Goal: Task Accomplishment & Management: Manage account settings

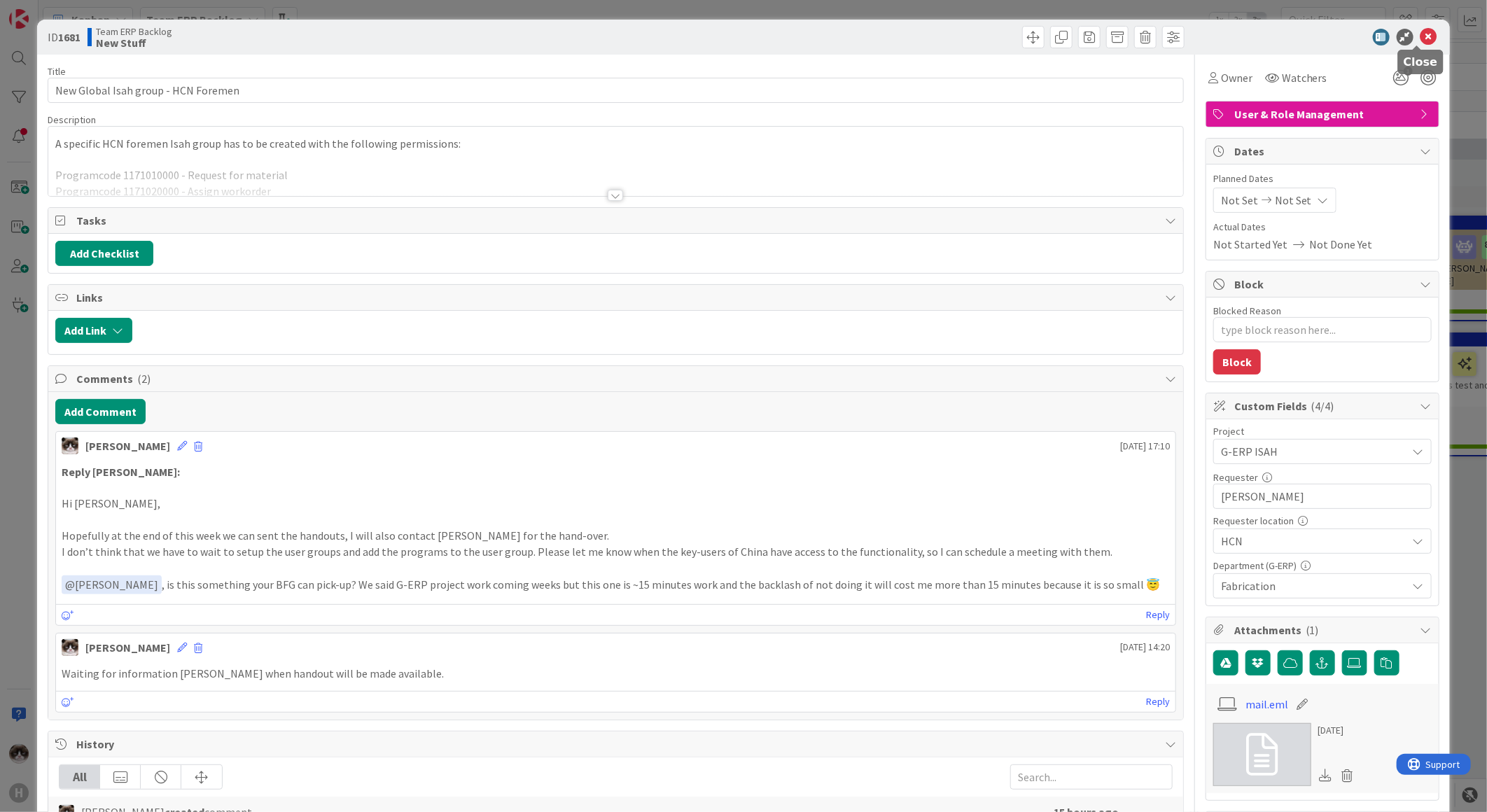
click at [1421, 38] on icon at bounding box center [1429, 37] width 17 height 17
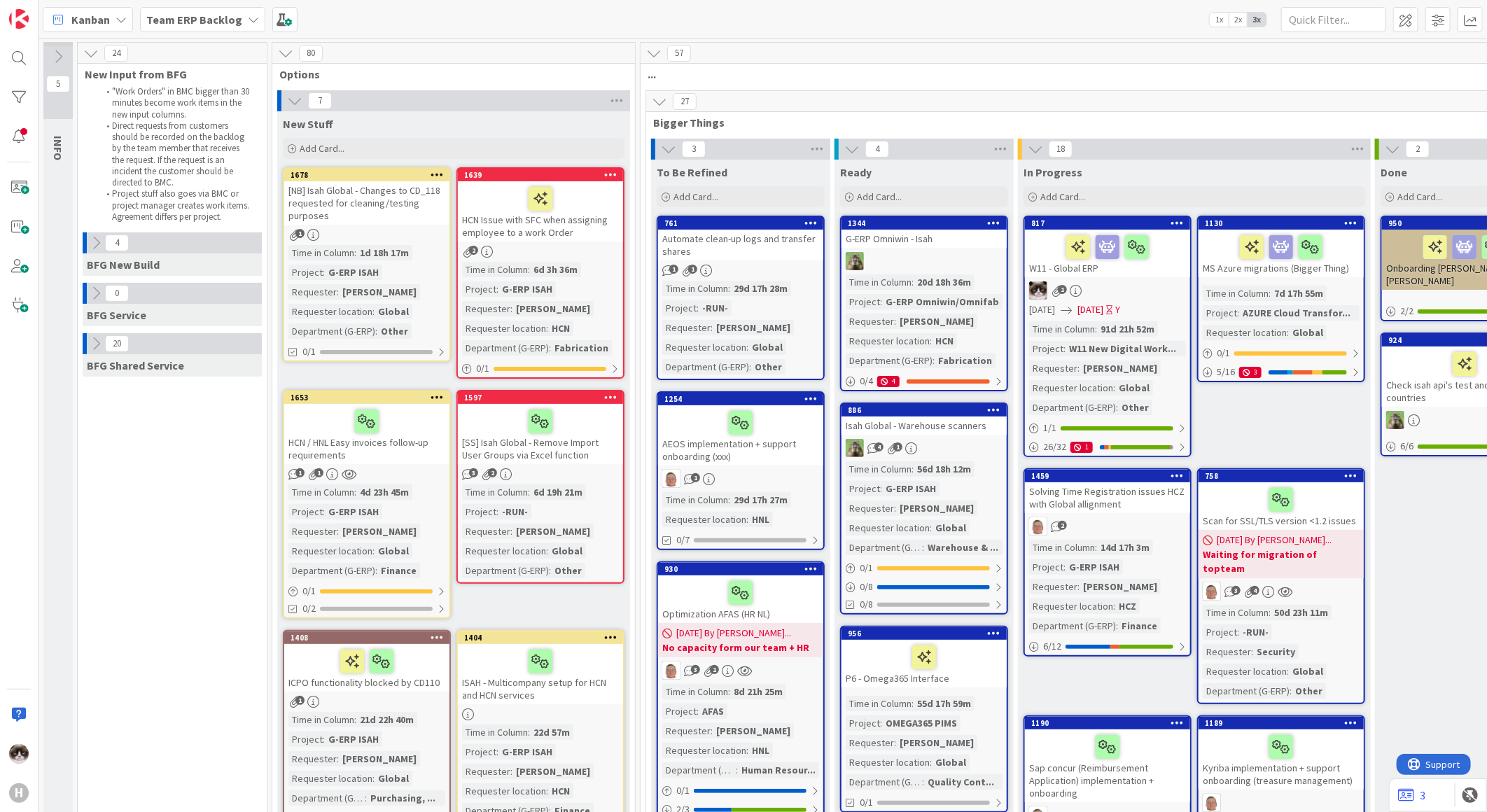
click at [213, 23] on b "Team ERP Backlog" at bounding box center [195, 19] width 96 height 14
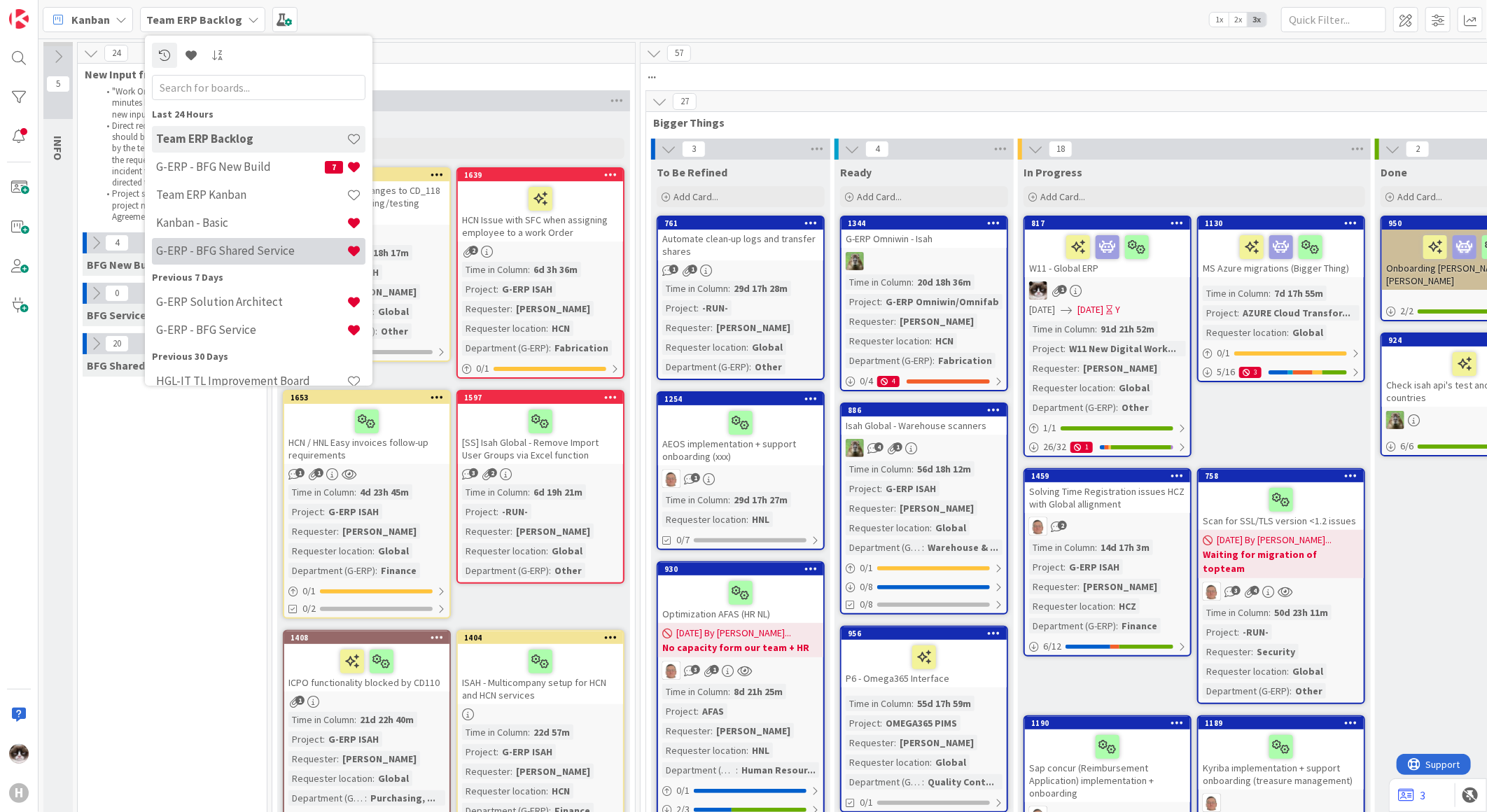
click at [283, 245] on h4 "G-ERP - BFG Shared Service" at bounding box center [251, 250] width 190 height 14
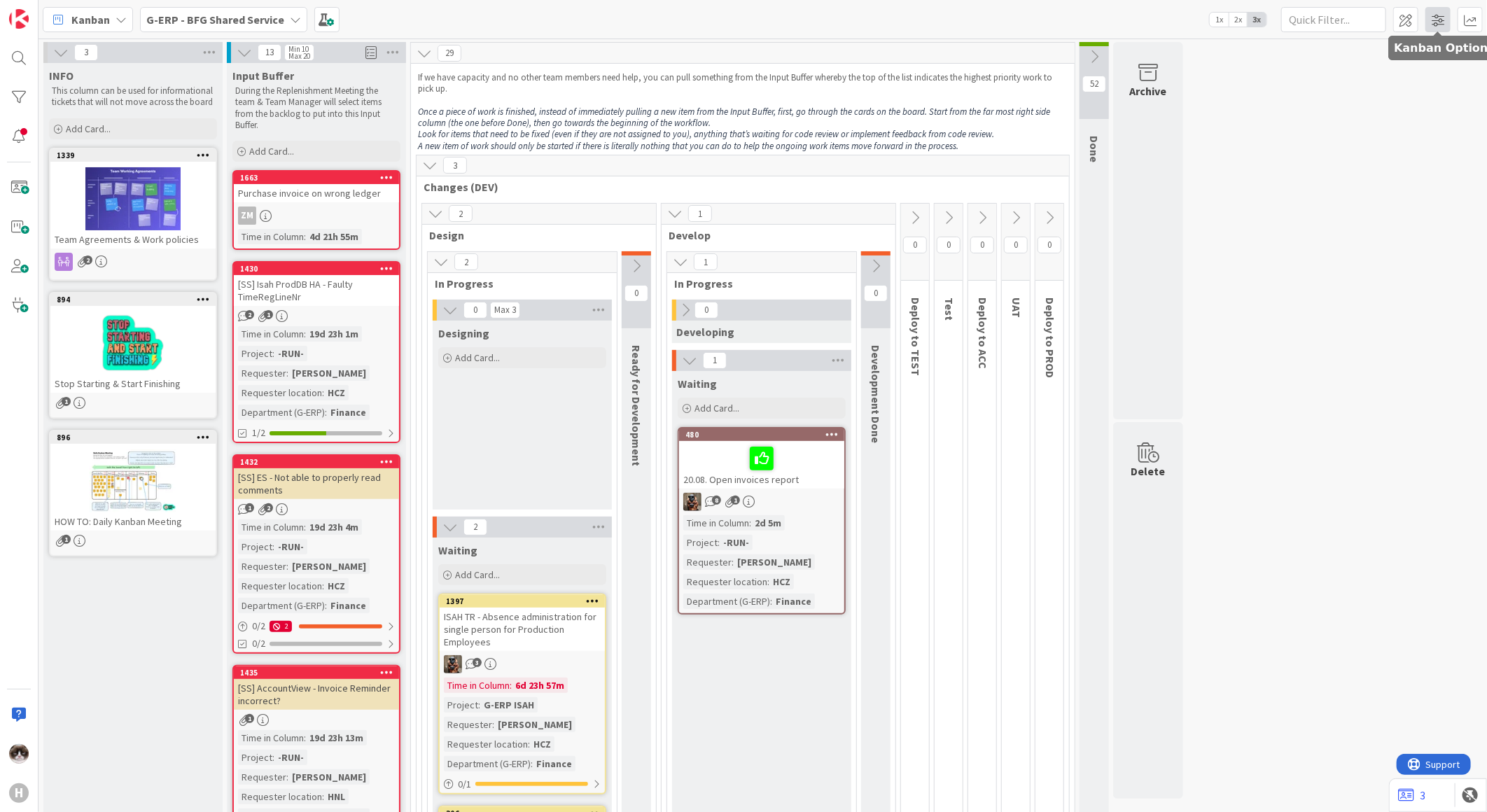
click at [1433, 24] on span at bounding box center [1438, 20] width 25 height 25
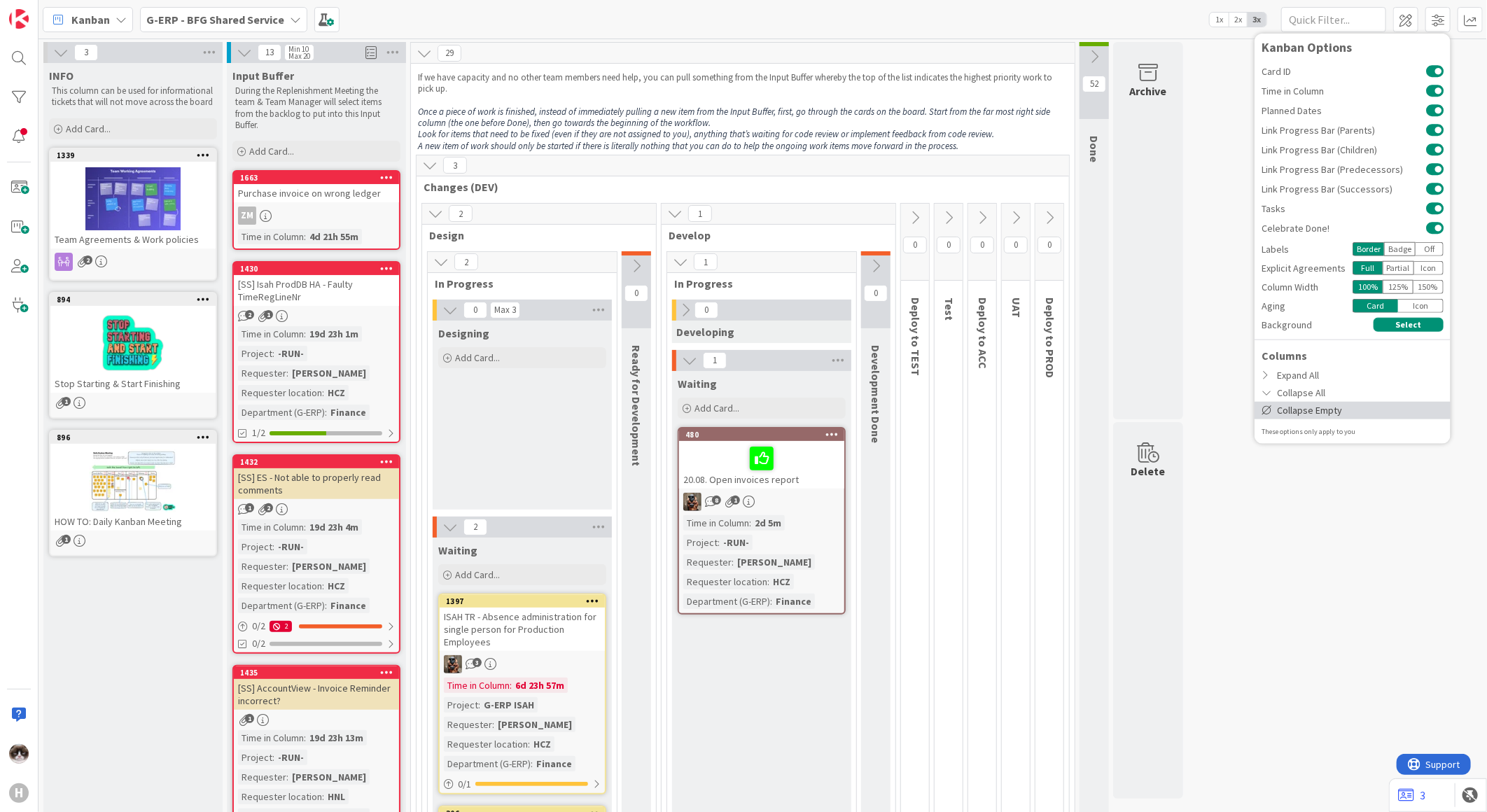
click at [1331, 412] on div "Collapse Empty" at bounding box center [1353, 409] width 196 height 17
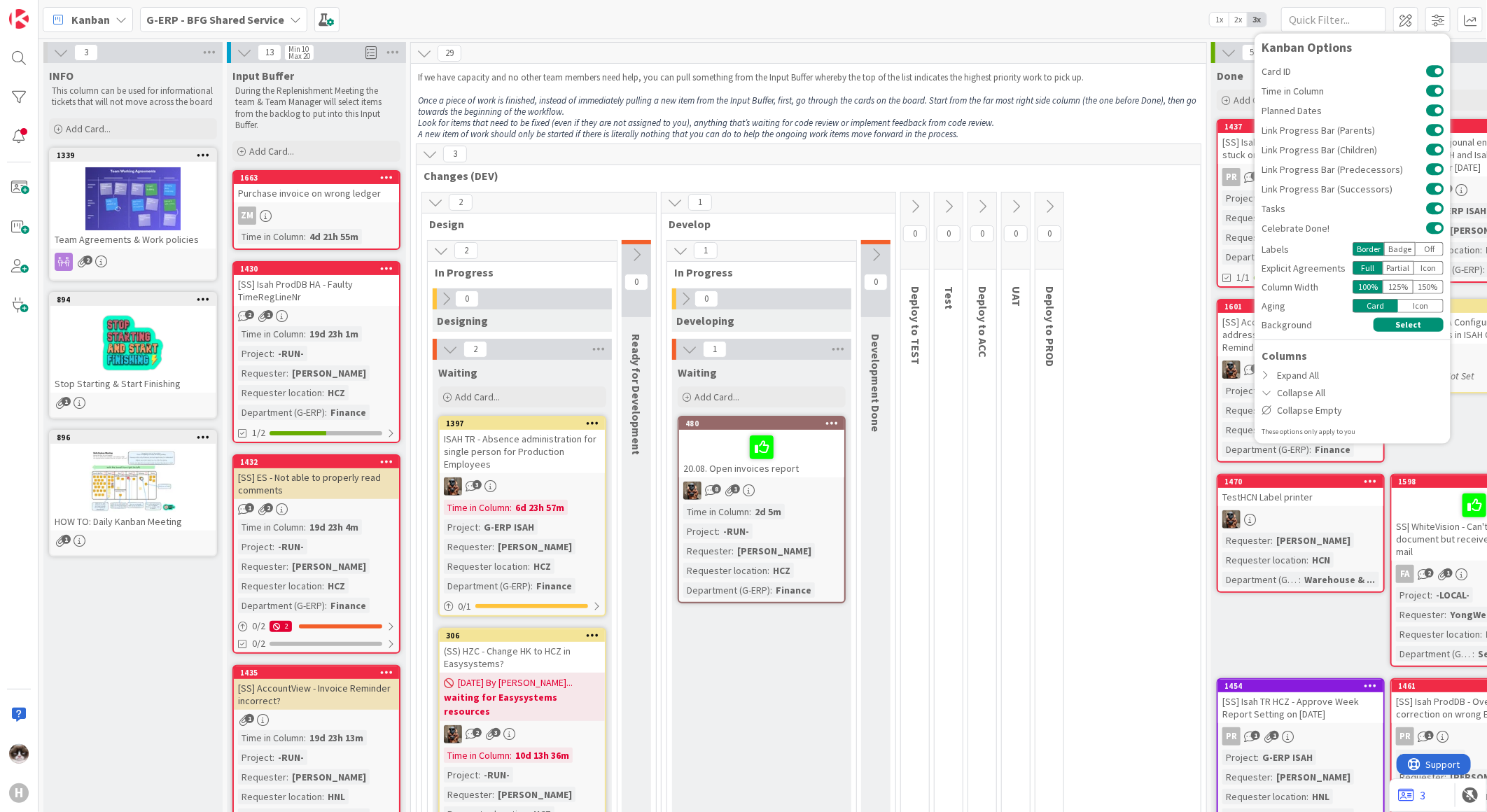
click at [433, 156] on icon at bounding box center [429, 154] width 15 height 15
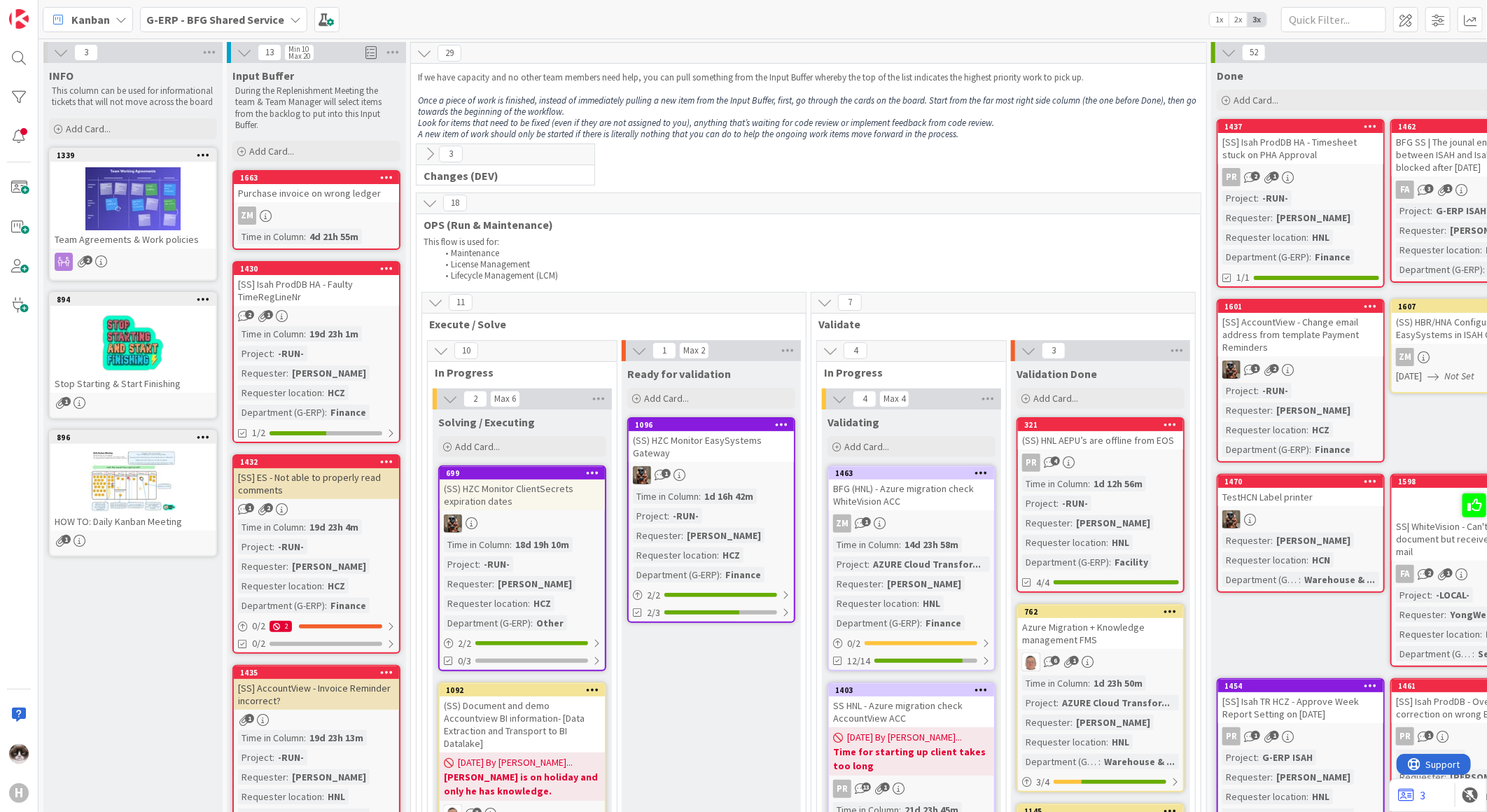
click at [433, 156] on icon at bounding box center [429, 154] width 15 height 15
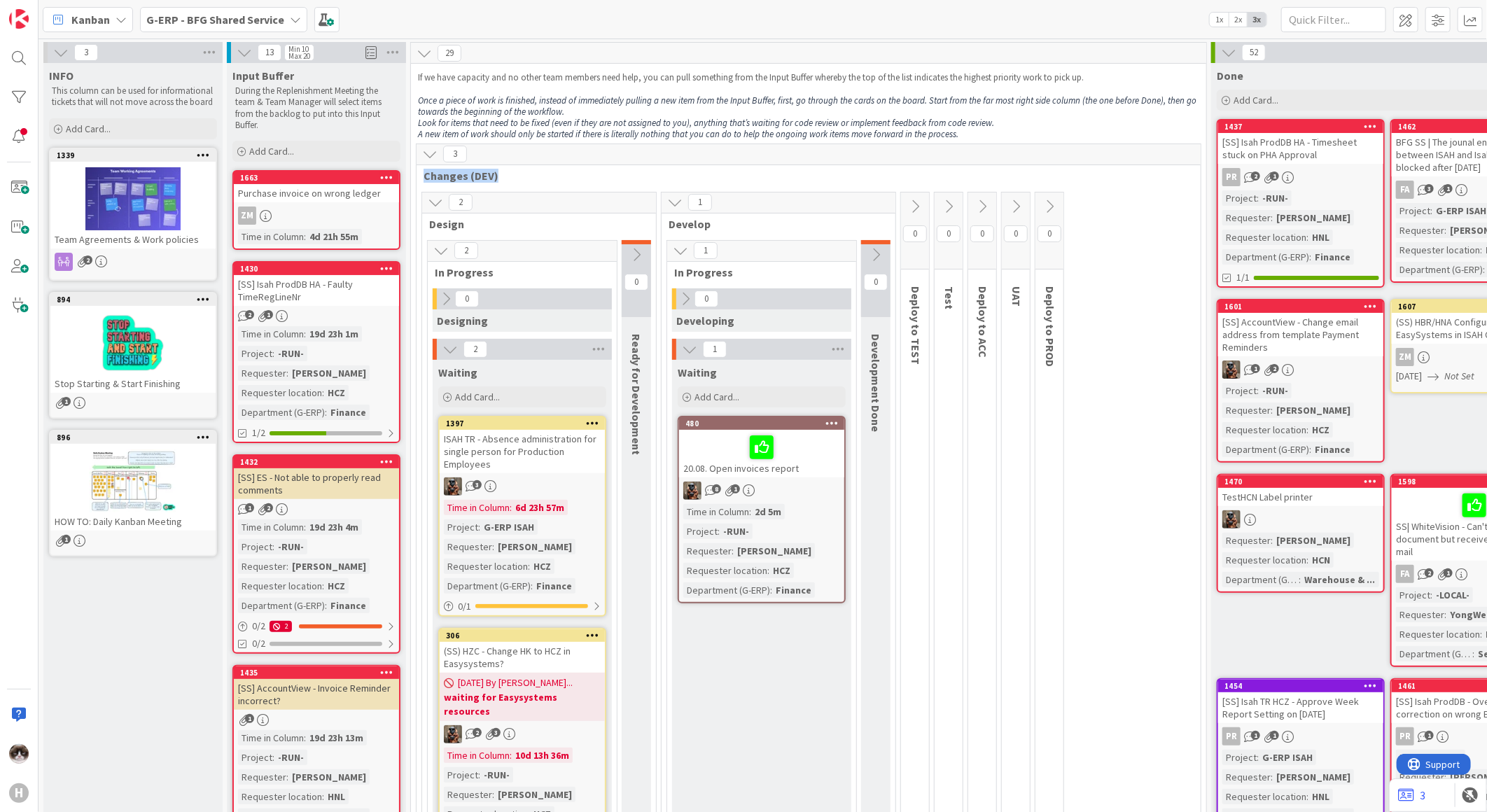
drag, startPoint x: 425, startPoint y: 177, endPoint x: 507, endPoint y: 178, distance: 82.0
click at [507, 178] on span "Changes (DEV)" at bounding box center [803, 175] width 760 height 14
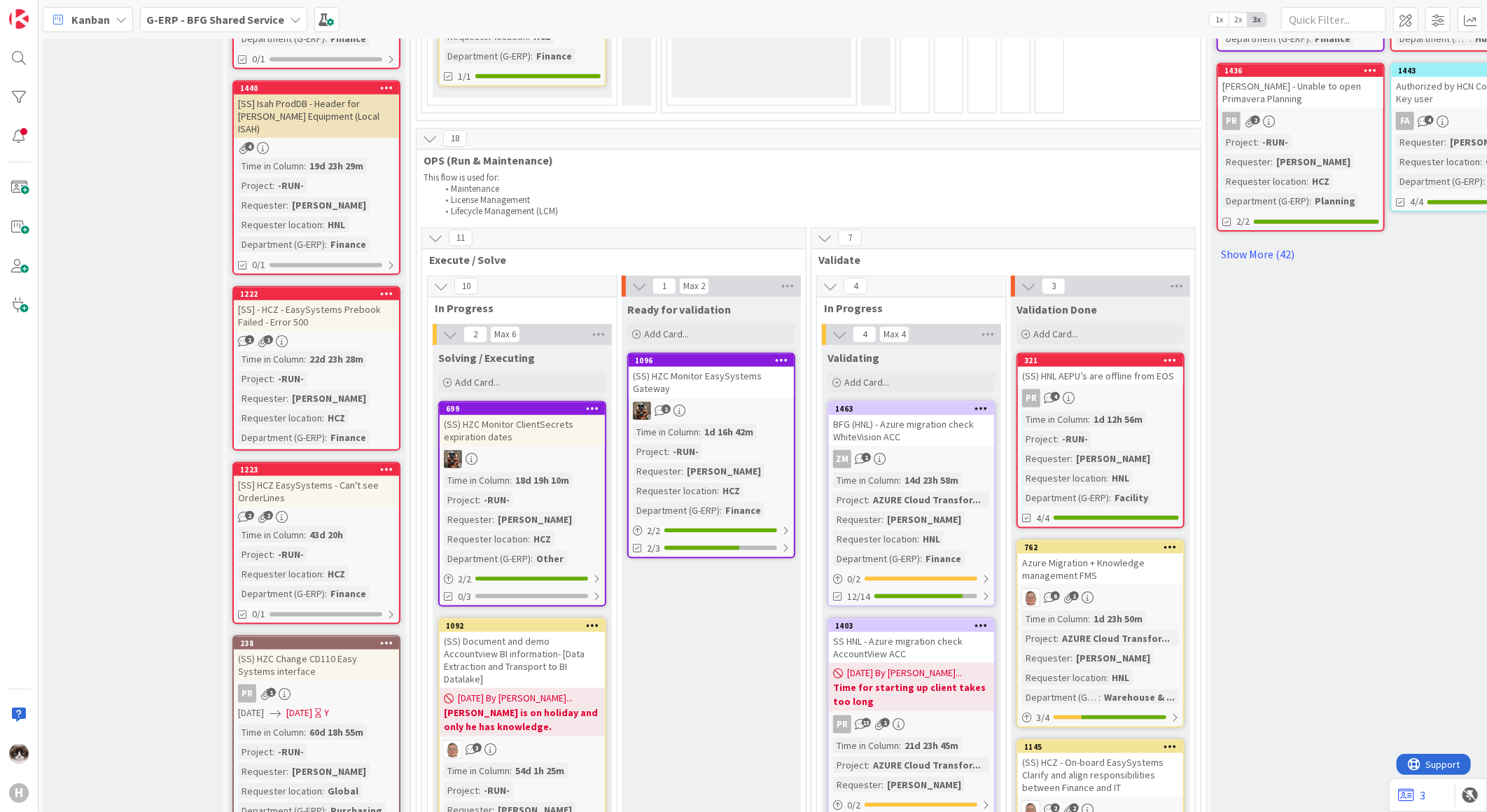
scroll to position [855, 0]
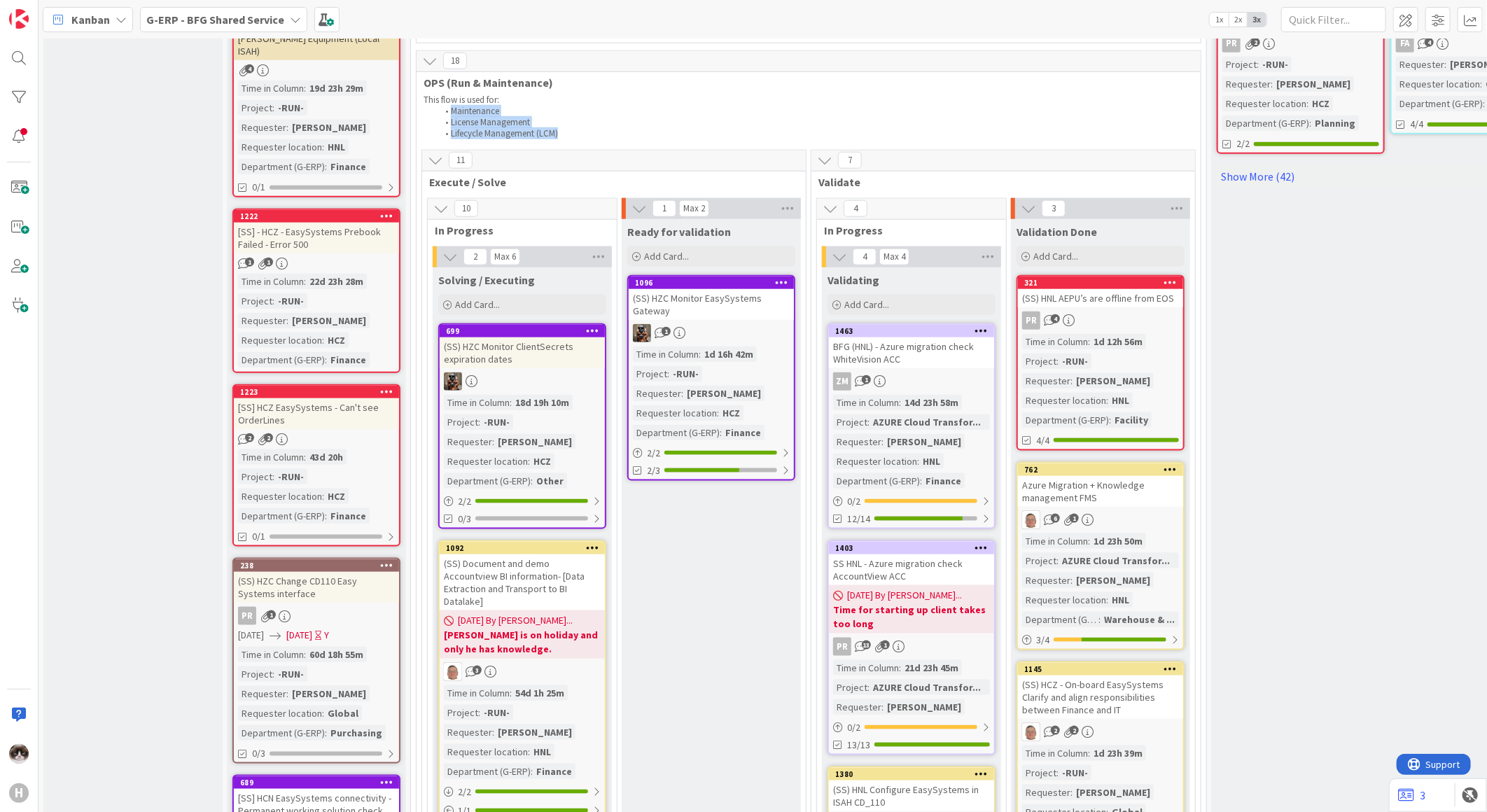
drag, startPoint x: 451, startPoint y: 94, endPoint x: 595, endPoint y: 114, distance: 145.4
click at [595, 114] on ol "Maintenance License Management Lifecycle Management (LCM)" at bounding box center [809, 123] width 770 height 34
click at [591, 128] on li "Lifecycle Management (LCM)" at bounding box center [816, 133] width 757 height 11
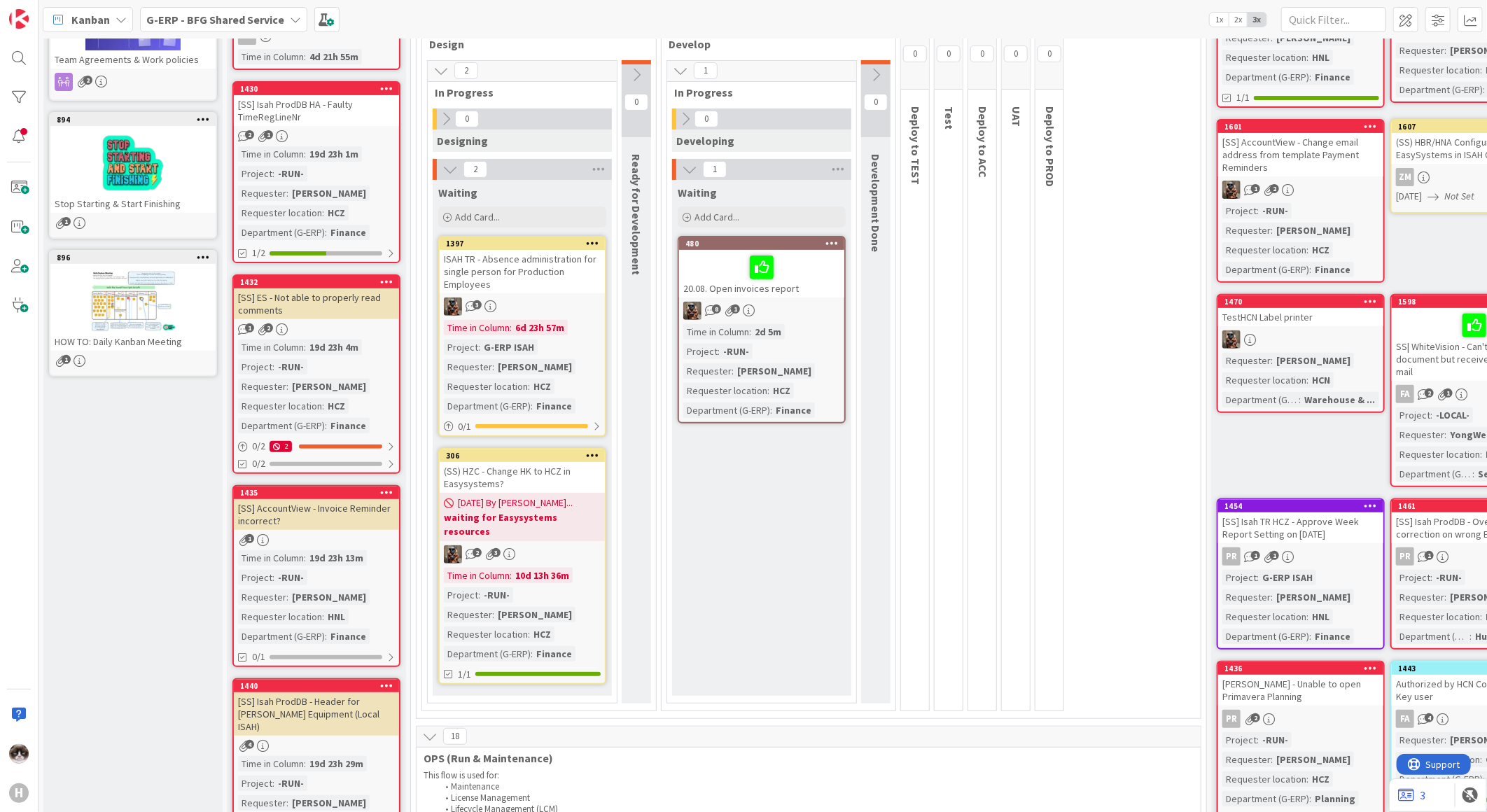
scroll to position [0, 0]
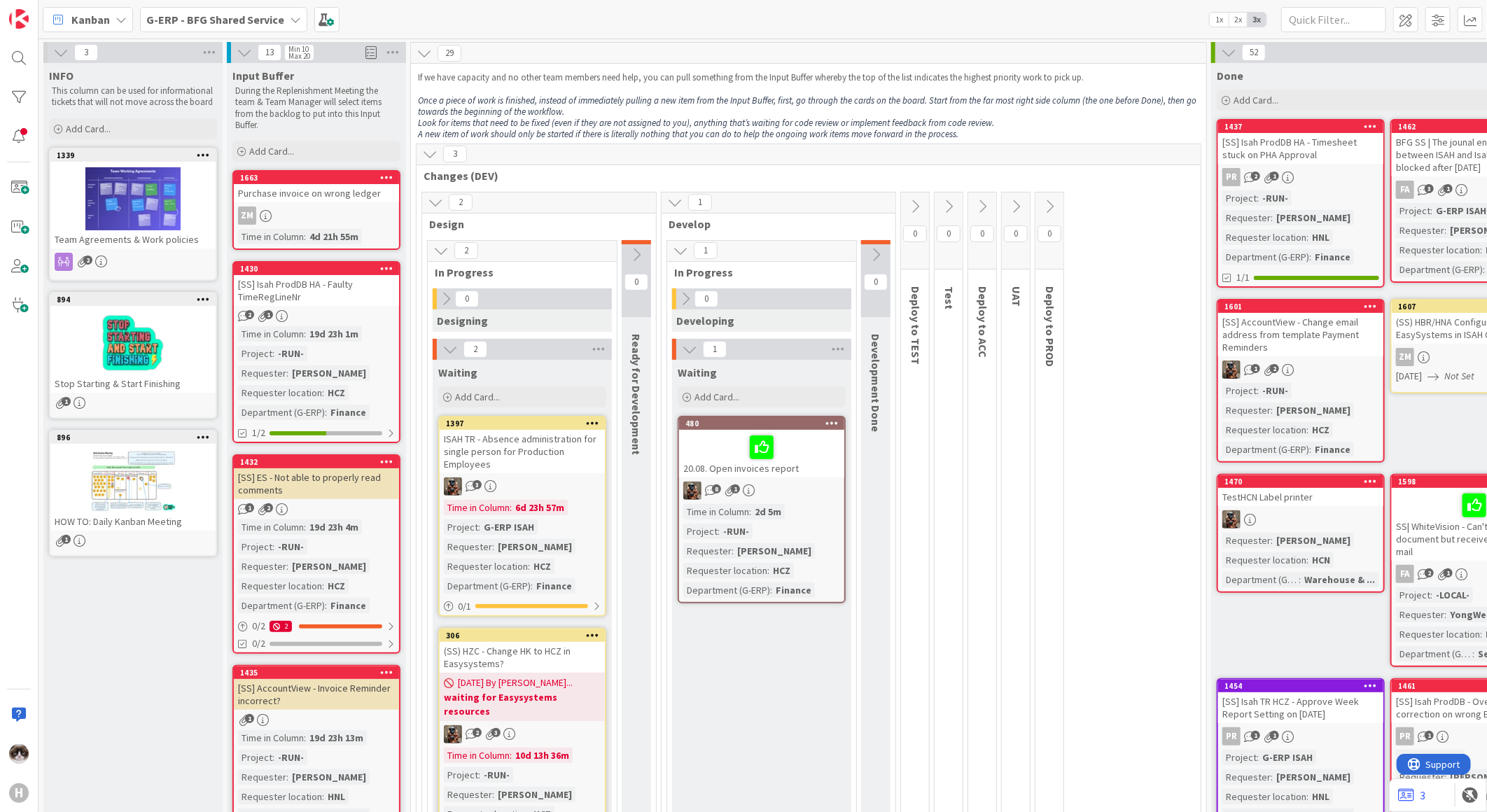
click at [802, 482] on div "8 1" at bounding box center [762, 491] width 165 height 18
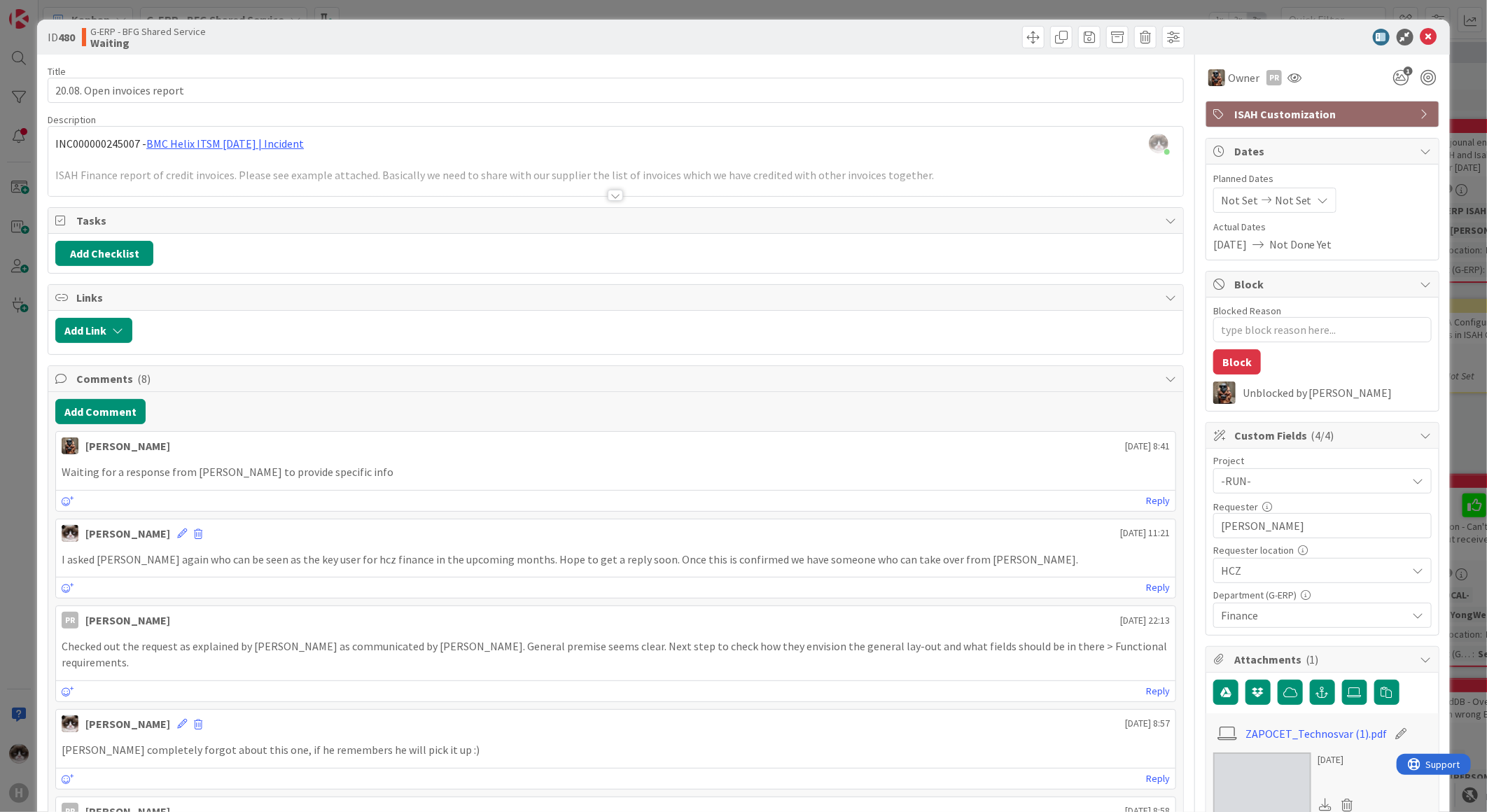
click at [609, 186] on div at bounding box center [615, 177] width 1135 height 35
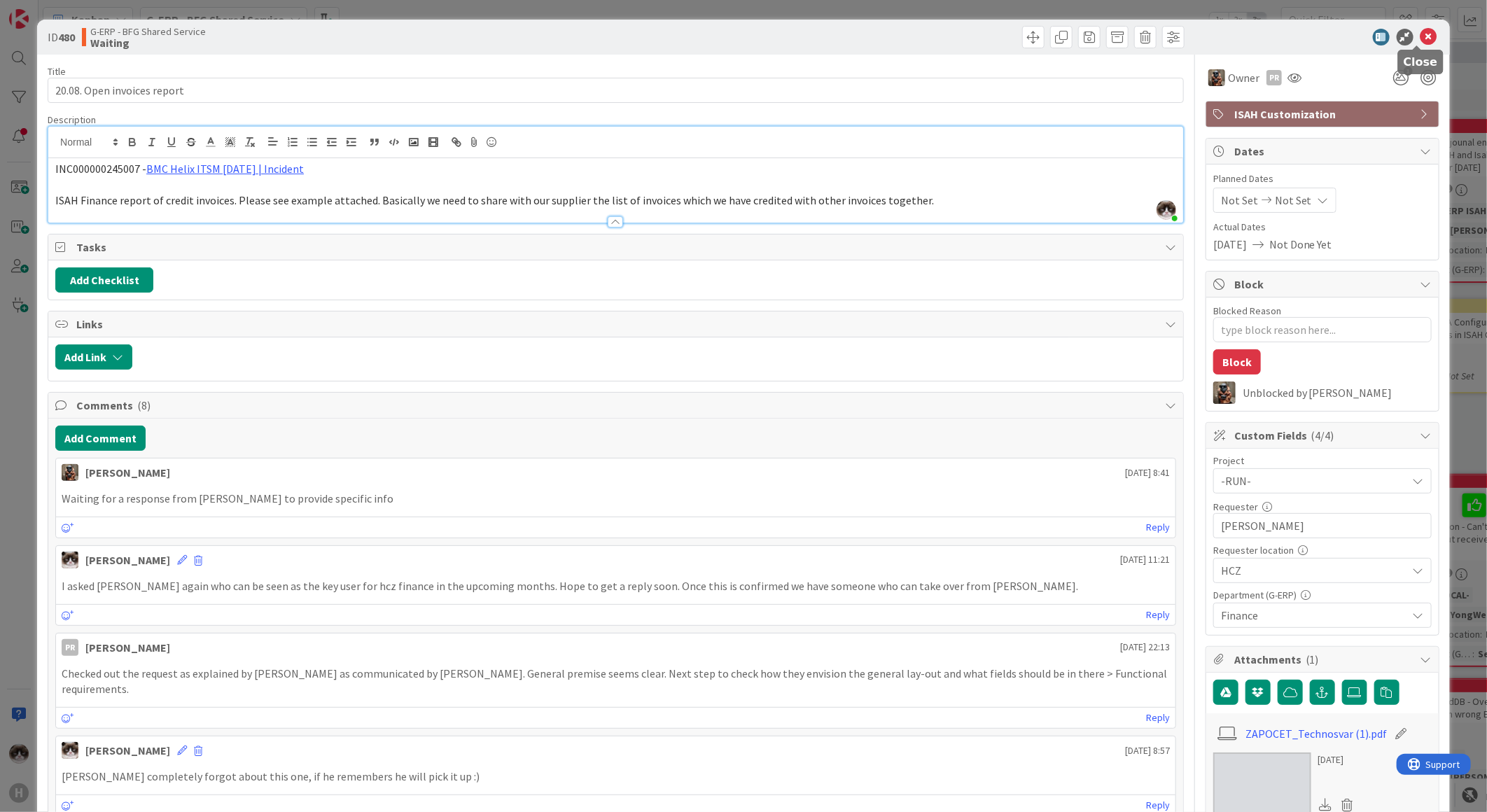
click at [1421, 29] on icon at bounding box center [1429, 37] width 17 height 17
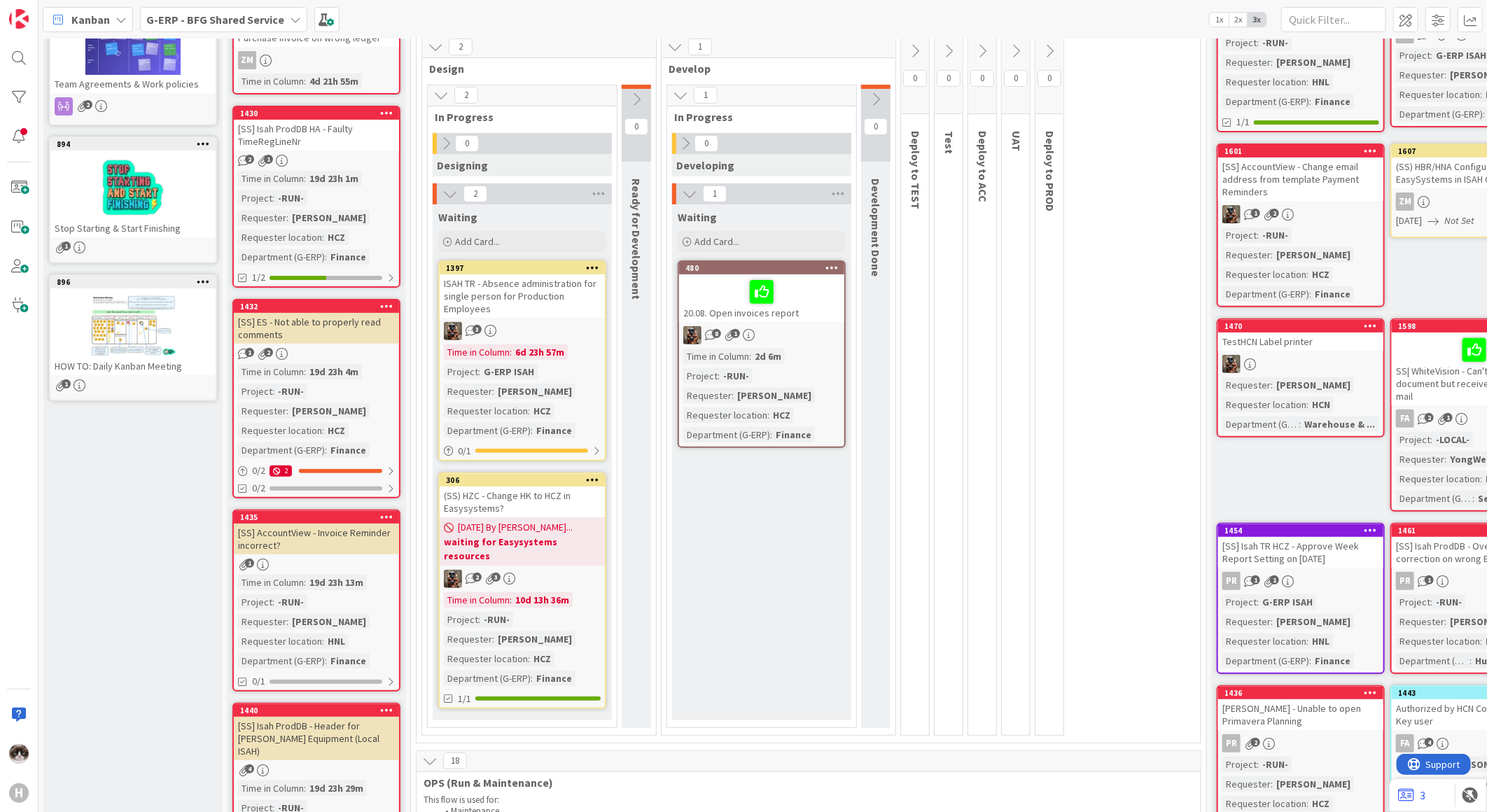
click at [528, 312] on div "ISAH TR - Absence administration for single person for Production Employees" at bounding box center [523, 296] width 165 height 43
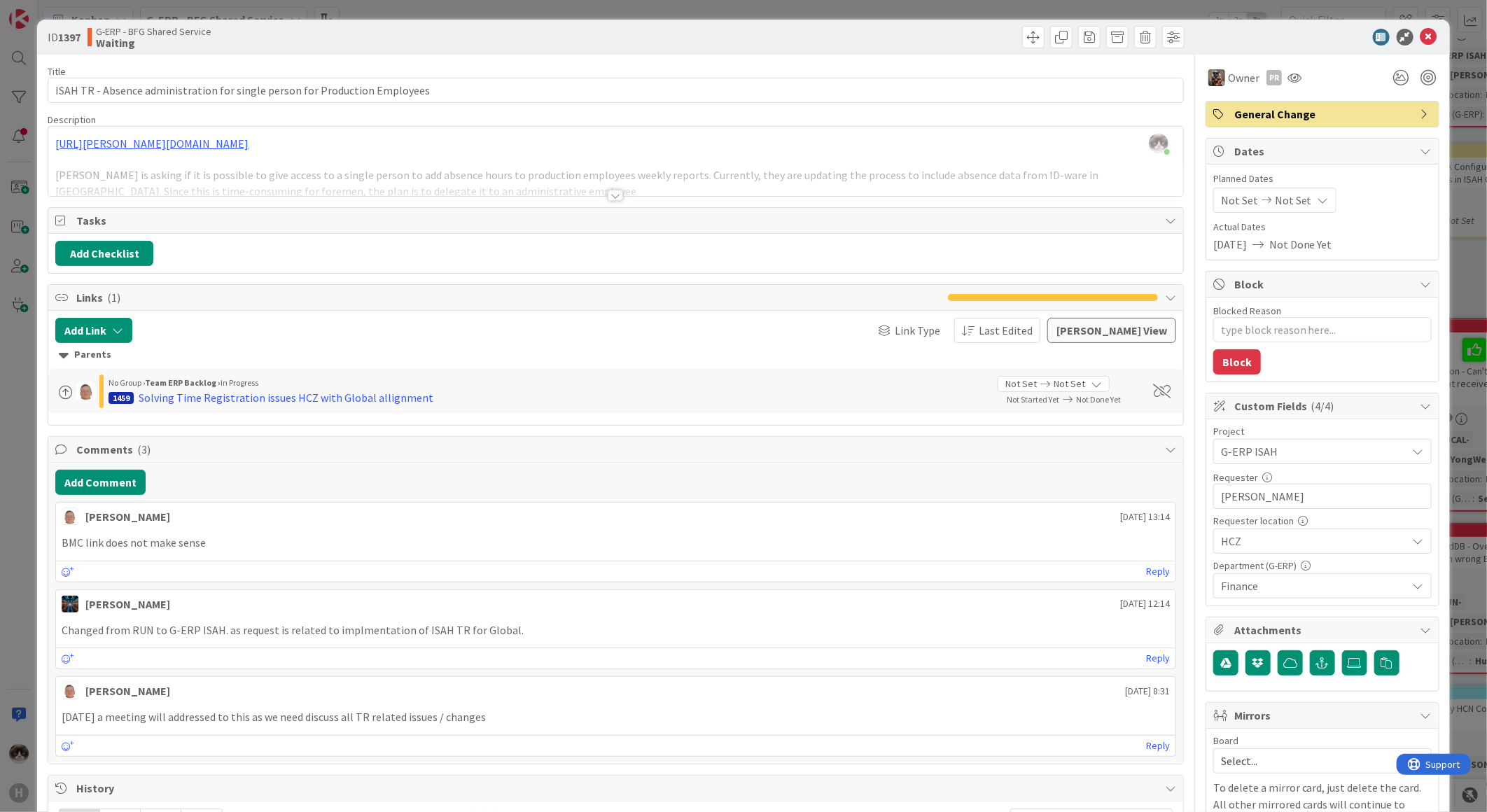
click at [608, 196] on div at bounding box center [615, 196] width 15 height 11
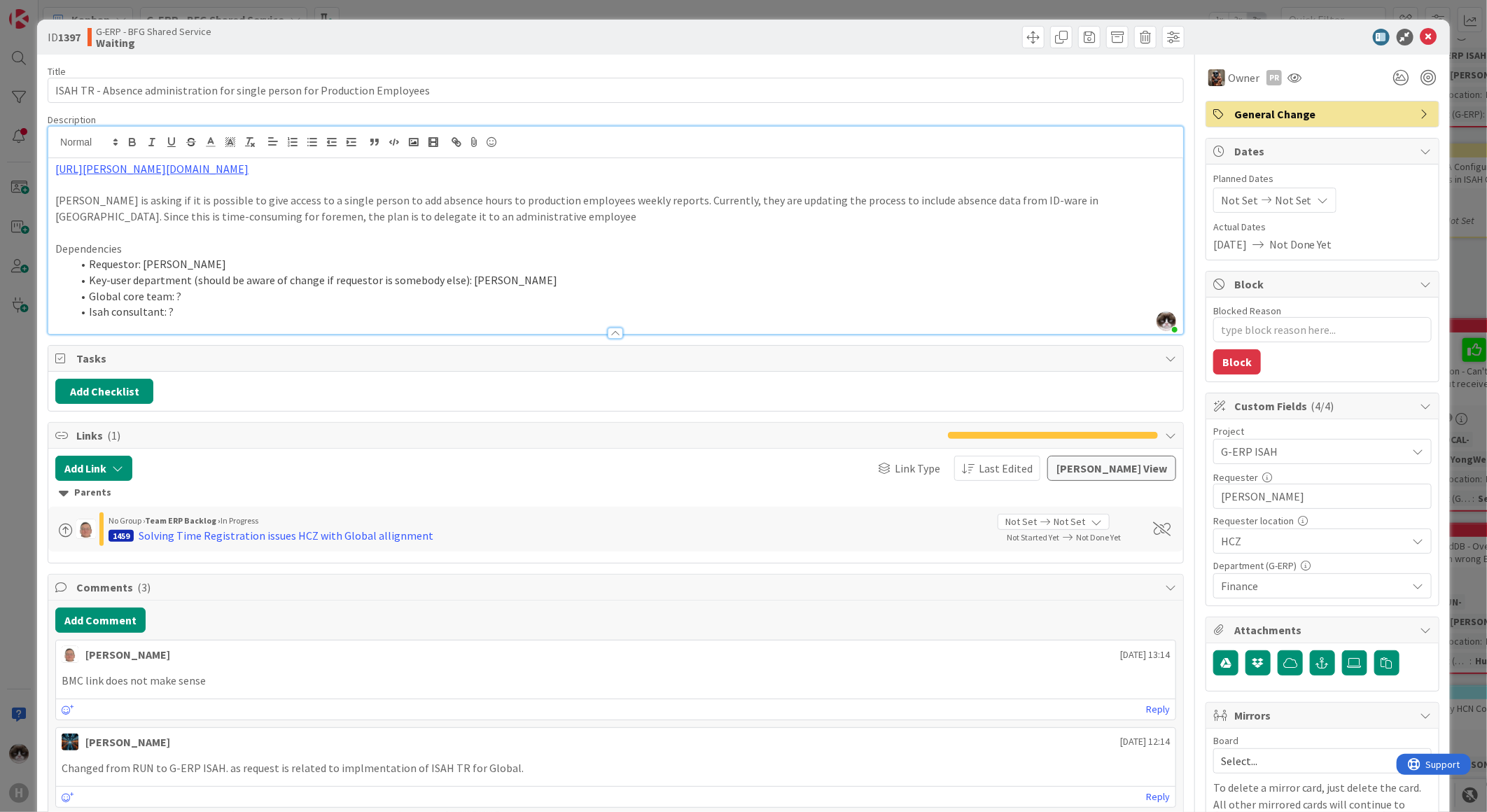
drag, startPoint x: 287, startPoint y: 279, endPoint x: 562, endPoint y: 284, distance: 275.0
click at [562, 284] on li "Key-user department (should be aware of change if requestor is somebody else): …" at bounding box center [624, 281] width 1104 height 16
click at [1421, 33] on icon at bounding box center [1429, 37] width 17 height 17
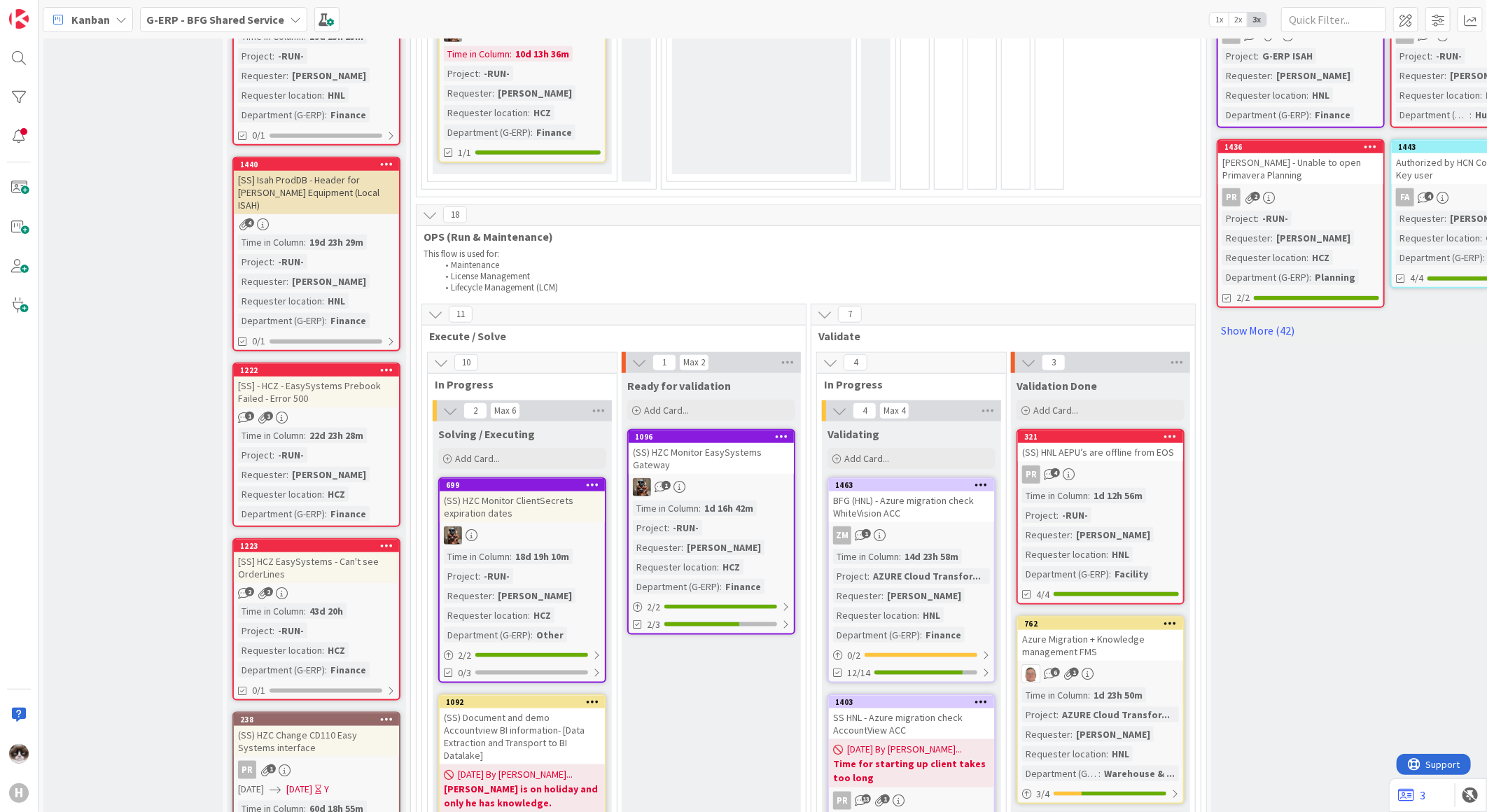
scroll to position [933, 0]
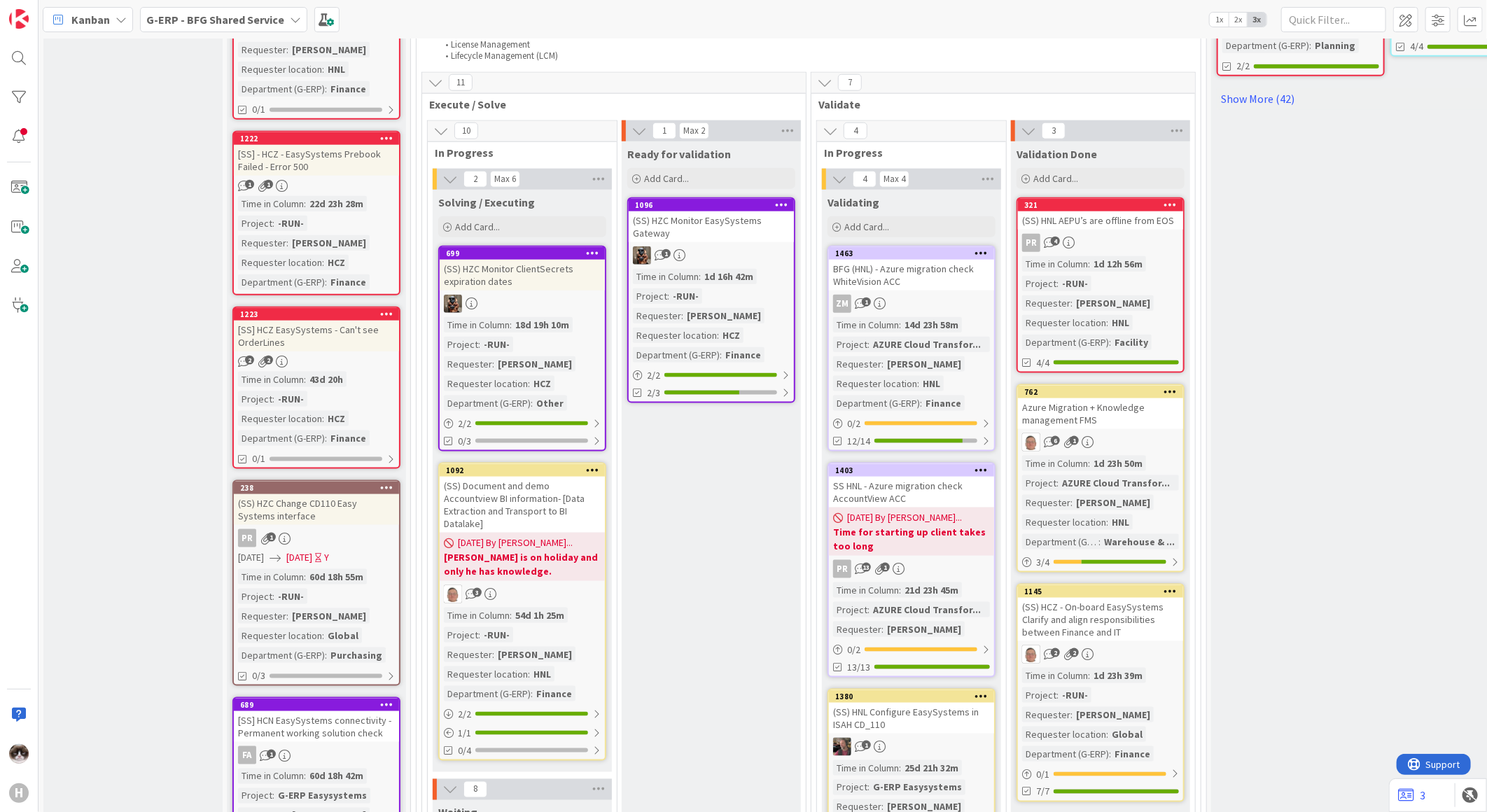
click at [1152, 234] on div "PR 4" at bounding box center [1100, 243] width 165 height 18
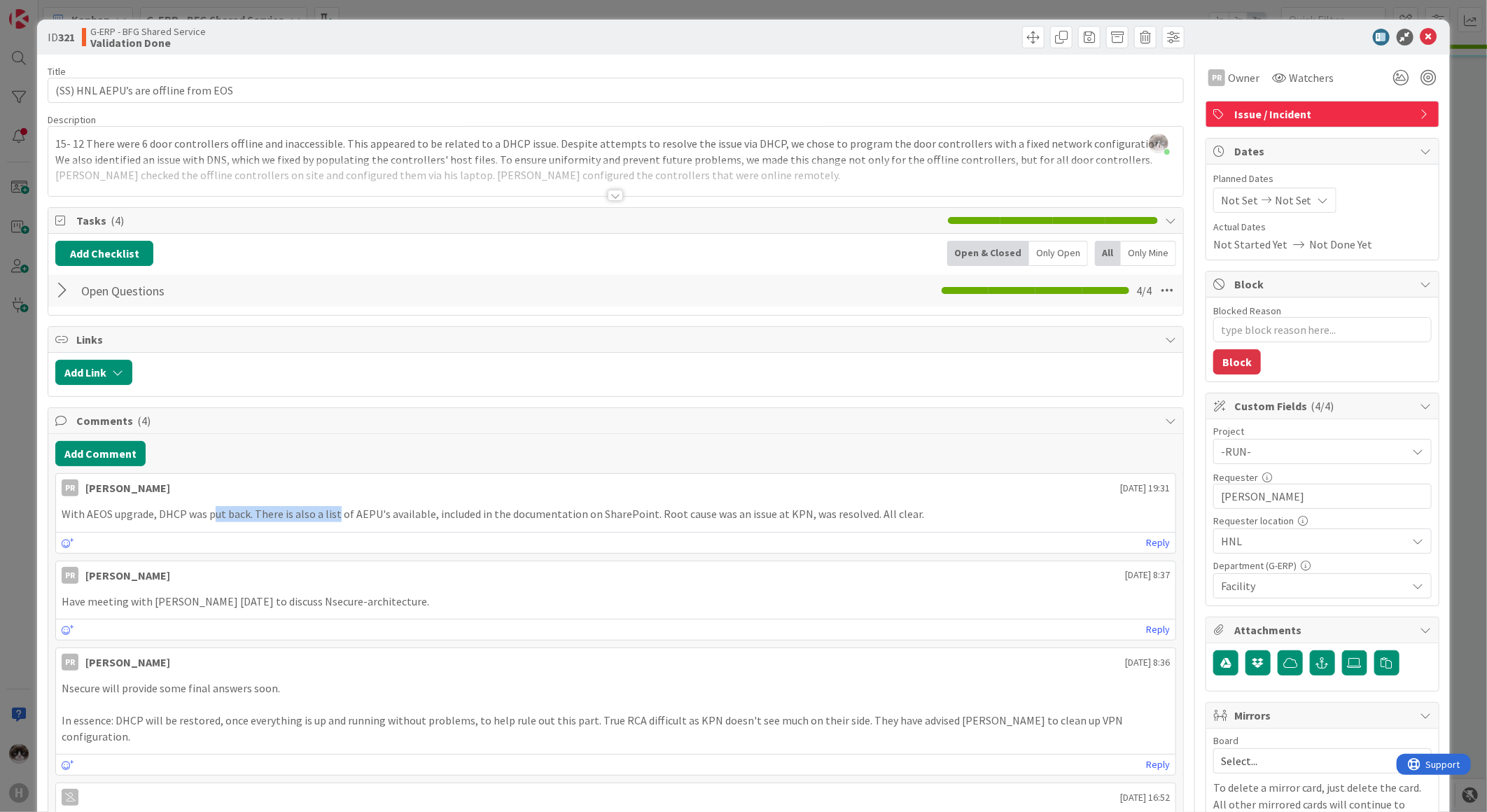
drag, startPoint x: 212, startPoint y: 521, endPoint x: 334, endPoint y: 520, distance: 122.0
click at [334, 520] on p "With AEOS upgrade, DHCP was put back. There is also a list of AEPU's available,…" at bounding box center [616, 514] width 1108 height 16
drag, startPoint x: 598, startPoint y: 519, endPoint x: 720, endPoint y: 523, distance: 122.1
click at [720, 523] on div "With AEOS upgrade, DHCP was put back. There is also a list of AEPU's available,…" at bounding box center [616, 514] width 1119 height 27
drag, startPoint x: 720, startPoint y: 523, endPoint x: 782, endPoint y: 535, distance: 63.2
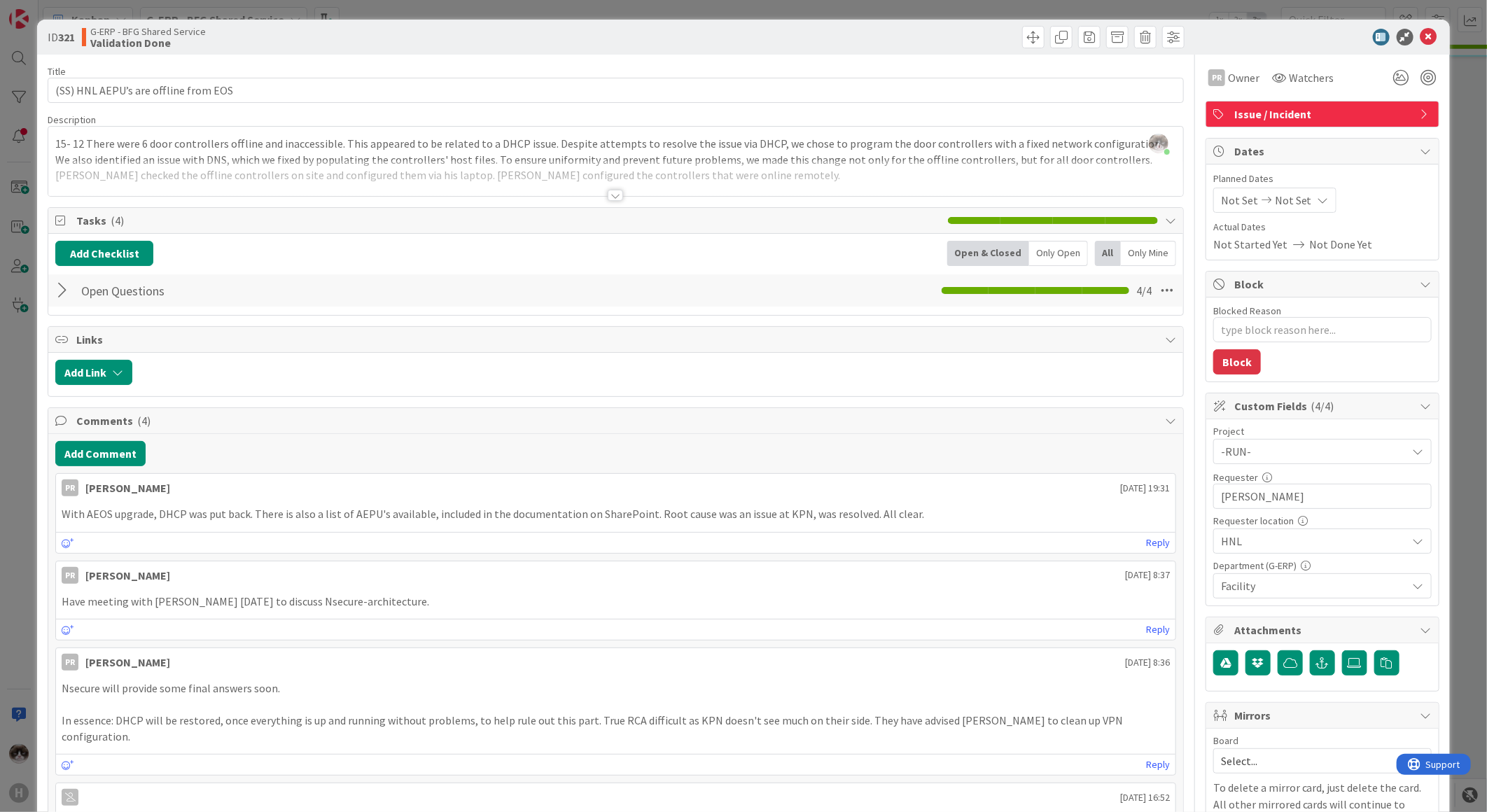
click at [782, 535] on div "Reply" at bounding box center [616, 542] width 1119 height 21
click at [1421, 33] on icon at bounding box center [1429, 37] width 17 height 17
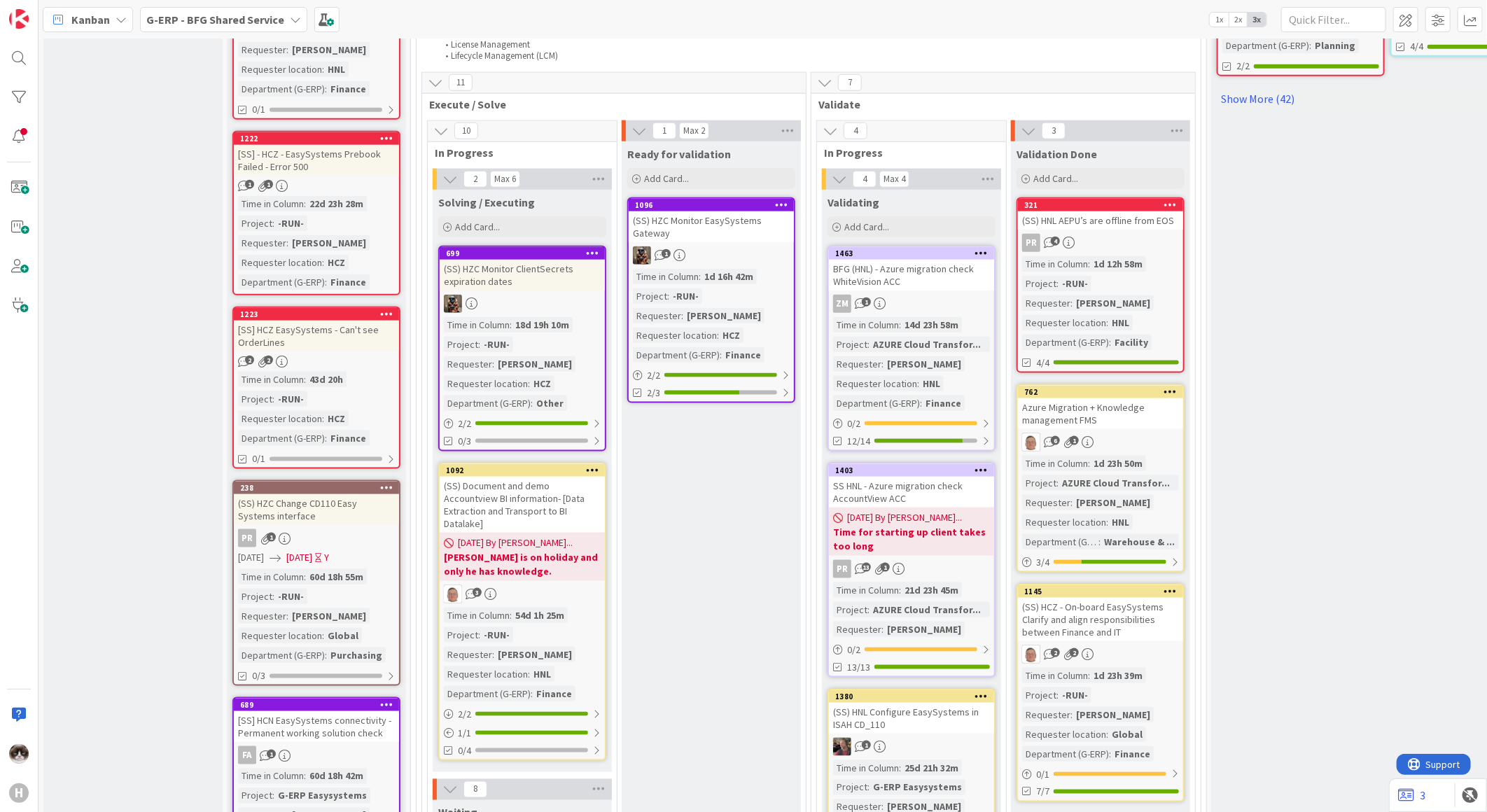
click at [1157, 404] on div "Azure Migration + Knowledge management FMS" at bounding box center [1100, 414] width 165 height 31
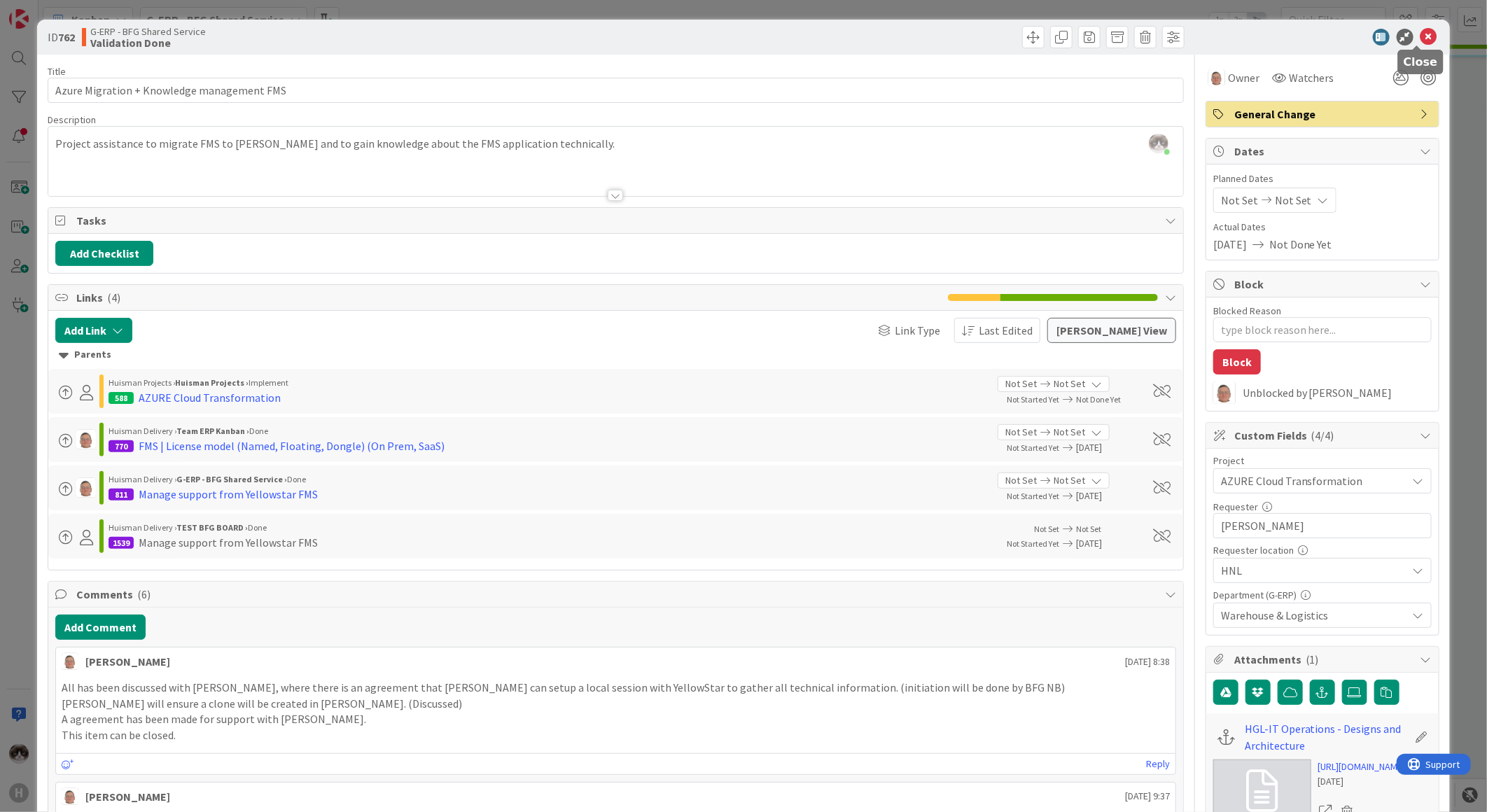
click at [1421, 43] on icon at bounding box center [1429, 37] width 17 height 17
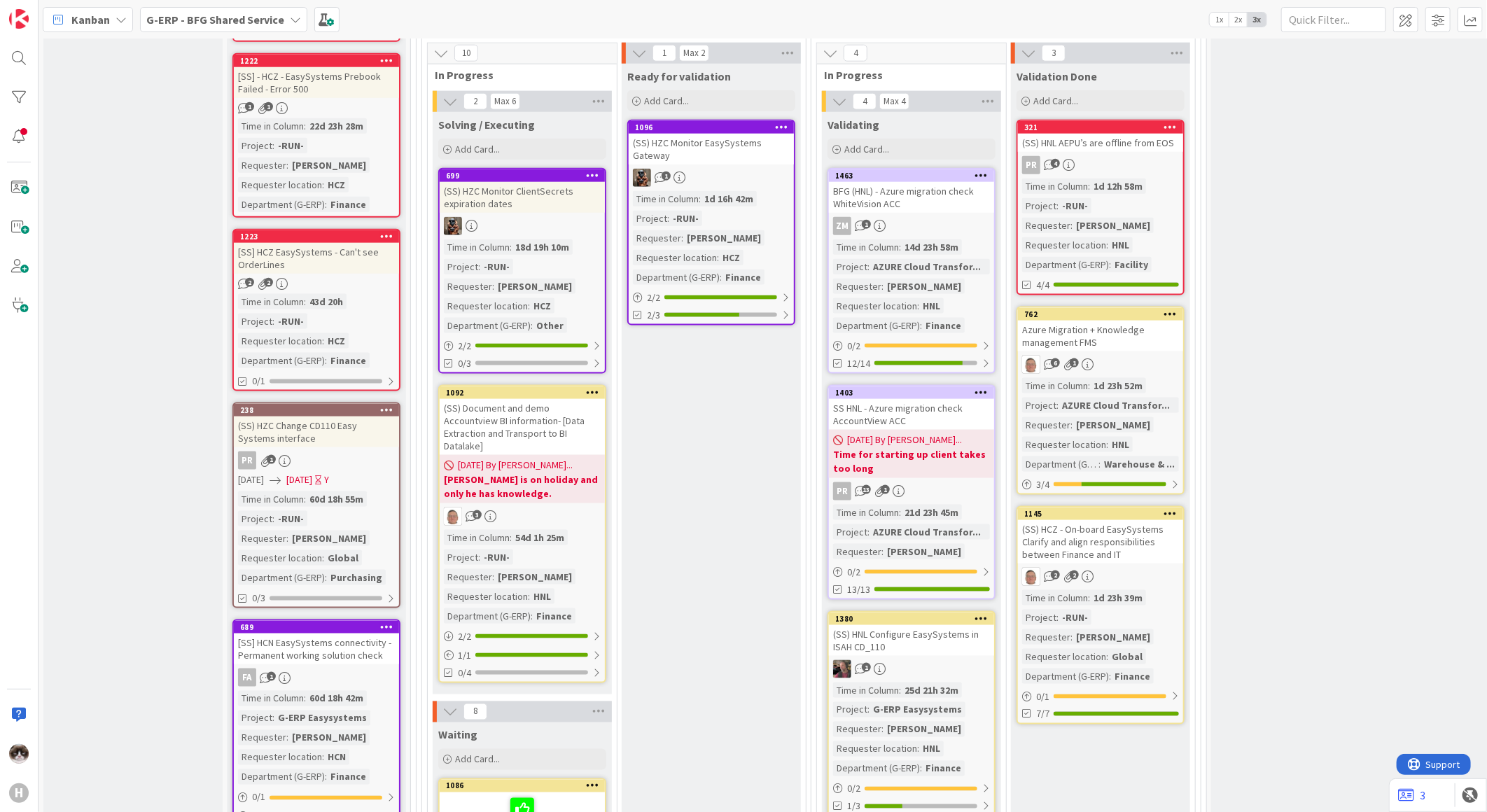
click at [1162, 330] on div "Azure Migration + Knowledge management FMS" at bounding box center [1100, 336] width 165 height 31
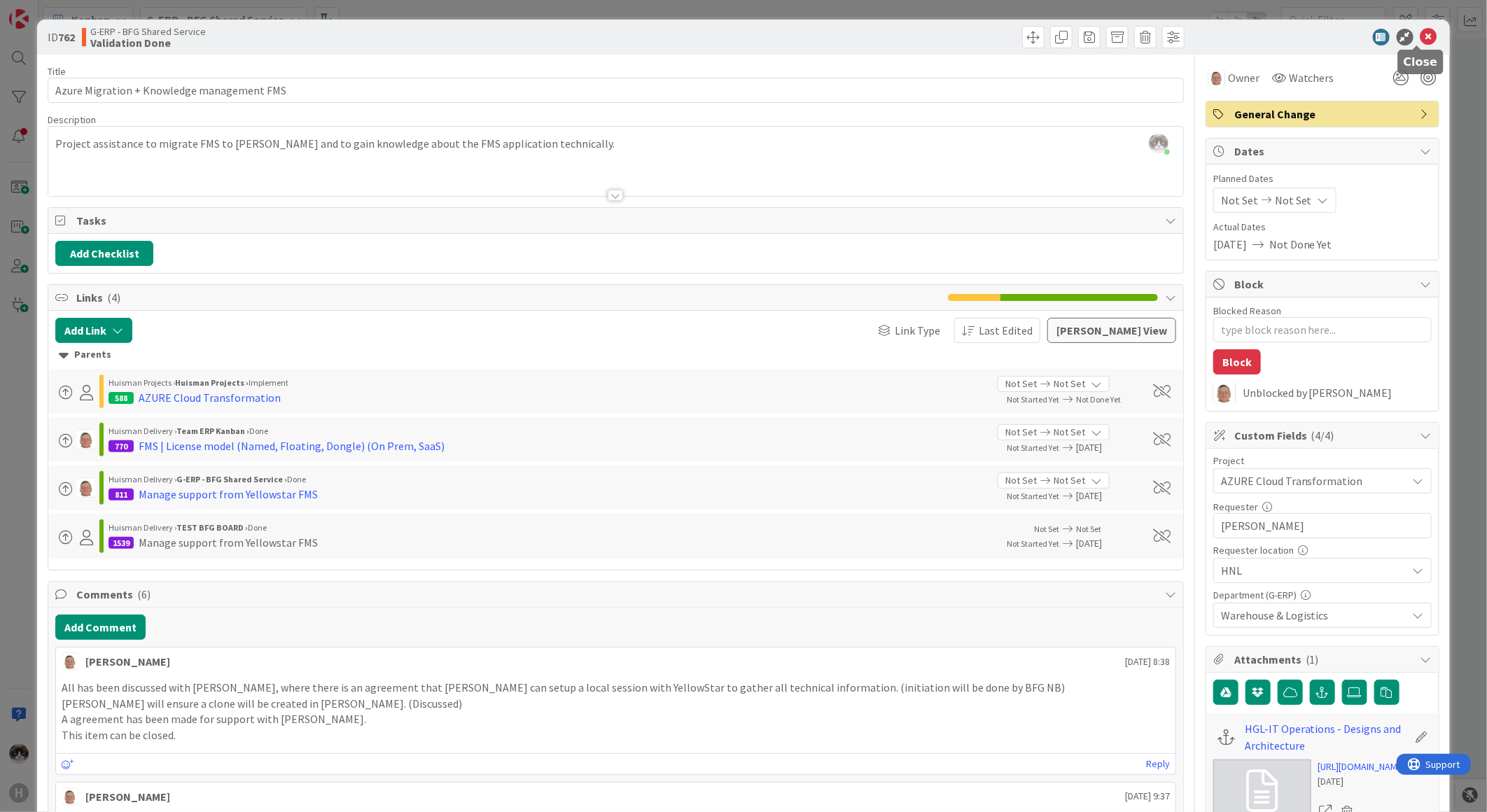
click at [1421, 39] on icon at bounding box center [1429, 37] width 17 height 17
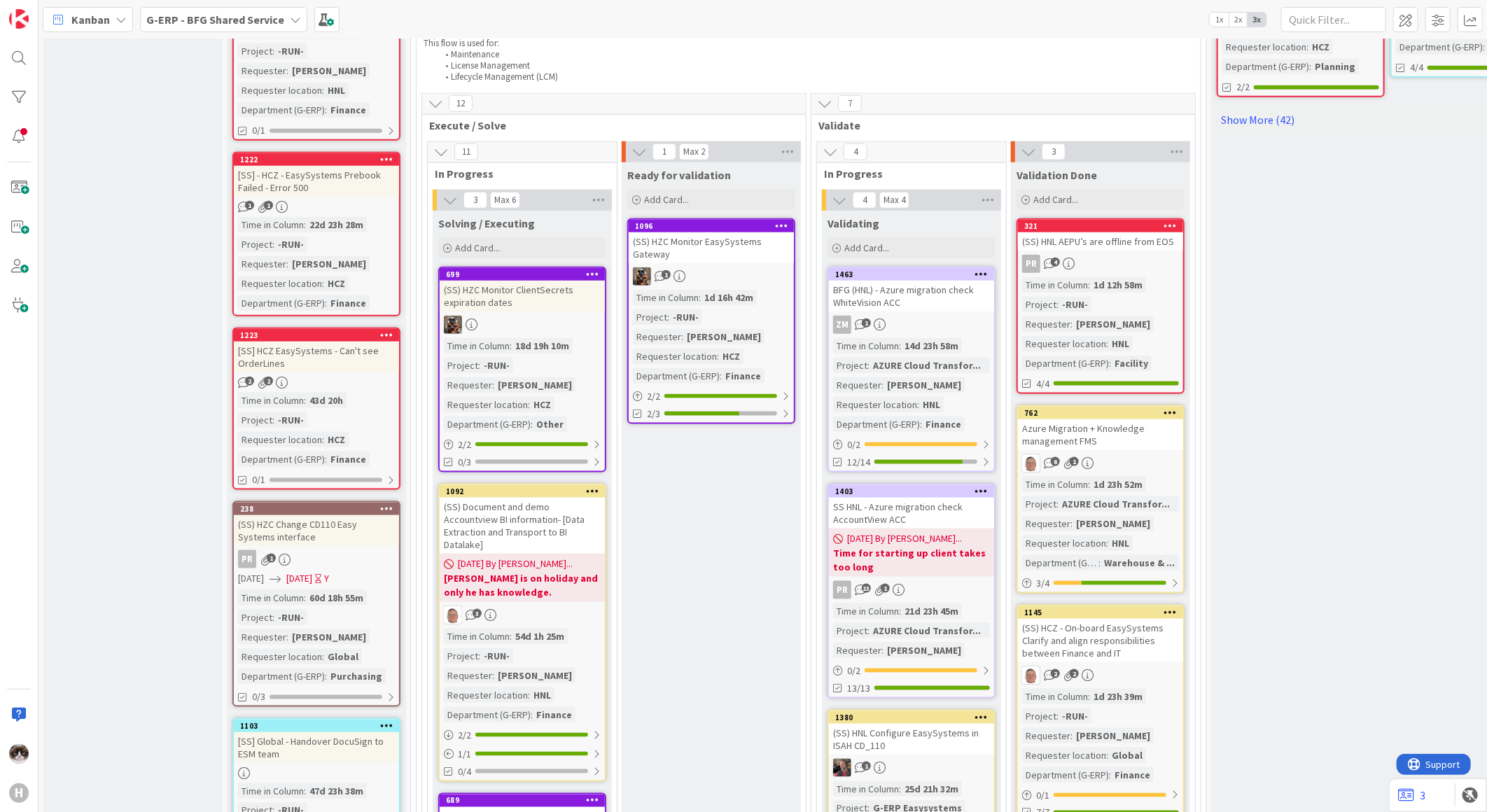
scroll to position [1010, 0]
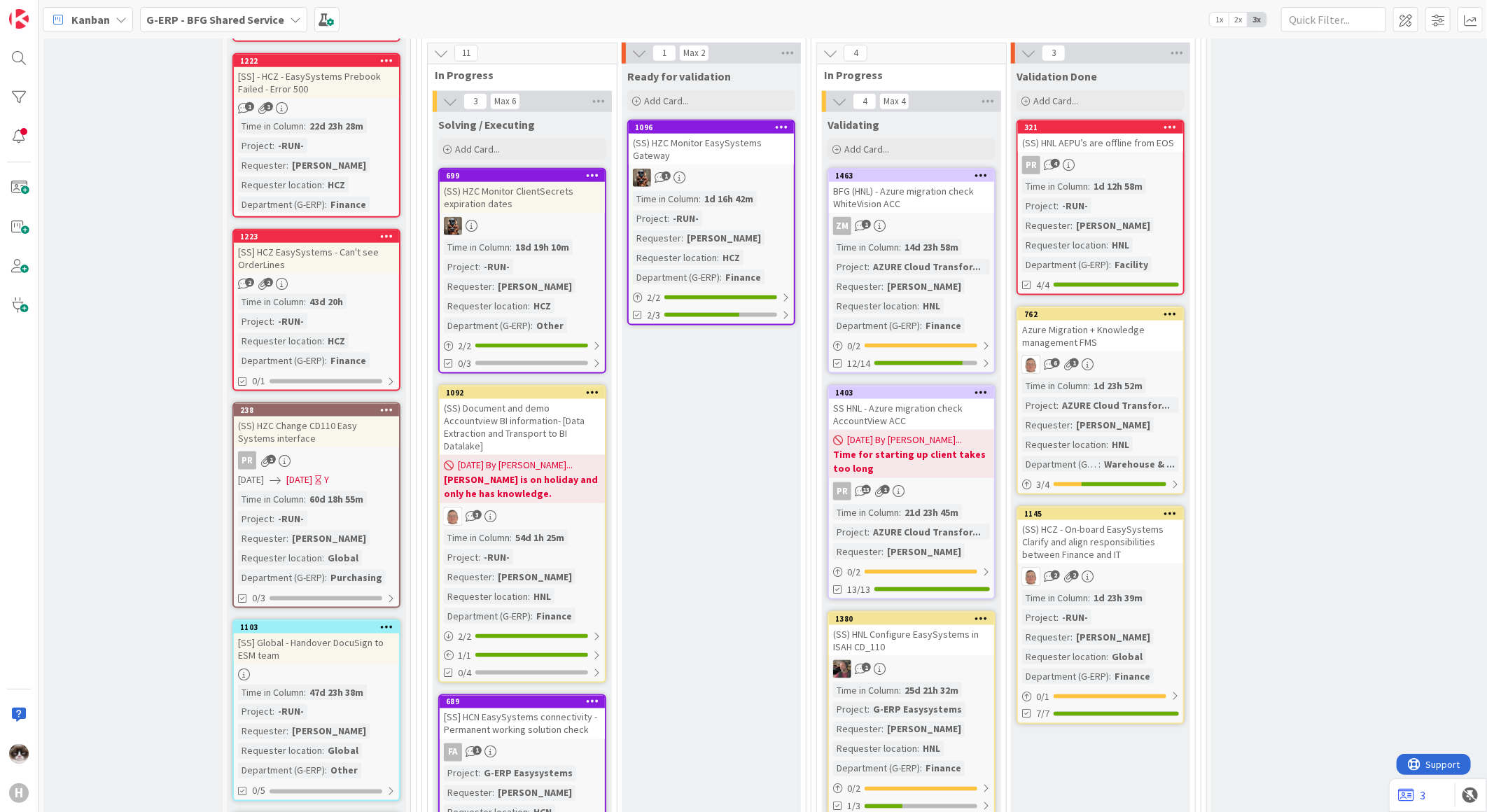
click at [1159, 568] on div "2 2" at bounding box center [1100, 577] width 165 height 18
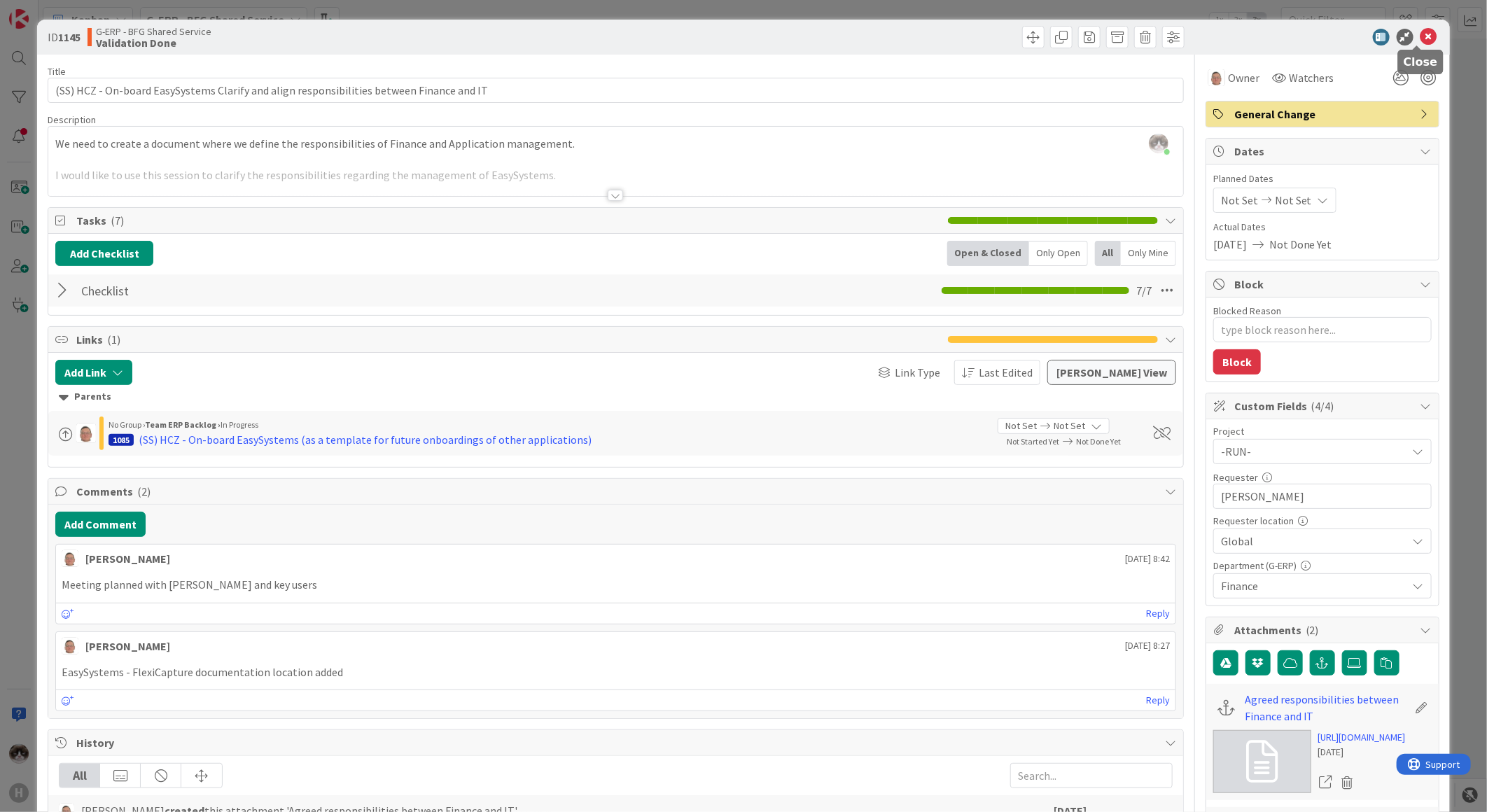
click at [1421, 33] on icon at bounding box center [1429, 37] width 17 height 17
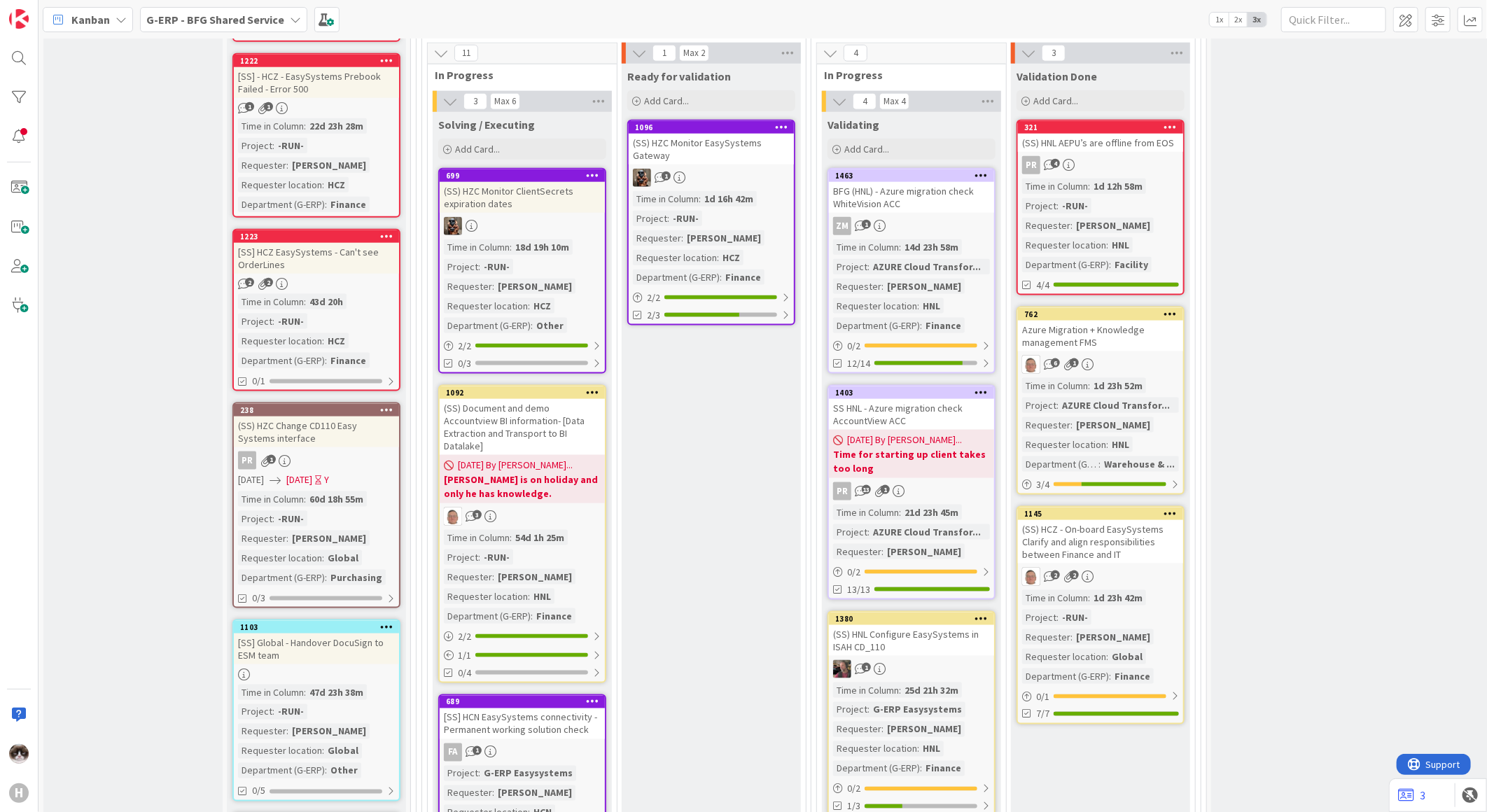
click at [949, 217] on div "ZM 1" at bounding box center [911, 226] width 165 height 18
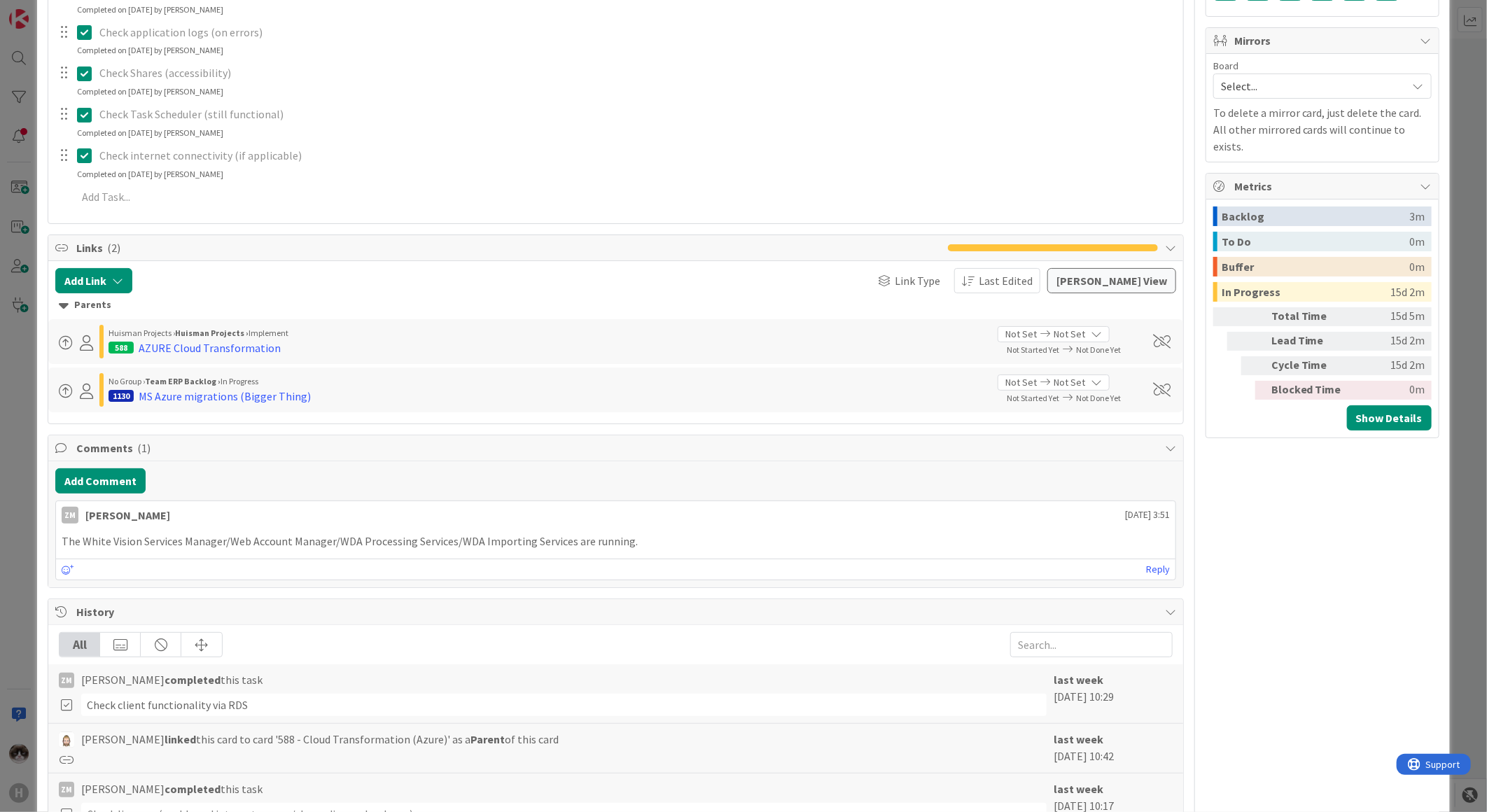
scroll to position [855, 0]
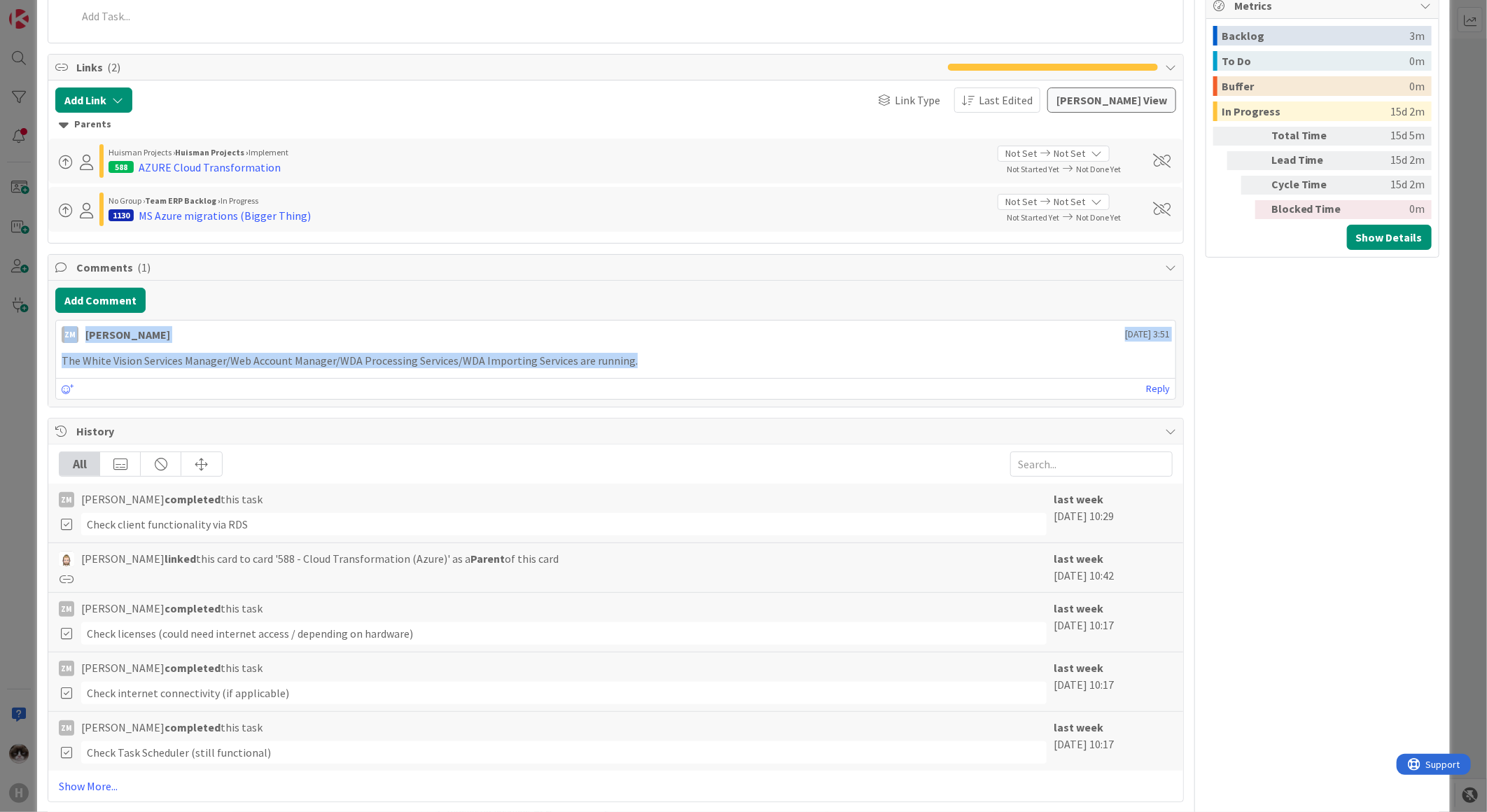
drag, startPoint x: 1156, startPoint y: 365, endPoint x: 5, endPoint y: 310, distance: 1152.3
click at [5, 310] on div "ID 1463 G-ERP - BFG Shared Service Validating Title 49 / 128 BFG (HNL) - Azure …" at bounding box center [744, 406] width 1487 height 812
click at [788, 362] on p "The White Vision Services Manager/Web Account Manager/WDA Processing Services/W…" at bounding box center [616, 361] width 1108 height 16
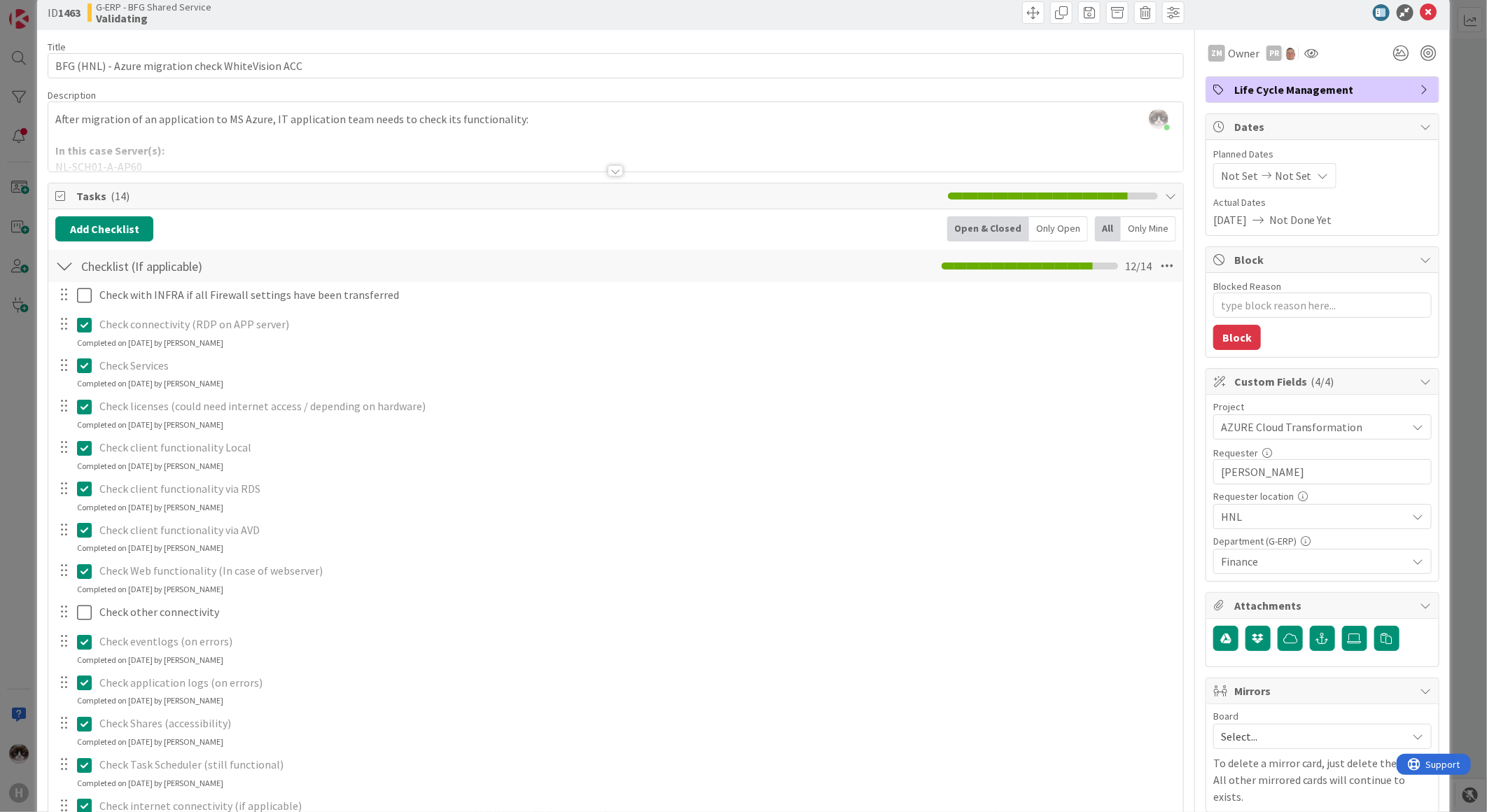
scroll to position [0, 0]
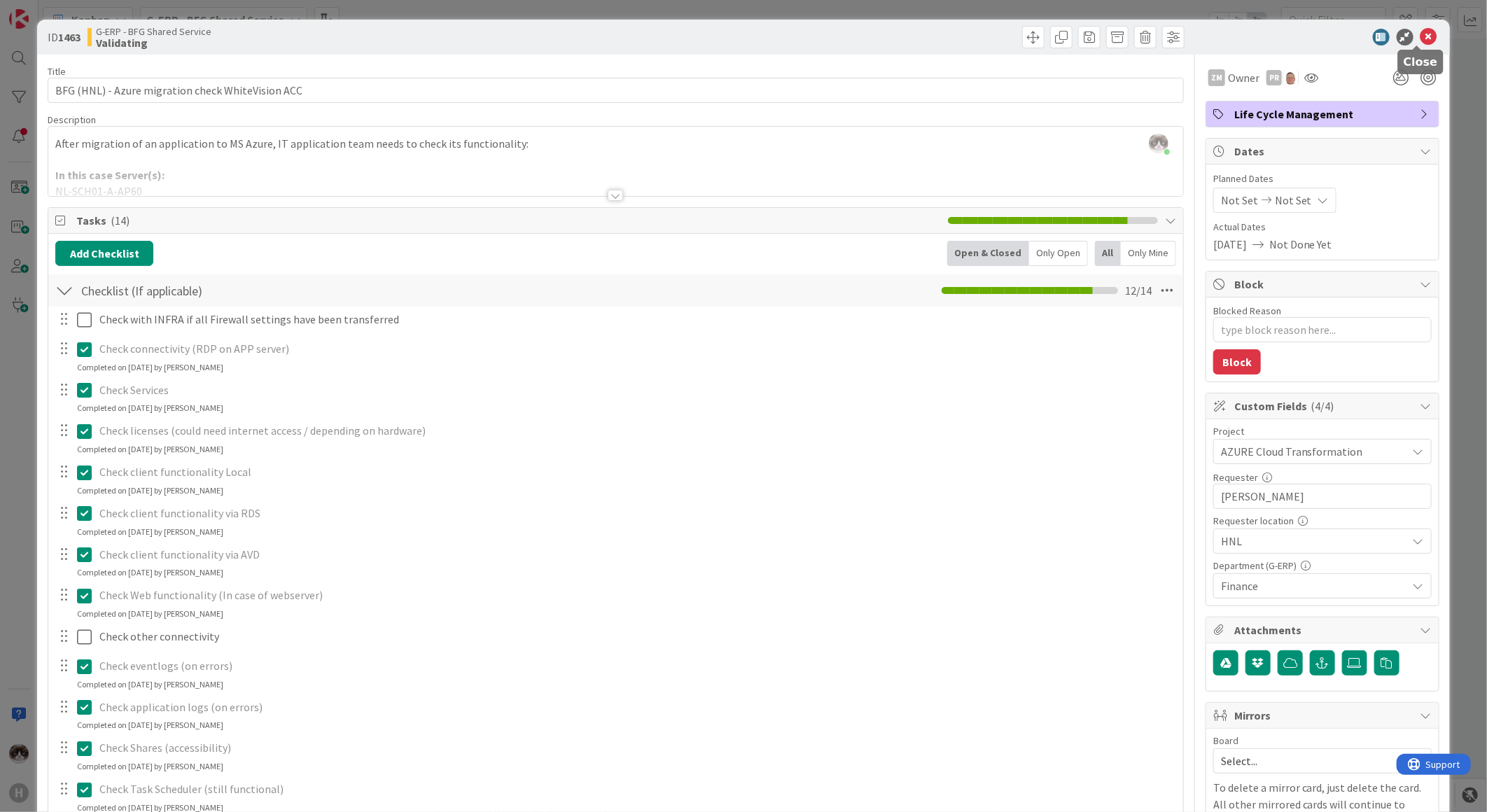
click at [1421, 38] on icon at bounding box center [1429, 37] width 17 height 17
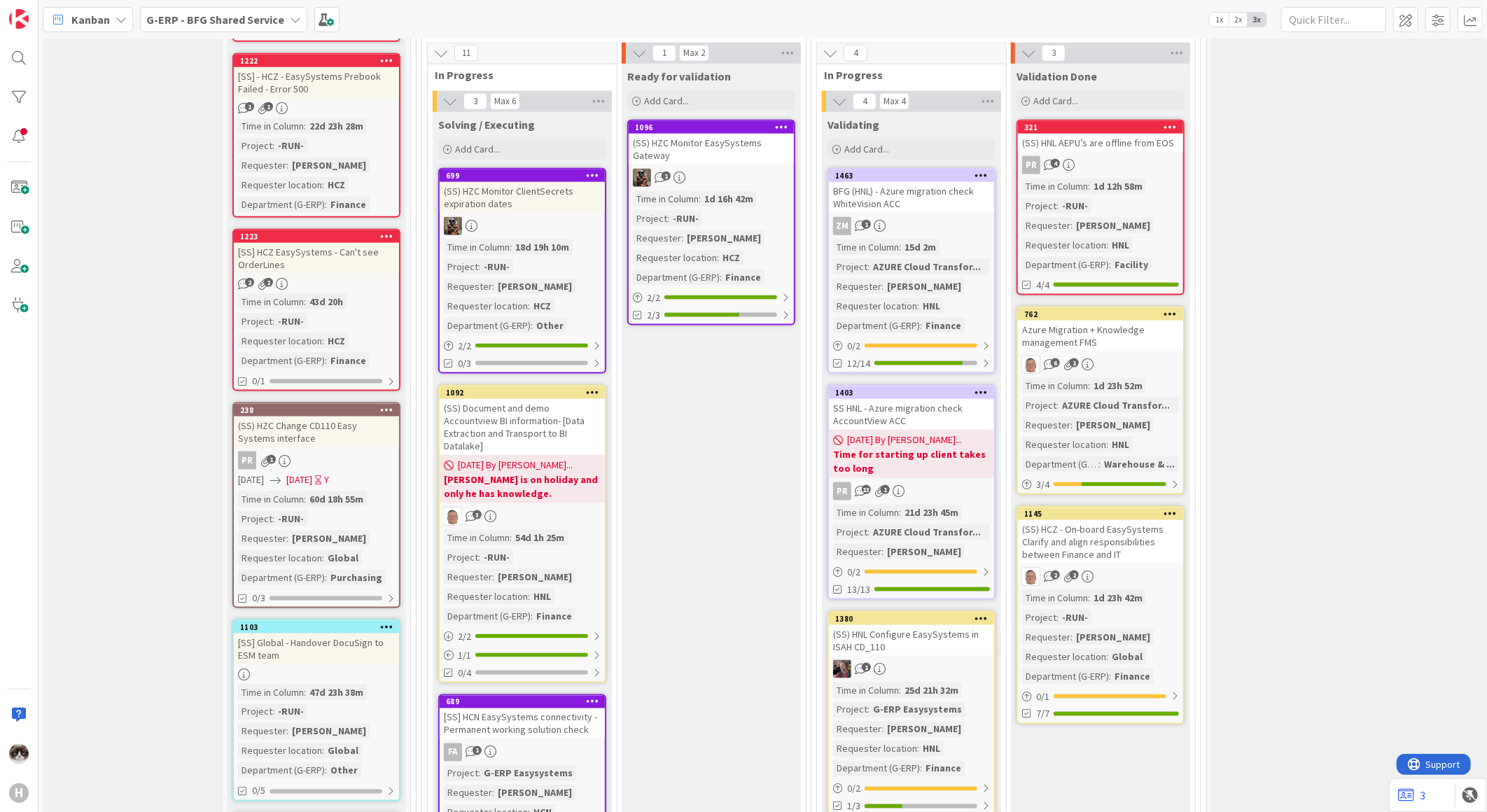
click at [959, 453] on b "Time for starting up client takes too long" at bounding box center [911, 461] width 157 height 28
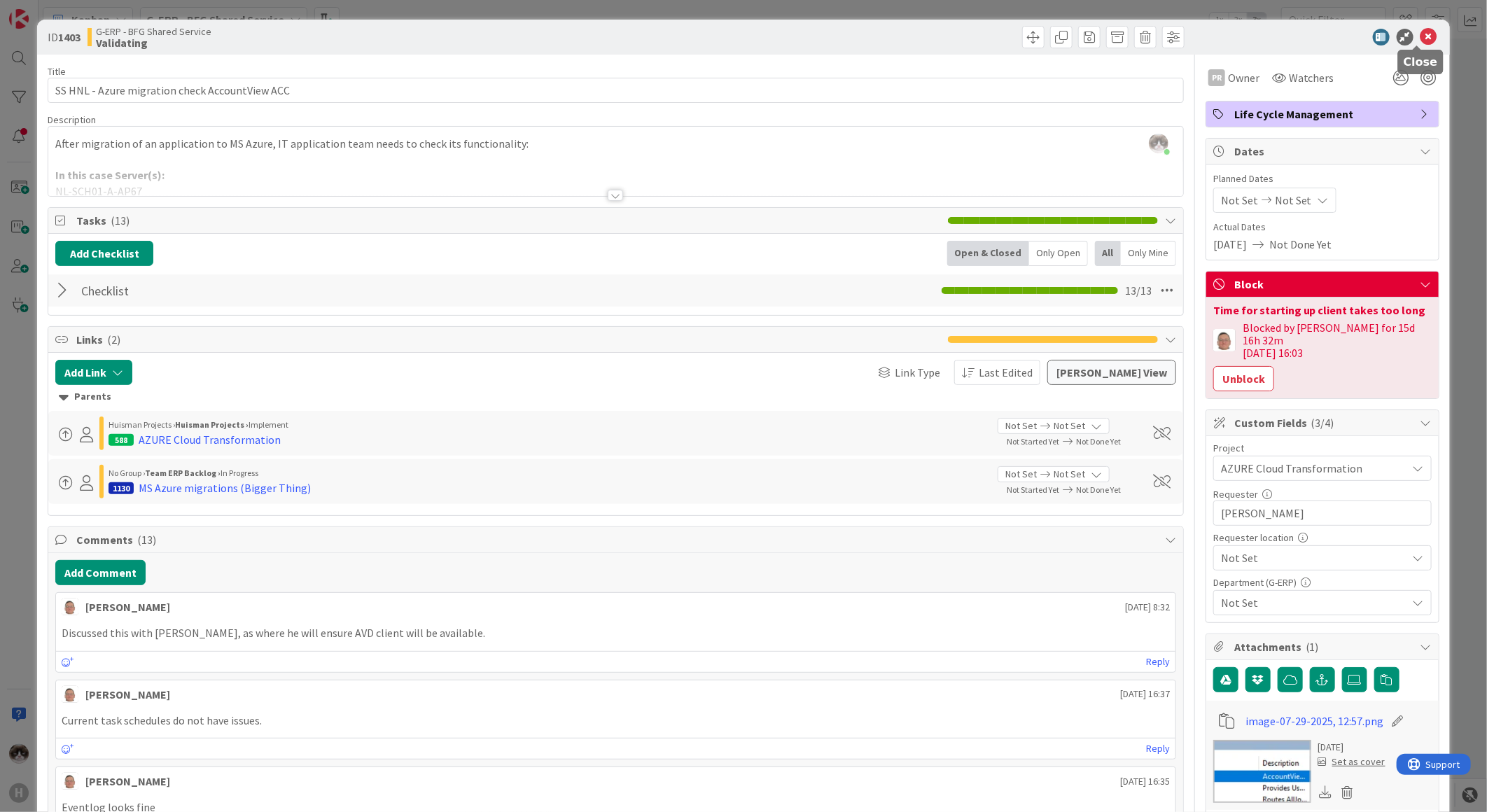
click at [1421, 43] on icon at bounding box center [1429, 37] width 17 height 17
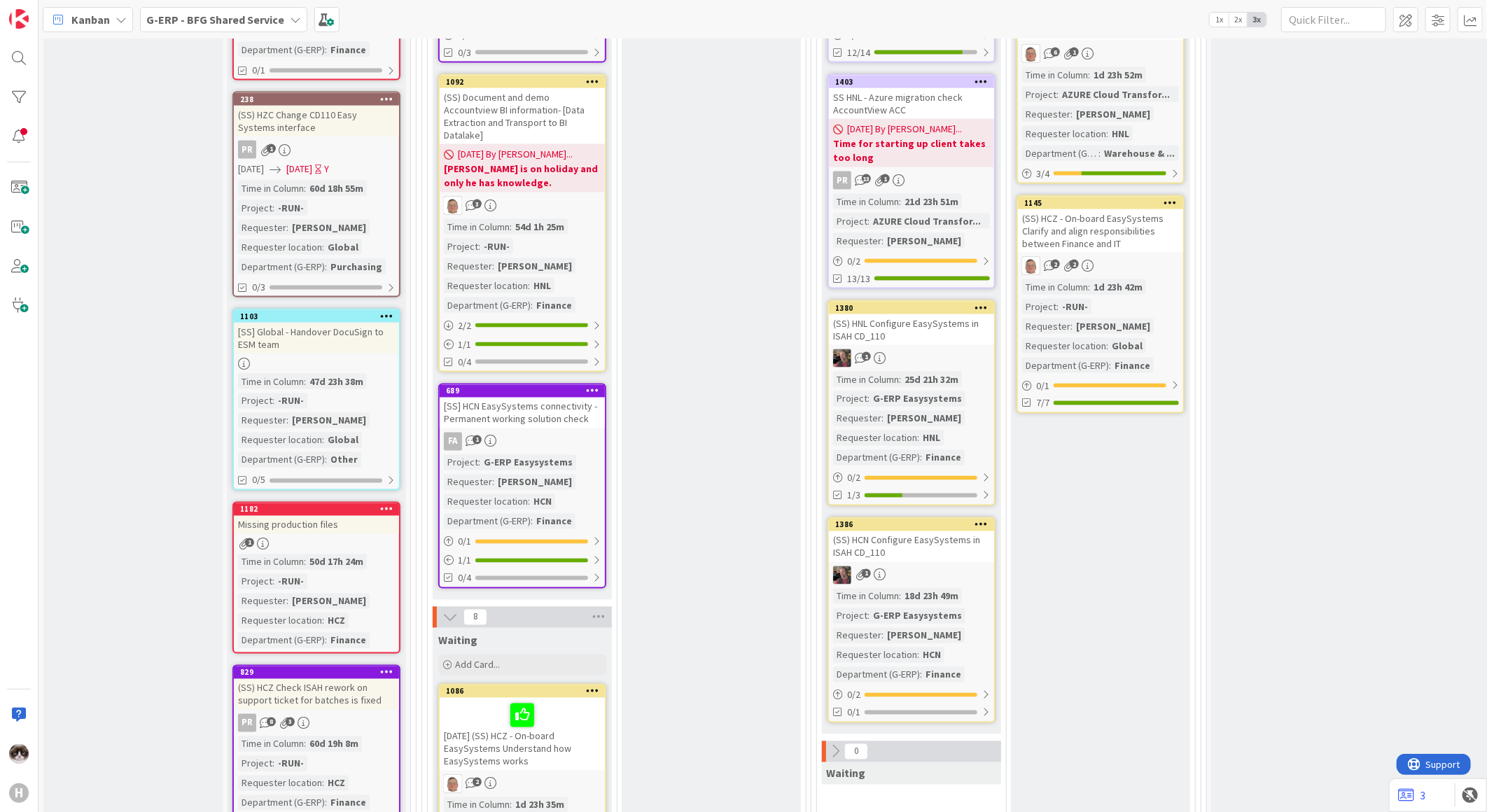
click at [947, 349] on div "1" at bounding box center [911, 358] width 165 height 18
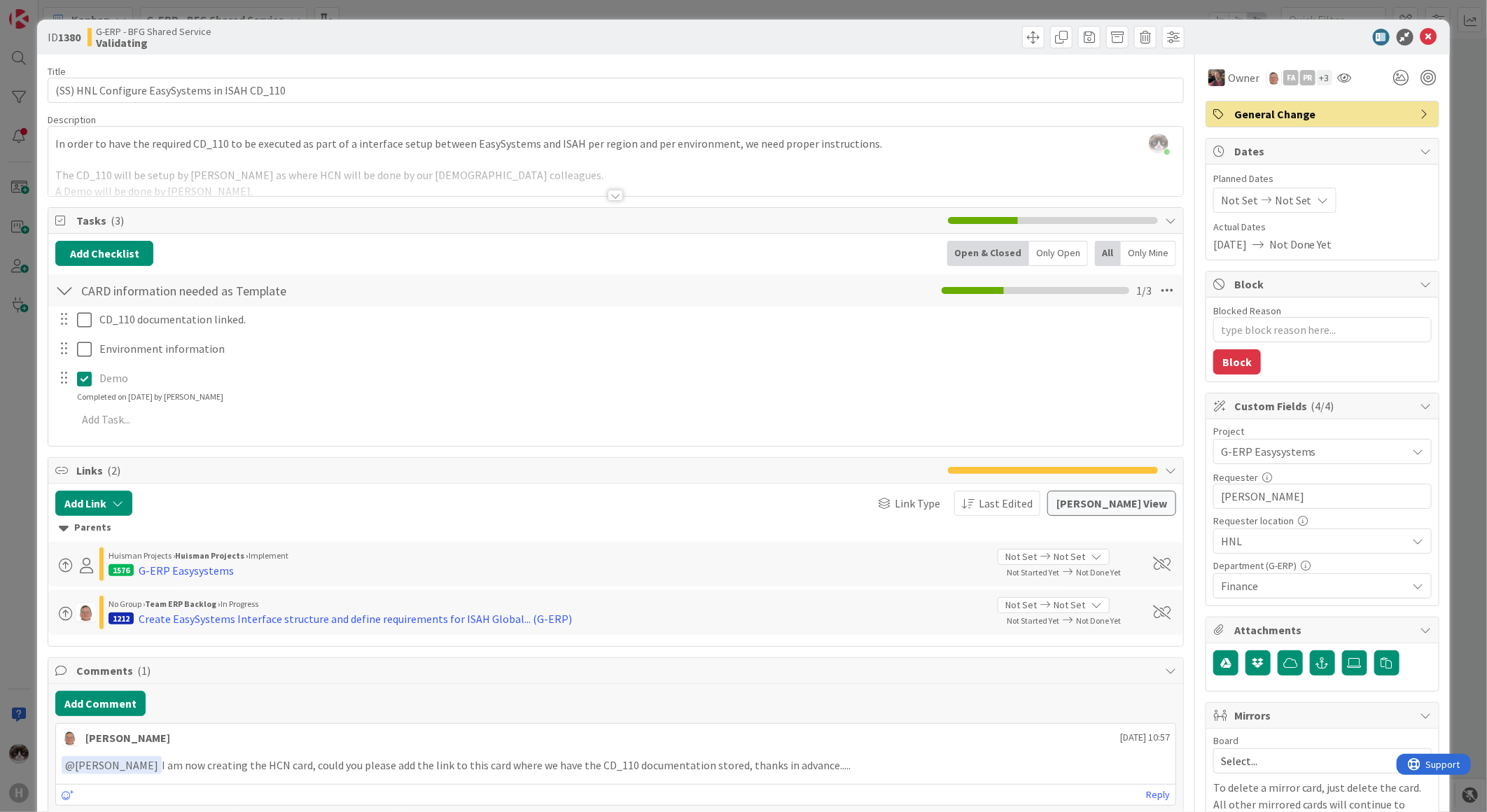
click at [625, 198] on div "Title 45 / 128 (SS) HNL Configure EasySystems in ISAH CD_110 Description Kevin …" at bounding box center [616, 655] width 1137 height 1202
click at [608, 198] on div at bounding box center [615, 196] width 15 height 11
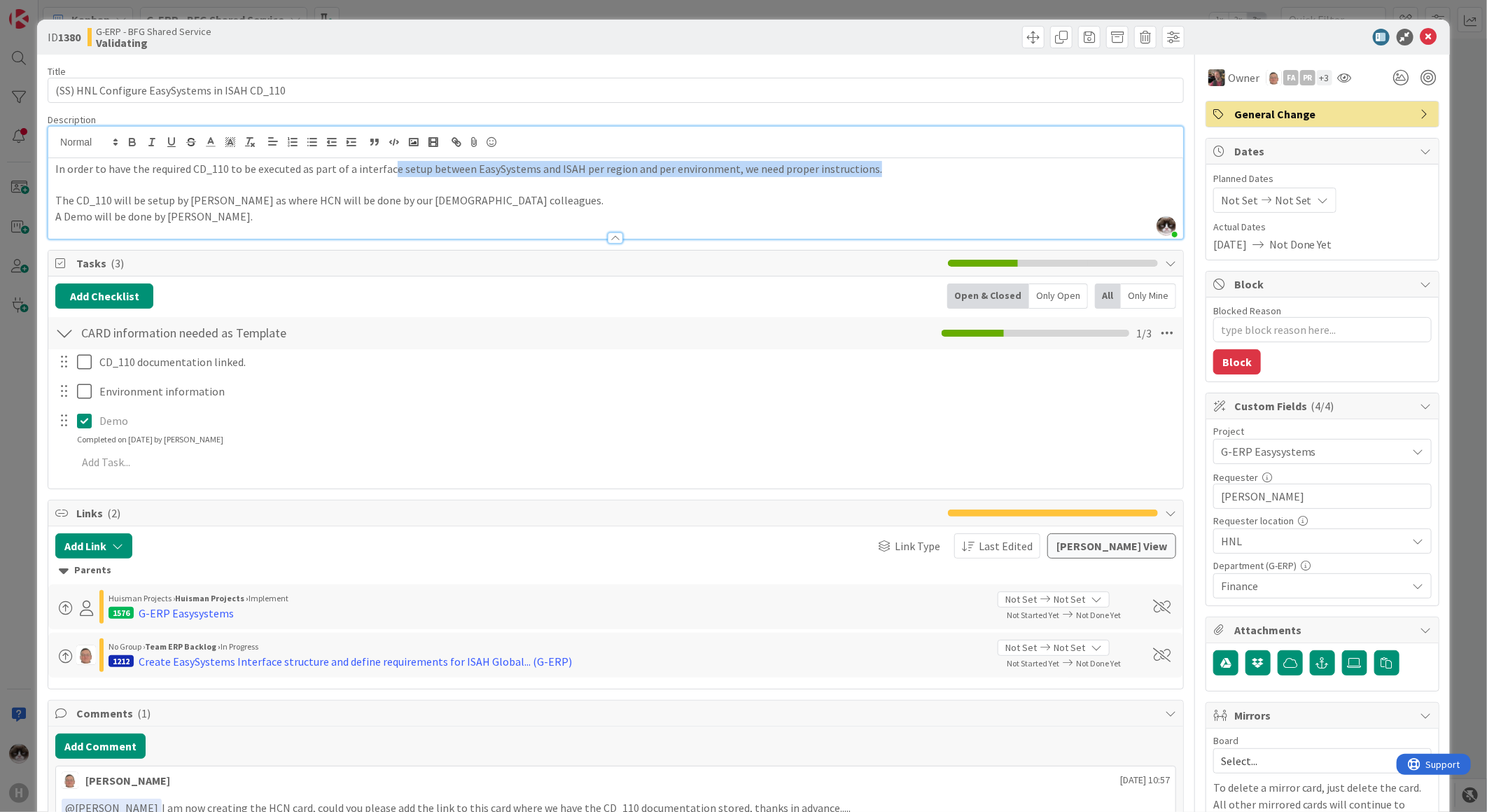
drag, startPoint x: 388, startPoint y: 171, endPoint x: 897, endPoint y: 171, distance: 509.0
click at [897, 171] on p "In order to have the required CD_110 to be executed as part of a interface setu…" at bounding box center [616, 169] width 1121 height 16
click at [1421, 37] on icon at bounding box center [1429, 37] width 17 height 17
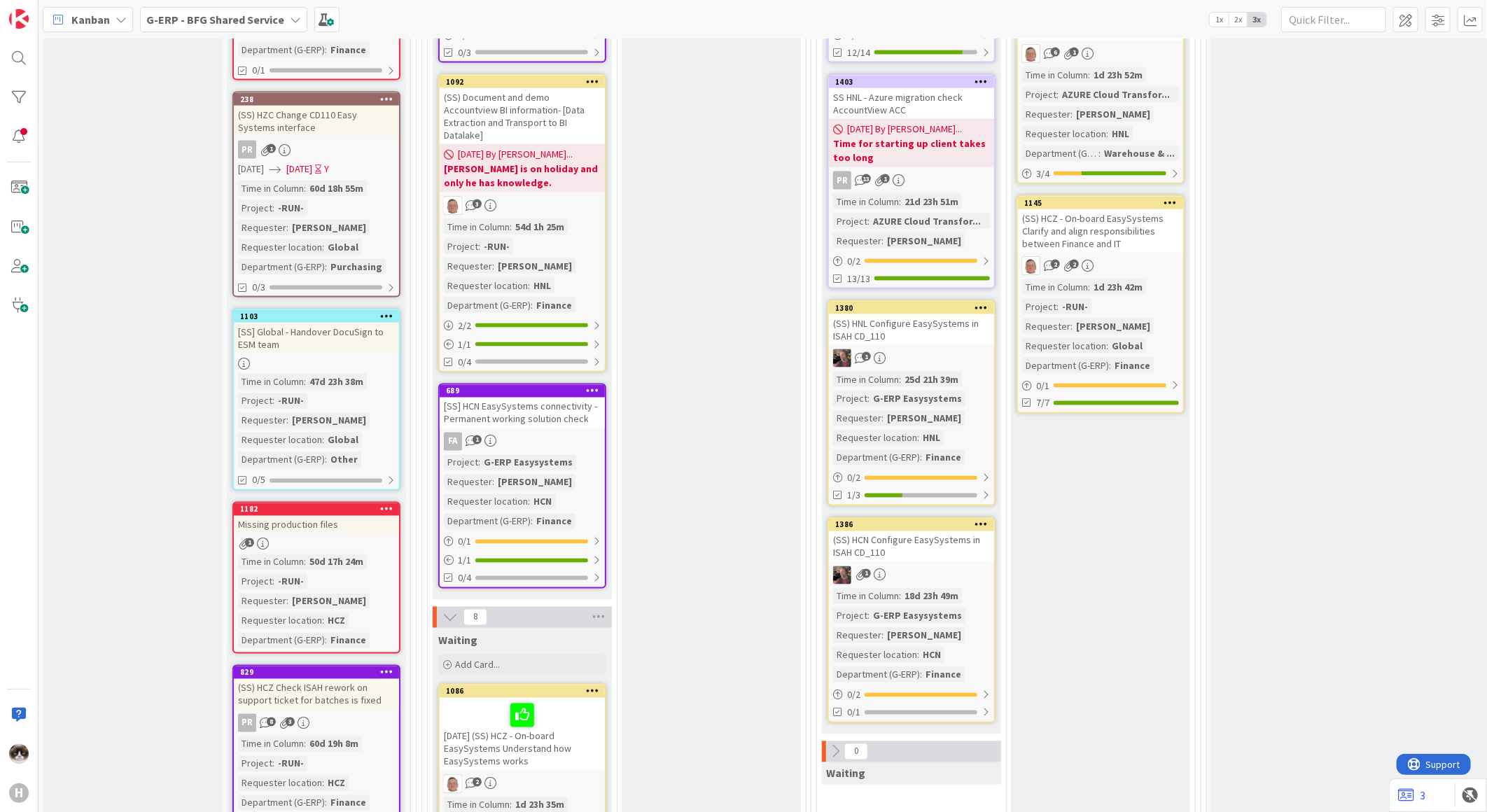
click at [962, 531] on div "(SS) HCN Configure EasySystems in ISAH CD_110" at bounding box center [911, 547] width 165 height 31
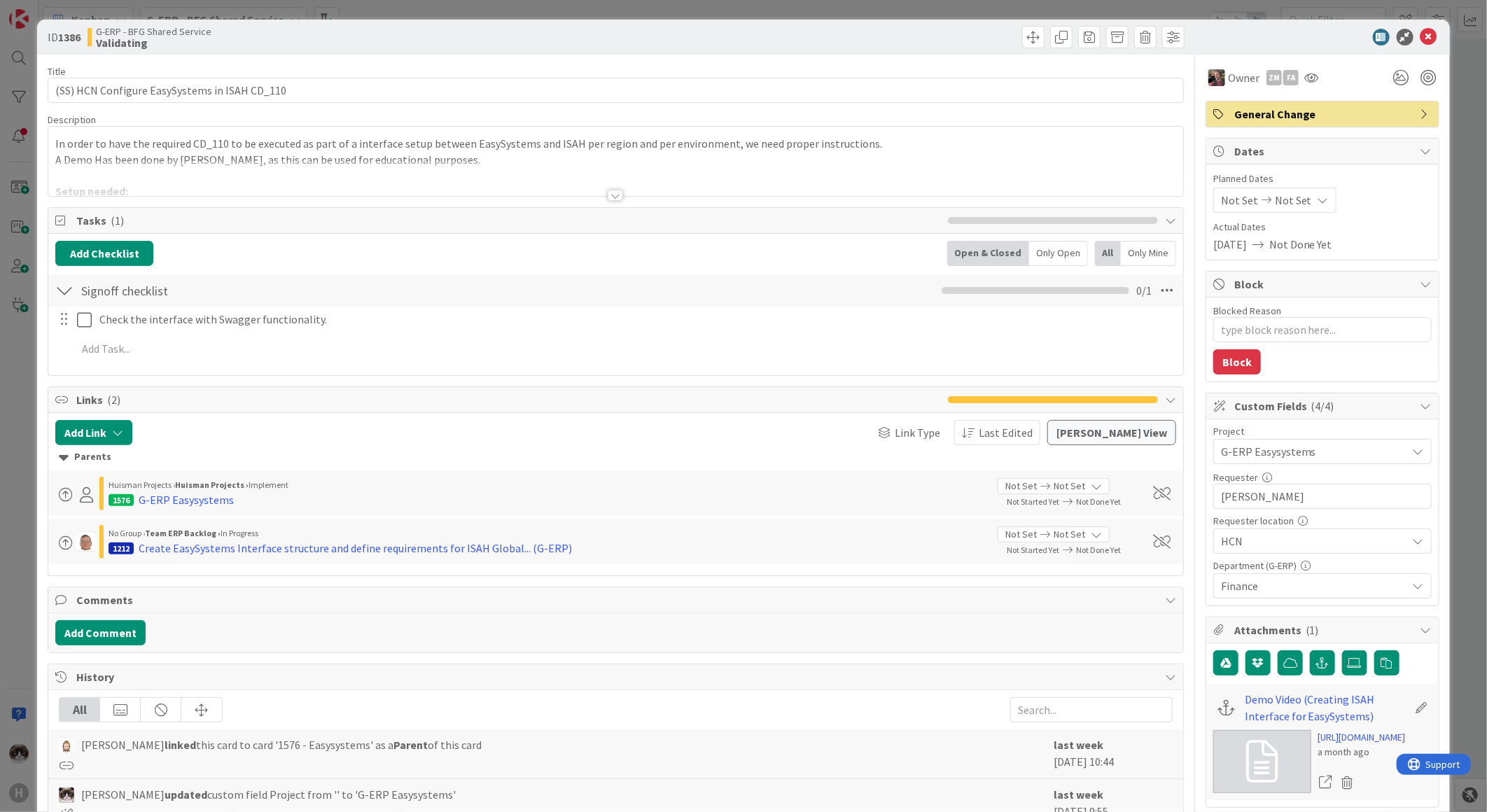
type textarea "x"
click at [619, 196] on div at bounding box center [616, 188] width 1137 height 15
click at [619, 197] on div "Title 45 / 128 (SS) HCN Configure EasySystems in ISAH CD_110 Description Kevin …" at bounding box center [616, 641] width 1137 height 1174
click at [608, 194] on div at bounding box center [615, 196] width 15 height 11
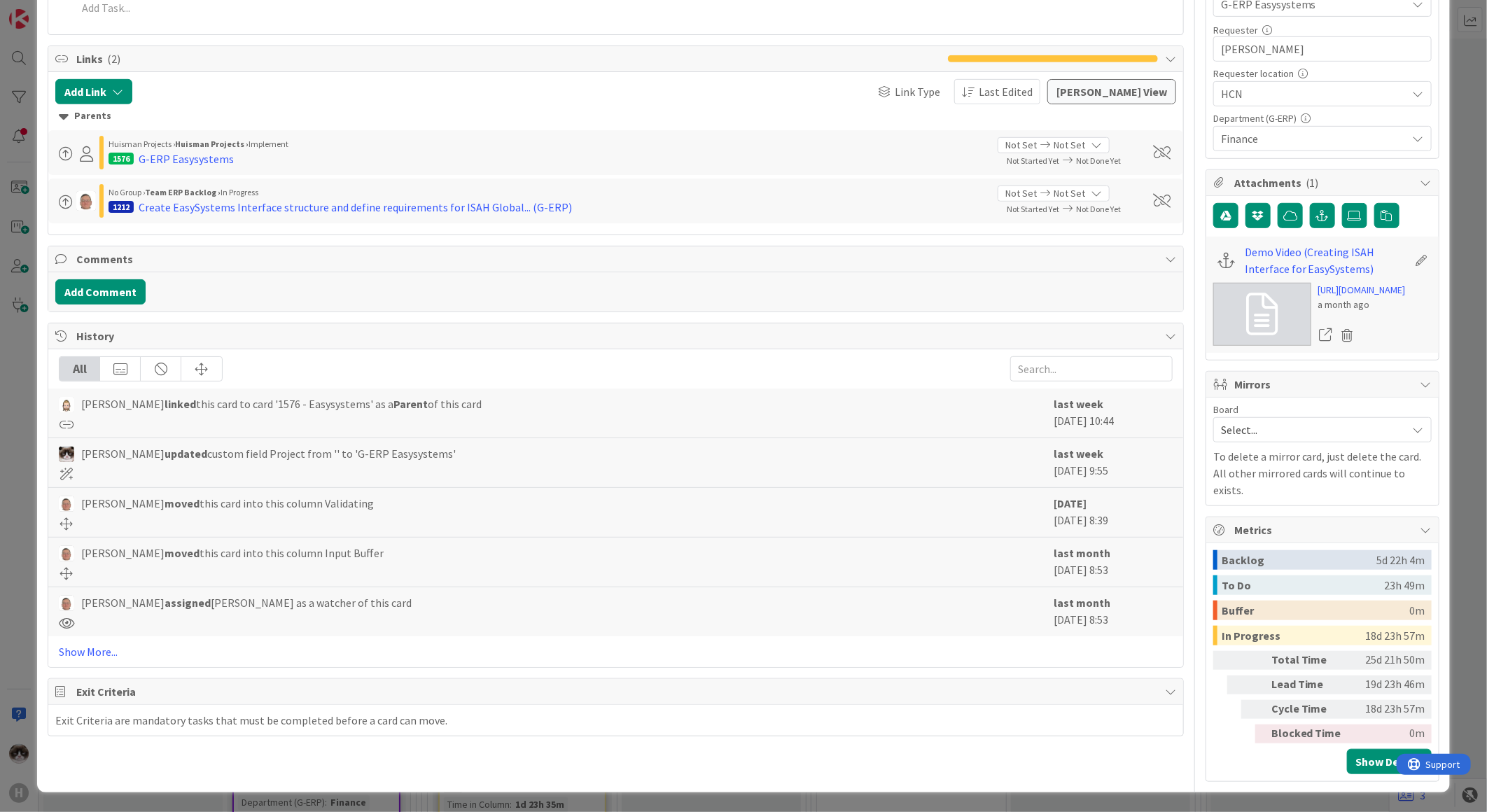
scroll to position [551, 0]
drag, startPoint x: 218, startPoint y: 223, endPoint x: 1028, endPoint y: 683, distance: 931.5
click at [1028, 683] on div "Title 45 / 128 (SS) HCN Configure EasySystems in ISAH CD_110 Description Kevin …" at bounding box center [616, 194] width 1137 height 1174
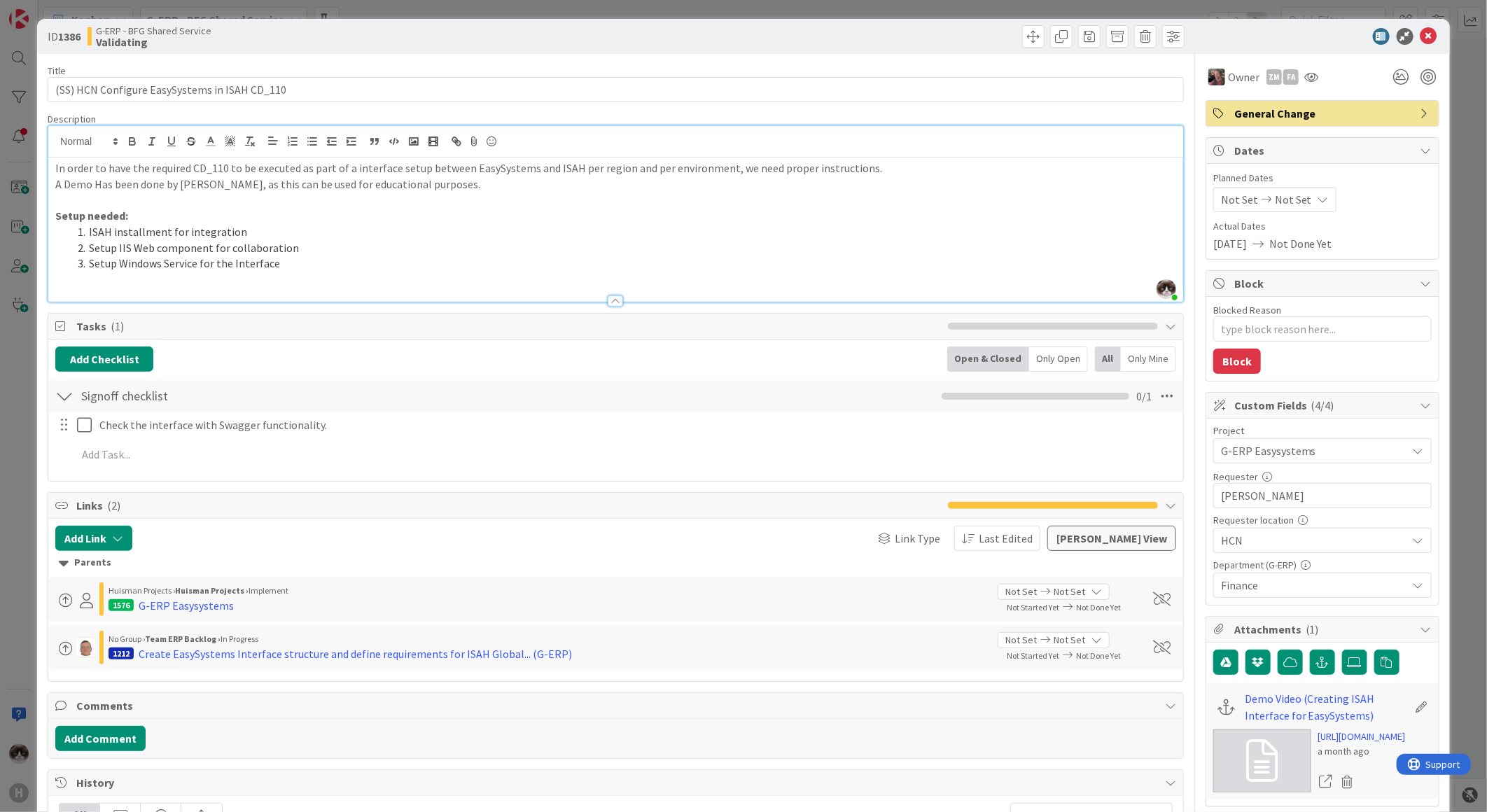
scroll to position [0, 0]
click at [1425, 33] on icon at bounding box center [1429, 37] width 17 height 17
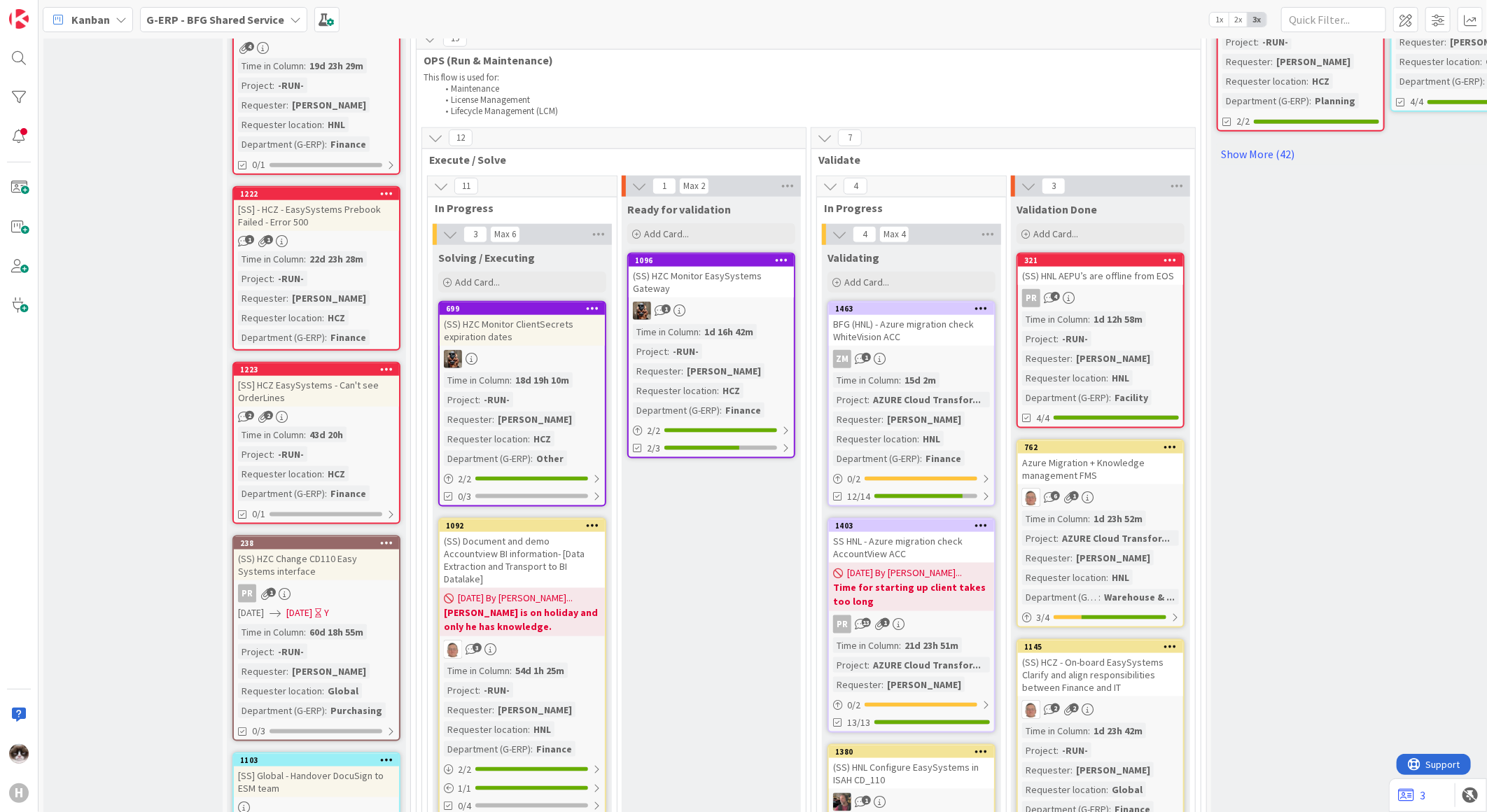
scroll to position [855, 0]
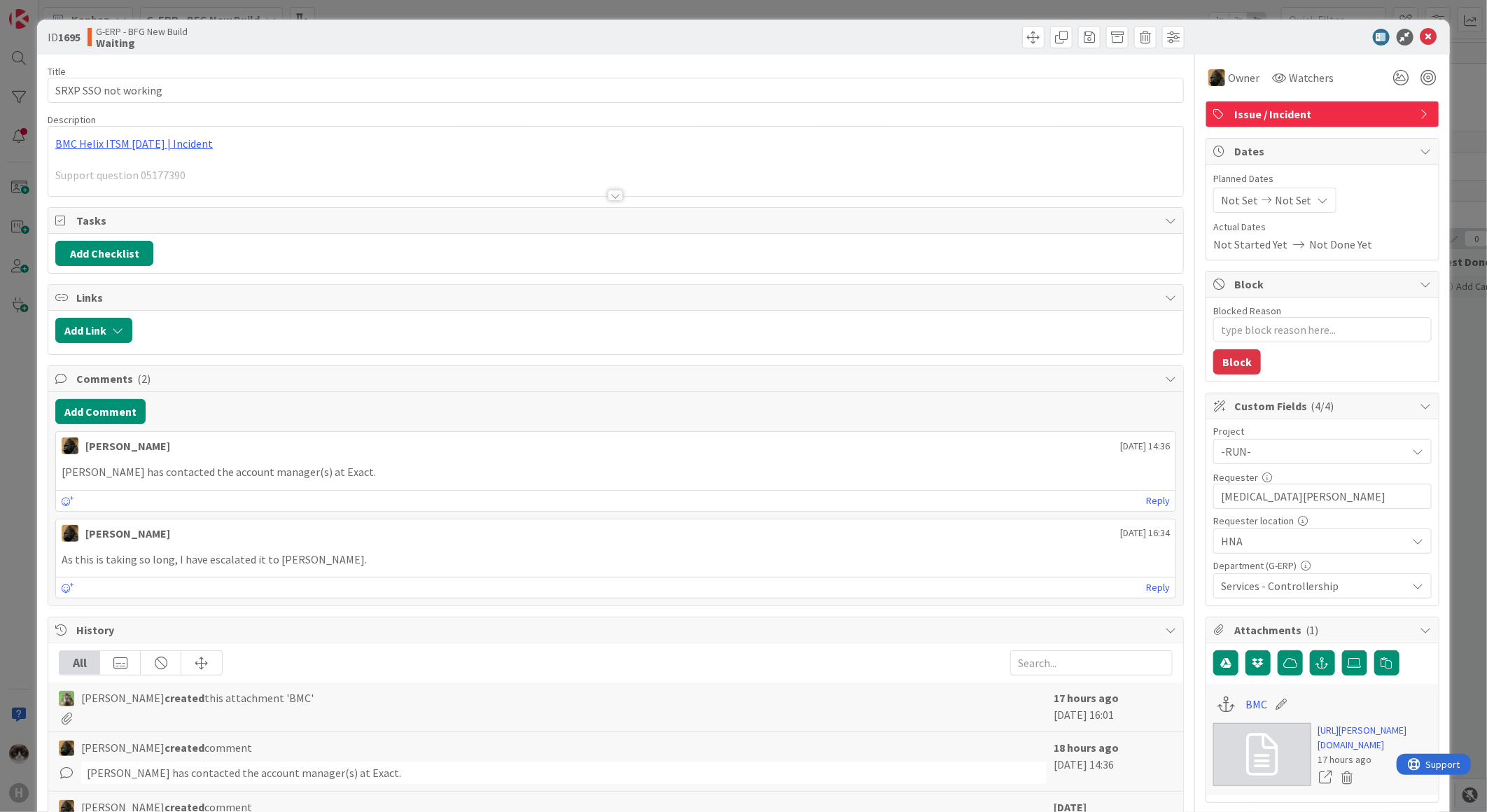
click at [608, 199] on div at bounding box center [615, 196] width 15 height 11
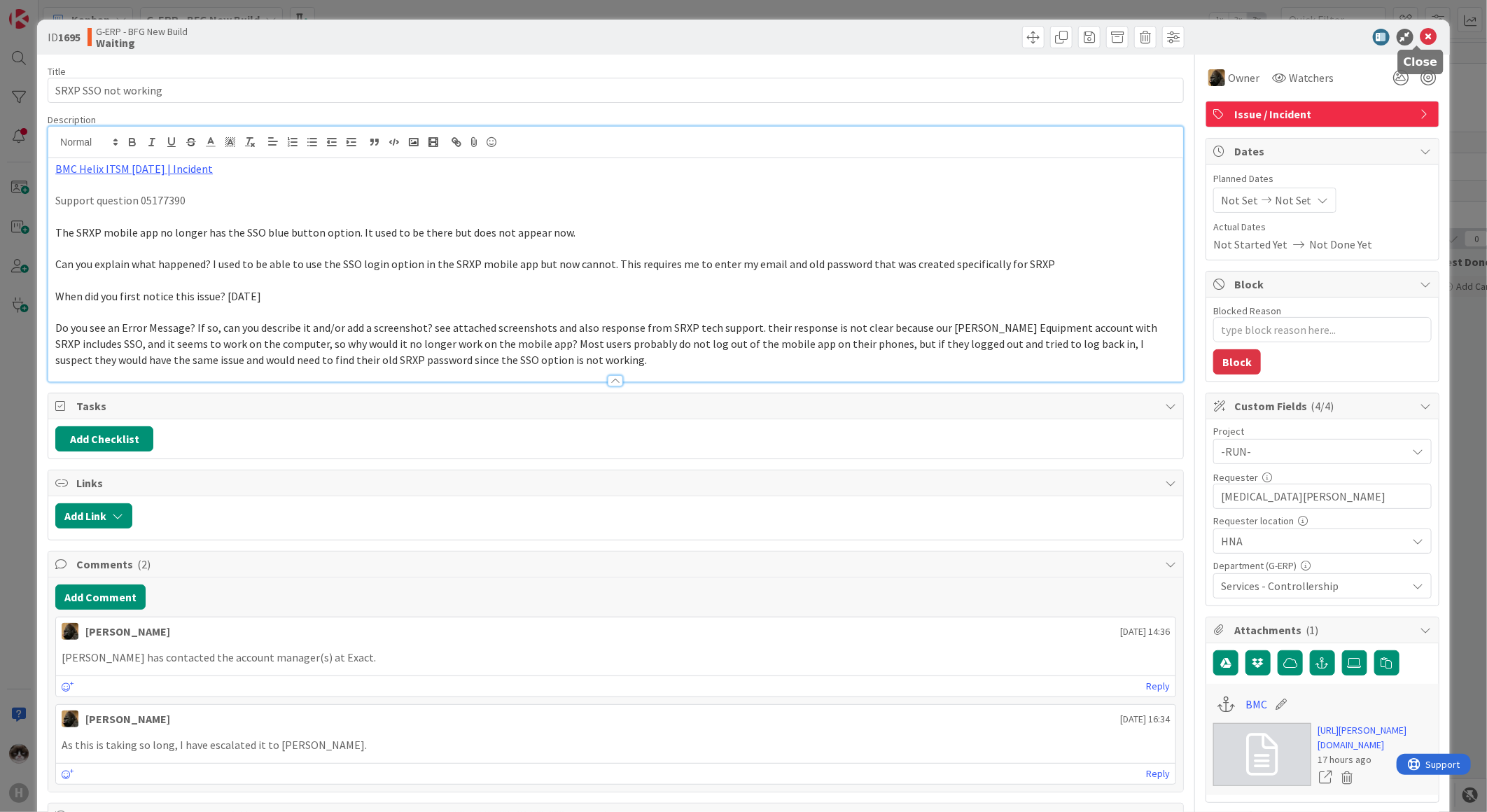
click at [1418, 26] on div "ID 1695 G-ERP - BFG New Build Waiting" at bounding box center [744, 37] width 1413 height 35
click at [1421, 33] on icon at bounding box center [1429, 37] width 17 height 17
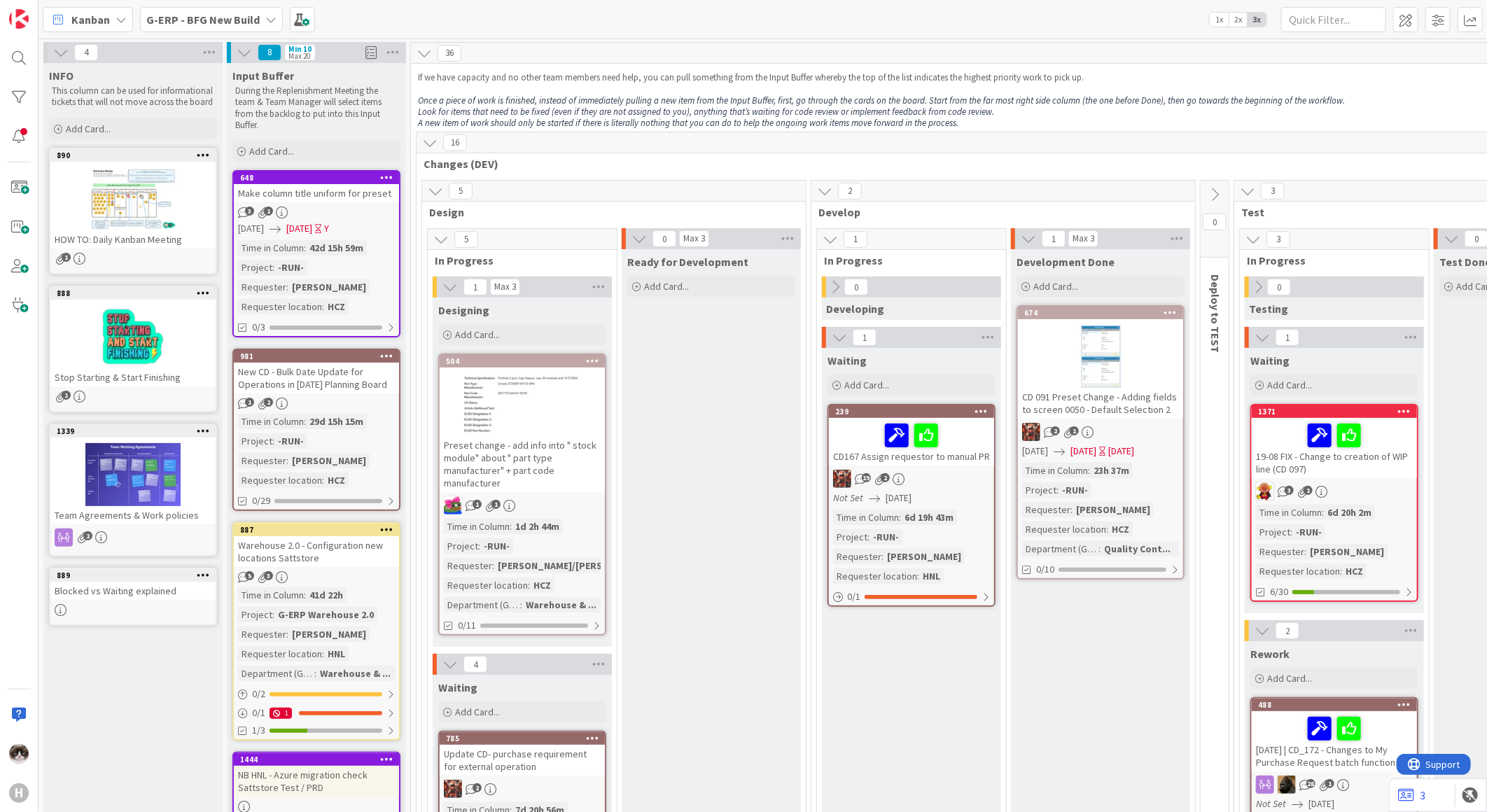
click at [257, 29] on div "G-ERP - BFG New Build" at bounding box center [212, 20] width 143 height 25
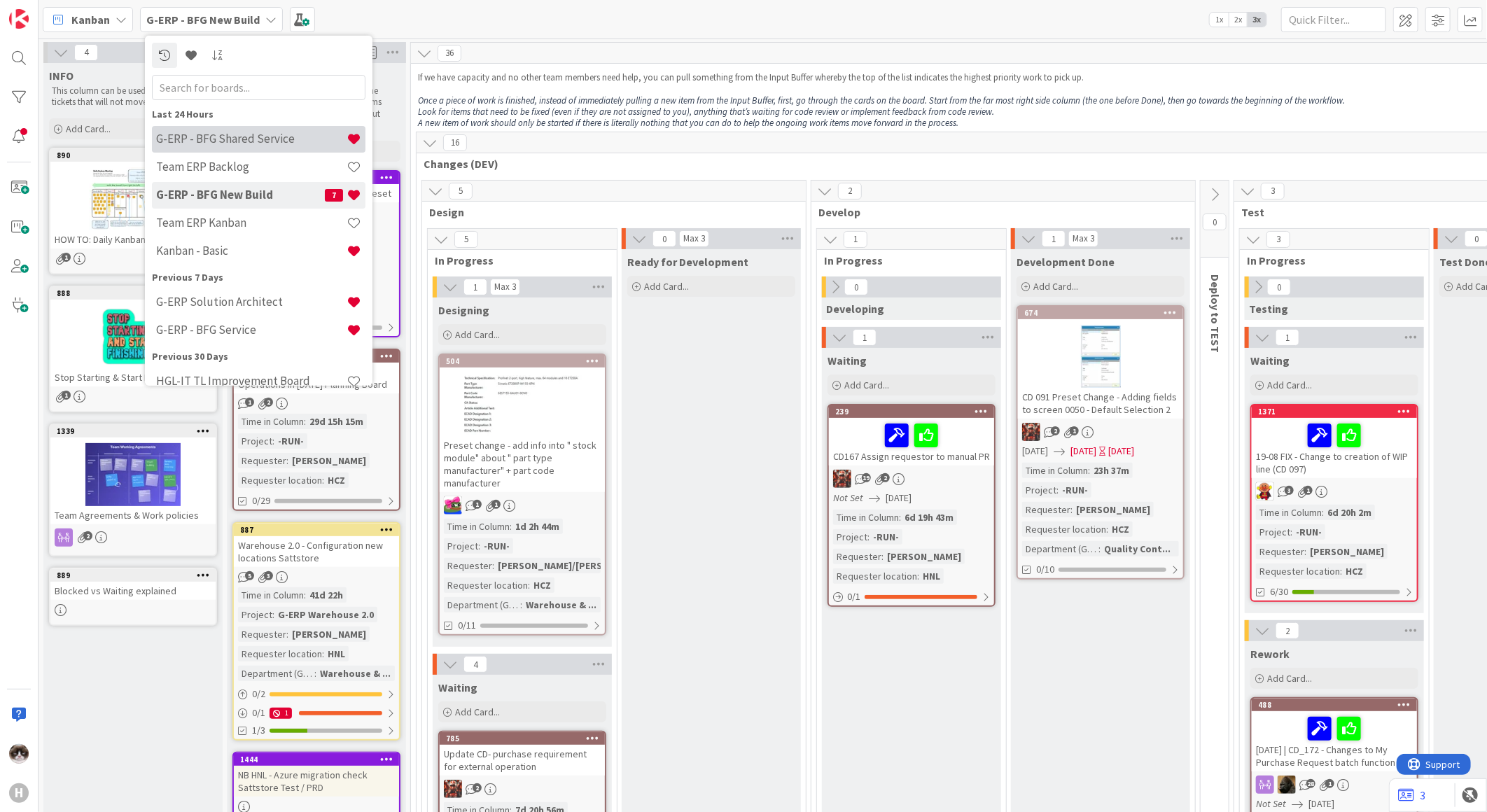
click at [277, 134] on h4 "G-ERP - BFG Shared Service" at bounding box center [251, 138] width 190 height 14
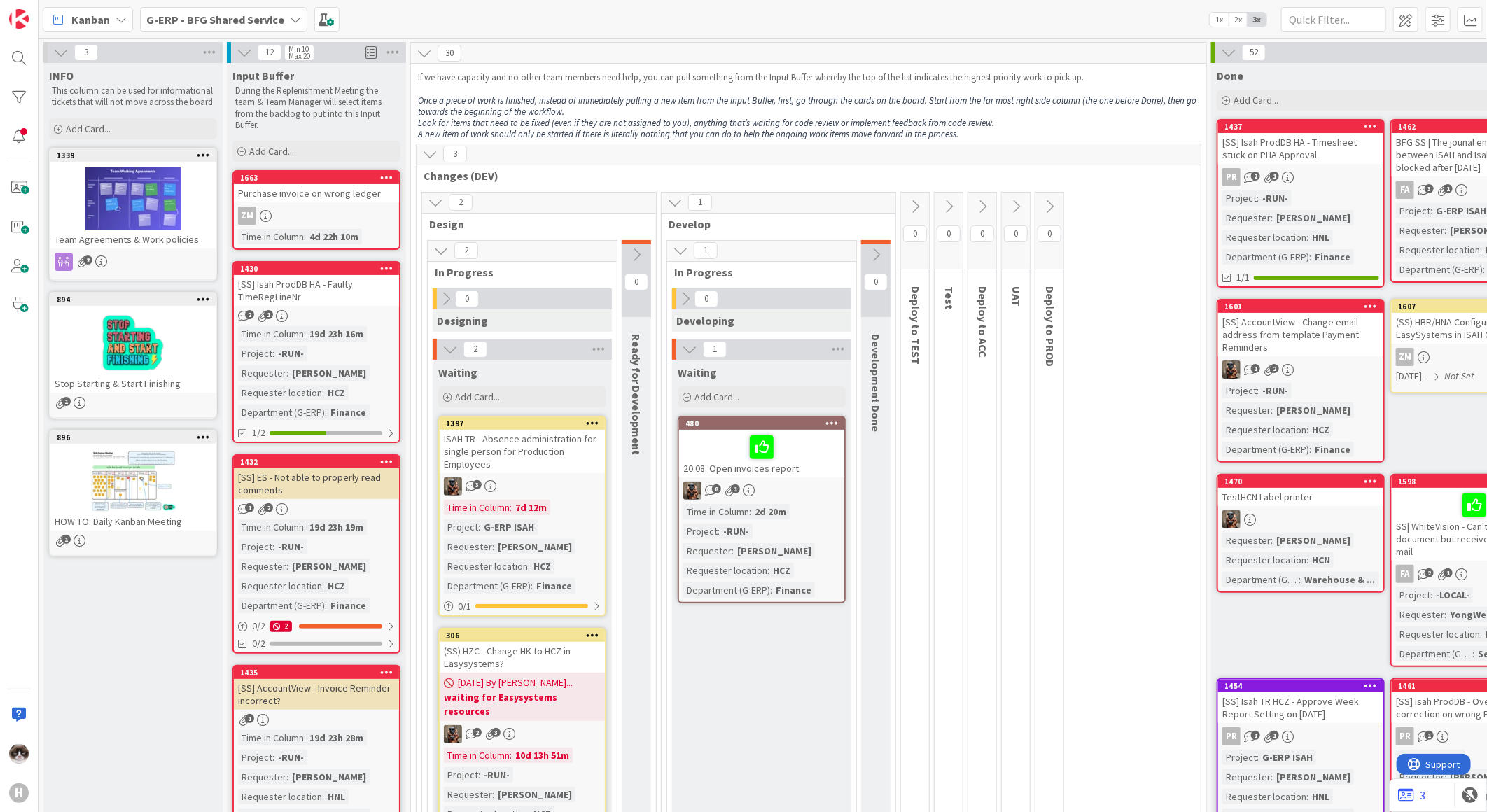
click at [826, 176] on span "Changes (DEV)" at bounding box center [803, 175] width 760 height 14
click at [799, 482] on div "8 1" at bounding box center [762, 491] width 165 height 18
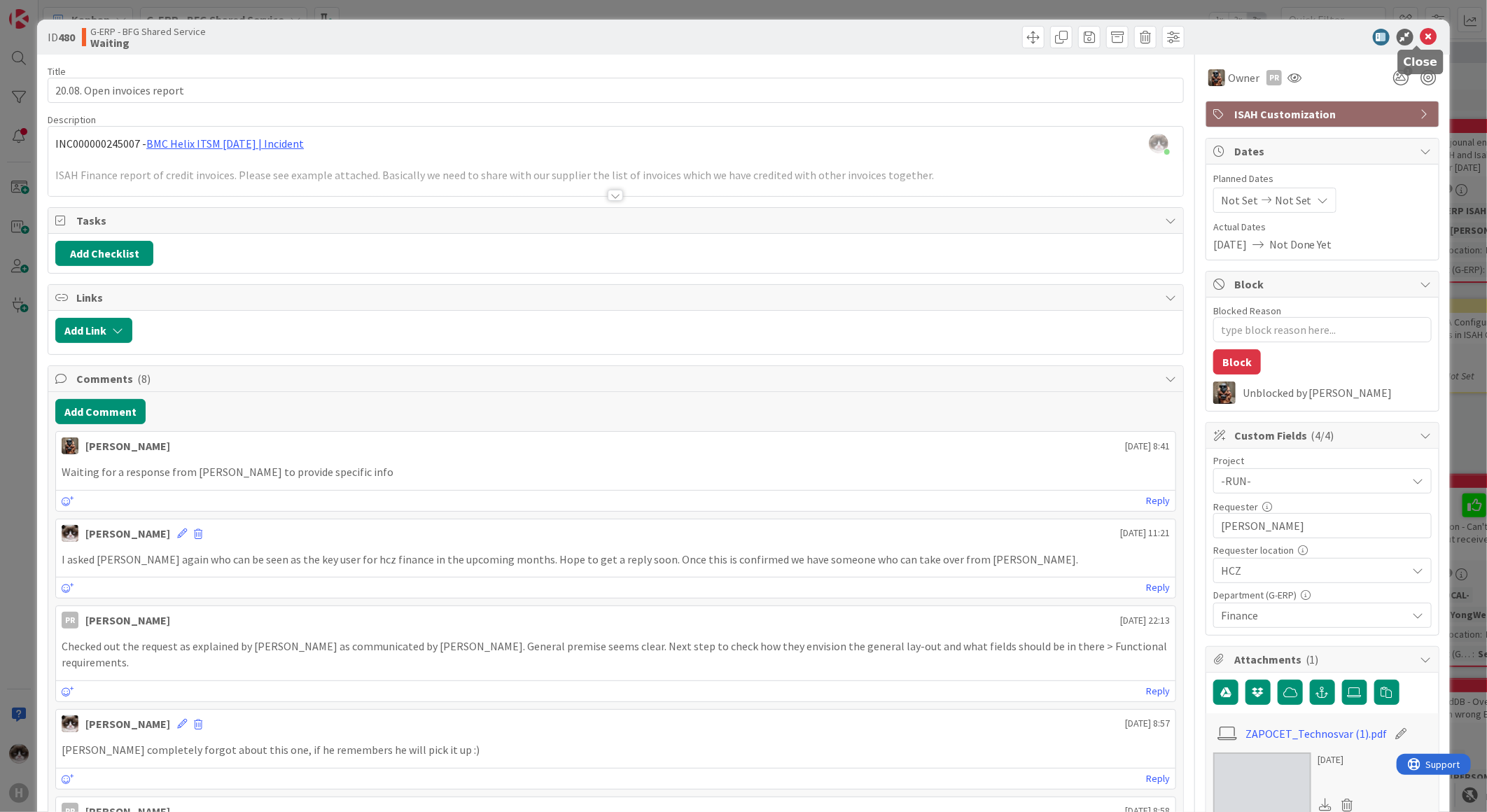
click at [1422, 31] on icon at bounding box center [1429, 37] width 17 height 17
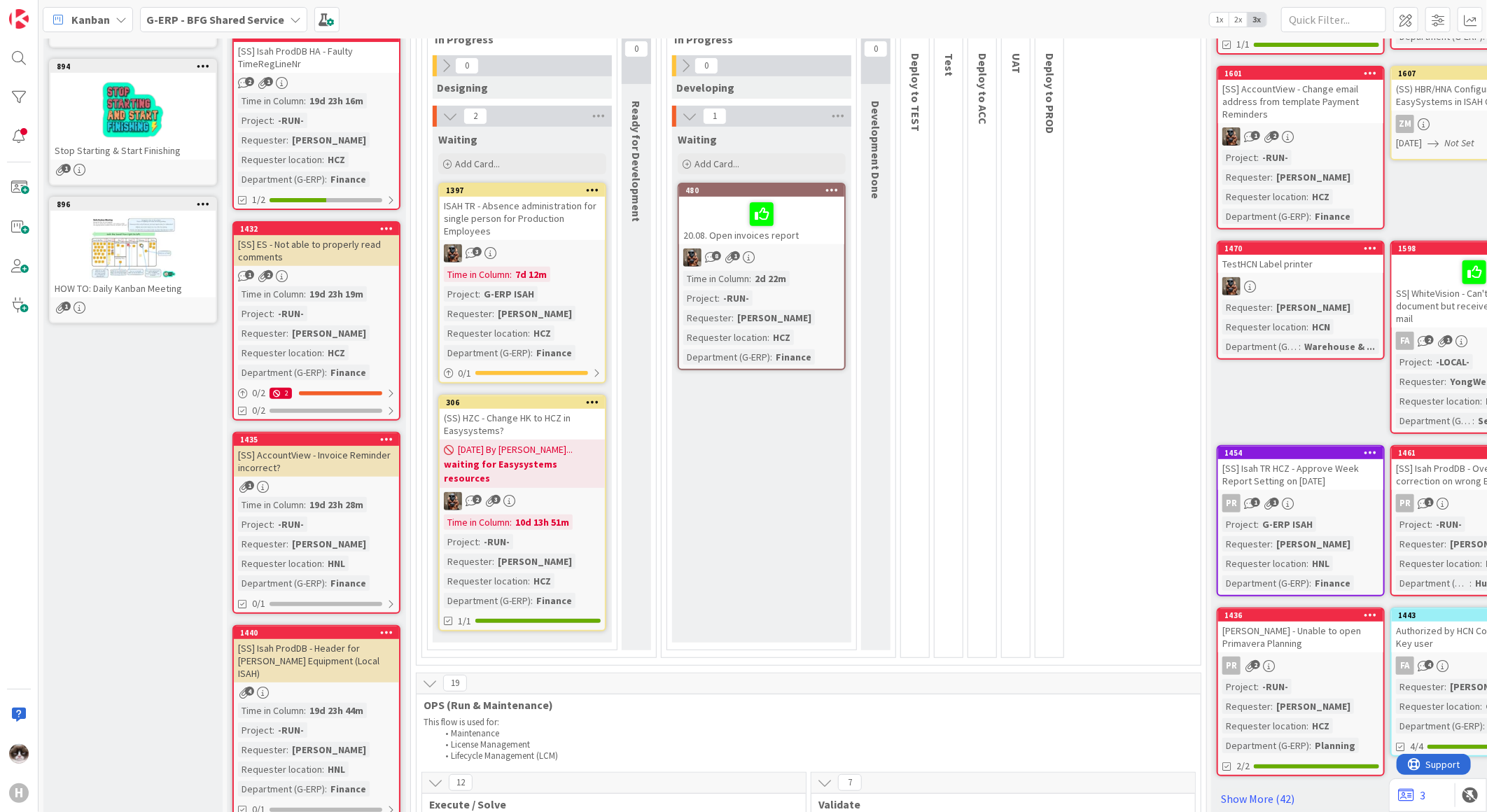
click at [570, 239] on div "ISAH TR - Absence administration for single person for Production Employees" at bounding box center [523, 218] width 165 height 43
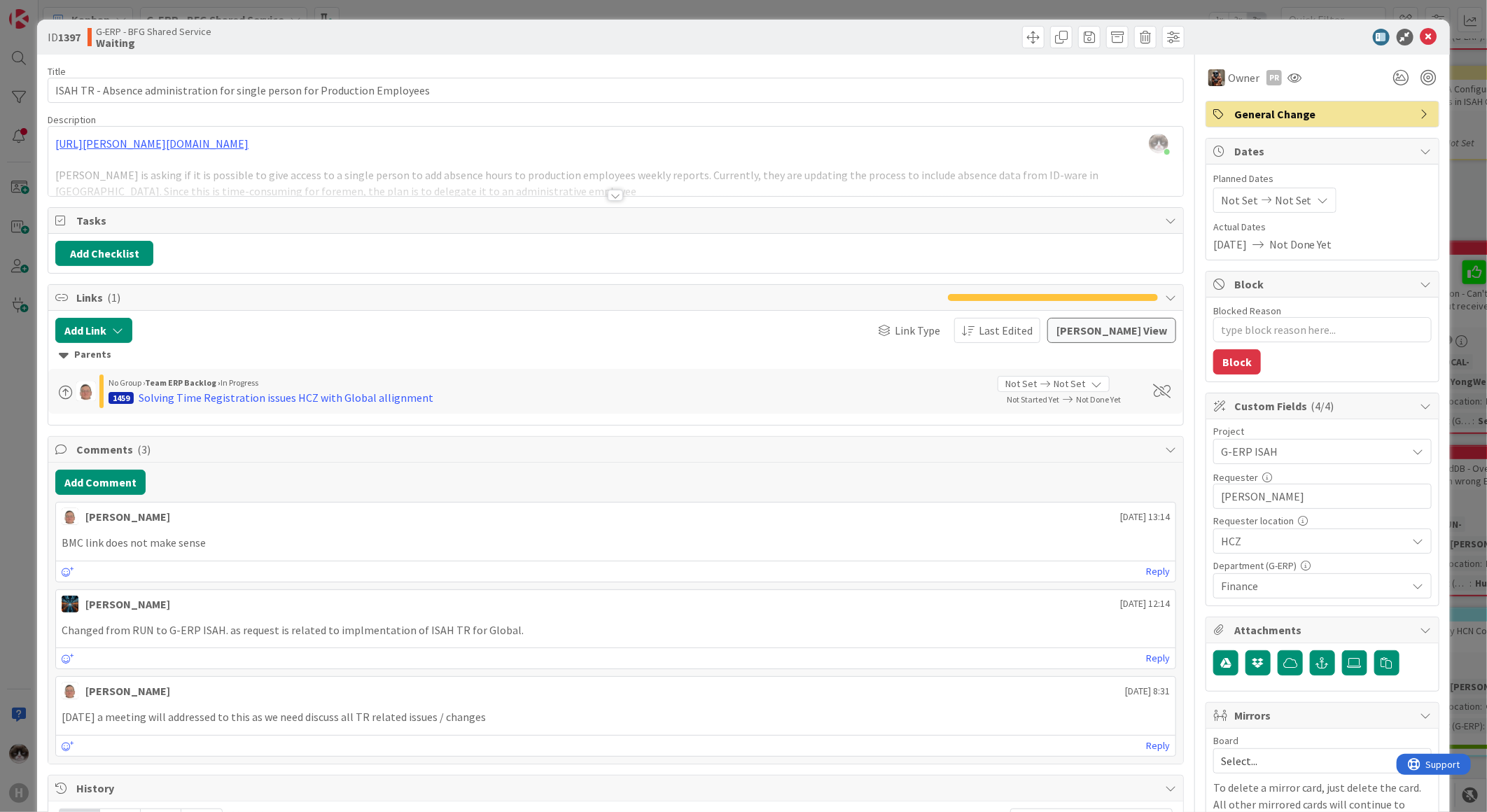
click at [608, 196] on div at bounding box center [615, 196] width 15 height 11
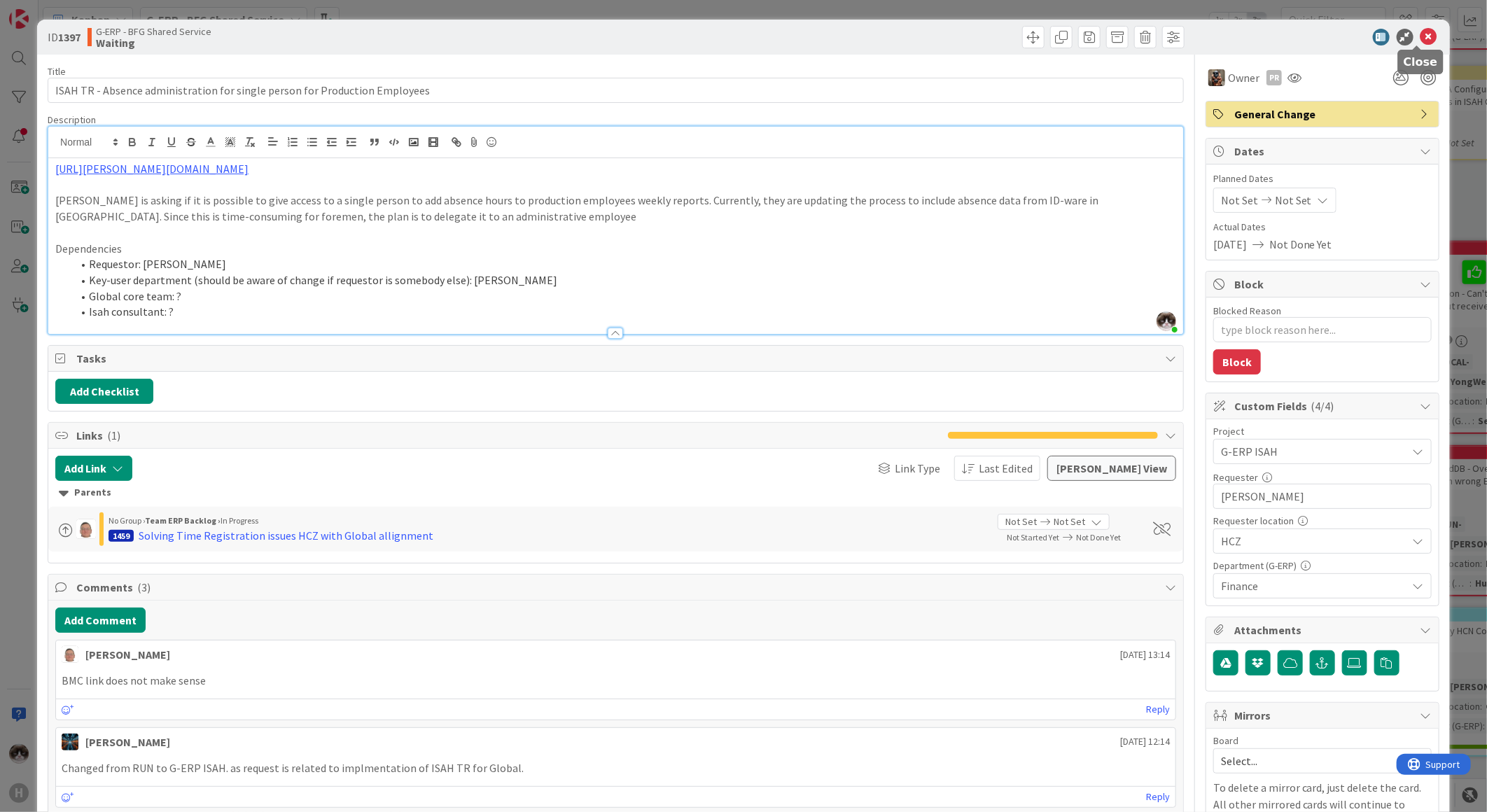
click at [1421, 42] on icon at bounding box center [1429, 37] width 17 height 17
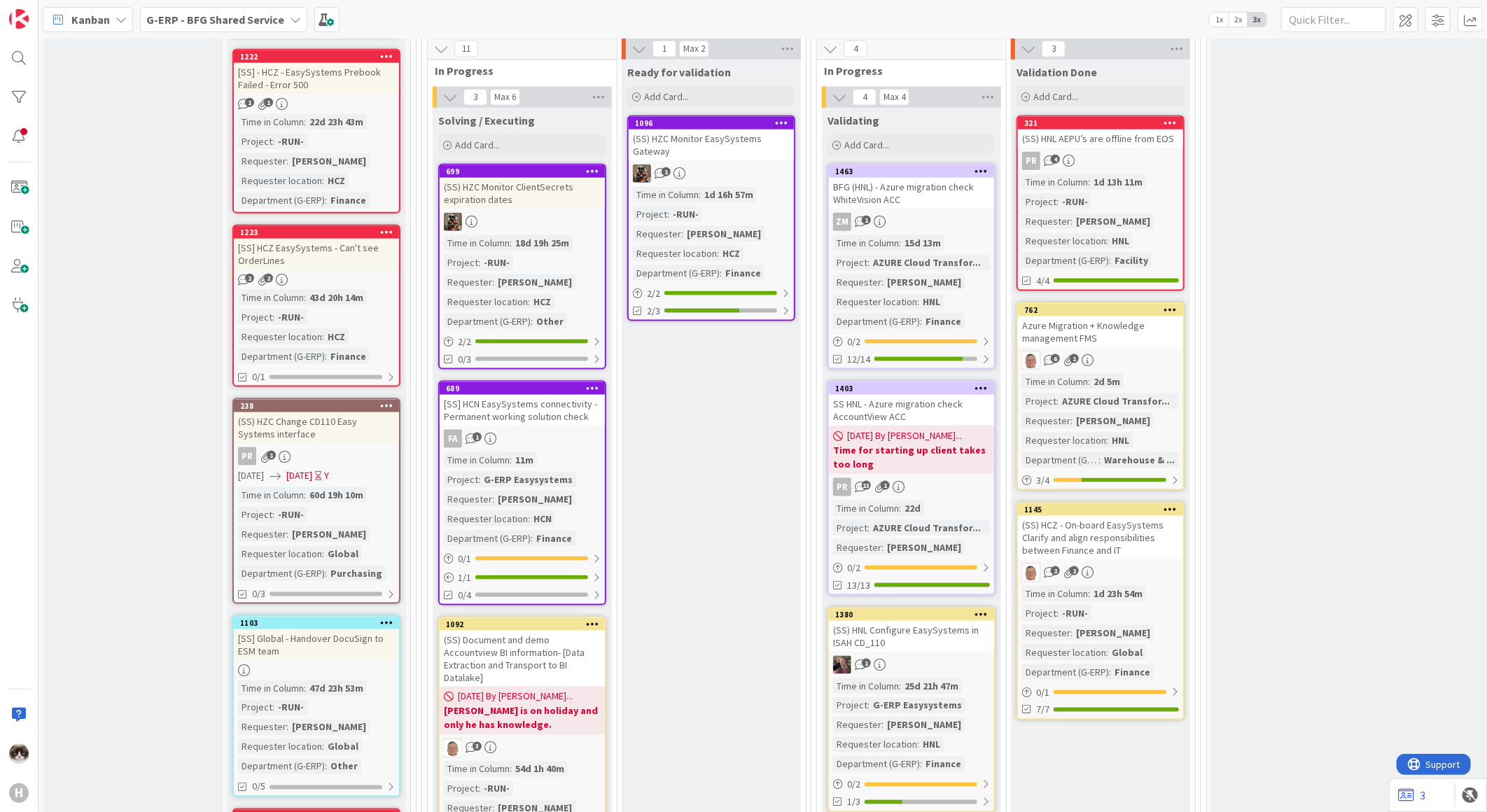
scroll to position [1088, 0]
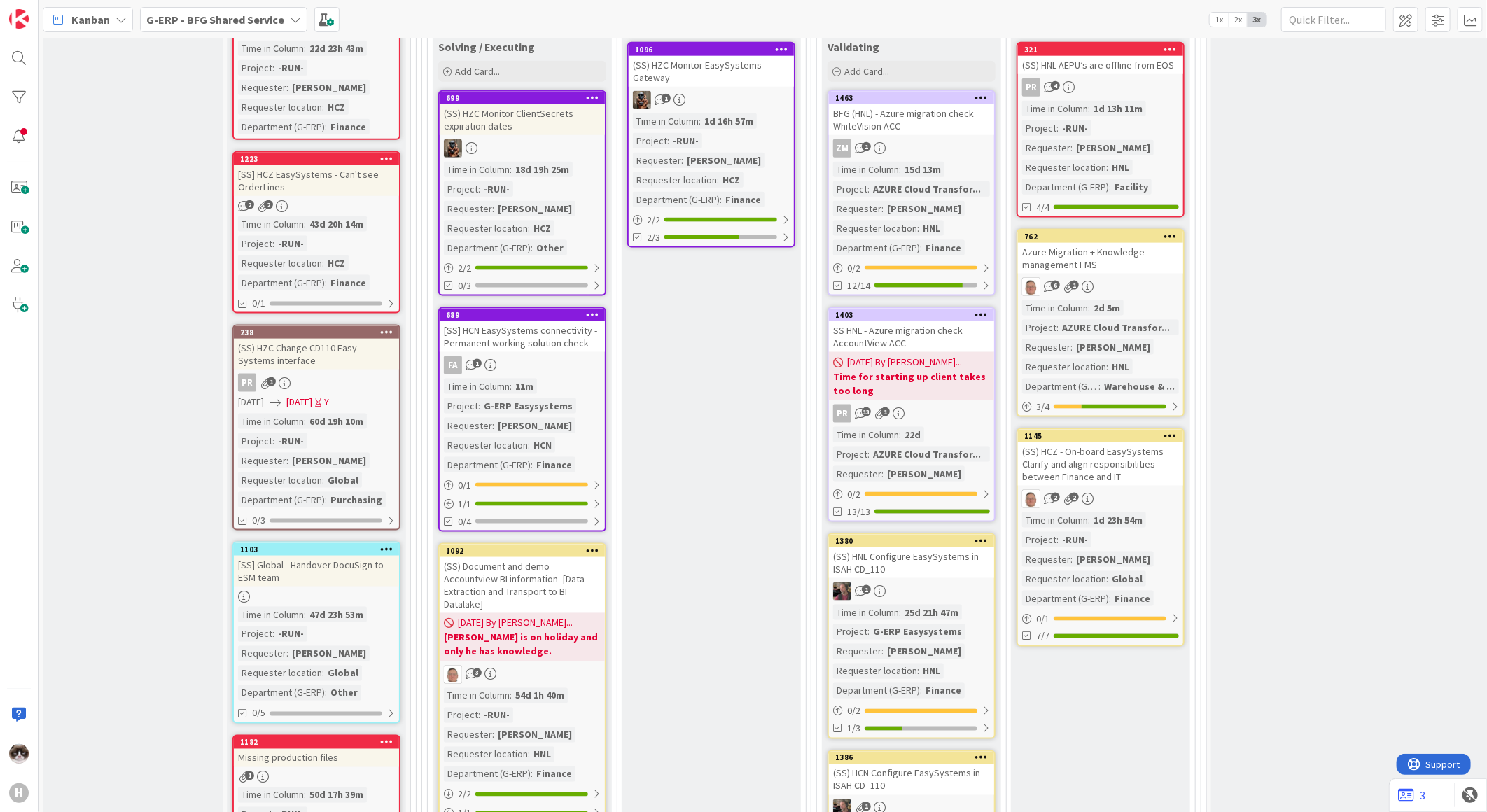
click at [1168, 231] on icon at bounding box center [1171, 235] width 14 height 10
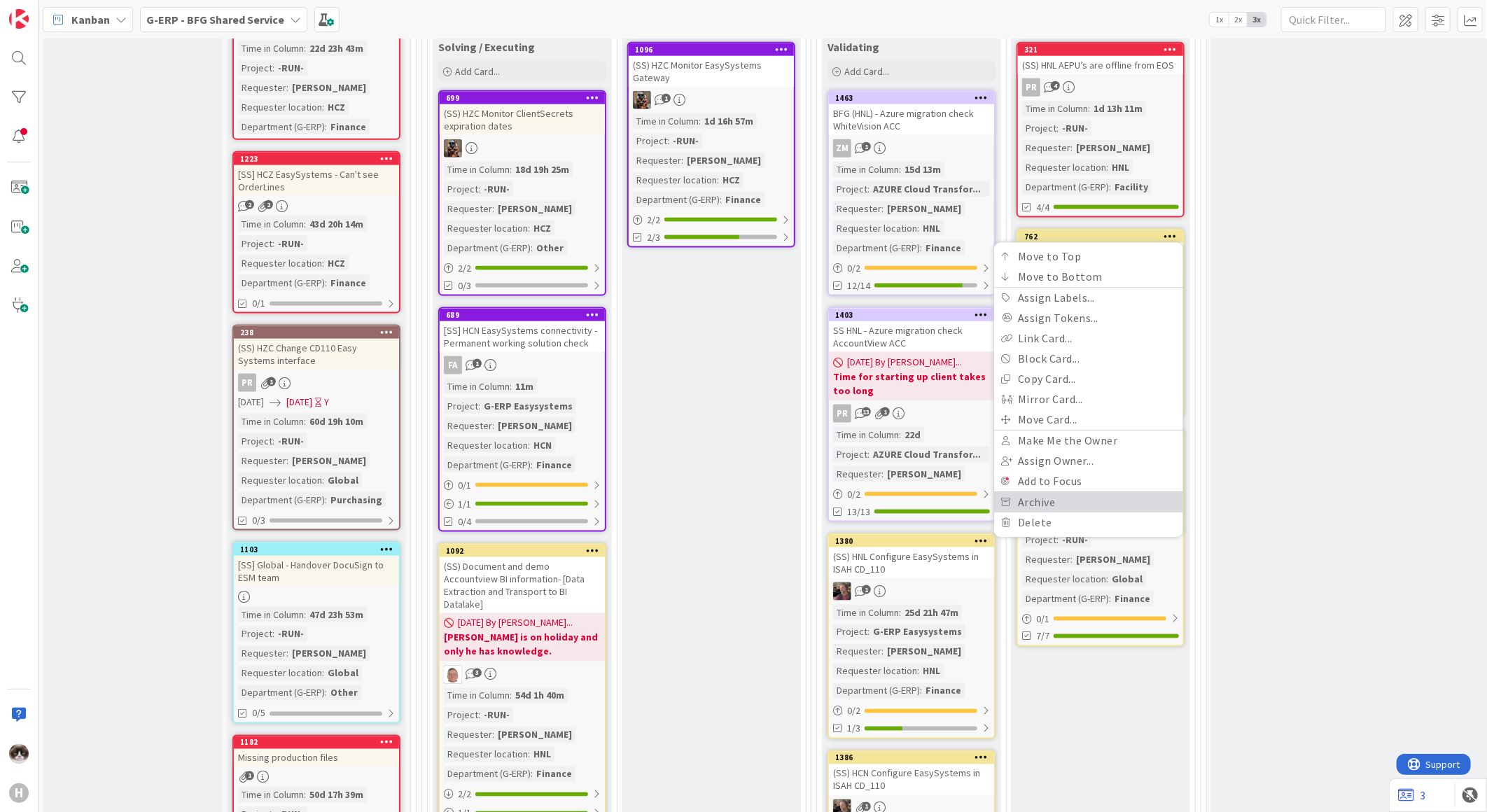
click at [1073, 492] on link "Archive" at bounding box center [1089, 502] width 189 height 20
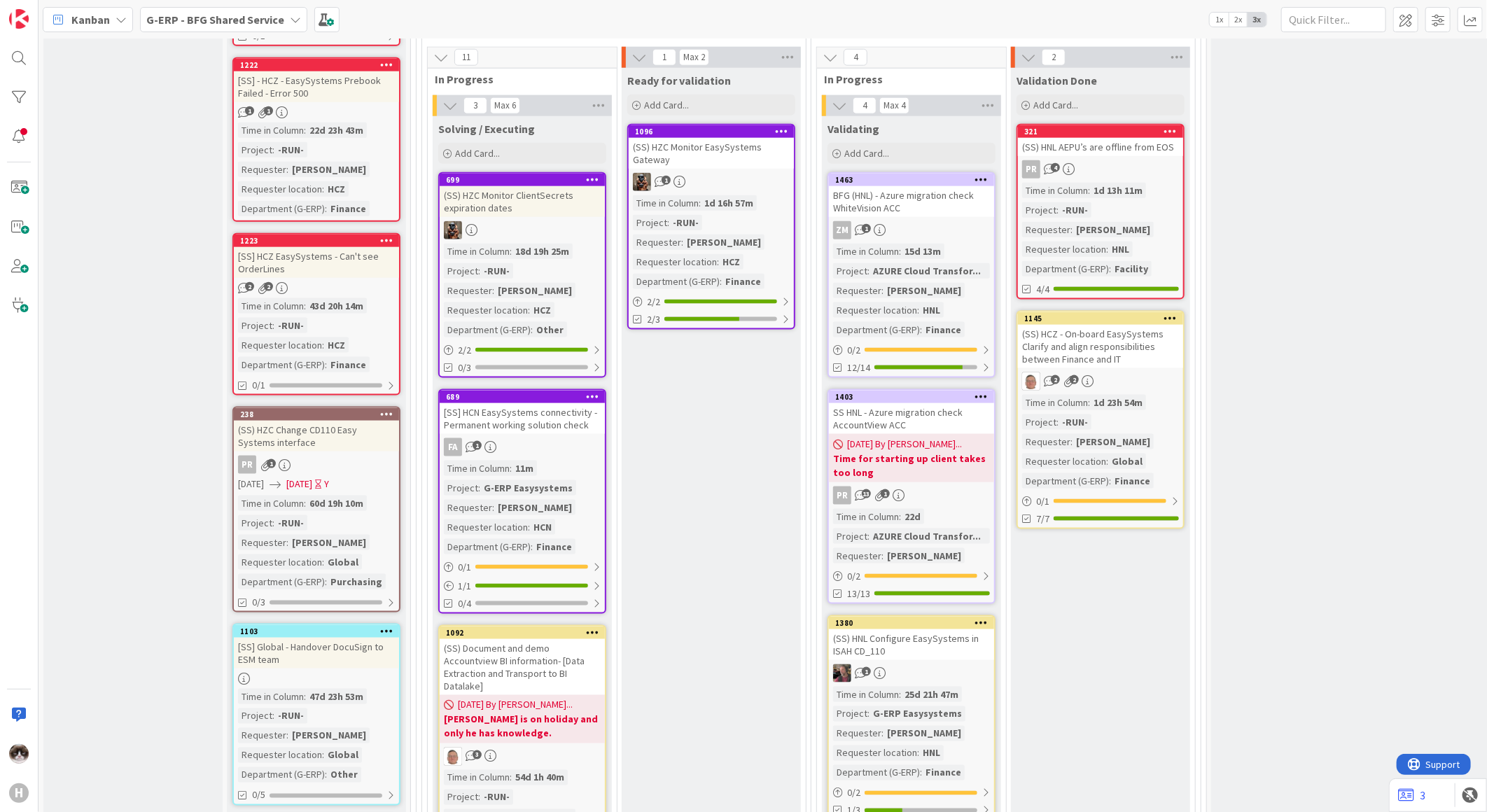
scroll to position [933, 0]
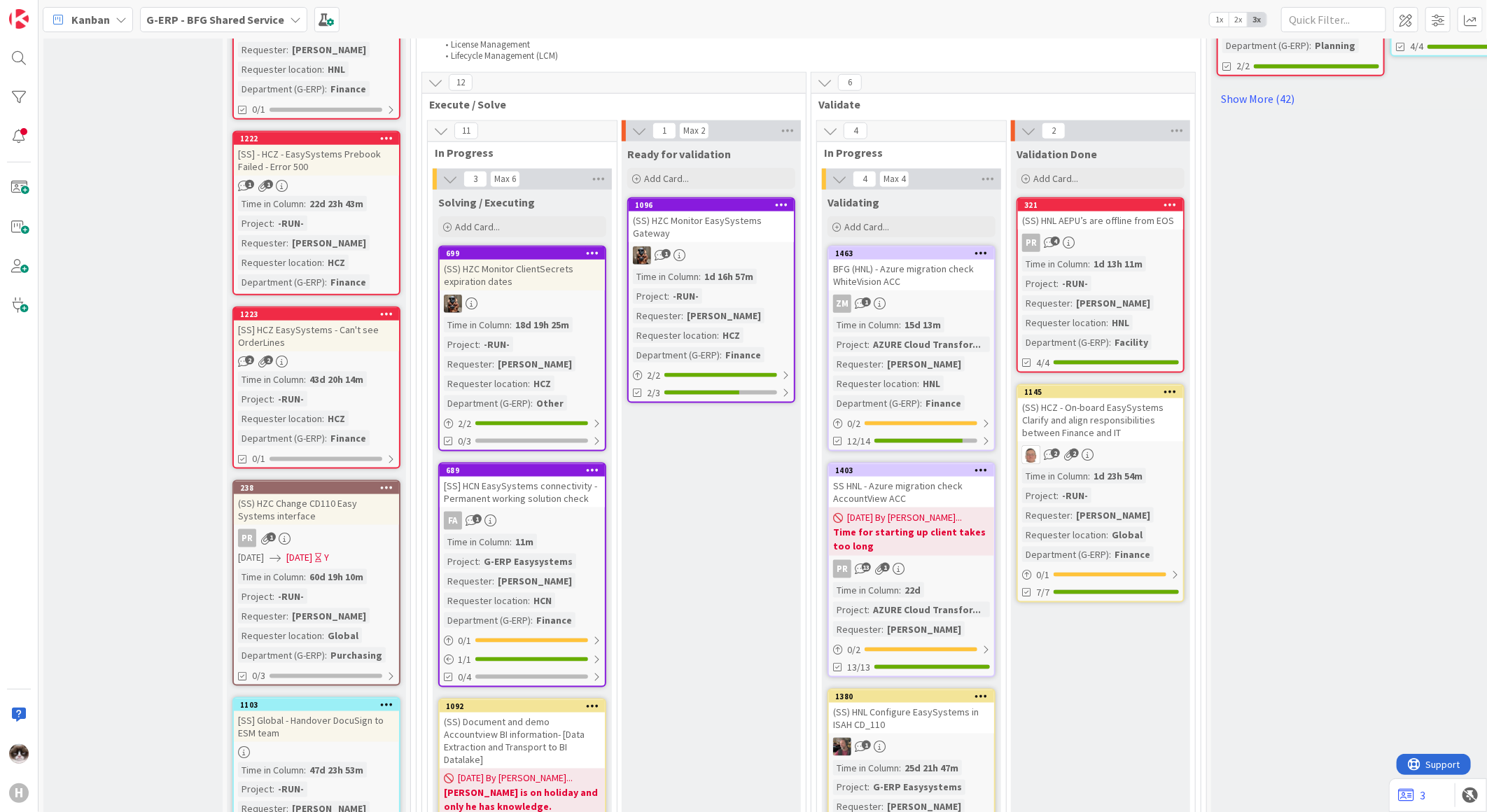
click at [1139, 446] on div "2 2" at bounding box center [1100, 455] width 165 height 18
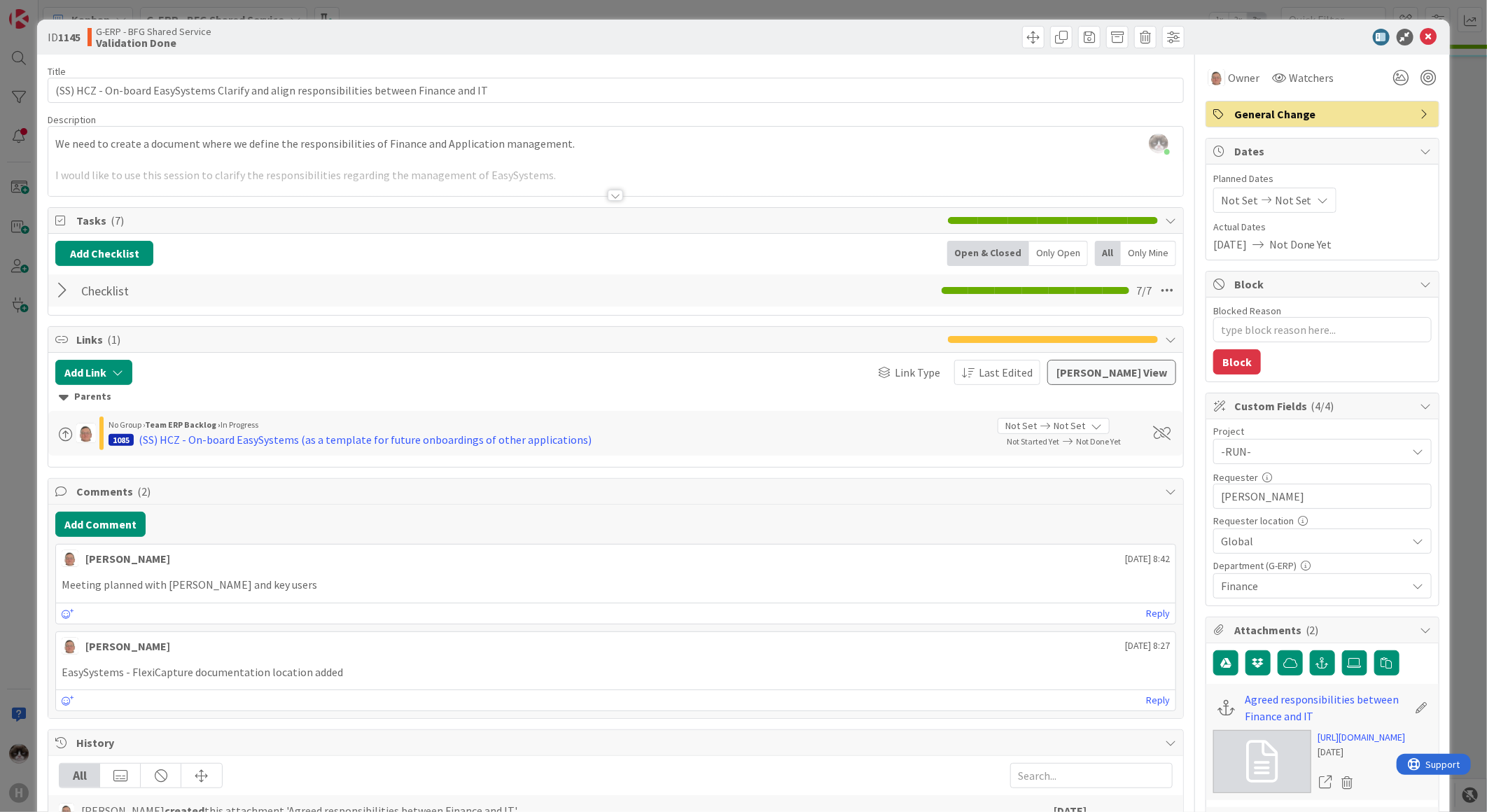
click at [608, 196] on div at bounding box center [615, 196] width 15 height 11
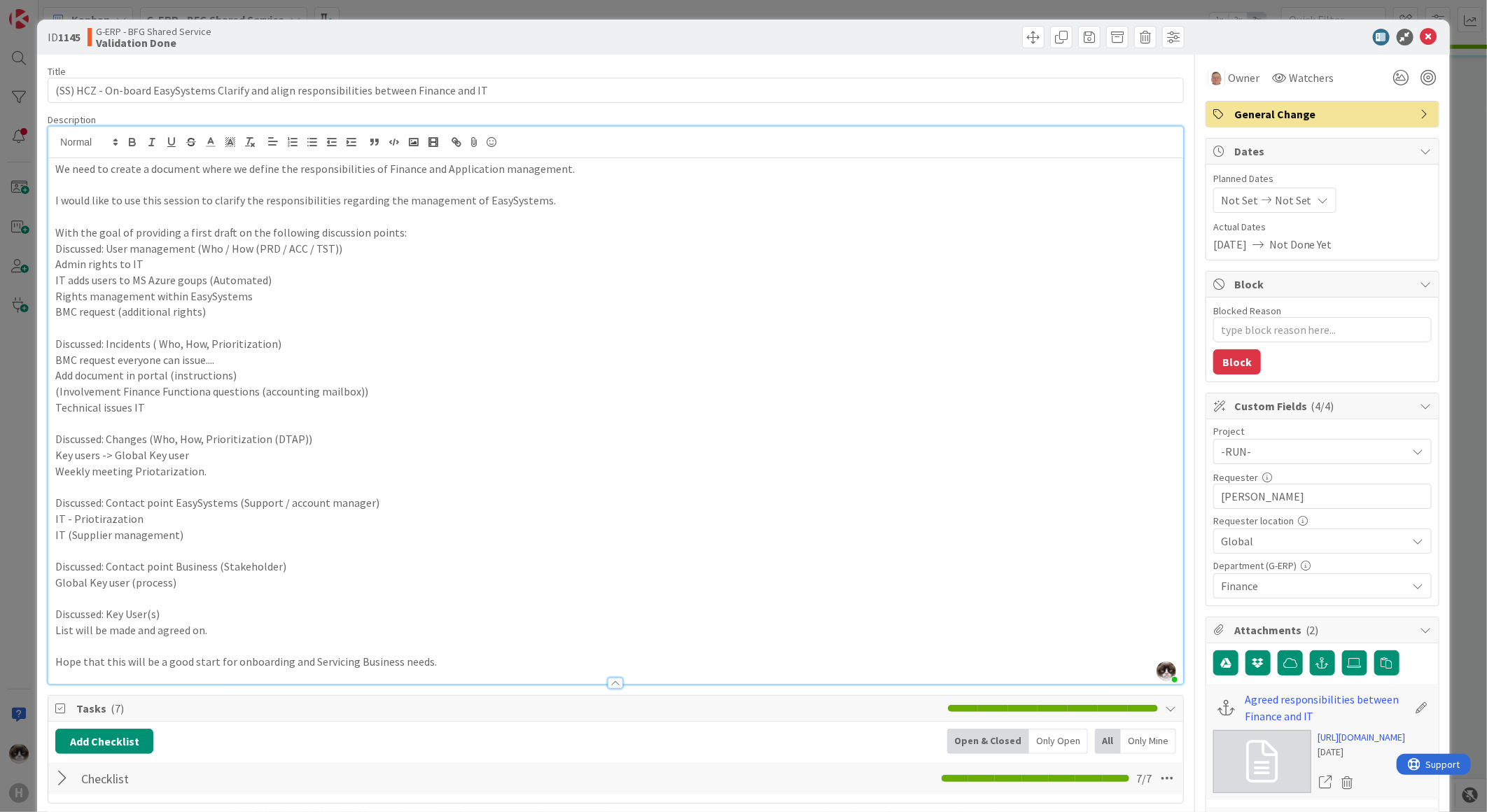
click at [608, 688] on div at bounding box center [615, 683] width 15 height 11
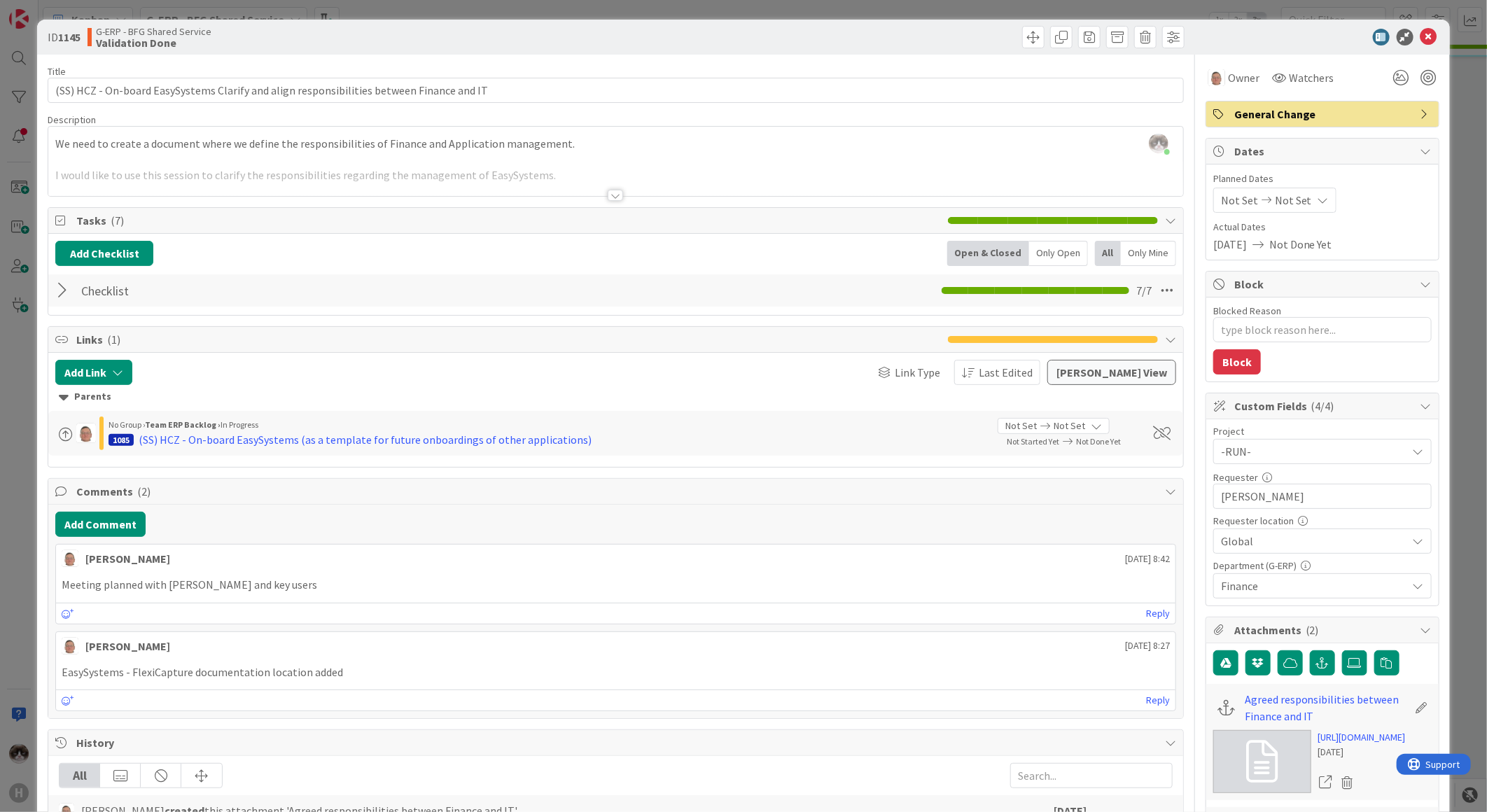
type textarea "x"
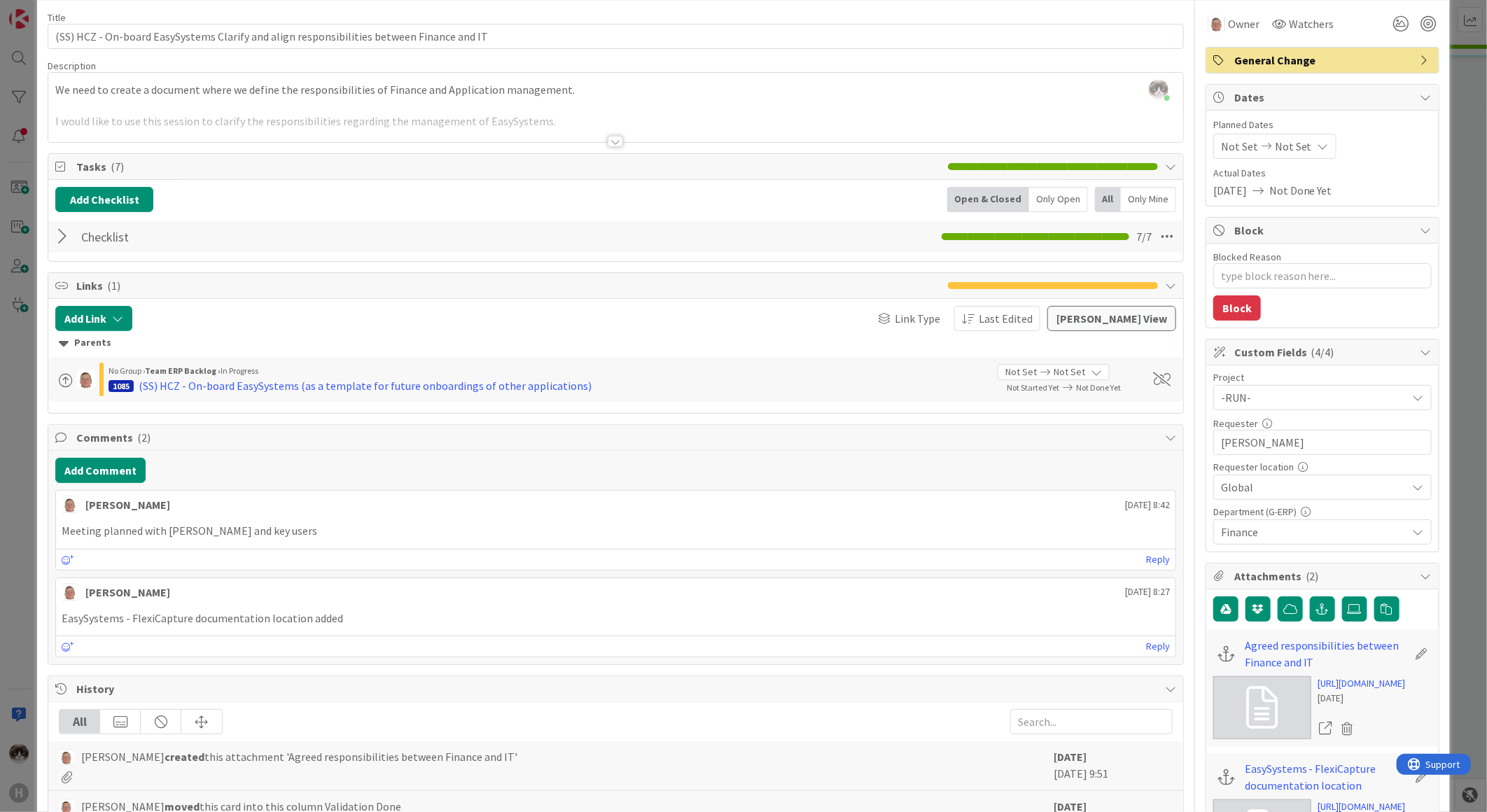
scroll to position [78, 0]
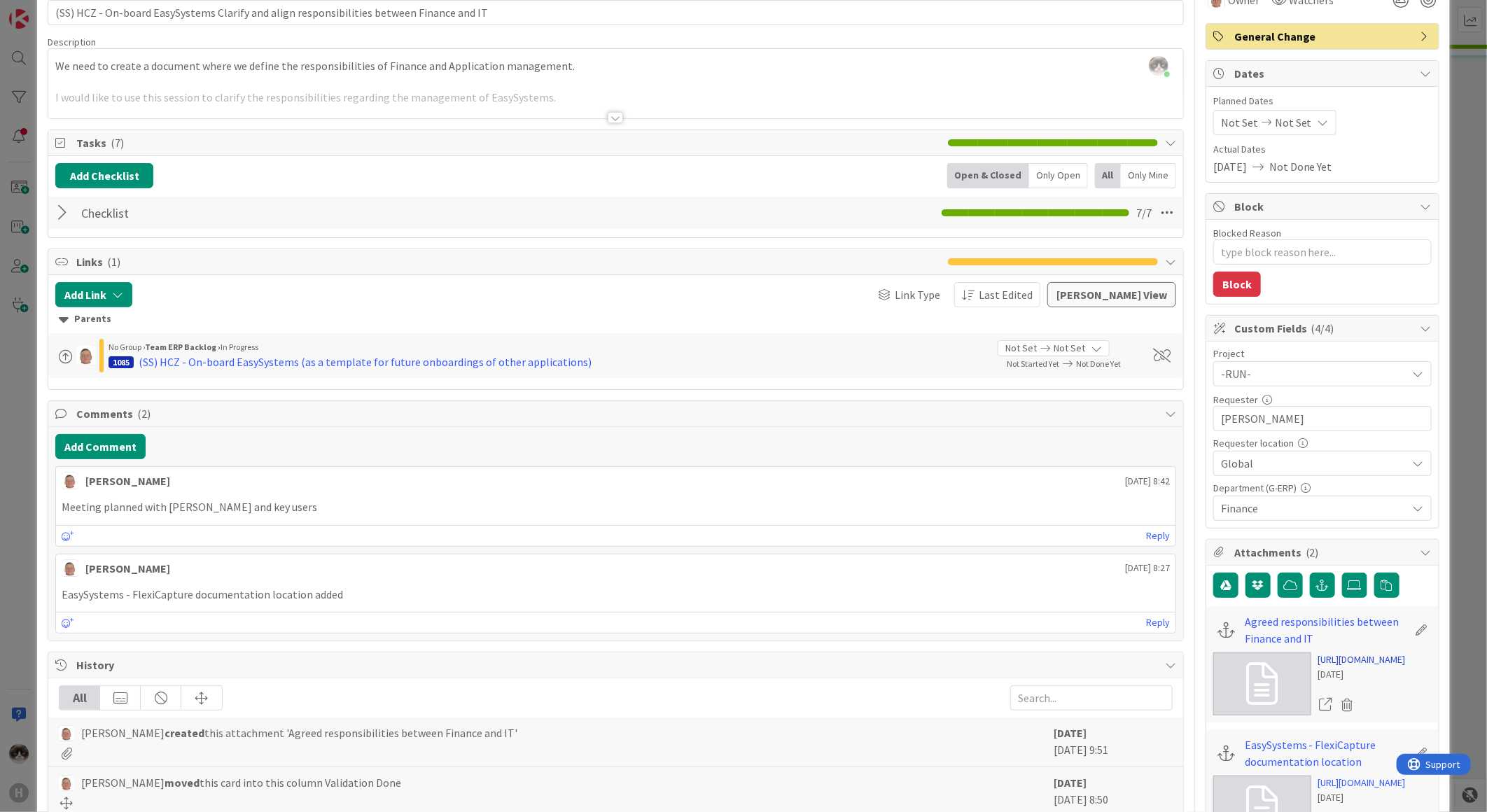
click at [1339, 667] on link "https://huismancloud.sharepoint.com/:w:/r/teams/IT/Applications/EasySystems%20-…" at bounding box center [1362, 660] width 88 height 14
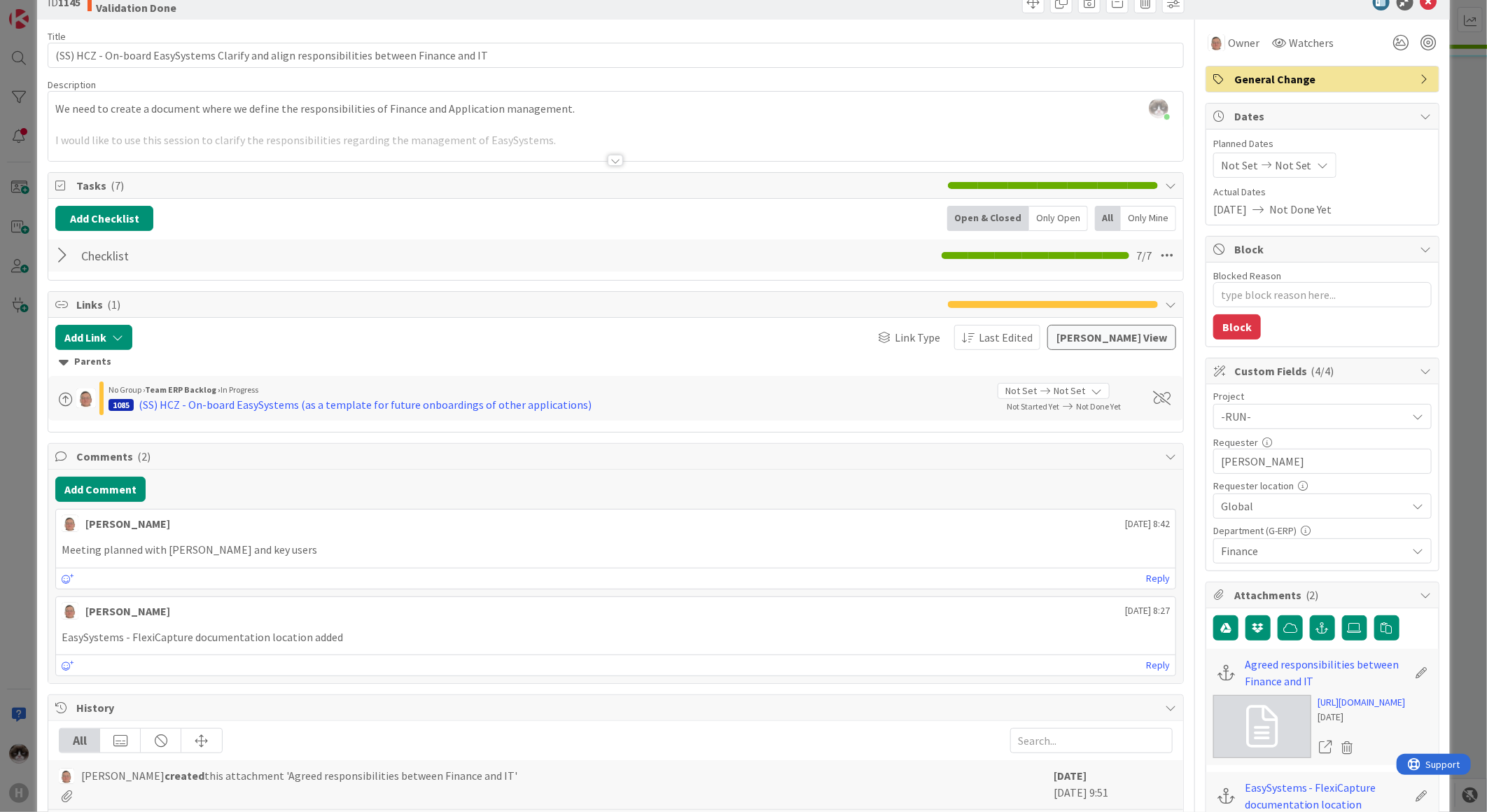
scroll to position [0, 0]
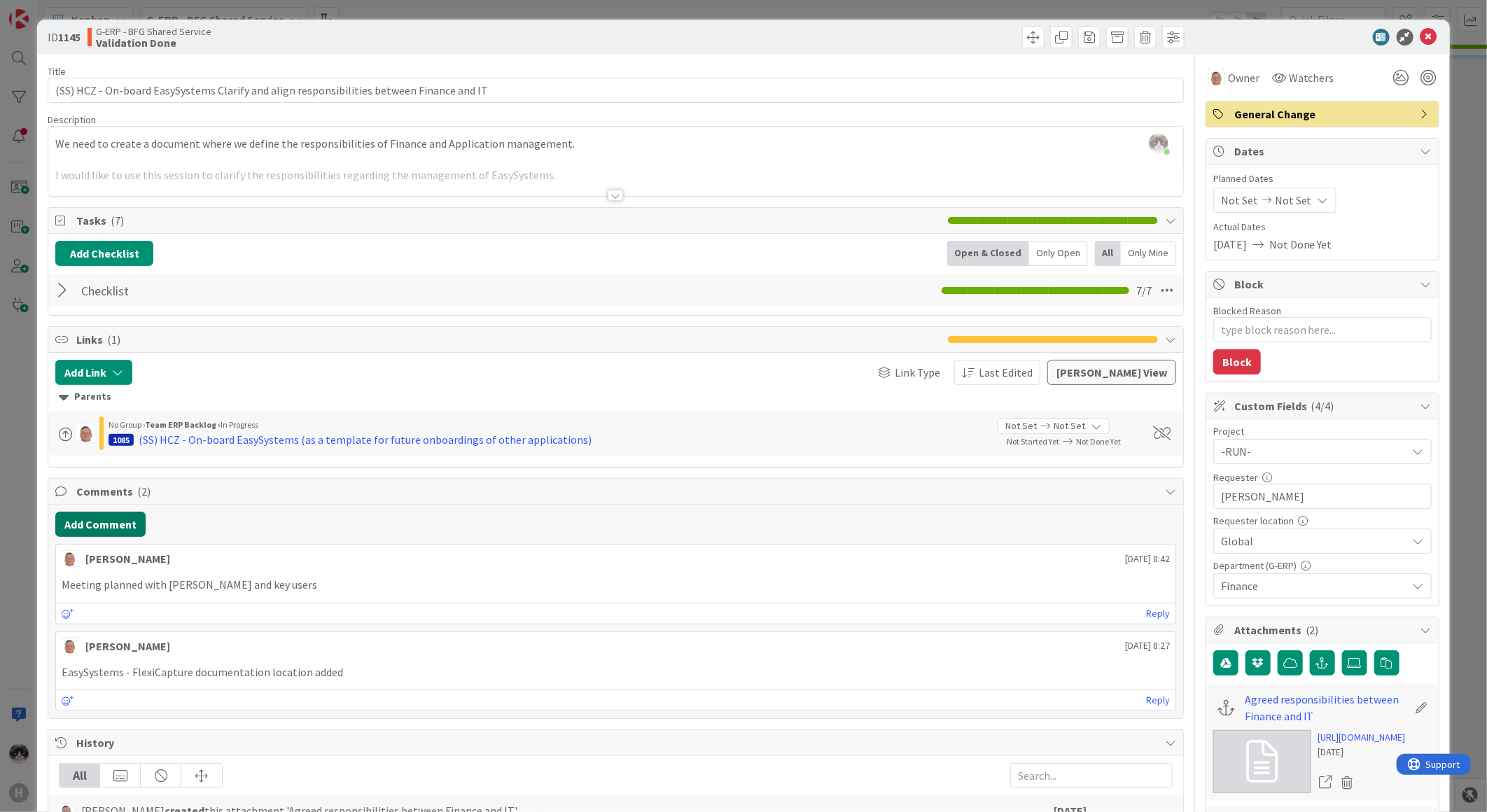
click at [103, 535] on button "Add Comment" at bounding box center [101, 524] width 91 height 25
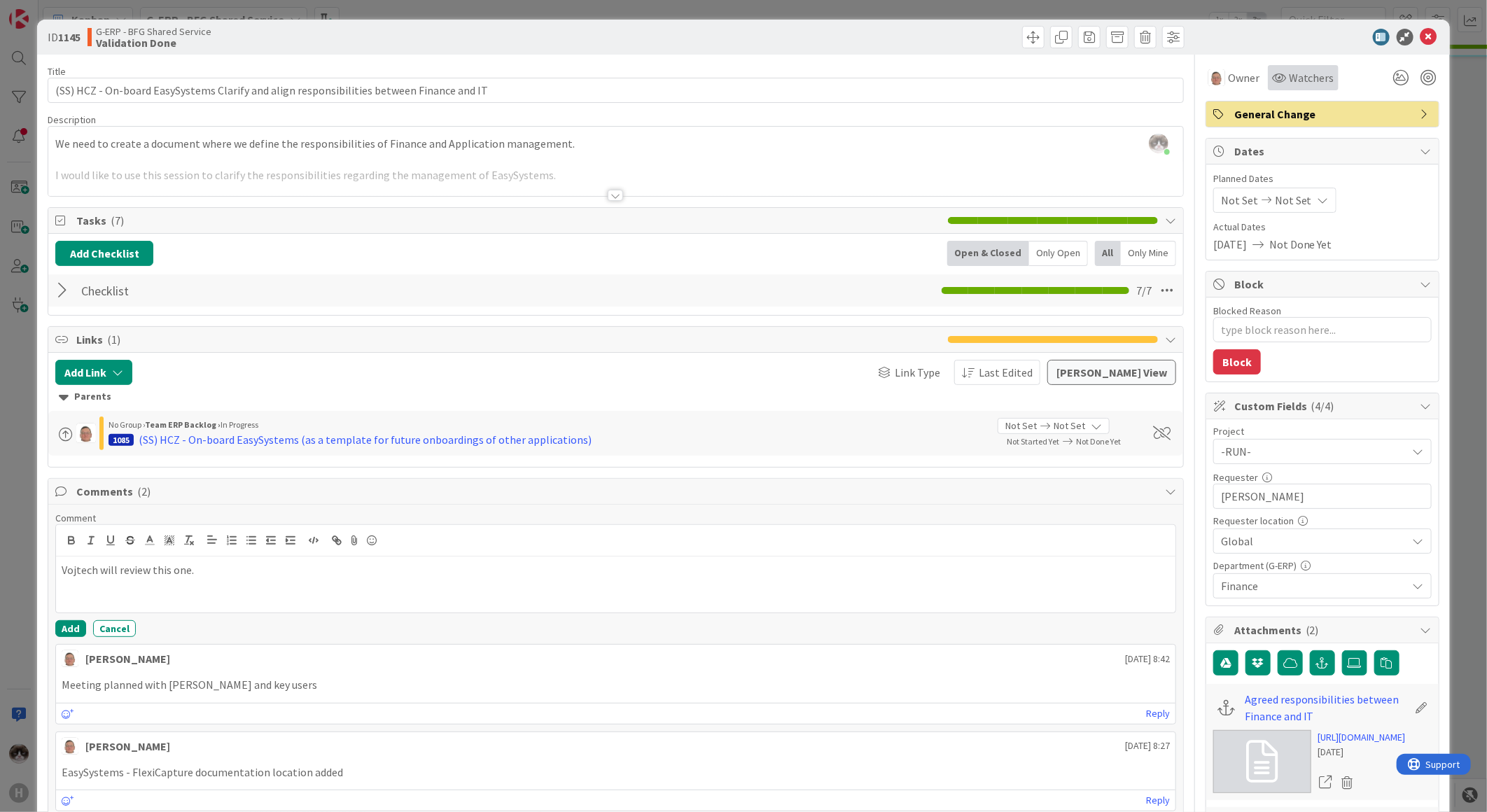
click at [1295, 72] on span "Watchers" at bounding box center [1311, 78] width 45 height 17
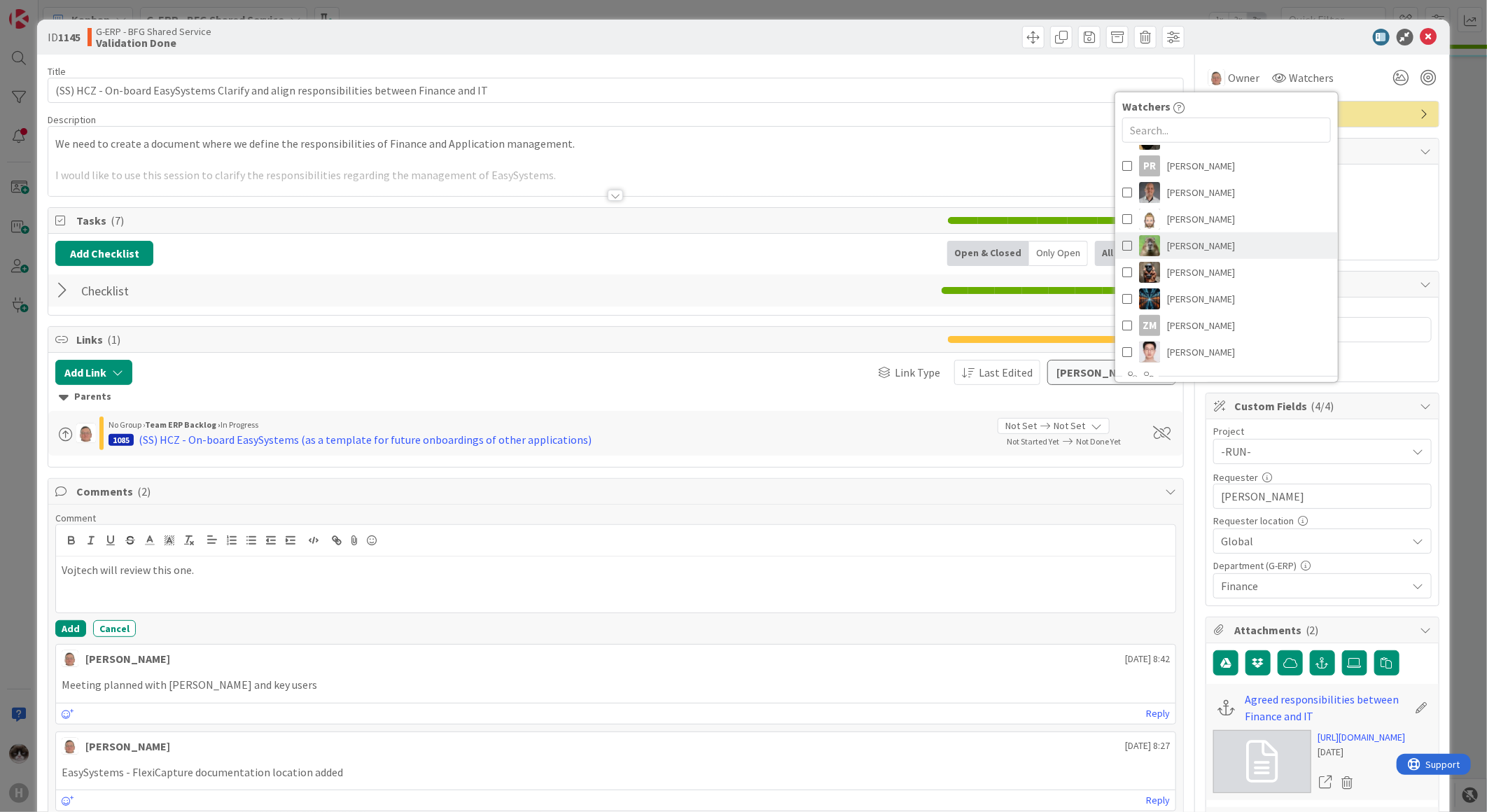
scroll to position [310, 0]
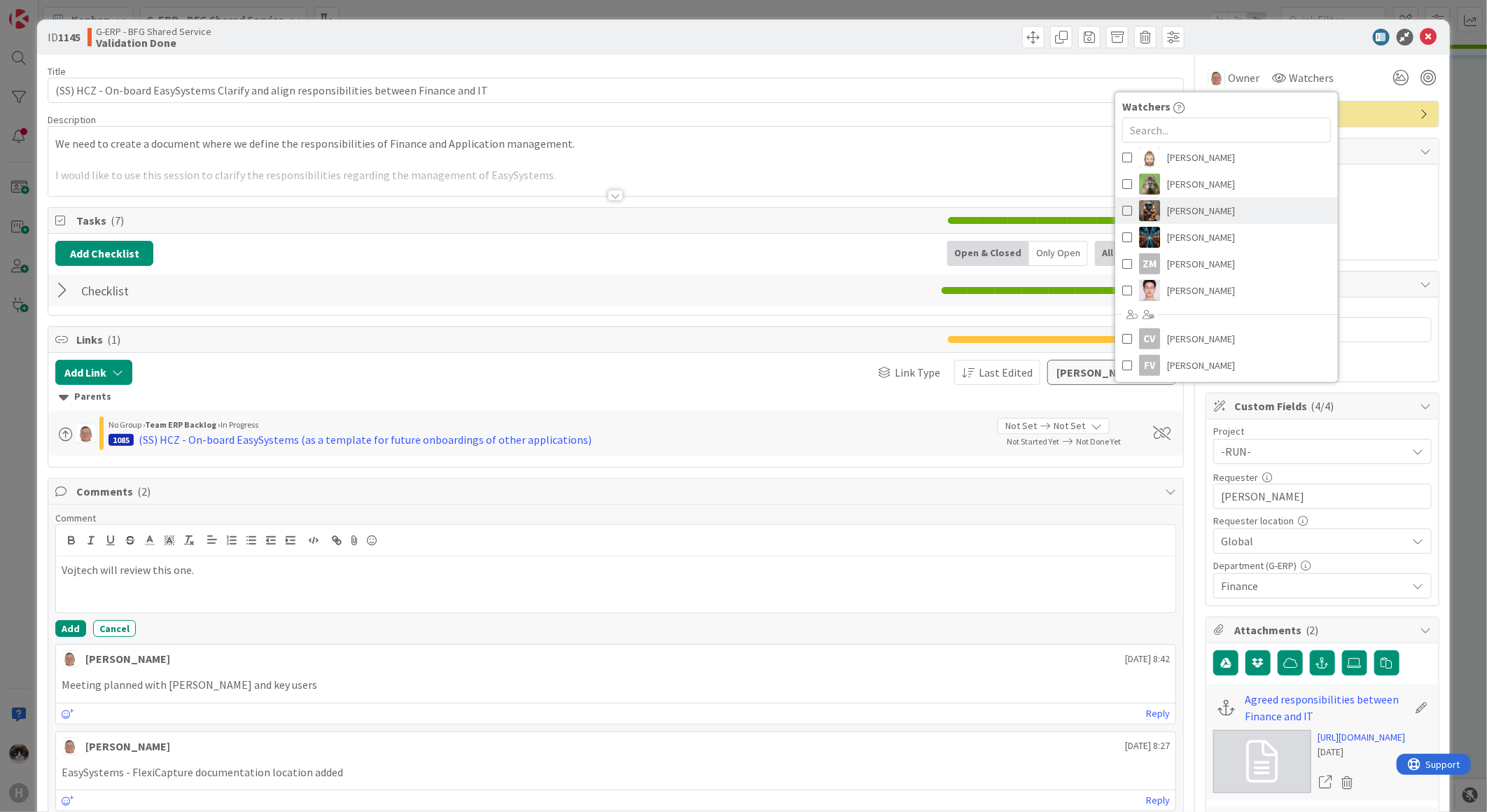
click at [1214, 219] on link "[PERSON_NAME]" at bounding box center [1227, 210] width 223 height 26
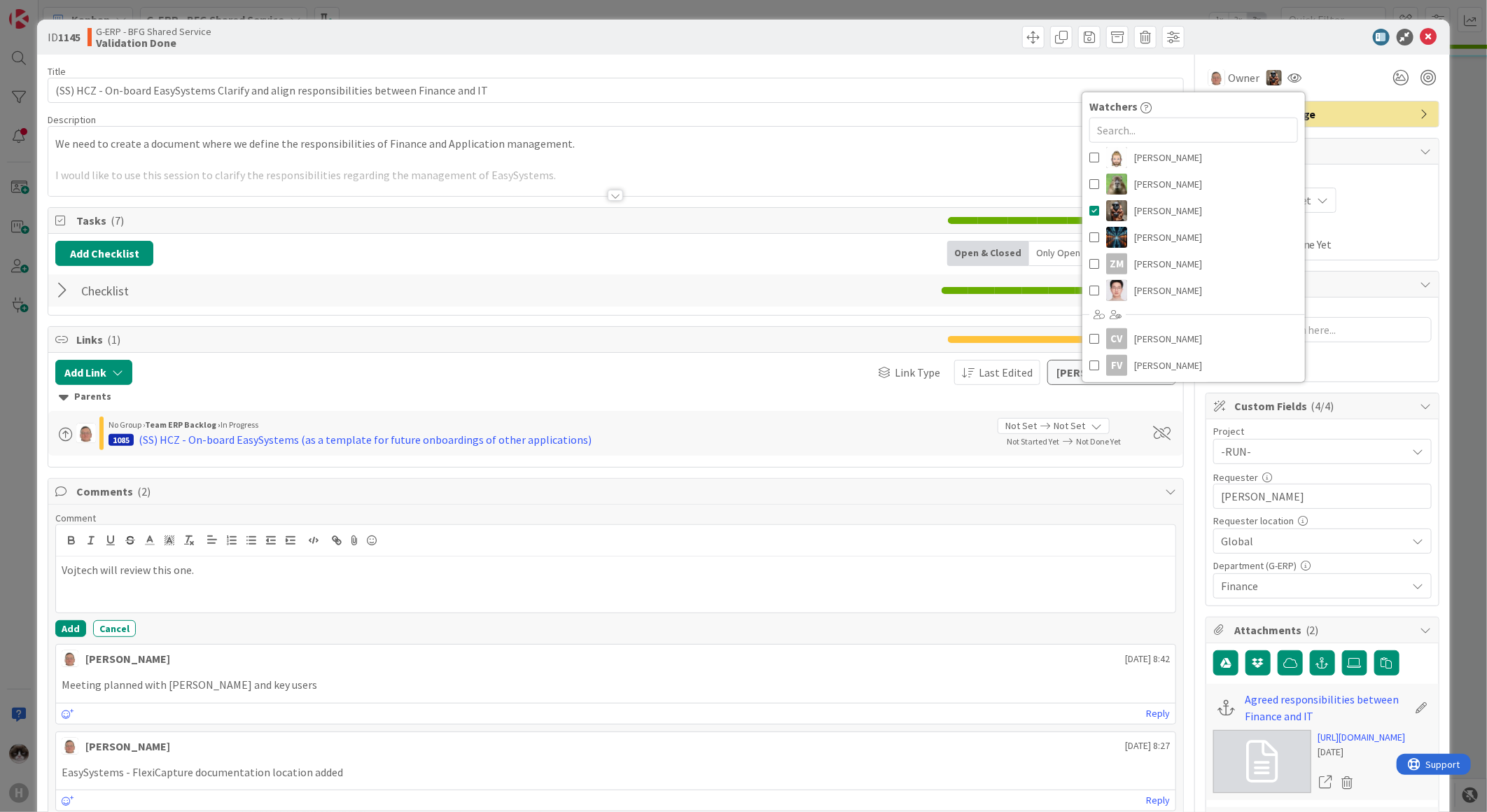
click at [855, 170] on div at bounding box center [615, 177] width 1135 height 35
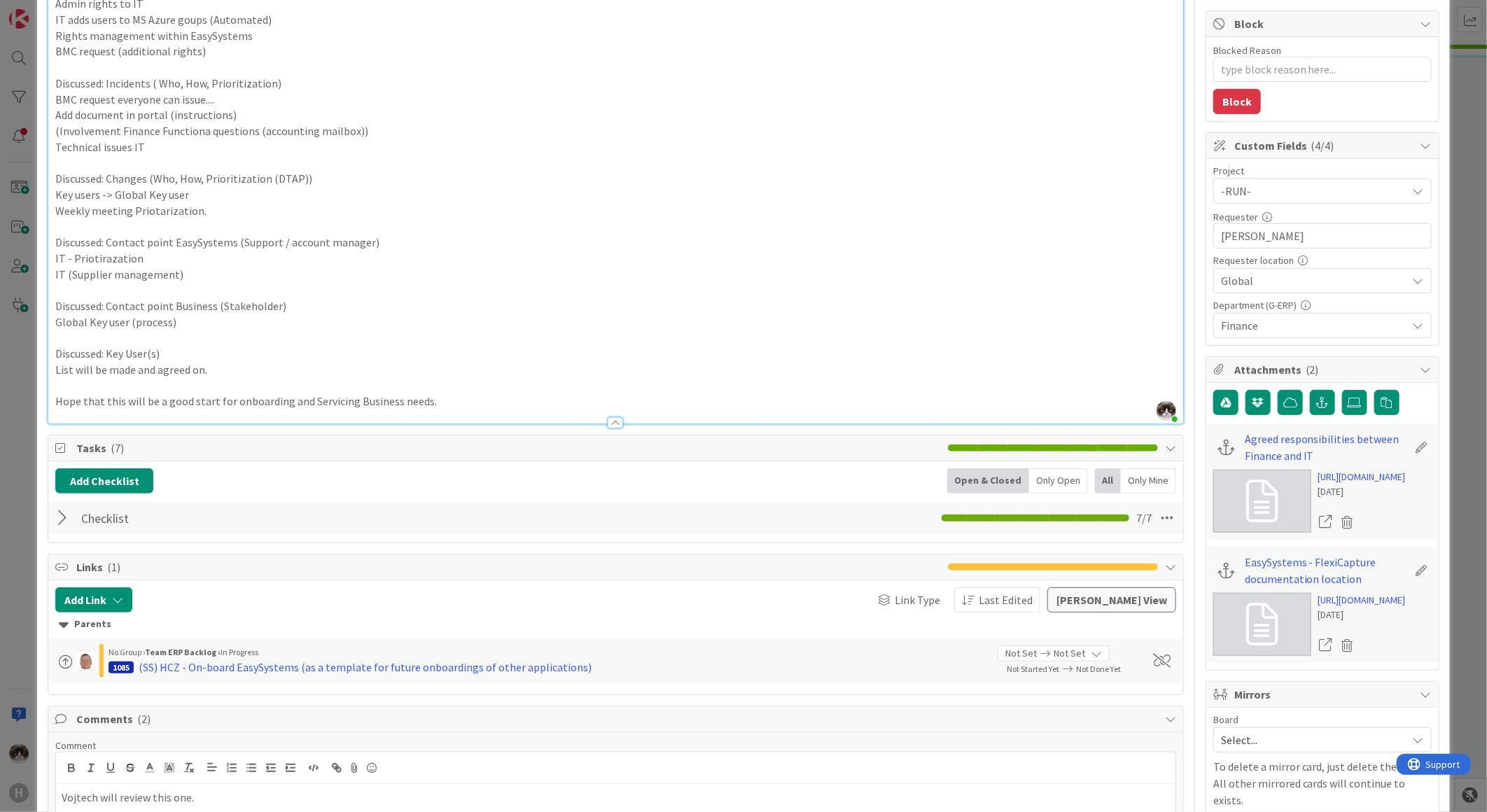
scroll to position [388, 0]
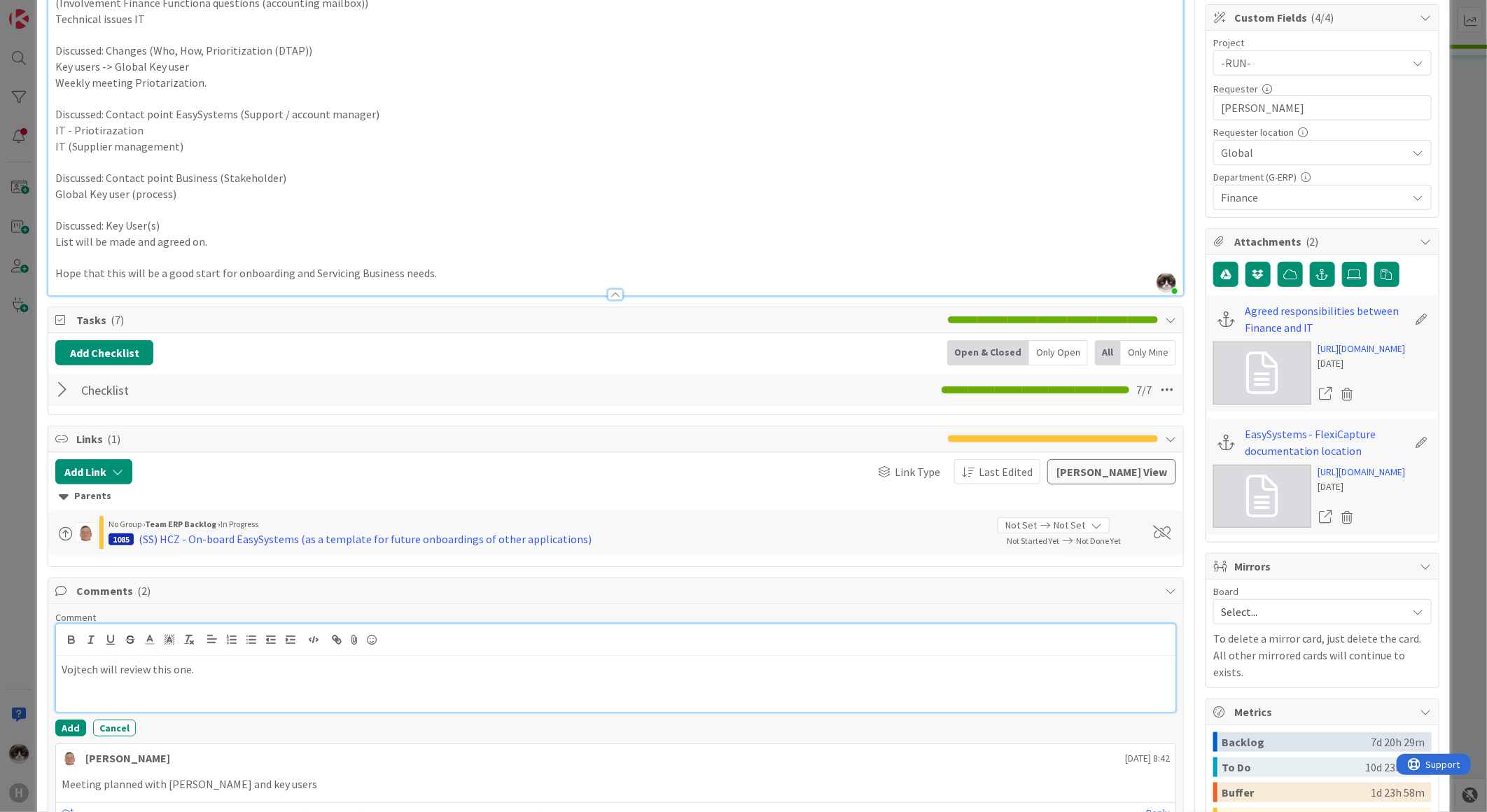
click at [207, 663] on p "Vojtech will review this one." at bounding box center [616, 670] width 1108 height 16
click at [66, 727] on button "Add" at bounding box center [71, 728] width 31 height 17
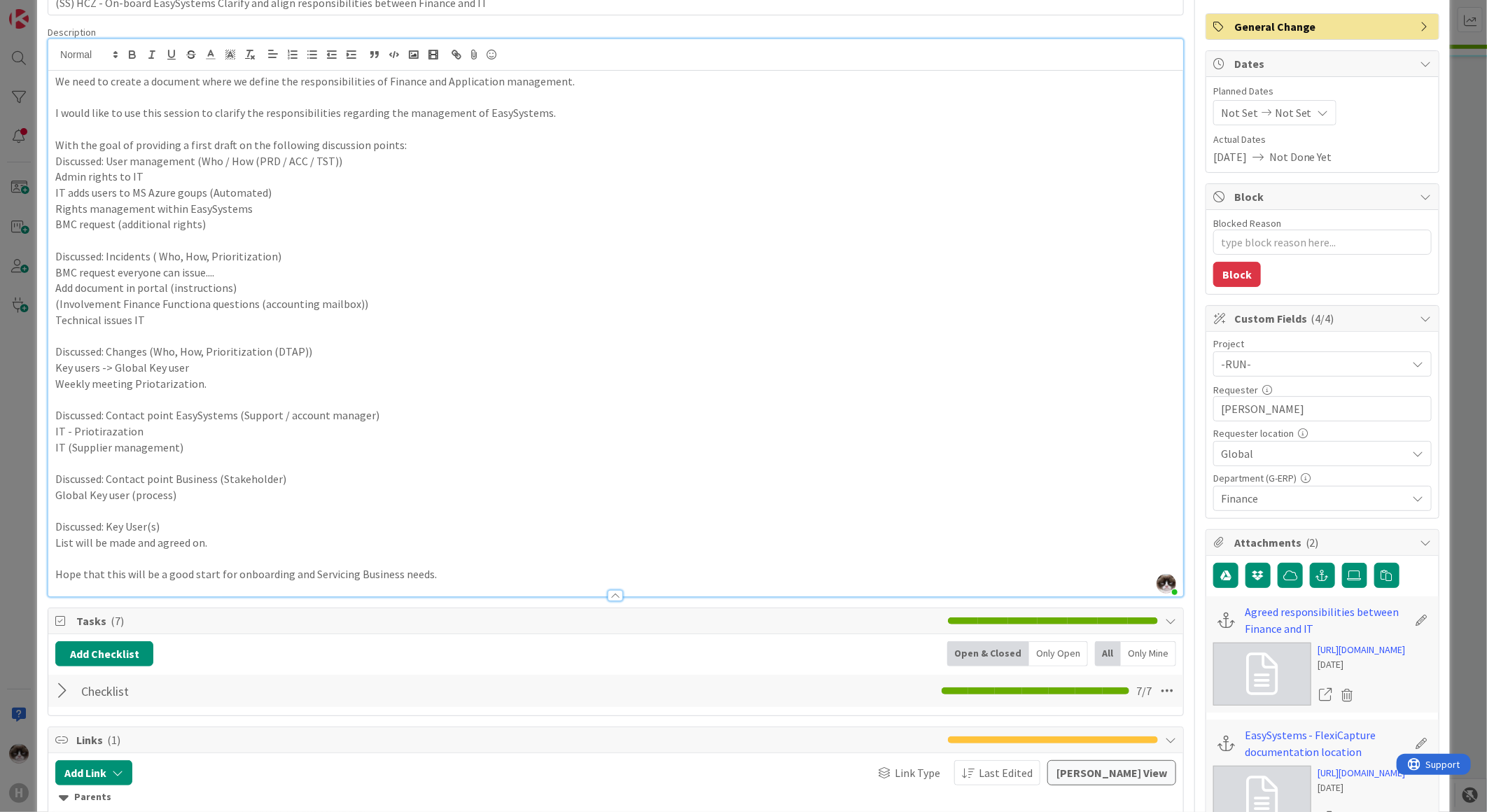
scroll to position [0, 0]
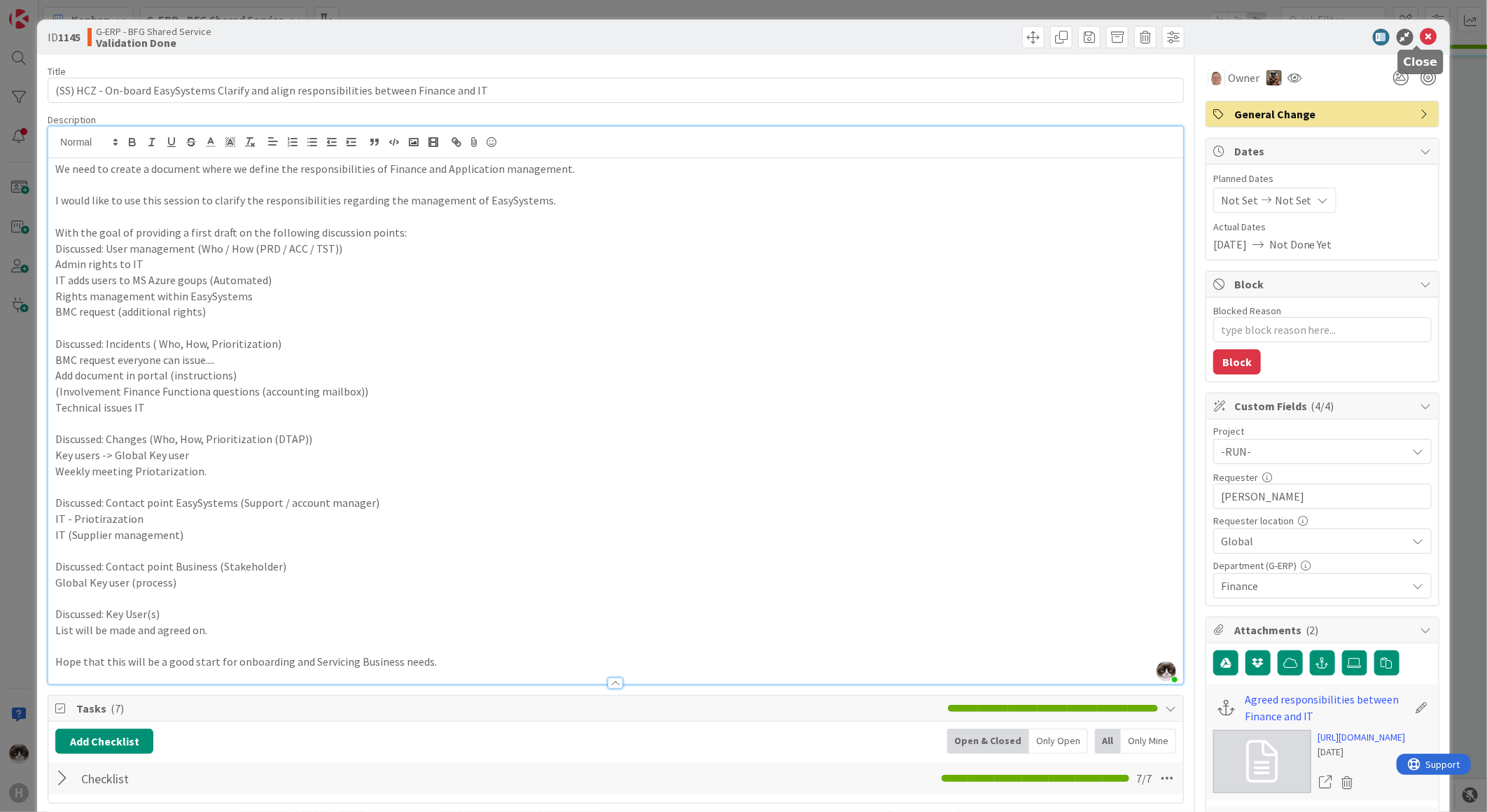
click at [1421, 33] on icon at bounding box center [1429, 37] width 17 height 17
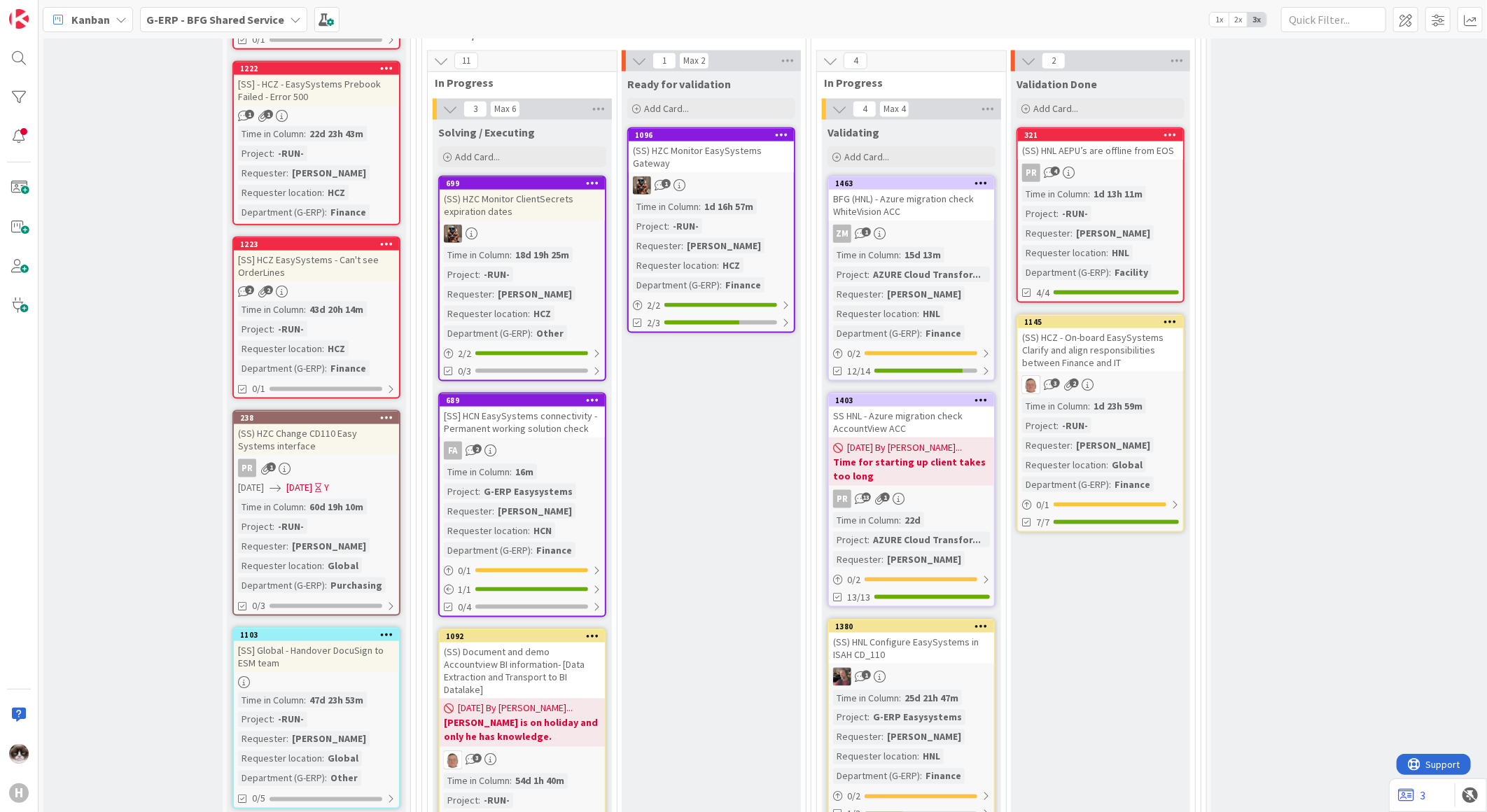
scroll to position [933, 0]
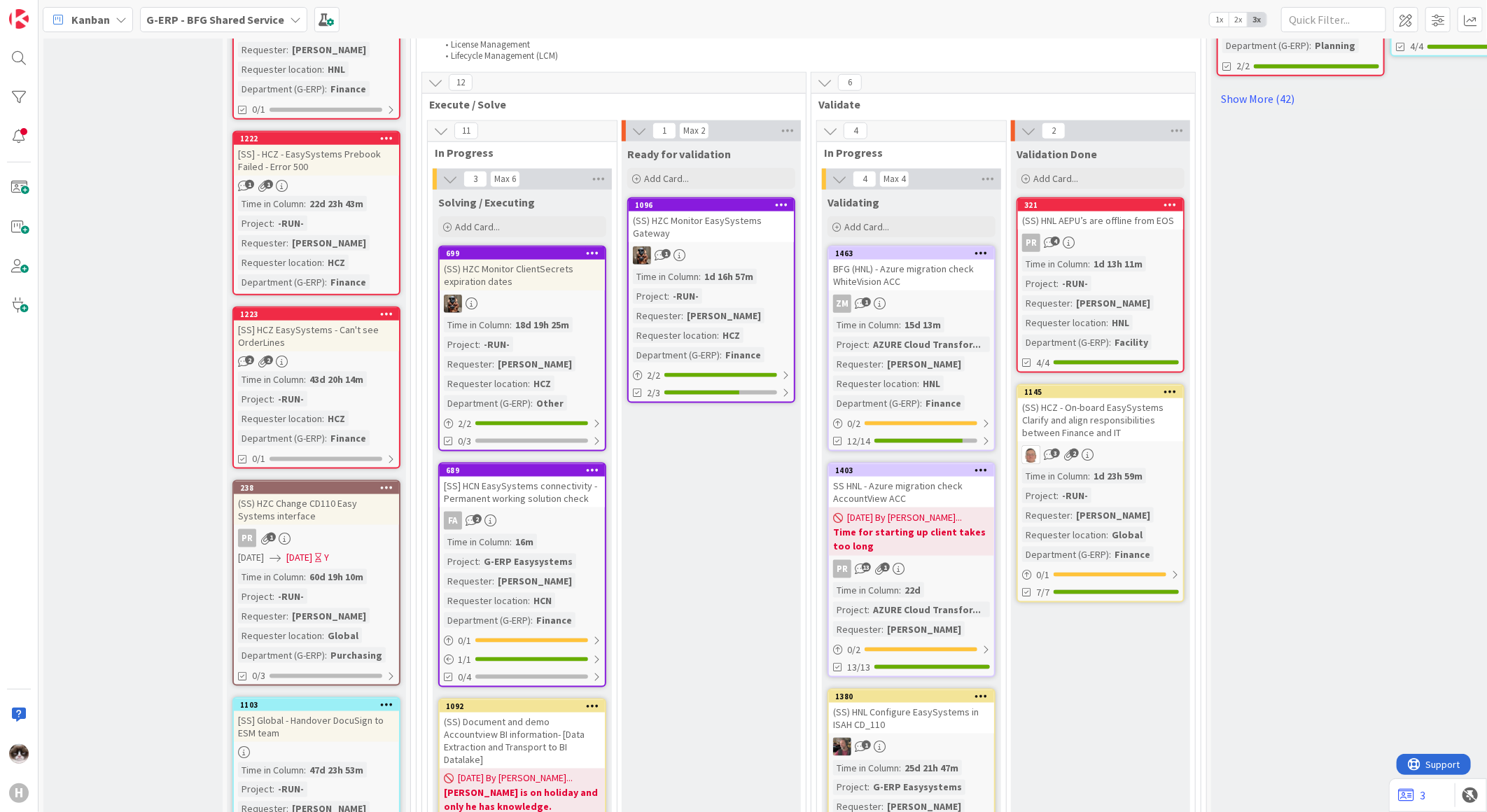
click at [950, 295] on div "ZM 1" at bounding box center [911, 304] width 165 height 18
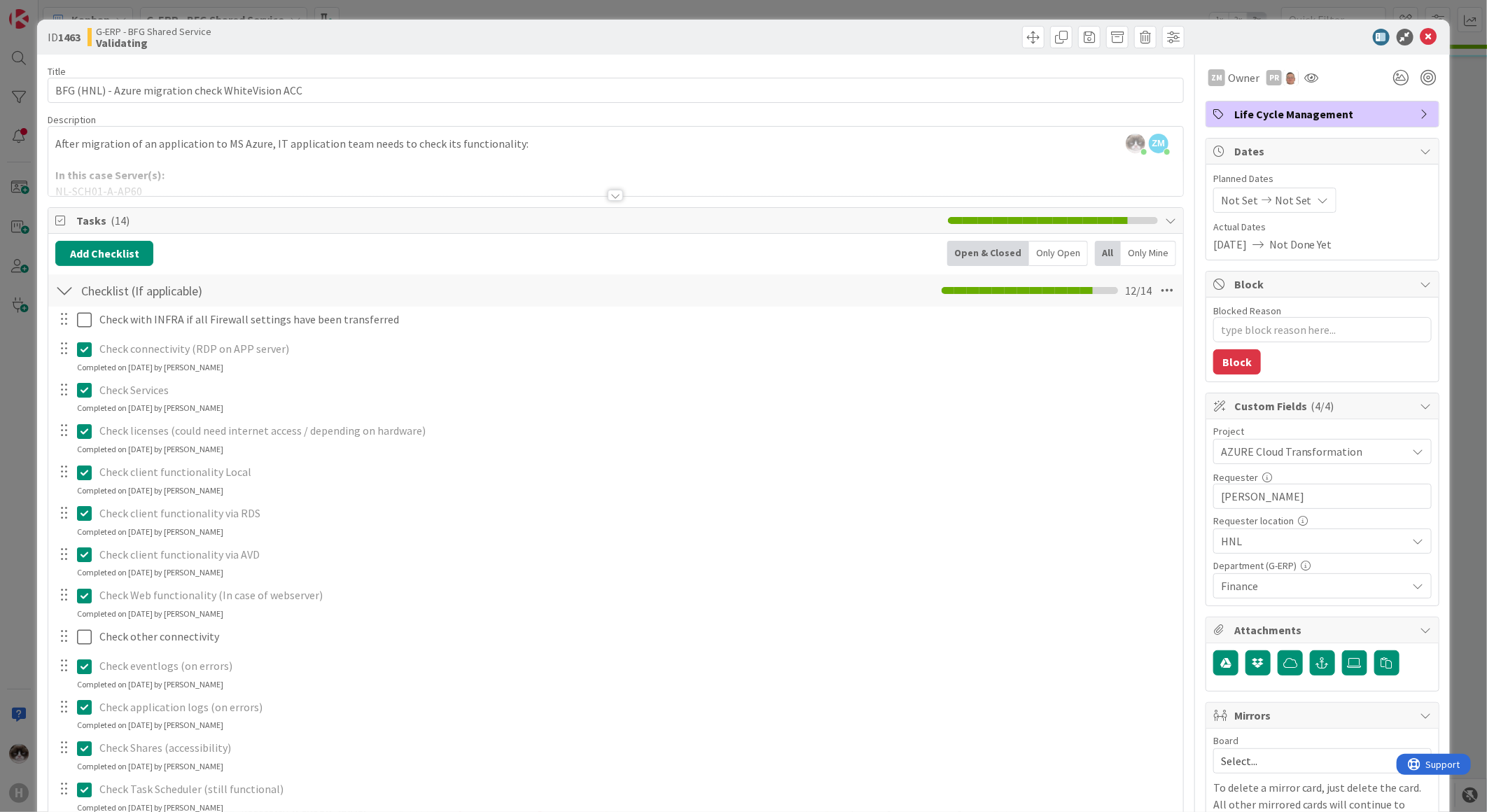
click at [1421, 29] on icon at bounding box center [1429, 37] width 17 height 17
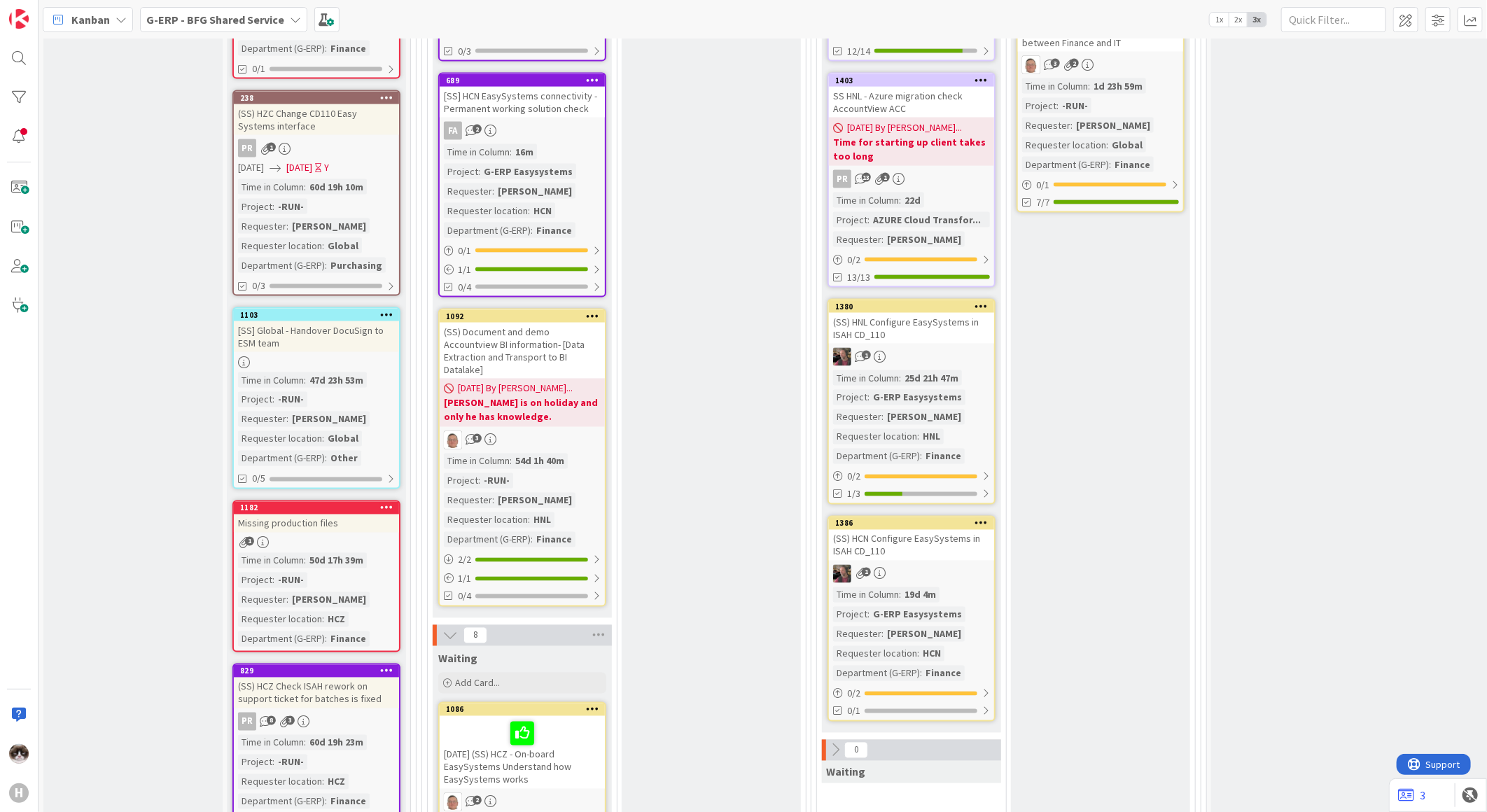
scroll to position [1322, 0]
click at [983, 302] on icon at bounding box center [982, 307] width 14 height 10
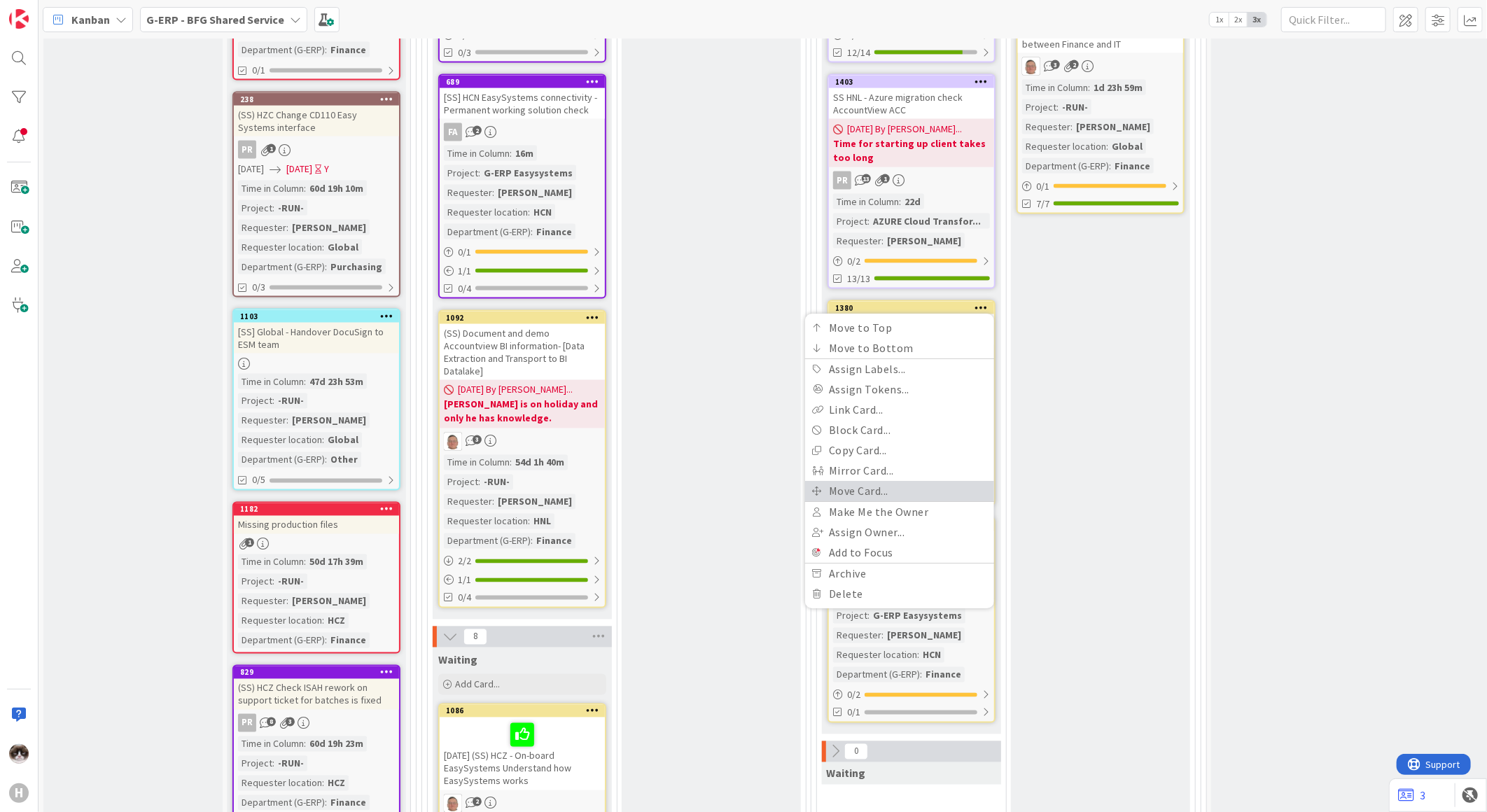
click at [884, 481] on link "Move Card..." at bounding box center [899, 491] width 189 height 20
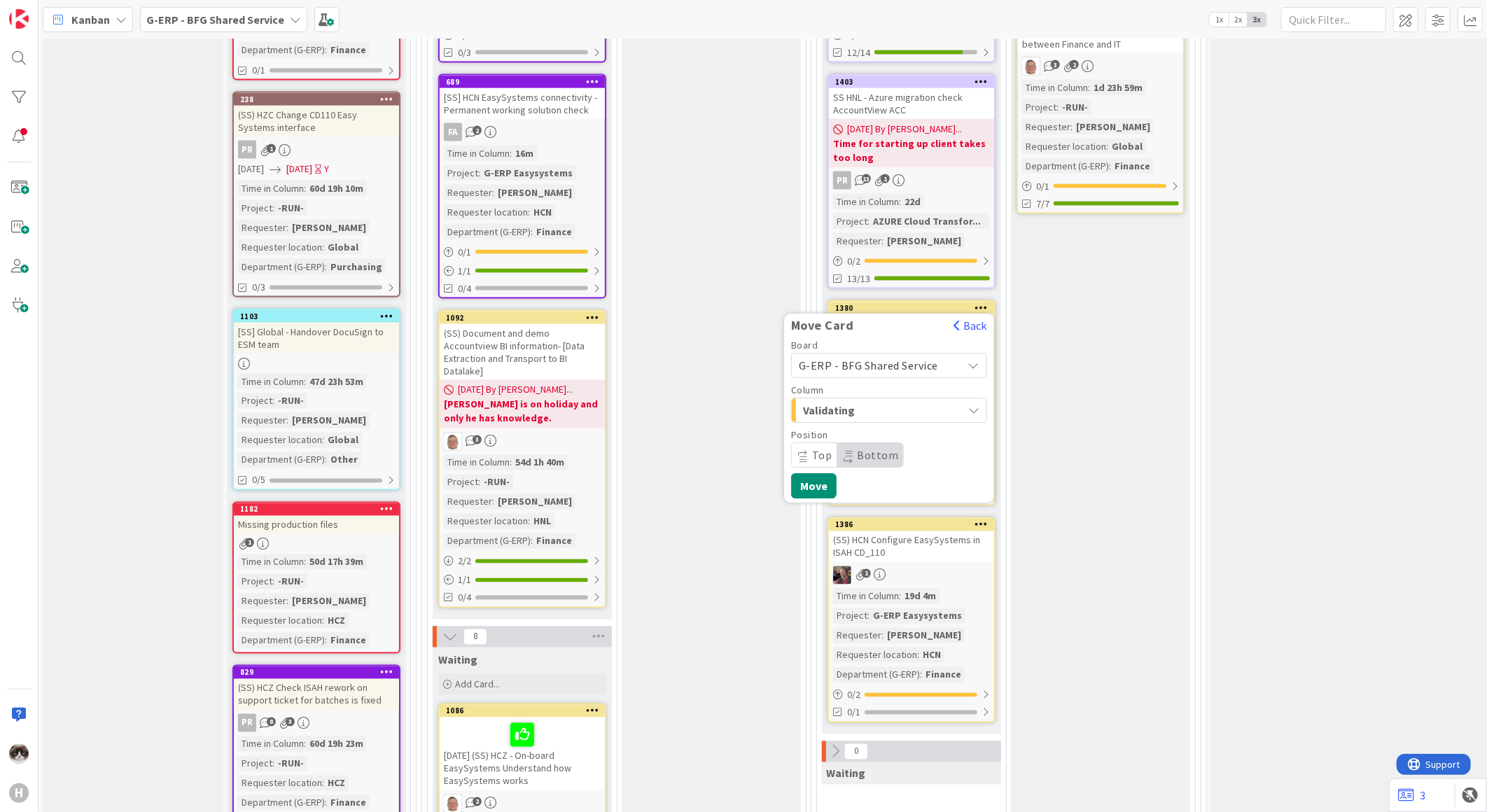
click at [867, 401] on span "Validating" at bounding box center [856, 410] width 105 height 18
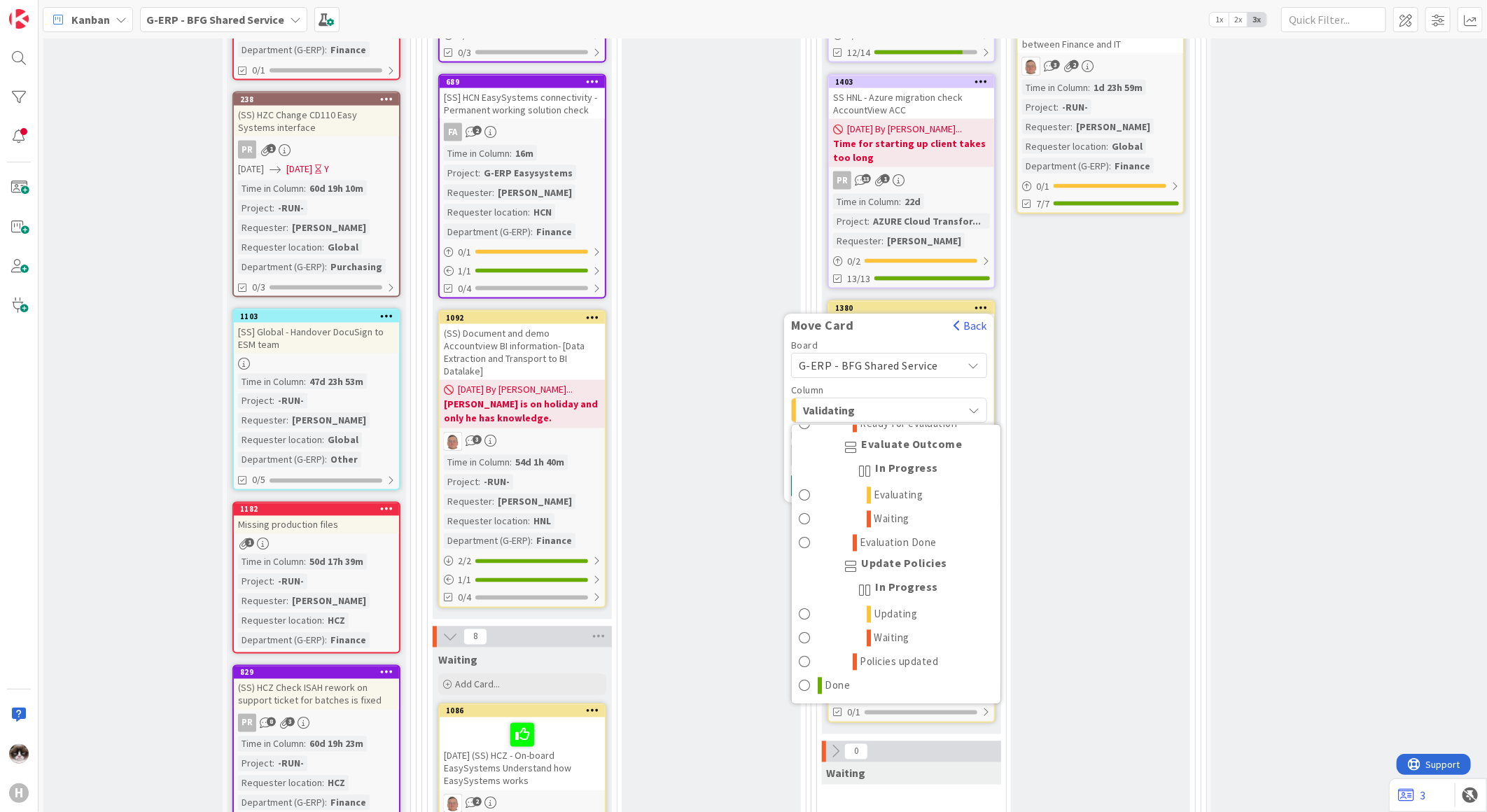
scroll to position [1890, 0]
click at [858, 674] on link "Done" at bounding box center [896, 686] width 208 height 24
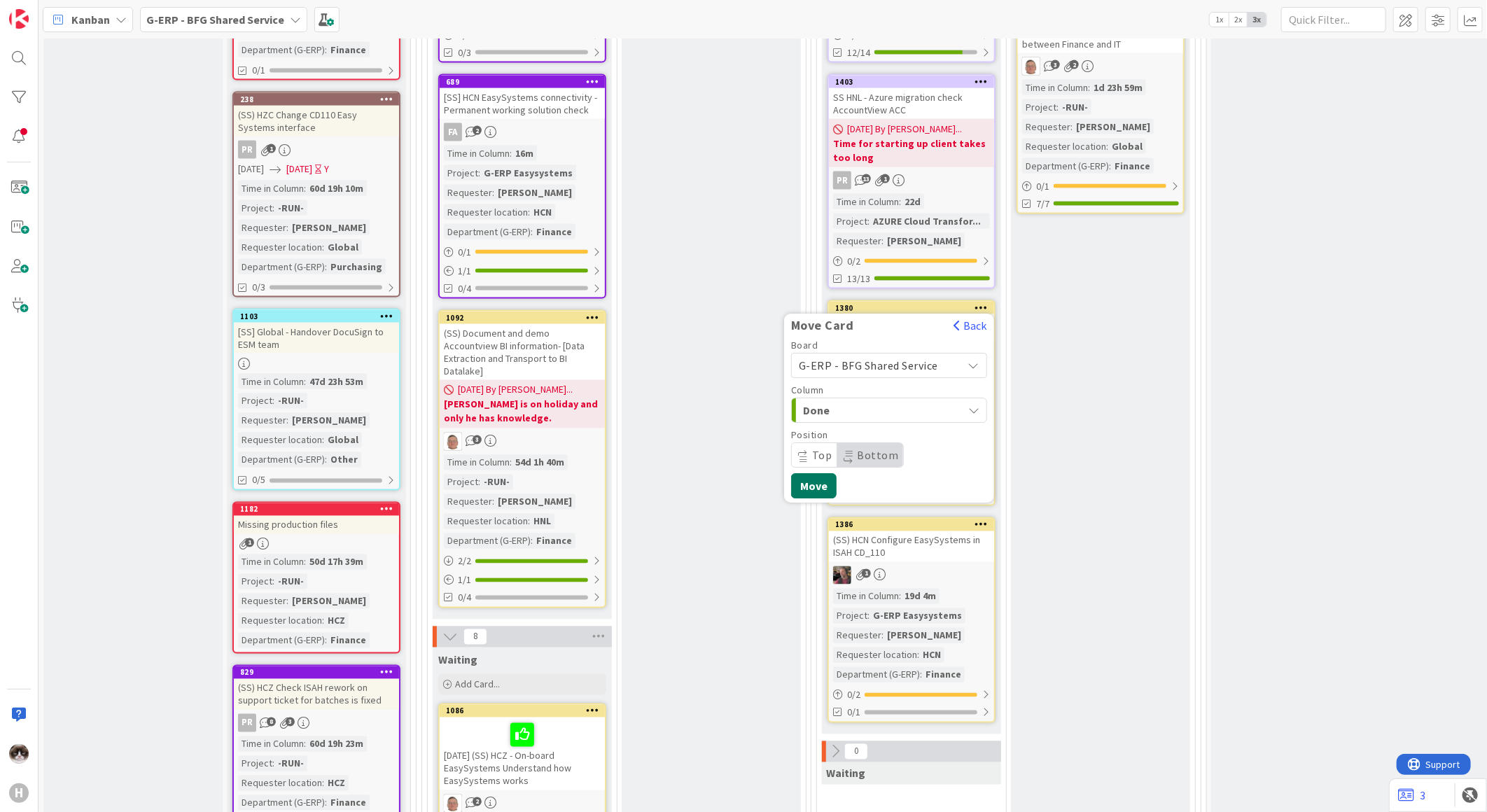
click at [818, 473] on button "Move" at bounding box center [814, 486] width 45 height 25
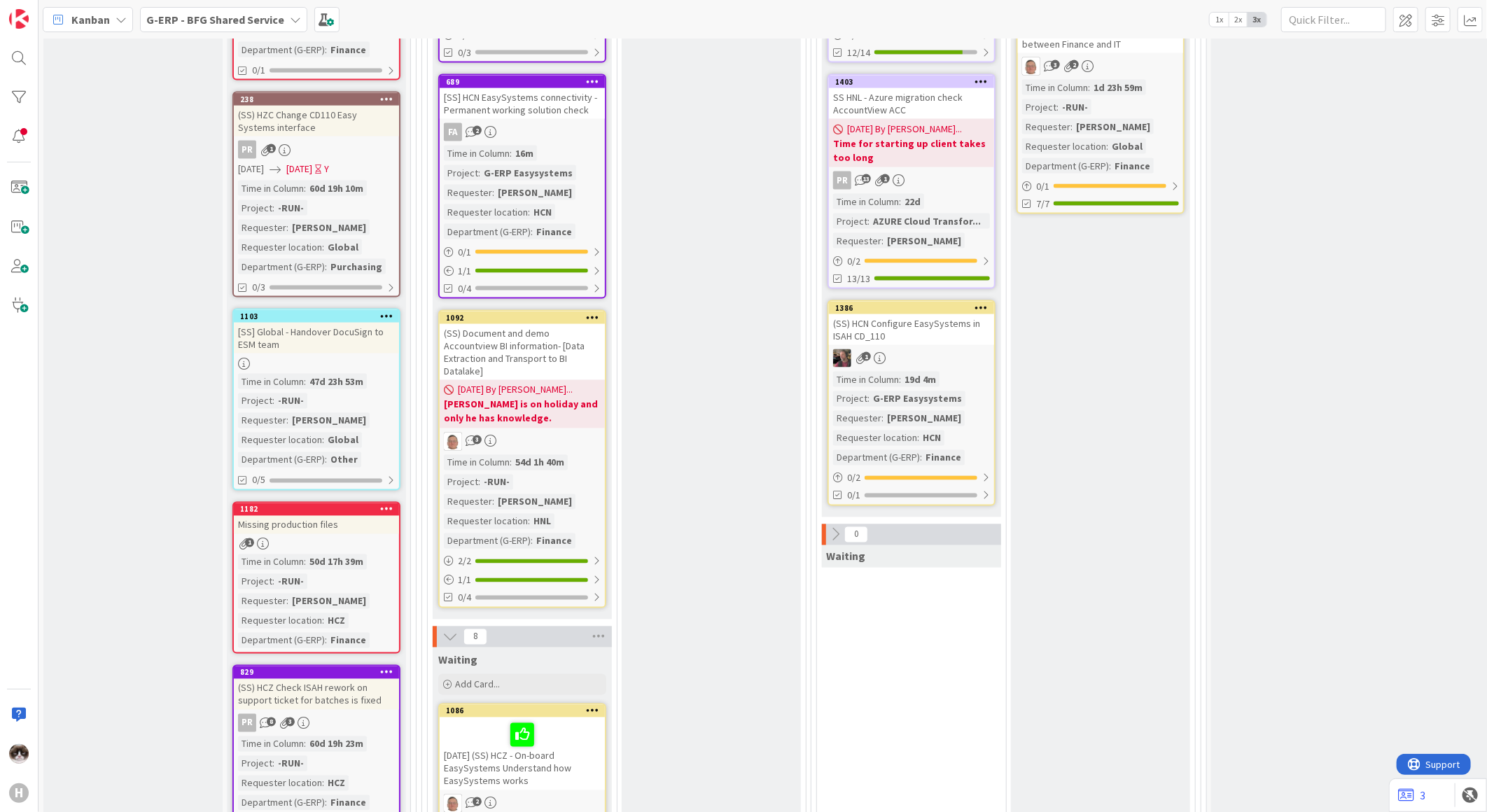
click at [984, 302] on icon at bounding box center [982, 307] width 14 height 10
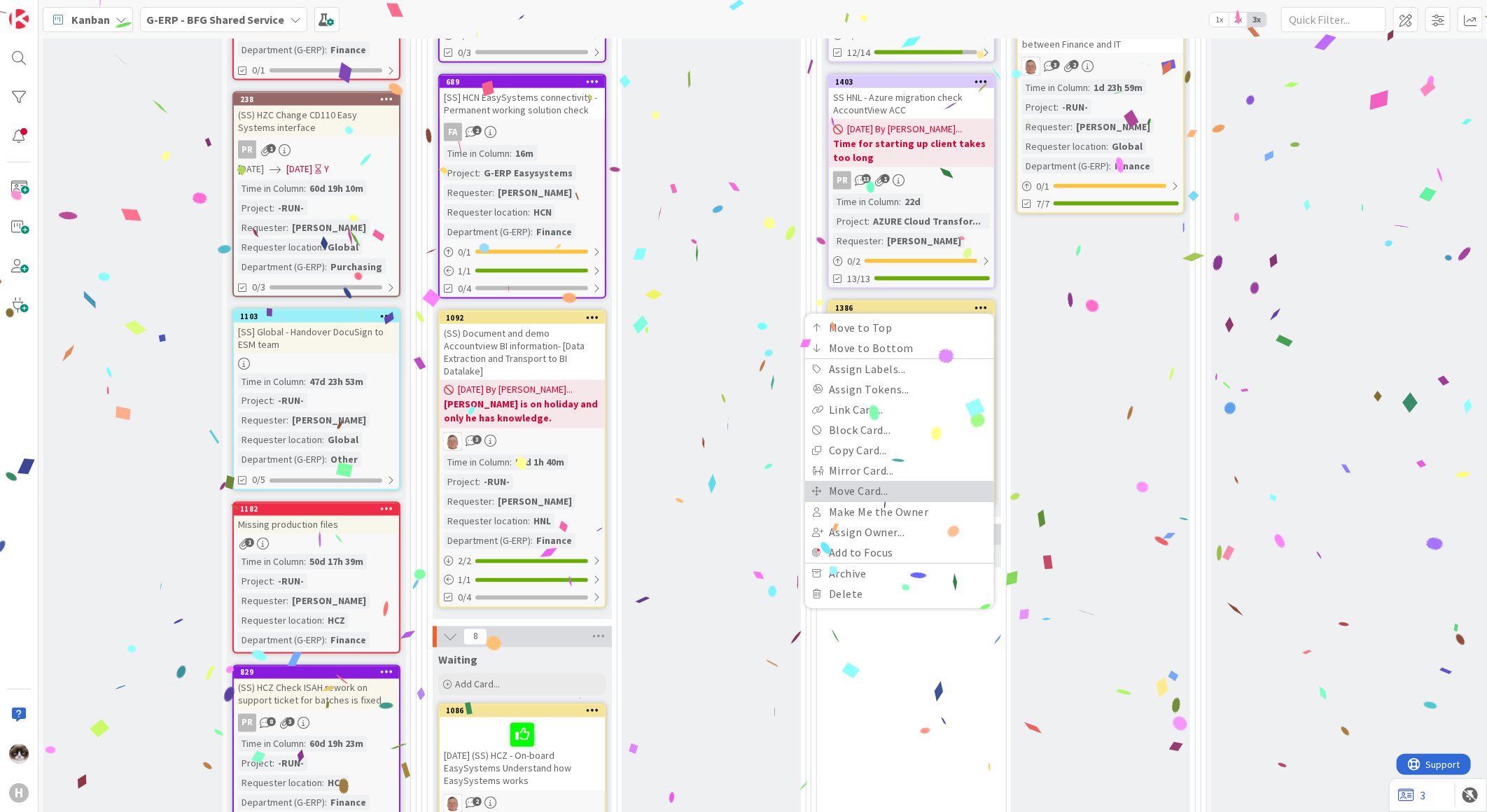
click at [877, 481] on link "Move Card..." at bounding box center [899, 491] width 189 height 20
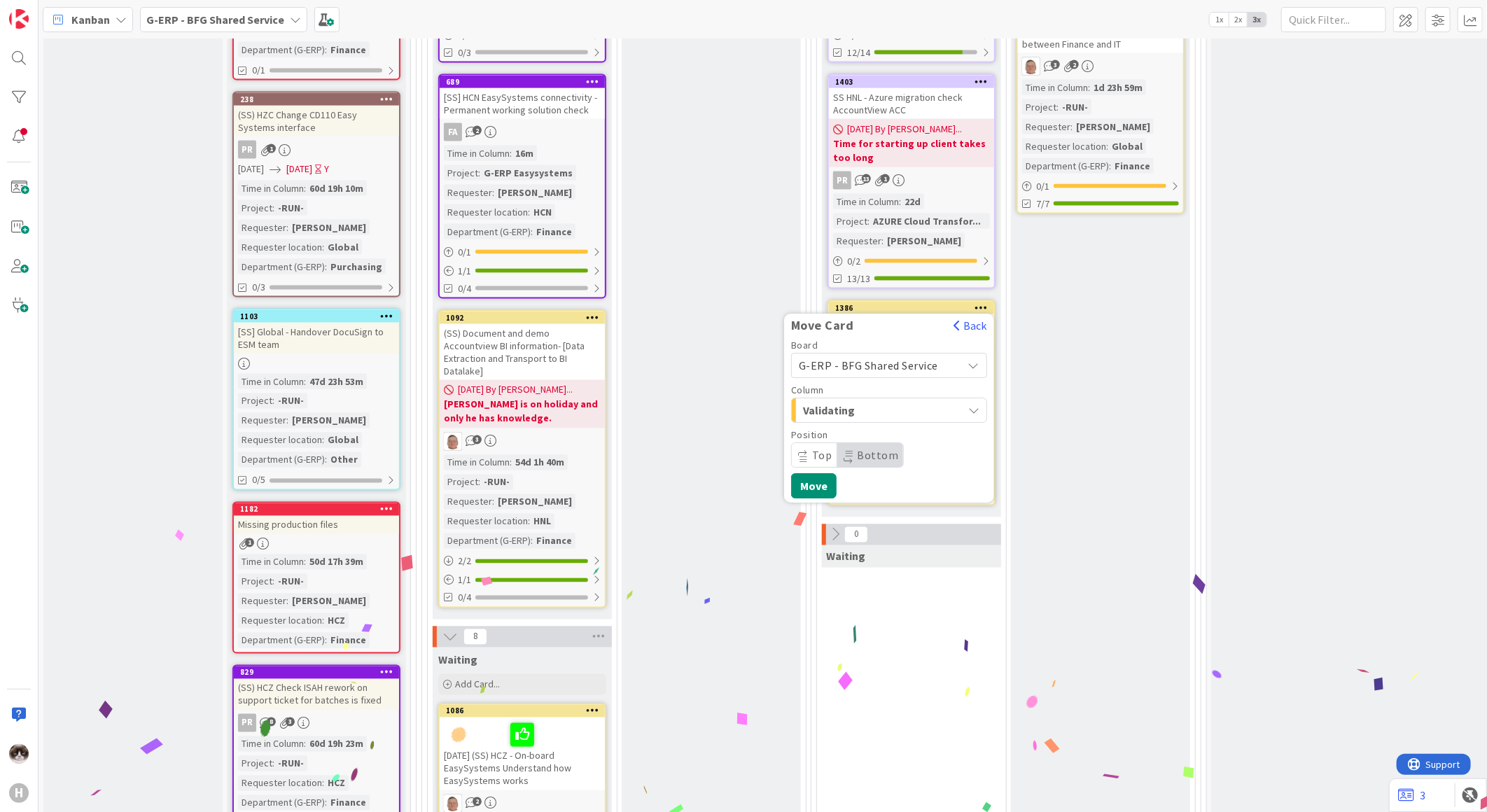
click at [880, 401] on span "Validating" at bounding box center [856, 410] width 105 height 18
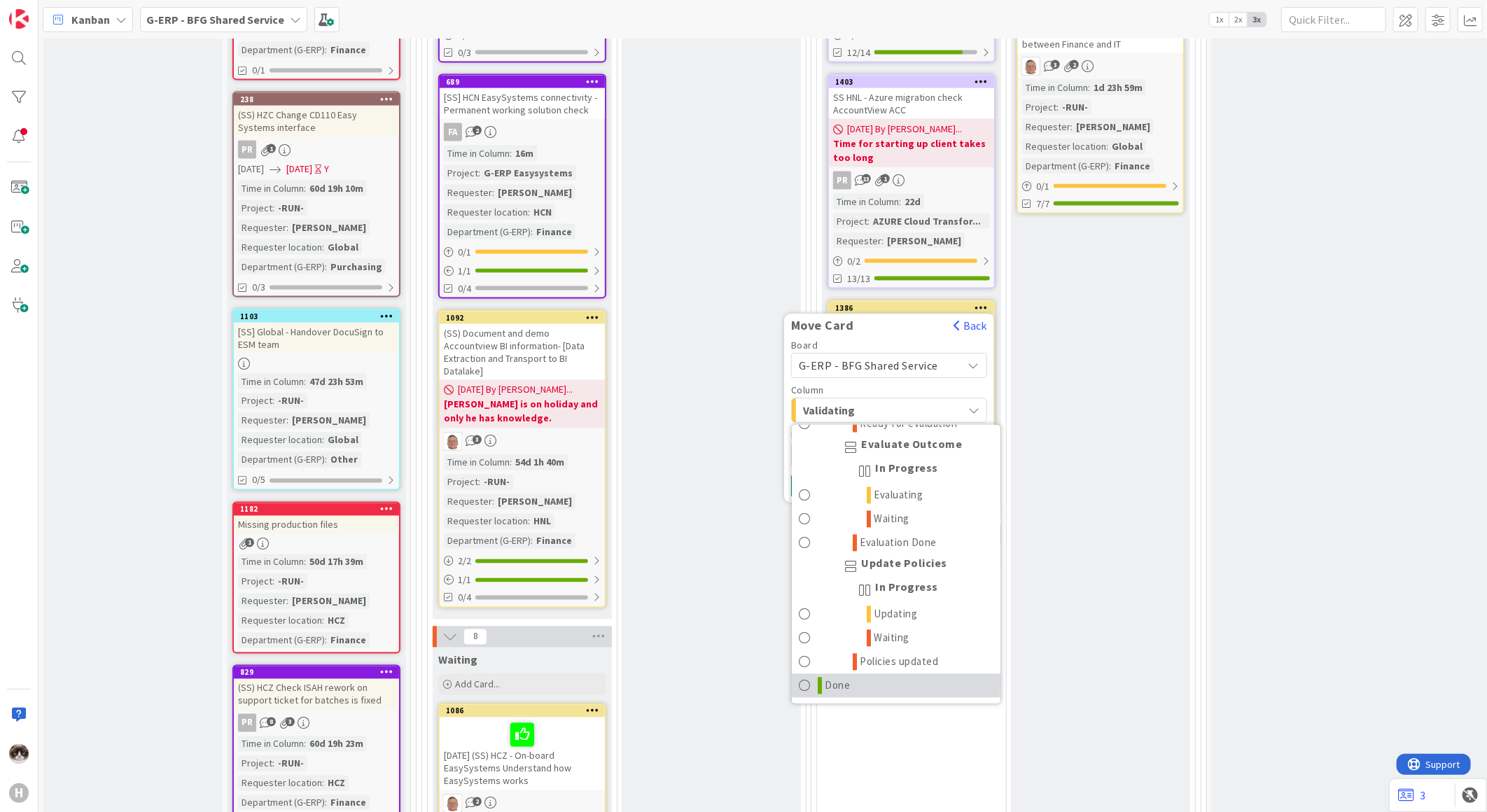
click at [857, 674] on link "Done" at bounding box center [896, 686] width 208 height 24
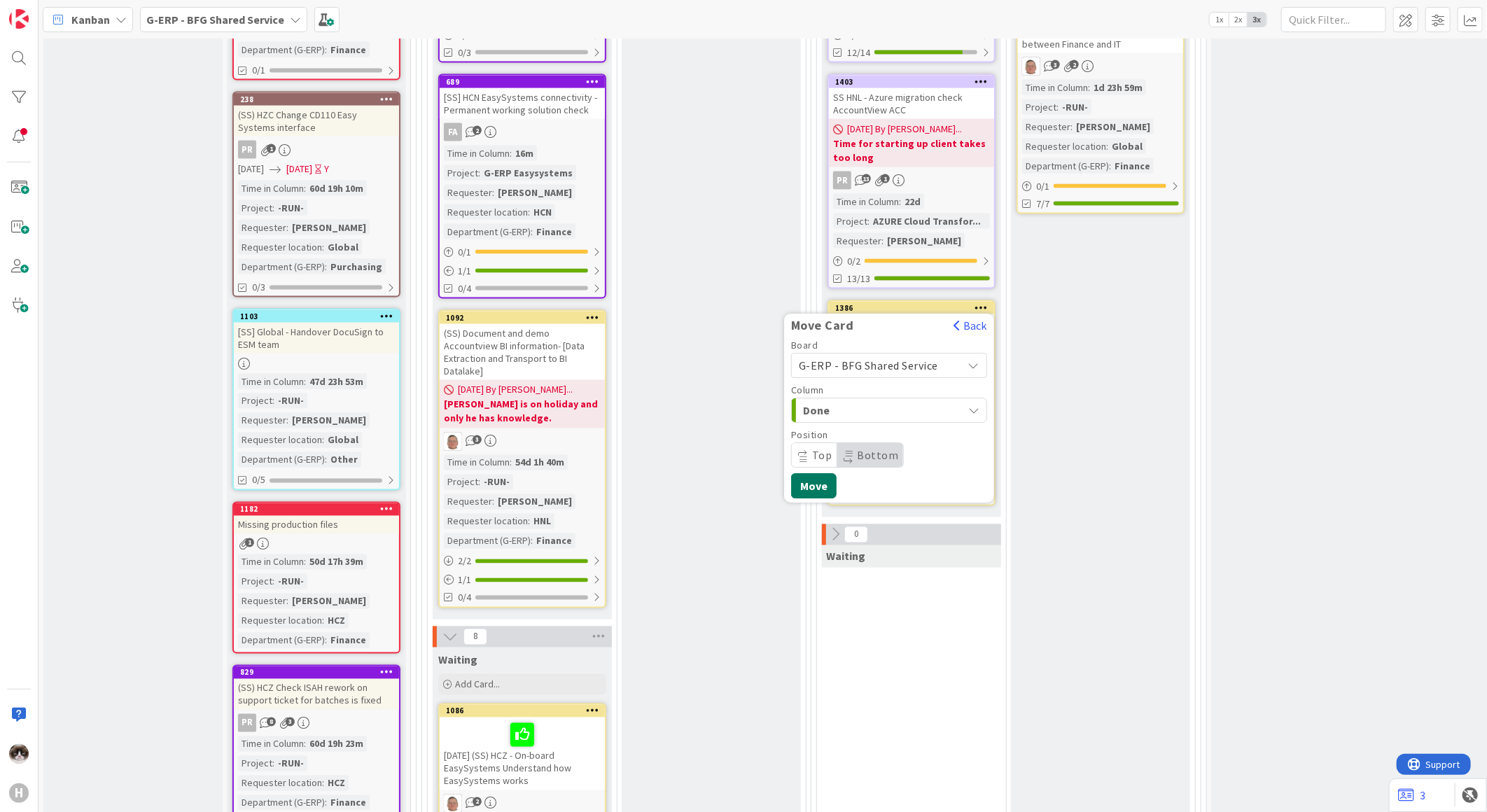
click at [818, 473] on button "Move" at bounding box center [814, 486] width 45 height 25
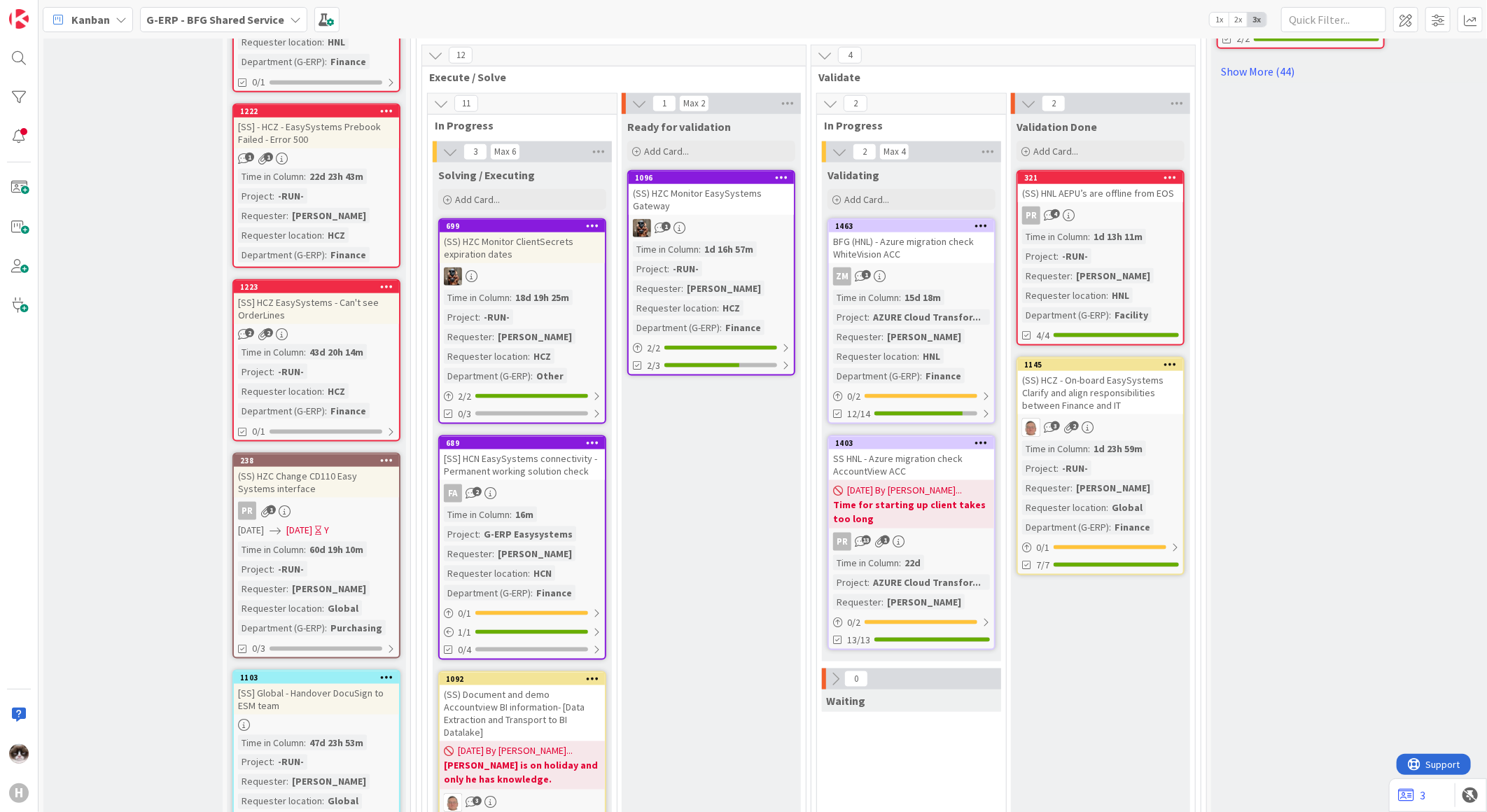
scroll to position [933, 0]
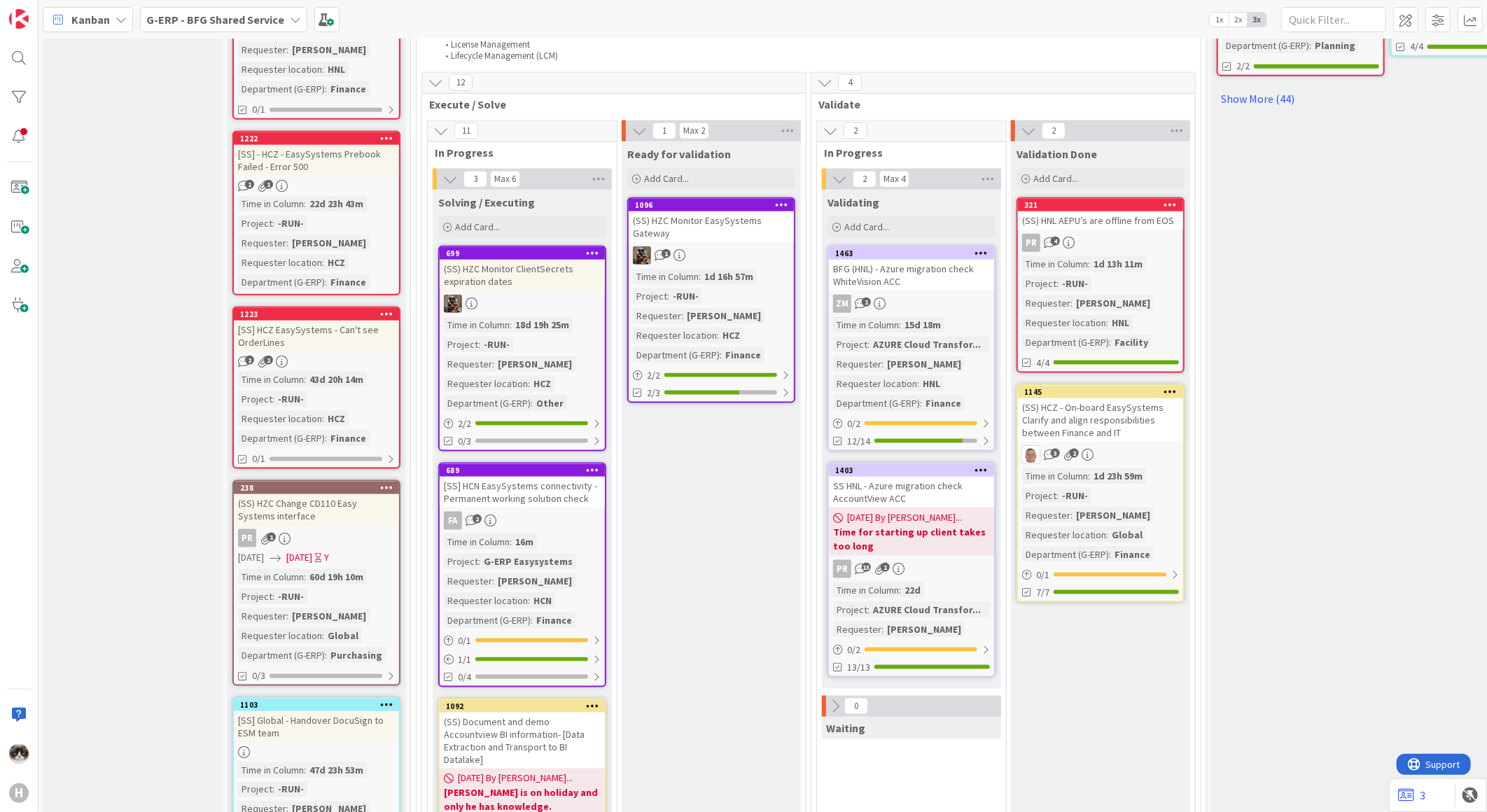
click at [730, 220] on div "(SS) HZC Monitor EasySystems Gateway" at bounding box center [711, 227] width 165 height 31
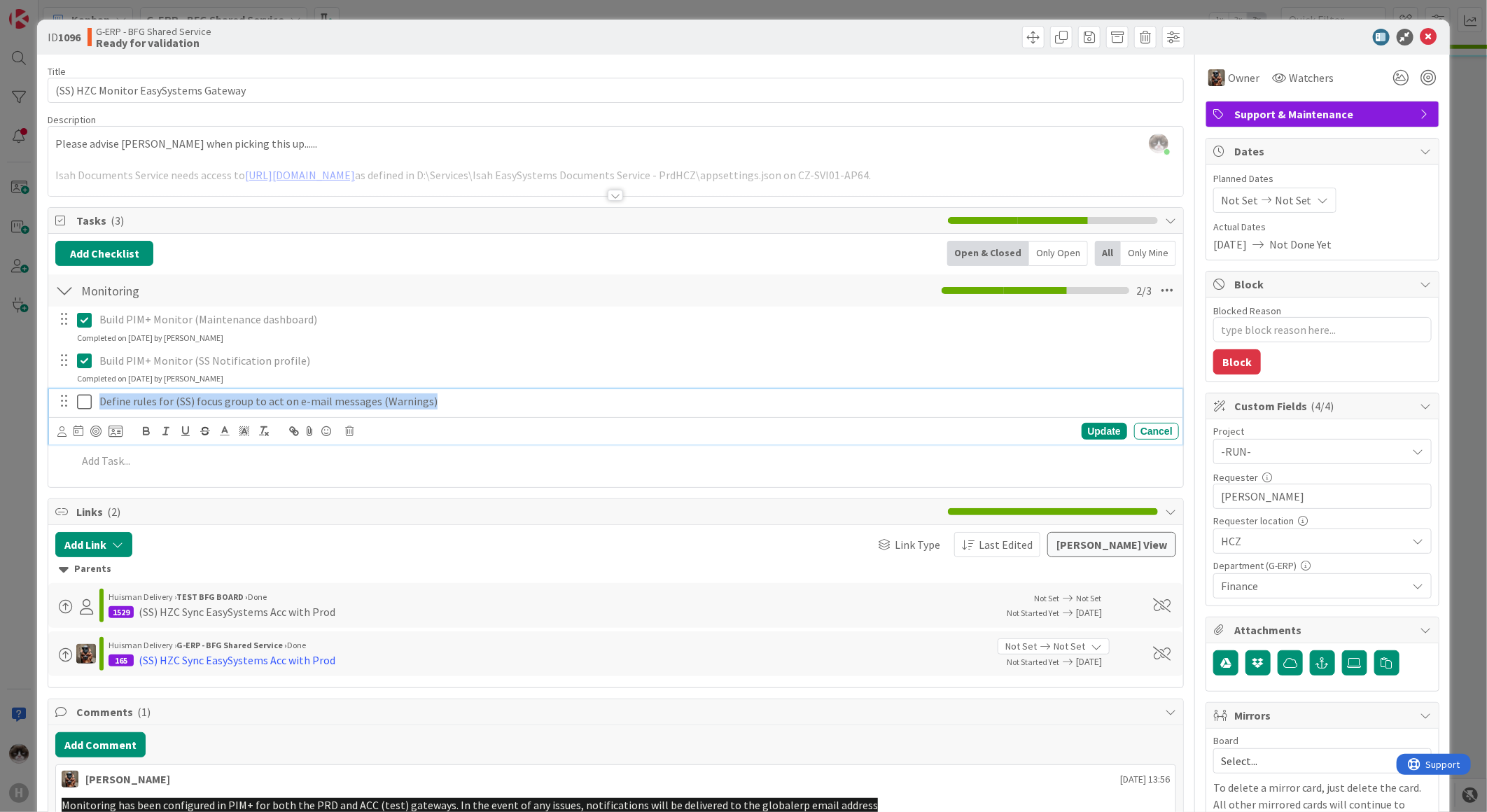
drag, startPoint x: 425, startPoint y: 406, endPoint x: 92, endPoint y: 401, distance: 333.0
click at [92, 401] on div "Define rules for (SS) focus group to act on e-mail messages (Warnings)" at bounding box center [617, 401] width 1125 height 24
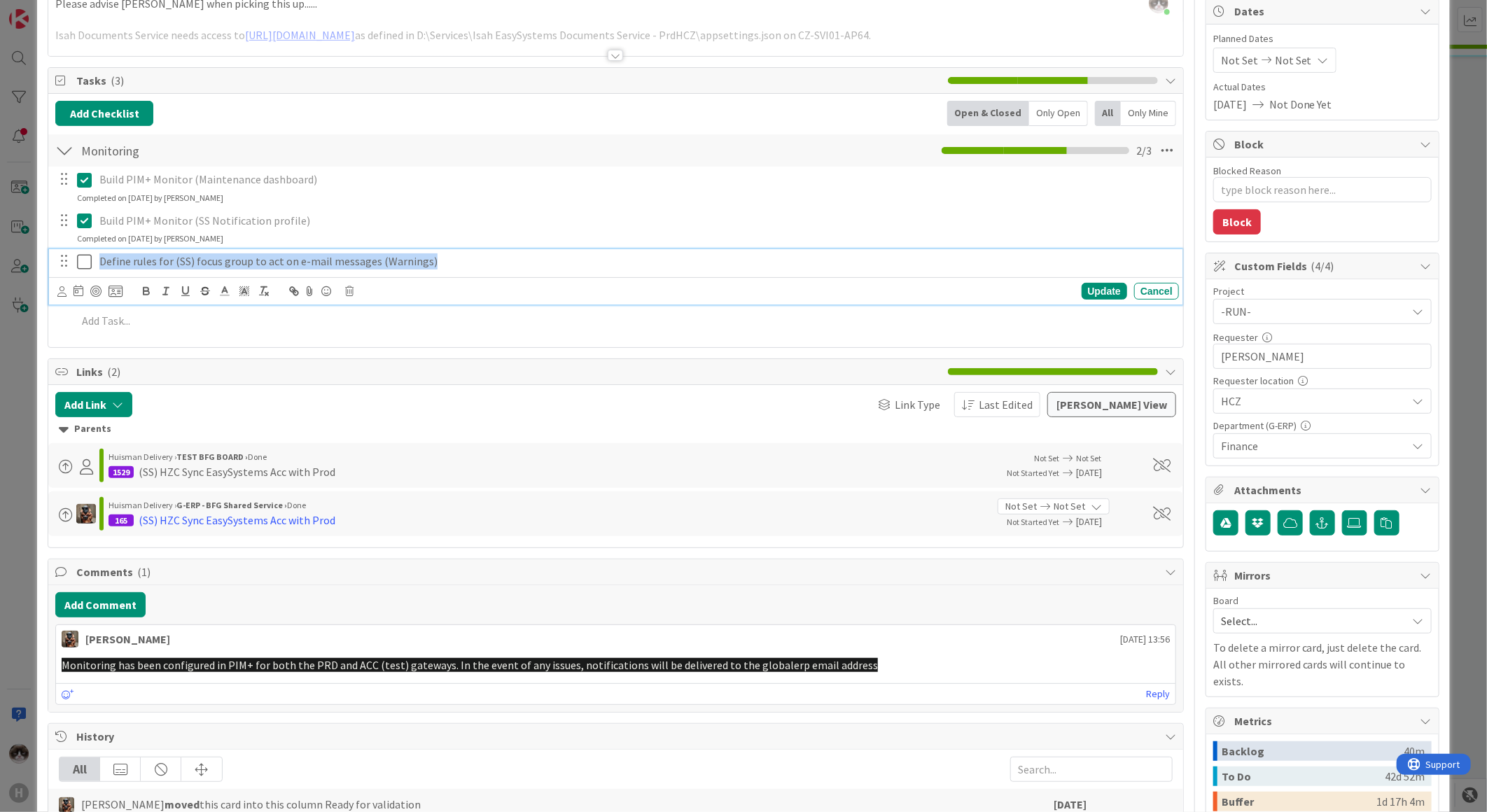
scroll to position [156, 0]
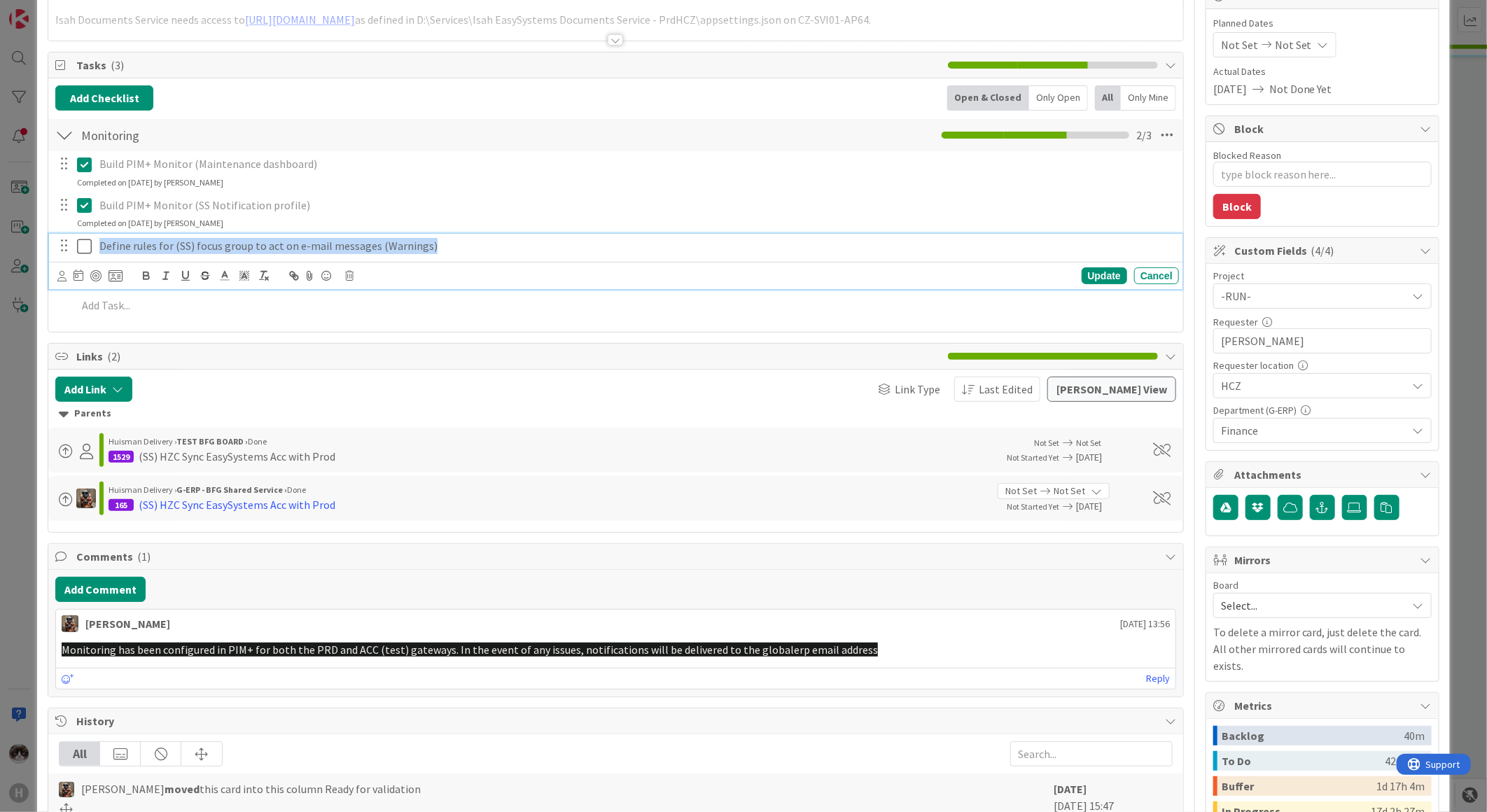
click at [80, 248] on icon at bounding box center [87, 246] width 21 height 17
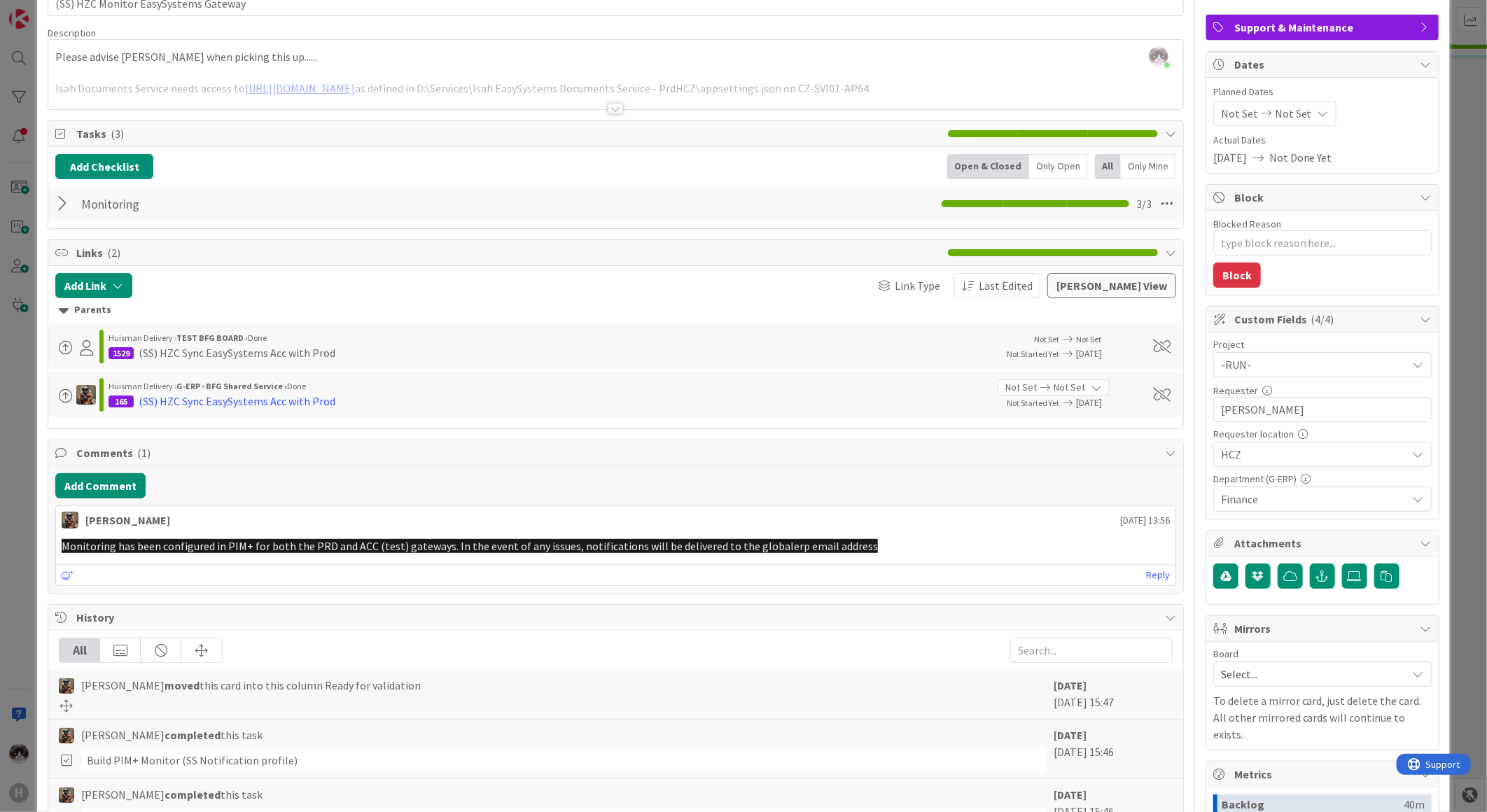
scroll to position [0, 0]
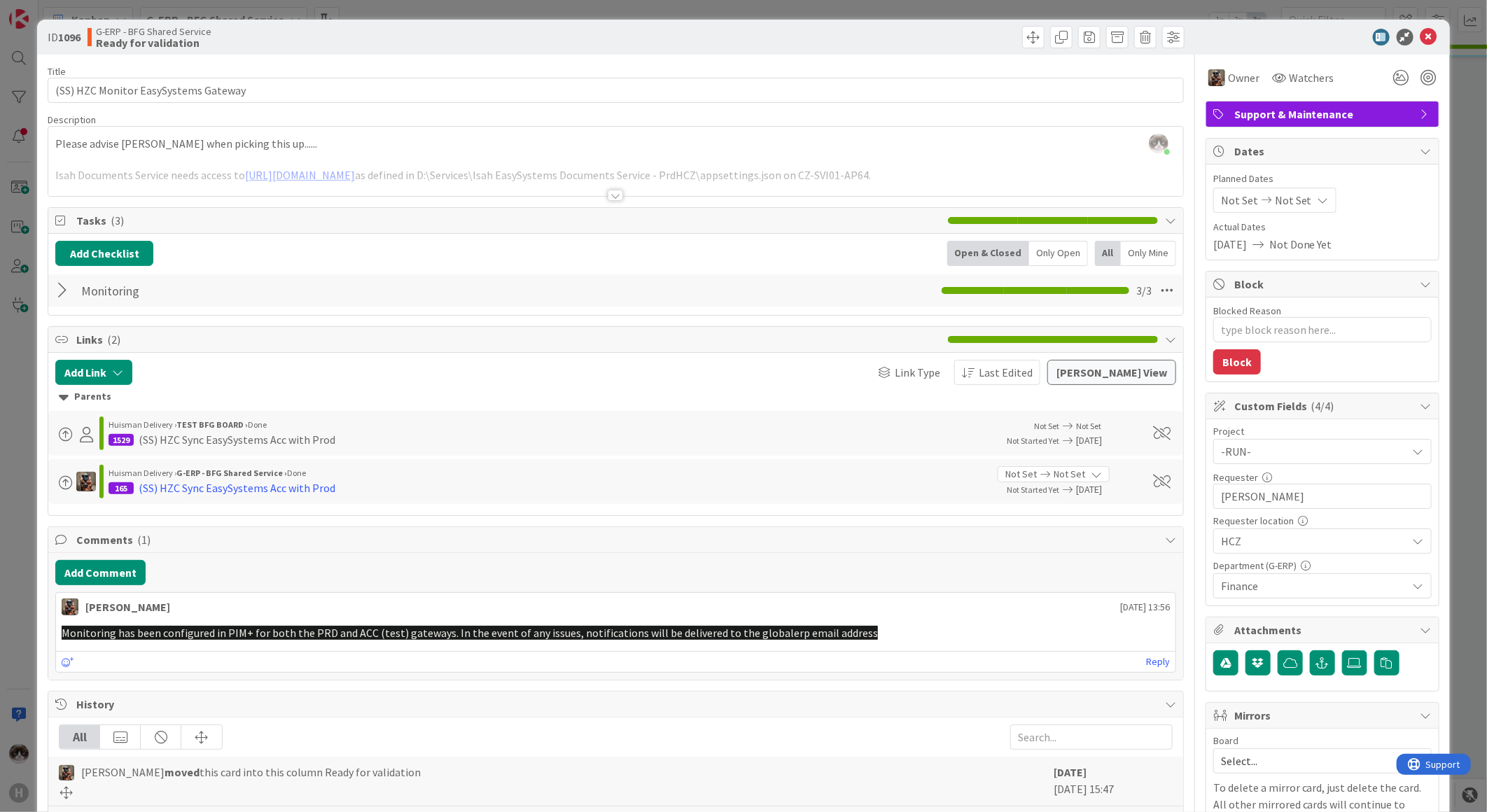
click at [65, 300] on div at bounding box center [64, 291] width 18 height 25
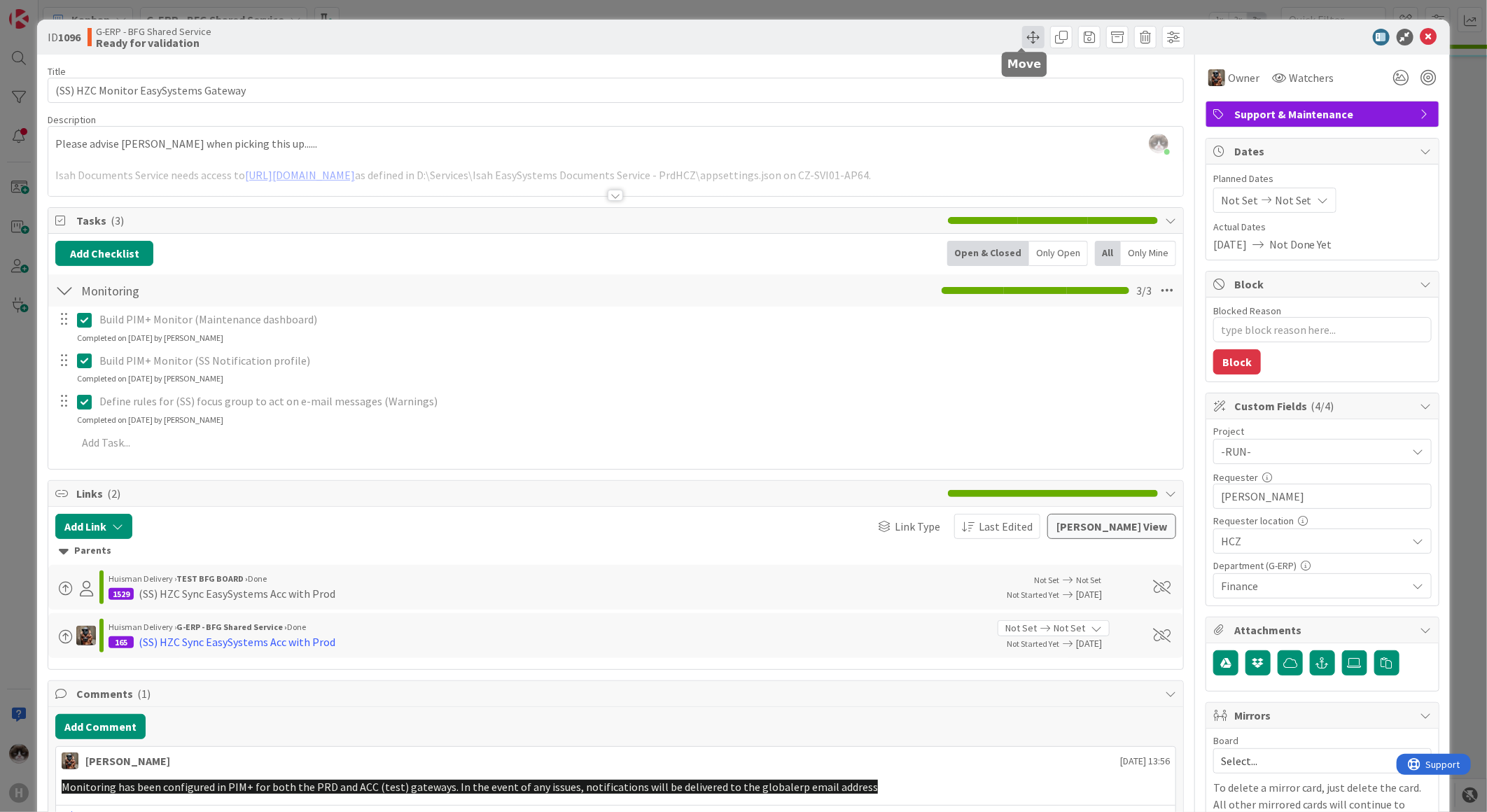
click at [1024, 35] on span at bounding box center [1033, 37] width 23 height 23
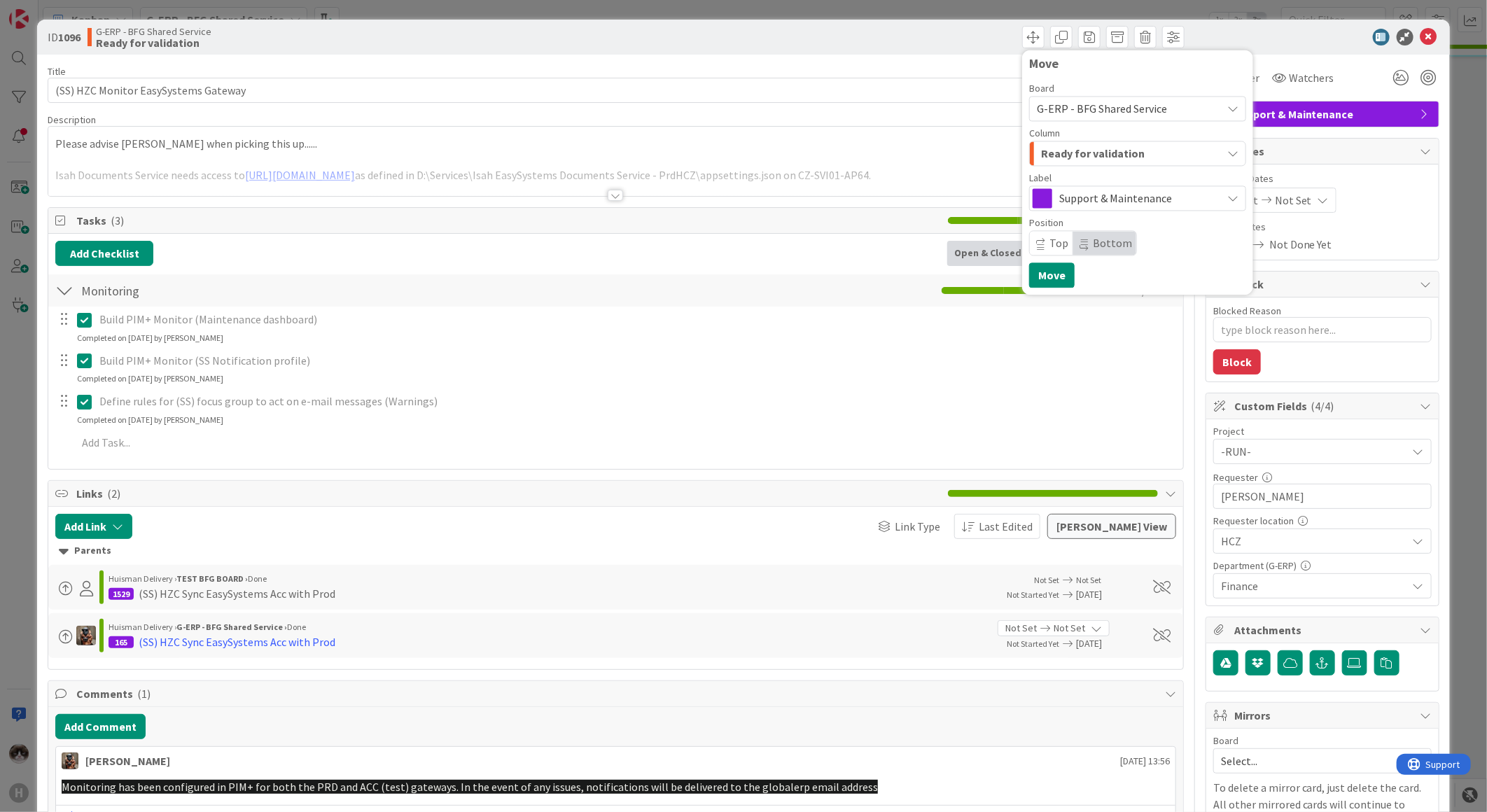
click at [1100, 155] on span "Ready for validation" at bounding box center [1093, 153] width 103 height 18
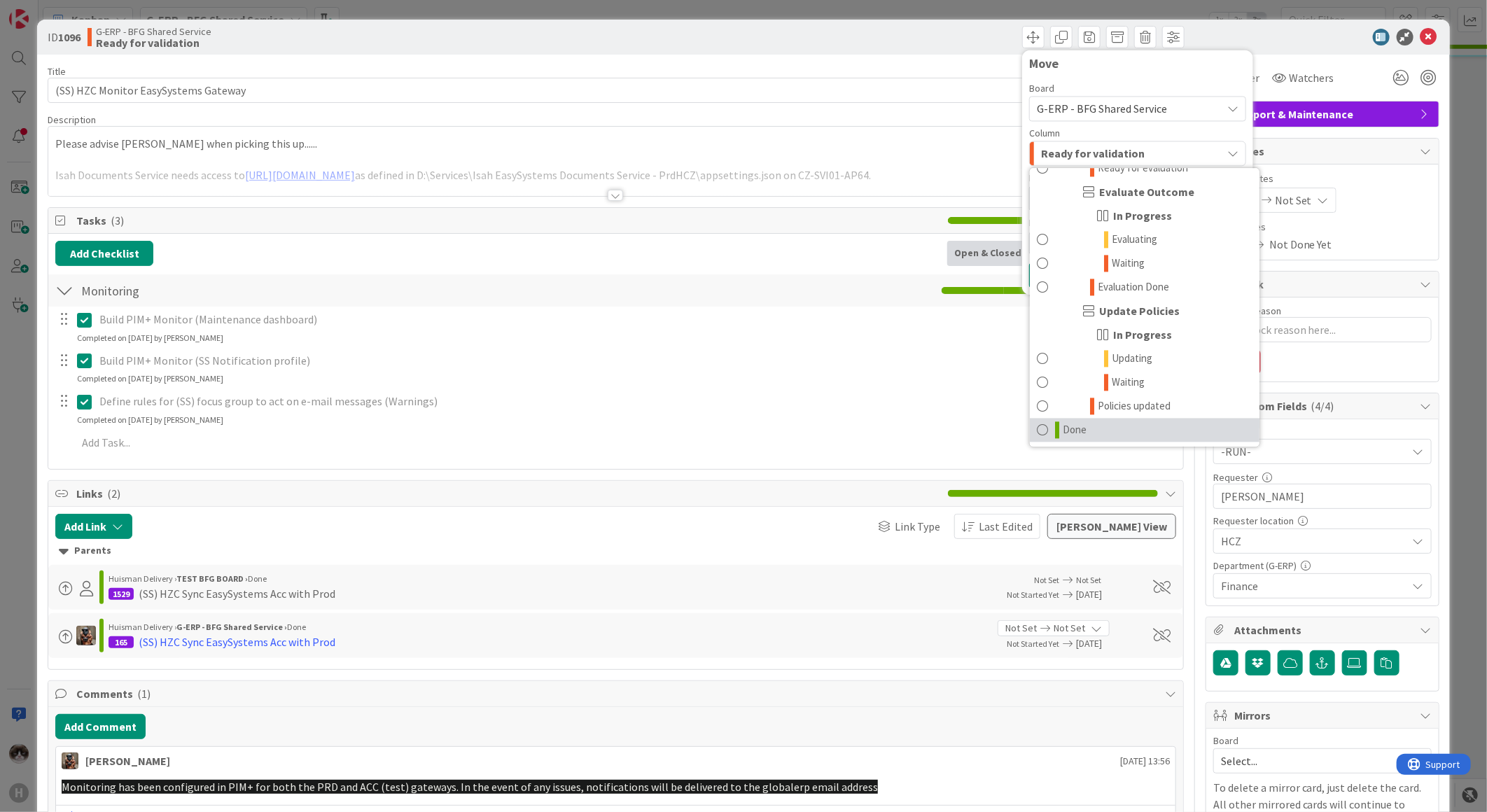
click at [1091, 425] on link "Done" at bounding box center [1145, 430] width 230 height 24
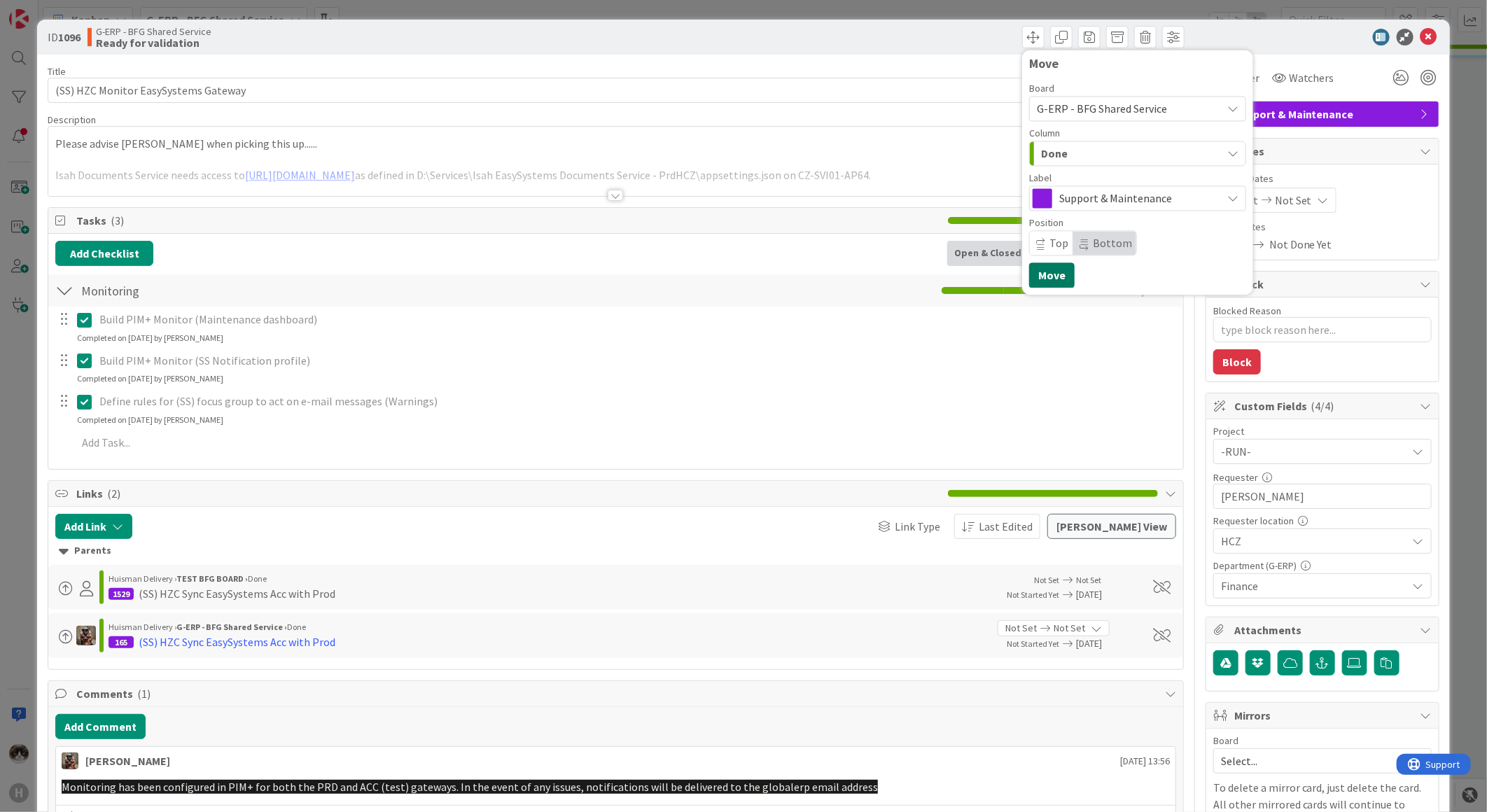
click at [1045, 278] on button "Move" at bounding box center [1052, 275] width 45 height 25
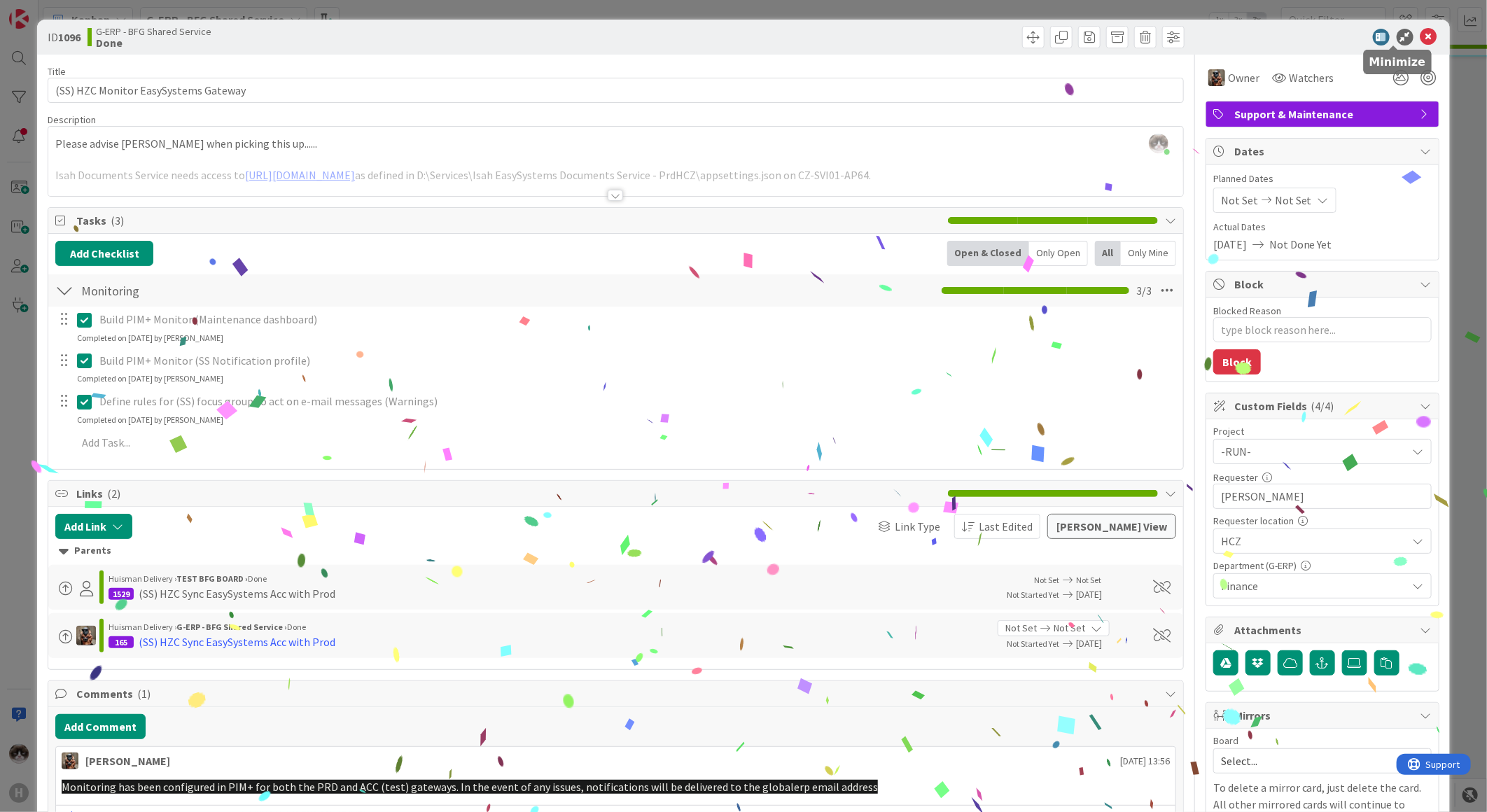
click at [1421, 33] on icon at bounding box center [1429, 37] width 17 height 17
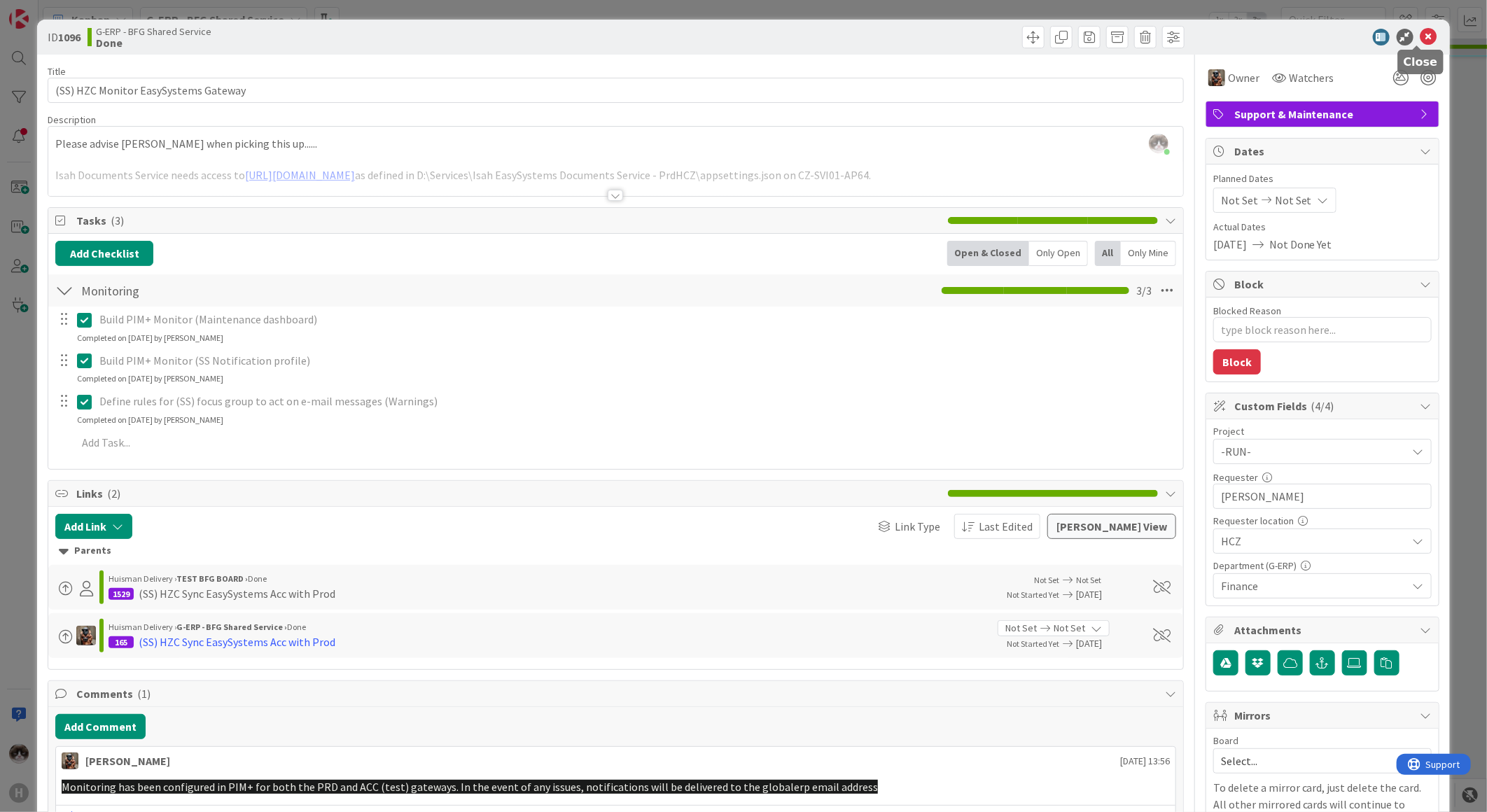
click at [1422, 40] on span "4/4" at bounding box center [1416, 46] width 14 height 14
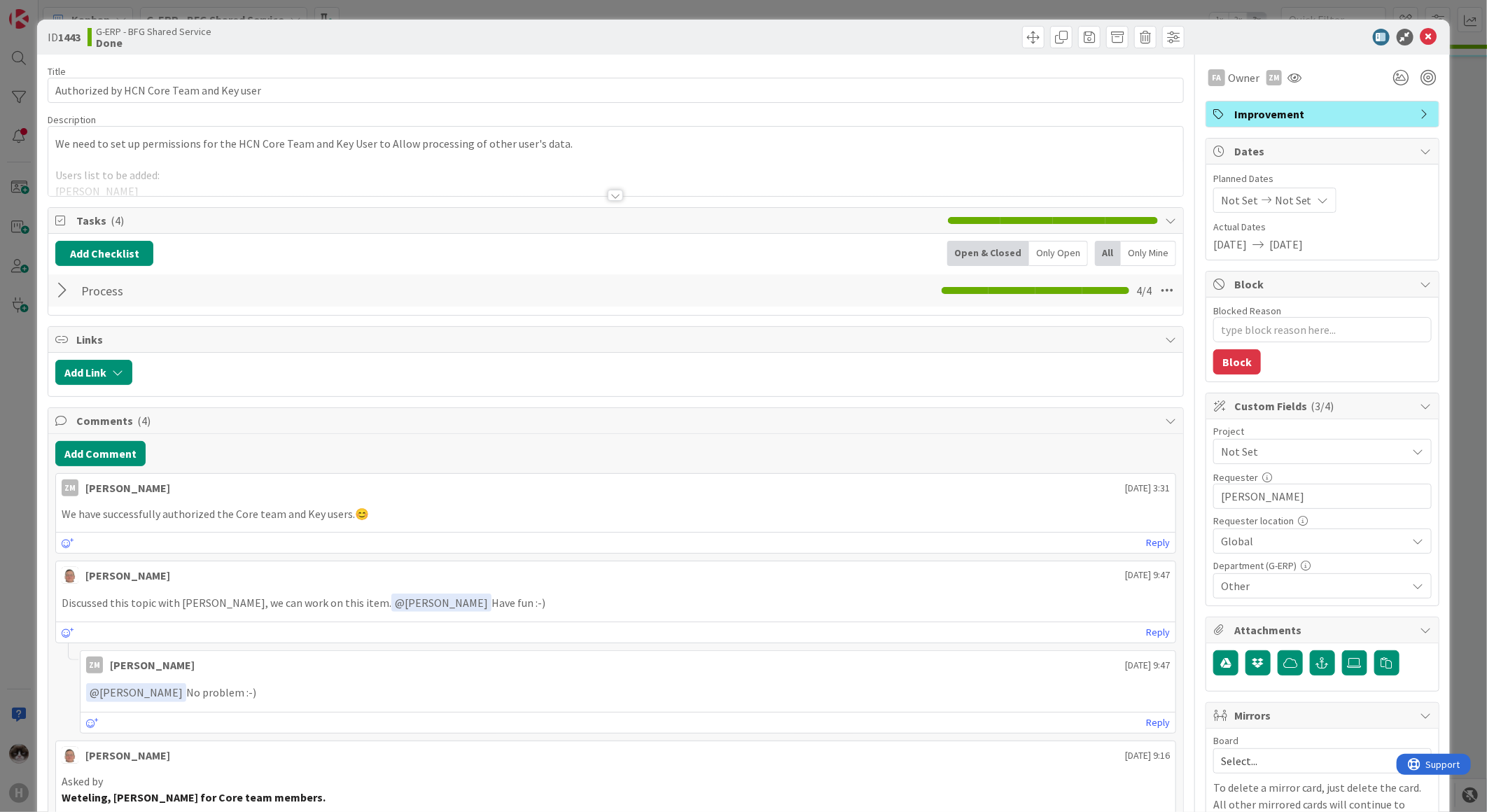
click at [1426, 29] on div at bounding box center [1316, 37] width 248 height 17
click at [1421, 33] on icon at bounding box center [1429, 37] width 17 height 17
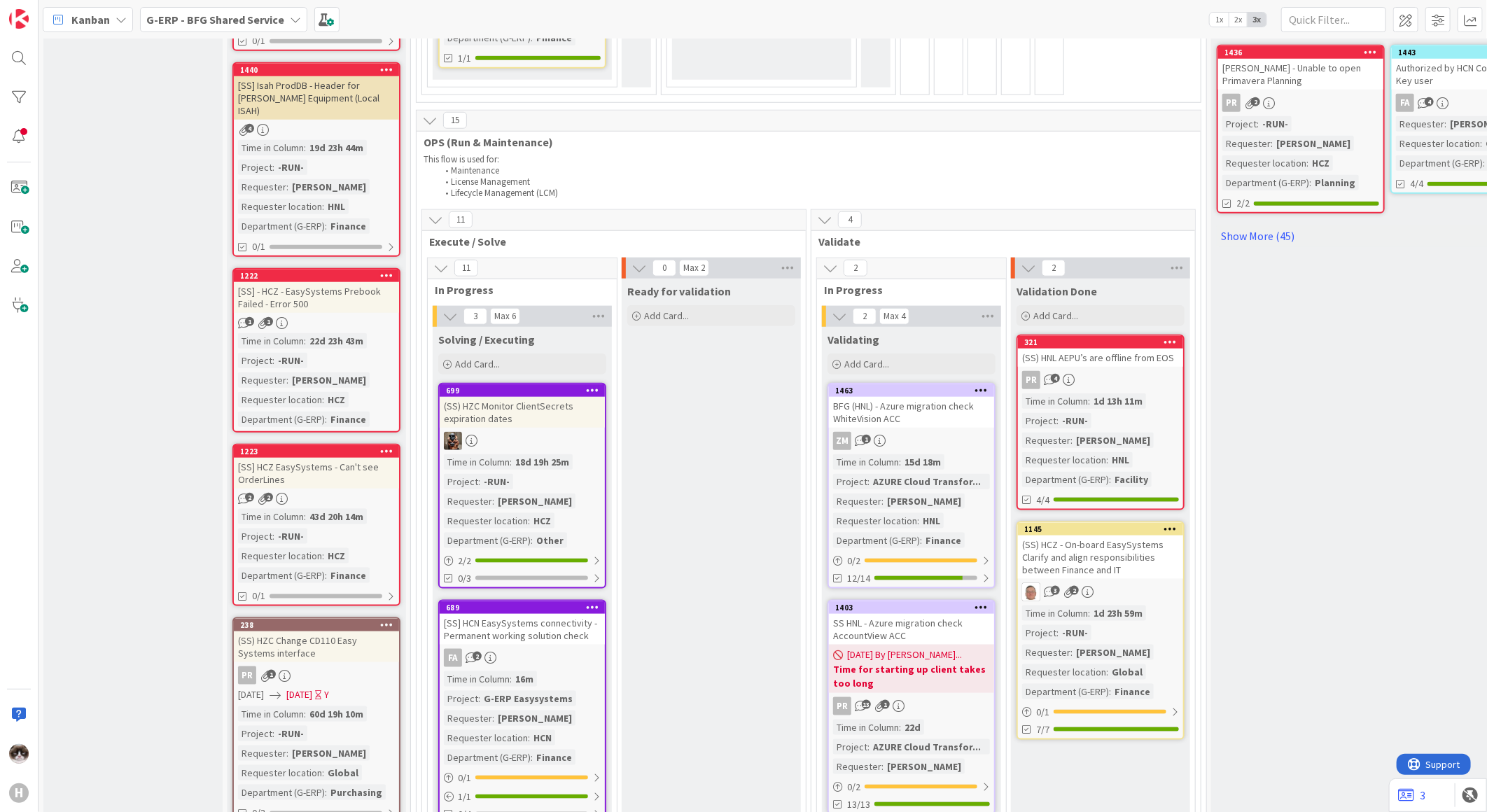
click at [579, 396] on div "(SS) HZC Monitor ClientSecrets expiration dates" at bounding box center [523, 412] width 165 height 31
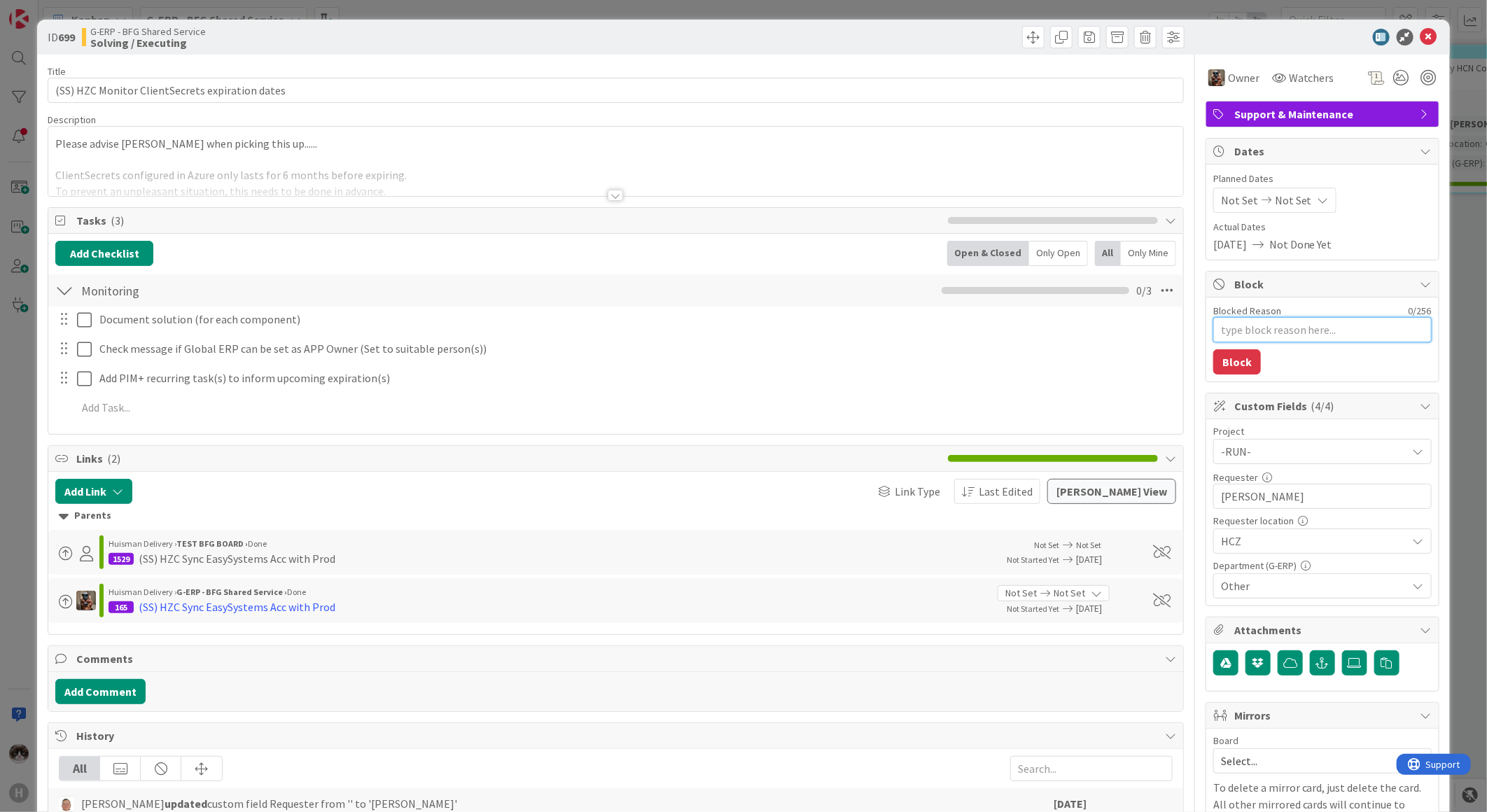
click at [1258, 333] on textarea "Blocked Reason" at bounding box center [1322, 330] width 218 height 25
type textarea "x"
type textarea "P"
type textarea "x"
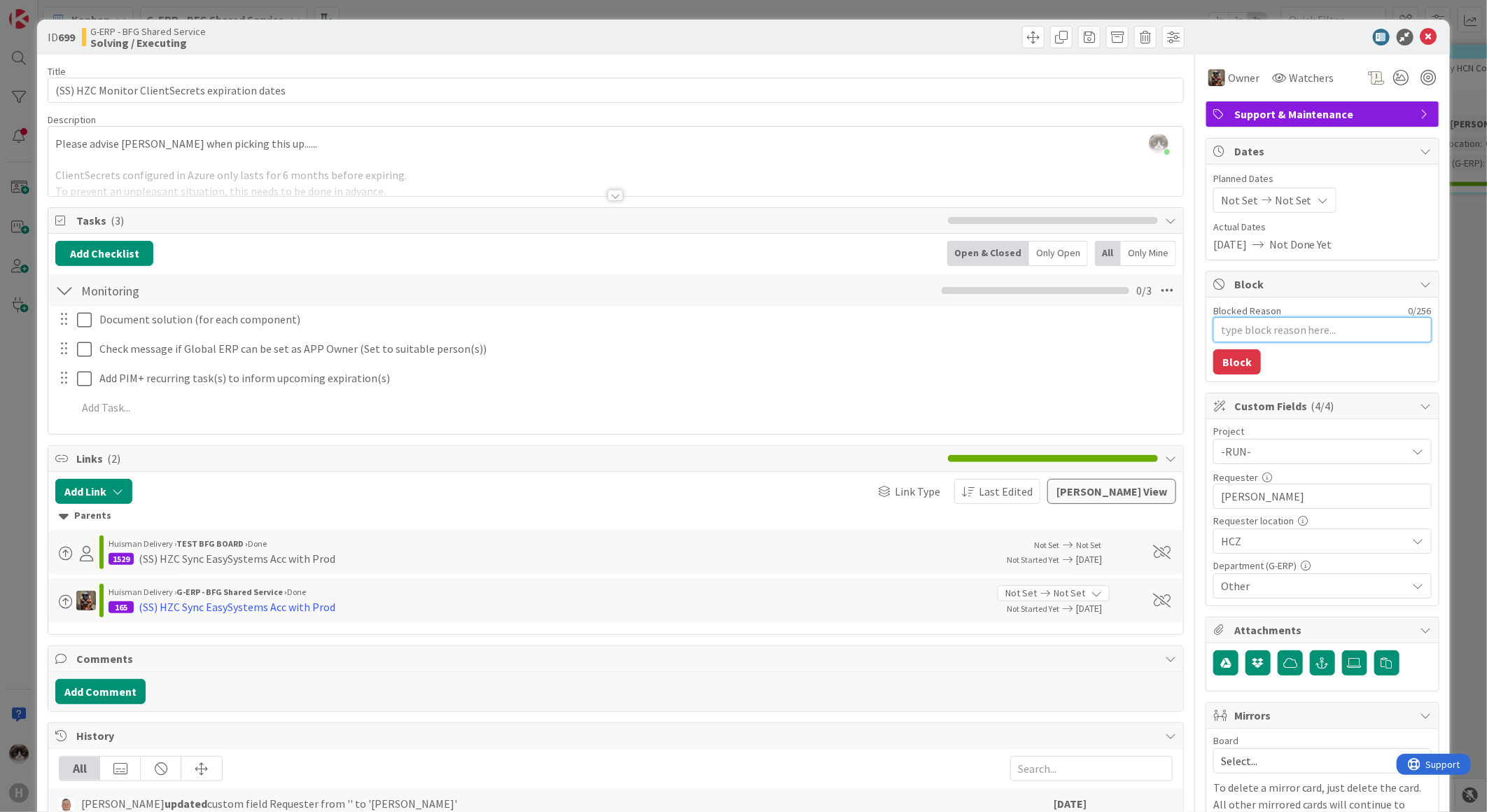
type textarea "J"
type textarea "x"
type textarea "Je"
type textarea "x"
type textarea "Jer"
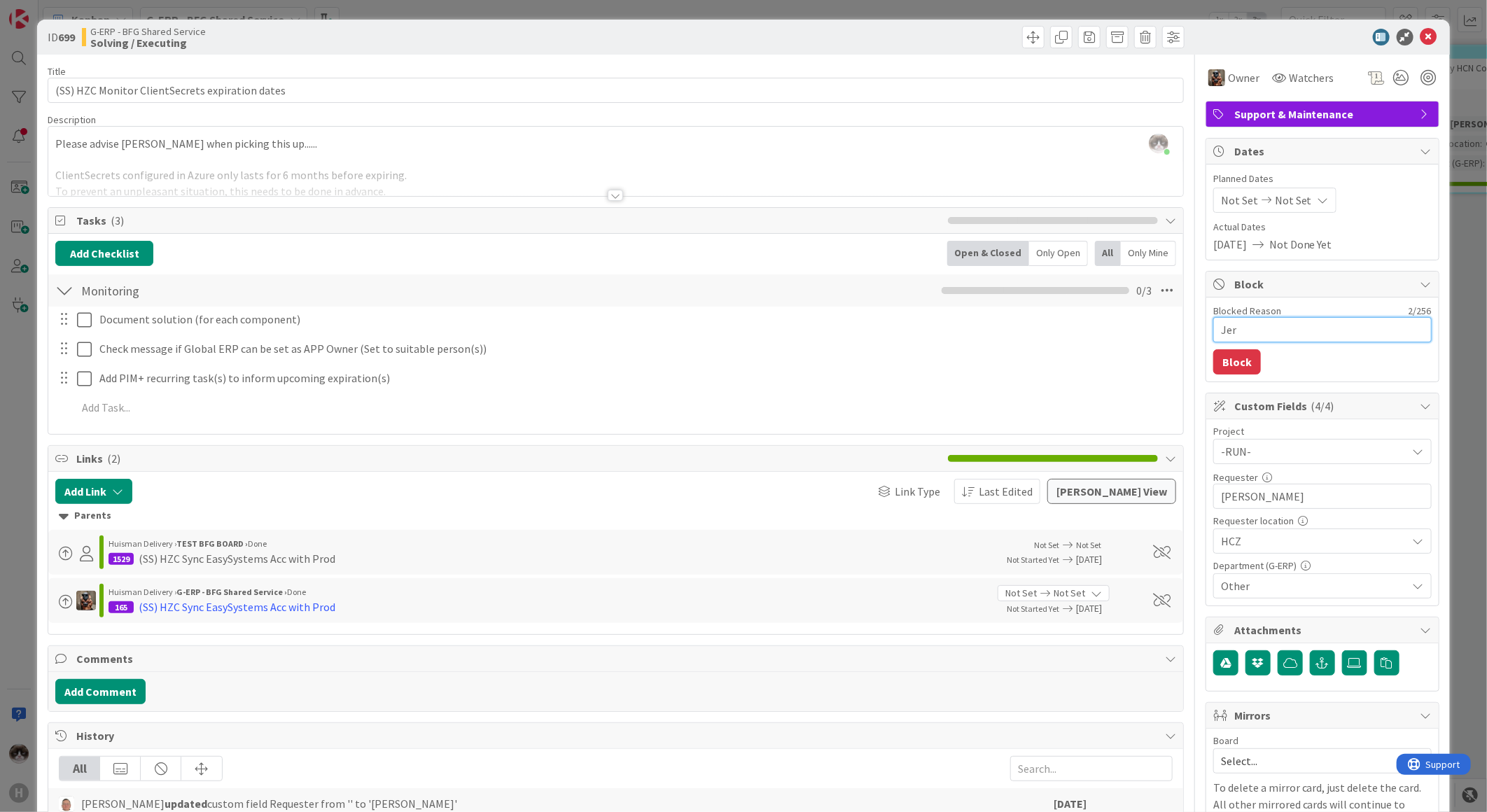
type textarea "x"
type textarea "Jero"
type textarea "x"
type textarea "Jeroe"
type textarea "x"
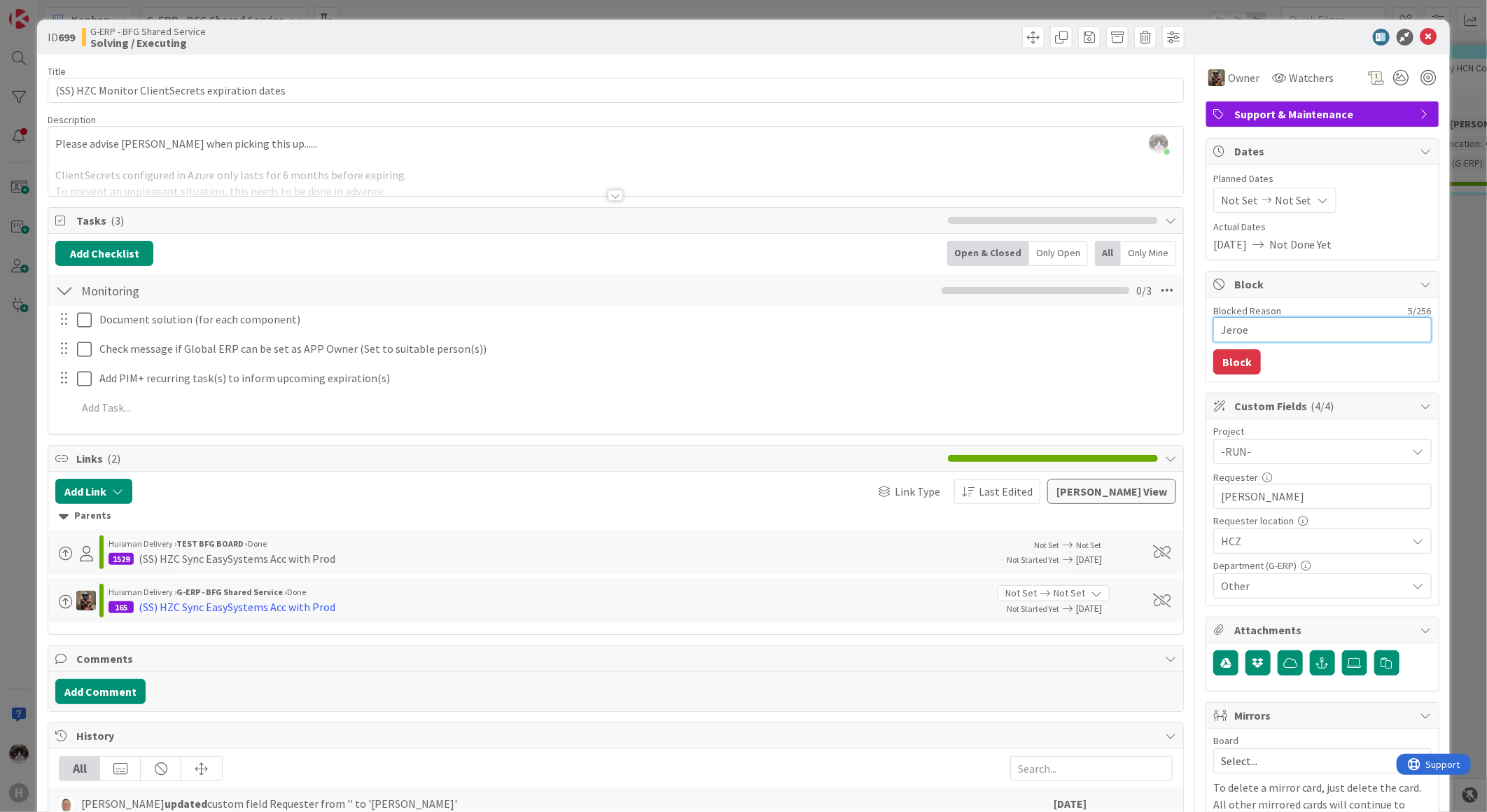
type textarea "Jeroen"
type textarea "x"
type textarea "Jeroen"
type textarea "x"
type textarea "Jeroen &"
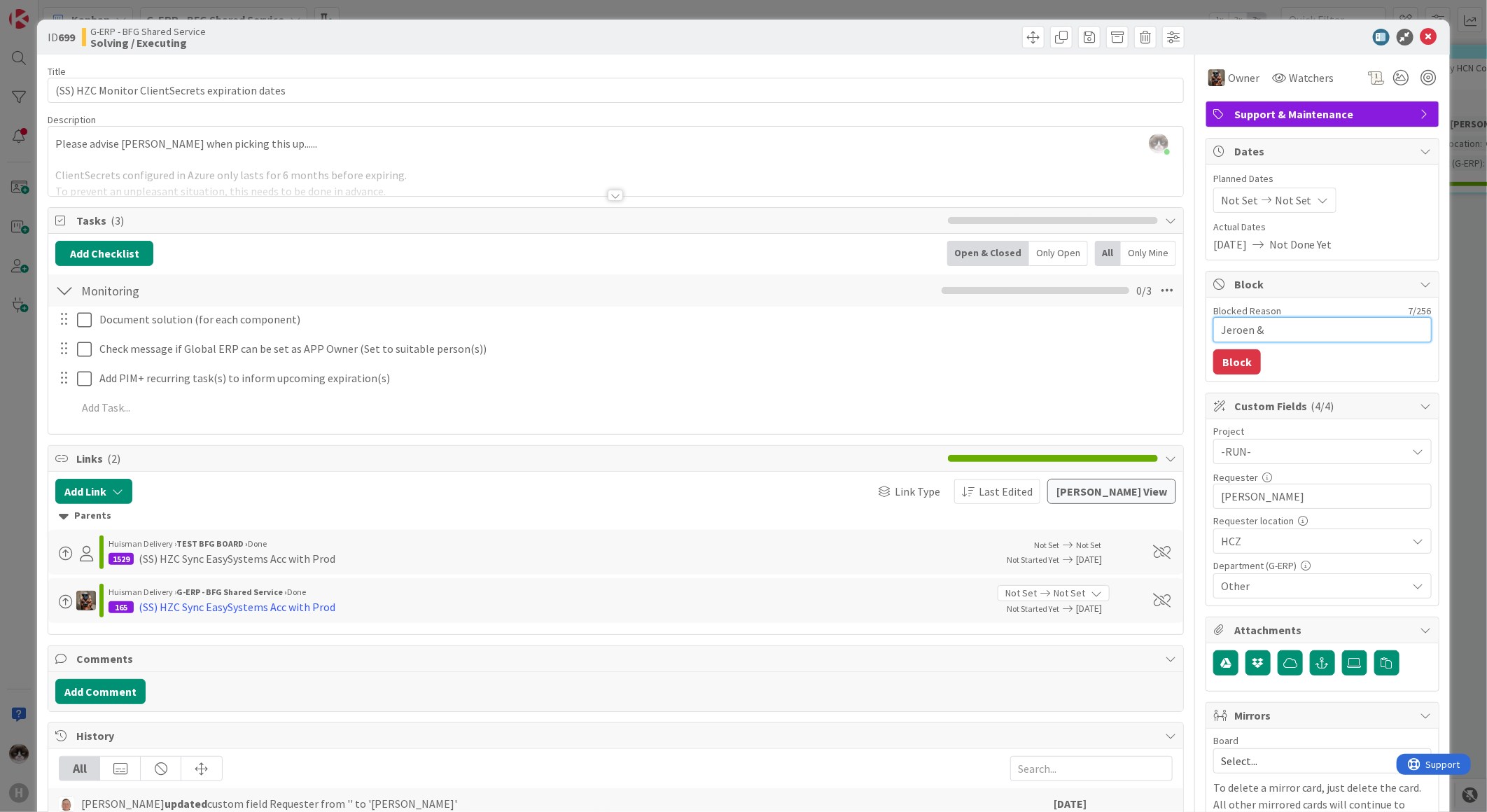
type textarea "x"
type textarea "Jeroen &"
type textarea "x"
type textarea "Jeroen & f"
type textarea "x"
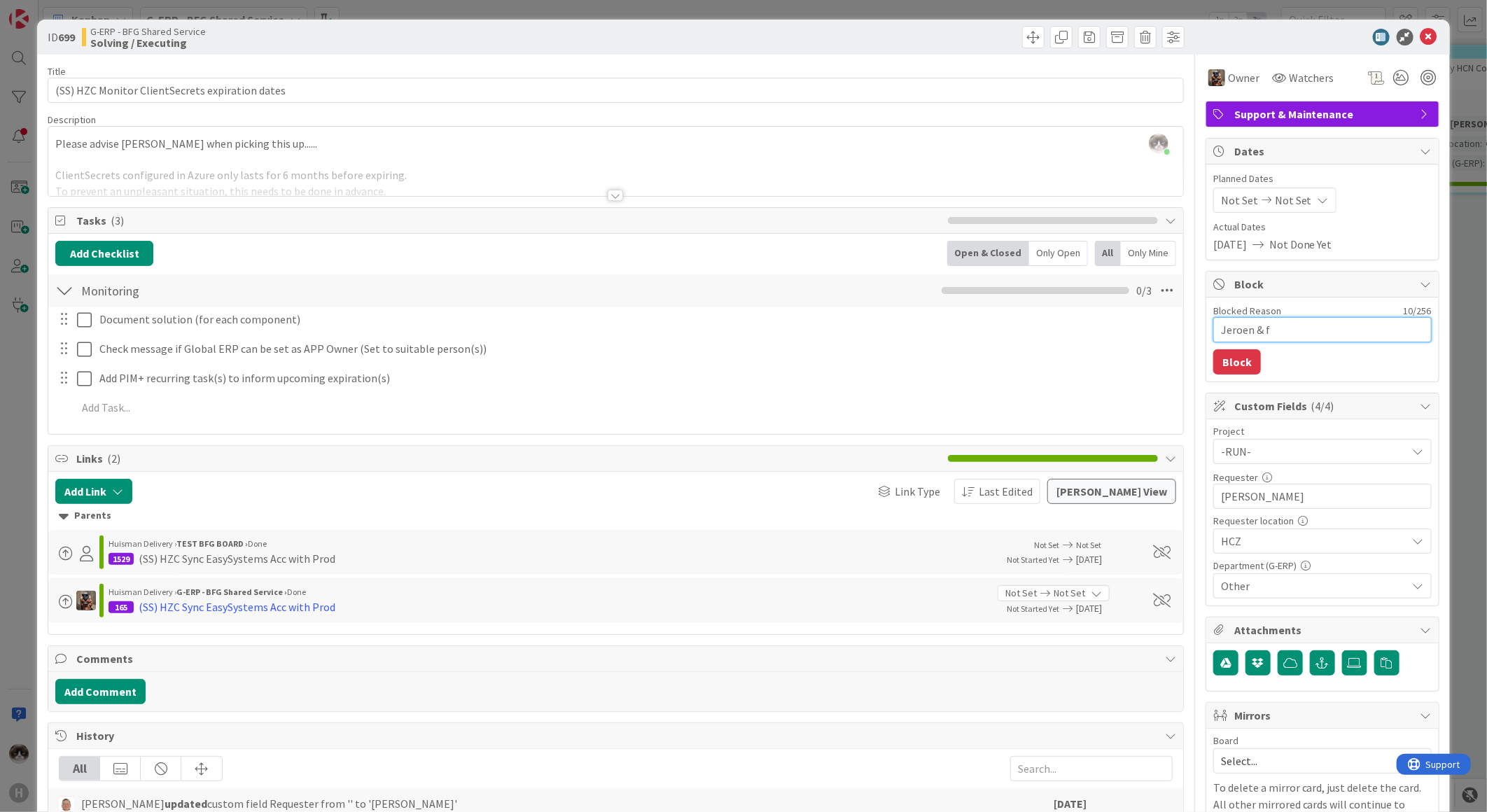
type textarea "Jeroen &"
type textarea "x"
type textarea "Jeroen & F"
type textarea "x"
type textarea "Jeroen & Fr"
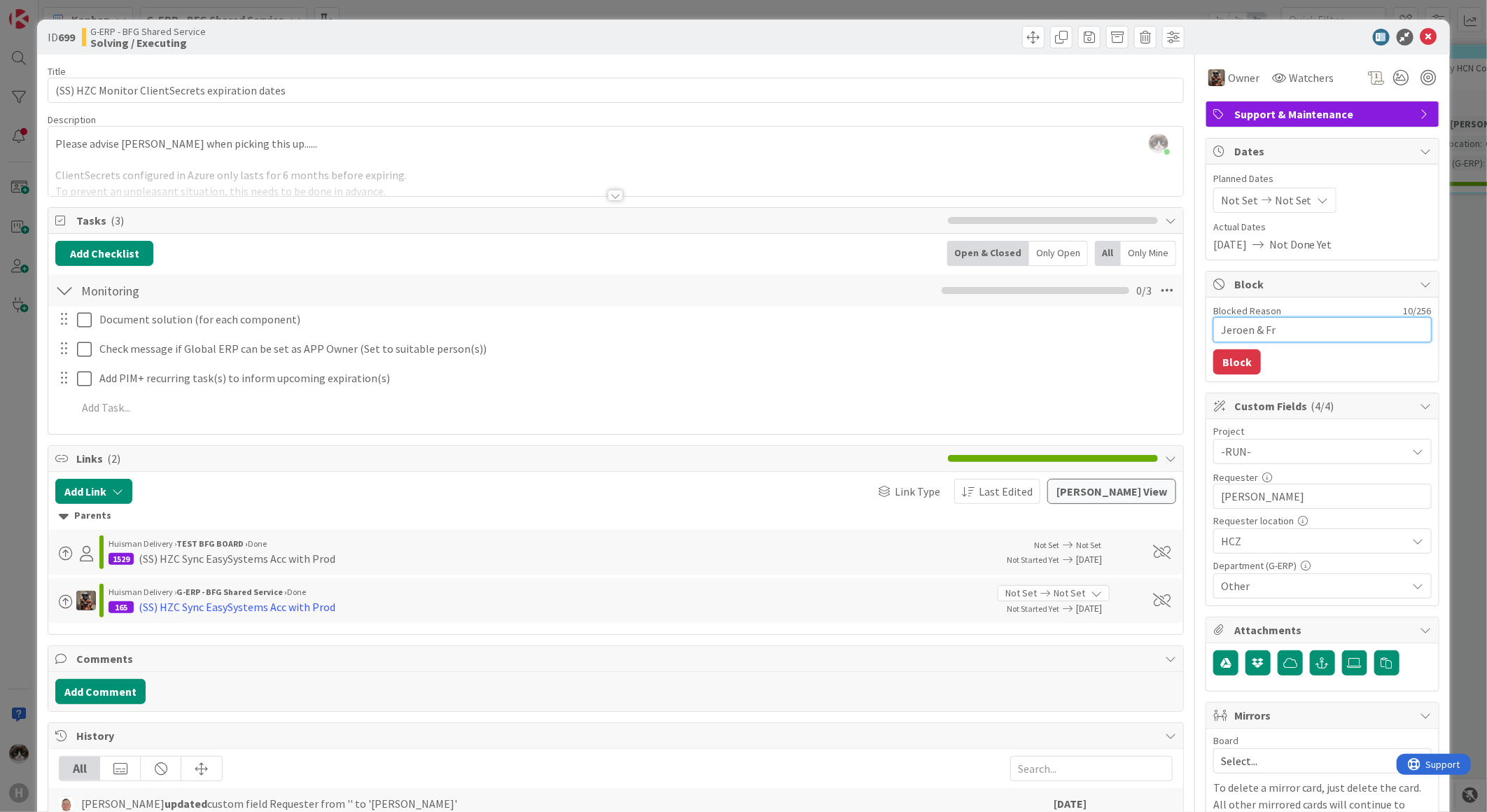
type textarea "x"
type textarea "Jeroen & Fran"
type textarea "x"
type textarea "Jeroen & Frank"
type textarea "x"
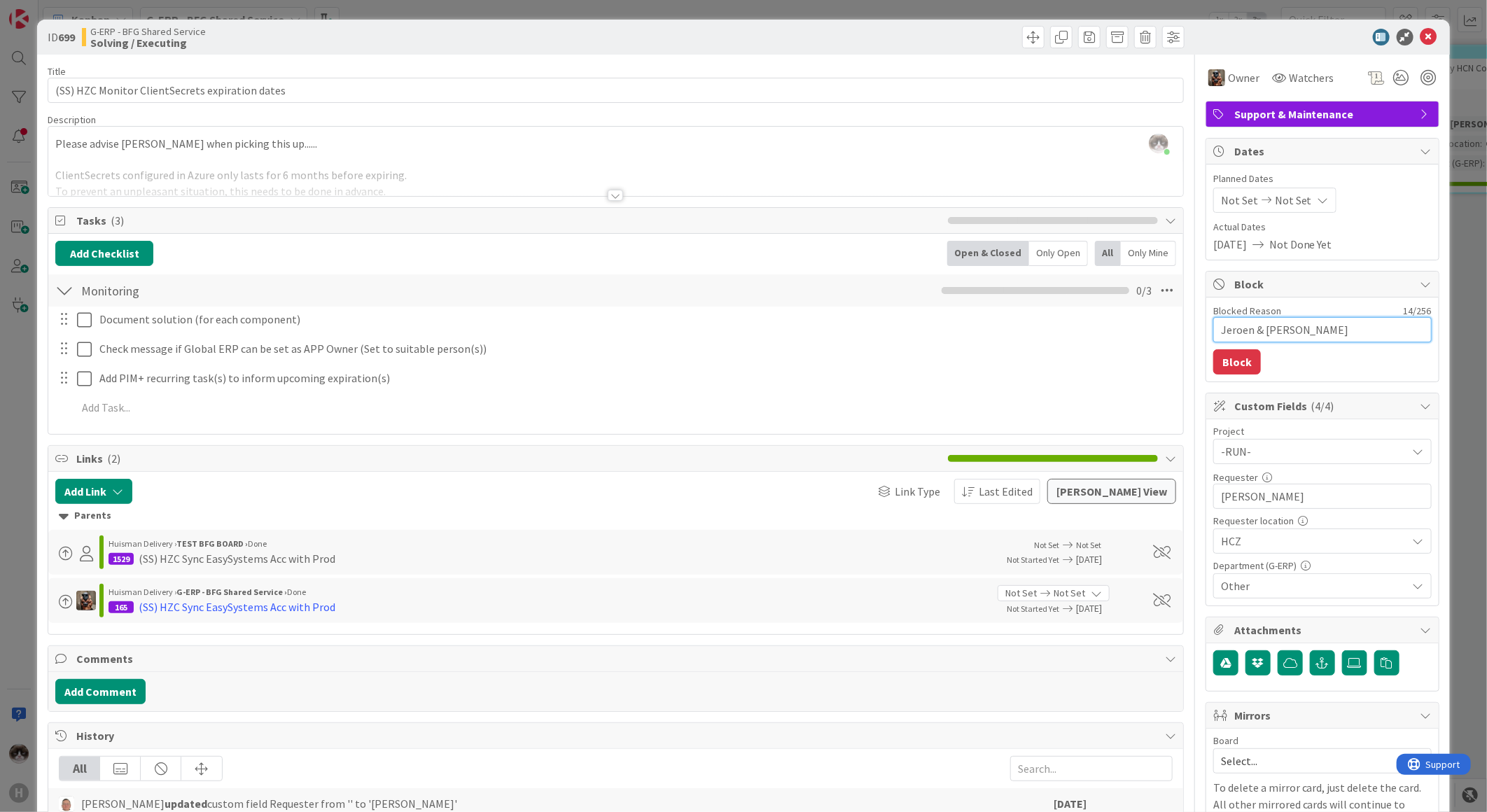
type textarea "Jeroen & Frankl"
type textarea "x"
type textarea "Jeroen & Frankli"
type textarea "x"
type textarea "Jeroen & Franklin"
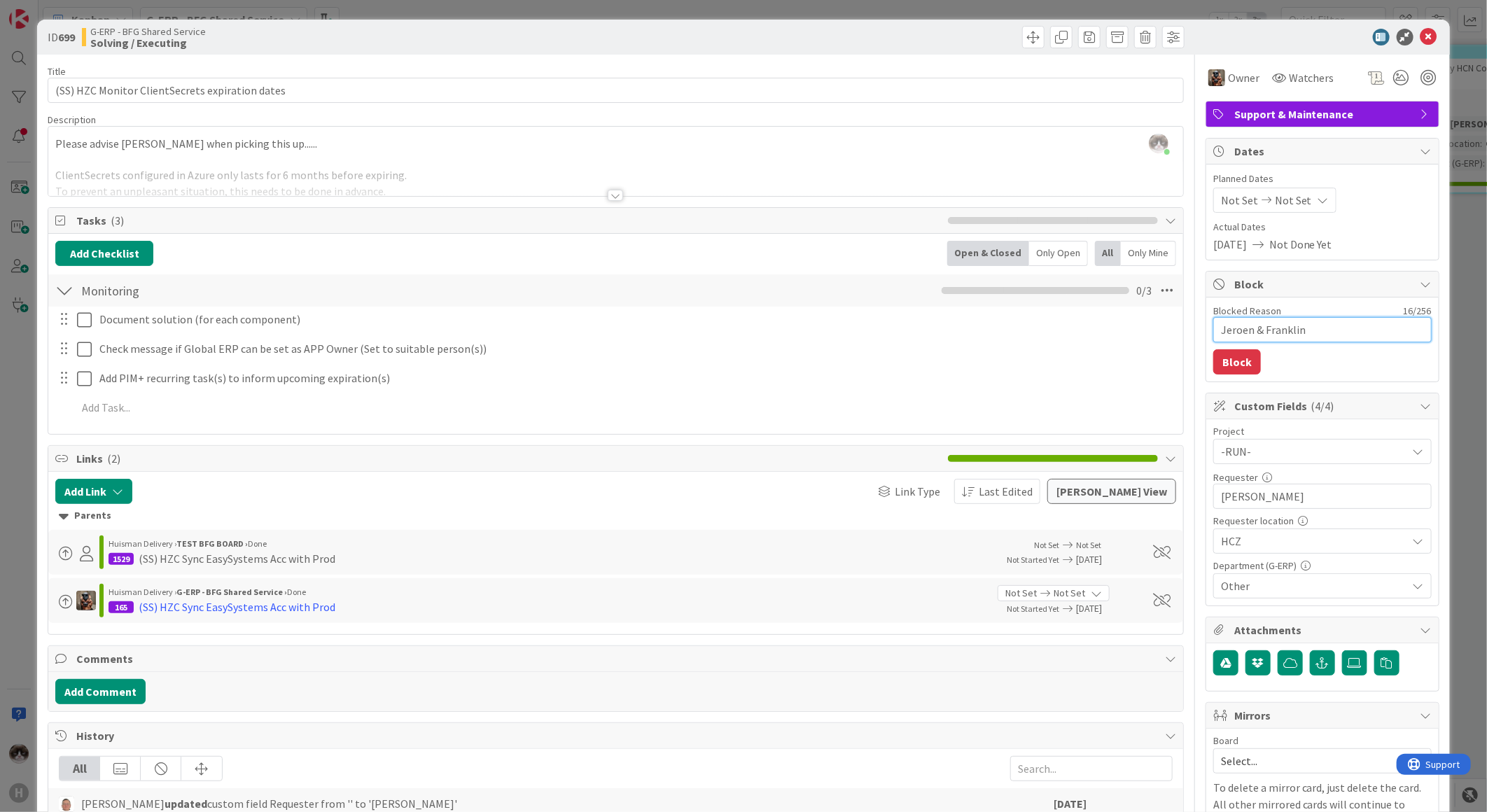
type textarea "x"
type textarea "Jeroen & Franklin"
type textarea "x"
type textarea "Jeroen & Franklin o"
type textarea "x"
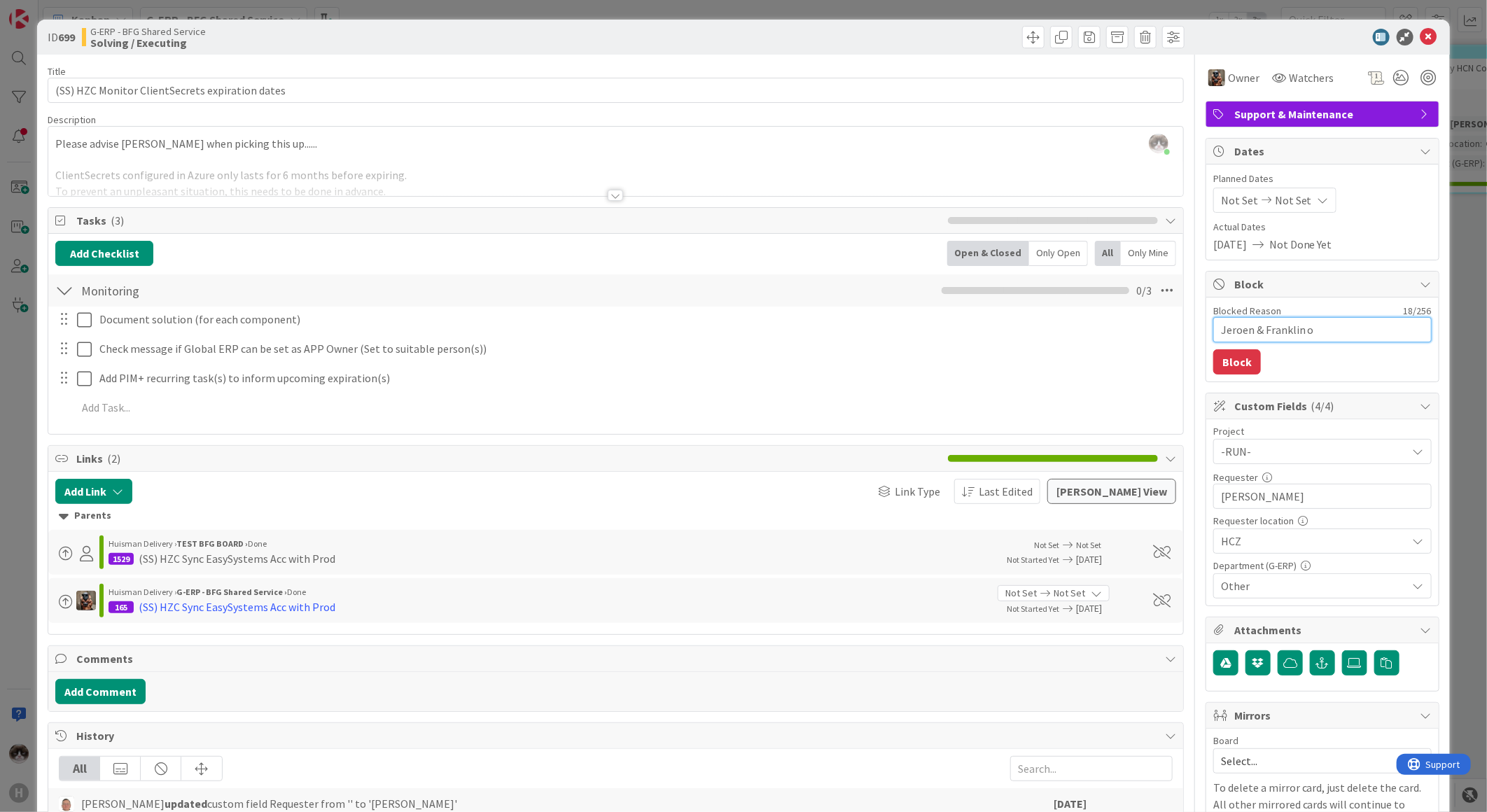
type textarea "Jeroen & Franklin on"
type textarea "x"
type textarea "Jeroen & Franklin on"
type textarea "x"
type textarea "Jeroen & Franklin on h"
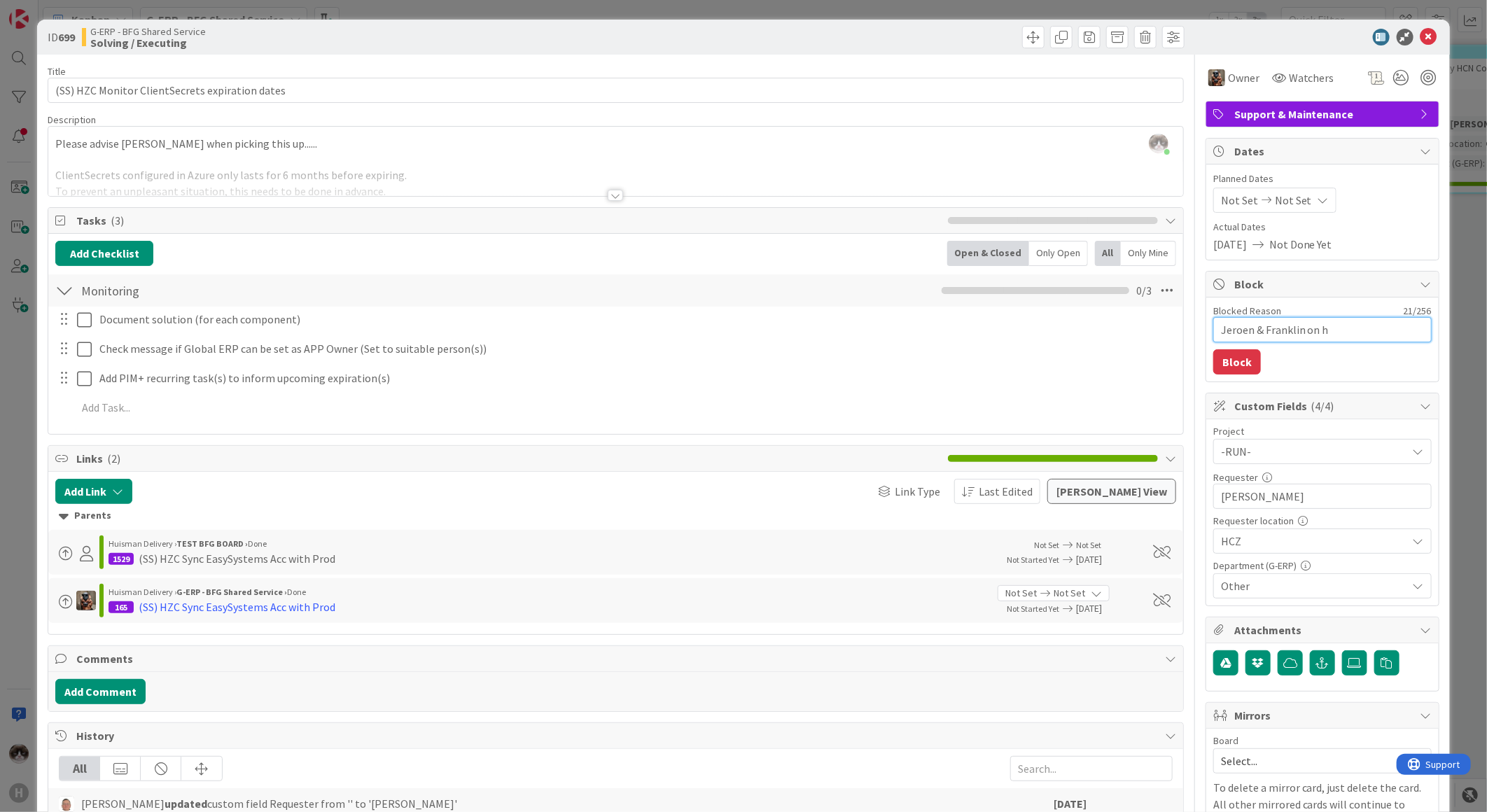
type textarea "x"
type textarea "Jeroen & Franklin on ho"
type textarea "x"
type textarea "Jeroen & Franklin on hol"
type textarea "x"
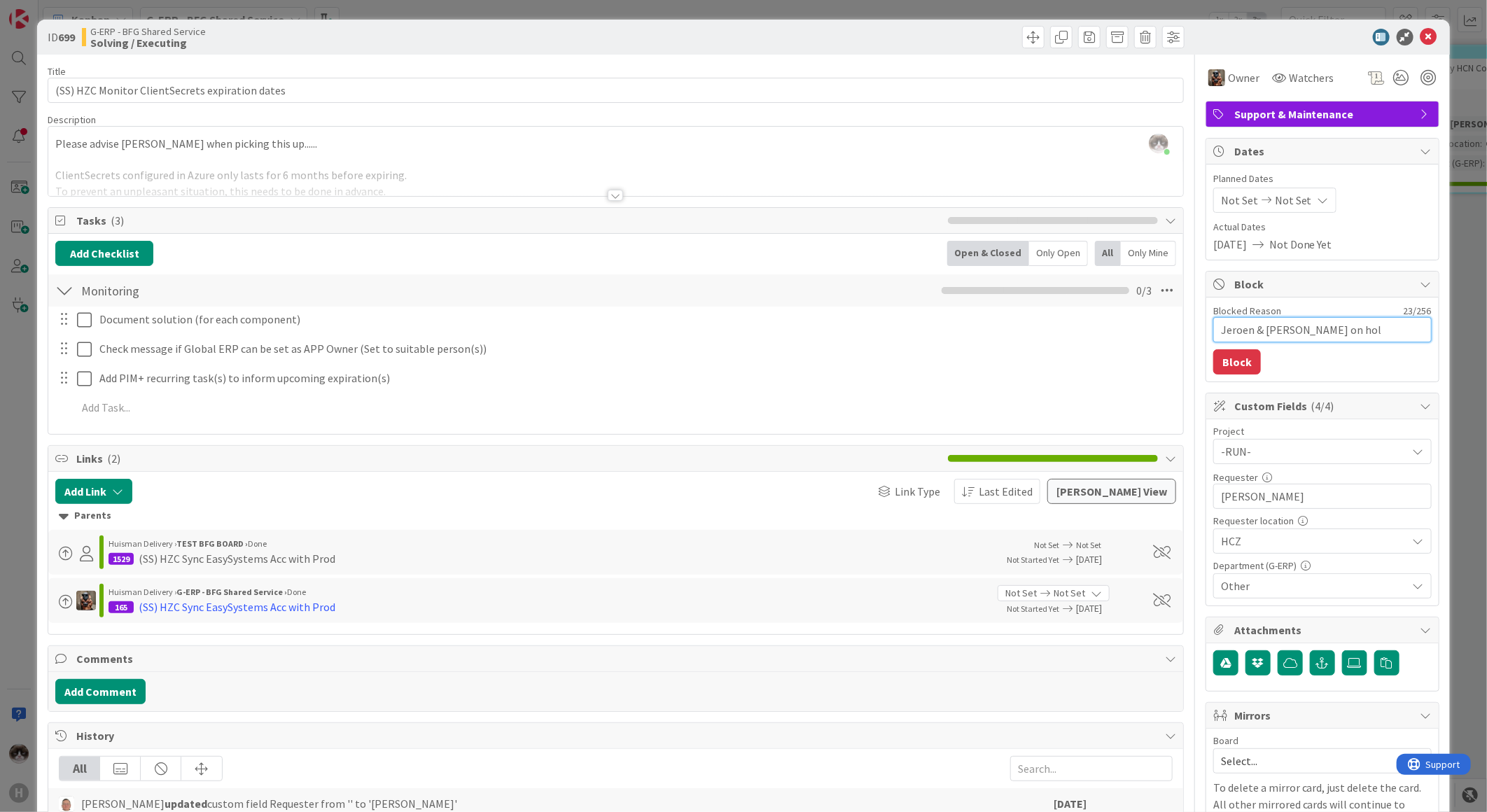
type textarea "Jeroen & Franklin on holi"
type textarea "x"
type textarea "Jeroen & Franklin on holida"
type textarea "x"
type textarea "Jeroen & Franklin on holiday"
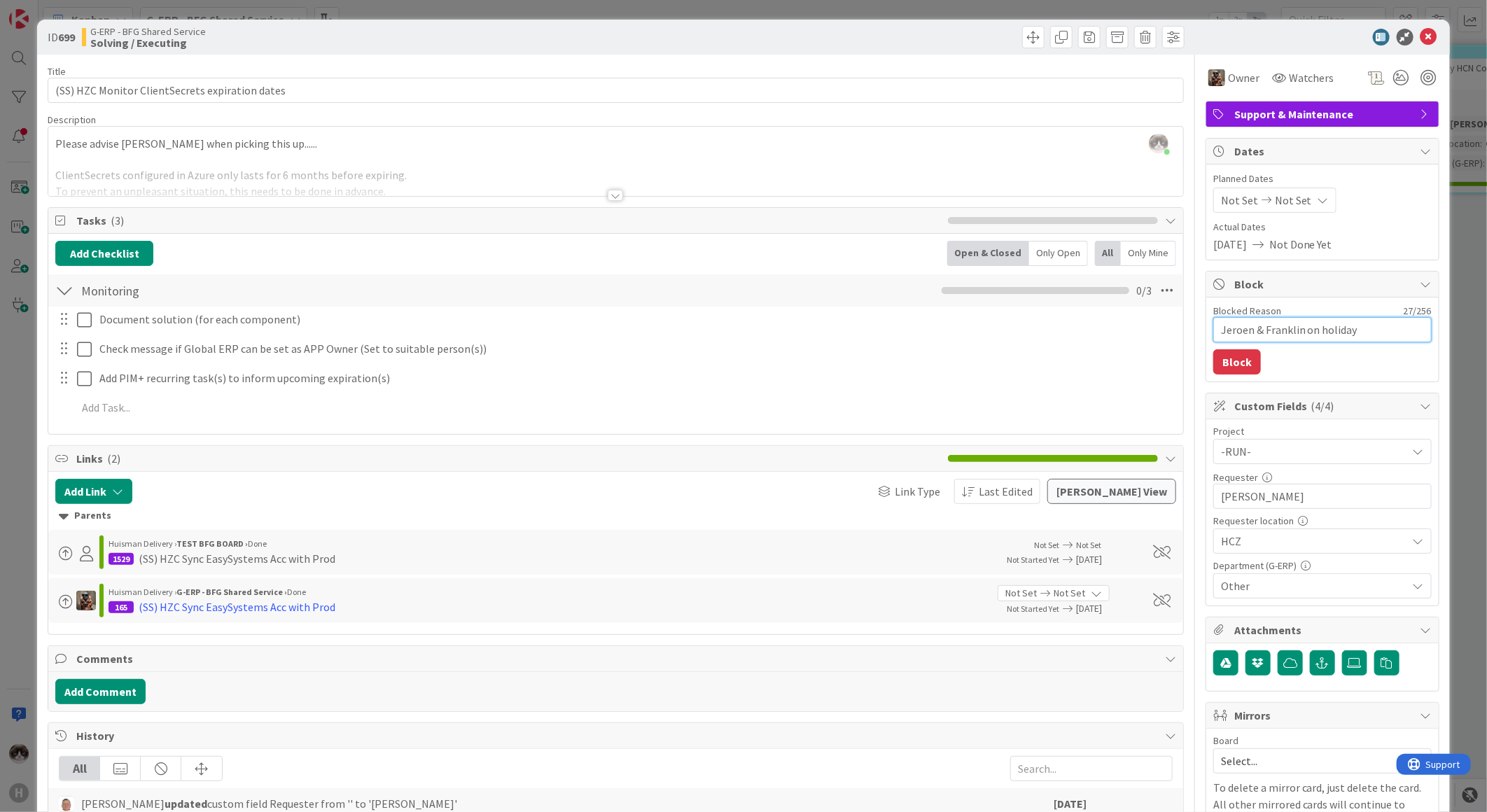
type textarea "x"
type textarea "Jeroen & Franklin on holiday"
type textarea "x"
type textarea "Jeroen & Franklin on holiday a"
type textarea "x"
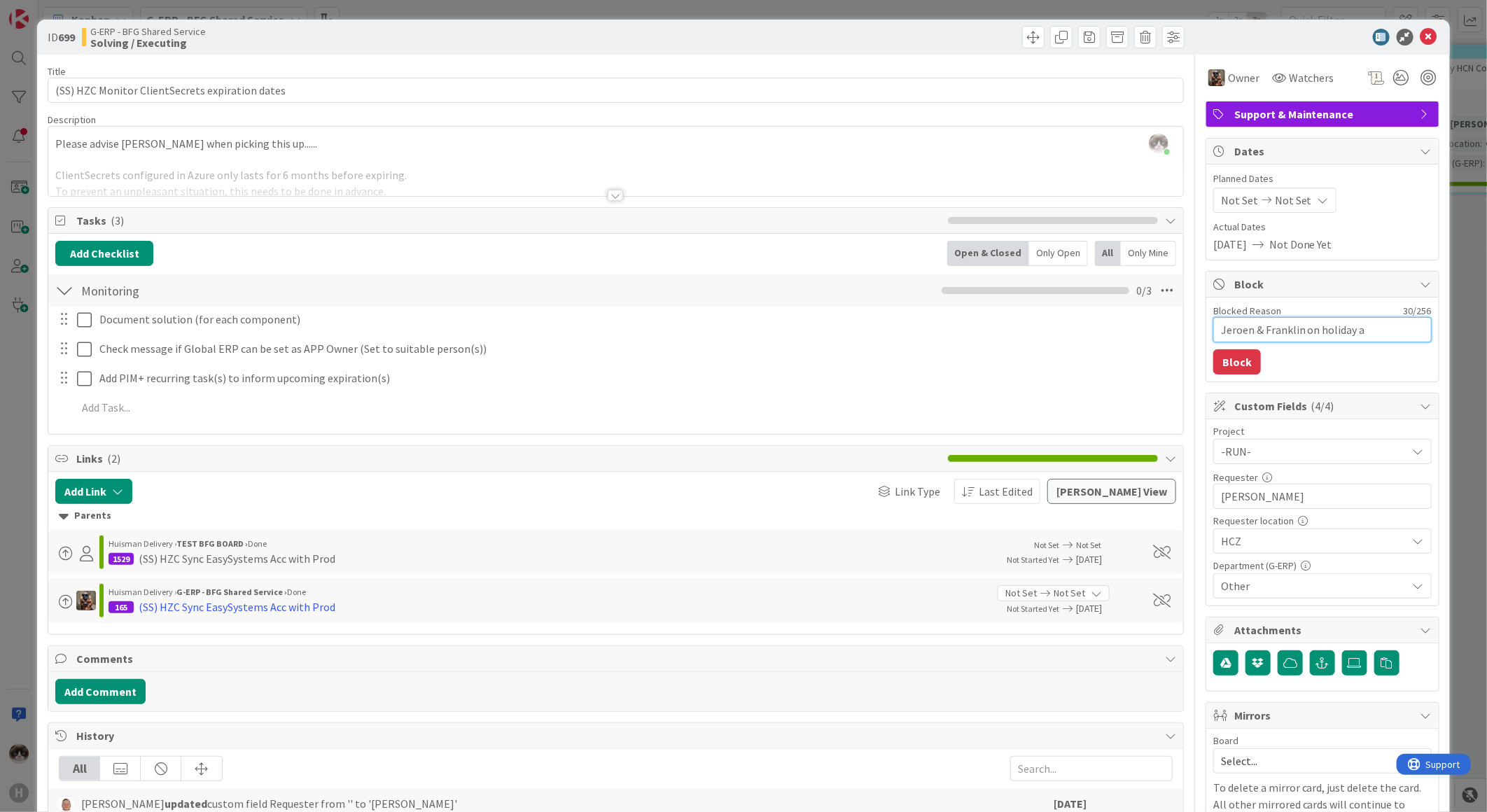
type textarea "Jeroen & Franklin on holiday an"
type textarea "x"
type textarea "Jeroen & Franklin on holiday and"
type textarea "x"
type textarea "Jeroen & Franklin on holiday and"
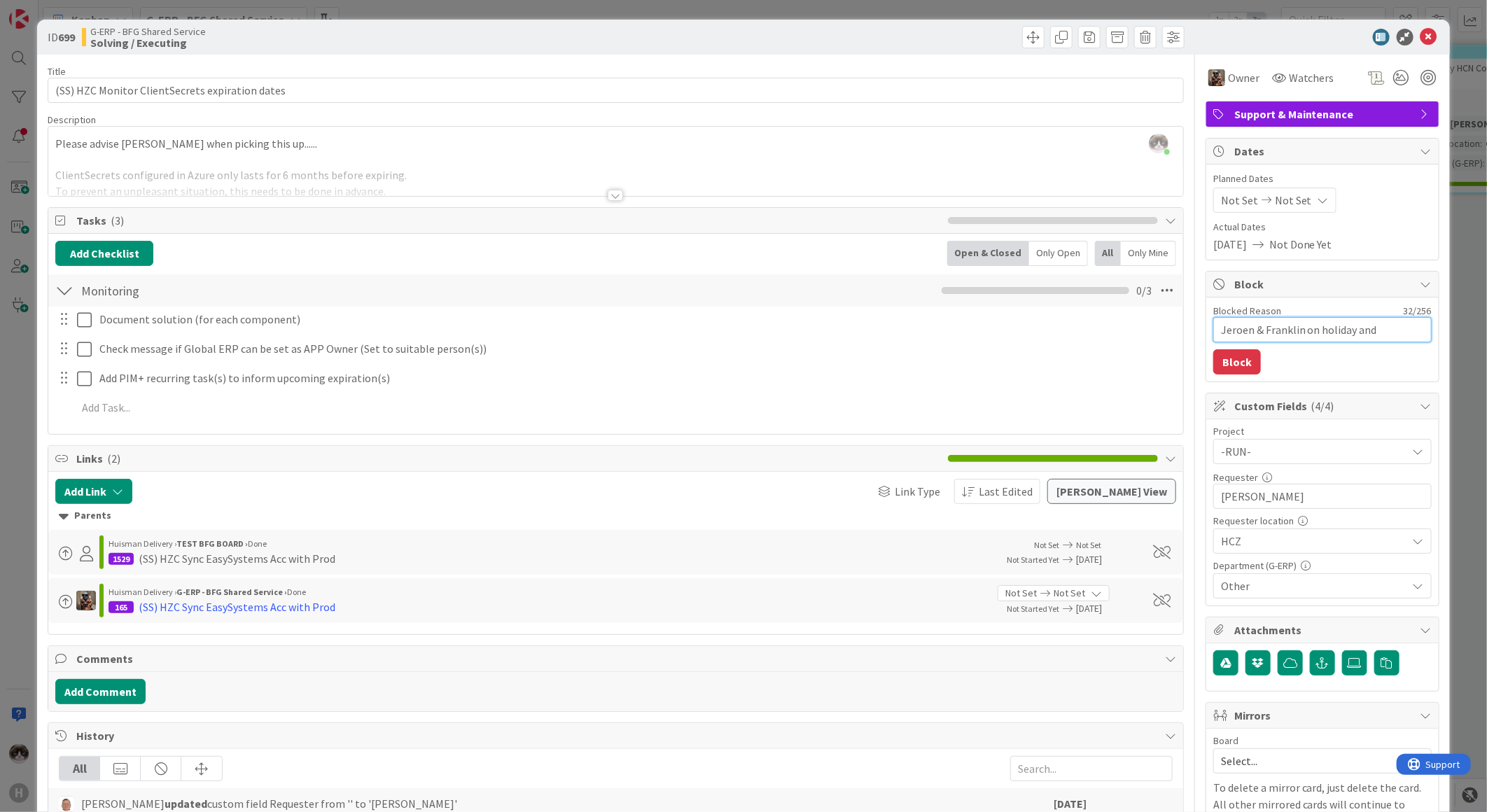
type textarea "x"
type textarea "Jeroen & Franklin on holiday and a"
type textarea "x"
type textarea "Jeroen & Franklin on holiday and ar"
type textarea "x"
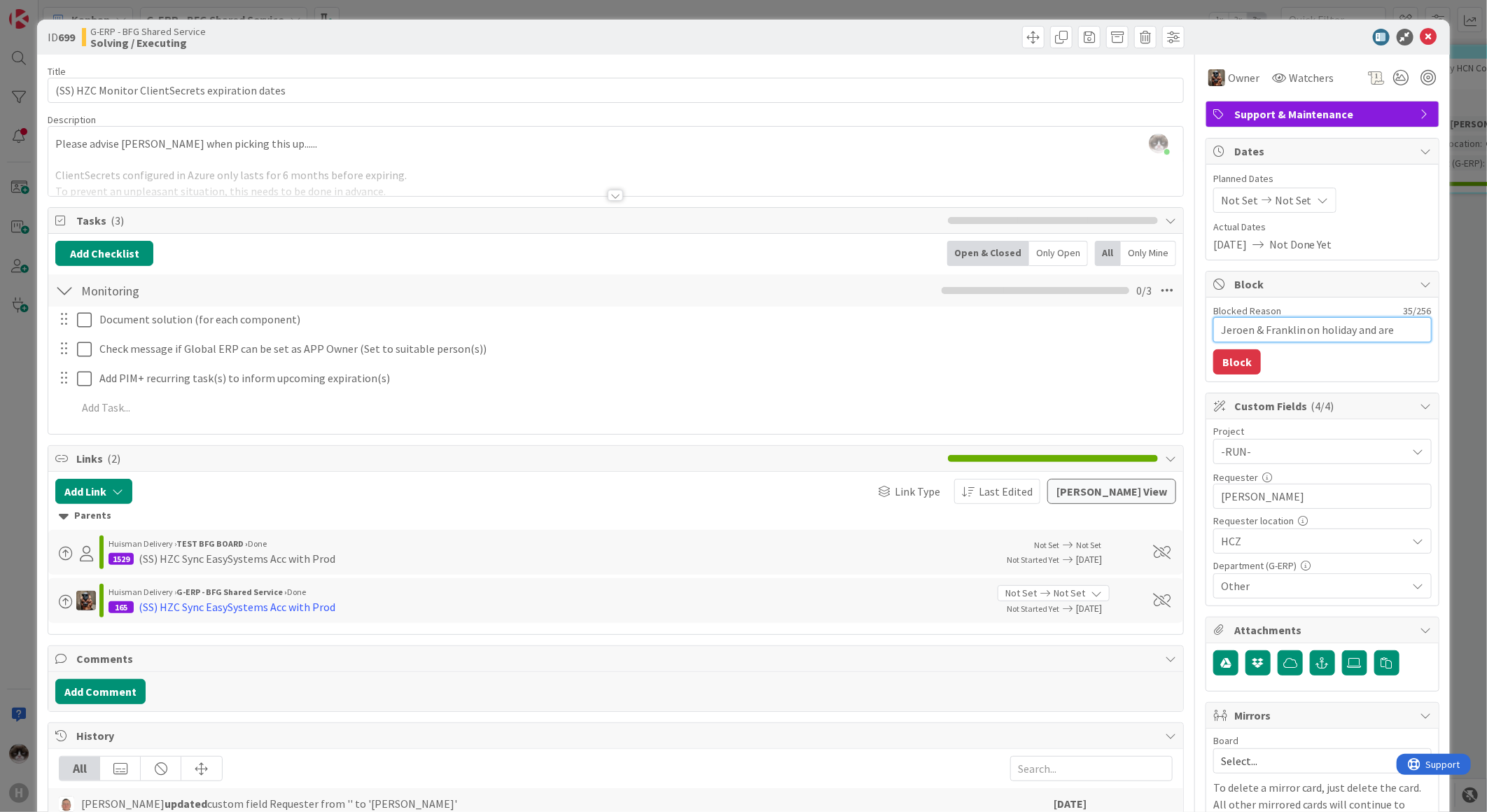
type textarea "Jeroen & Franklin on holiday and are"
type textarea "x"
type textarea "Jeroen & Franklin on holiday and are n"
type textarea "x"
type textarea "Jeroen & Franklin on holiday and are ne"
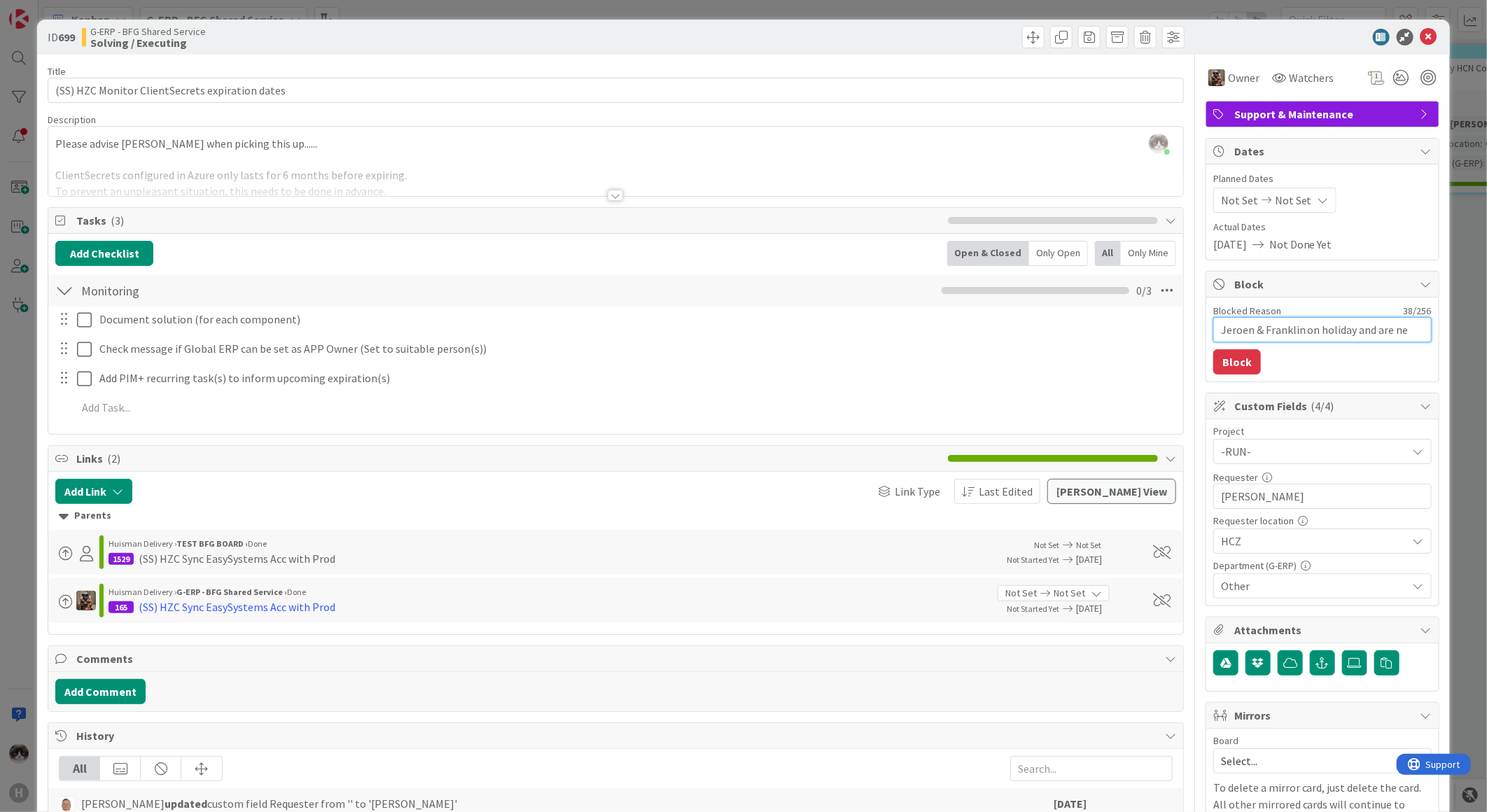
type textarea "x"
type textarea "Jeroen & Franklin on holiday and are nee"
type textarea "x"
type textarea "Jeroen & Franklin on holiday and are need"
type textarea "x"
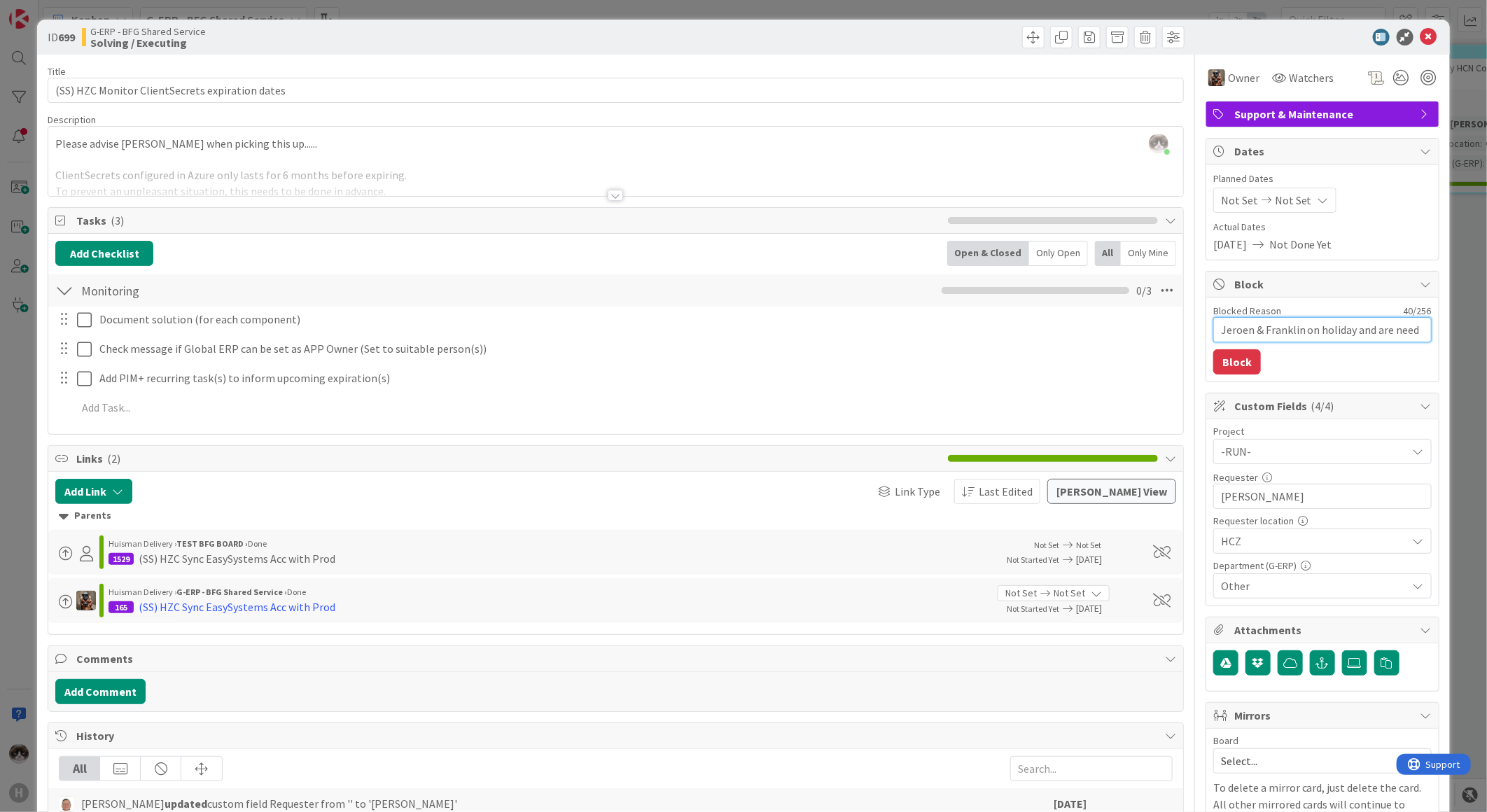
type textarea "Jeroen & Franklin on holiday and are neede"
type textarea "x"
type textarea "Jeroen & Franklin on holiday and are needed"
type textarea "x"
type textarea "Jeroen & Franklin on holiday and are needed"
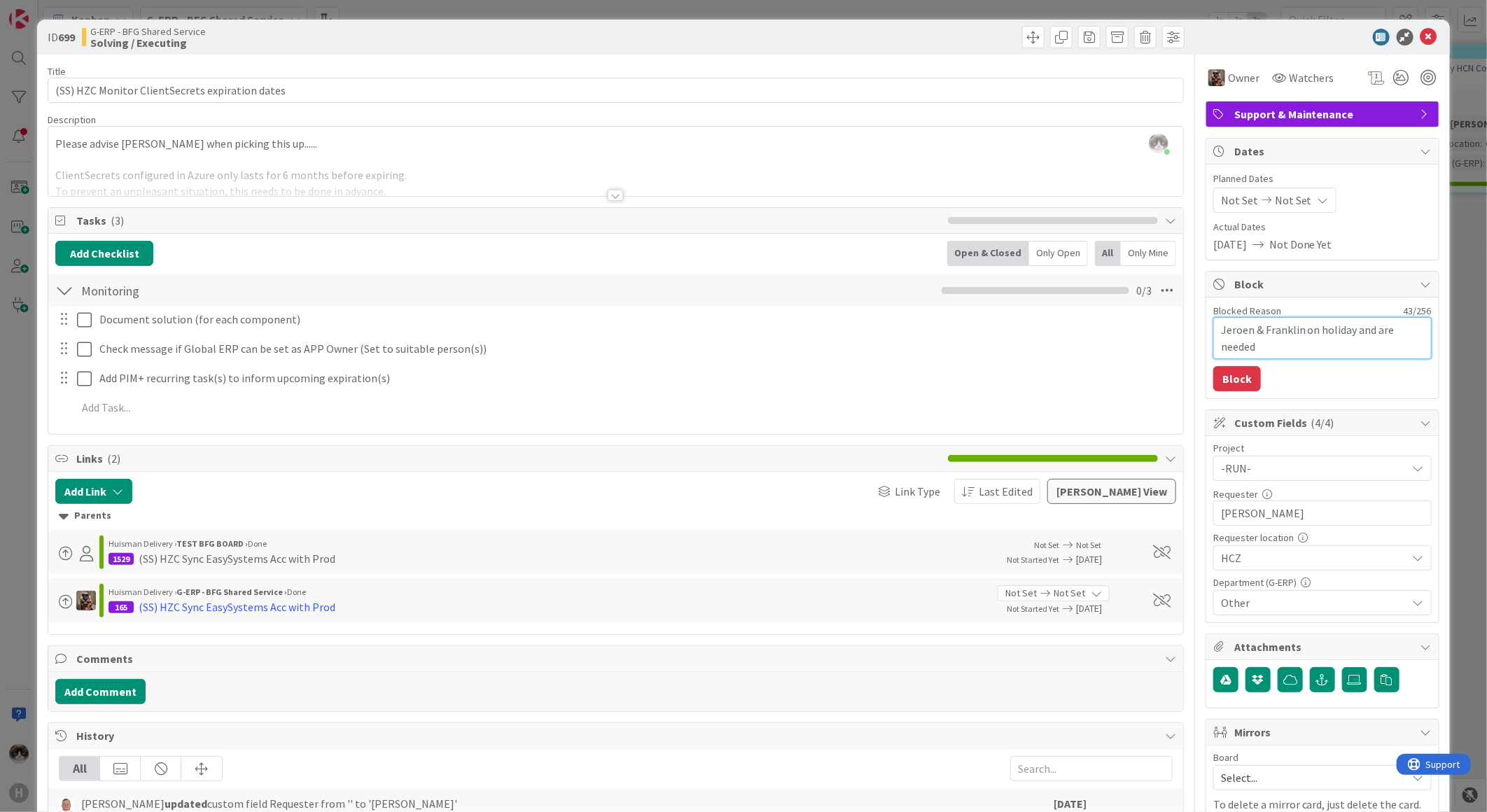
type textarea "x"
type textarea "Jeroen & Franklin on holiday and are needed"
click at [1237, 369] on button "Block" at bounding box center [1237, 378] width 48 height 25
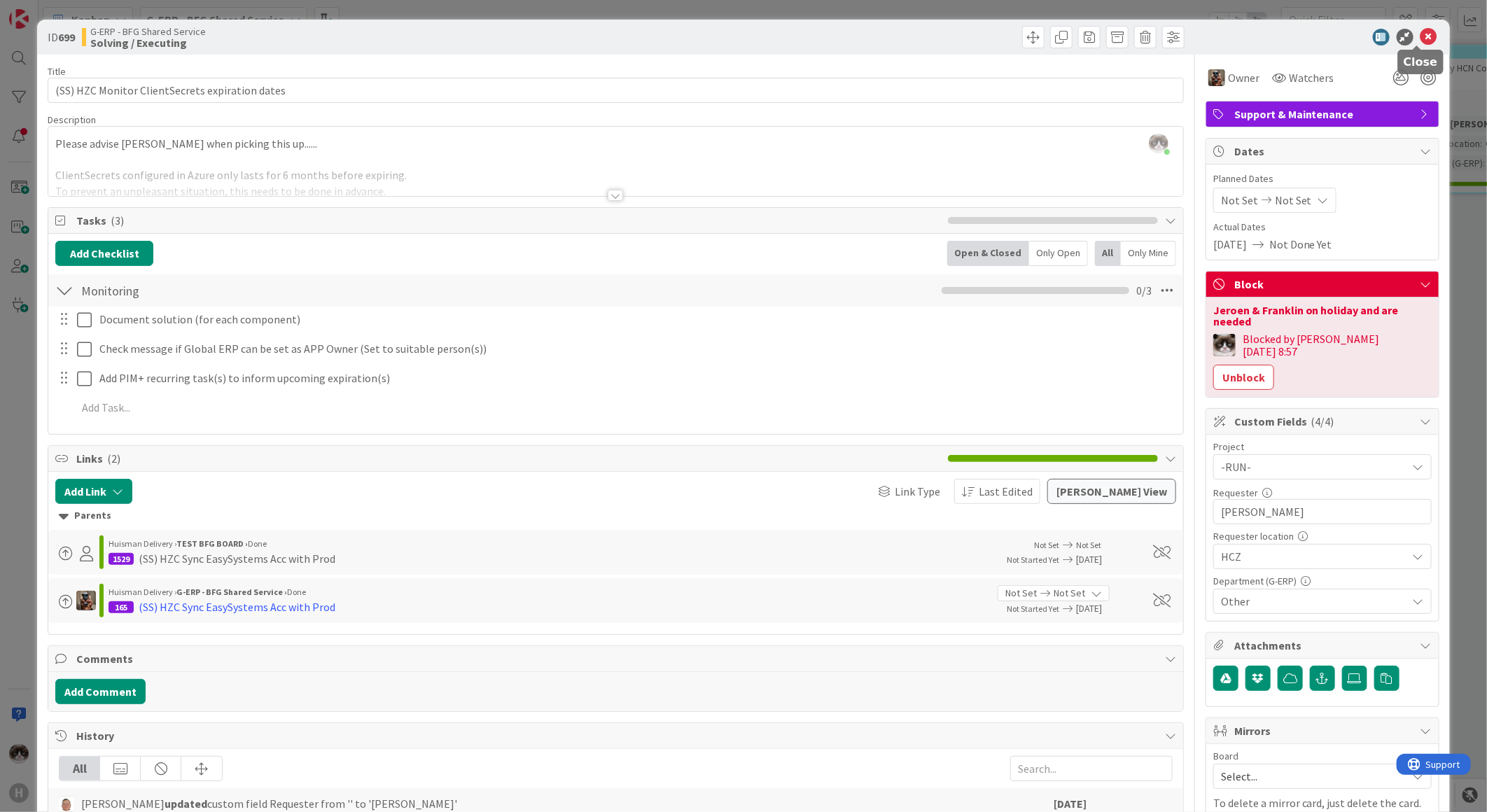
click at [1422, 33] on icon at bounding box center [1429, 37] width 17 height 17
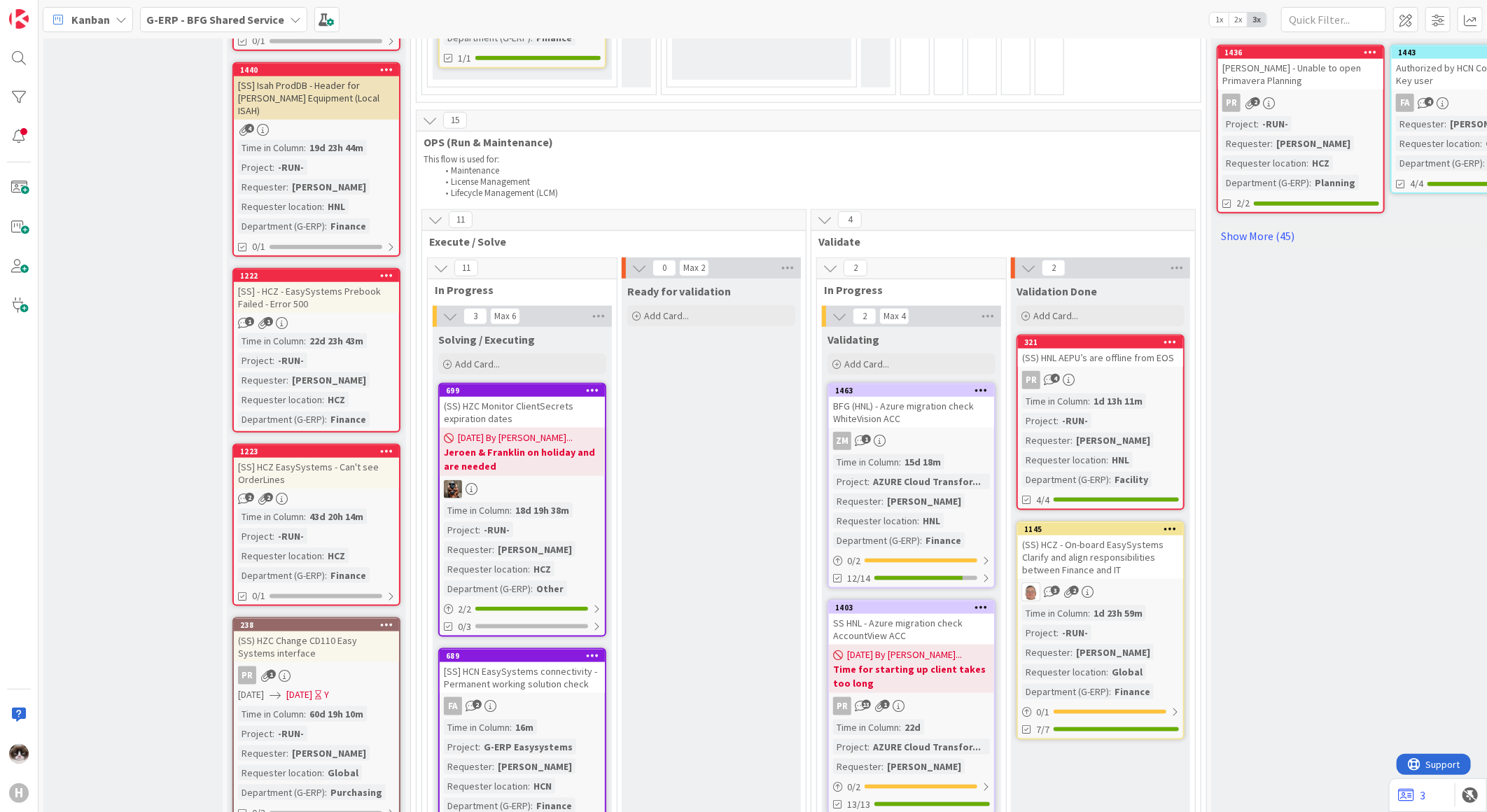
click at [565, 449] on b "Jeroen & Franklin on holiday and are needed" at bounding box center [522, 459] width 157 height 28
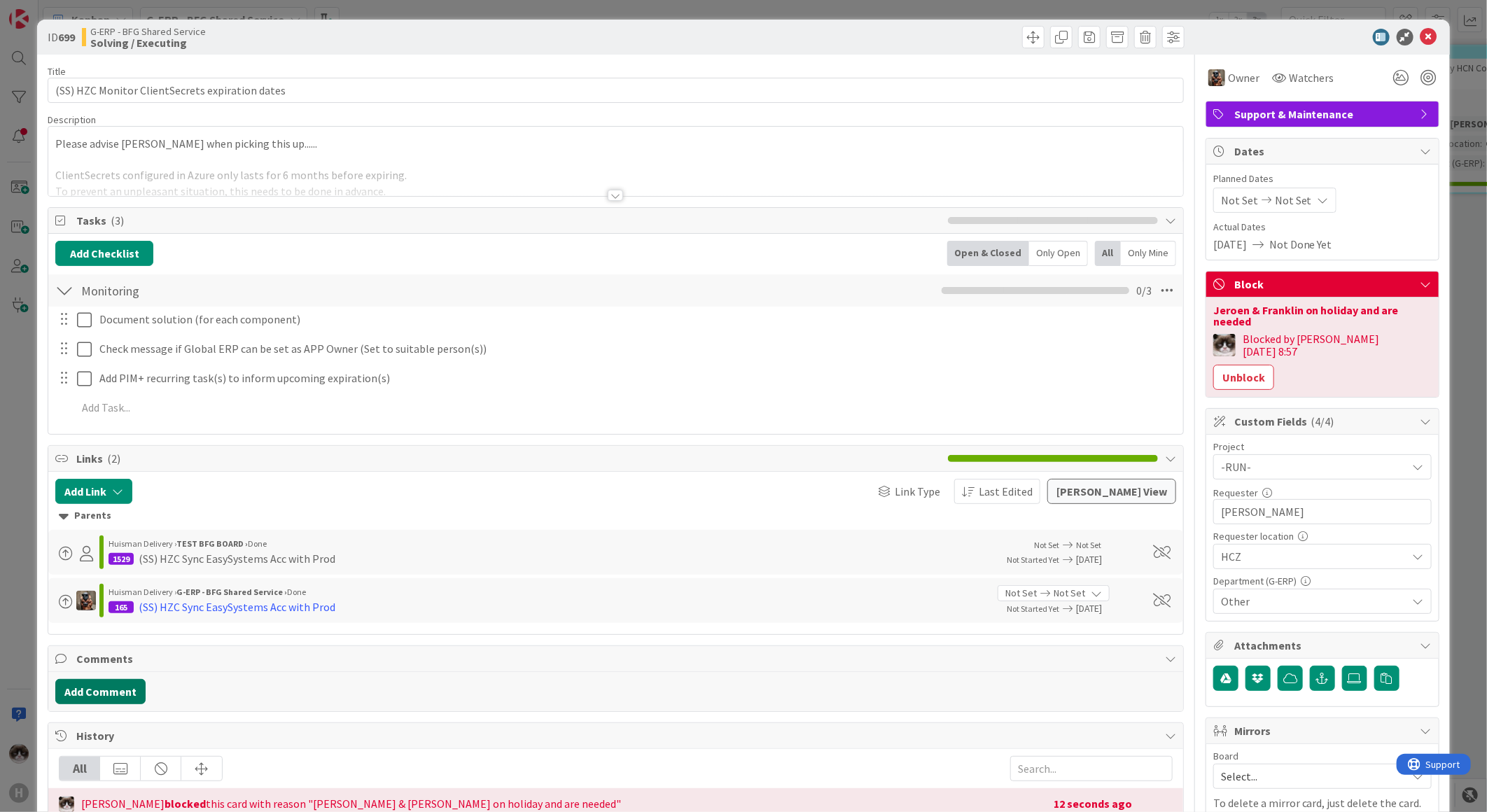
click at [92, 687] on button "Add Comment" at bounding box center [101, 692] width 91 height 25
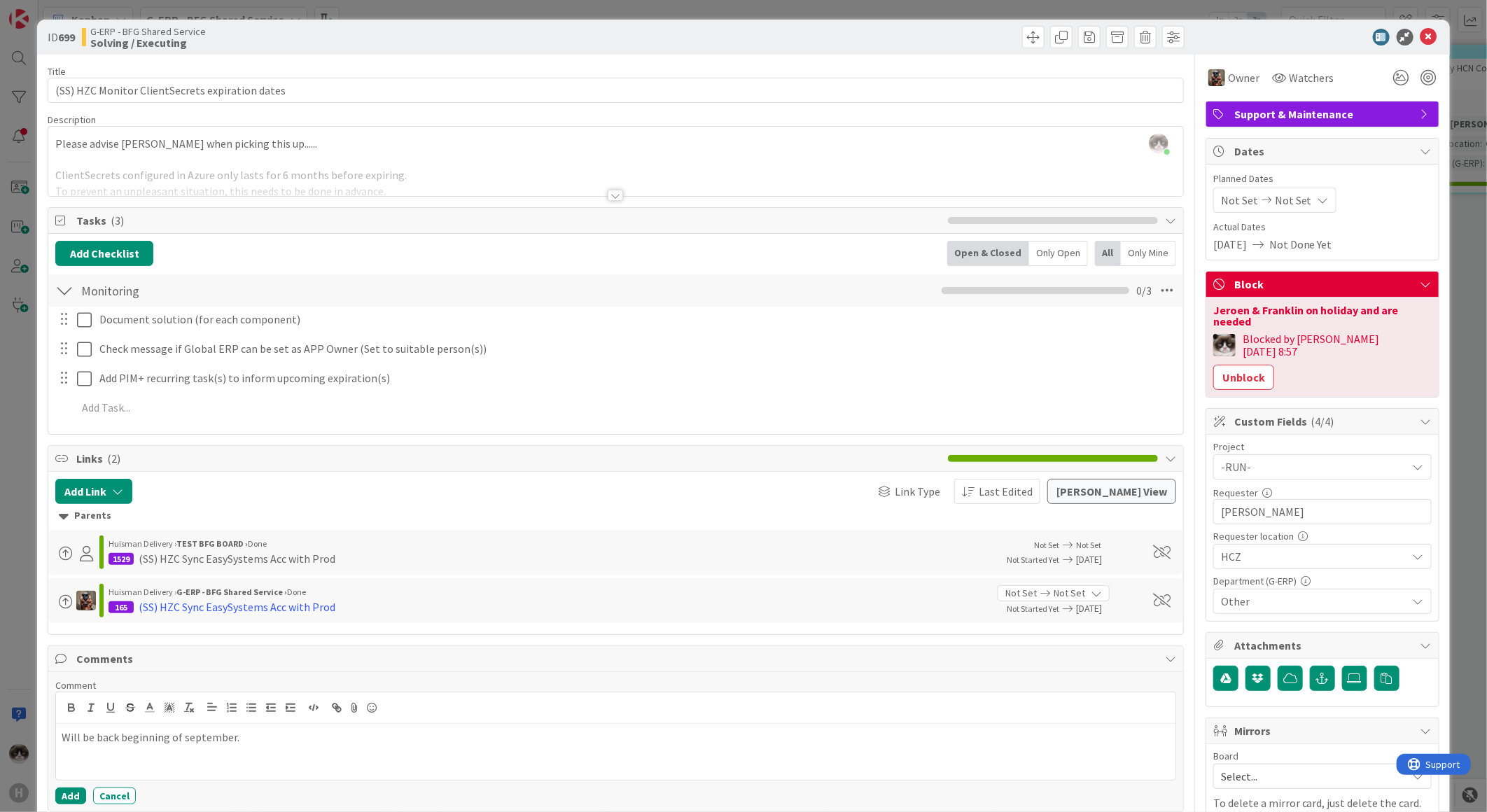
click at [194, 735] on p "Will be back beginning of september." at bounding box center [616, 738] width 1108 height 16
click at [78, 788] on button "Add" at bounding box center [71, 796] width 31 height 17
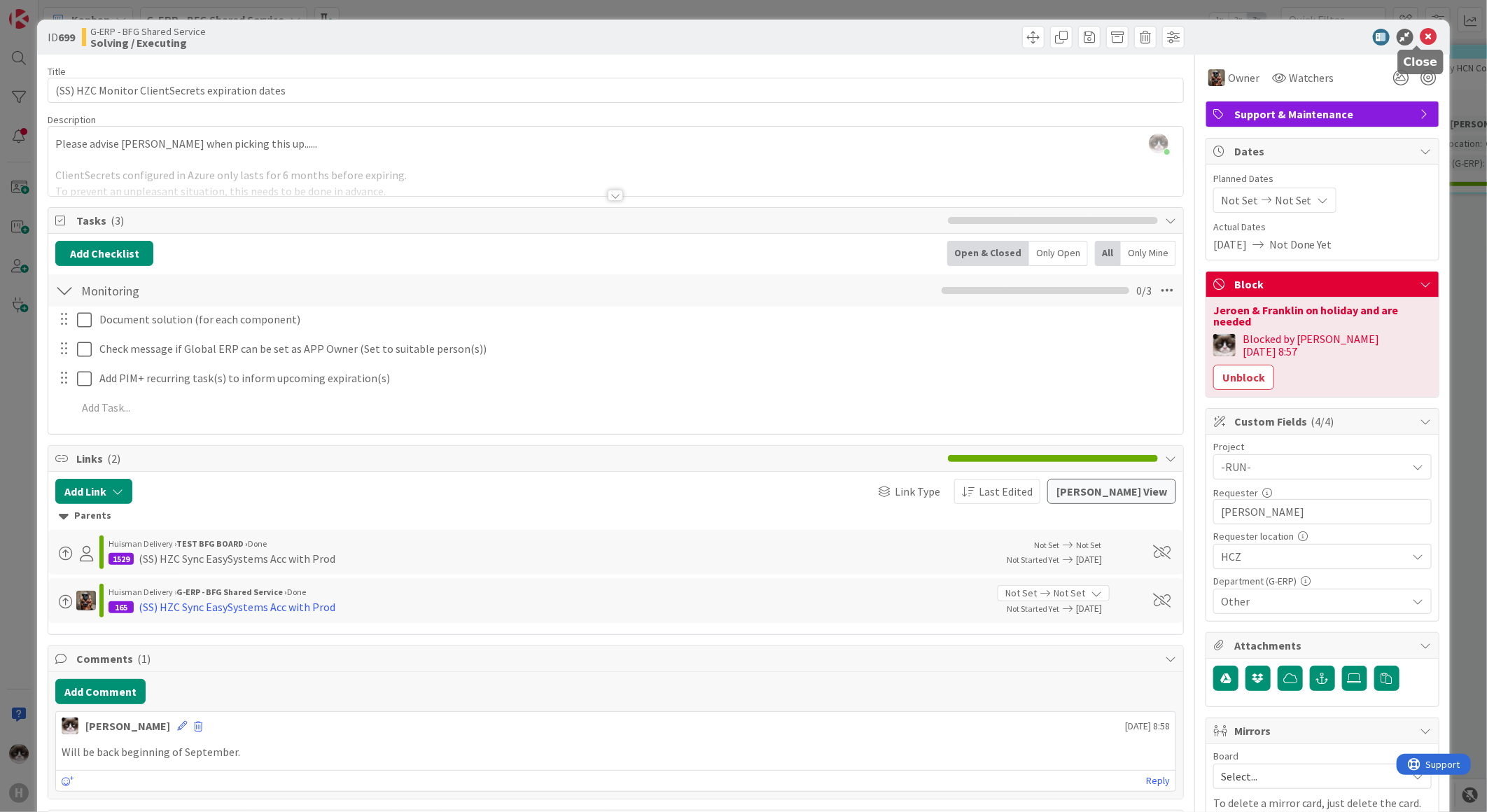
click at [1425, 29] on icon at bounding box center [1429, 37] width 17 height 17
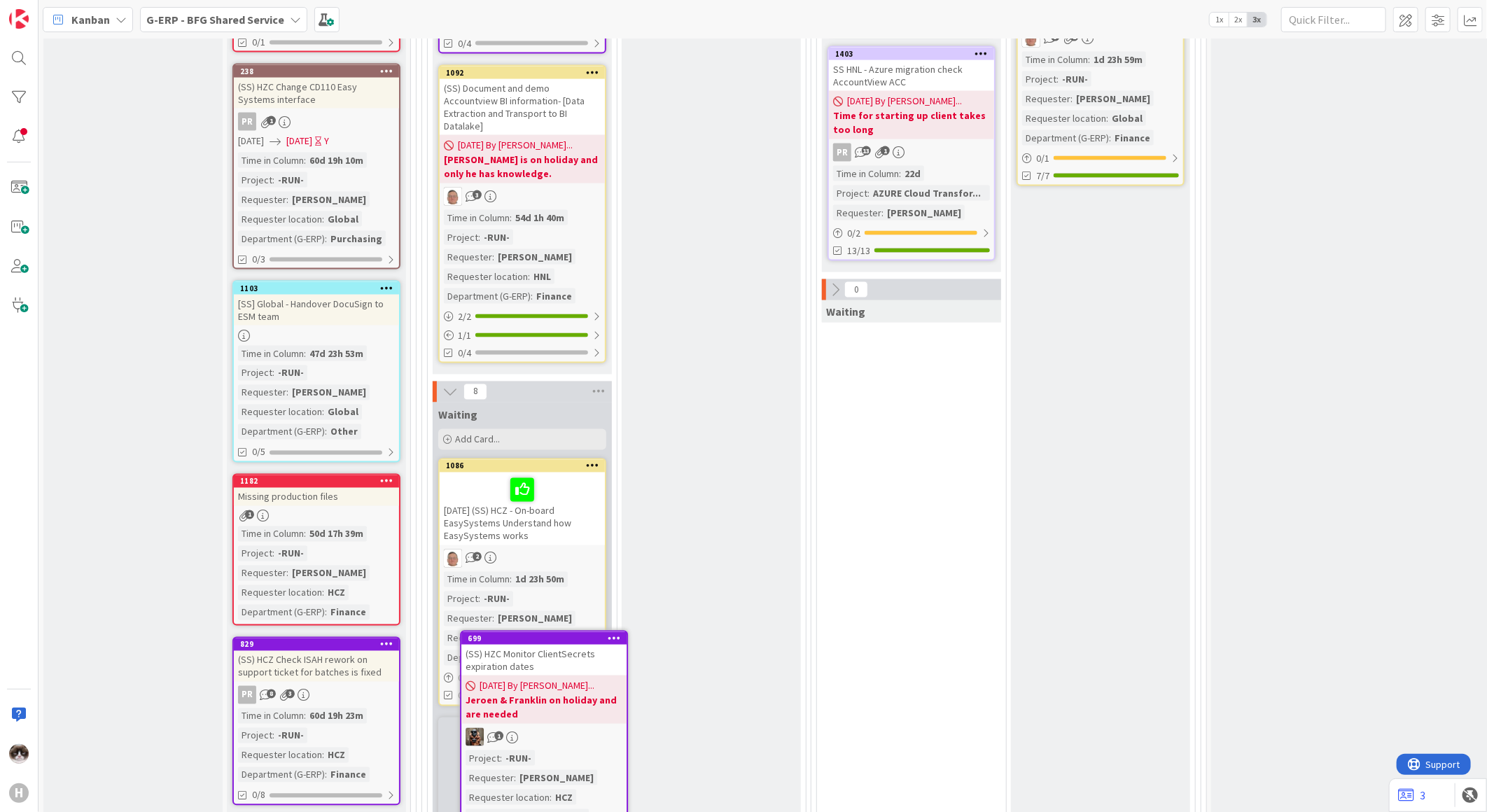
scroll to position [1352, 0]
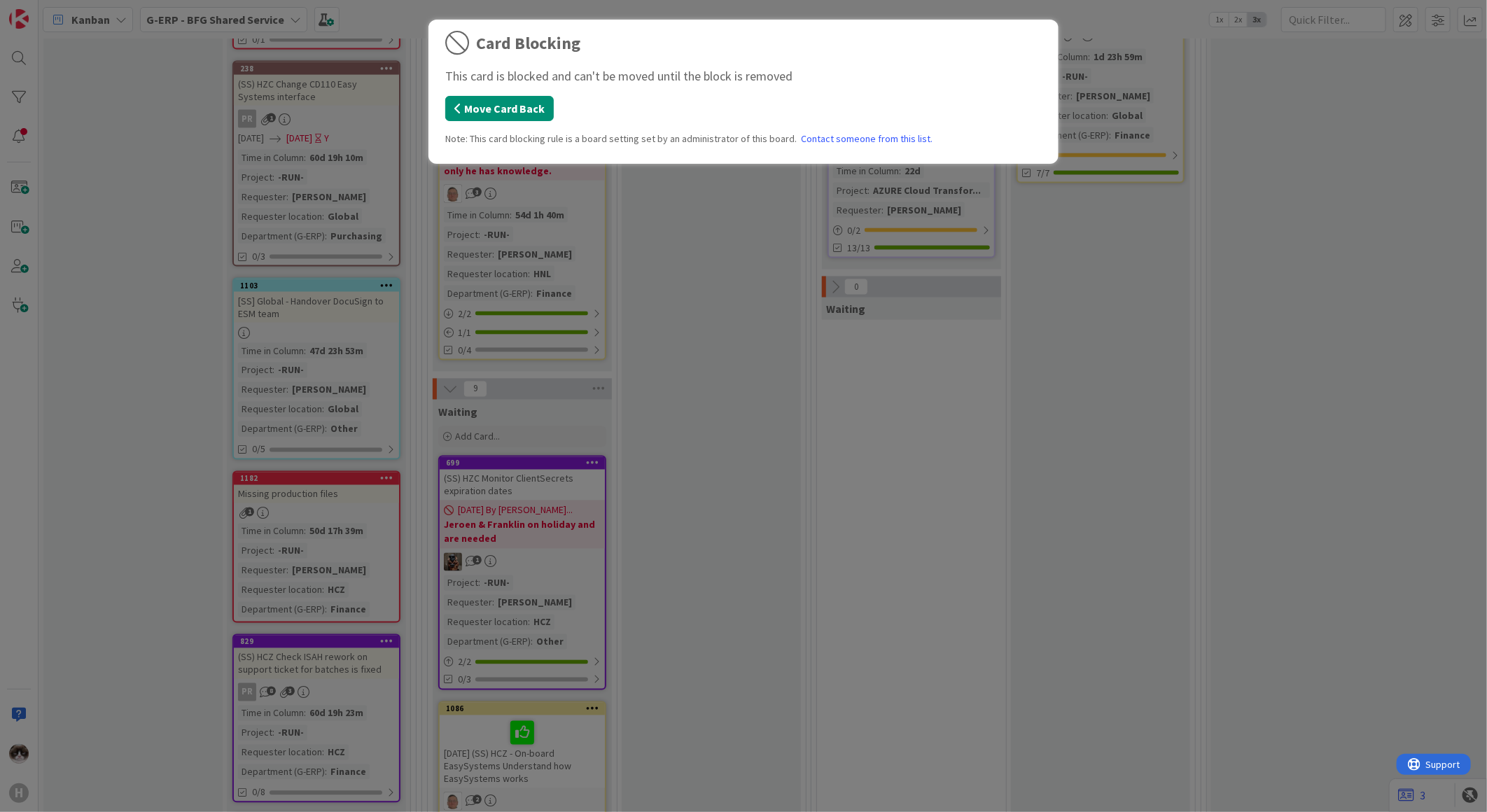
click at [495, 107] on button "Move Card Back" at bounding box center [500, 109] width 109 height 25
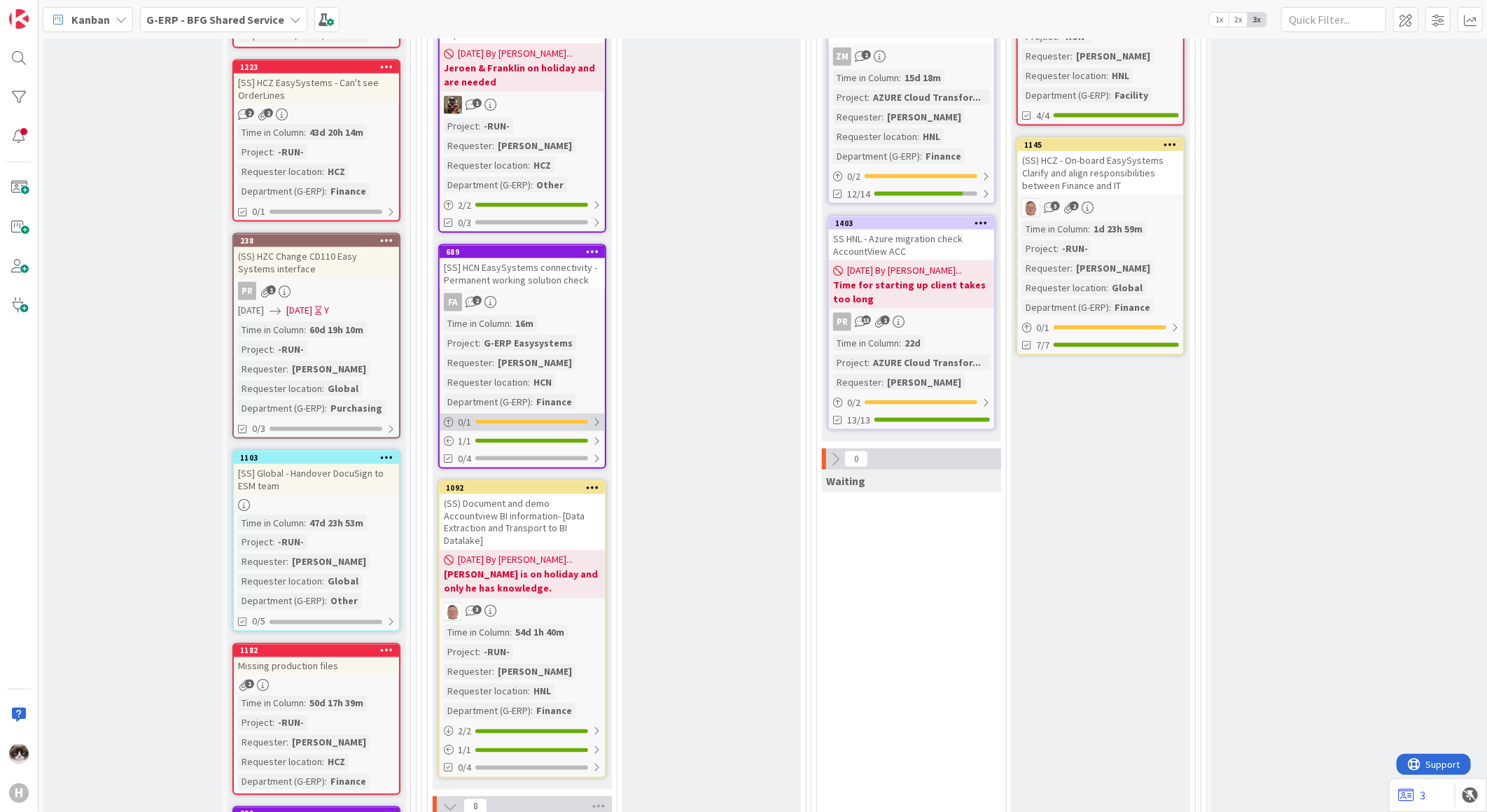
scroll to position [963, 0]
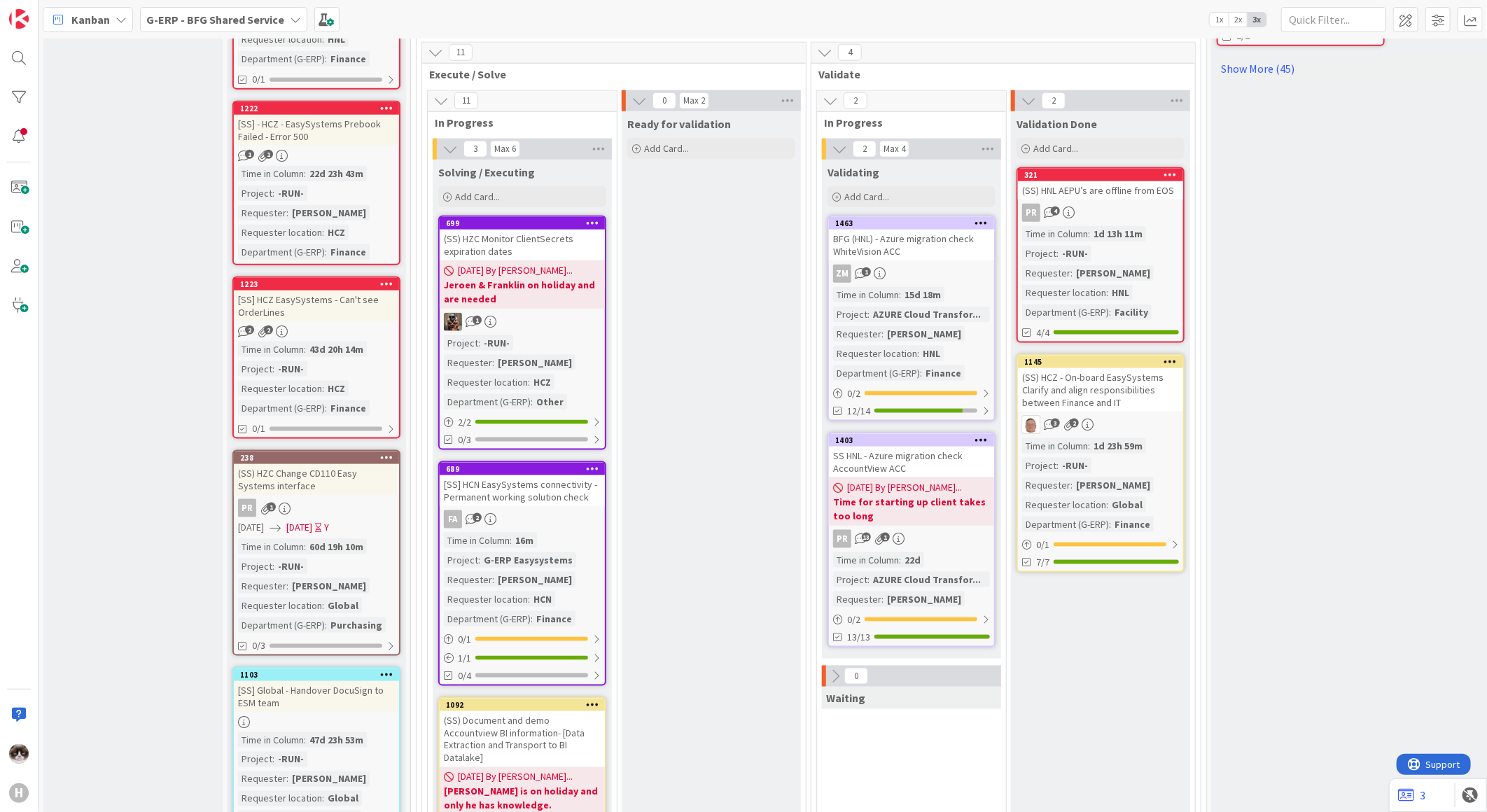
click at [557, 278] on b "Jeroen & Franklin on holiday and are needed" at bounding box center [522, 291] width 157 height 28
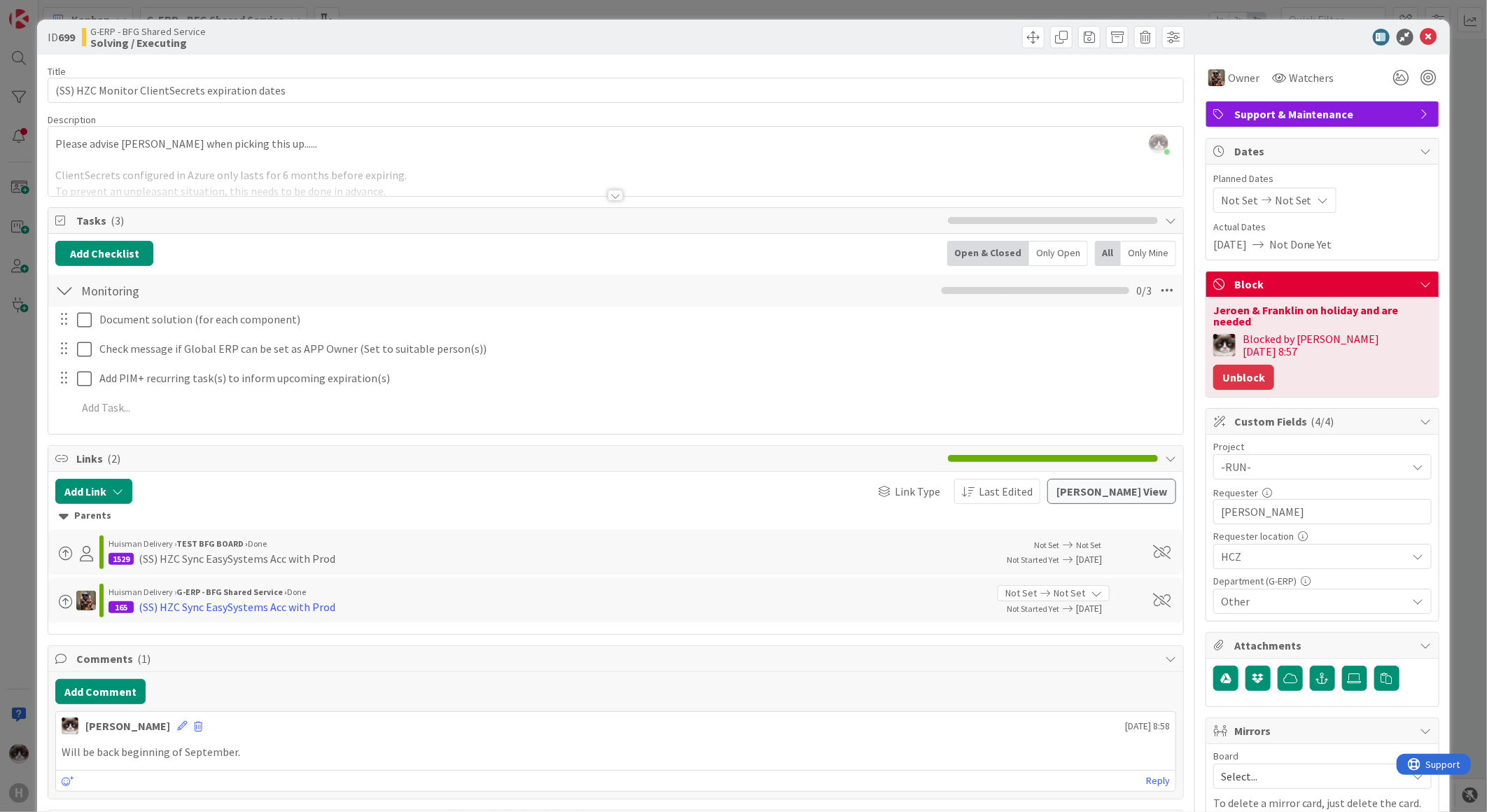
click at [1274, 365] on button "Unblock" at bounding box center [1243, 377] width 61 height 25
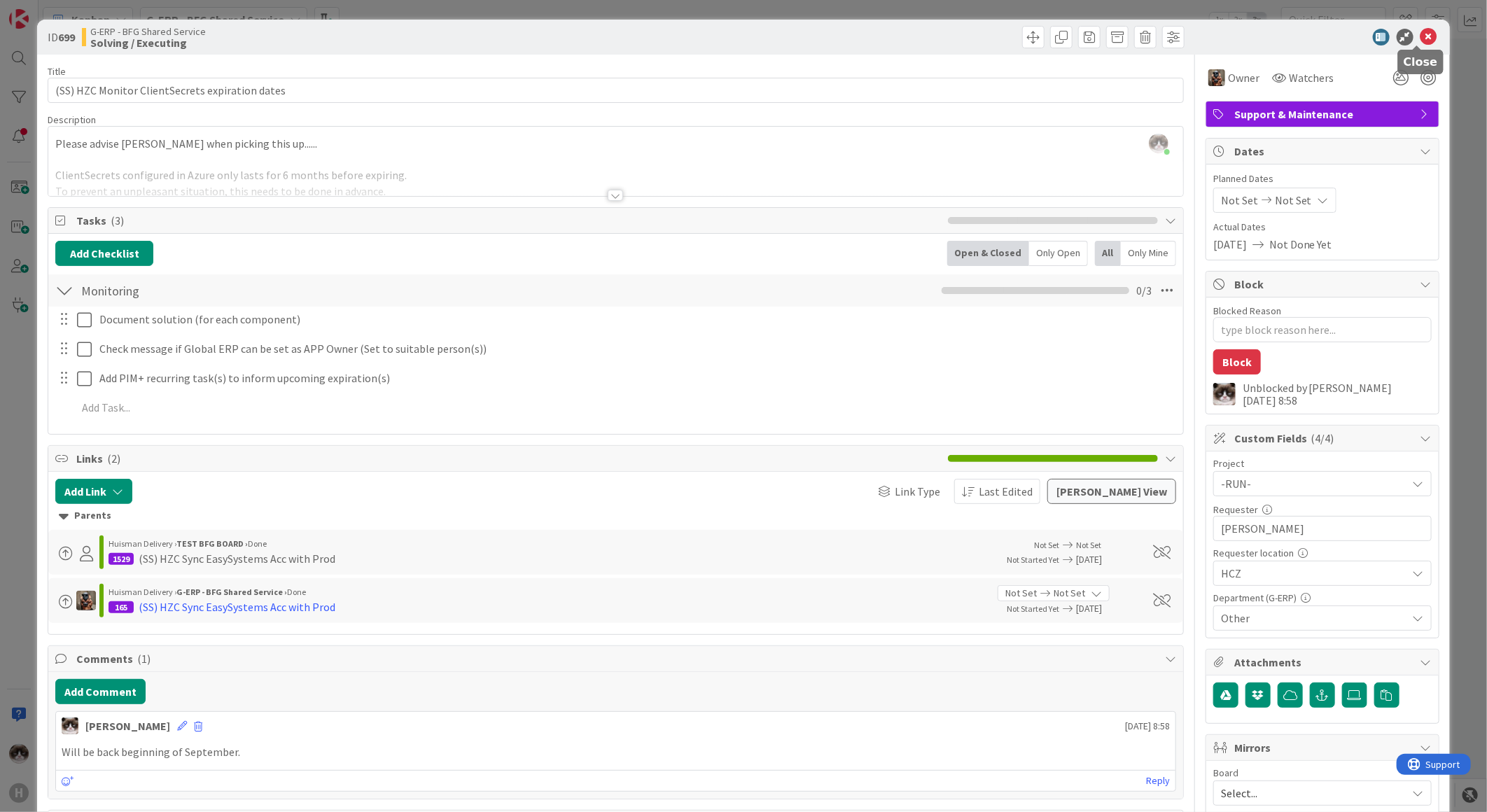
click at [1421, 33] on icon at bounding box center [1429, 37] width 17 height 17
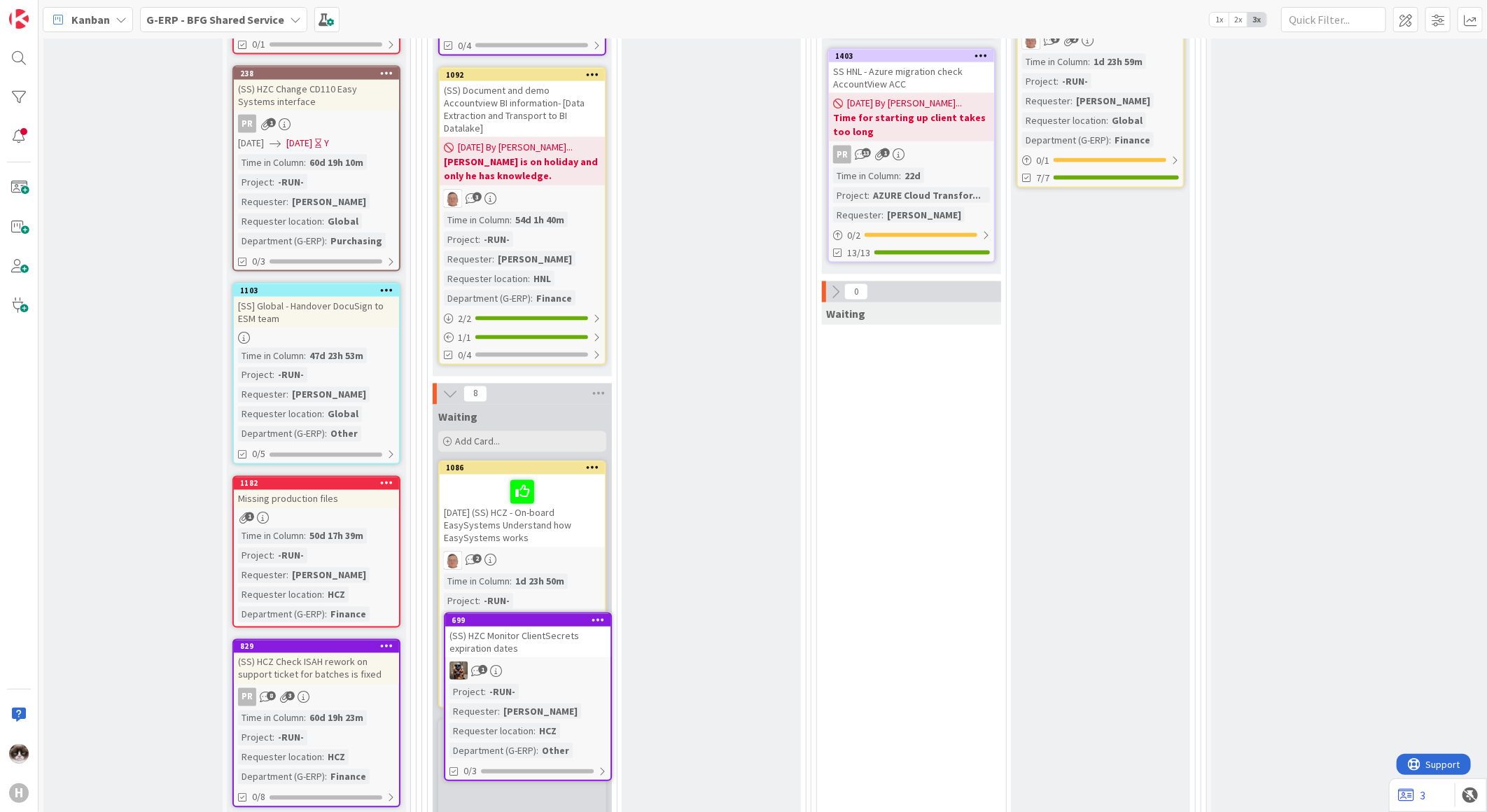
scroll to position [1382, 0]
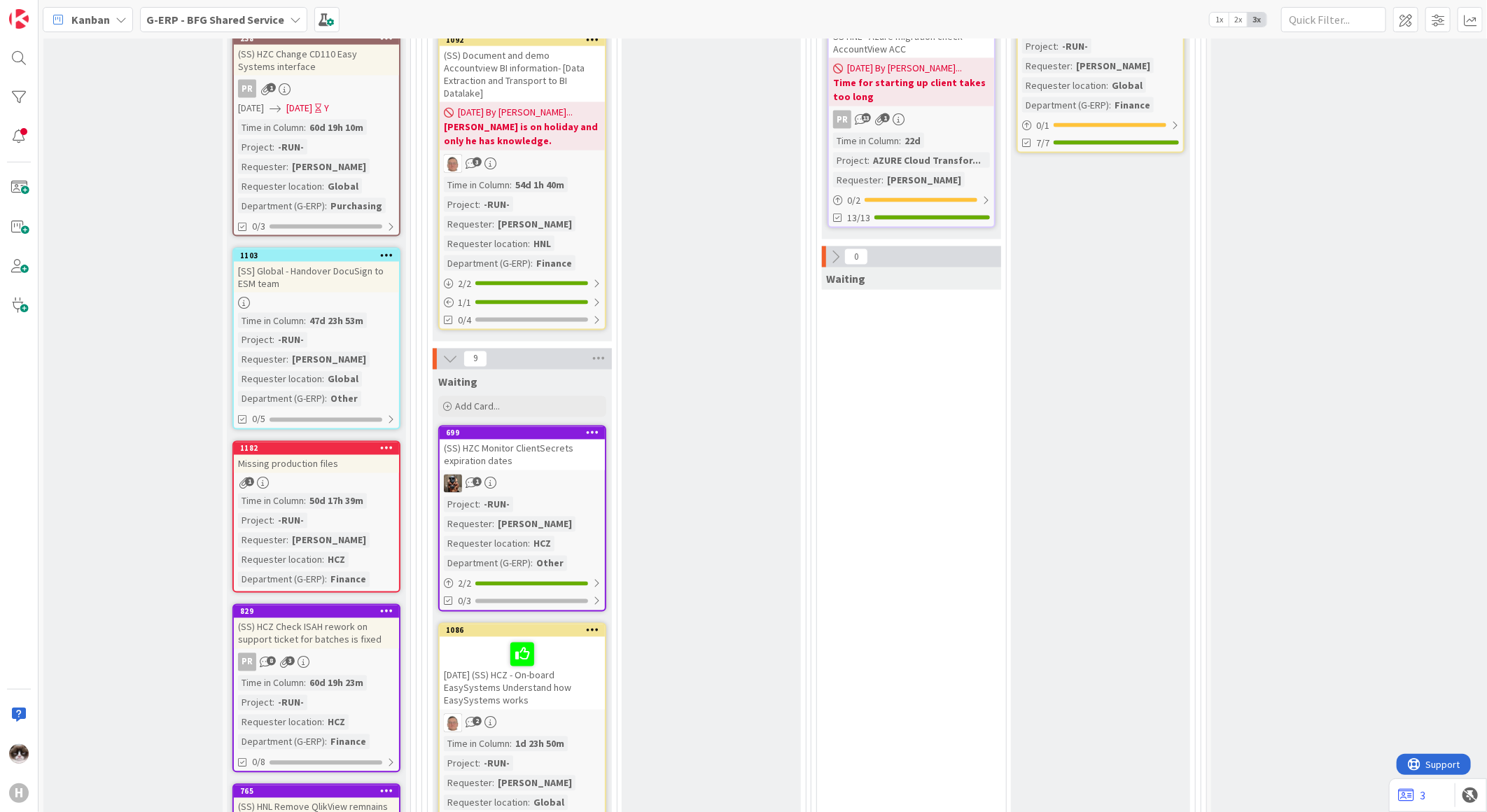
click at [553, 474] on div "1" at bounding box center [523, 483] width 165 height 18
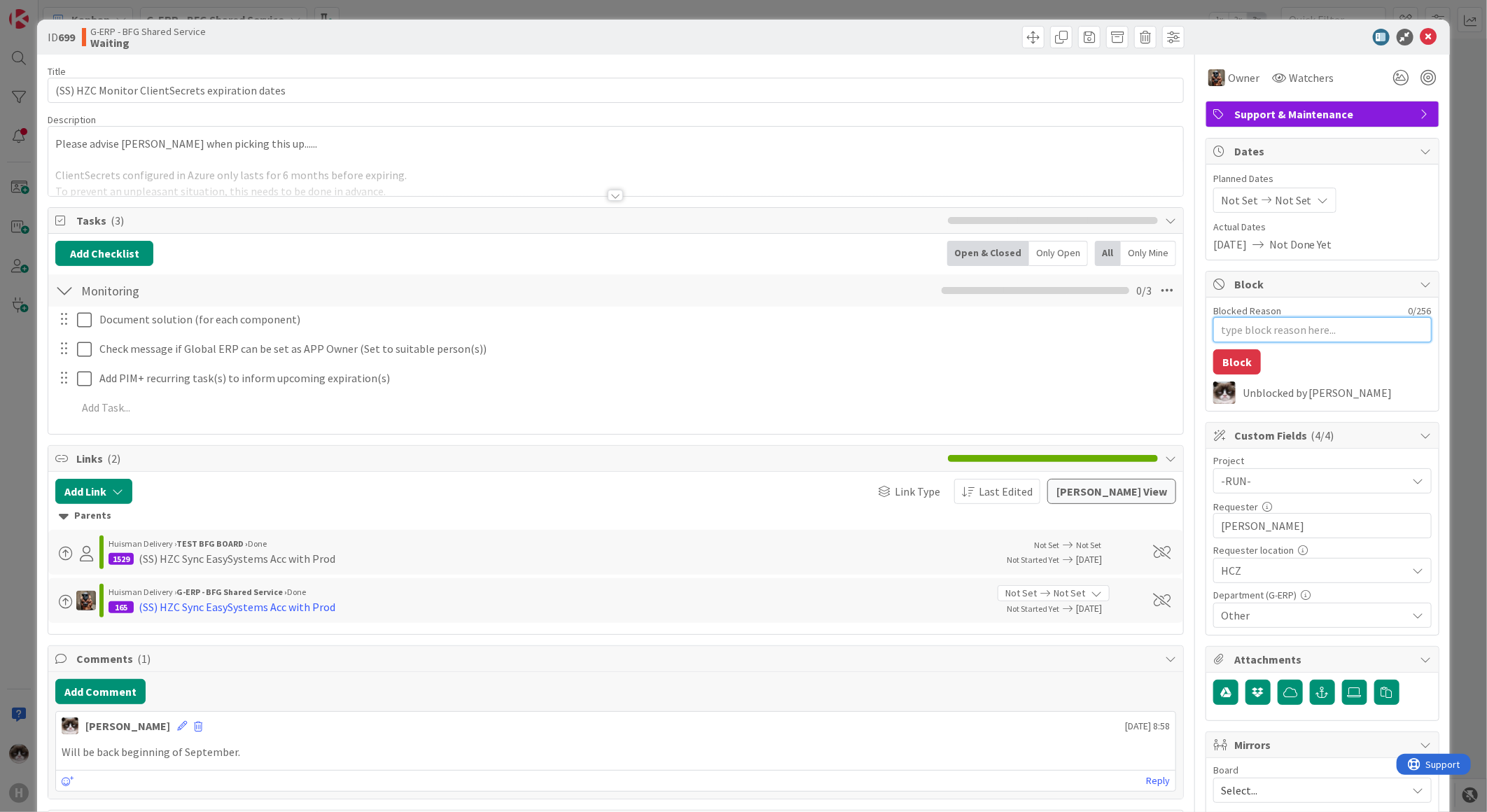
click at [1234, 338] on textarea "Blocked Reason" at bounding box center [1322, 330] width 218 height 25
type textarea "x"
type textarea "P"
type textarea "x"
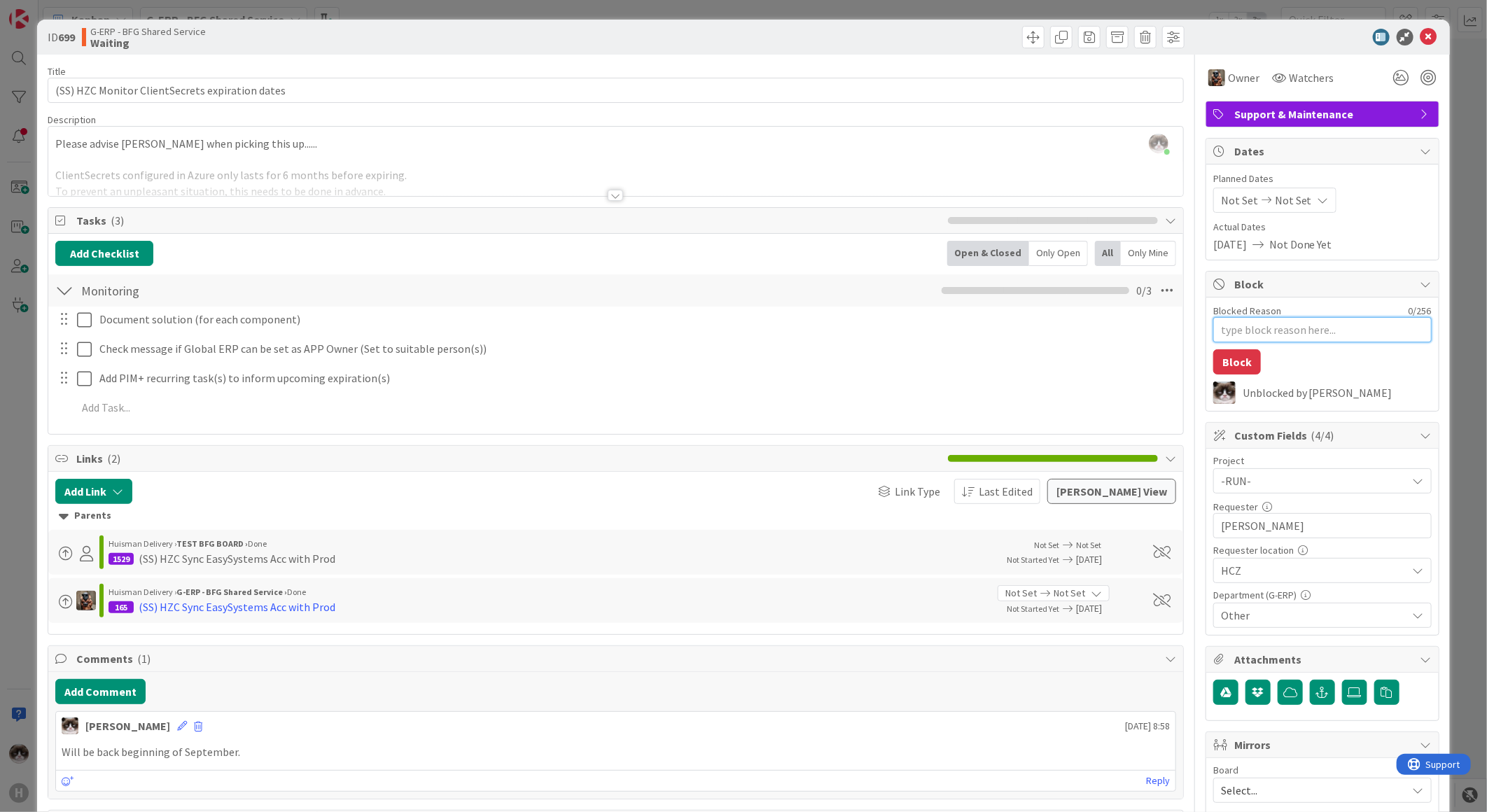
type textarea "F"
type textarea "x"
type textarea "Fr"
type textarea "x"
type textarea "Fra"
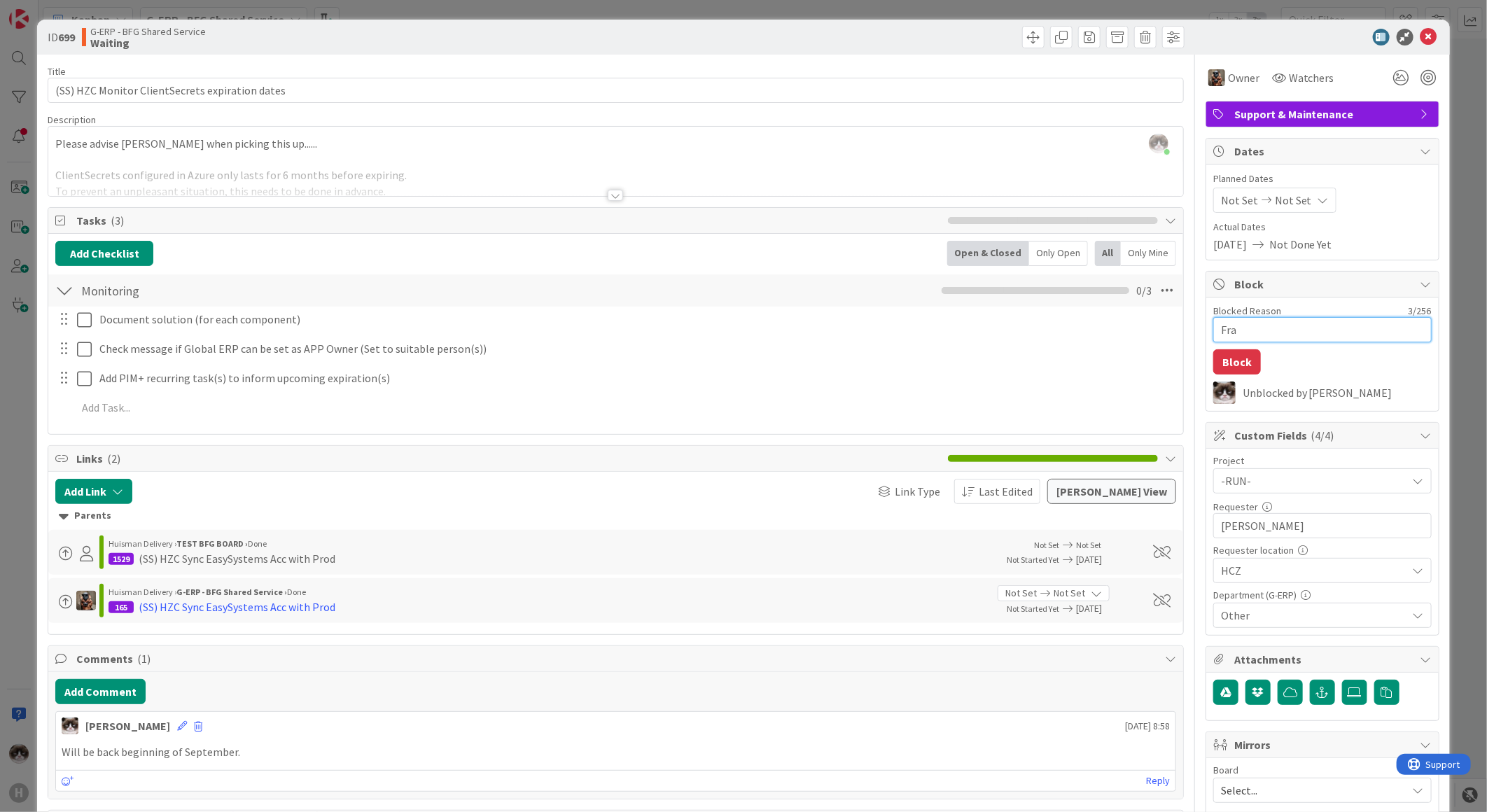
type textarea "x"
type textarea "Fran"
type textarea "x"
type textarea "Frank"
type textarea "x"
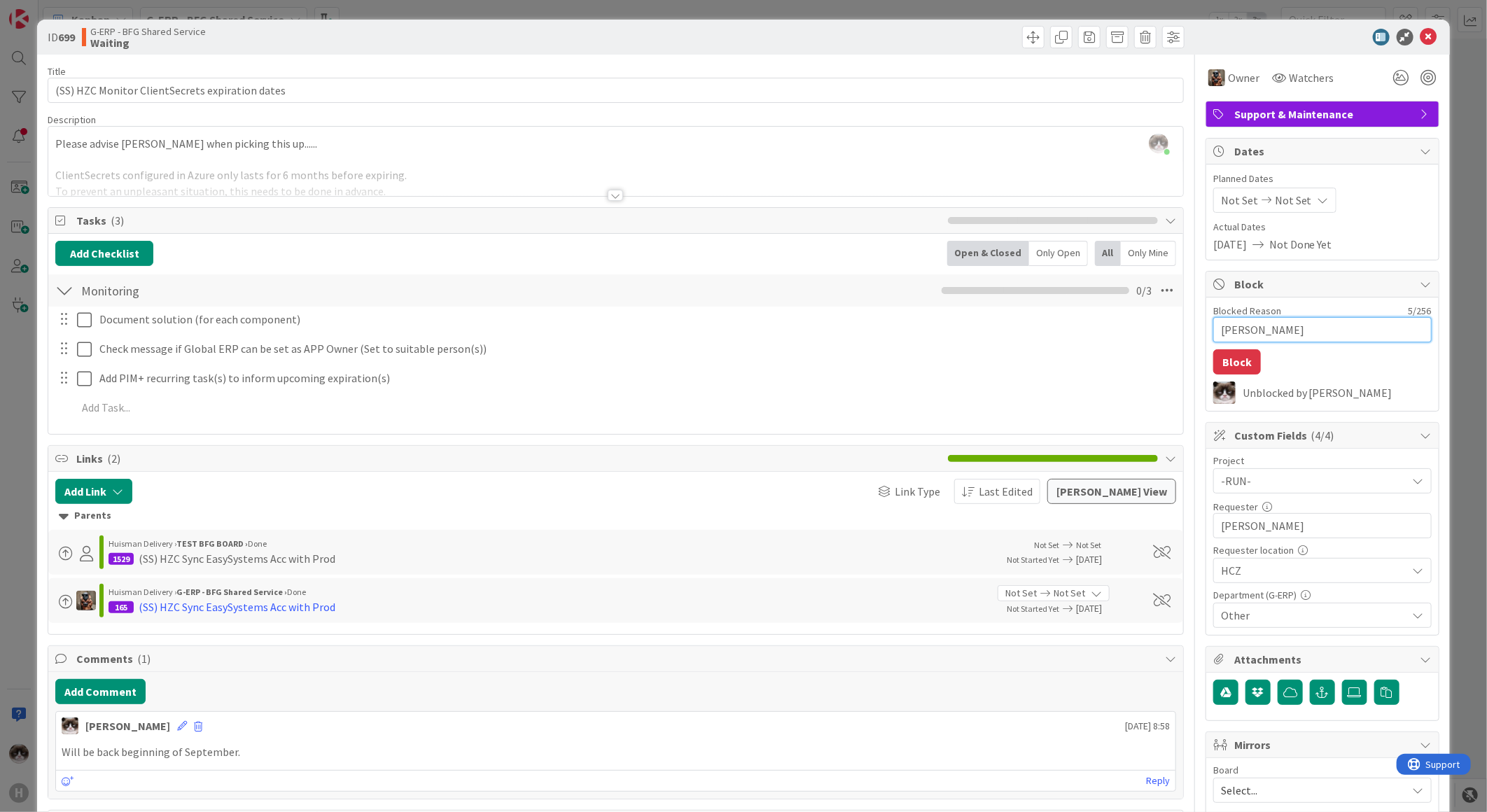
type textarea "Frankl"
type textarea "x"
type textarea "Frankli"
type textarea "x"
type textarea "Franklin"
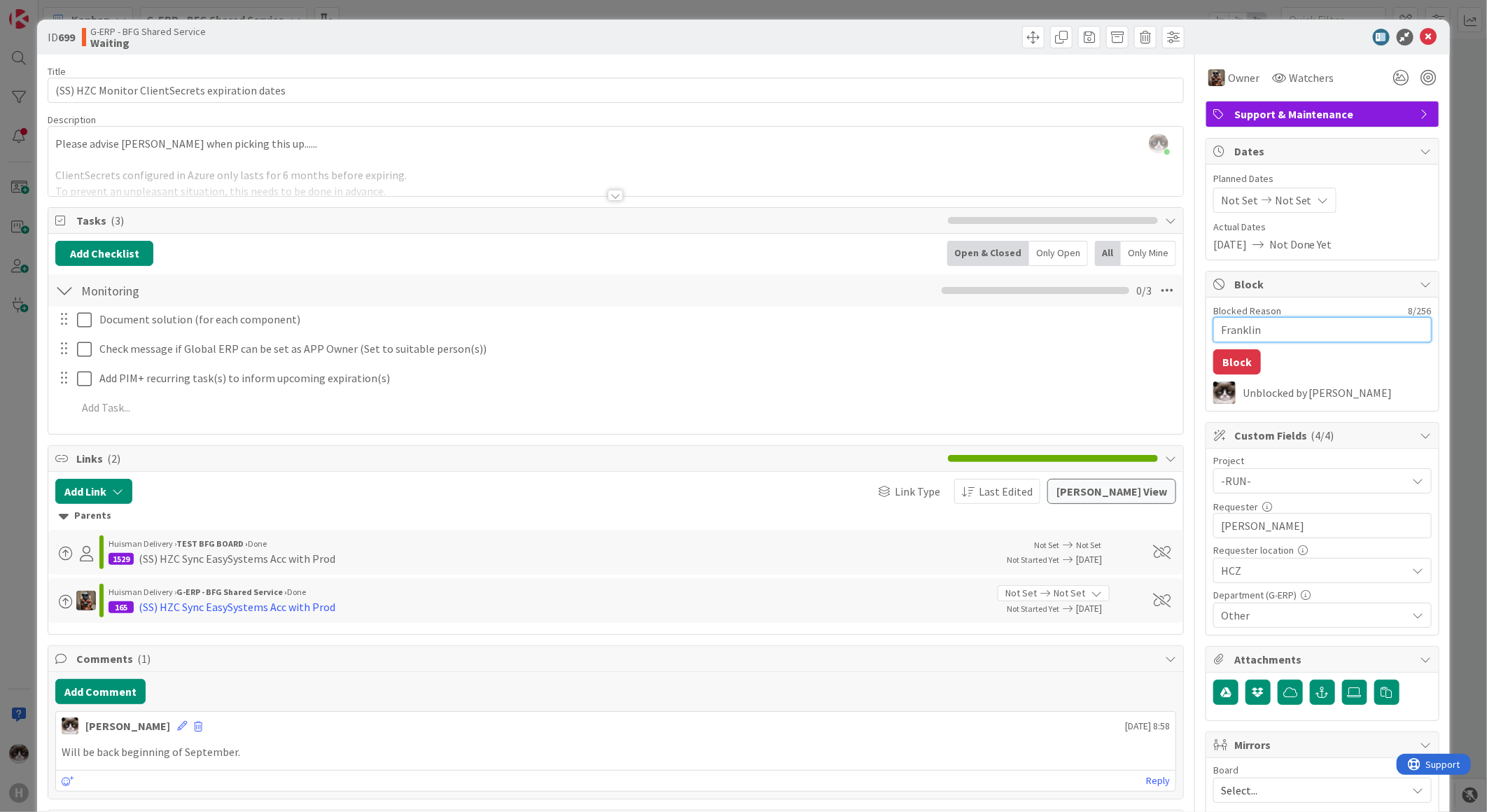
type textarea "x"
type textarea "Franklin"
type textarea "x"
type textarea "Franklin &"
type textarea "x"
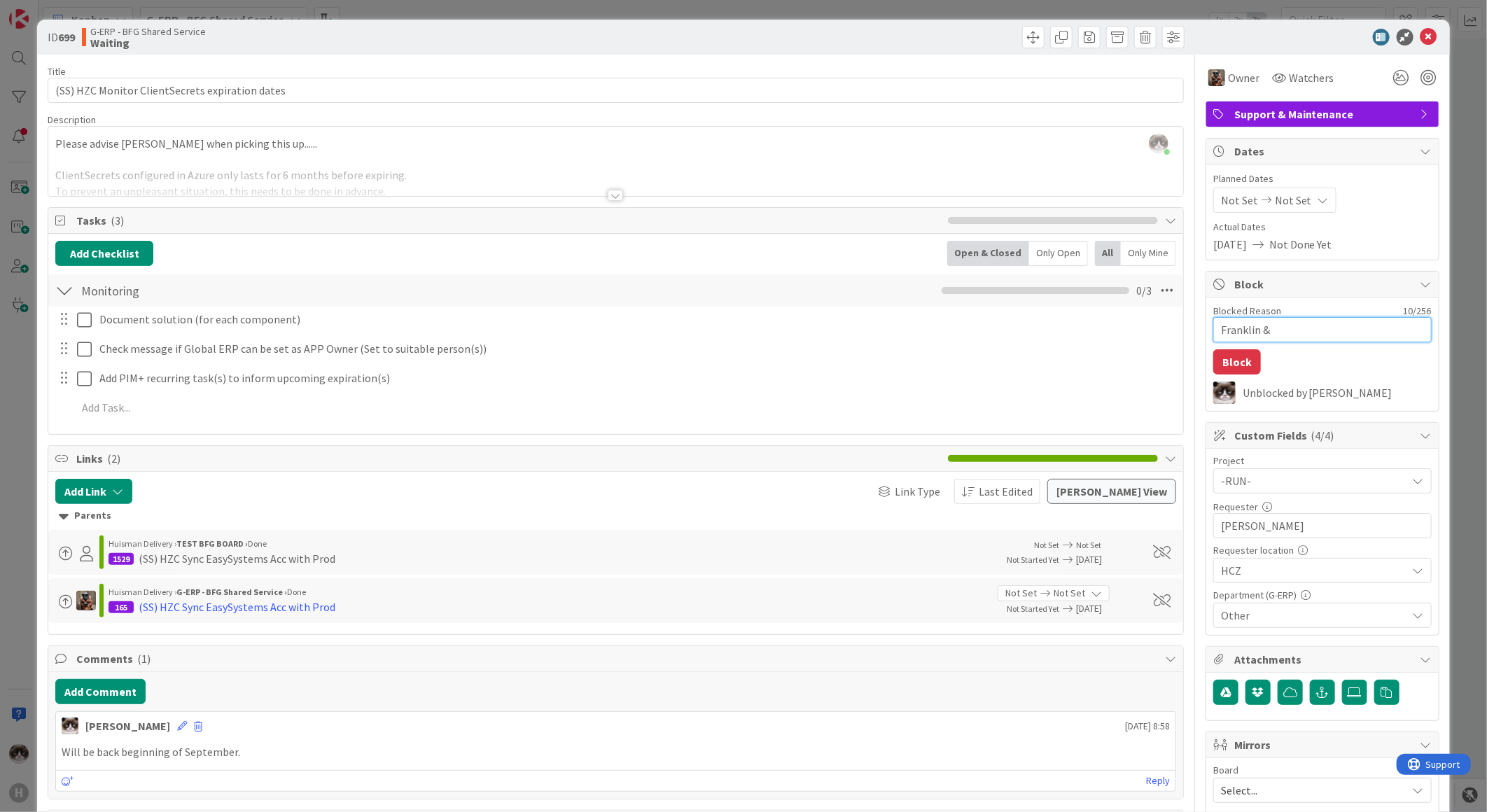
type textarea "Franklin &"
type textarea "x"
type textarea "Franklin & e"
type textarea "x"
type textarea "Franklin &"
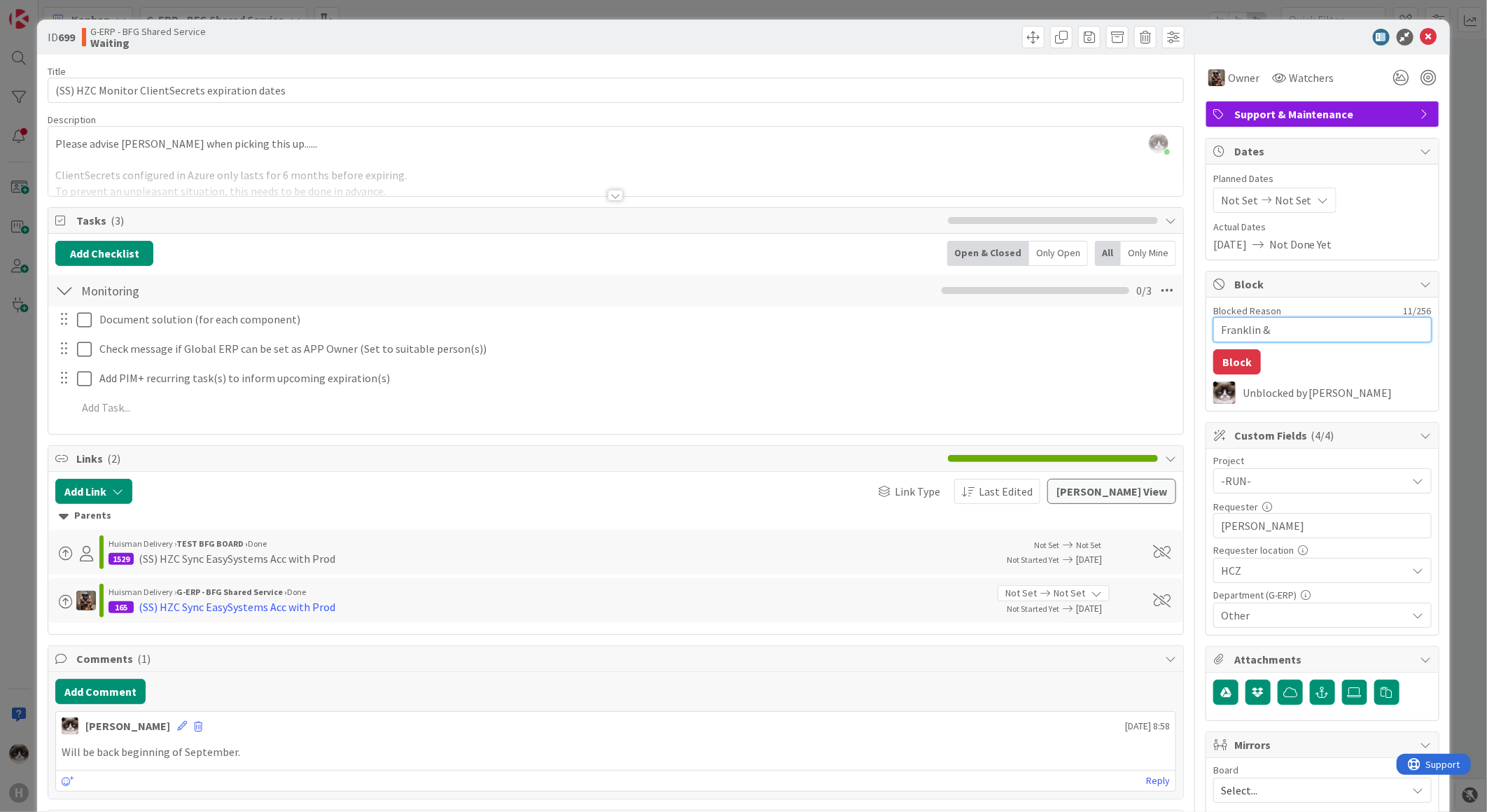
type textarea "x"
type textarea "Franklin & J"
type textarea "x"
type textarea "Franklin & Je"
type textarea "x"
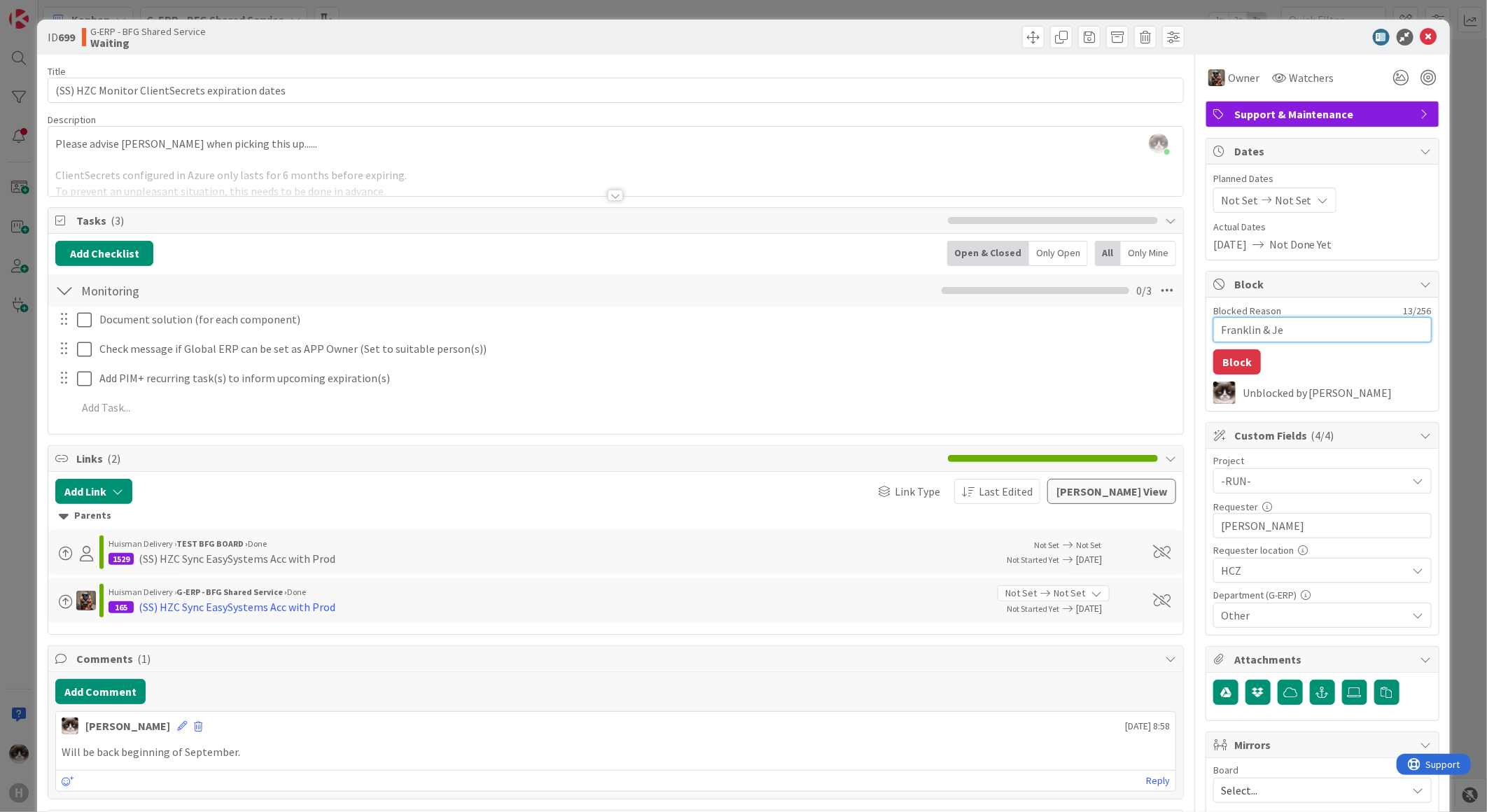
type textarea "Franklin & Jer"
type textarea "x"
type textarea "Franklin & Jero"
type textarea "x"
type textarea "Franklin & Jeroe"
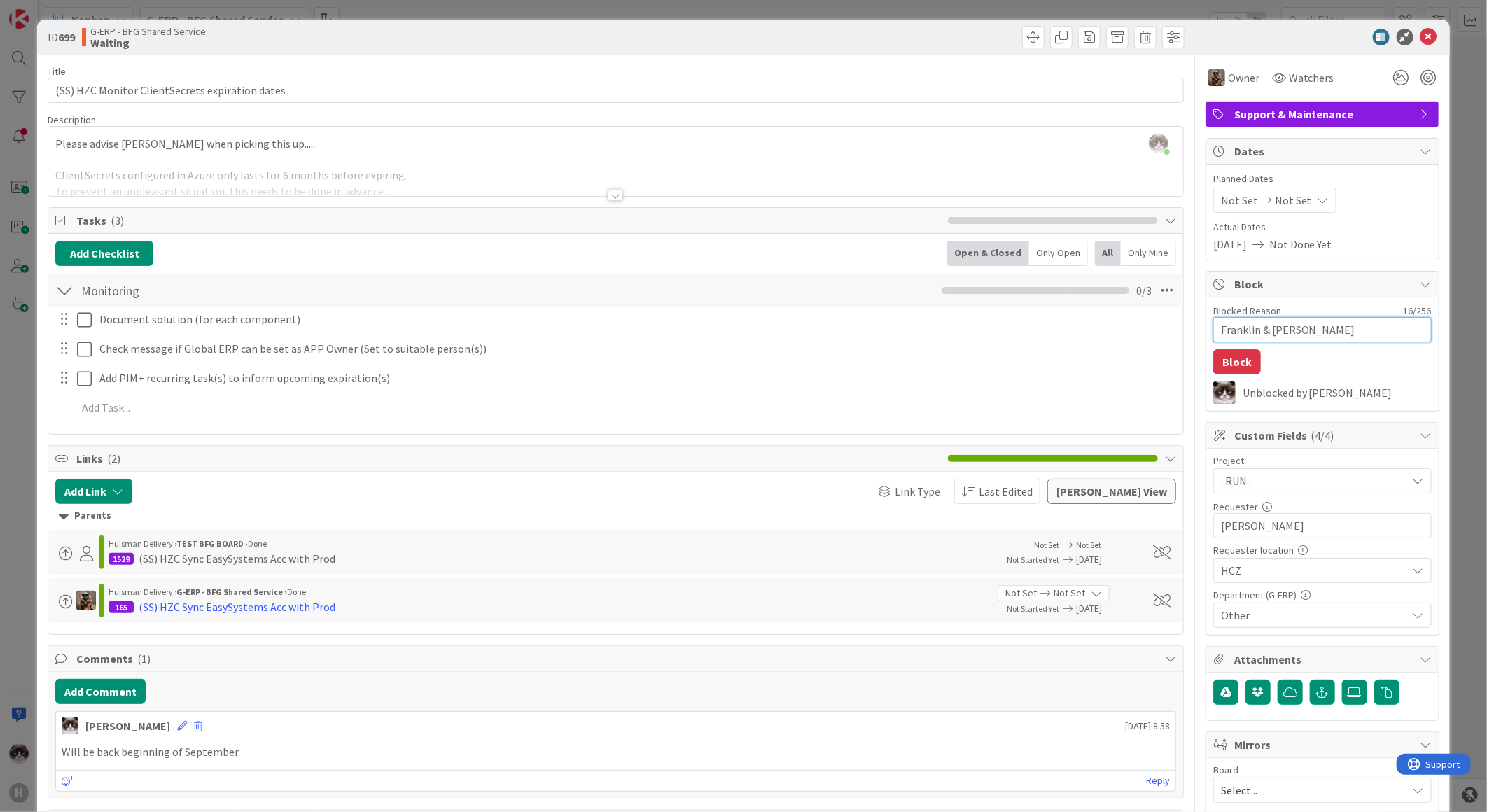
type textarea "x"
type textarea "Franklin & Jeroen"
type textarea "x"
type textarea "Franklin & Jeroen"
type textarea "x"
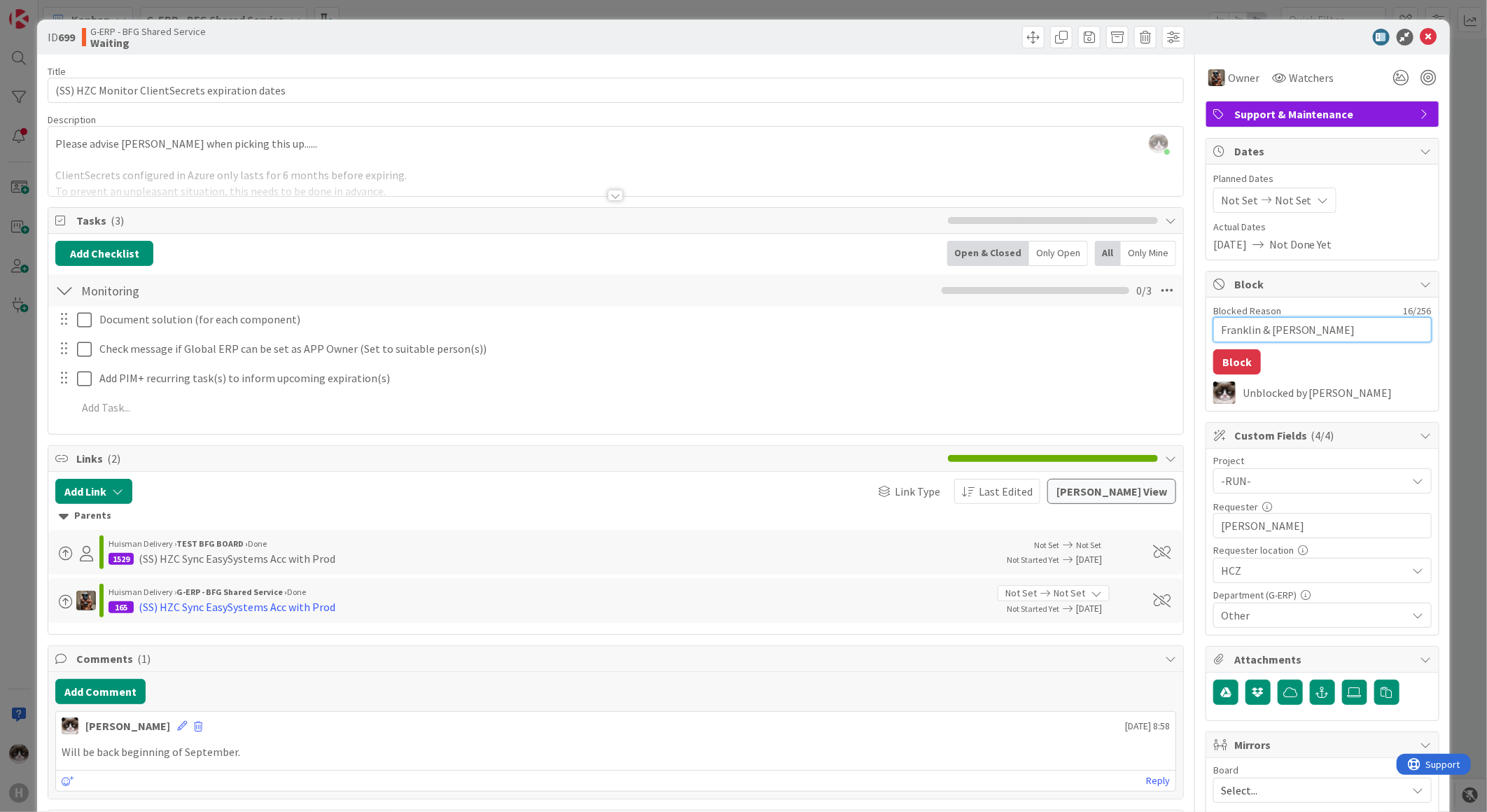
type textarea "Franklin & Jeroen o"
type textarea "x"
type textarea "Franklin & Jeroen on"
type textarea "x"
type textarea "Franklin & Jeroen on"
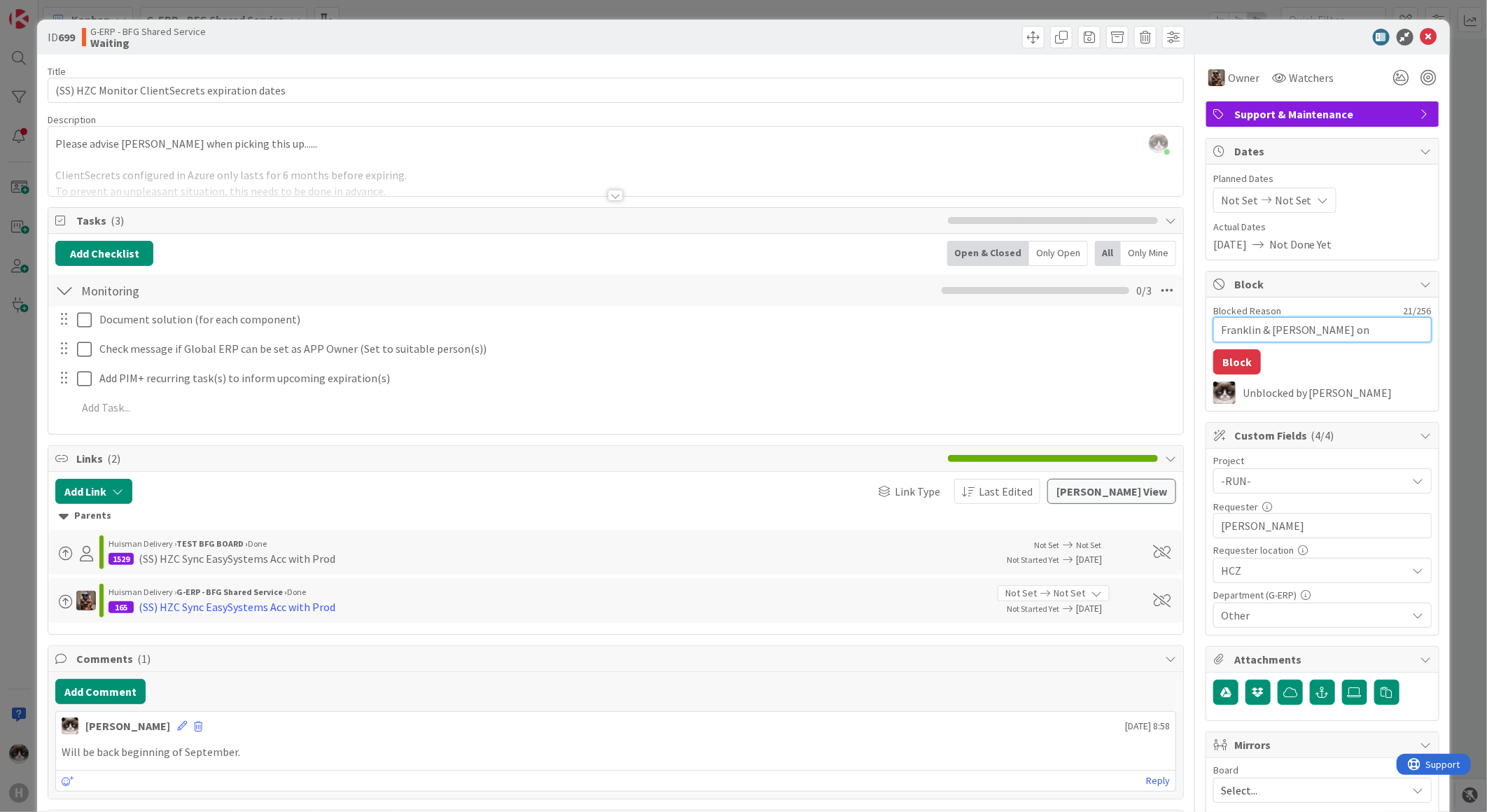
type textarea "x"
type textarea "Franklin & Jeroen on h"
type textarea "x"
type textarea "Franklin & Jeroen on ho"
type textarea "x"
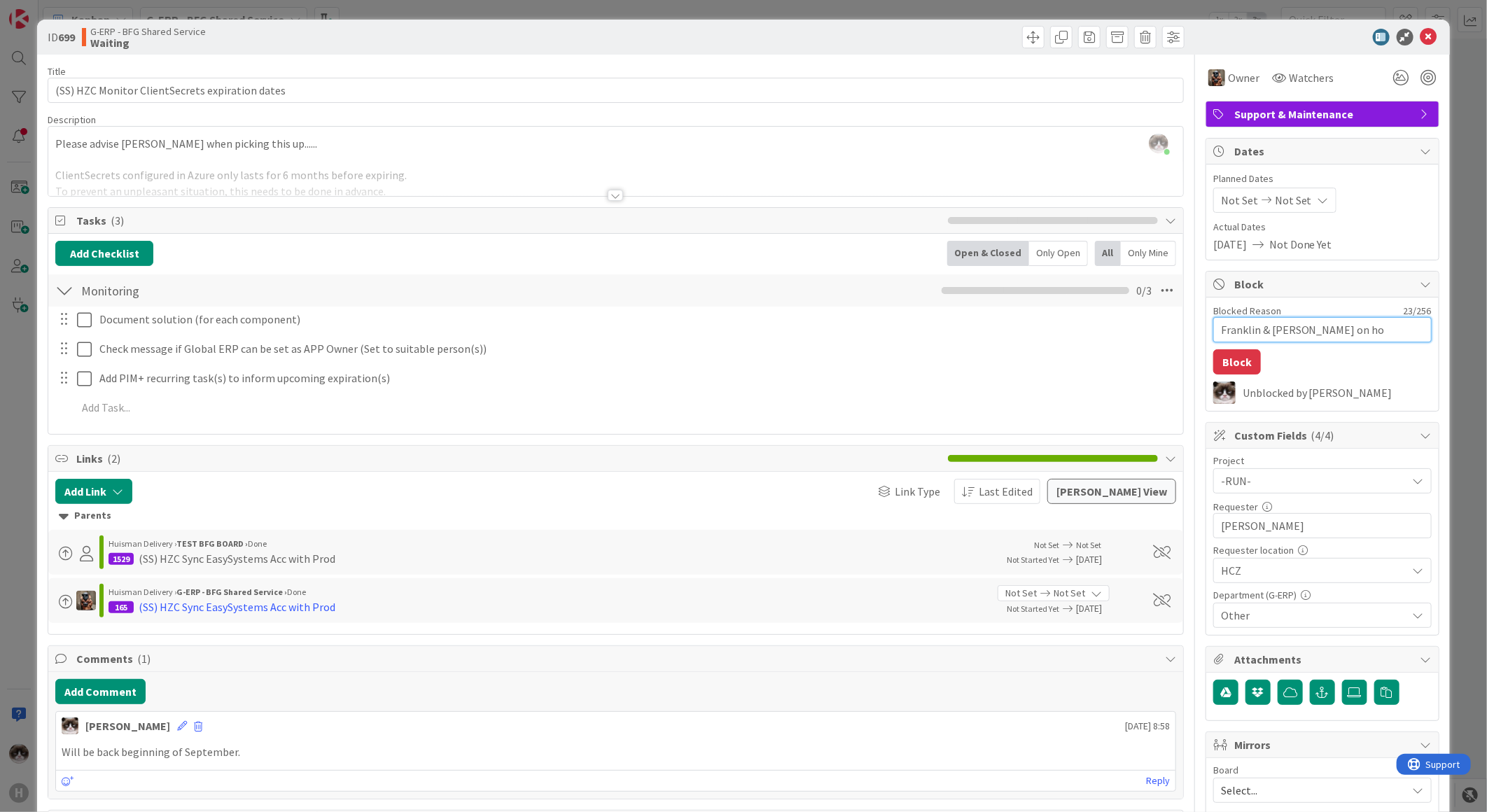
type textarea "Franklin & Jeroen on hol"
type textarea "x"
type textarea "Franklin & Jeroen on holid"
type textarea "x"
type textarea "Franklin & Jeroen on holida"
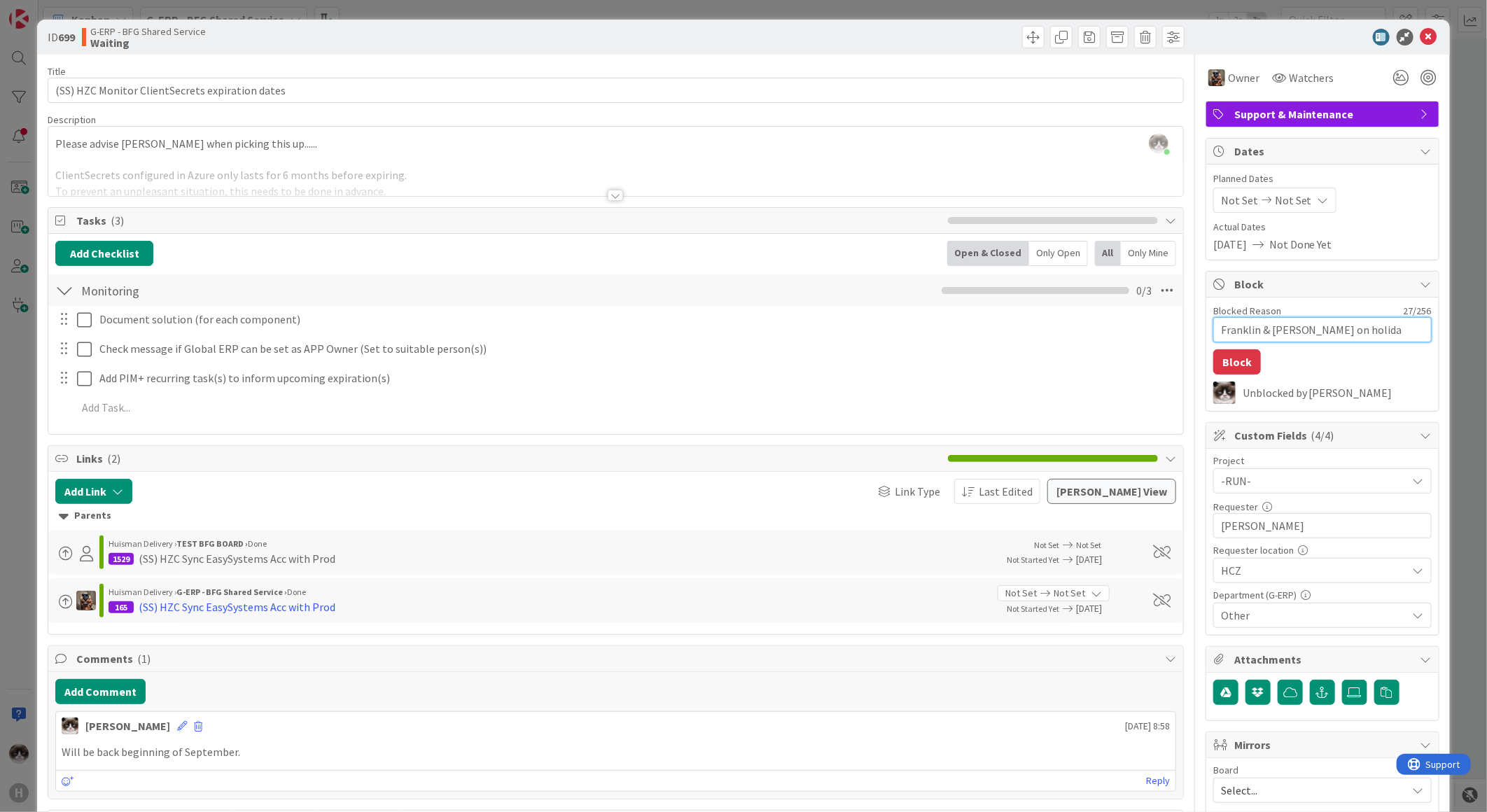
type textarea "x"
type textarea "Franklin & Jeroen on holiday"
type textarea "x"
type textarea "Franklin & Jeroen on holiday u"
type textarea "x"
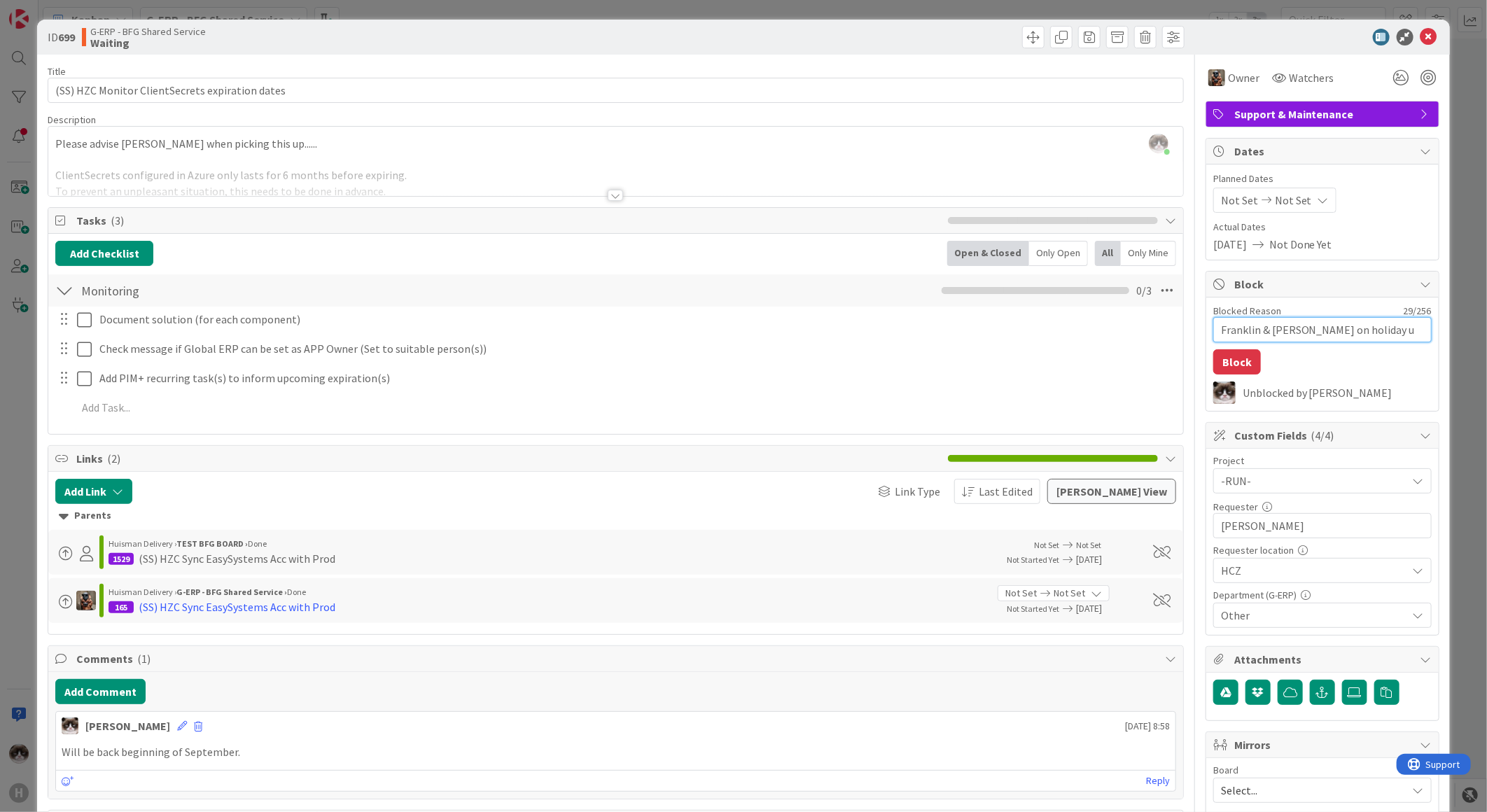
type textarea "Franklin & Jeroen on holiday un"
type textarea "x"
type textarea "Franklin & Jeroen on holiday unt"
type textarea "x"
type textarea "Franklin & Jeroen on holiday unti"
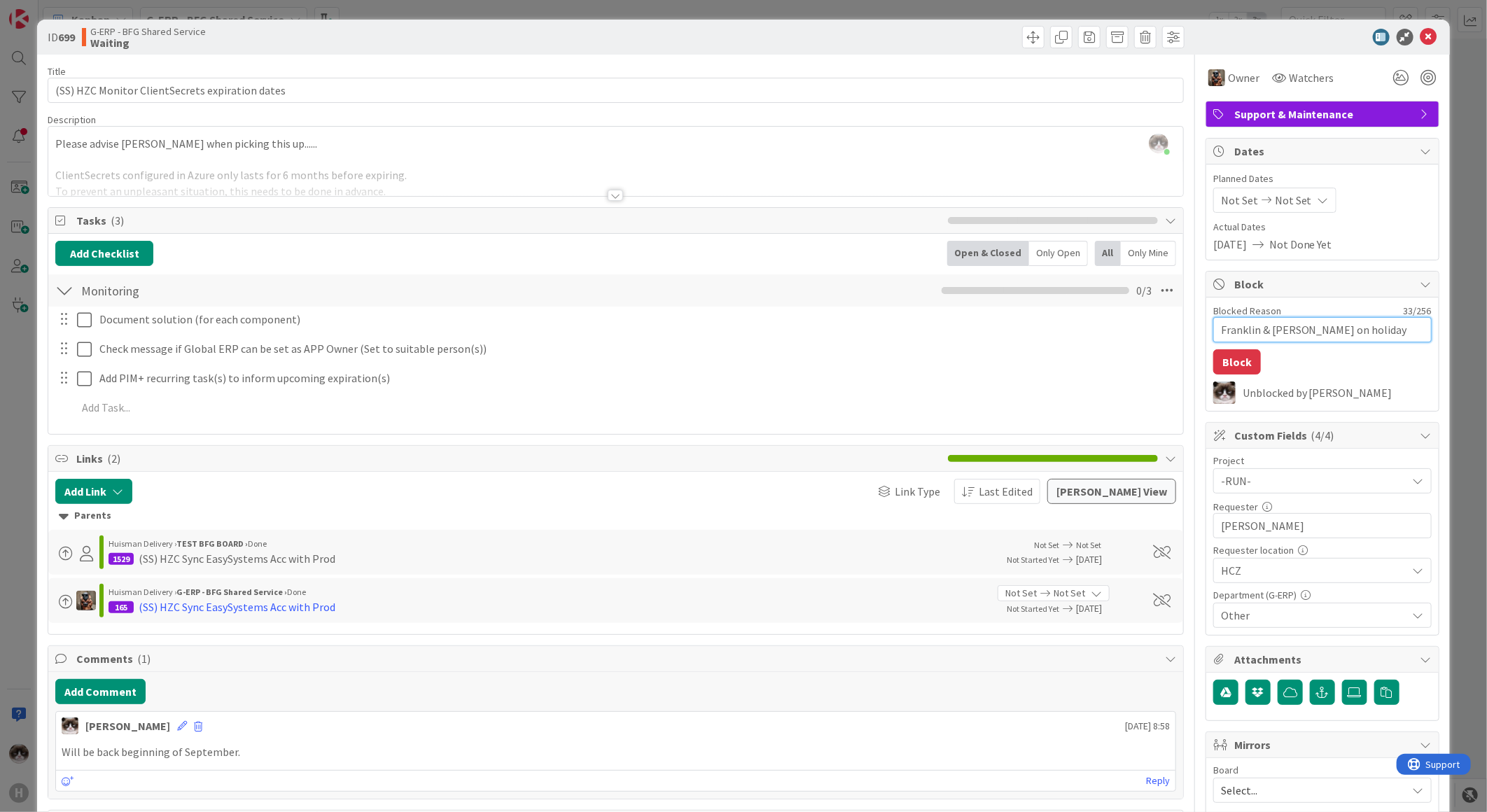
type textarea "x"
type textarea "Franklin & Jeroen on holiday until"
type textarea "x"
type textarea "Franklin & Jeroen on holiday until"
type textarea "x"
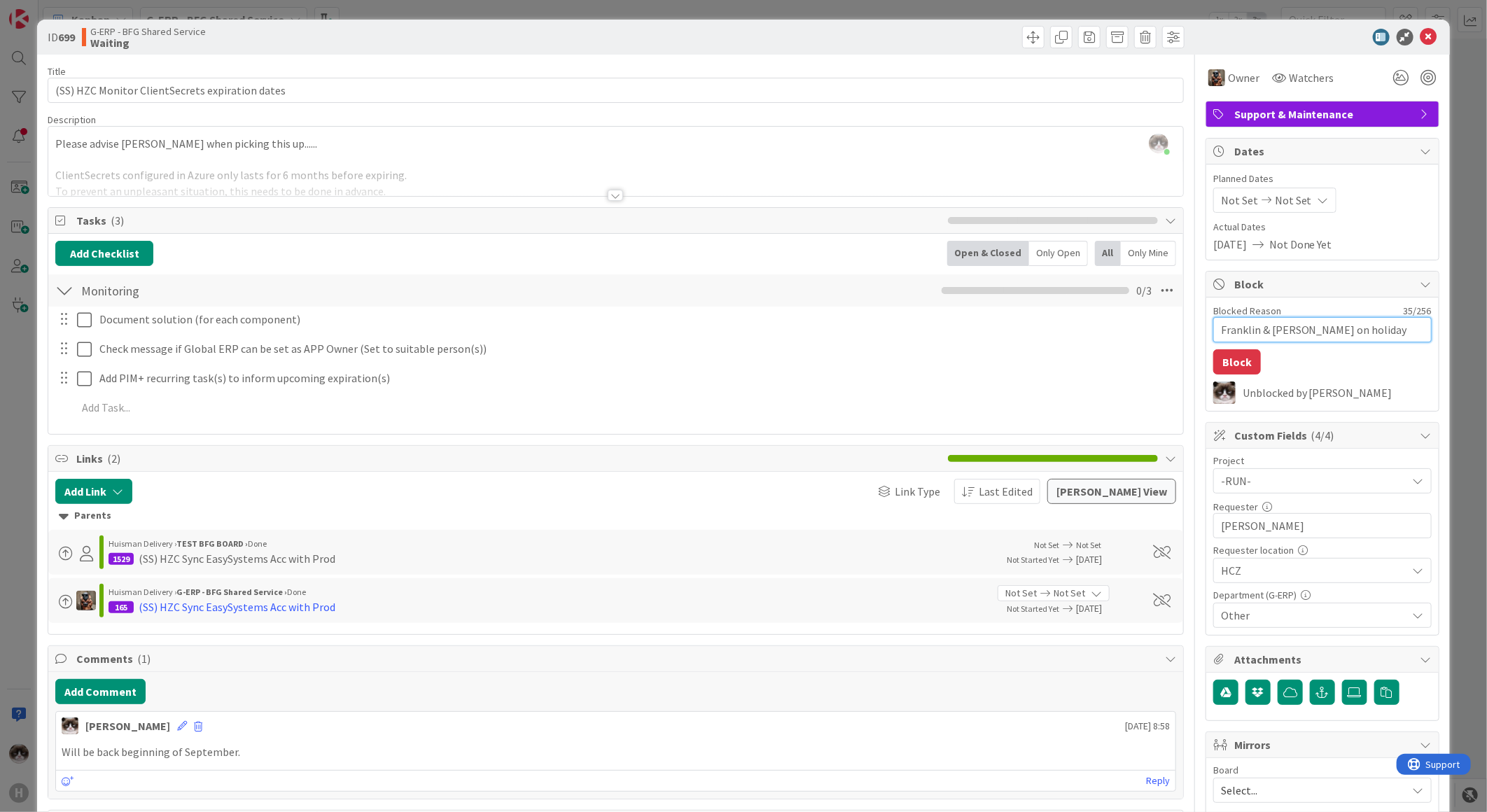
type textarea "Franklin & Jeroen on holiday until b"
type textarea "x"
type textarea "Franklin & Jeroen on holiday until beg"
type textarea "x"
type textarea "Franklin & Jeroen on holiday until begi"
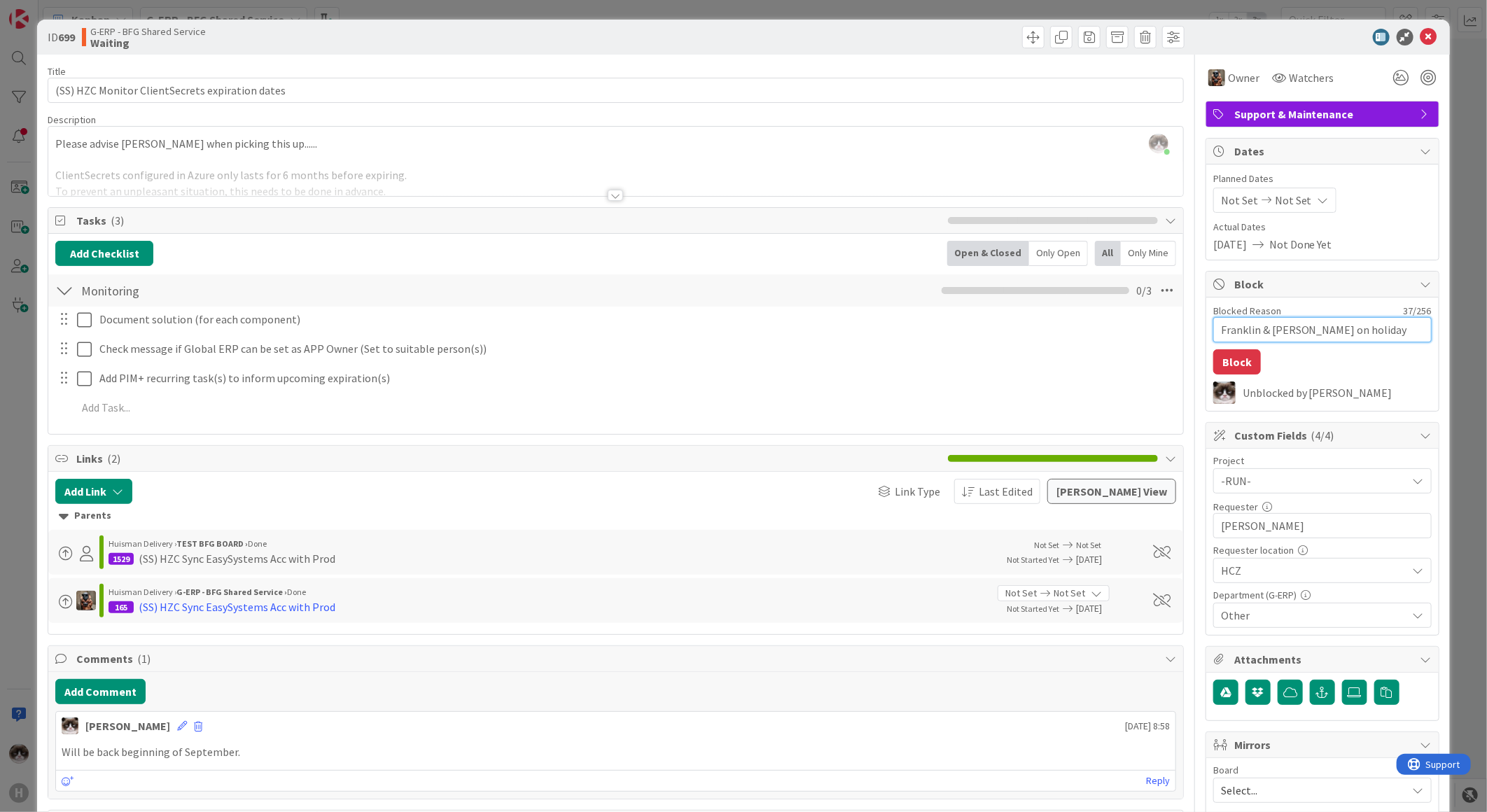
type textarea "x"
type textarea "Franklin & Jeroen on holiday until begin"
type textarea "x"
type textarea "Franklin & Jeroen on holiday until beginn"
type textarea "x"
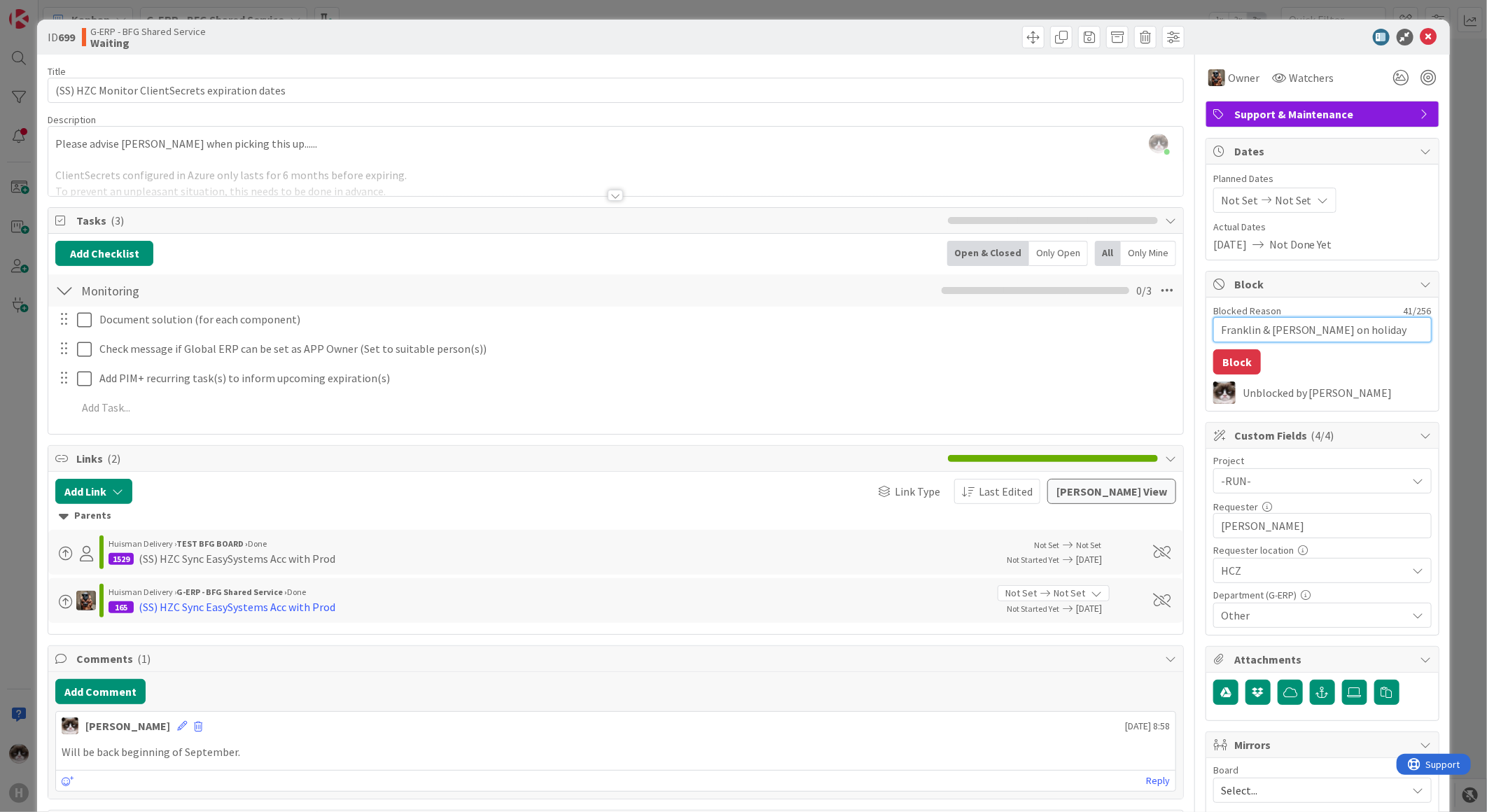
type textarea "Franklin & Jeroen on holiday until beginni"
type textarea "x"
type textarea "Franklin & Jeroen on holiday until beginnin"
type textarea "x"
type textarea "Franklin & Jeroen on holiday until beginning"
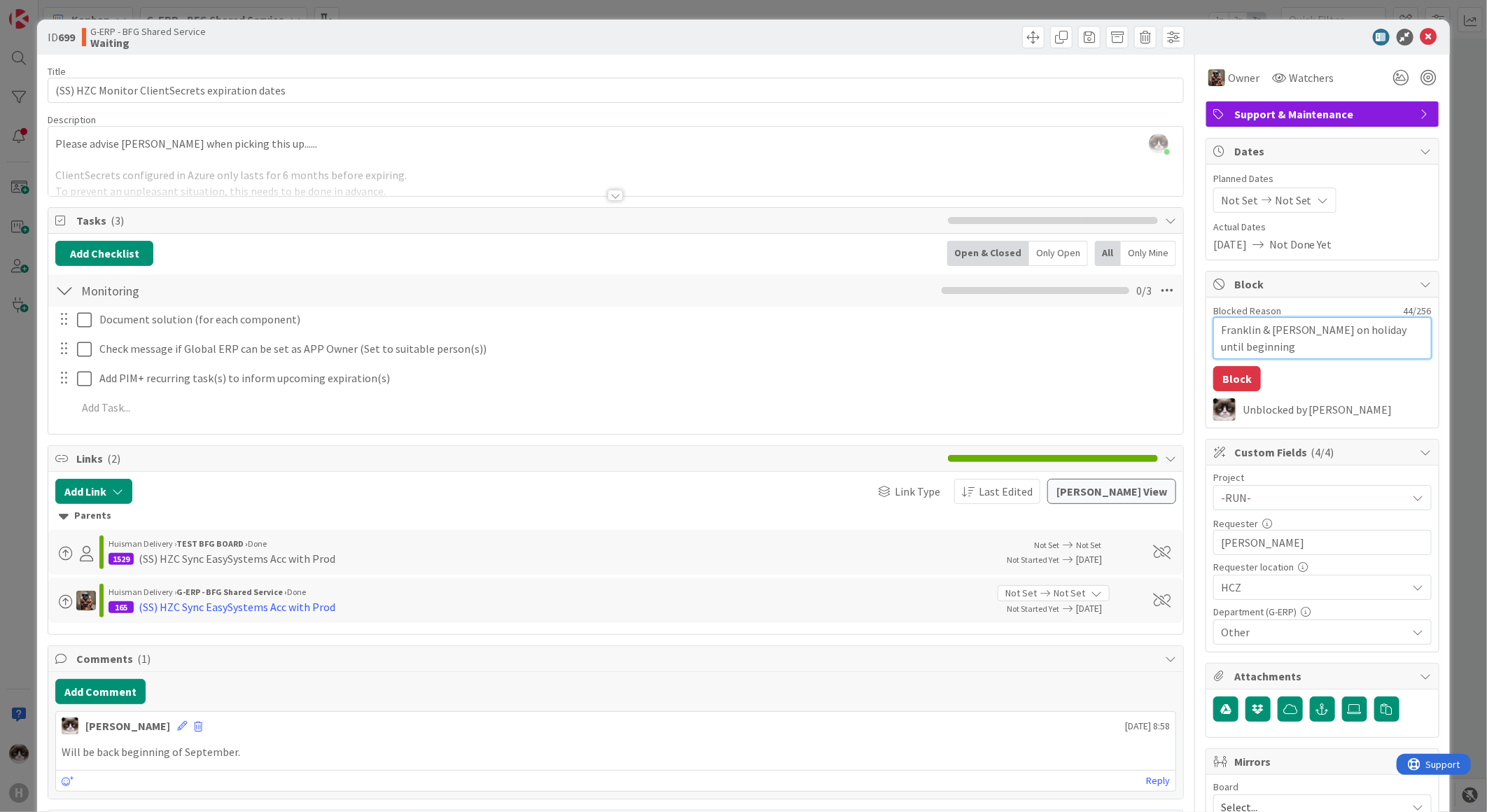
type textarea "x"
type textarea "Franklin & Jeroen on holiday until beginning"
type textarea "x"
type textarea "Franklin & Jeroen on holiday until beginning s"
type textarea "x"
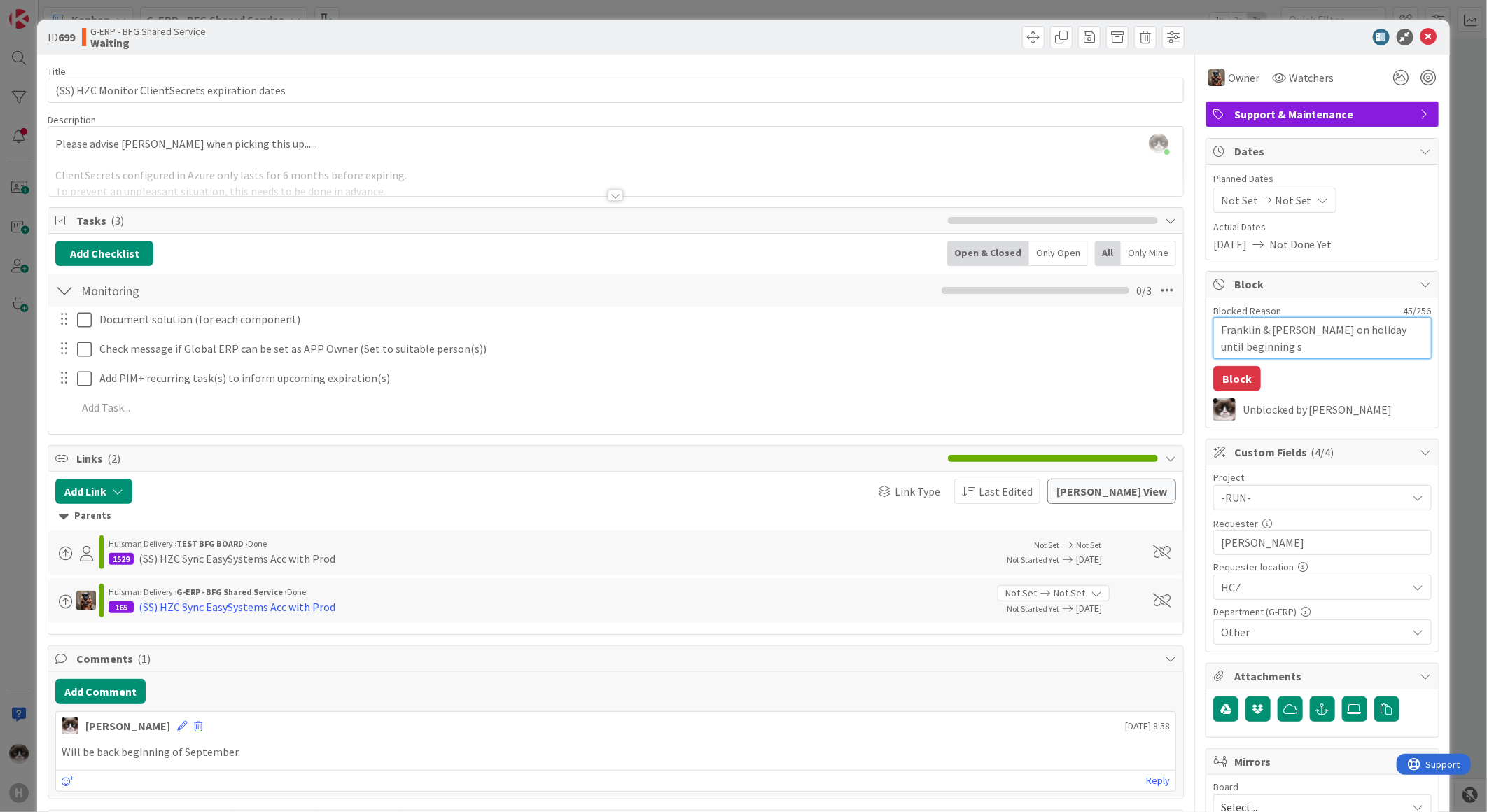
type textarea "Franklin & Jeroen on holiday until beginning se"
type textarea "x"
type textarea "Franklin & Jeroen on holiday until beginning sept"
type textarea "x"
type textarea "Franklin & Jeroen on holiday until beginning septem"
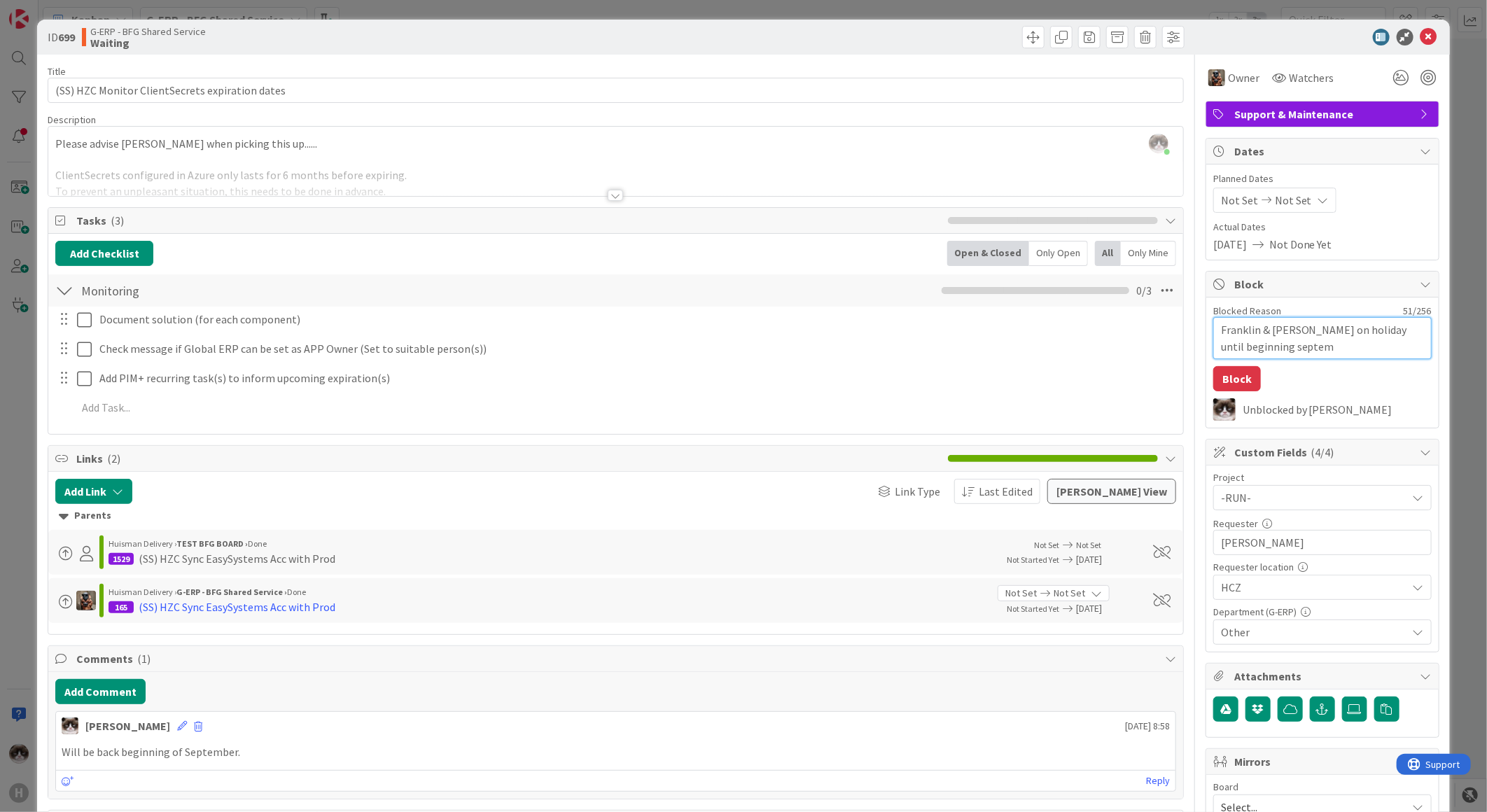
type textarea "x"
type textarea "Franklin & Jeroen on holiday until beginning septemb"
type textarea "x"
type textarea "Franklin & Jeroen on holiday until beginning septembe"
type textarea "x"
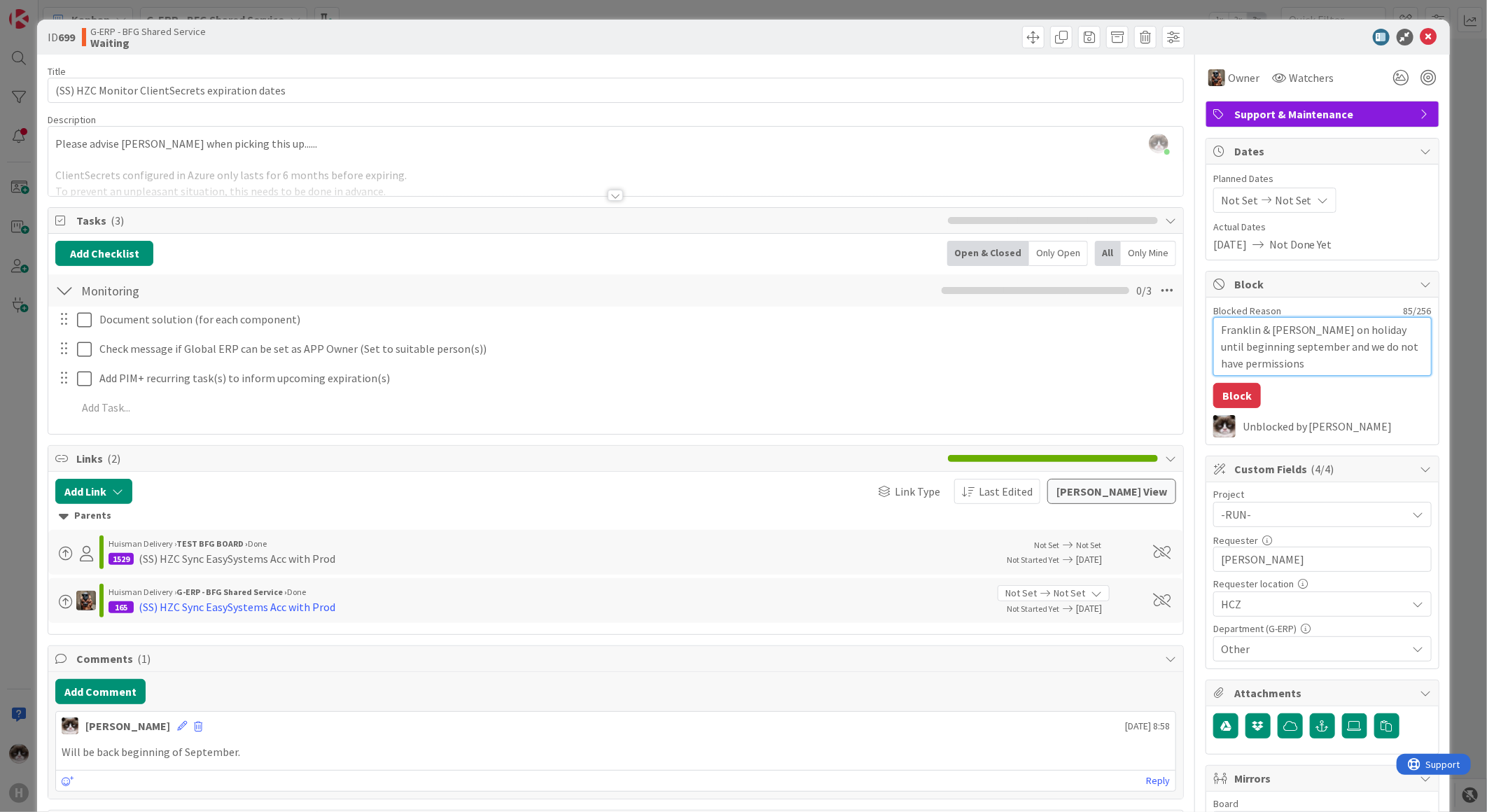
click at [1269, 343] on textarea "Franklin & Jeroen on holiday until beginning september and we do not have permi…" at bounding box center [1322, 346] width 218 height 59
click at [1214, 403] on button "Block" at bounding box center [1237, 396] width 48 height 25
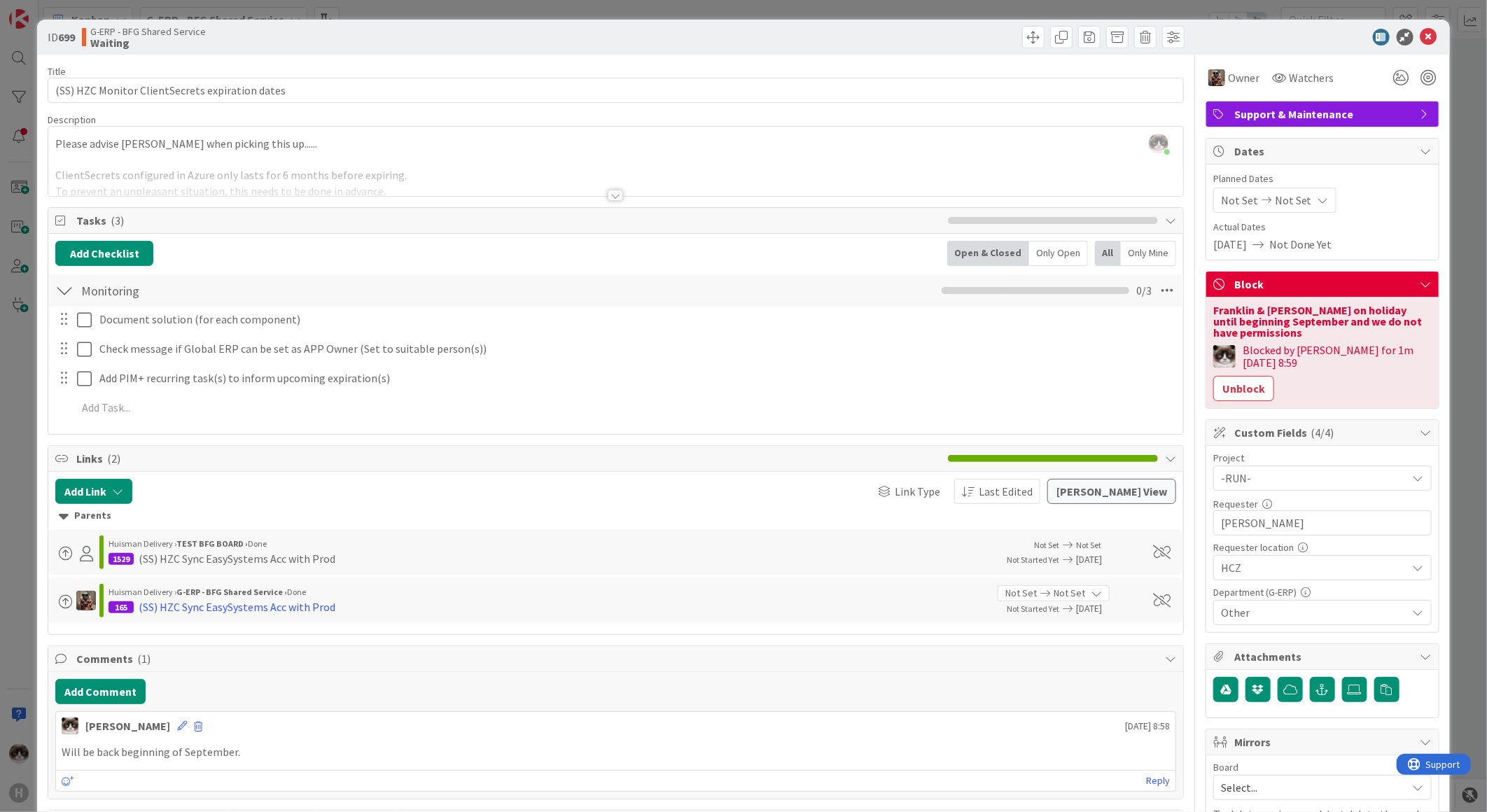
click at [1422, 31] on icon at bounding box center [1429, 37] width 17 height 17
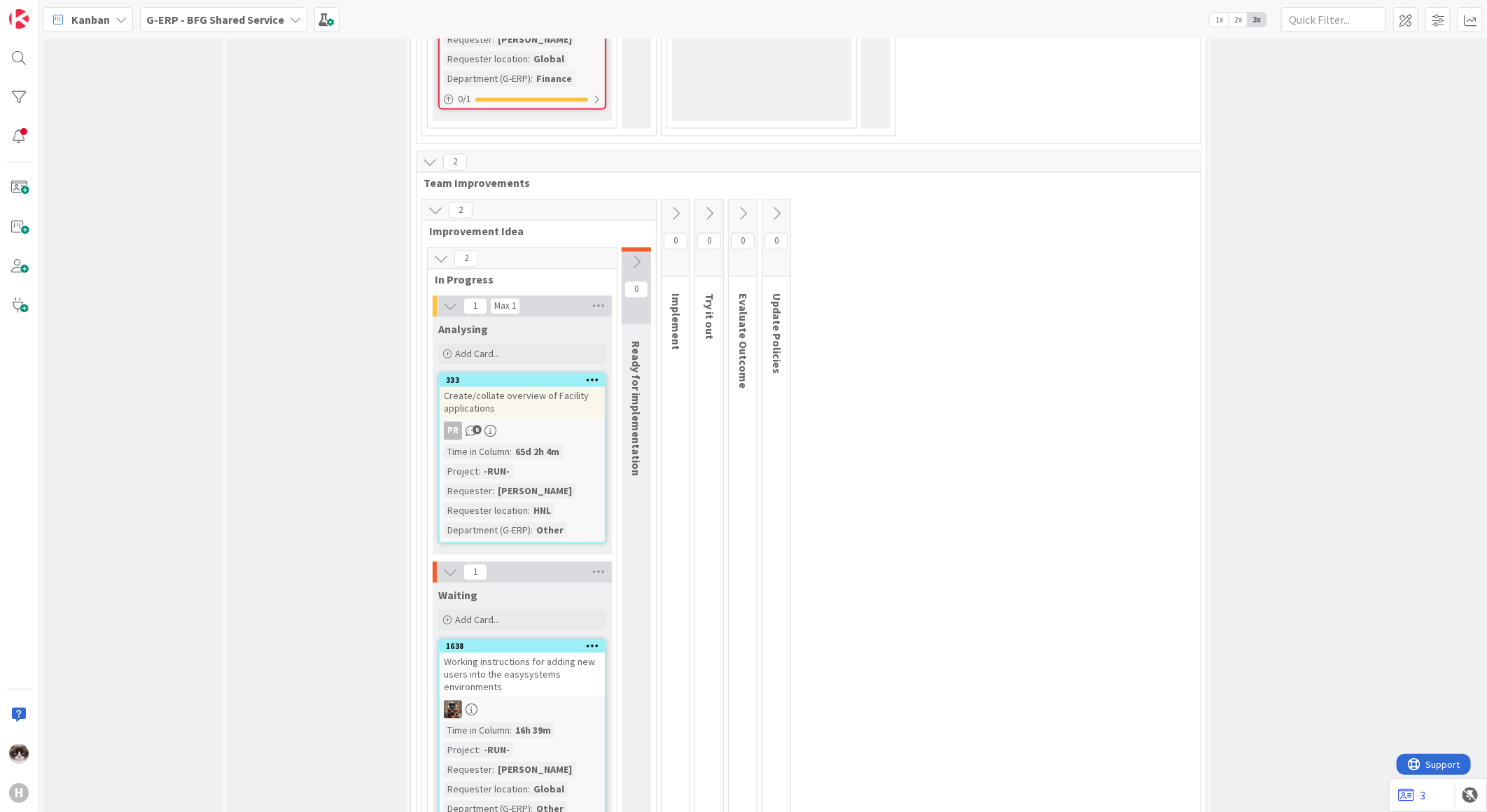
scroll to position [5124, 0]
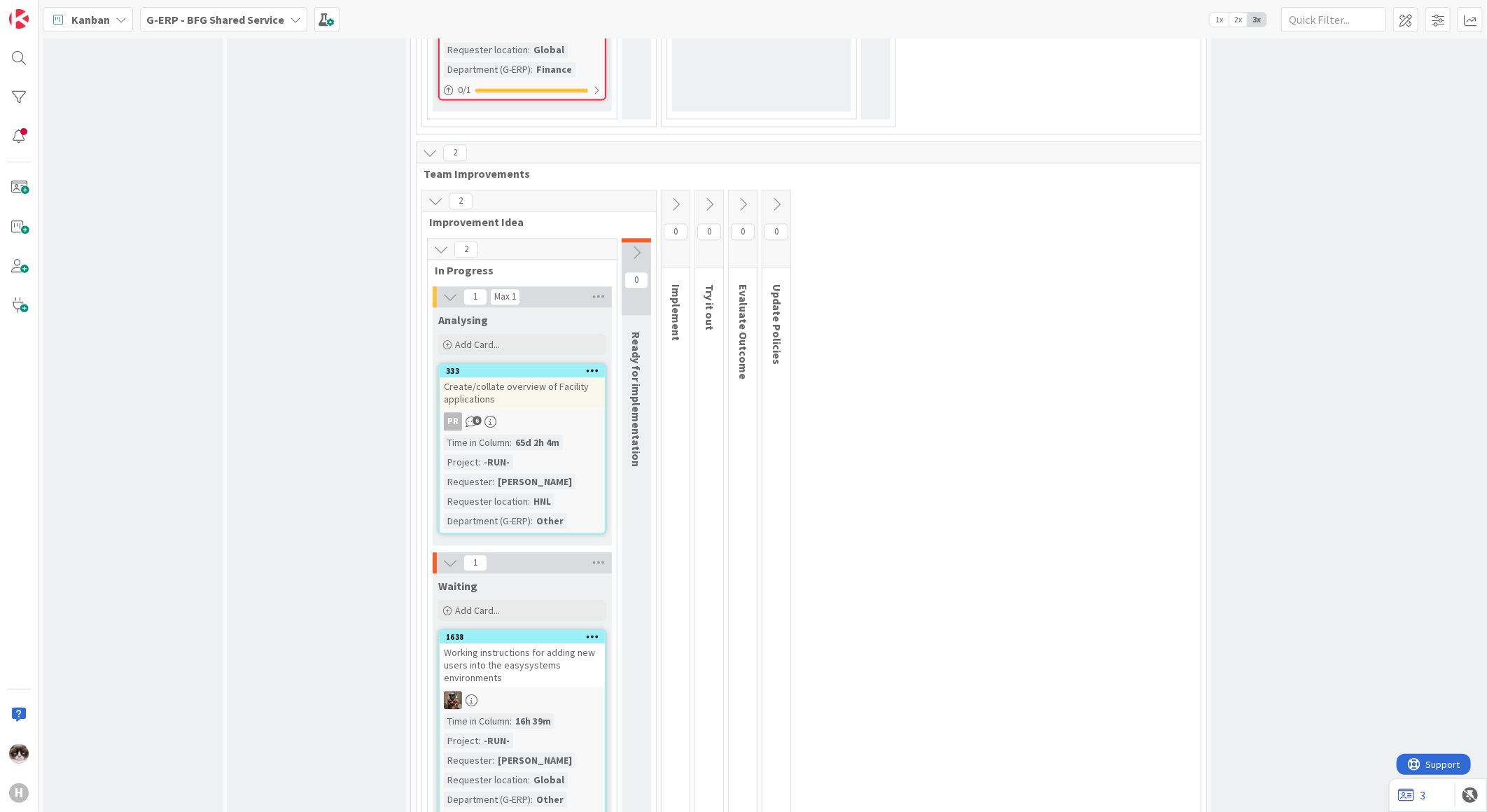
click at [549, 691] on div at bounding box center [523, 700] width 165 height 18
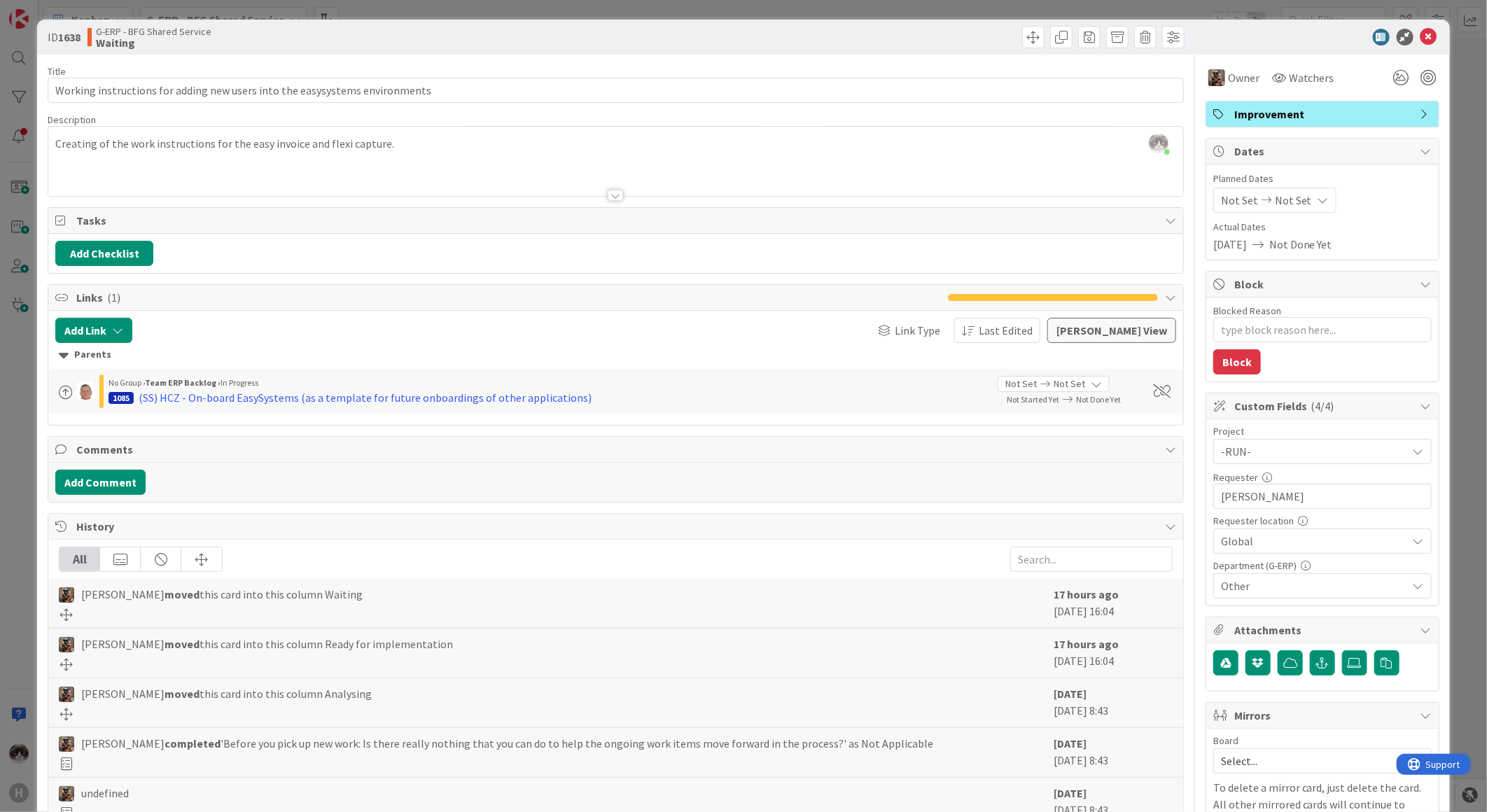
click at [620, 203] on div "Title 76 / 128 Working instructions for adding new users into the easysystems e…" at bounding box center [616, 583] width 1137 height 1058
click at [1424, 32] on icon at bounding box center [1429, 37] width 17 height 17
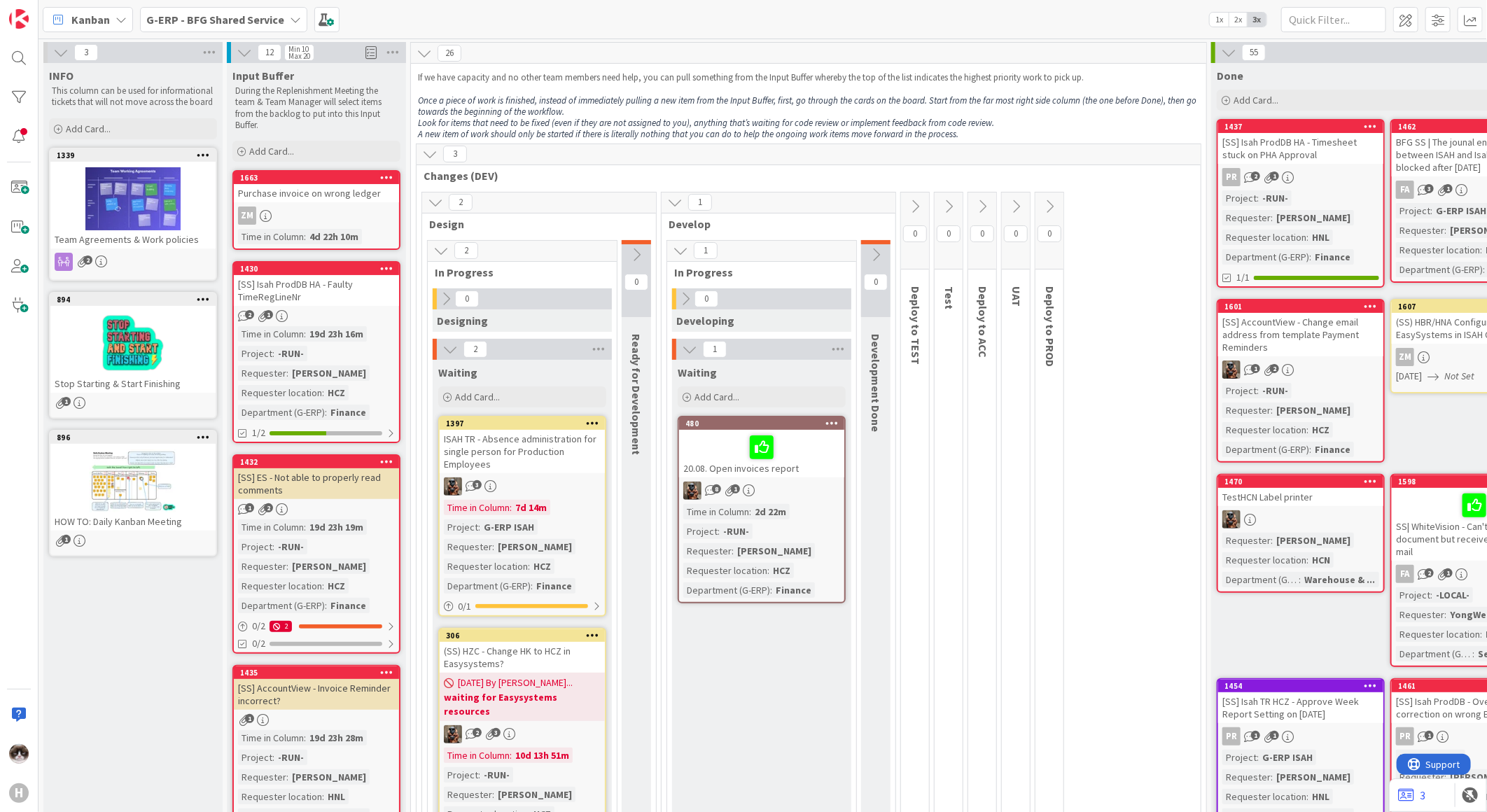
click at [431, 148] on icon at bounding box center [429, 154] width 15 height 15
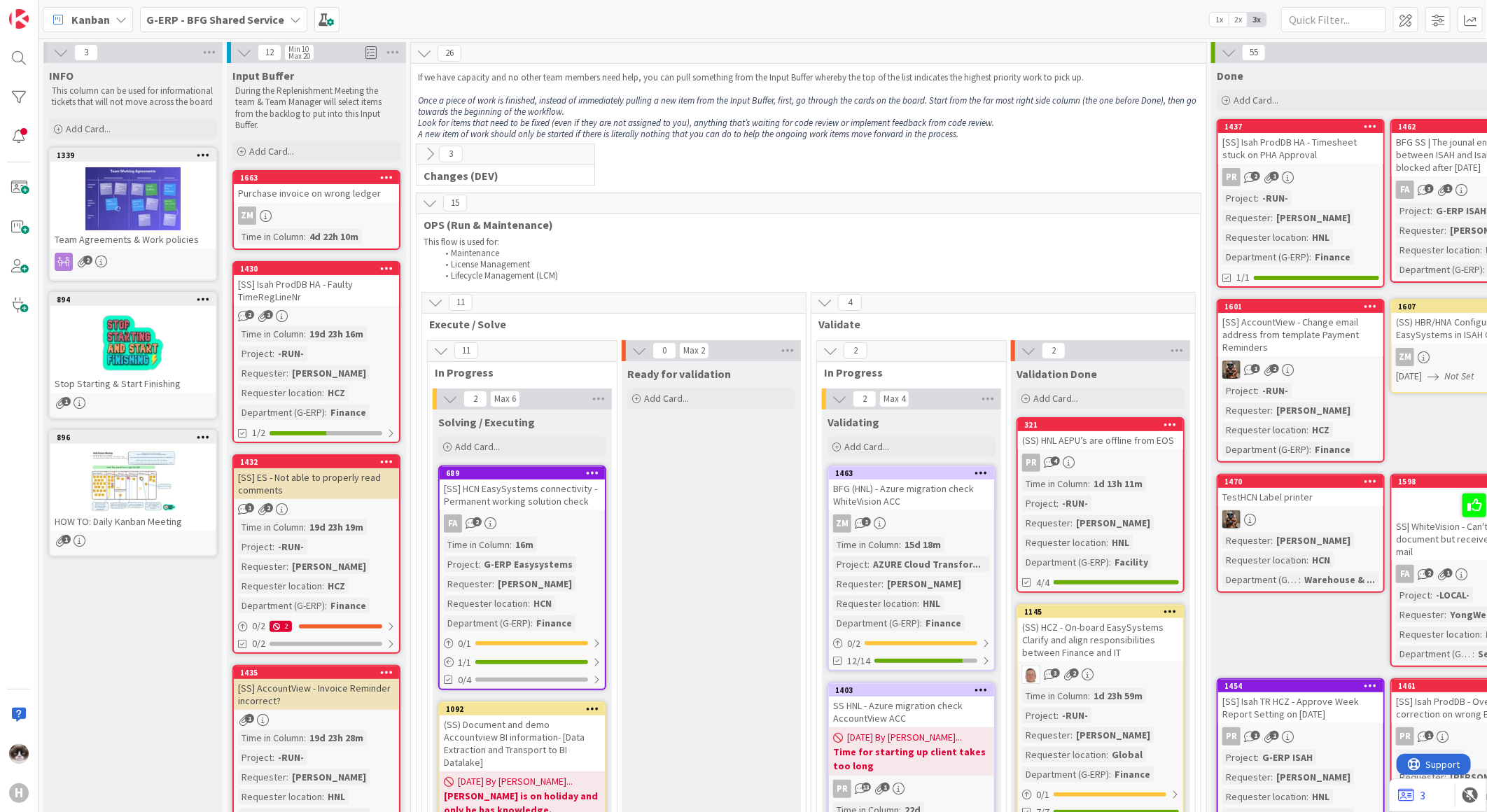
click at [428, 196] on icon at bounding box center [429, 203] width 15 height 15
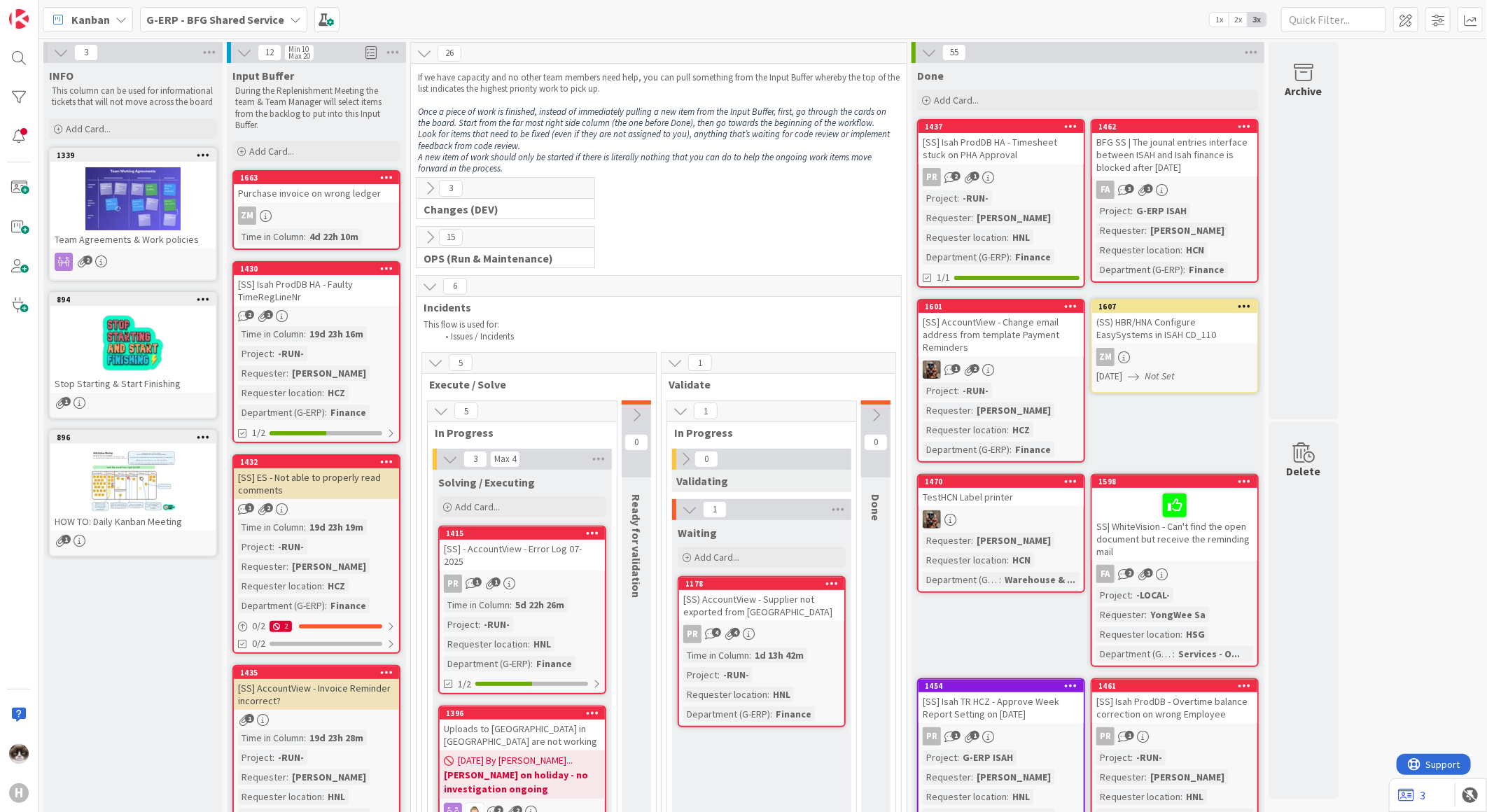
click at [430, 279] on icon at bounding box center [429, 286] width 15 height 15
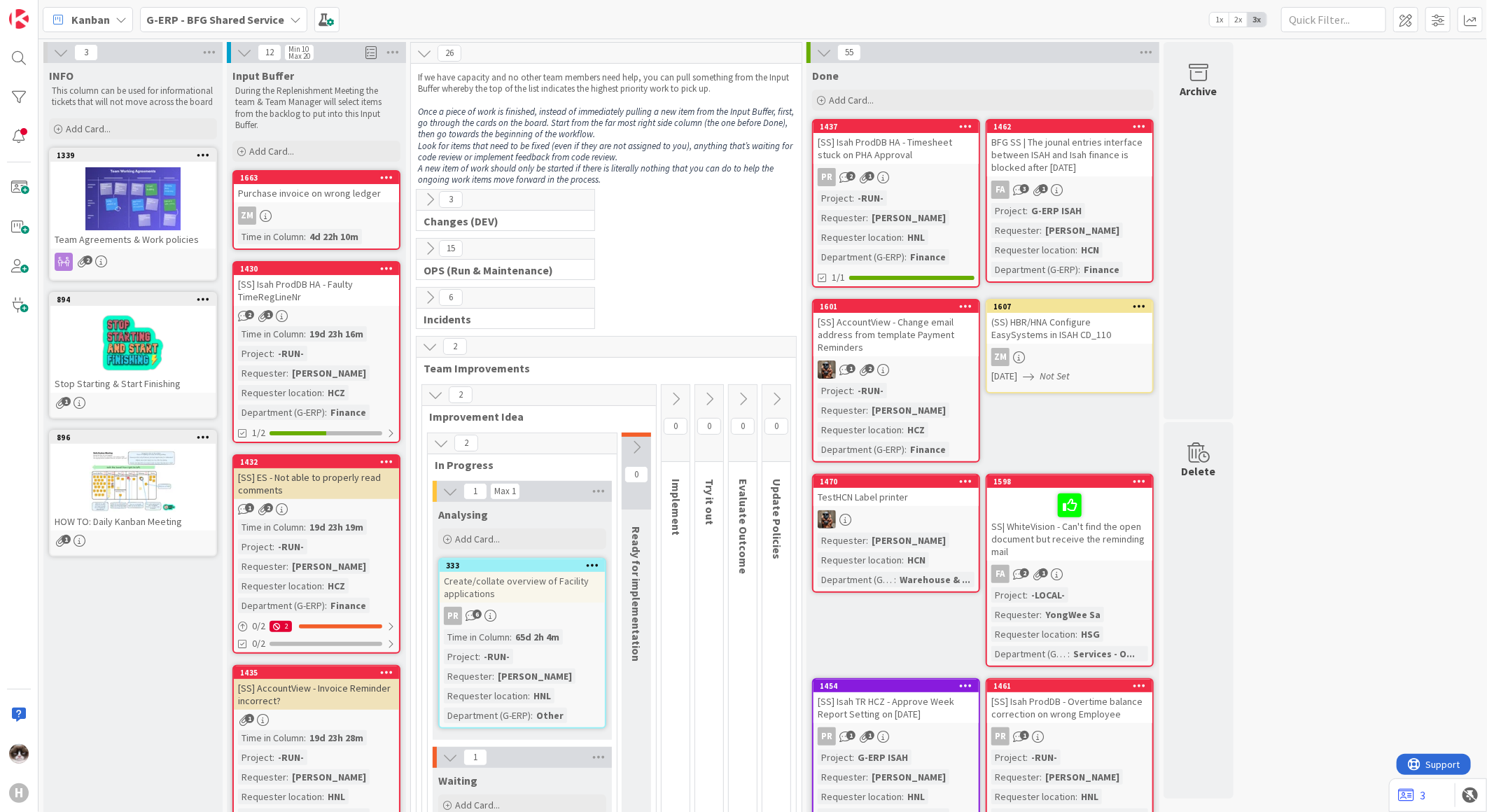
click at [426, 347] on icon at bounding box center [429, 346] width 15 height 15
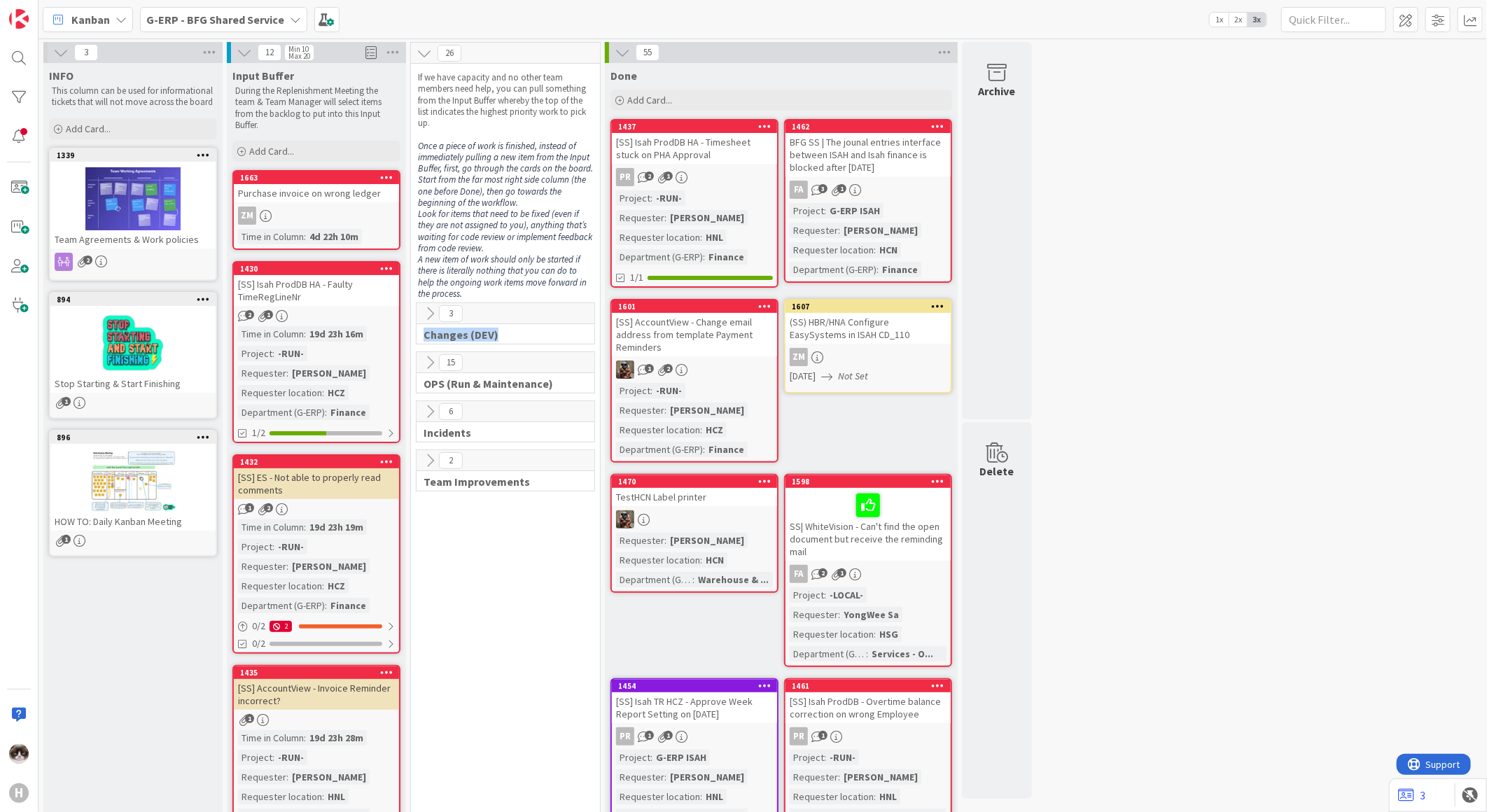
drag, startPoint x: 425, startPoint y: 337, endPoint x: 519, endPoint y: 336, distance: 94.0
click at [519, 336] on span "Changes (DEV)" at bounding box center [500, 334] width 153 height 14
drag, startPoint x: 519, startPoint y: 336, endPoint x: 566, endPoint y: 384, distance: 67.2
click at [566, 384] on span "OPS (Run & Maintenance)" at bounding box center [500, 383] width 153 height 14
drag, startPoint x: 424, startPoint y: 431, endPoint x: 489, endPoint y: 436, distance: 65.2
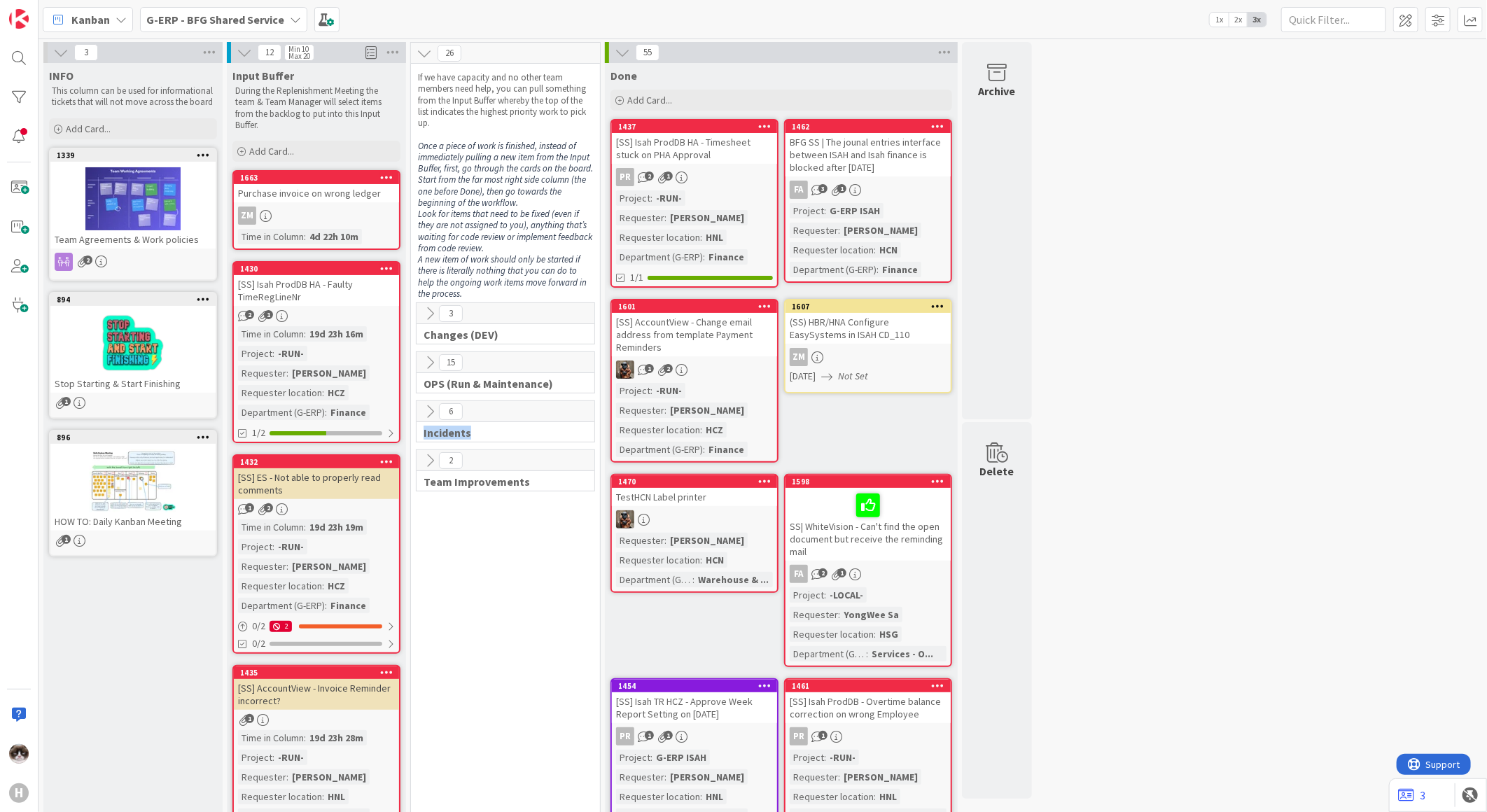
click at [489, 436] on span "Incidents" at bounding box center [500, 432] width 153 height 14
drag, startPoint x: 489, startPoint y: 436, endPoint x: 536, endPoint y: 481, distance: 65.1
click at [536, 481] on div "Team Improvements" at bounding box center [505, 481] width 177 height 14
click at [428, 414] on icon at bounding box center [429, 411] width 15 height 15
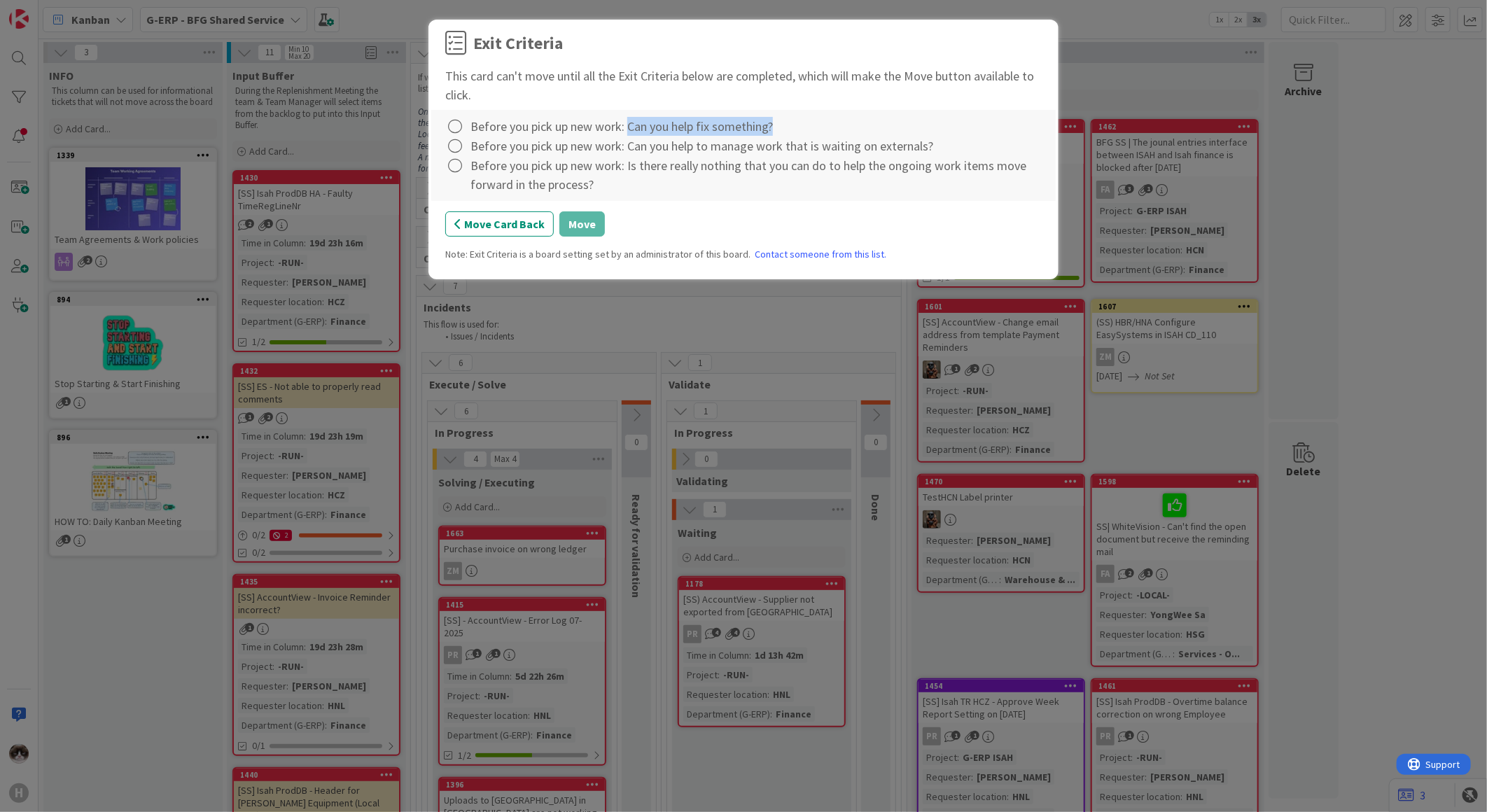
drag, startPoint x: 627, startPoint y: 122, endPoint x: 835, endPoint y: 128, distance: 208.1
click at [835, 128] on div "Before you pick up new work: Can you help fix something?" at bounding box center [744, 127] width 597 height 20
click at [456, 122] on icon at bounding box center [456, 127] width 20 height 20
click at [520, 156] on link "Complete" at bounding box center [532, 156] width 175 height 20
drag, startPoint x: 635, startPoint y: 148, endPoint x: 950, endPoint y: 156, distance: 315.1
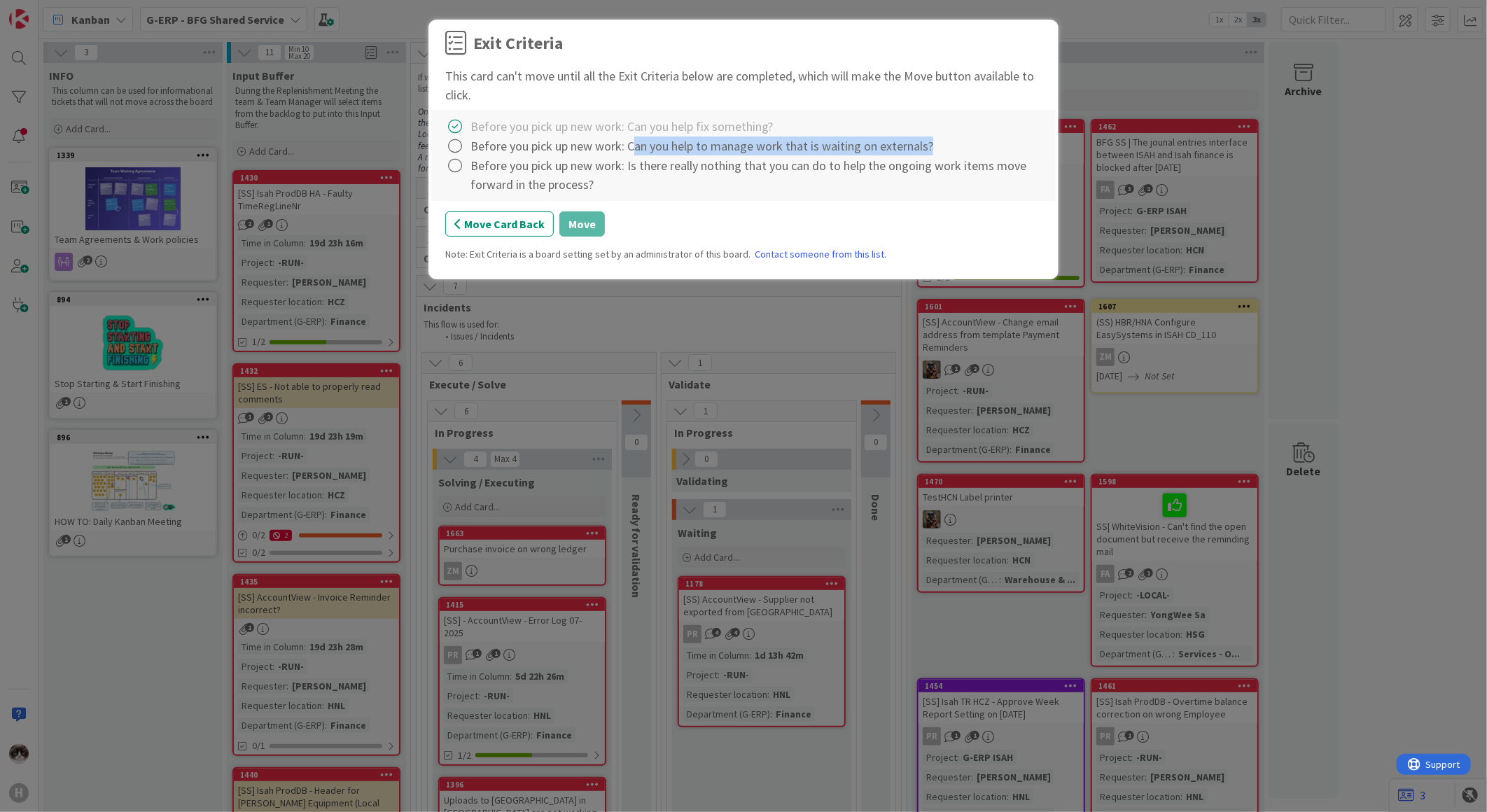
click at [950, 156] on div "Before you pick up new work: Can you help to manage work that is waiting on ext…" at bounding box center [744, 147] width 597 height 20
click at [456, 139] on icon at bounding box center [456, 147] width 20 height 20
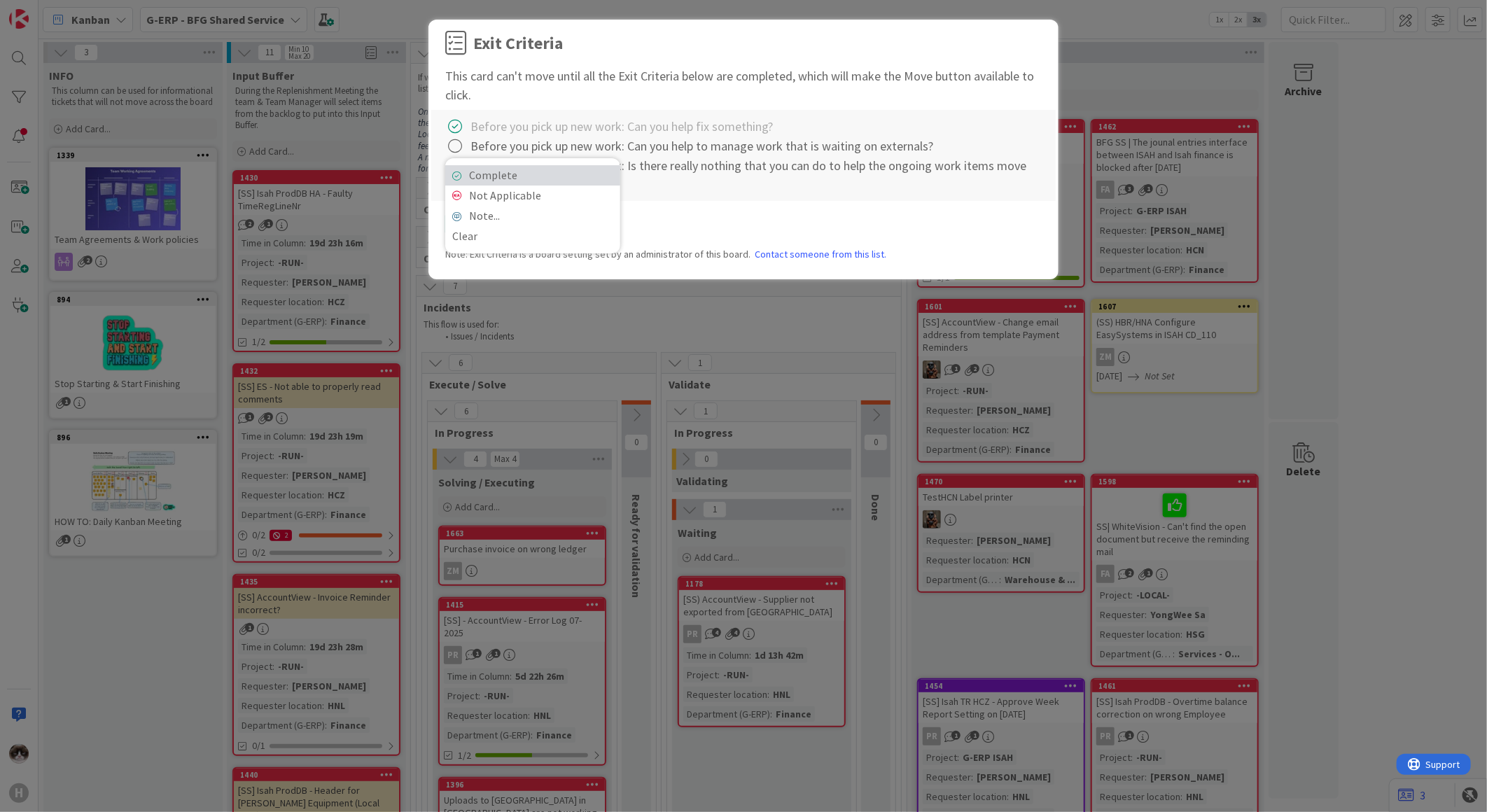
click at [476, 170] on link "Complete" at bounding box center [532, 175] width 175 height 20
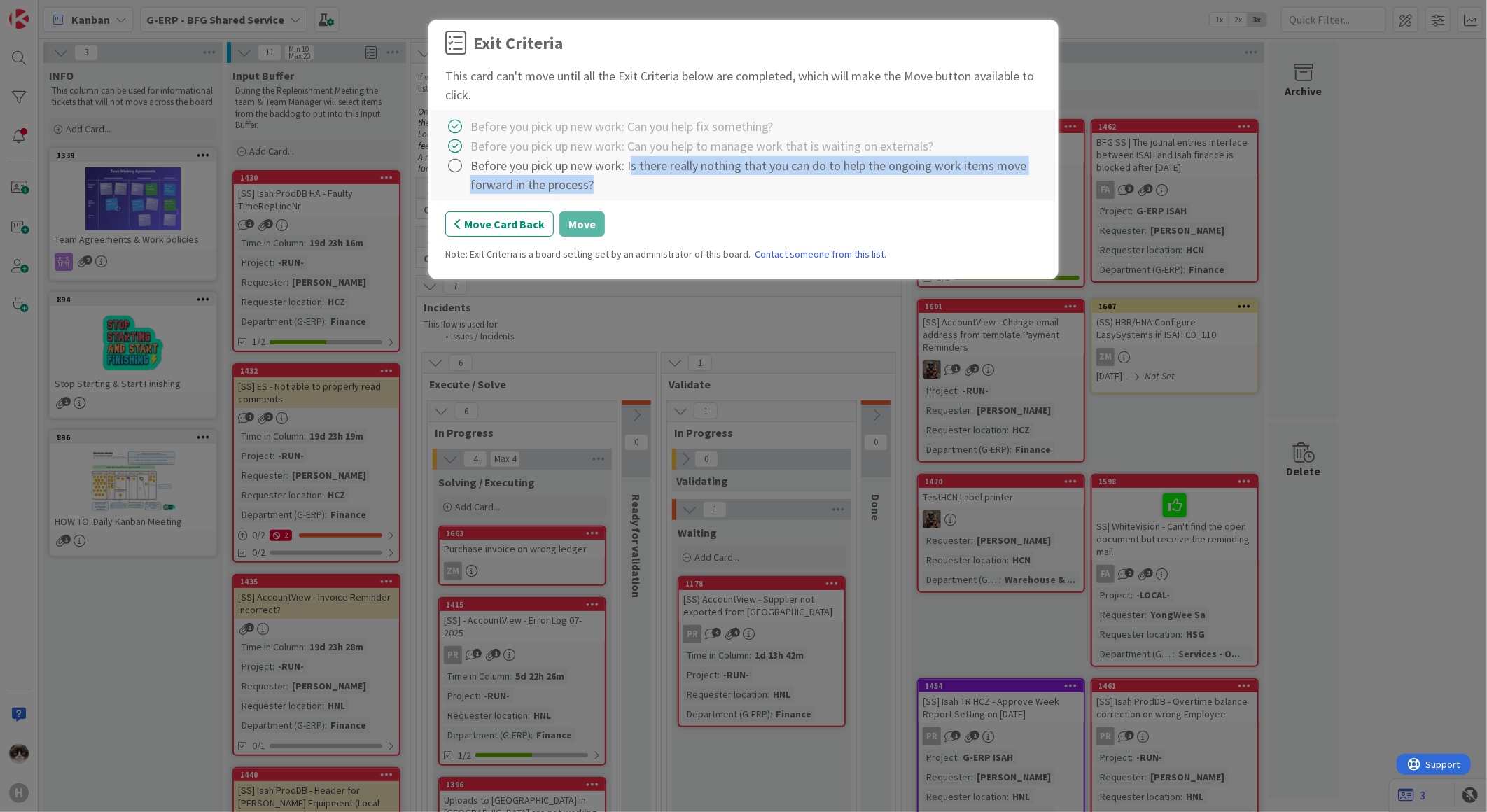
drag, startPoint x: 631, startPoint y: 164, endPoint x: 1023, endPoint y: 186, distance: 392.6
click at [1023, 186] on div "Before you pick up new work: Is there really nothing that you can do to help th…" at bounding box center [756, 175] width 571 height 38
click at [647, 196] on div "Complete Not Applicable Note... Clear Before you pick up new work: Can you help…" at bounding box center [744, 155] width 625 height 91
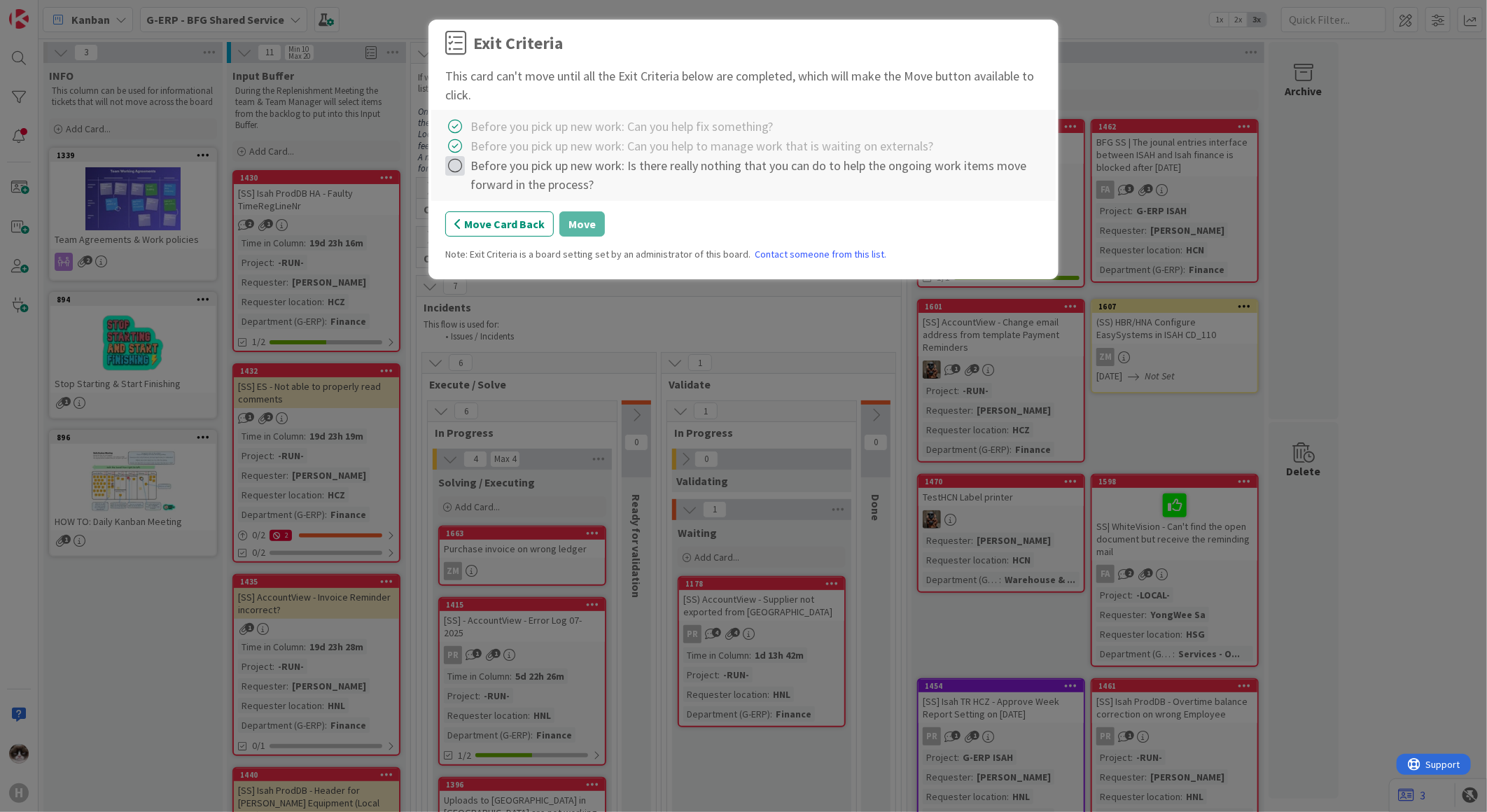
click at [450, 164] on icon at bounding box center [456, 166] width 20 height 20
click at [475, 198] on link "Complete" at bounding box center [532, 195] width 175 height 20
click at [575, 225] on button "Move" at bounding box center [582, 224] width 45 height 25
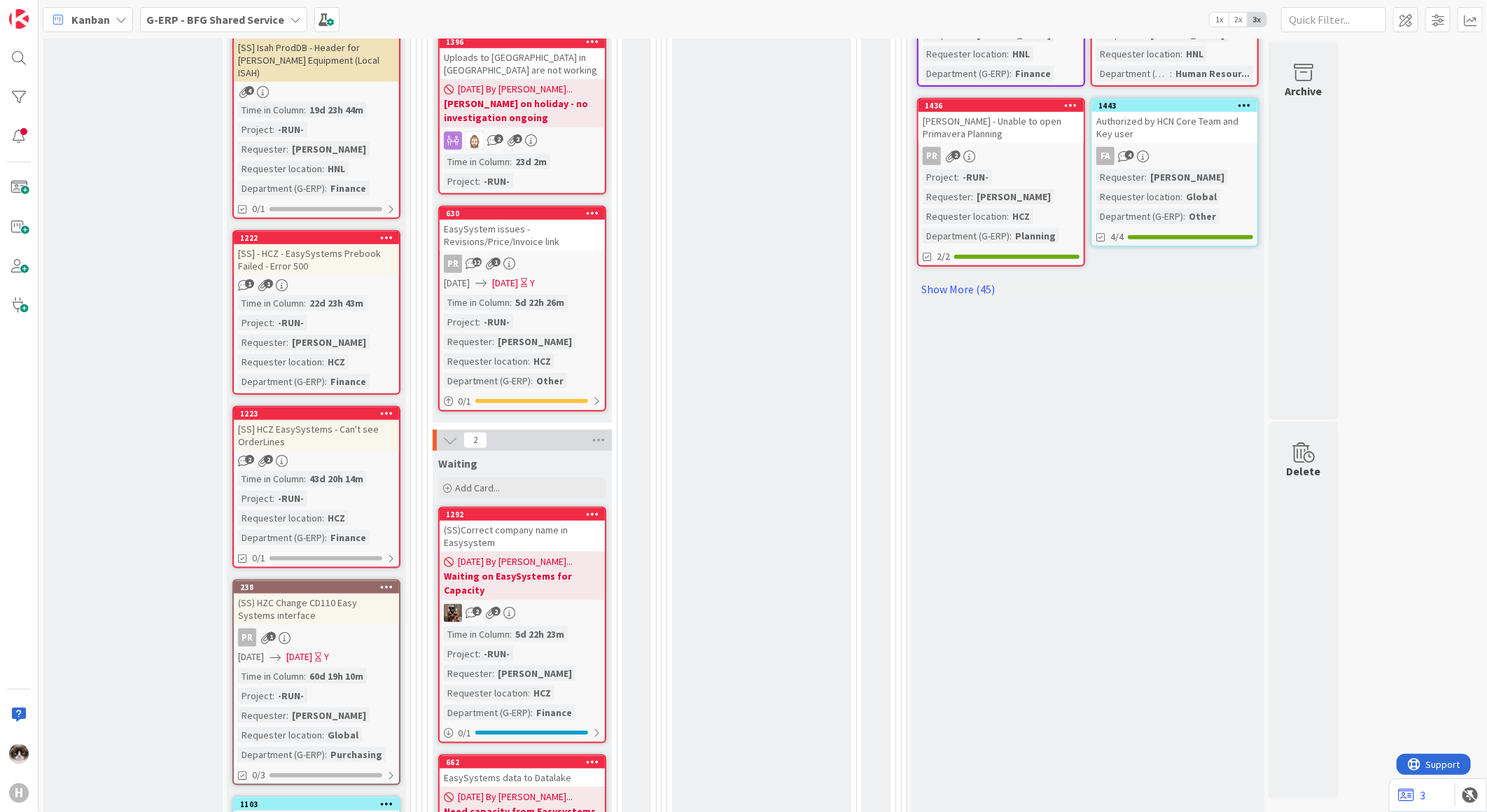
scroll to position [198, 0]
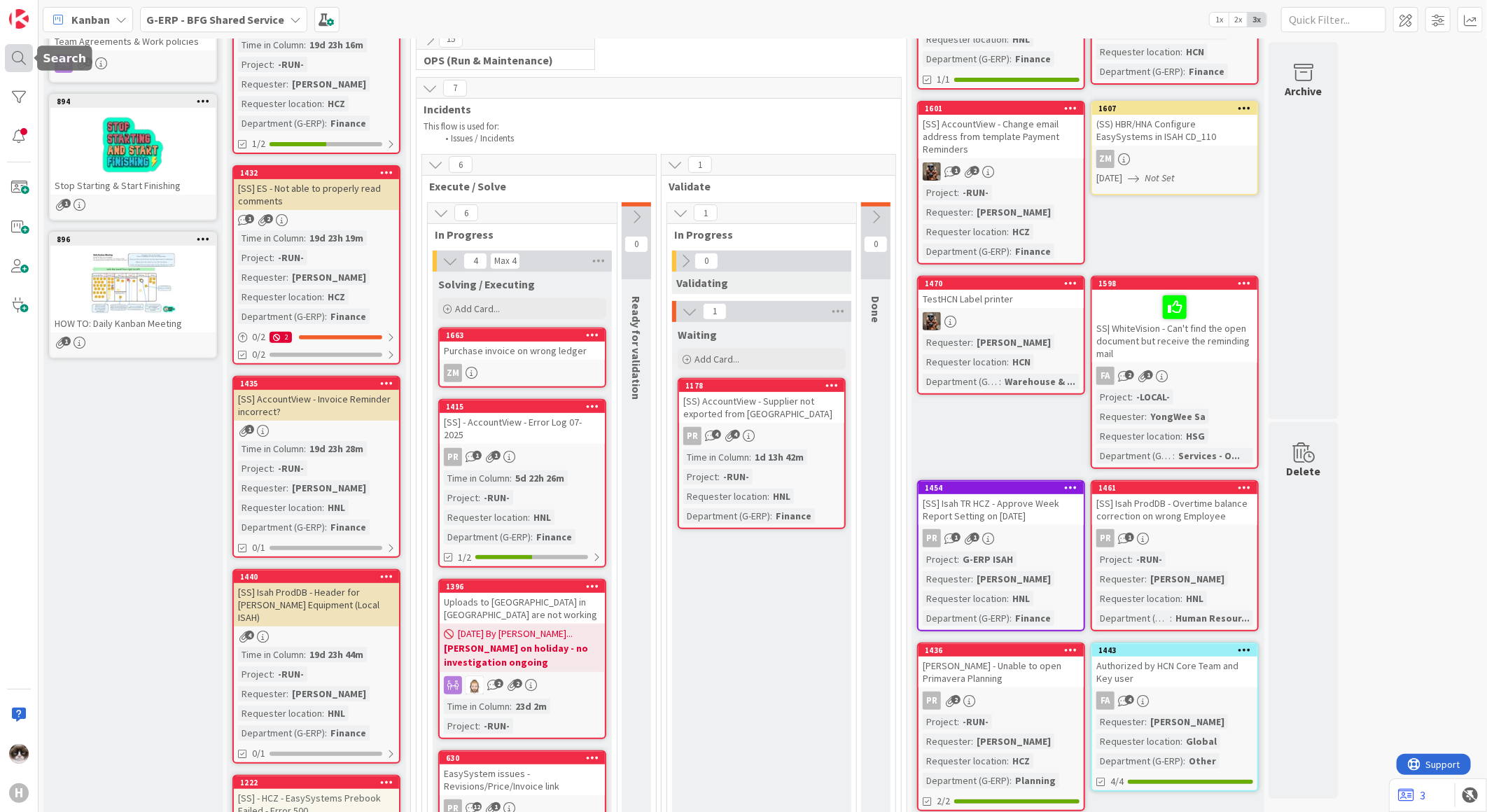
click at [23, 54] on div at bounding box center [18, 58] width 28 height 28
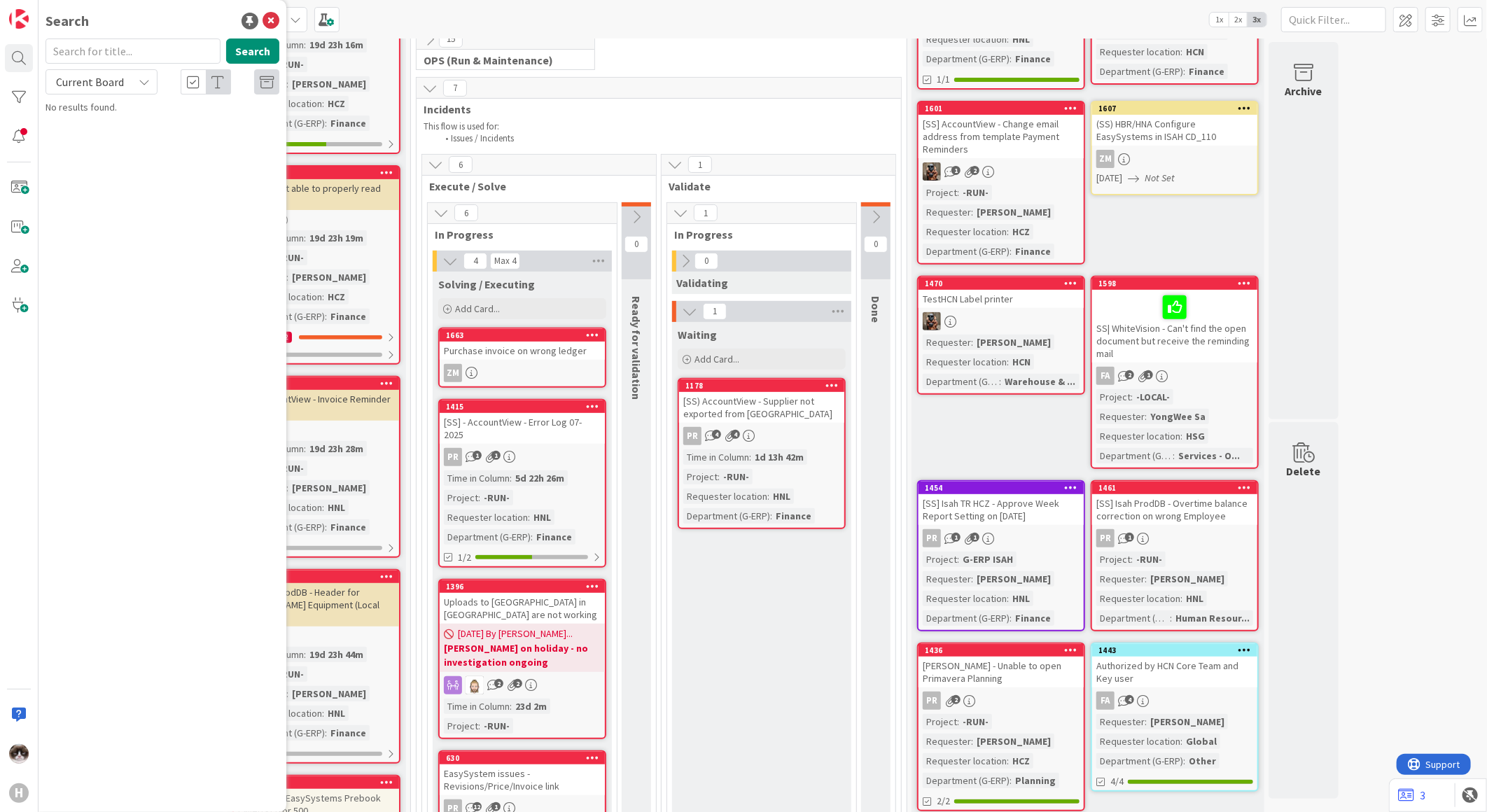
click at [82, 79] on span "Current Board" at bounding box center [90, 81] width 68 height 14
click at [105, 126] on link "Current Board" at bounding box center [126, 115] width 159 height 25
click at [91, 85] on span "Current Board" at bounding box center [90, 81] width 68 height 14
click at [84, 134] on span "All Boards" at bounding box center [126, 139] width 146 height 21
click at [89, 53] on input "text" at bounding box center [132, 52] width 175 height 25
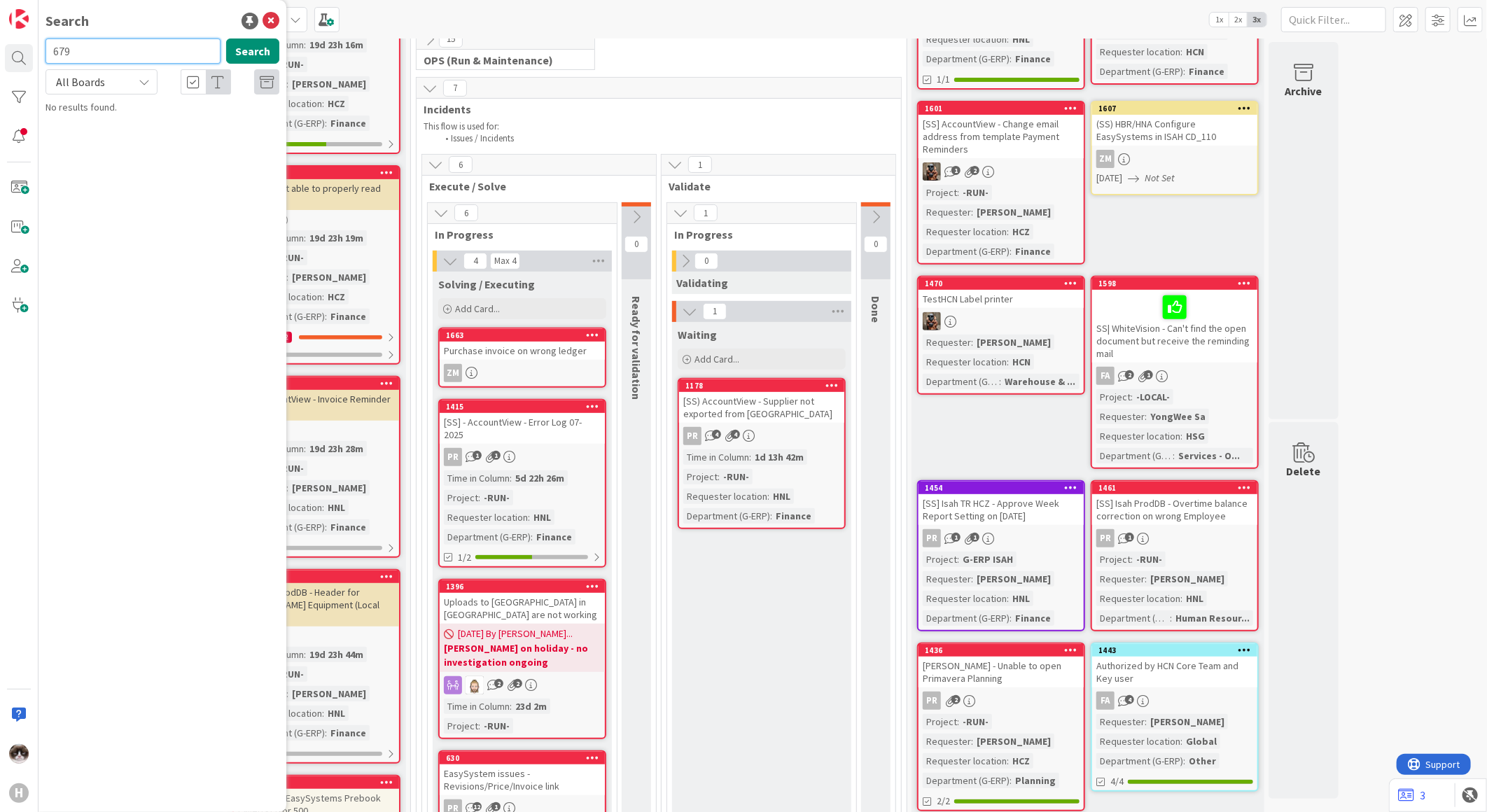
click at [89, 53] on input "679" at bounding box center [132, 52] width 175 height 25
click at [176, 134] on span "[SS] HCN EasySystems connectivity - Permanent working solution check" at bounding box center [158, 130] width 187 height 27
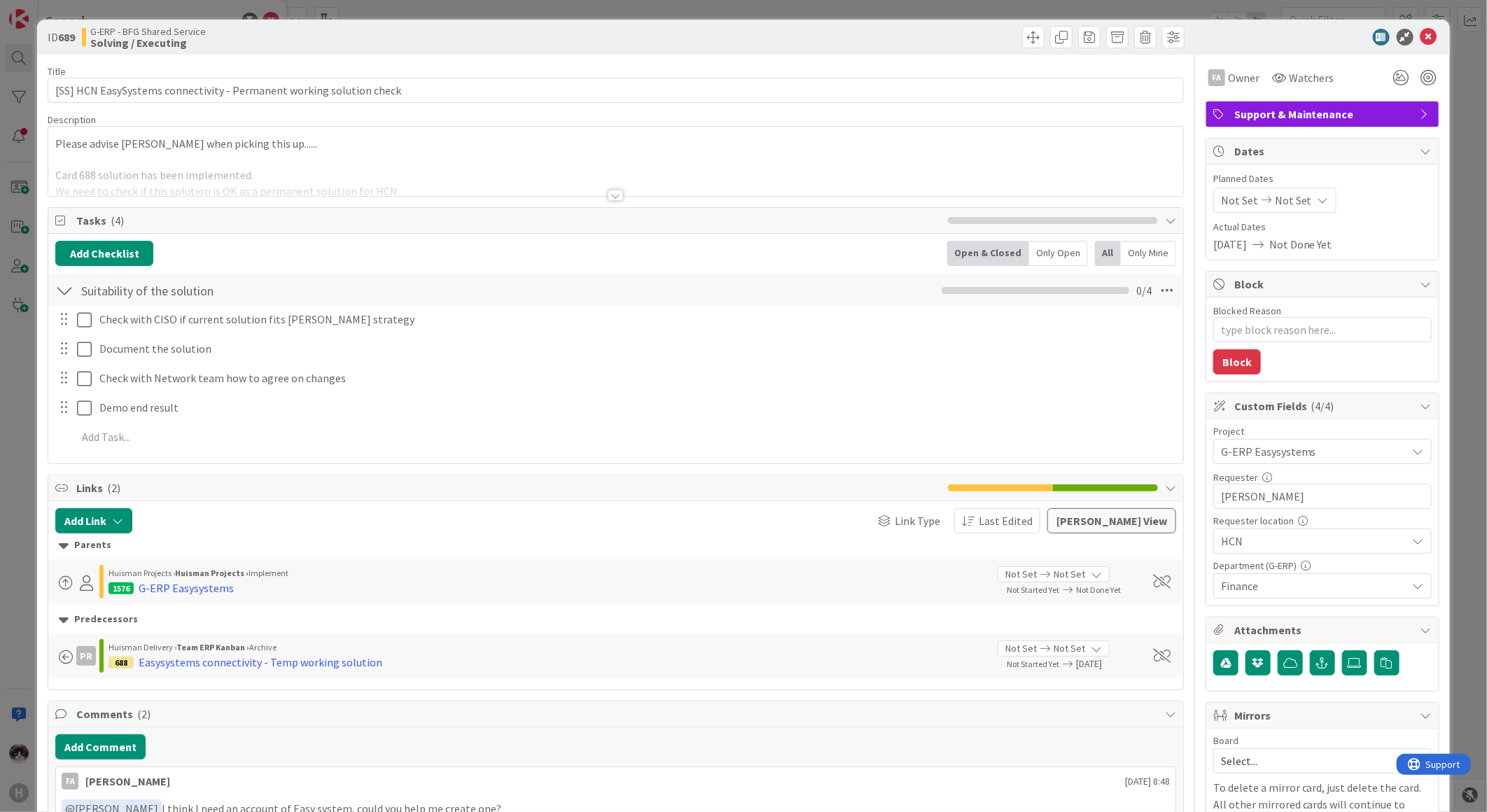
click at [611, 199] on div at bounding box center [615, 196] width 15 height 11
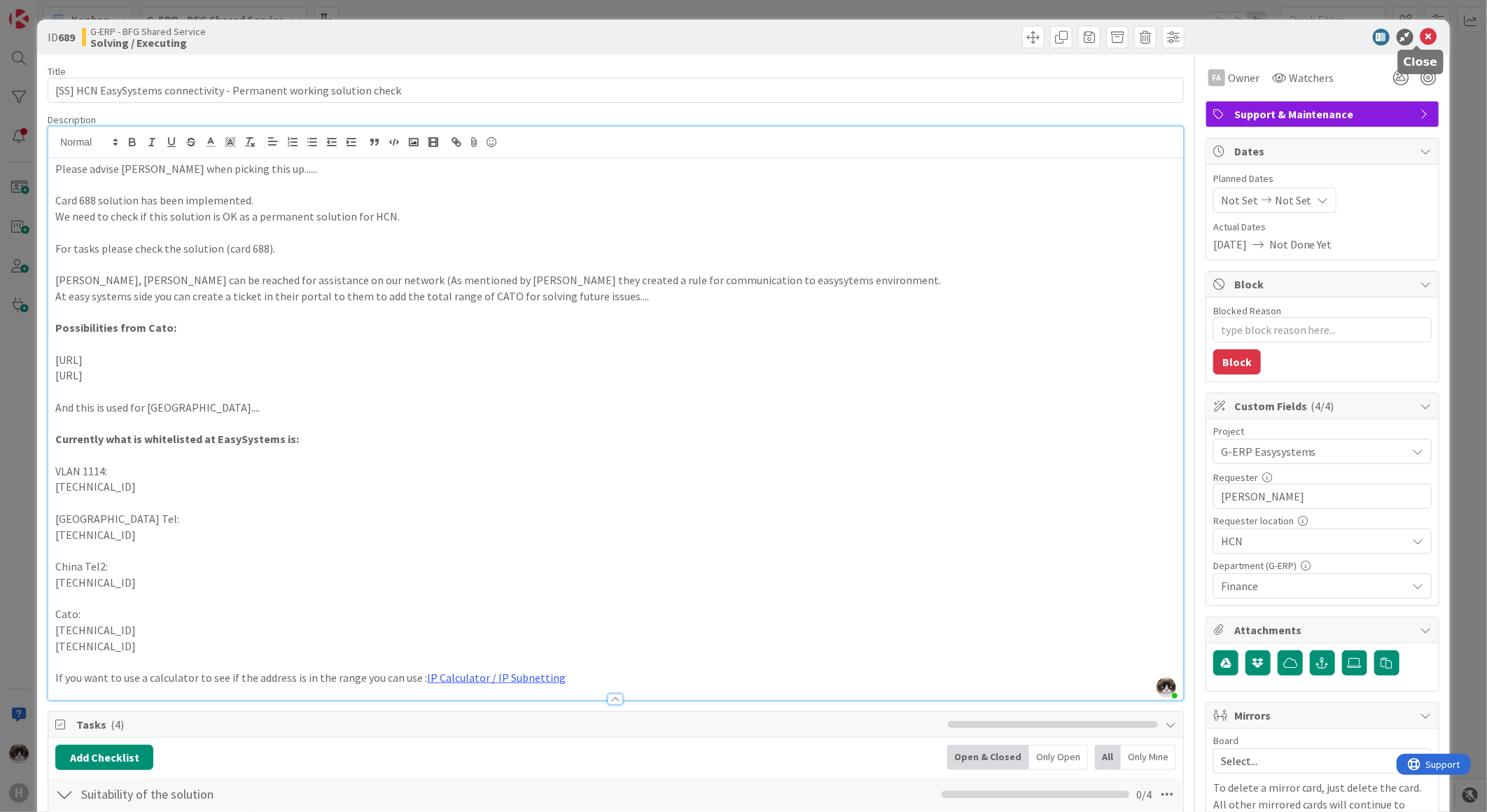
click at [1421, 36] on icon at bounding box center [1429, 37] width 17 height 17
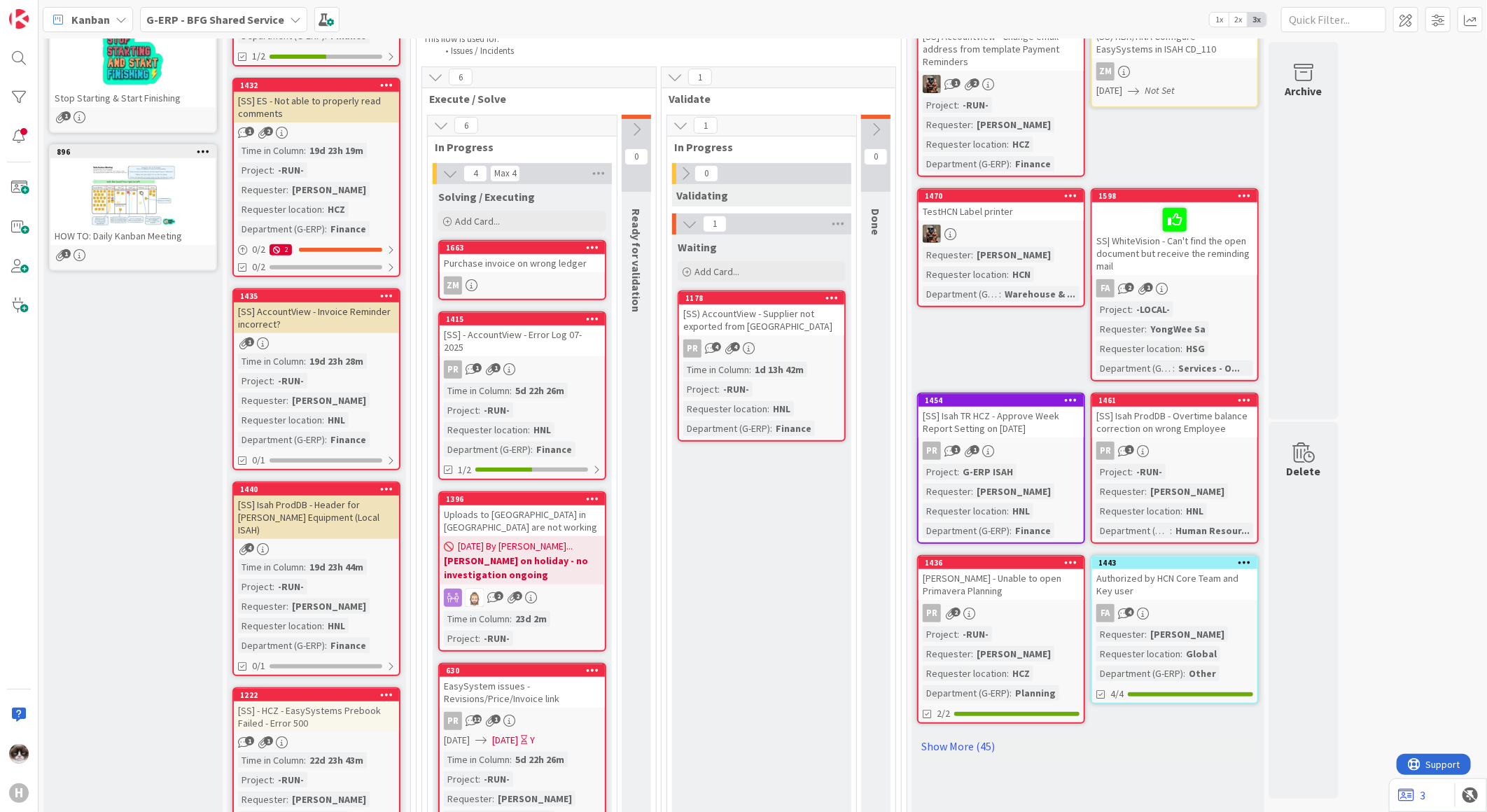
scroll to position [42, 0]
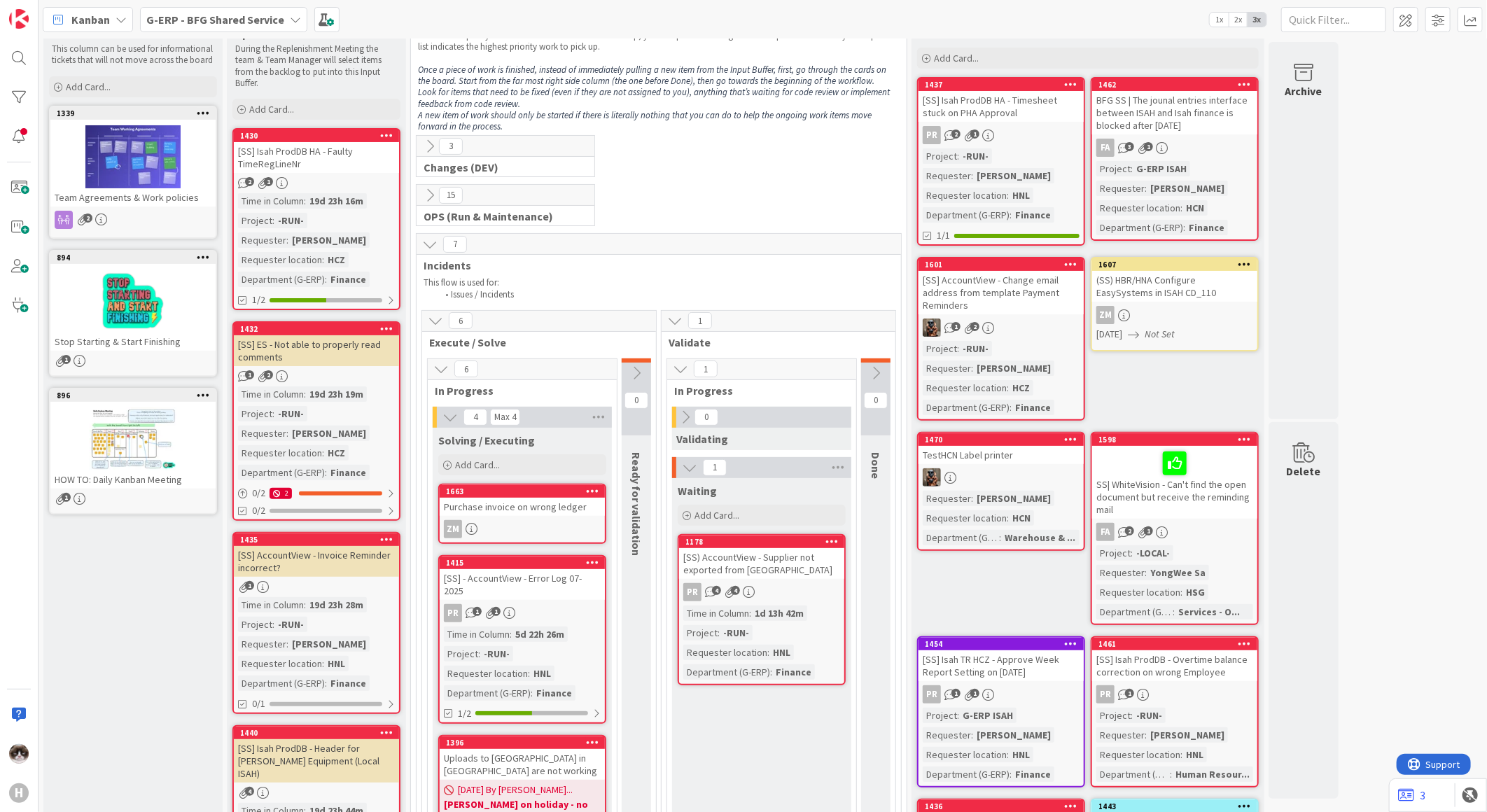
click at [428, 205] on div "15" at bounding box center [505, 195] width 177 height 21
click at [421, 198] on button at bounding box center [430, 196] width 18 height 18
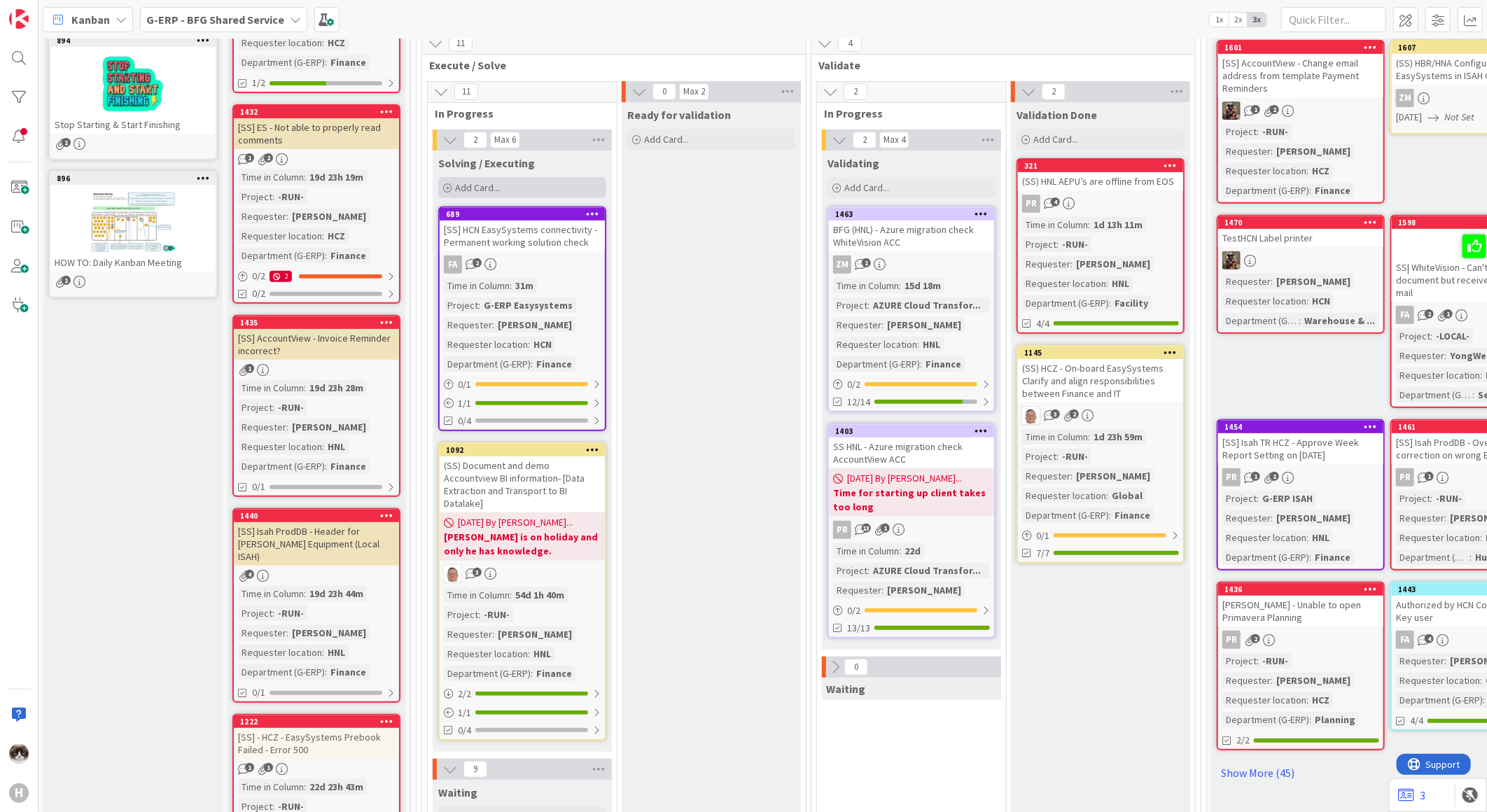
scroll to position [119, 0]
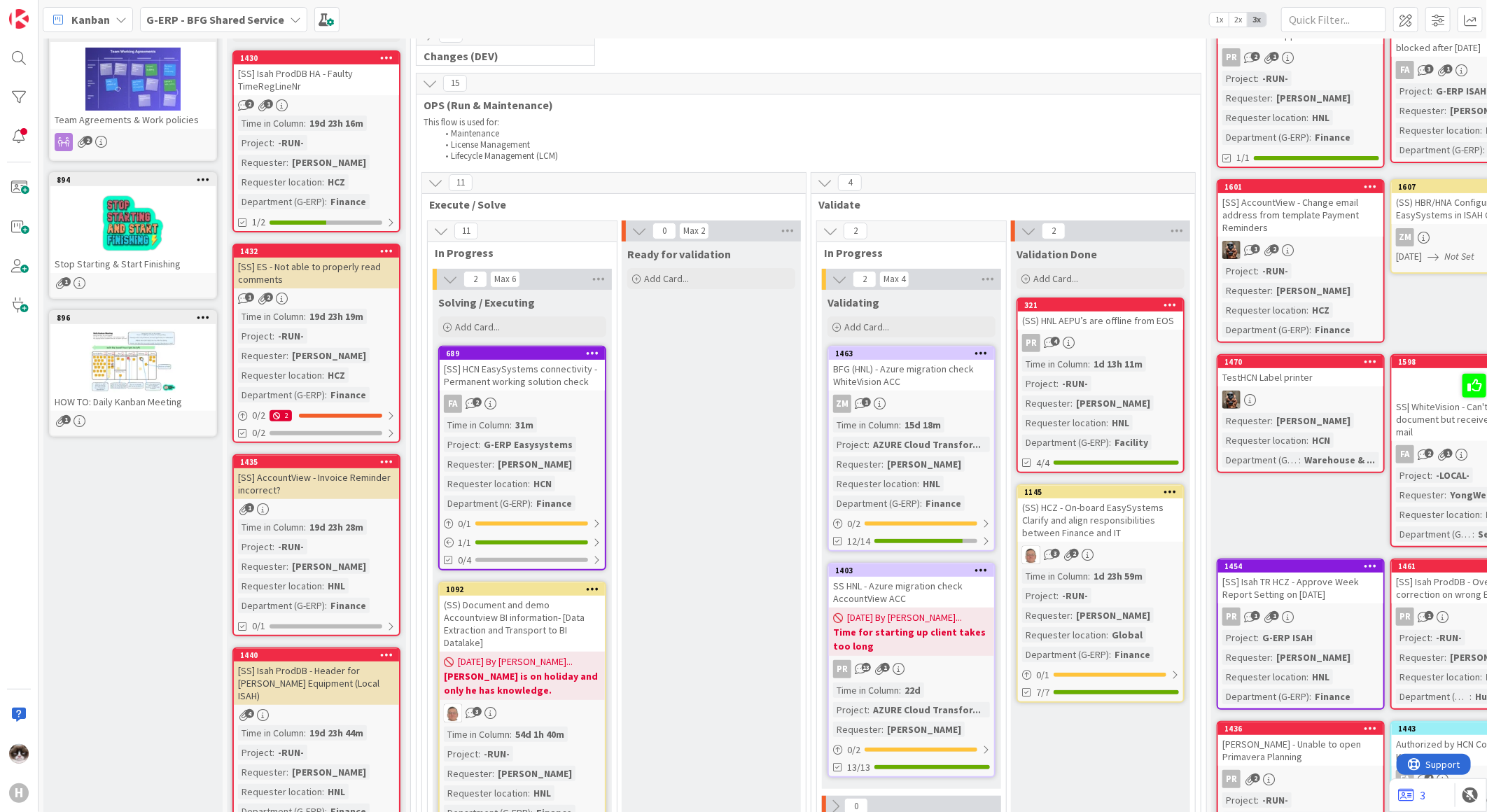
click at [572, 418] on div "Time in Column : 31m Project : G-ERP Easysystems Requester : Michel Peters Requ…" at bounding box center [522, 464] width 157 height 94
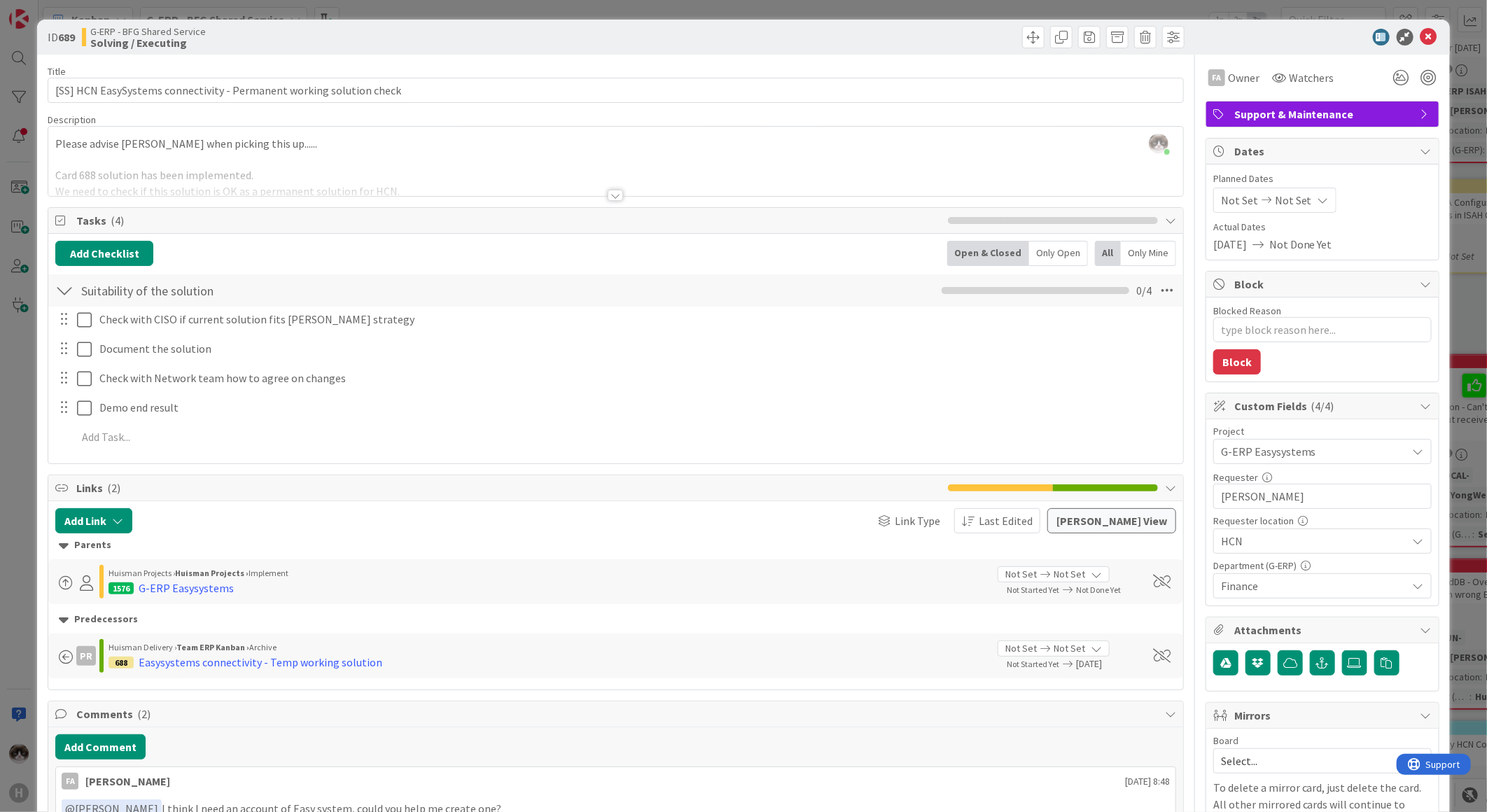
click at [608, 193] on div at bounding box center [615, 196] width 15 height 11
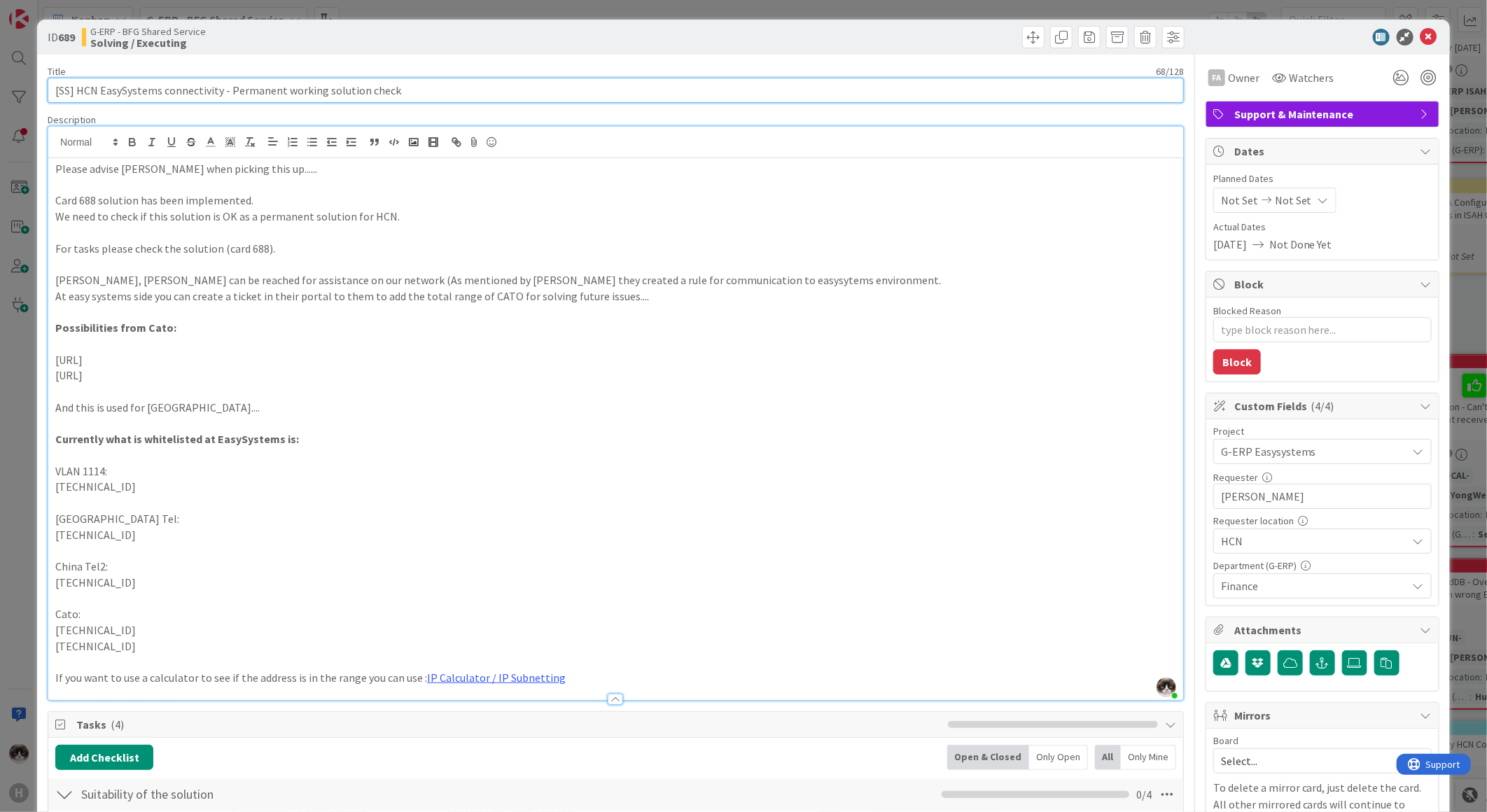
drag, startPoint x: 101, startPoint y: 86, endPoint x: 180, endPoint y: 92, distance: 79.2
click at [180, 92] on input "[SS] HCN EasySystems connectivity - Permanent working solution check" at bounding box center [616, 91] width 1137 height 25
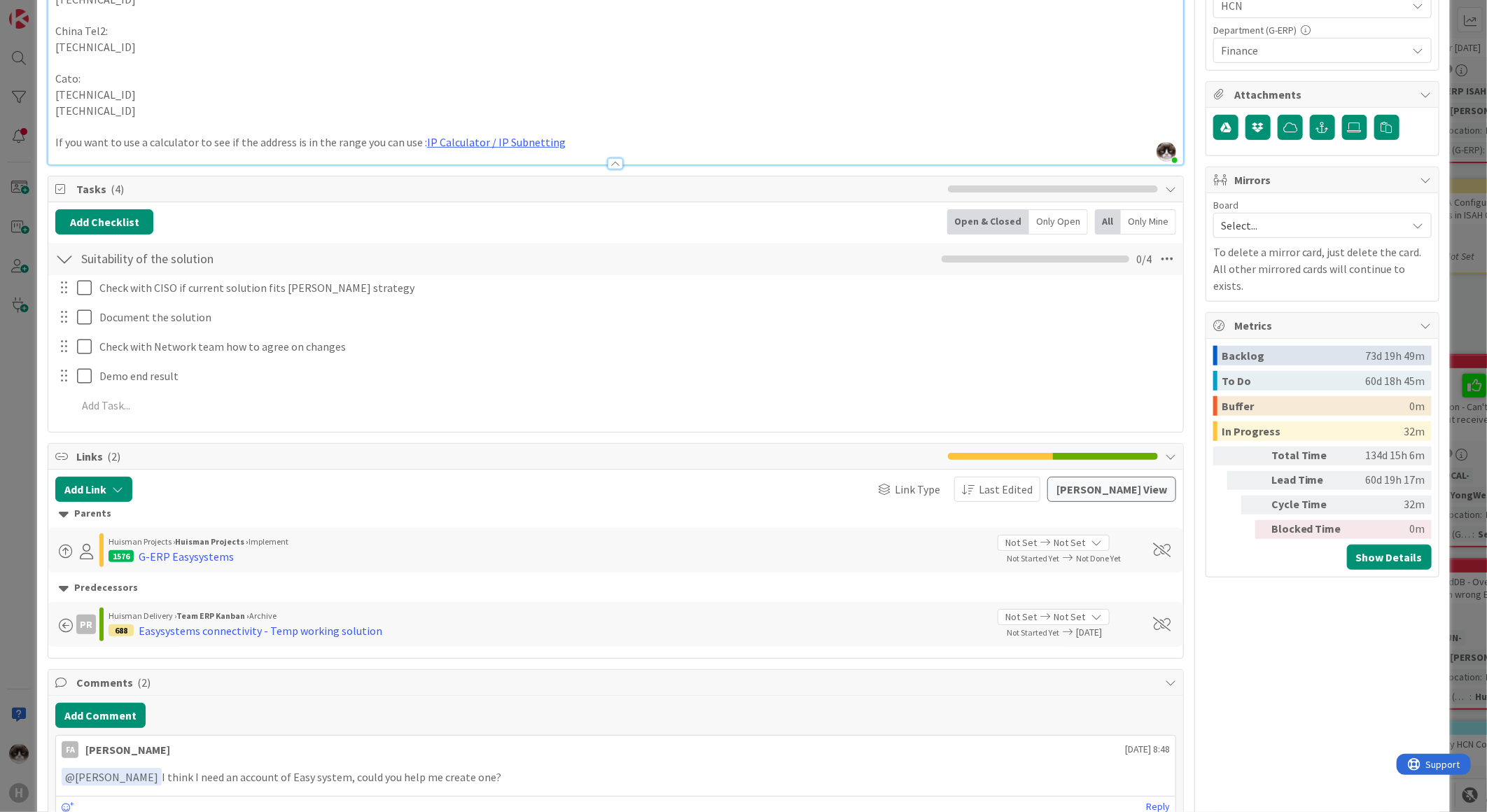
scroll to position [544, 0]
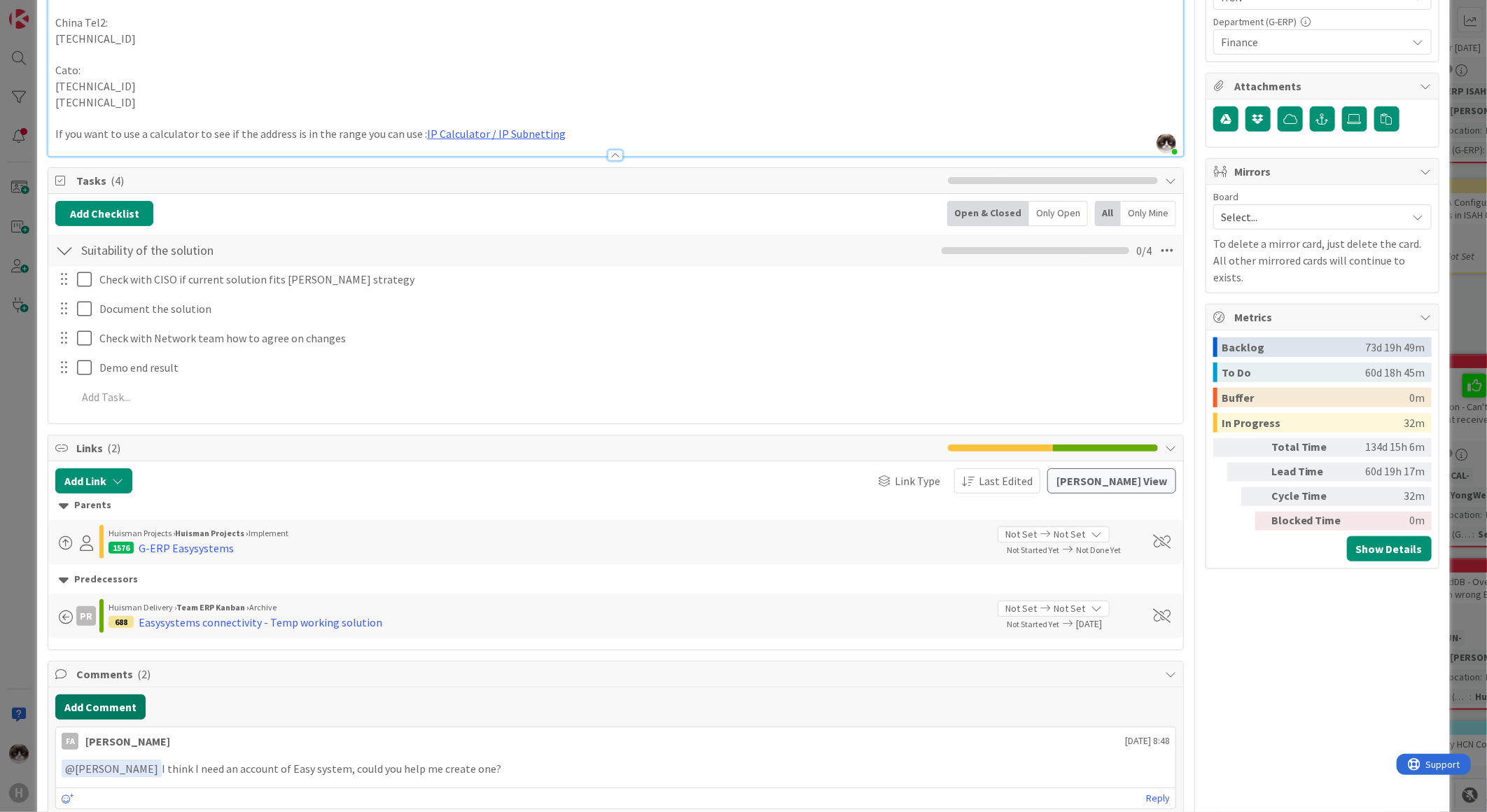
click at [101, 708] on button "Add Comment" at bounding box center [101, 707] width 91 height 25
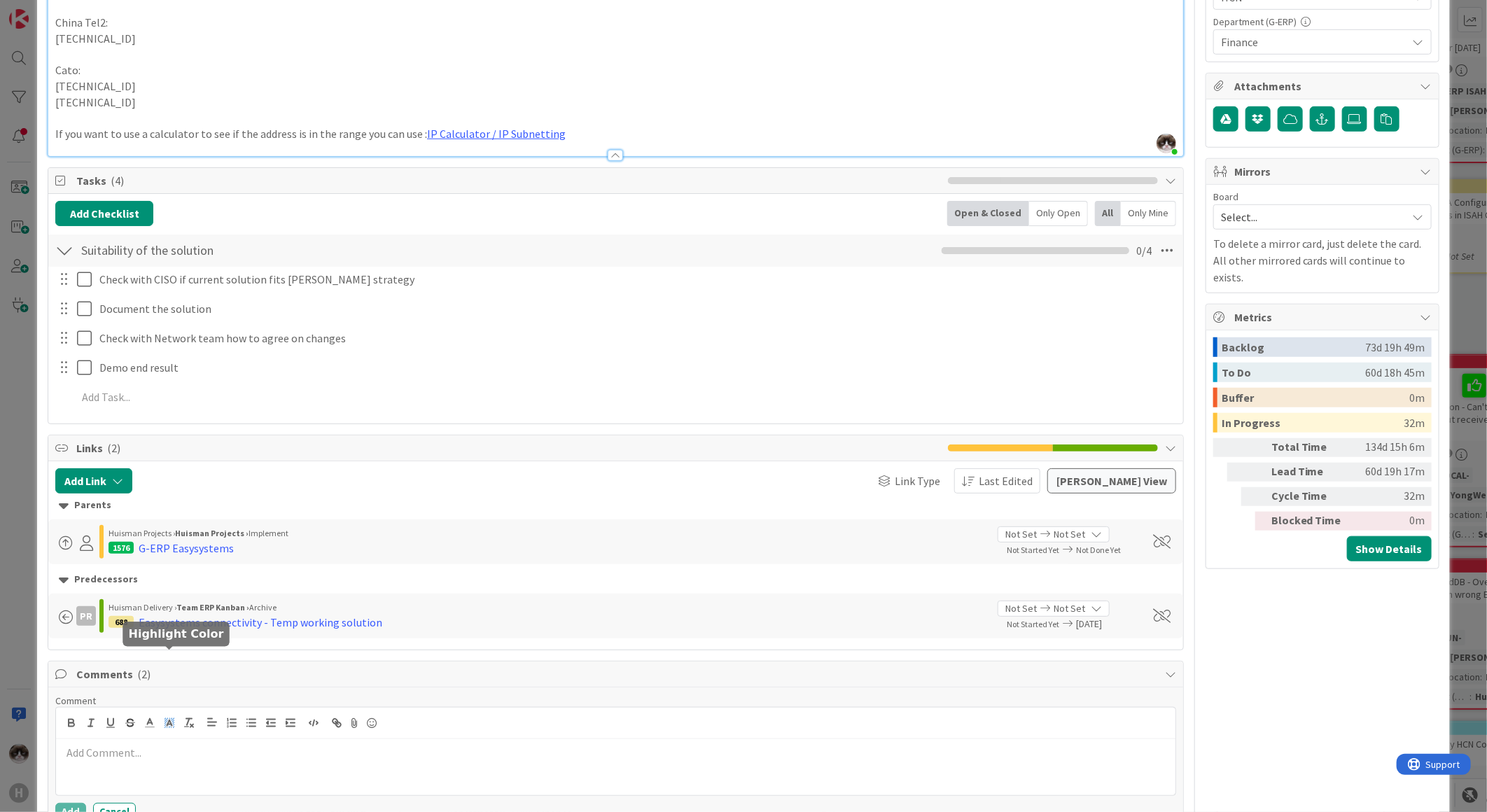
scroll to position [855, 0]
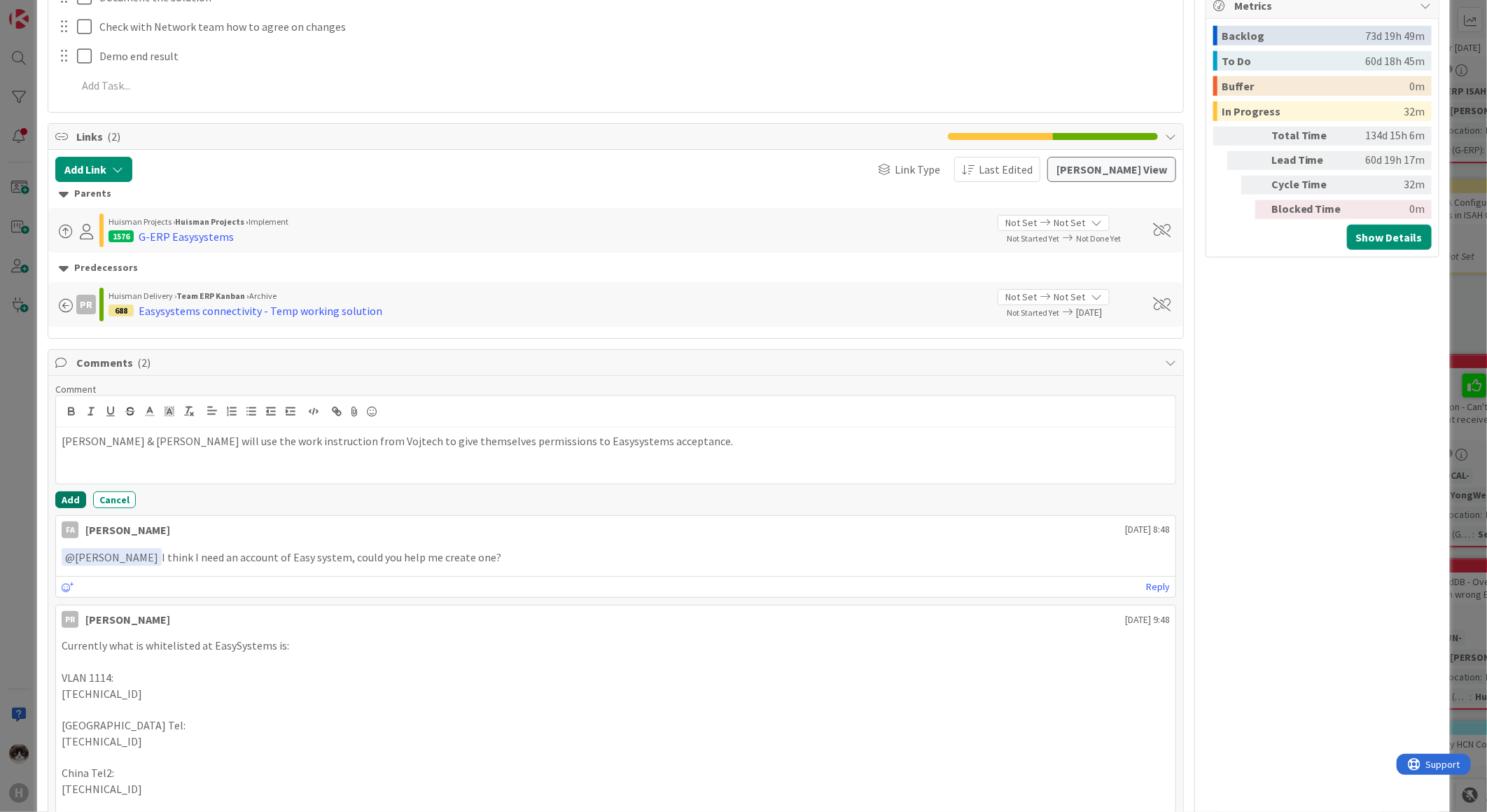
click at [60, 501] on button "Add" at bounding box center [71, 500] width 31 height 17
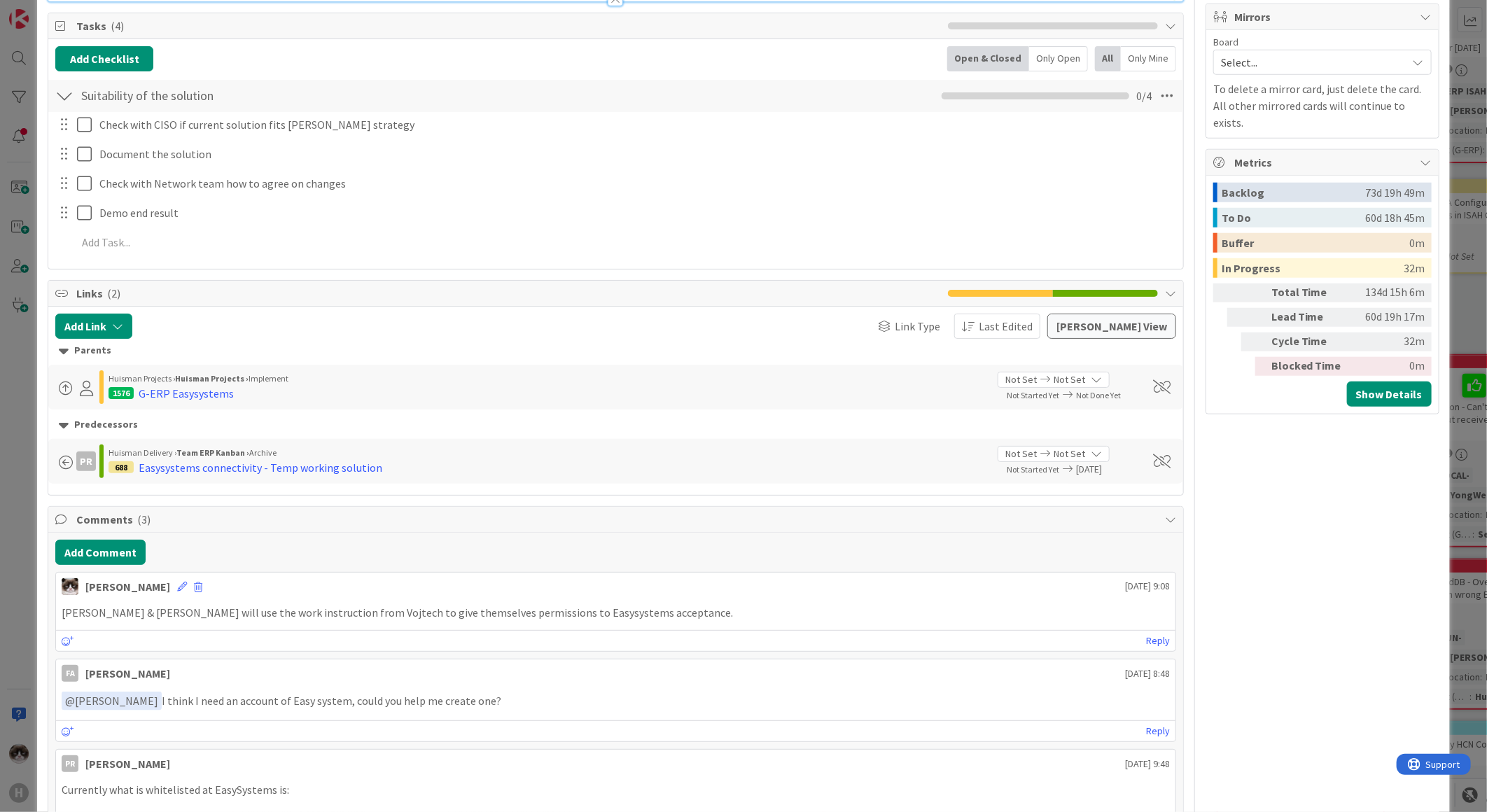
scroll to position [700, 0]
click at [177, 583] on icon at bounding box center [182, 585] width 10 height 10
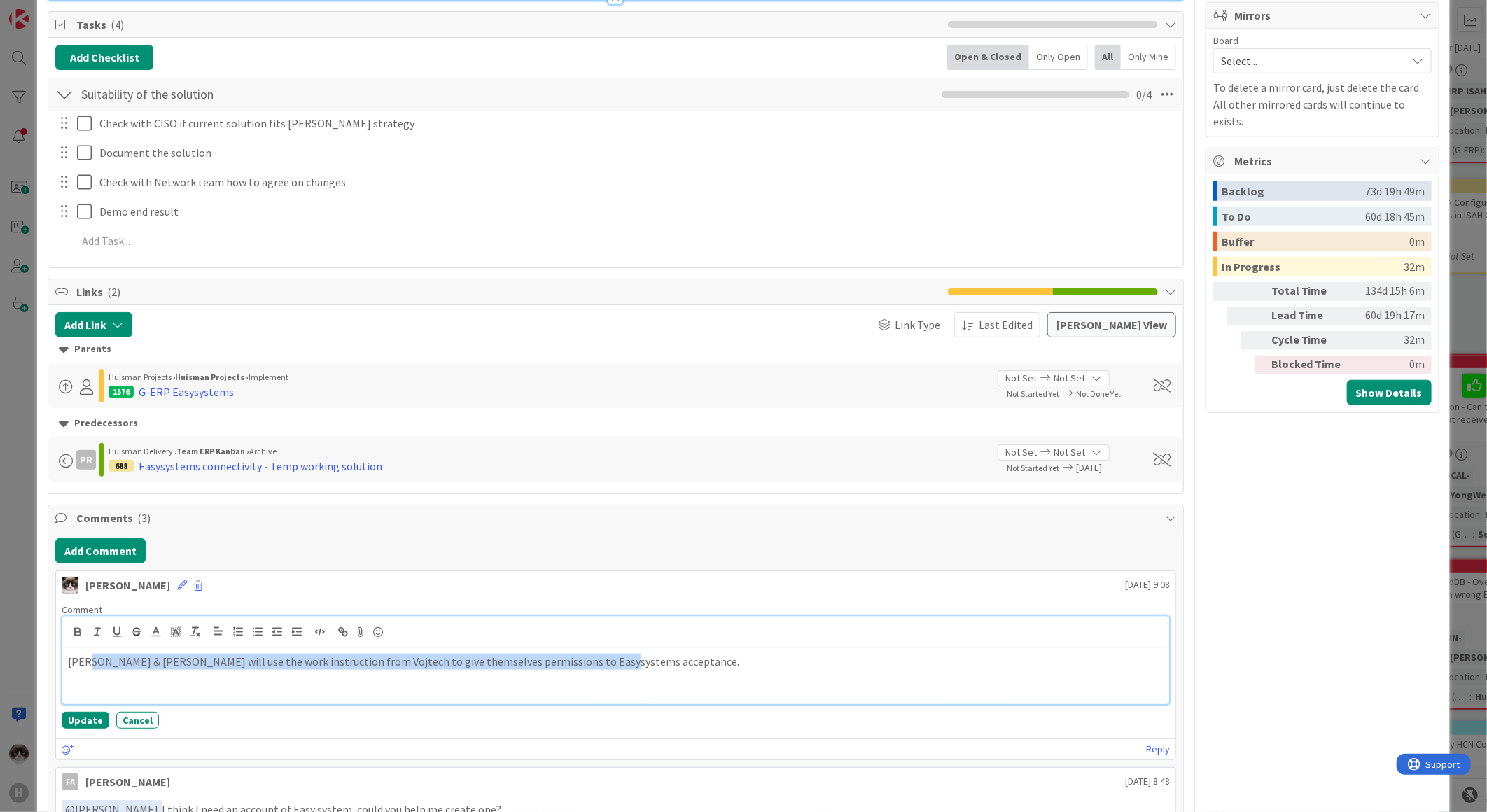
drag, startPoint x: 591, startPoint y: 663, endPoint x: 88, endPoint y: 665, distance: 503.0
click at [88, 665] on p "Mia & Alex will use the work instruction from Vojtech to give themselves permis…" at bounding box center [616, 662] width 1096 height 16
click at [87, 718] on button "Update" at bounding box center [85, 720] width 48 height 17
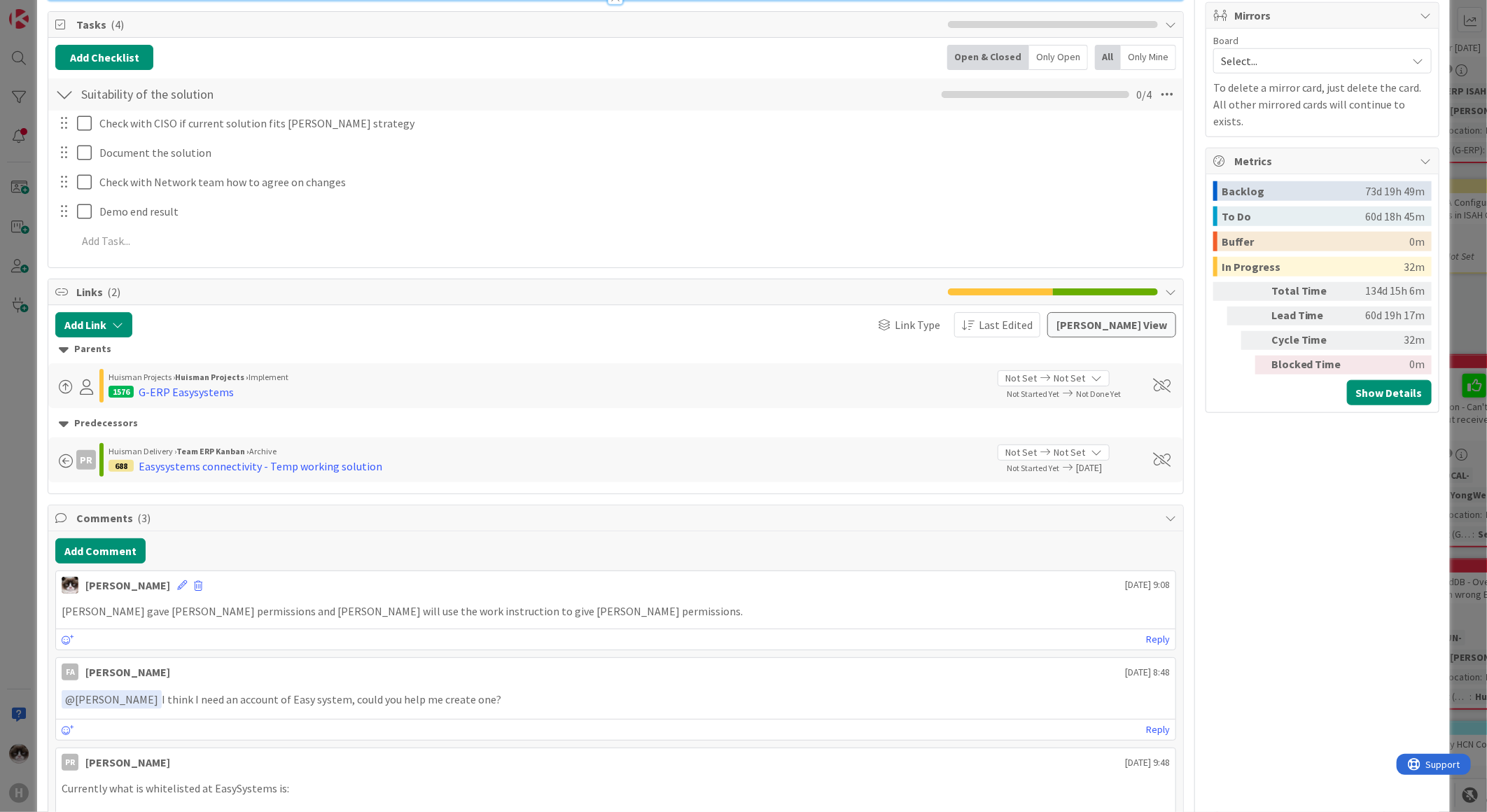
scroll to position [0, 0]
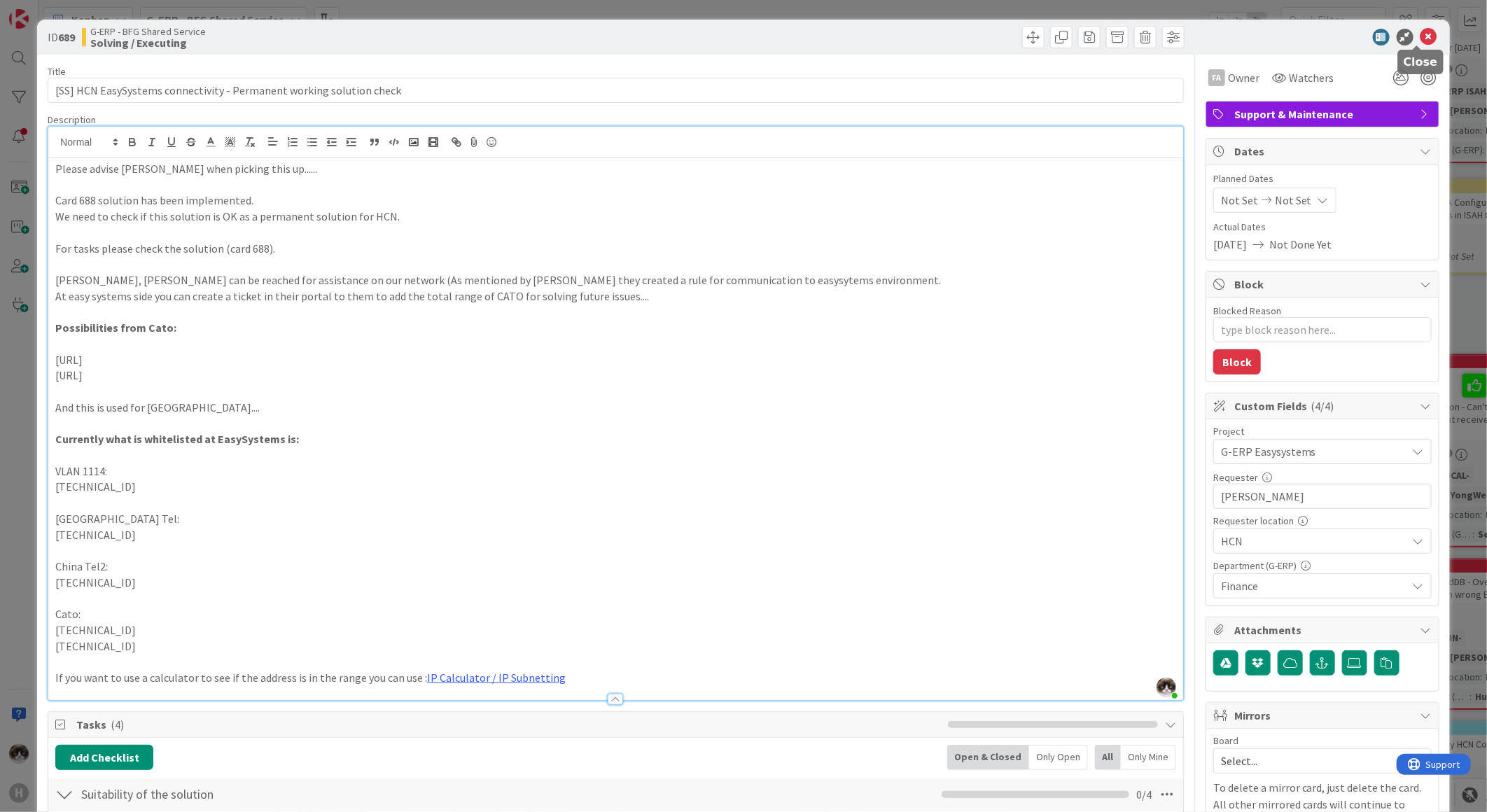
click at [1421, 31] on icon at bounding box center [1429, 37] width 17 height 17
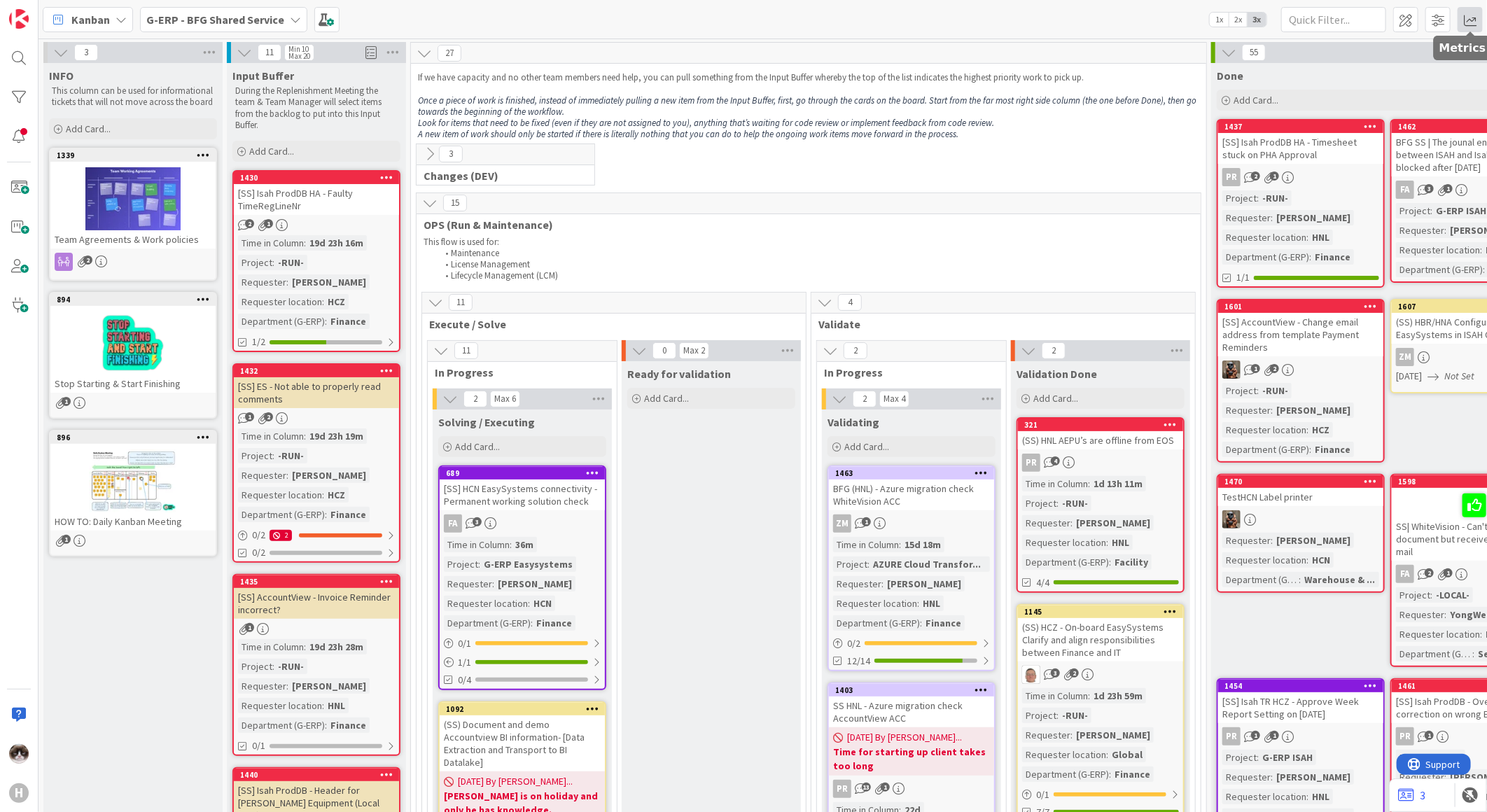
click at [1465, 18] on span at bounding box center [1471, 20] width 25 height 25
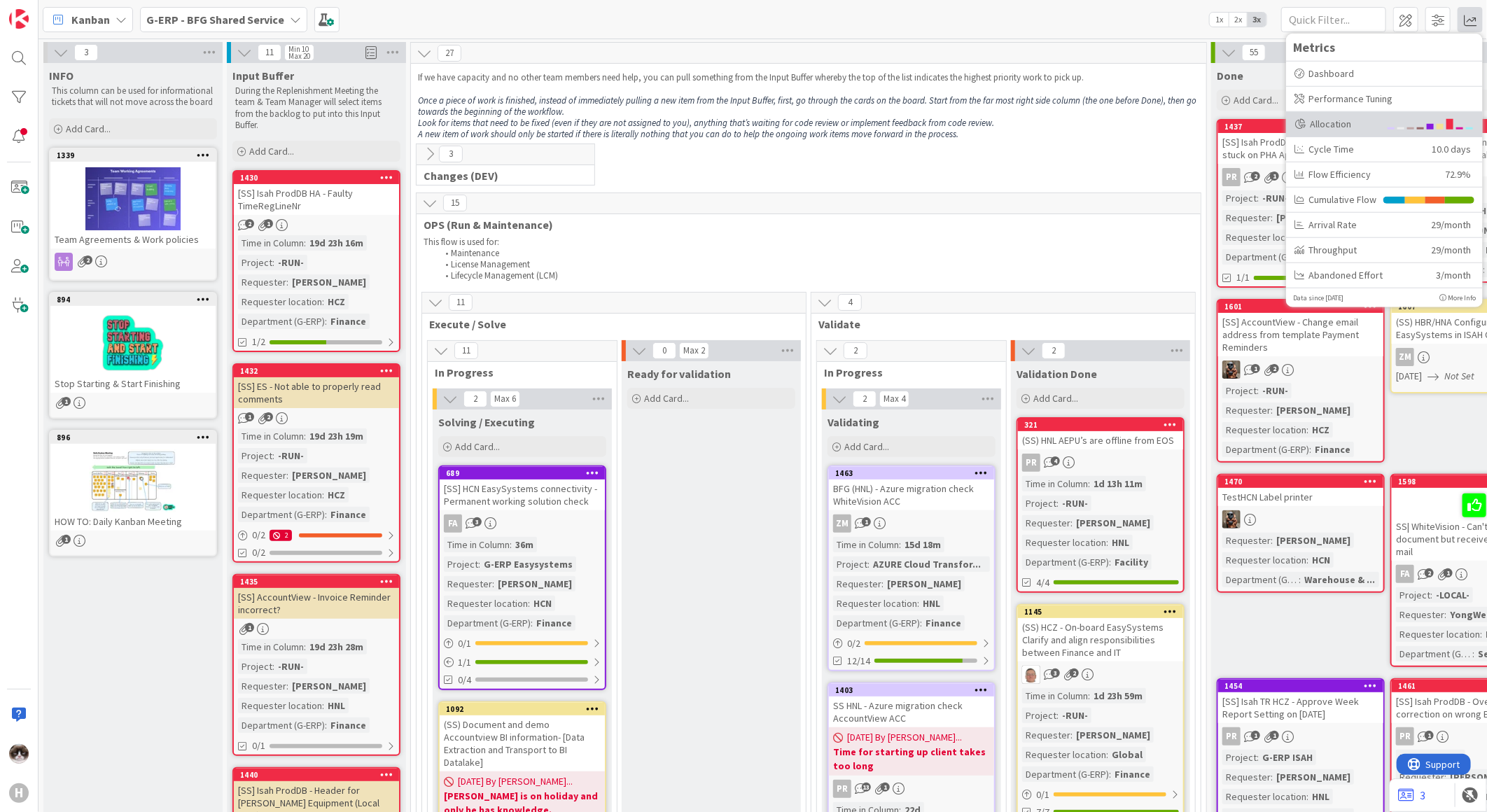
click at [1354, 123] on div "Allocation" at bounding box center [1338, 123] width 85 height 14
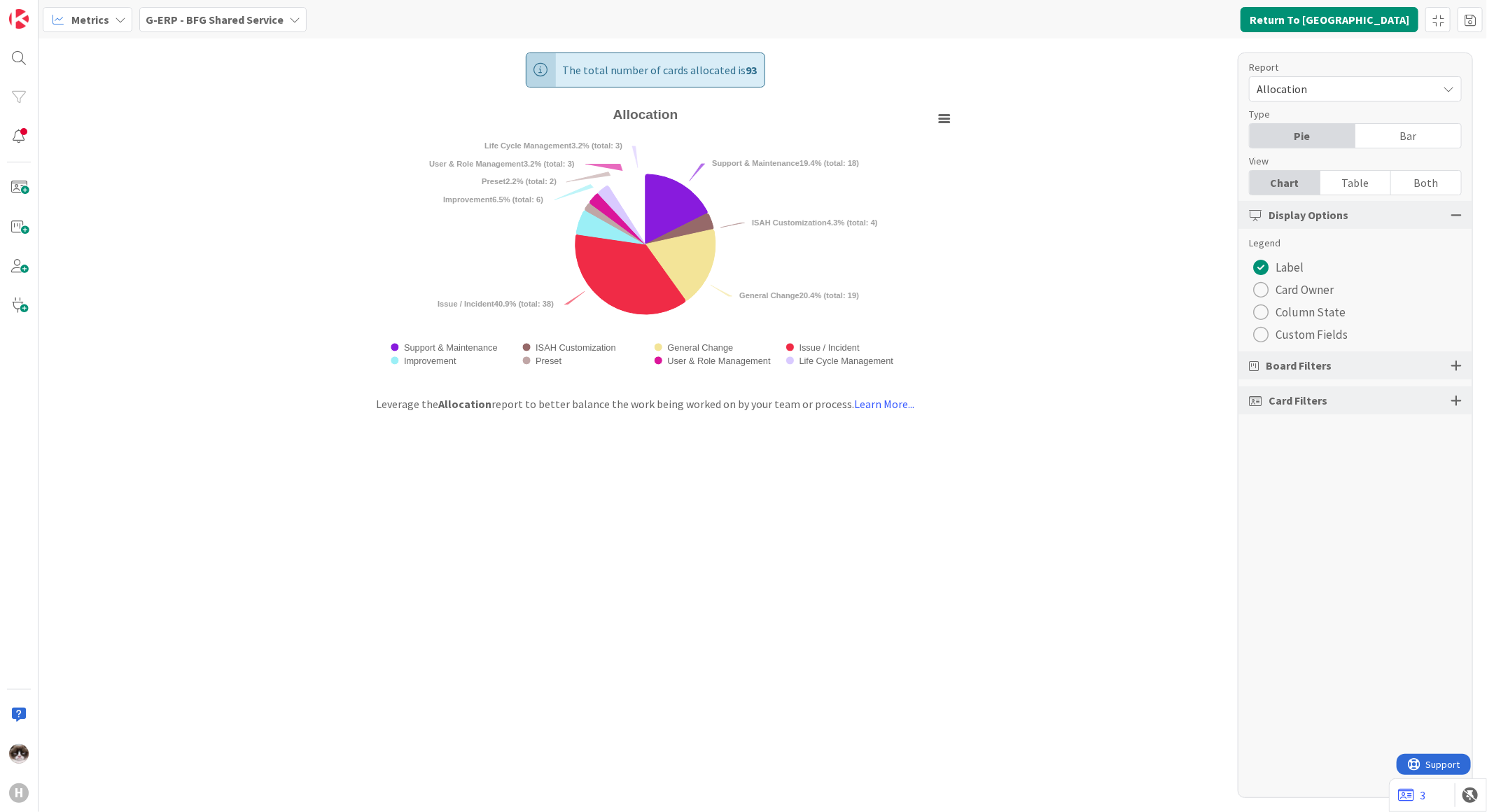
click at [1266, 291] on div "radio" at bounding box center [1261, 290] width 15 height 15
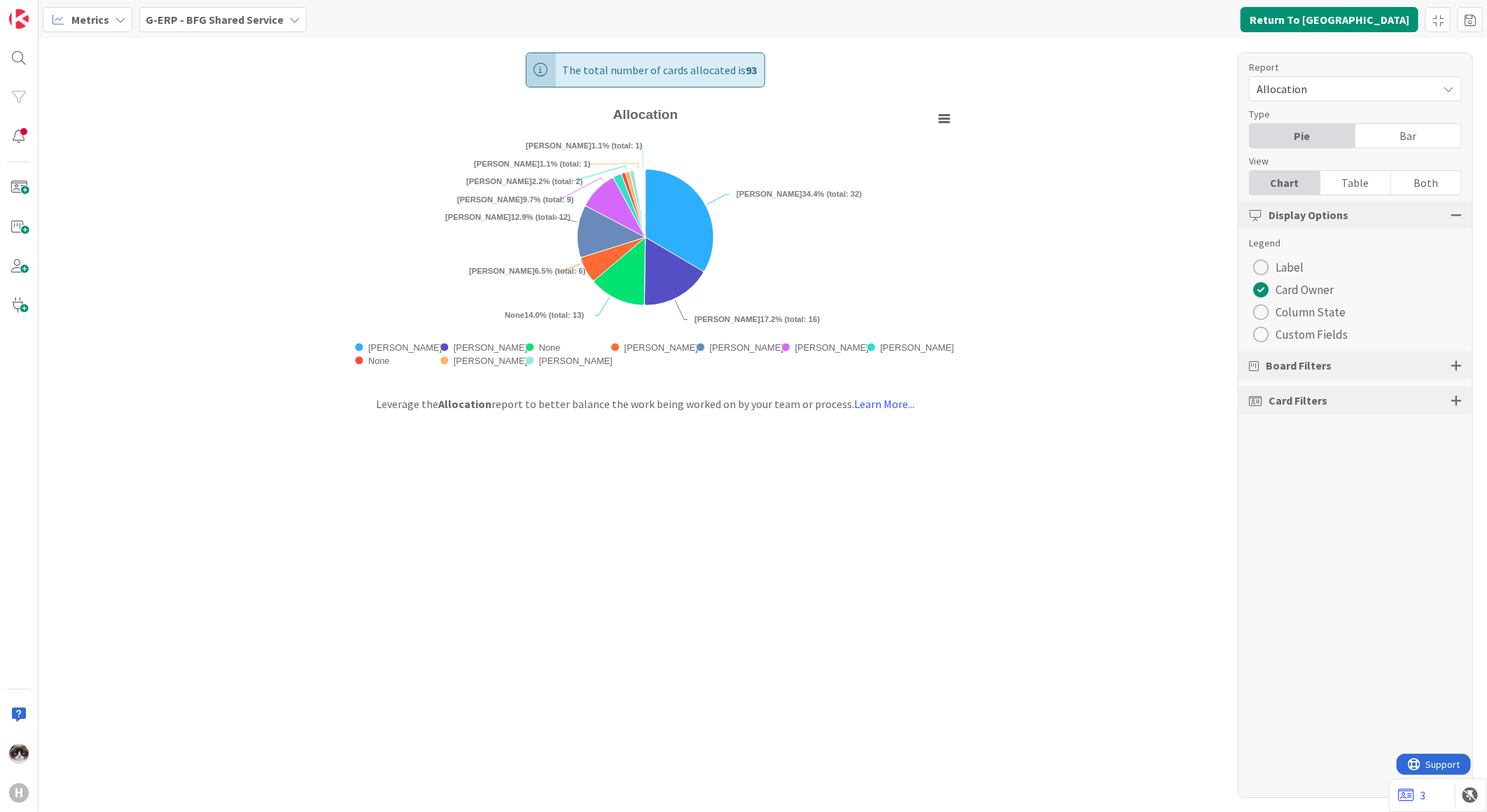
click at [1471, 394] on div "Card Filters" at bounding box center [1356, 400] width 234 height 28
click at [1465, 394] on div "Card Filters" at bounding box center [1356, 400] width 234 height 28
click at [1464, 401] on div "Card Filters" at bounding box center [1356, 400] width 234 height 28
click at [1459, 399] on div at bounding box center [1456, 400] width 11 height 13
click at [1367, 560] on div "Report Allocation Type Pie Bar View Chart Table Both Display Options Legend Lab…" at bounding box center [1356, 425] width 235 height 745
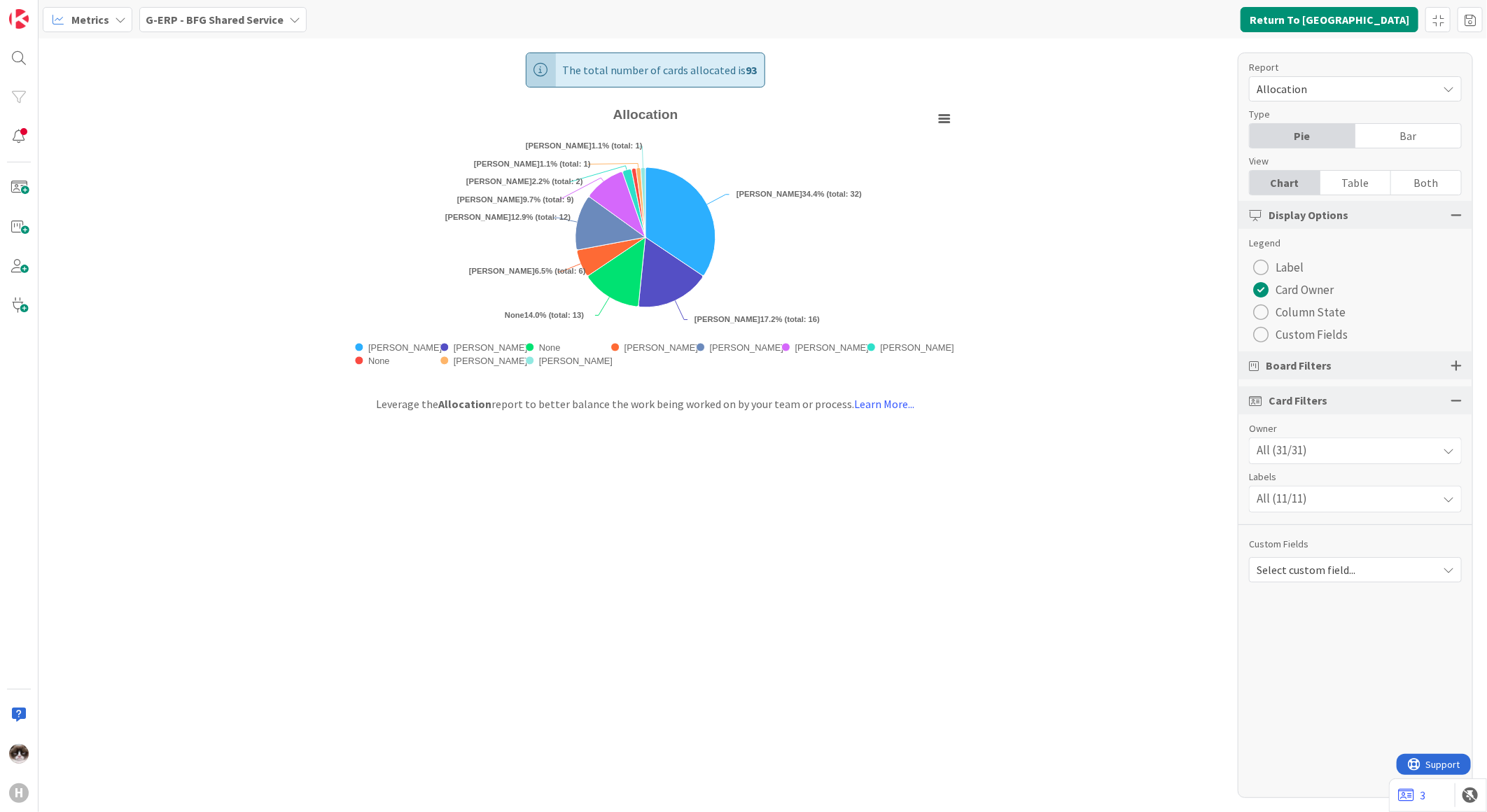
click at [1367, 563] on span "Select custom field..." at bounding box center [1344, 570] width 174 height 20
click at [1391, 454] on div "All (31/31)" at bounding box center [1356, 451] width 212 height 25
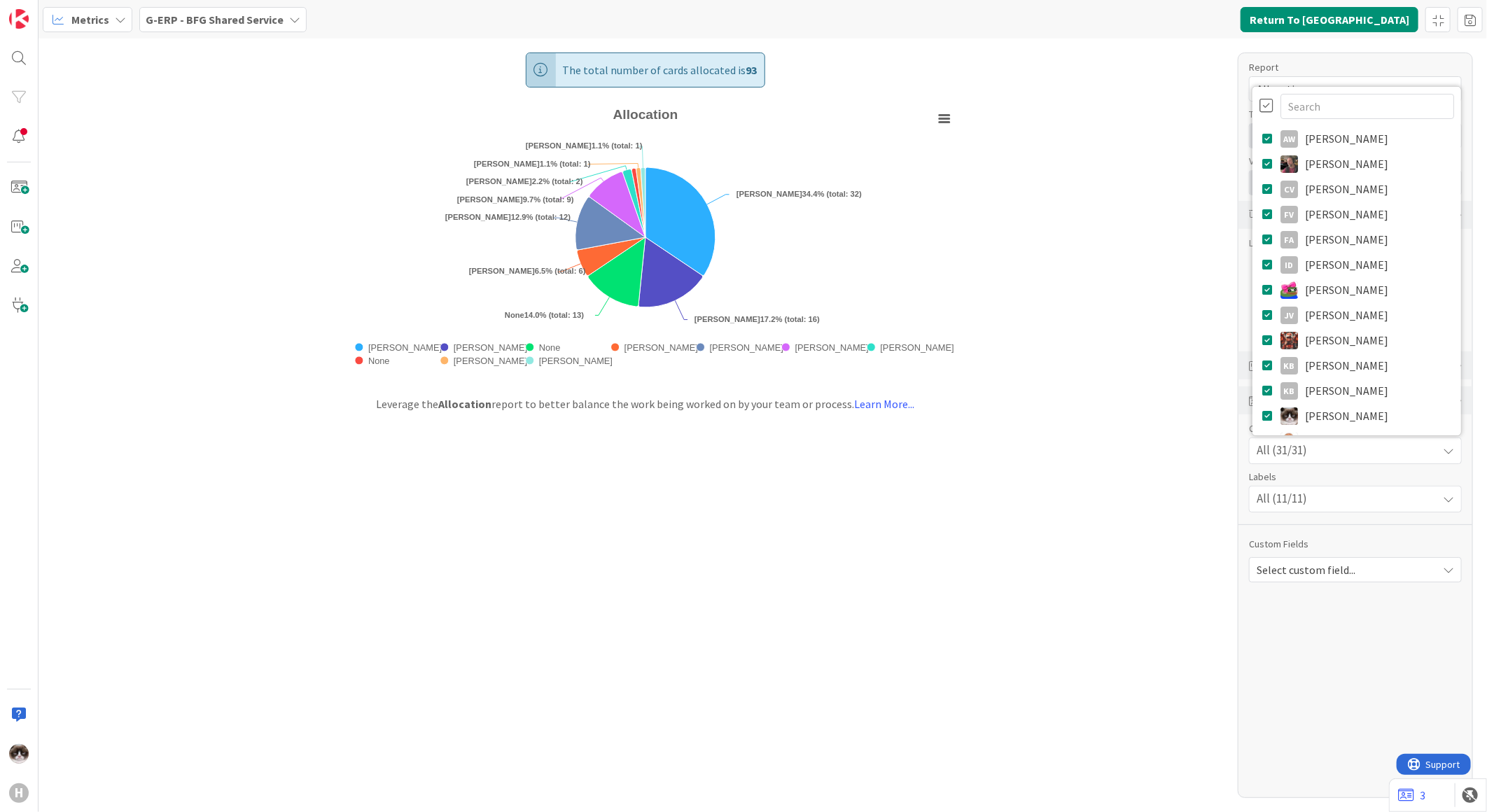
click at [1391, 454] on div "All (31/31)" at bounding box center [1356, 451] width 212 height 25
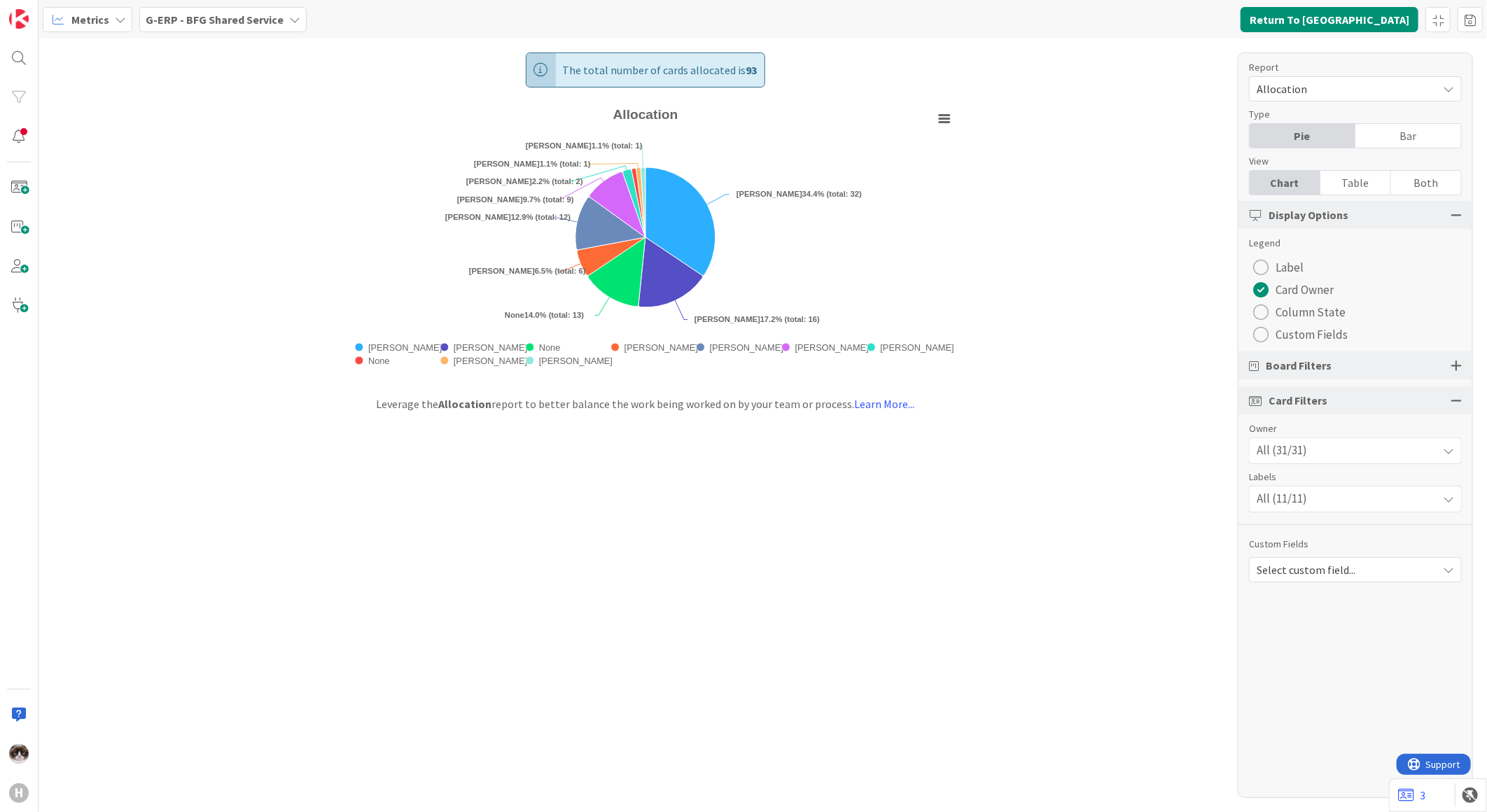
click at [1392, 490] on div "All (11/11)" at bounding box center [1356, 499] width 212 height 25
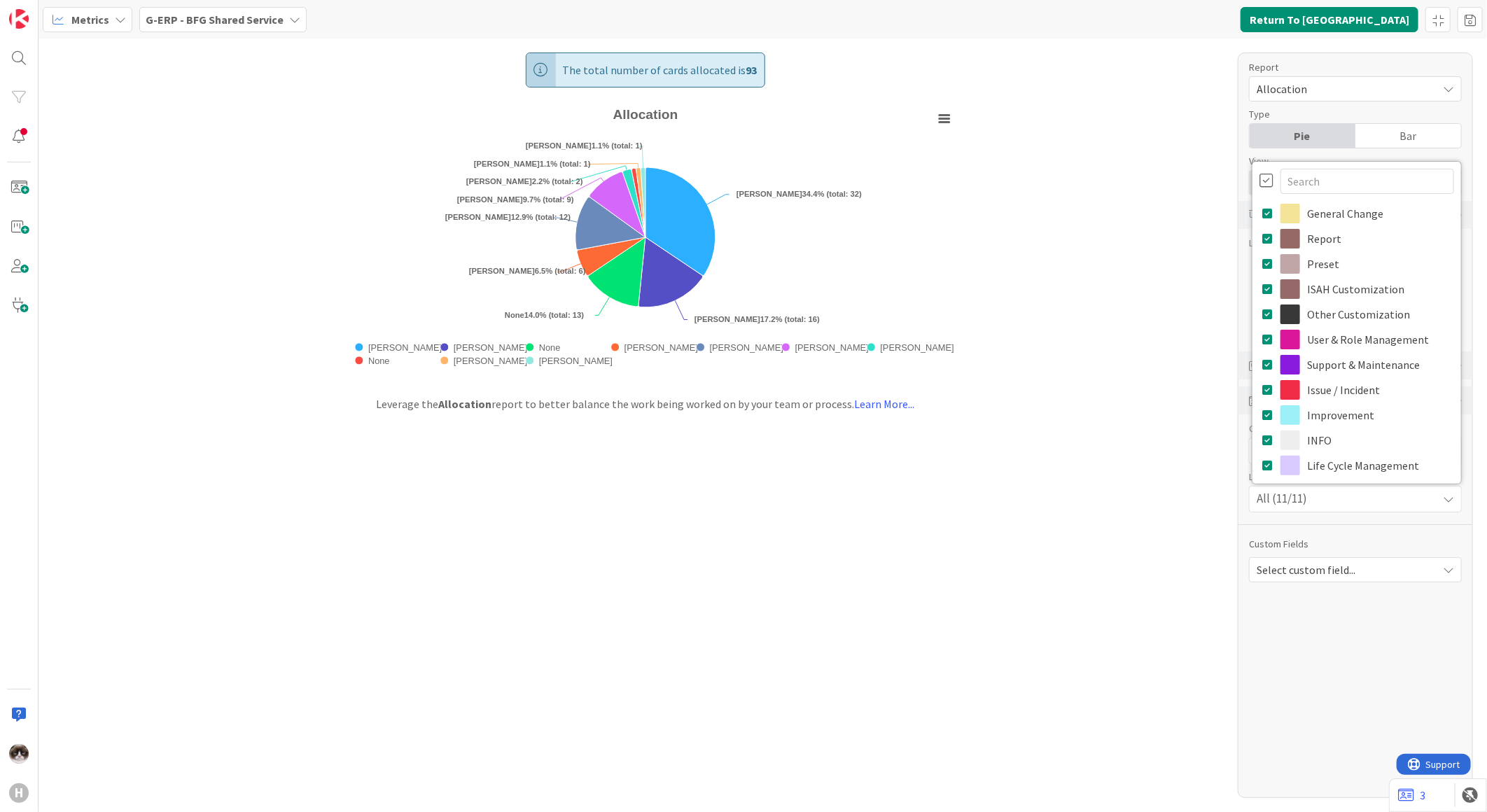
click at [1392, 490] on div "All (11/11)" at bounding box center [1356, 499] width 212 height 25
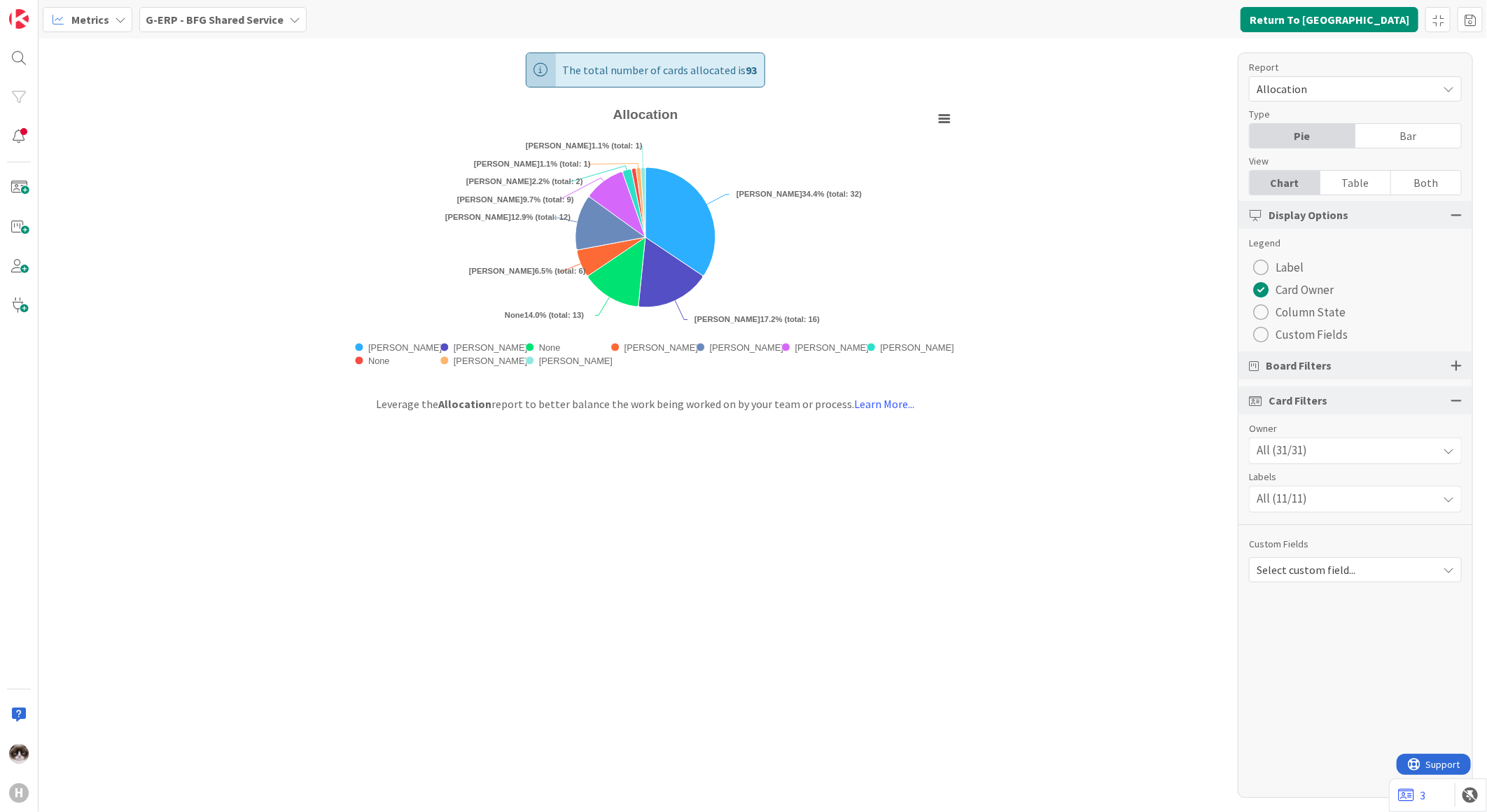
click at [1453, 366] on div at bounding box center [1456, 366] width 11 height 13
click at [1357, 435] on div "Select Columns (51/52)" at bounding box center [1343, 430] width 187 height 18
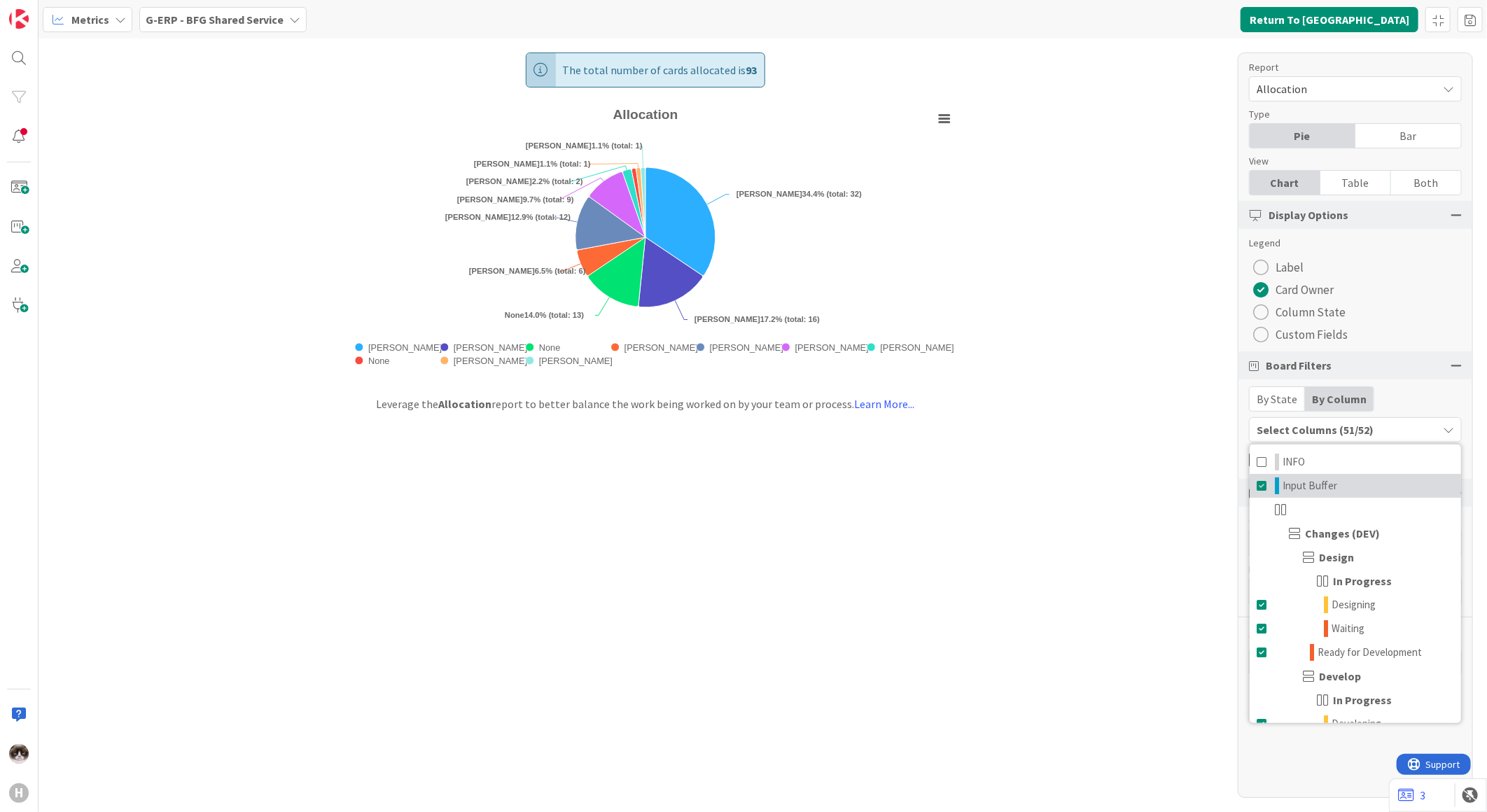
click at [1328, 486] on span "Input Buffer" at bounding box center [1310, 485] width 54 height 17
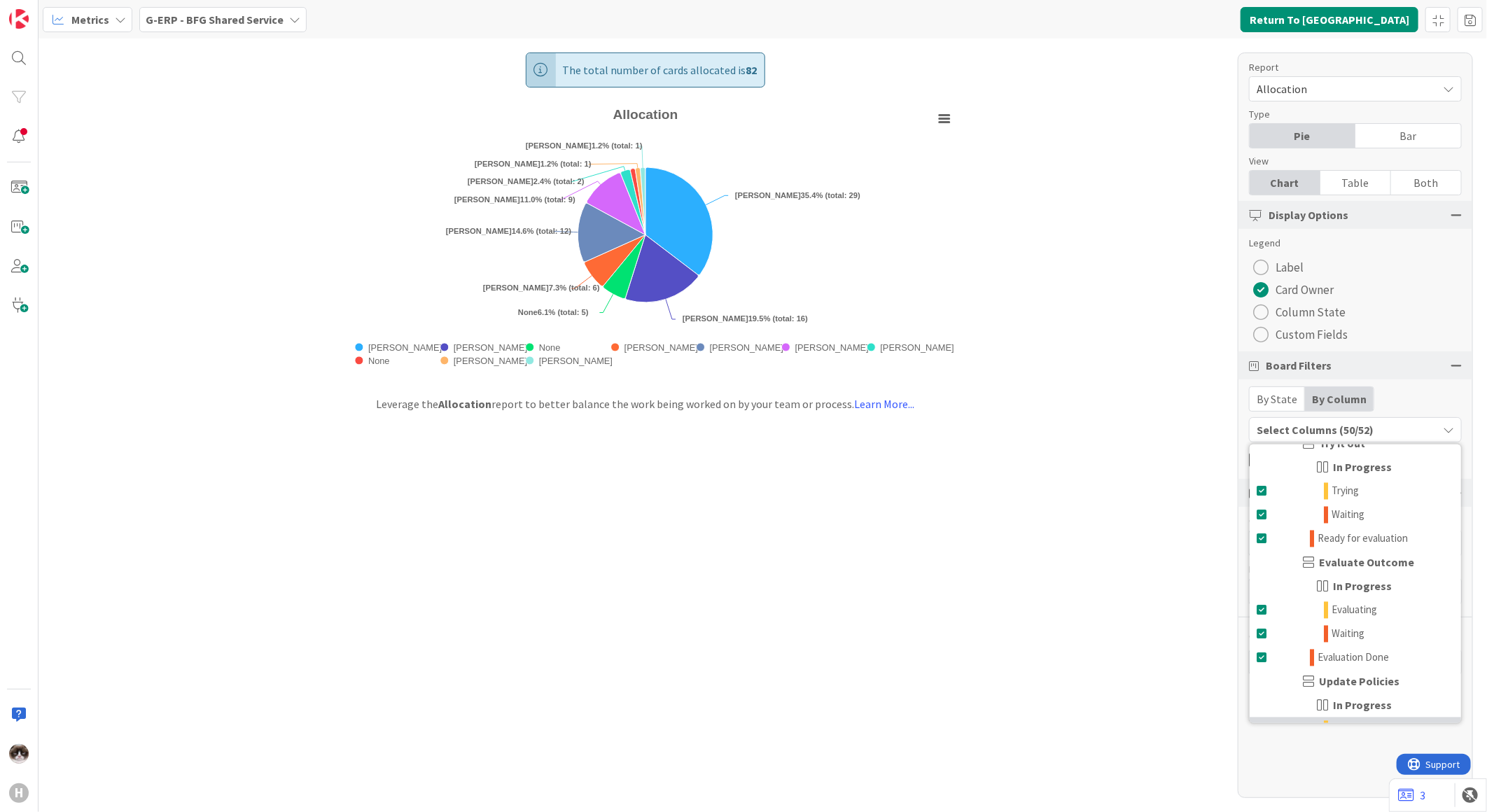
scroll to position [1874, 0]
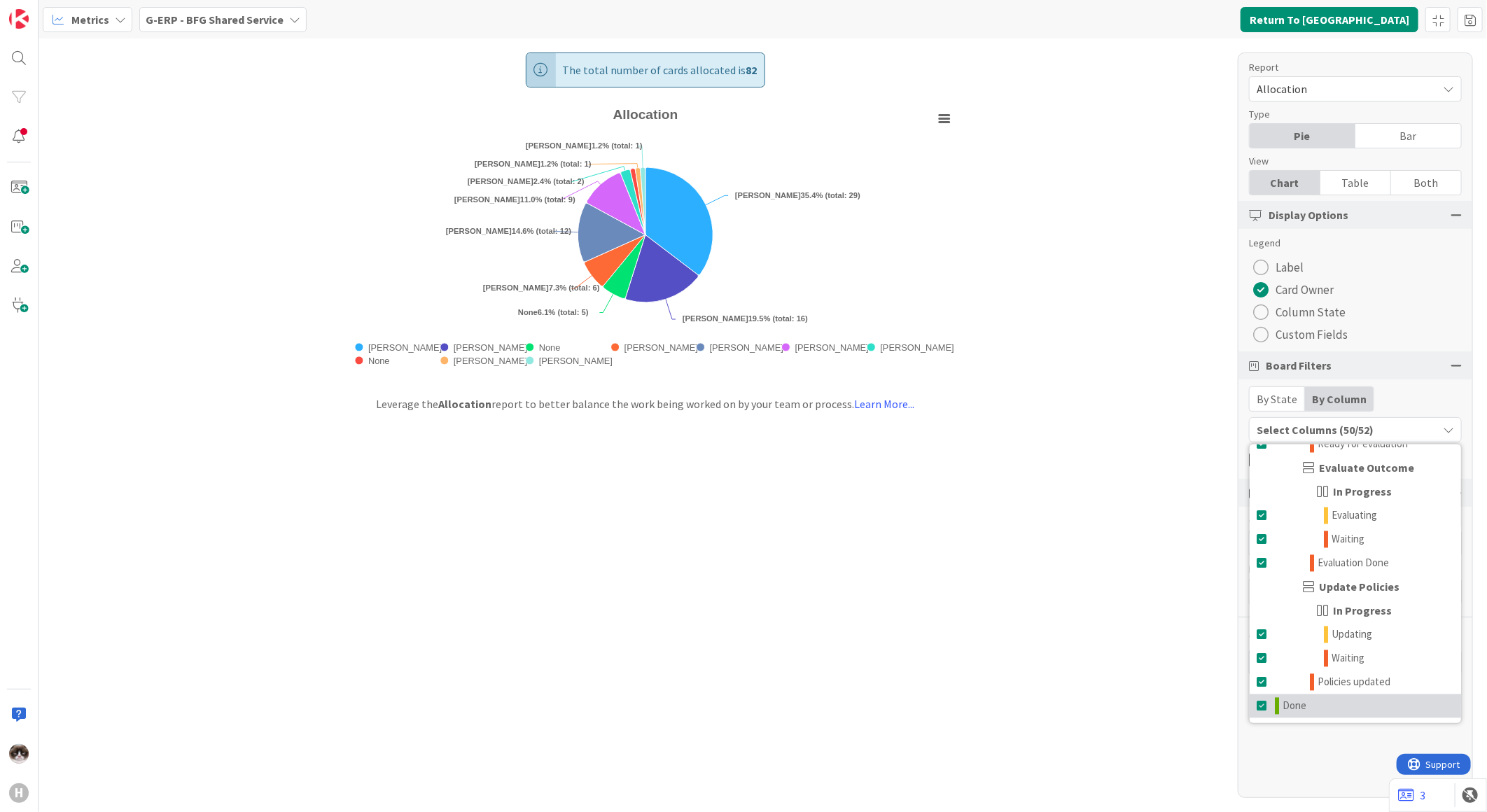
click at [1313, 700] on link "Done" at bounding box center [1356, 706] width 212 height 24
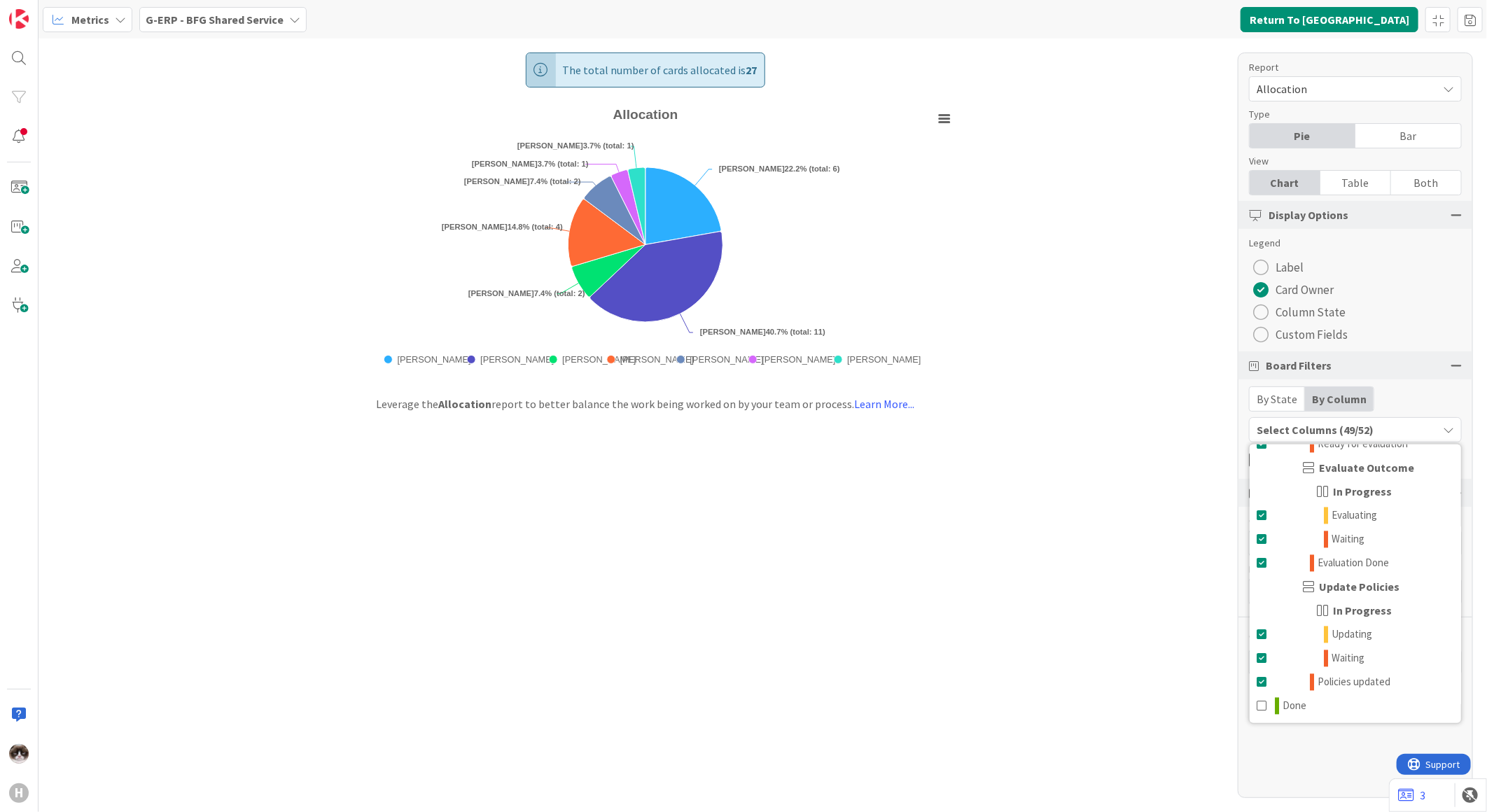
click at [1060, 646] on div "The total number of cards allocated is 27 Created with Highcharts 11.4.3 Chart …" at bounding box center [763, 425] width 1449 height 773
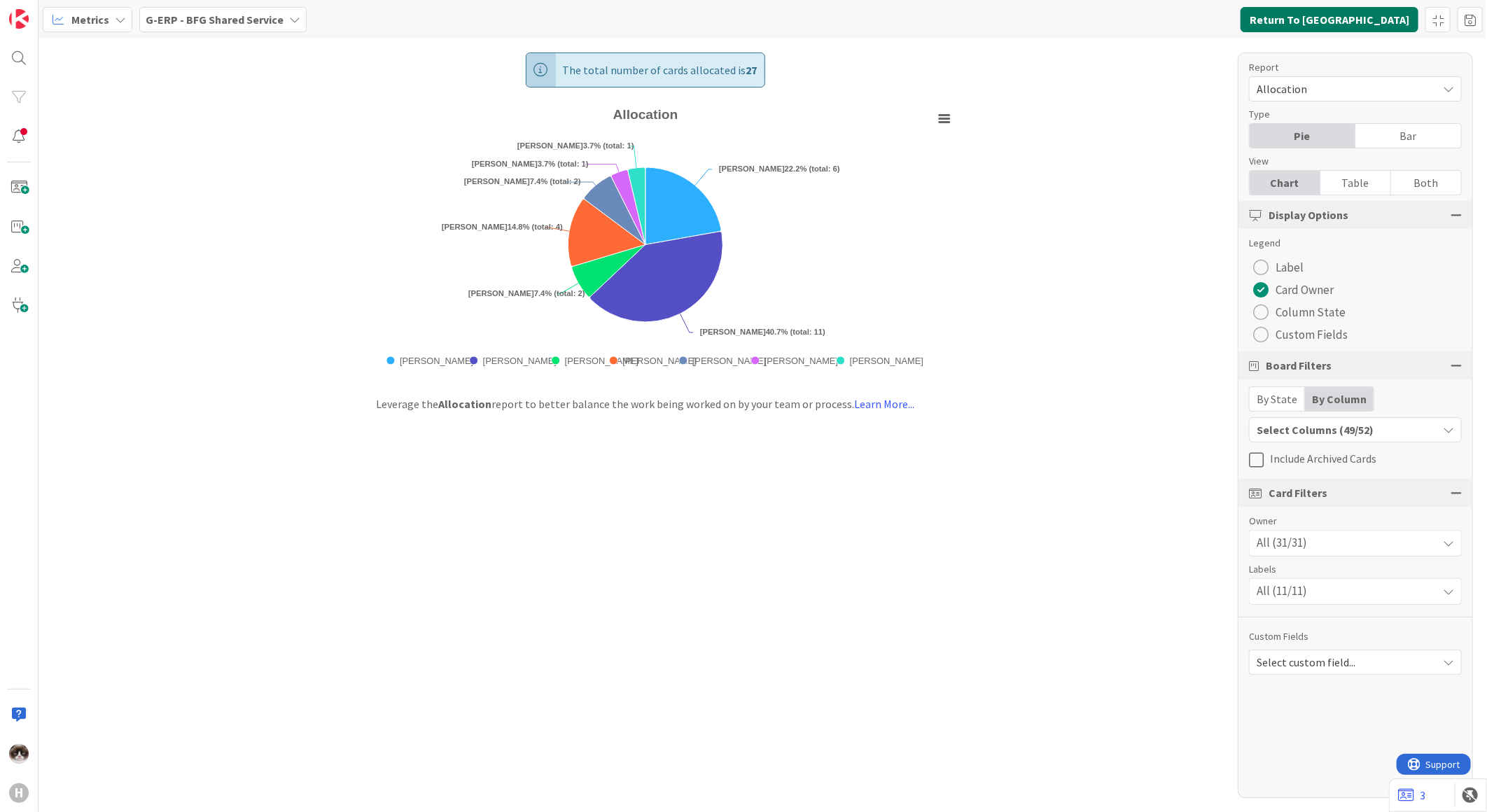
click at [1396, 12] on button "Return To Kanban" at bounding box center [1329, 20] width 177 height 25
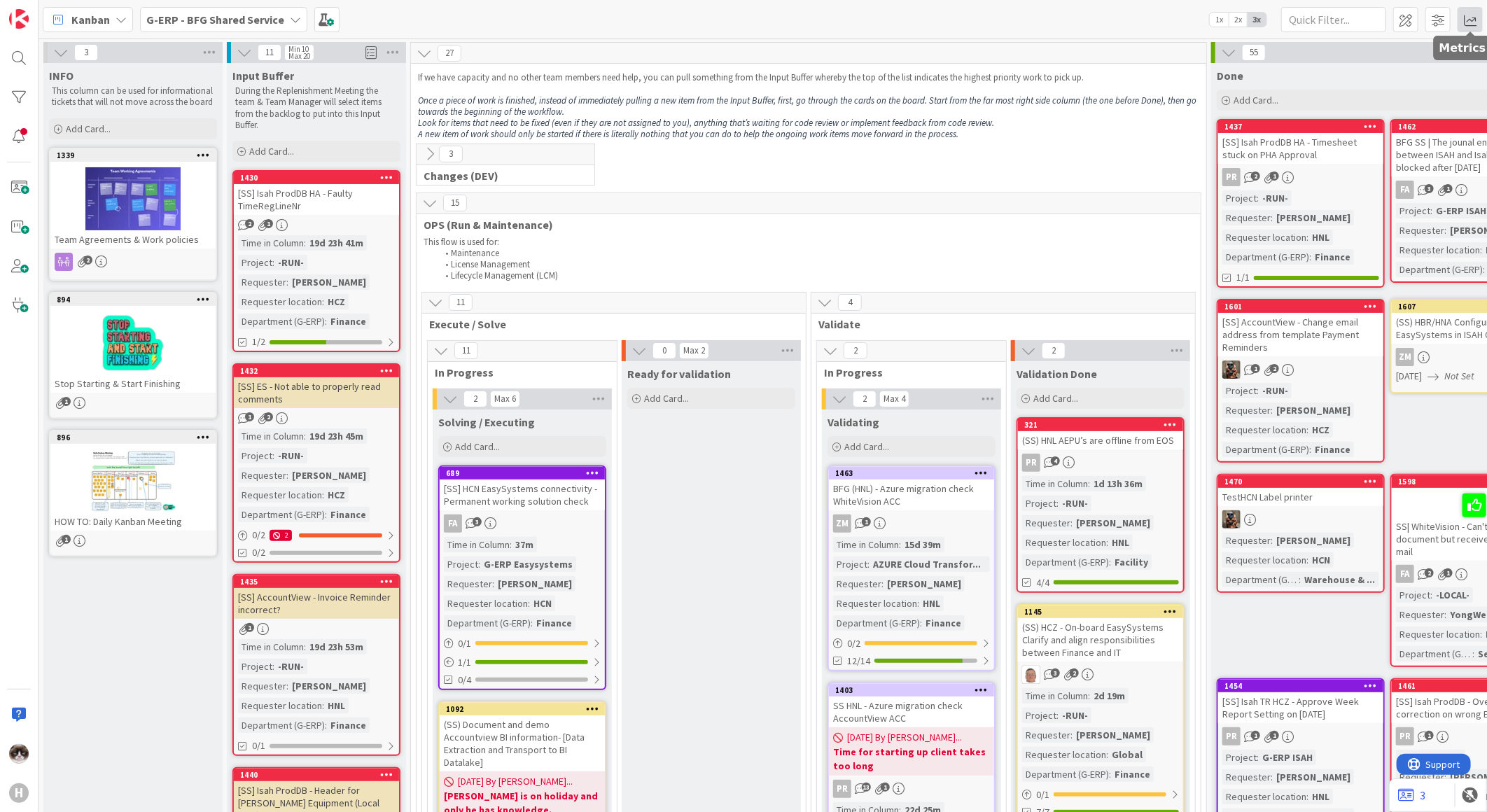
click at [1473, 23] on span at bounding box center [1471, 20] width 25 height 25
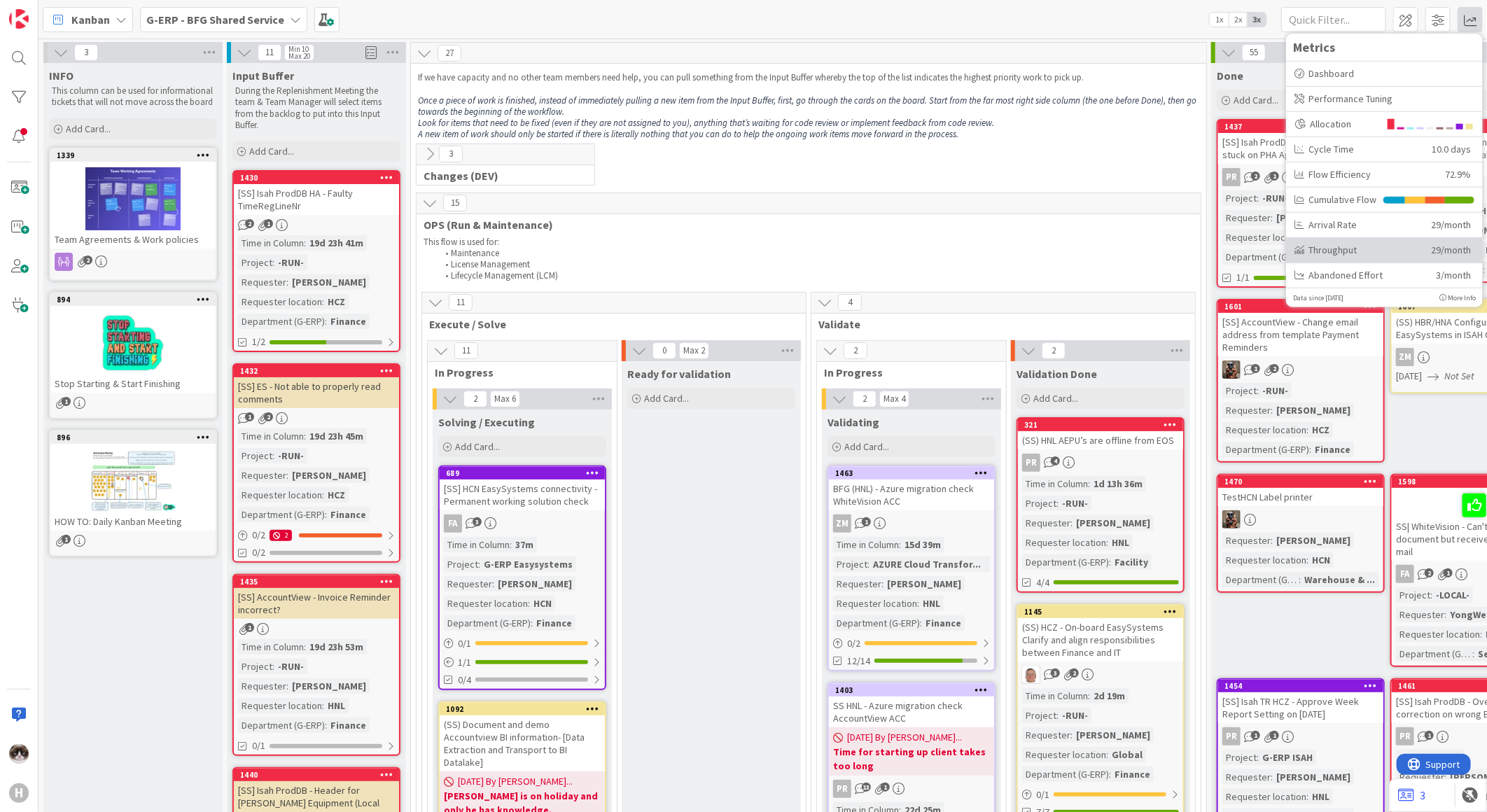
click at [1338, 241] on div "Throughput 29/month" at bounding box center [1384, 250] width 197 height 25
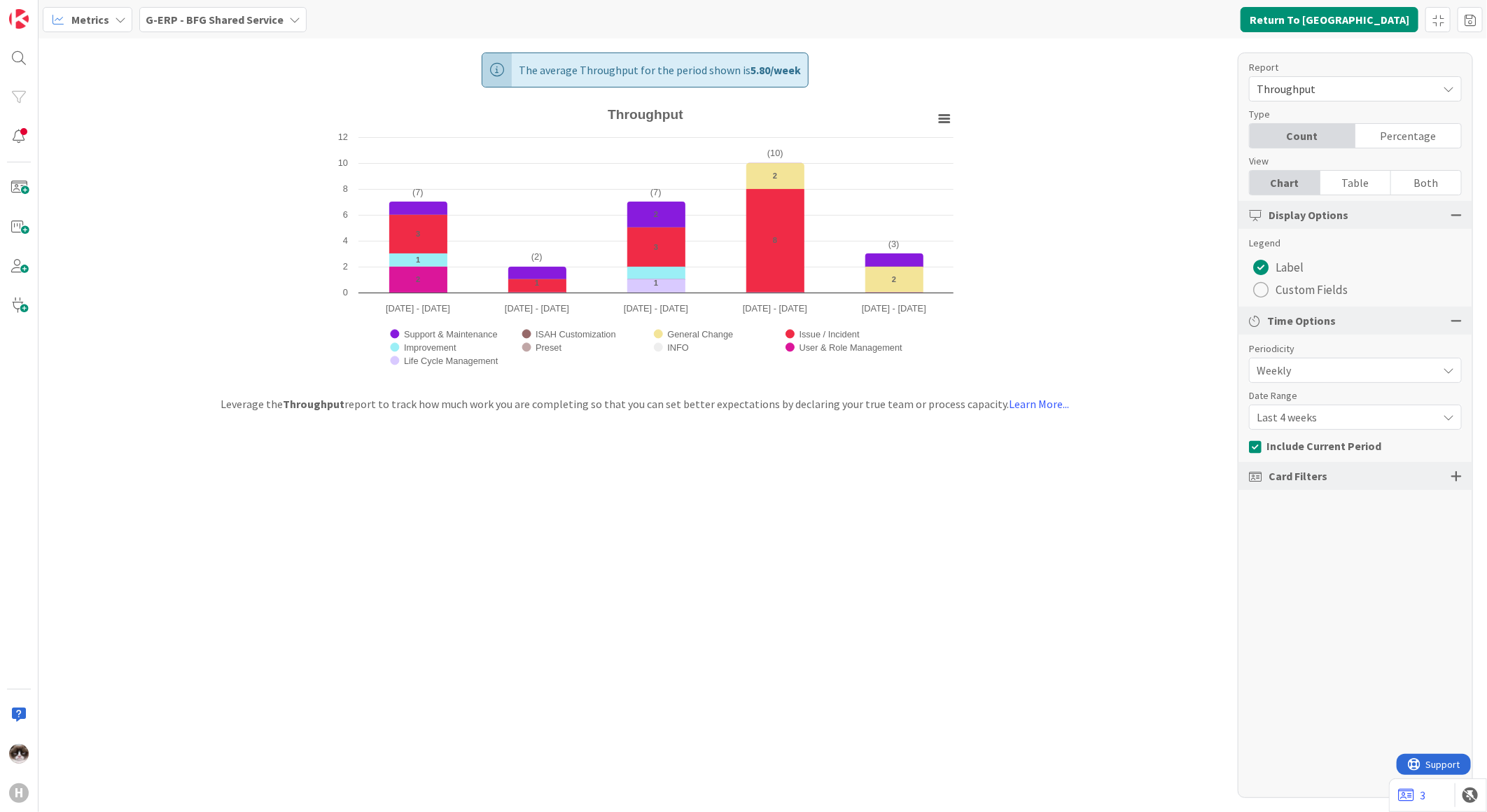
click at [267, 23] on b "G-ERP - BFG Shared Service" at bounding box center [215, 19] width 138 height 14
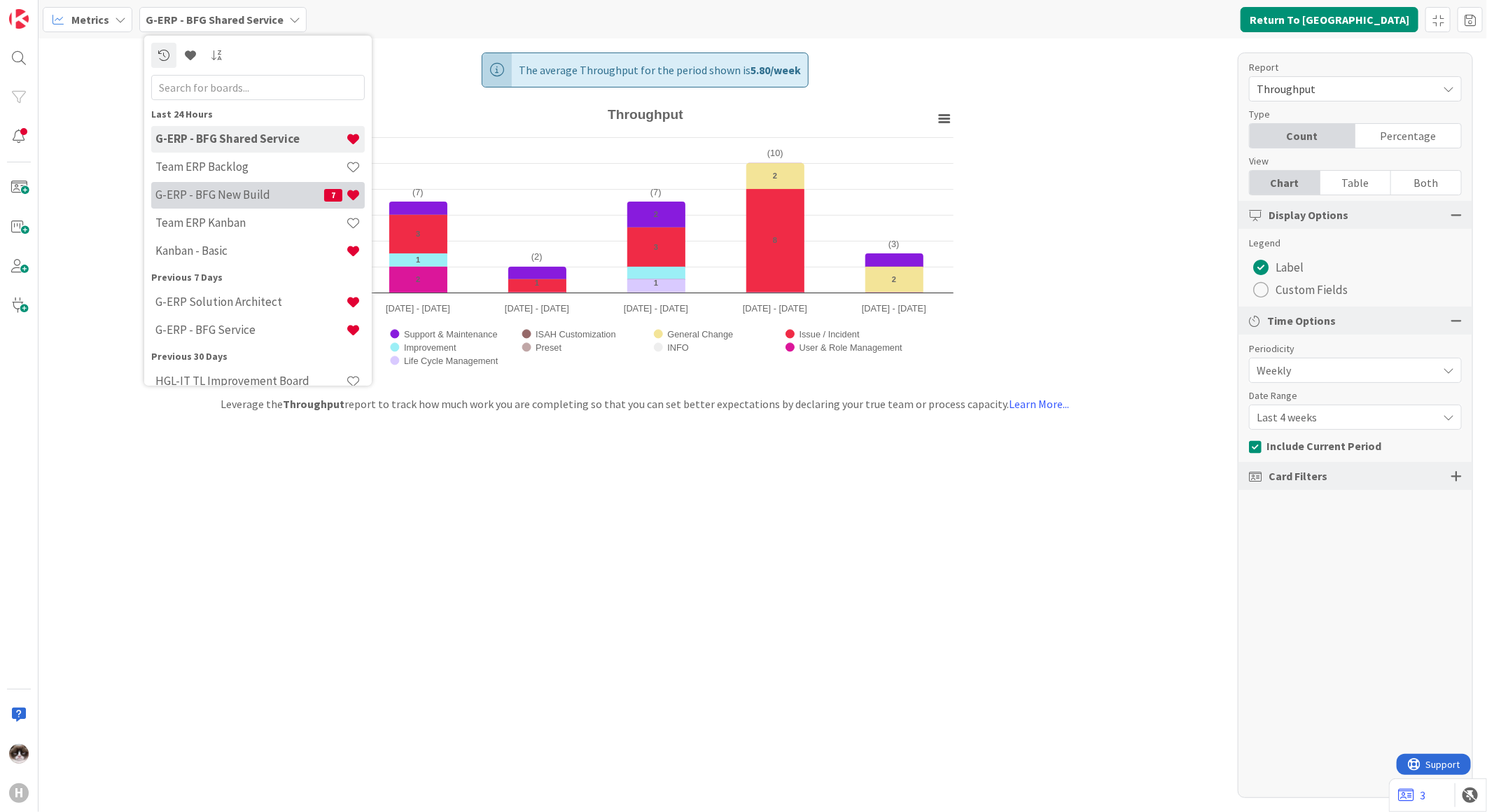
click at [254, 204] on div "G-ERP - BFG New Build 7" at bounding box center [258, 194] width 214 height 26
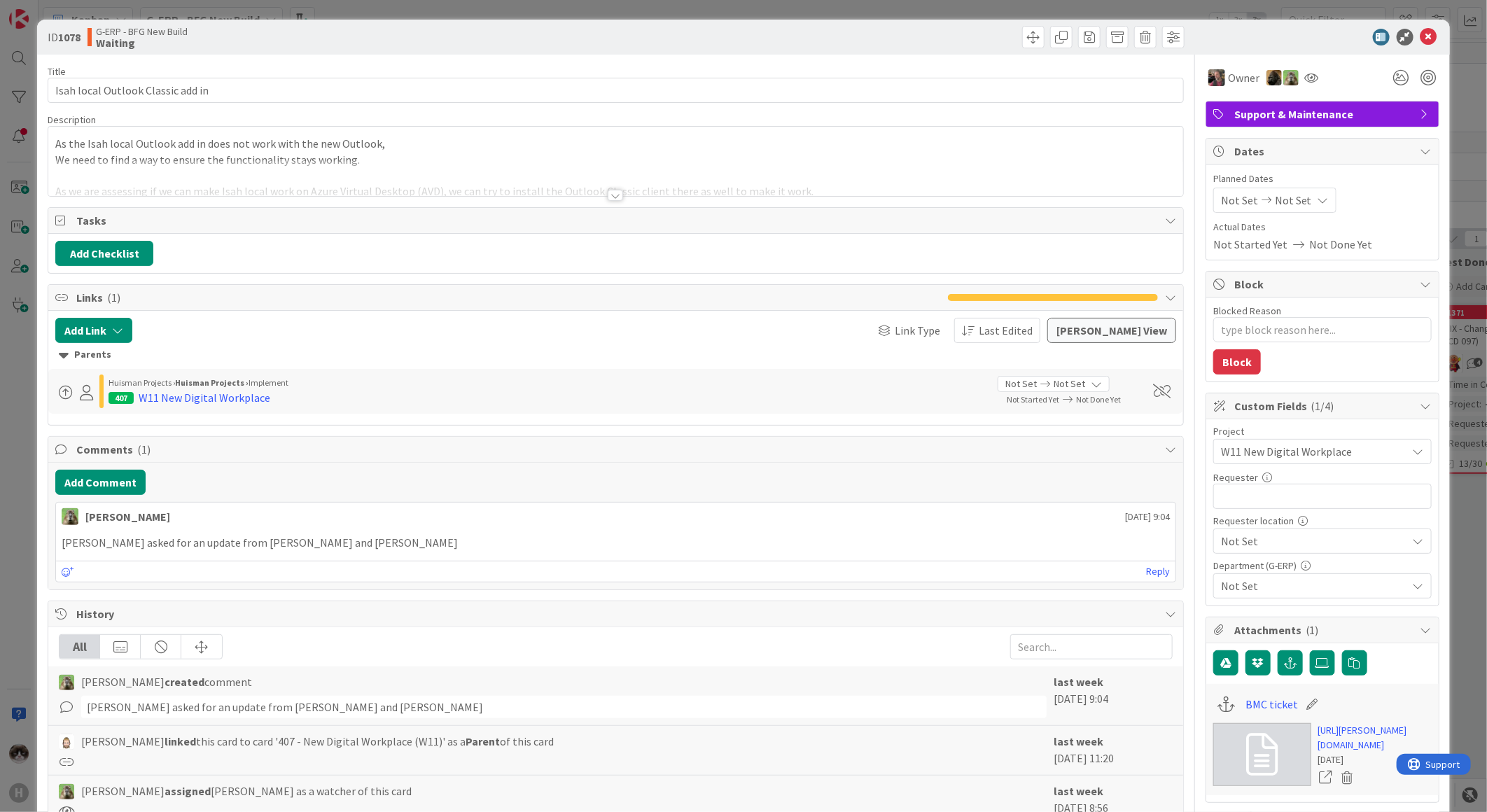
type textarea "x"
click at [600, 192] on div at bounding box center [615, 177] width 1135 height 35
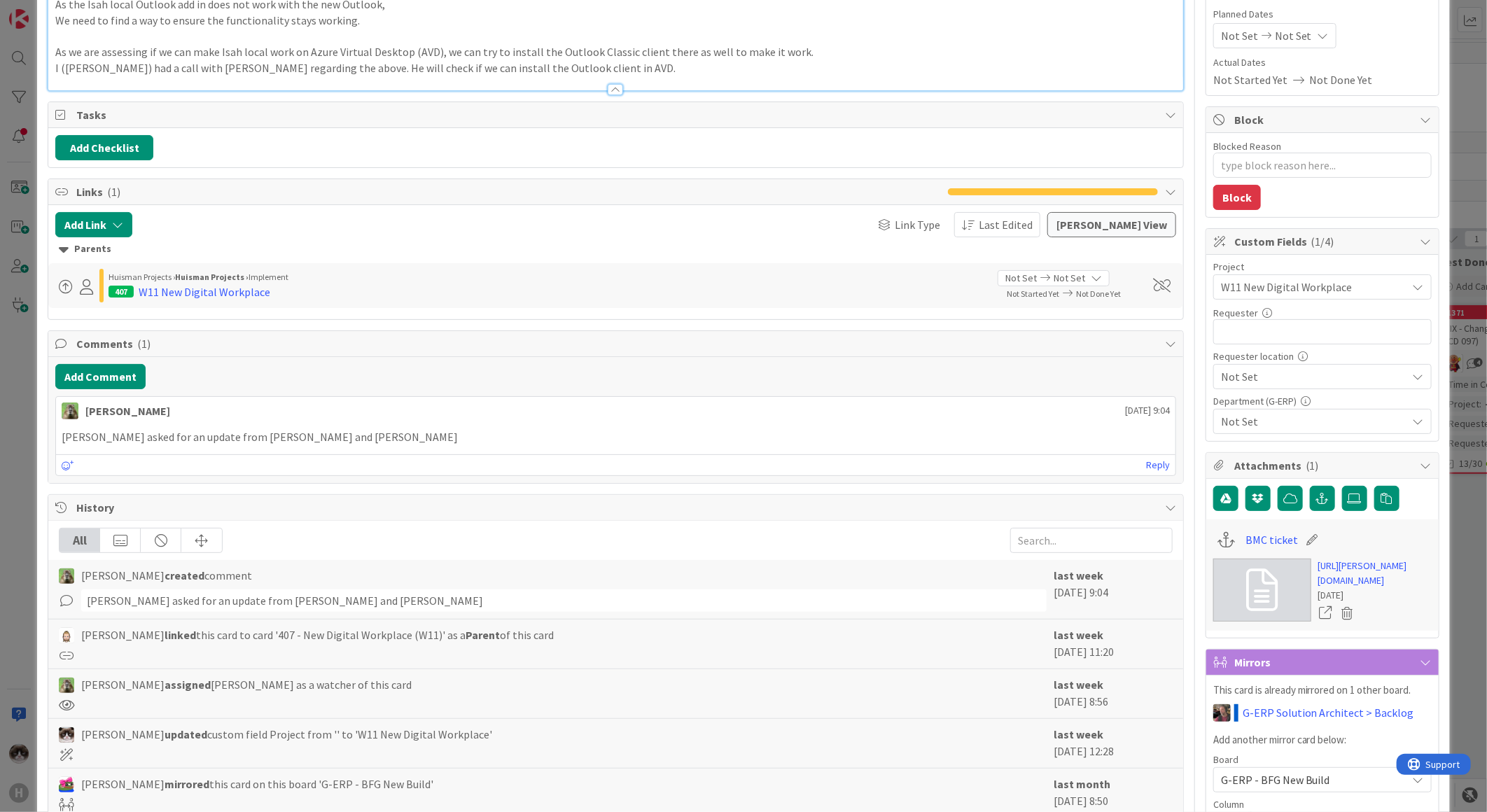
scroll to position [388, 0]
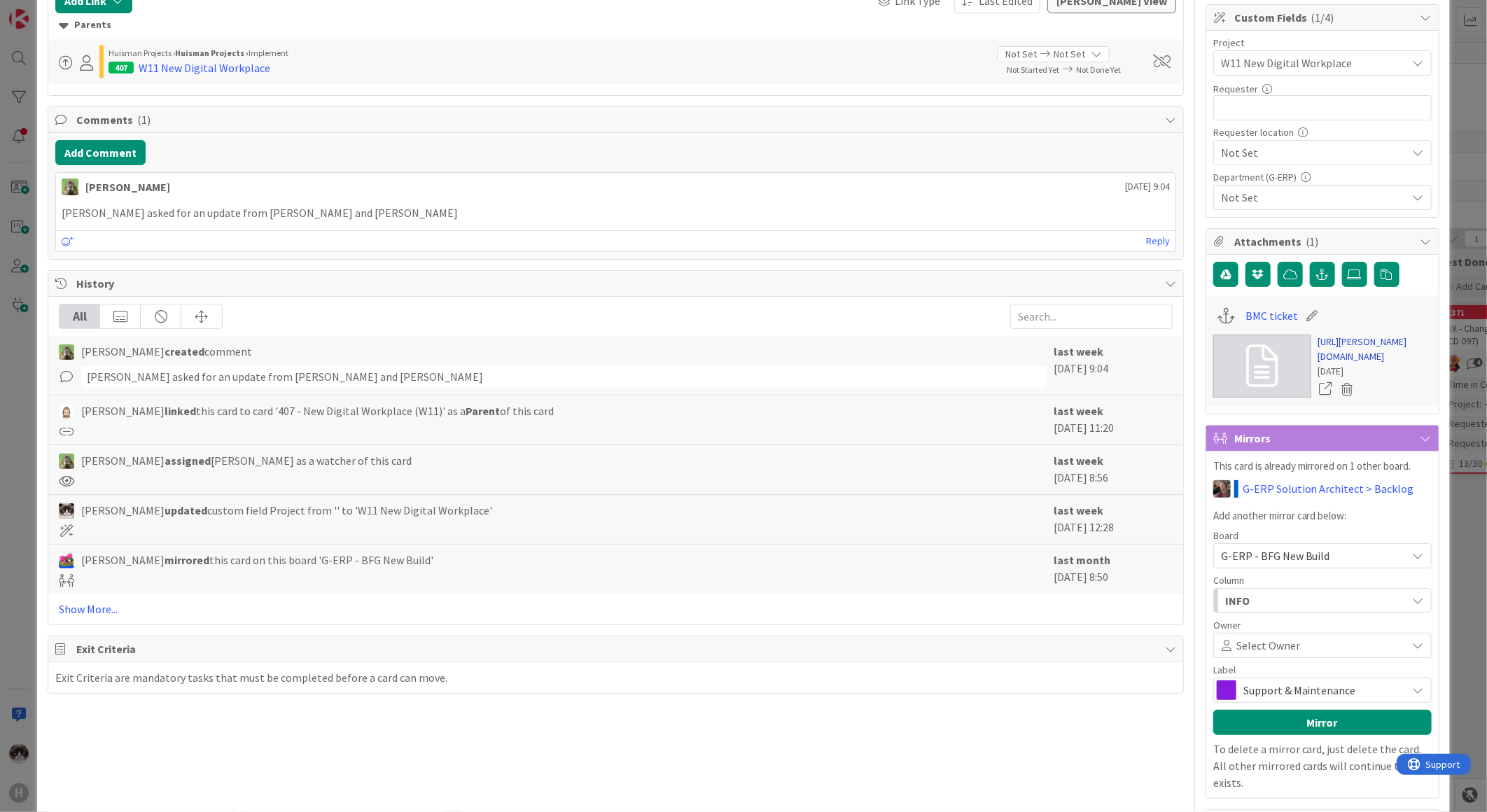
click at [1175, 364] on link "https://huisman-smartit.onbmc.com/smartit/app/#/workorder/IDGEFRDUJONBTASYFPYZS…" at bounding box center [1375, 349] width 113 height 29
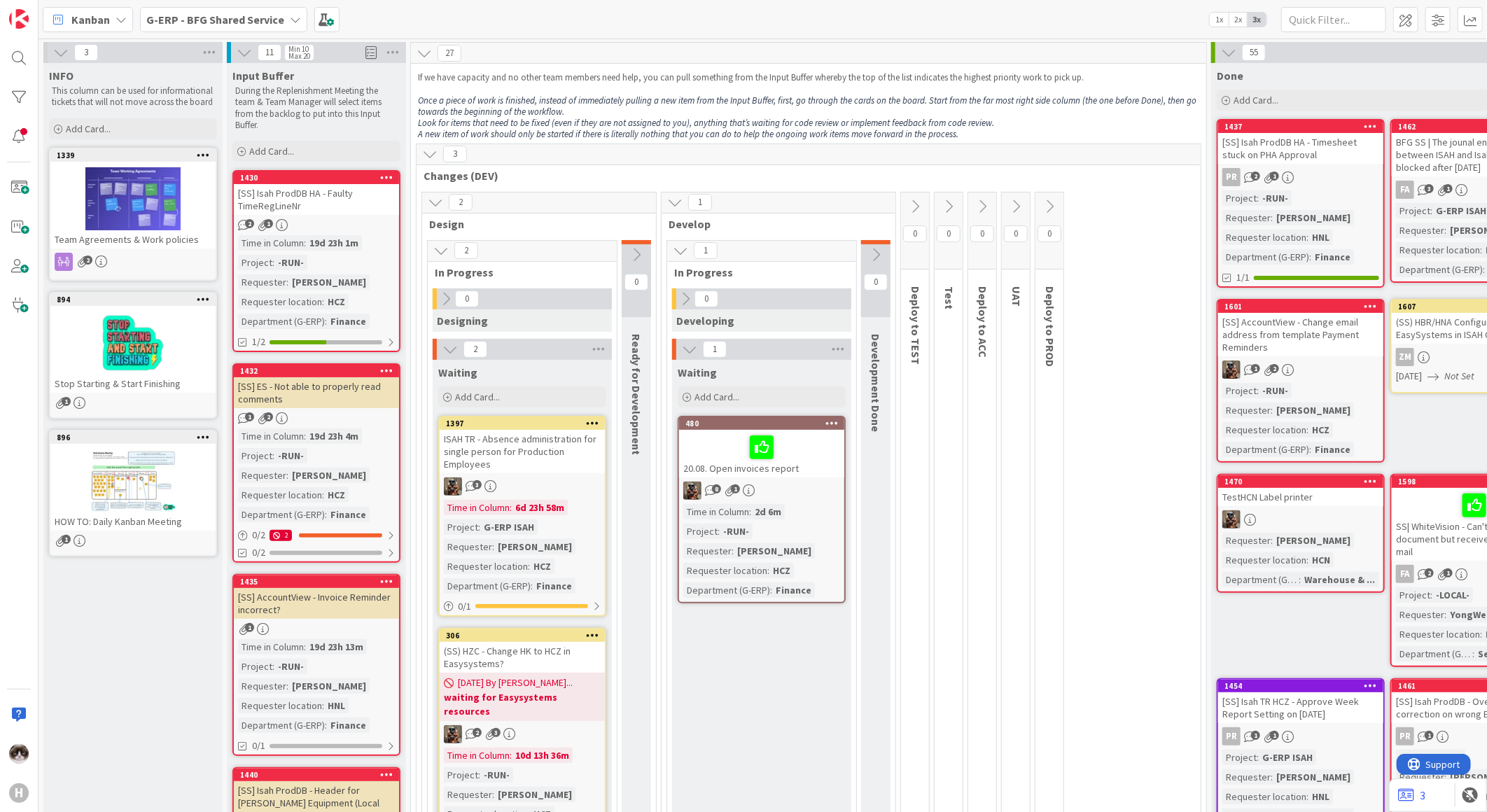
drag, startPoint x: 874, startPoint y: 285, endPoint x: 875, endPoint y: 268, distance: 17.0
click at [875, 268] on div "0" at bounding box center [876, 278] width 29 height 77
drag, startPoint x: 874, startPoint y: 431, endPoint x: 878, endPoint y: 334, distance: 97.1
click at [878, 334] on div "Development Done" at bounding box center [878, 383] width 34 height 112
click at [1136, 467] on div "2 Design 2 In Progress 0 Designing 2 Waiting Add Card... 1397 ISAH TR - Absence…" at bounding box center [809, 545] width 779 height 706
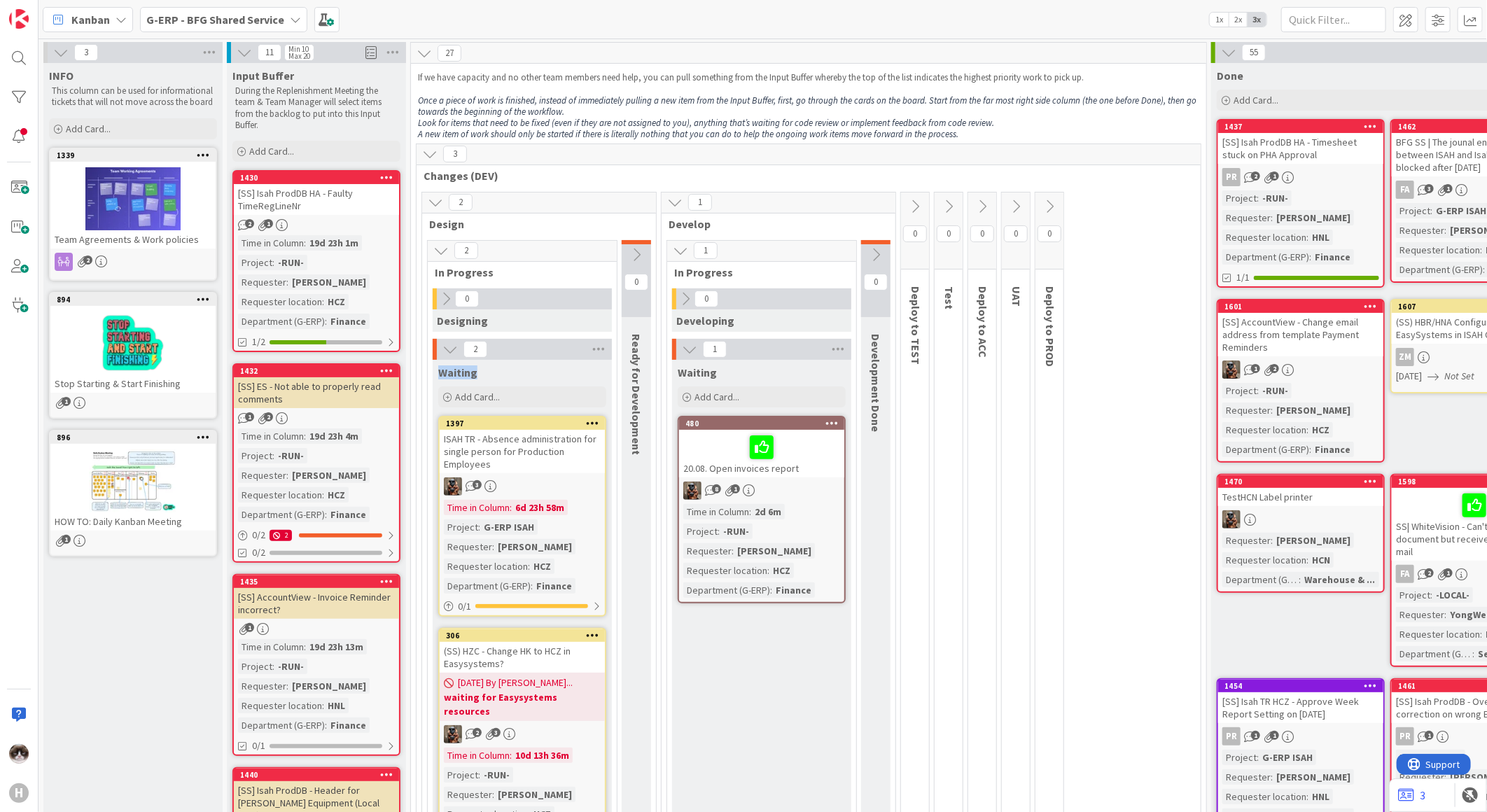
drag, startPoint x: 489, startPoint y: 375, endPoint x: 434, endPoint y: 377, distance: 55.0
click at [434, 377] on div "Waiting" at bounding box center [523, 369] width 179 height 20
click at [782, 233] on div "1 Develop" at bounding box center [779, 213] width 234 height 41
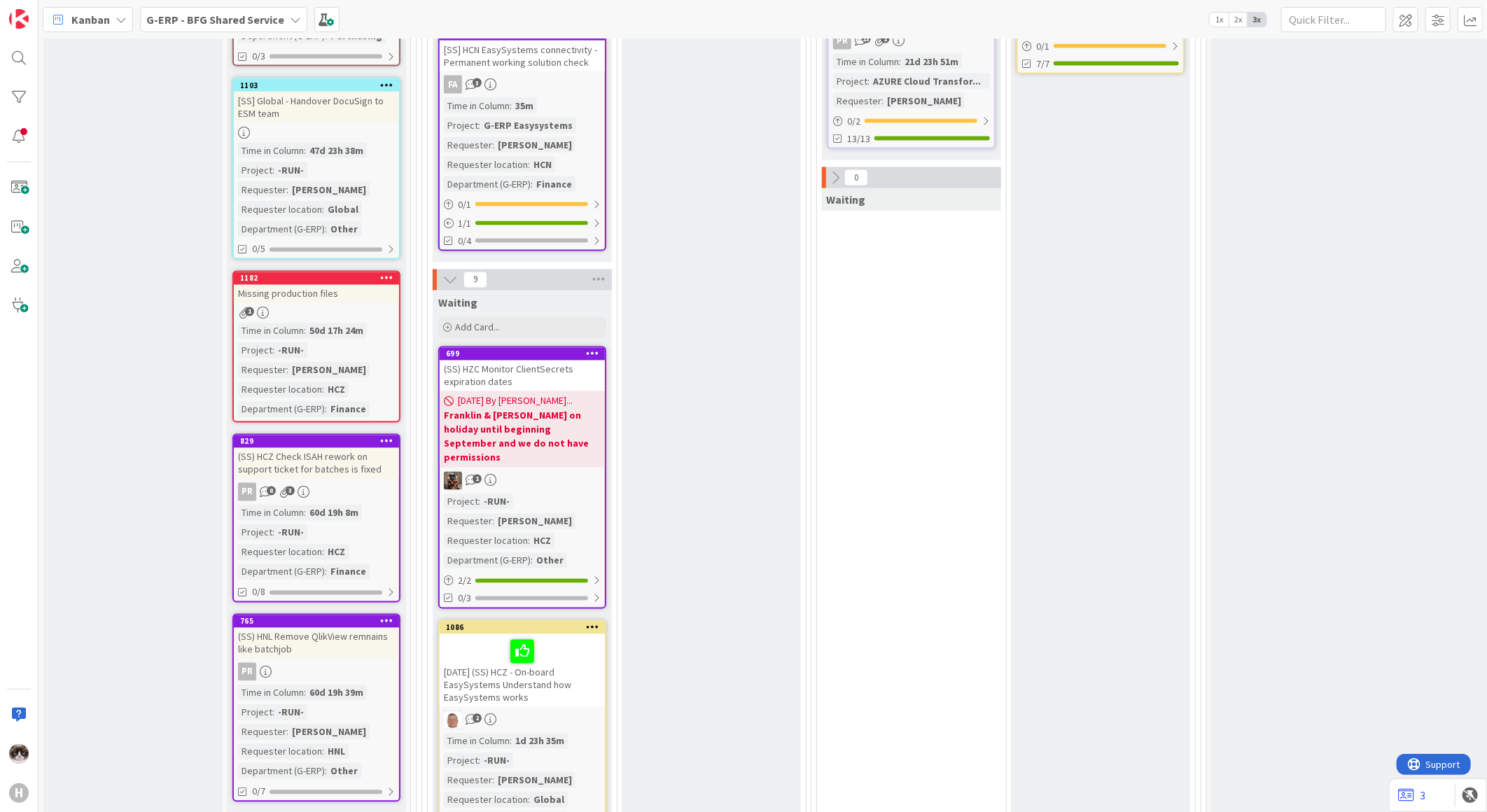
scroll to position [918, 0]
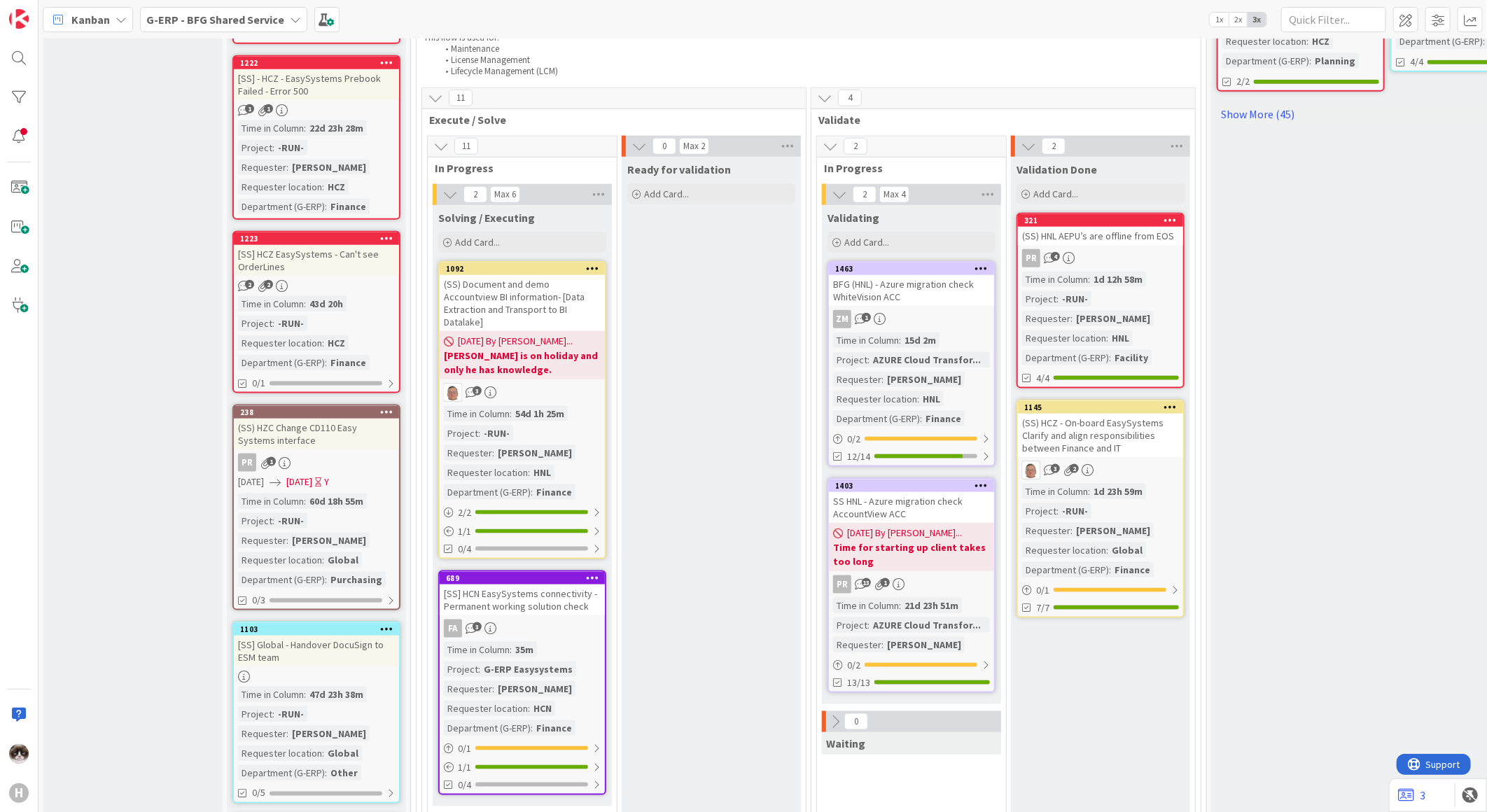
click at [956, 310] on div "ZM 1" at bounding box center [911, 320] width 165 height 18
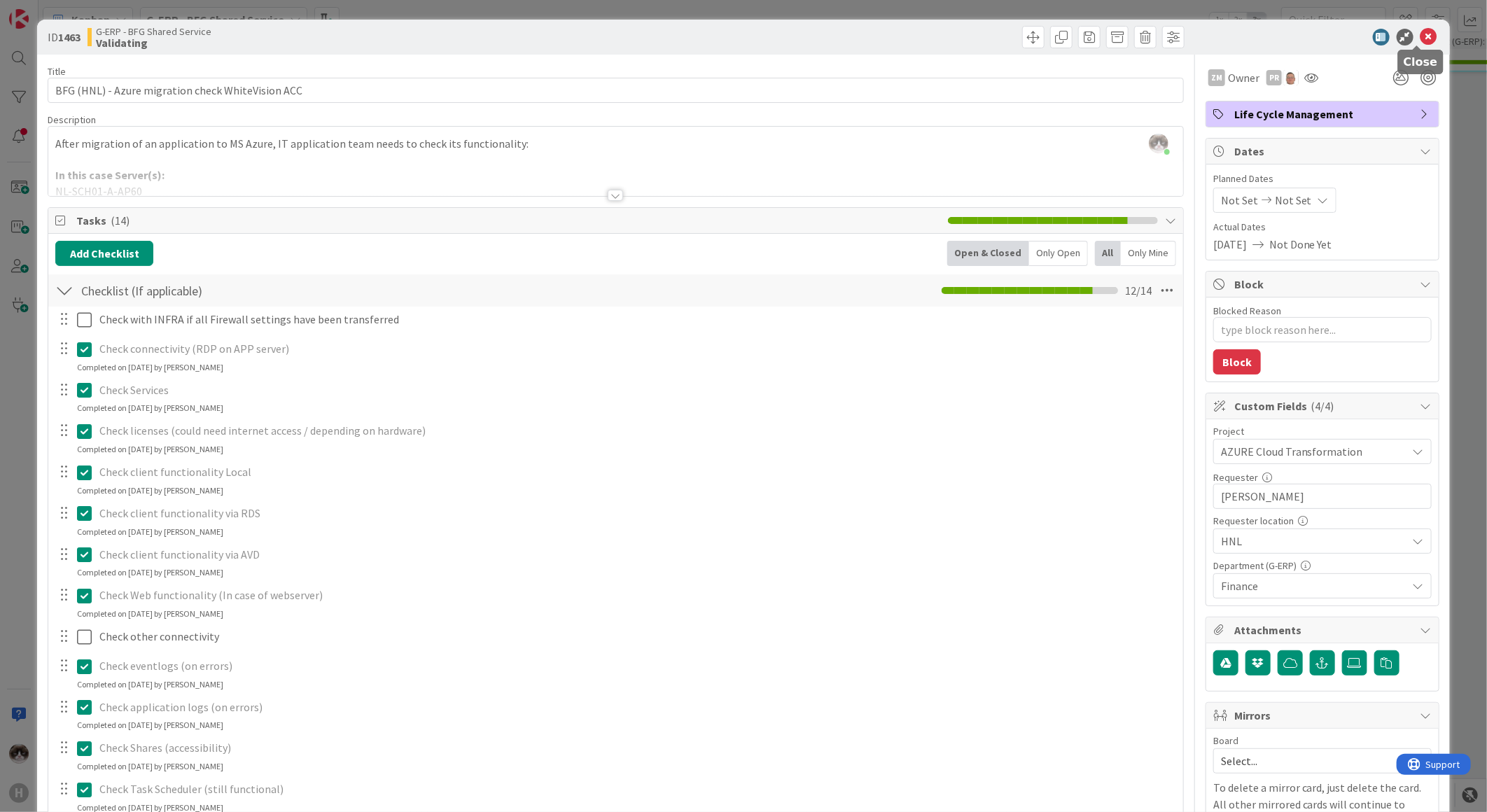
click at [1421, 35] on icon at bounding box center [1429, 37] width 17 height 17
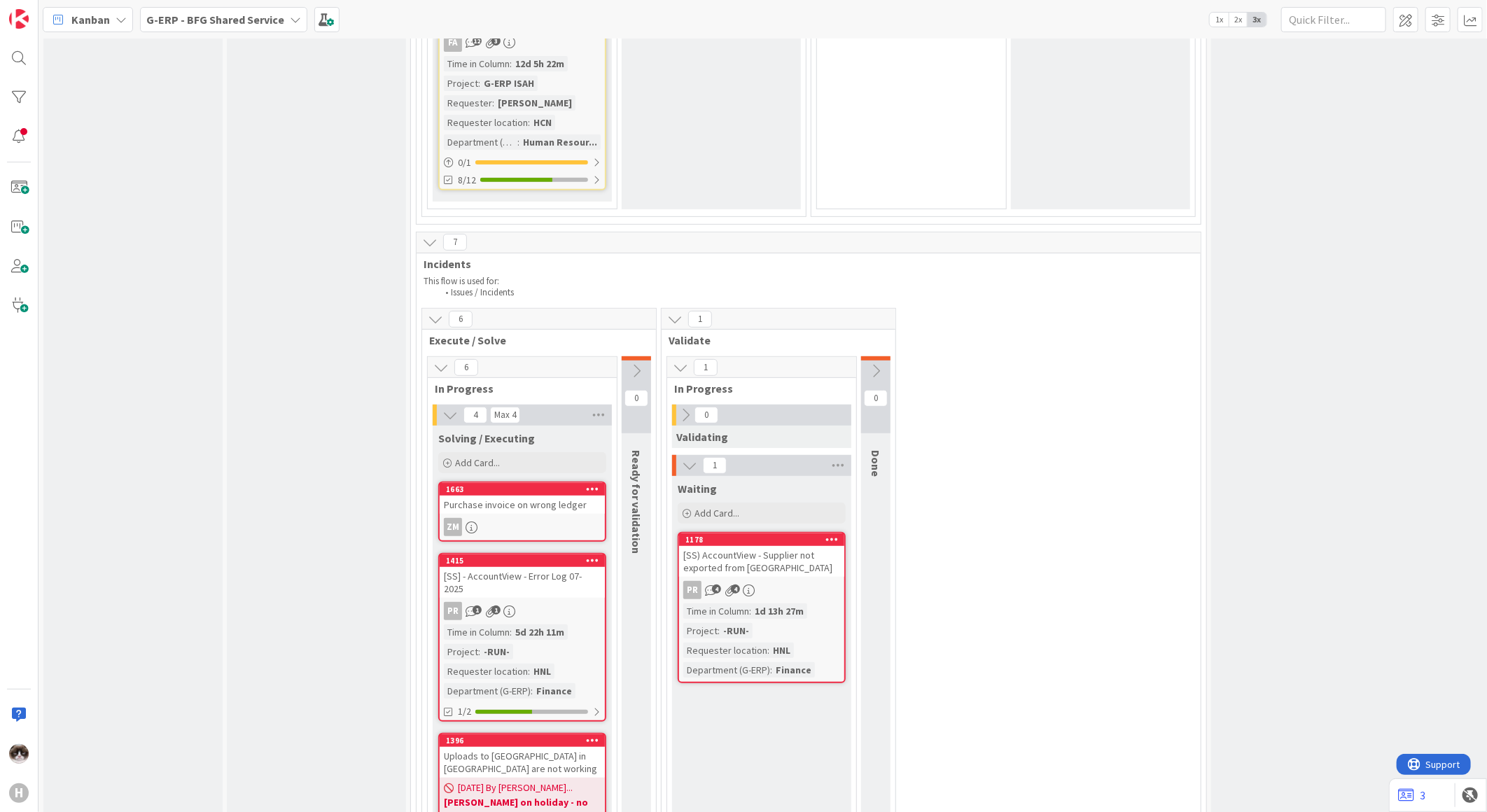
scroll to position [3732, 0]
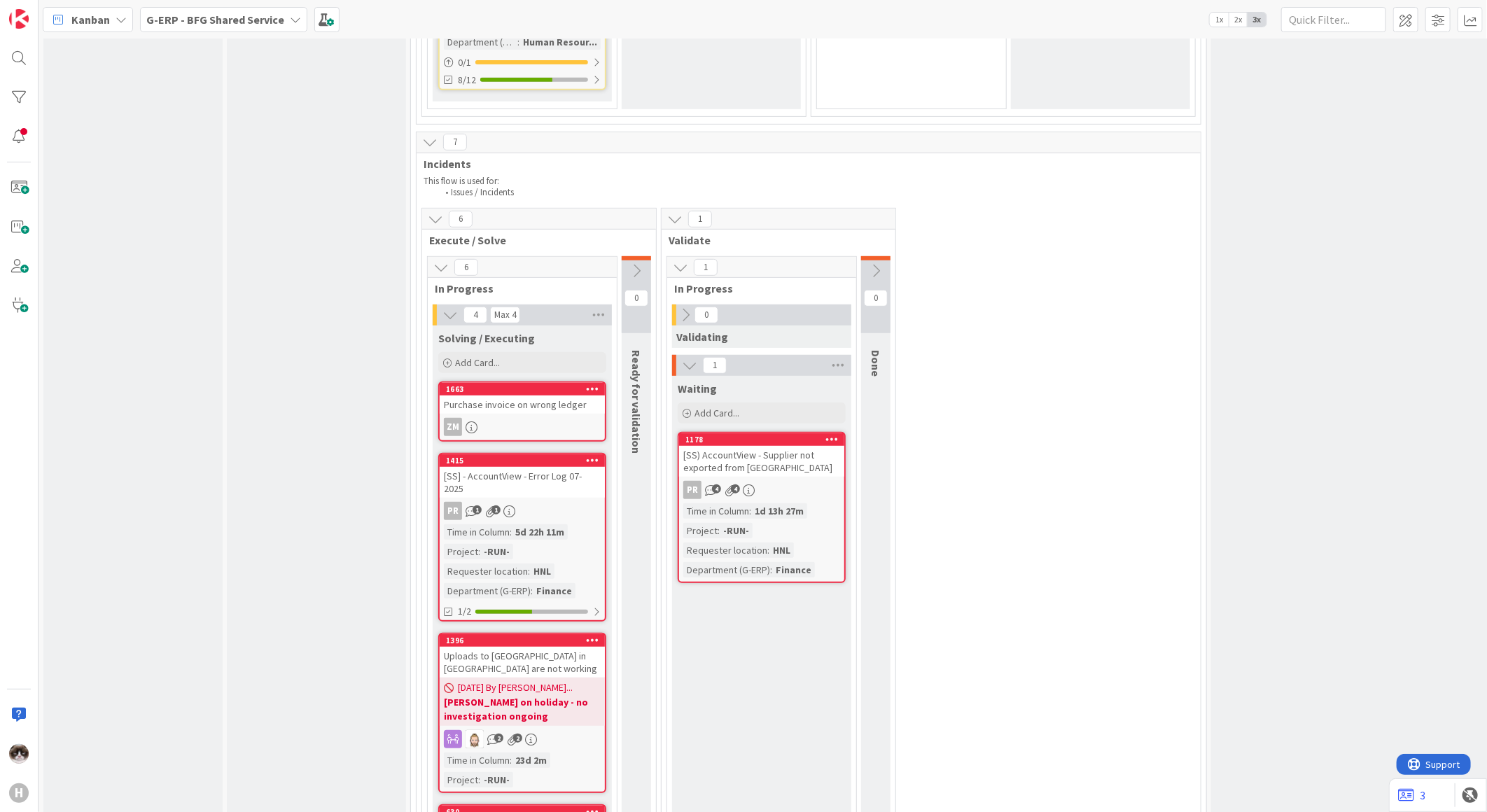
click at [495, 418] on div "ZM" at bounding box center [523, 427] width 165 height 18
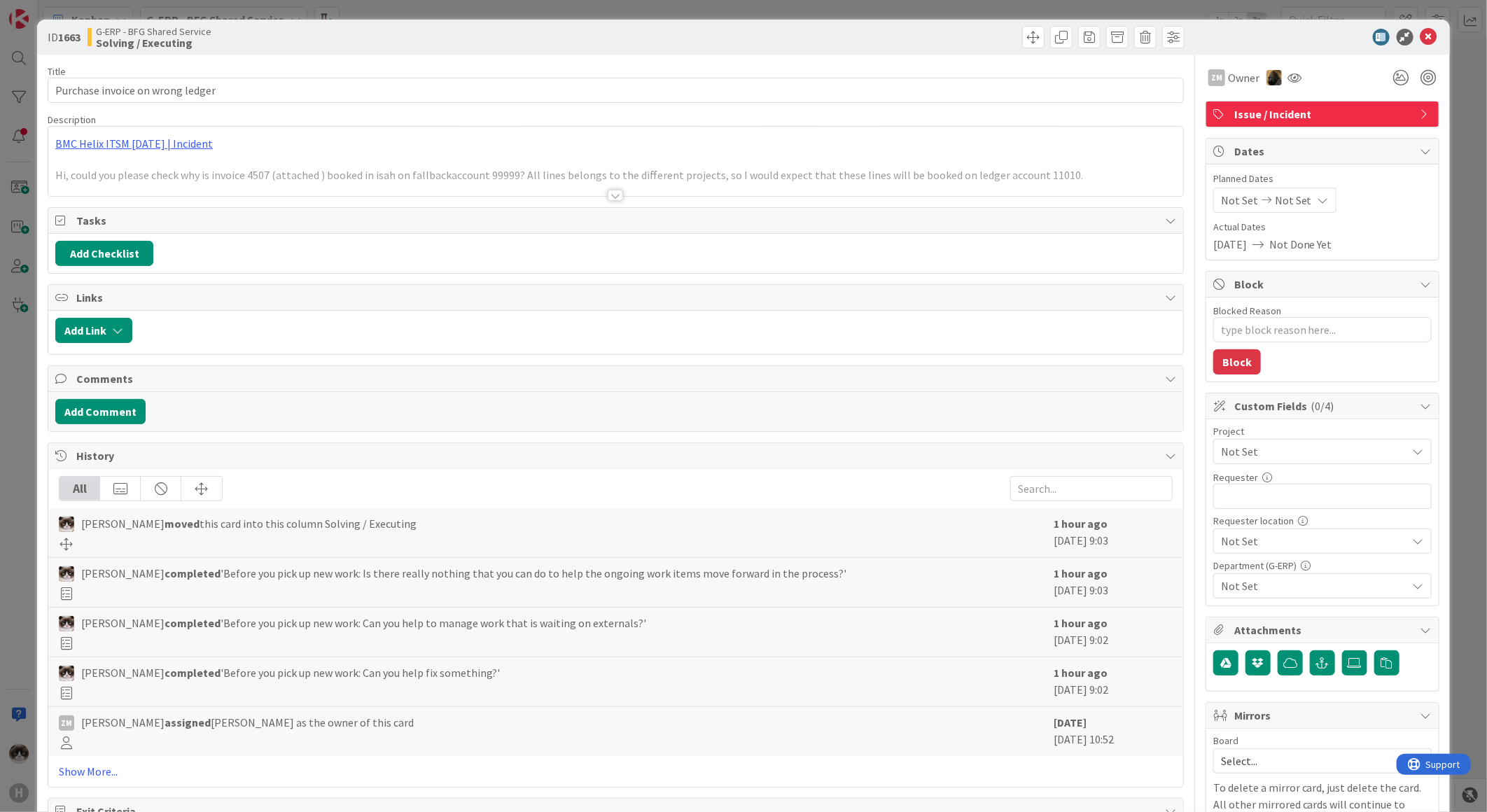
click at [1271, 446] on span "Not Set" at bounding box center [1310, 452] width 179 height 20
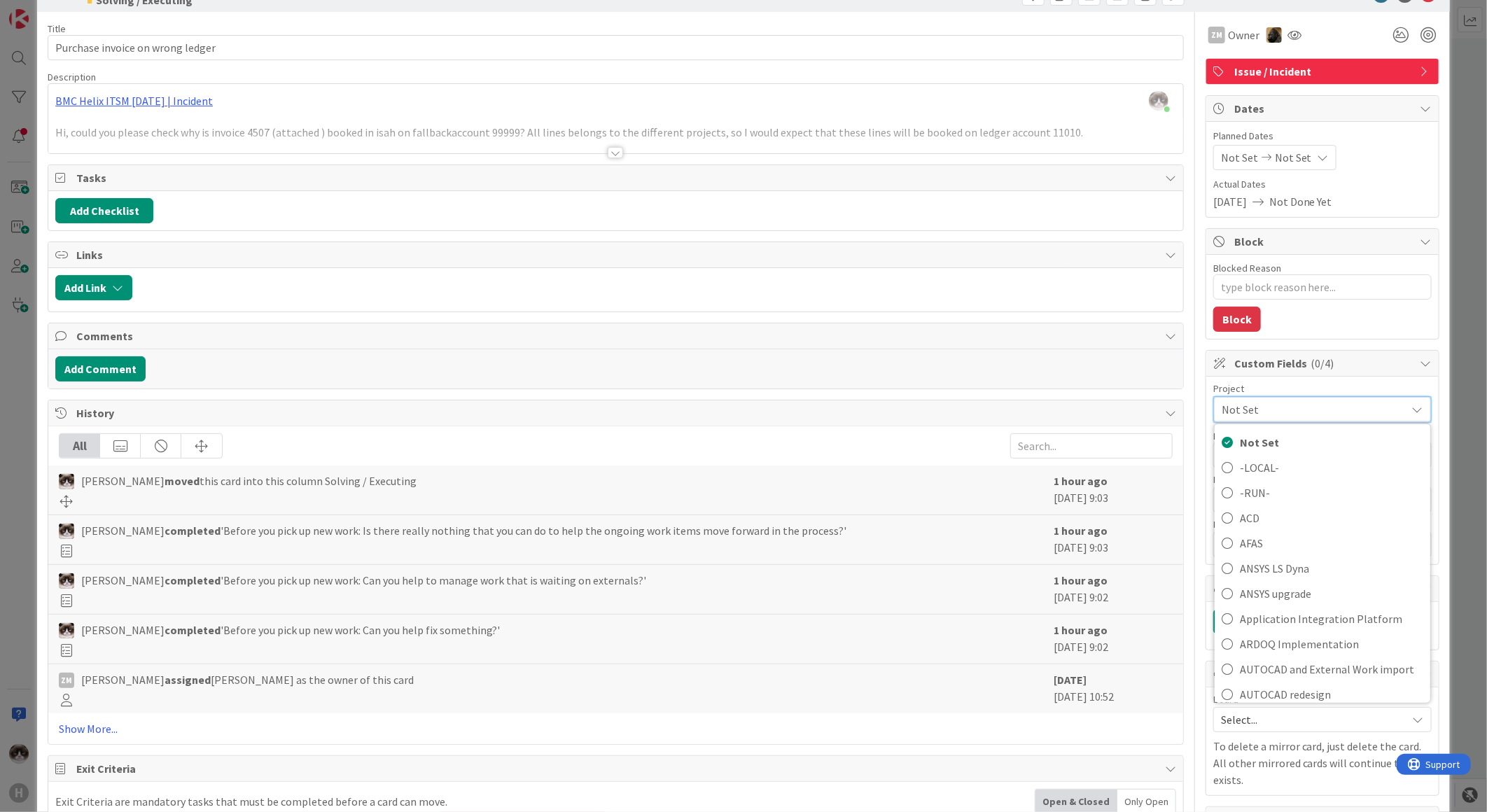
scroll to position [78, 0]
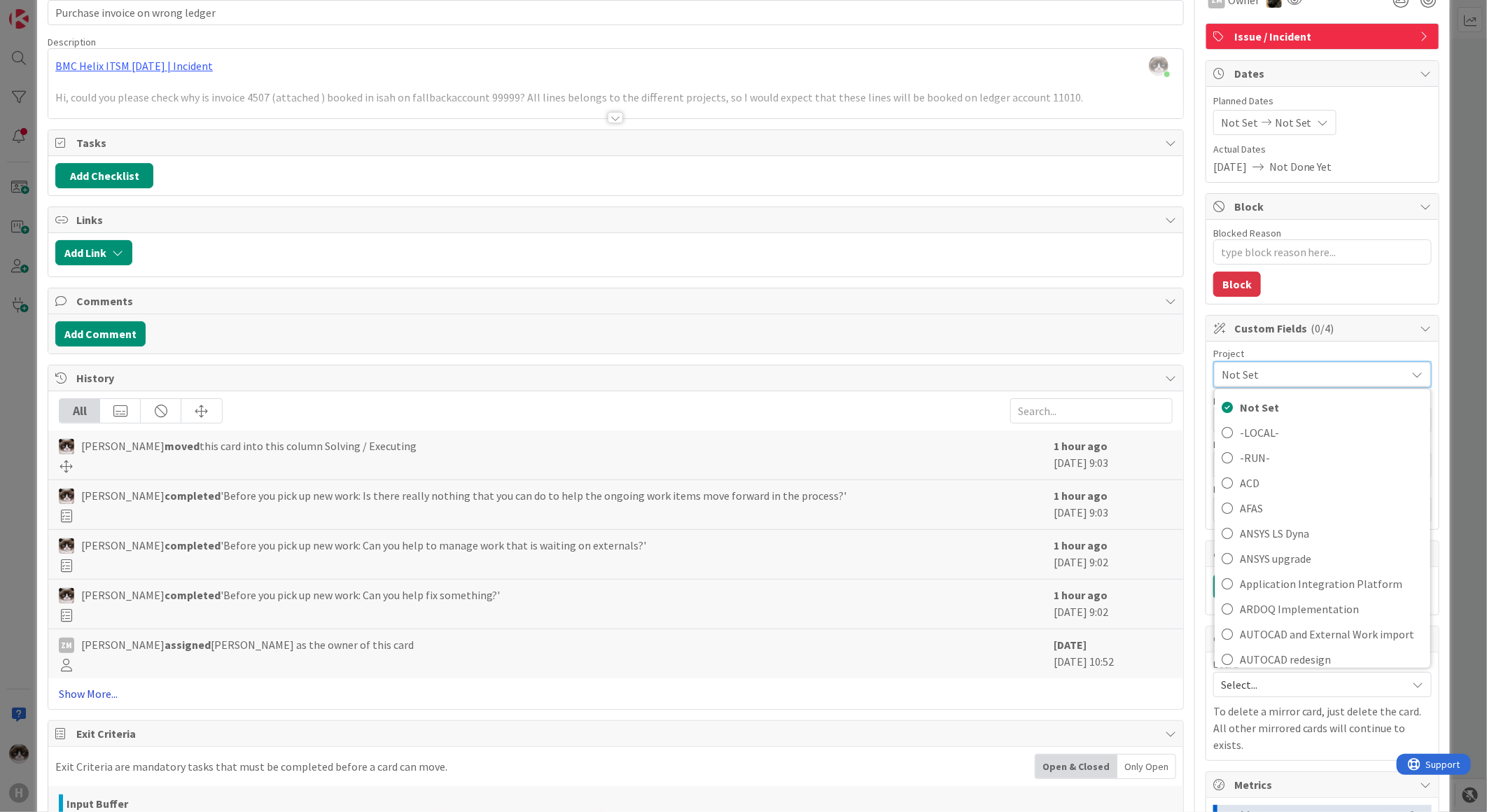
click at [82, 702] on link "Show More..." at bounding box center [616, 693] width 1114 height 17
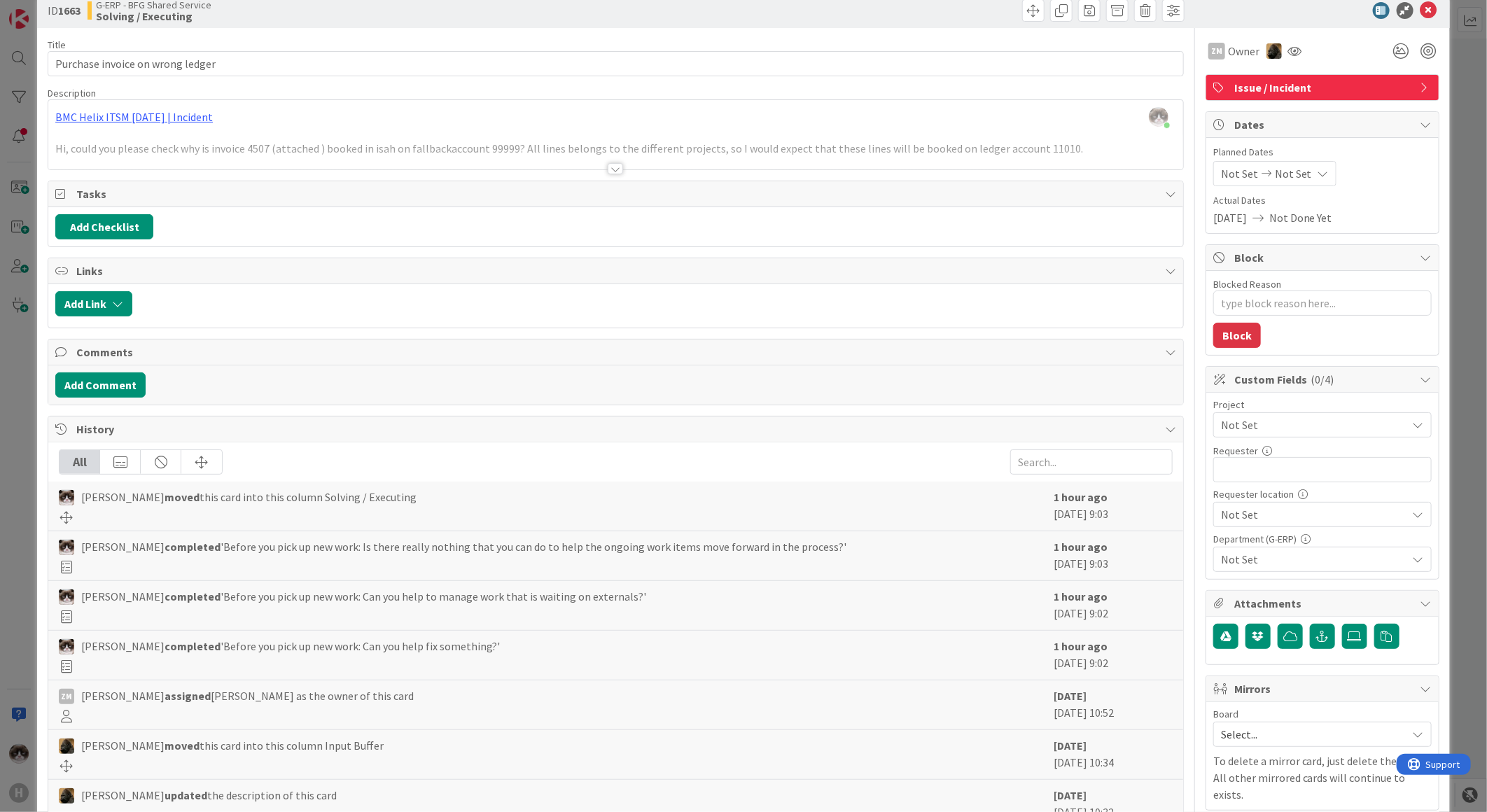
scroll to position [0, 0]
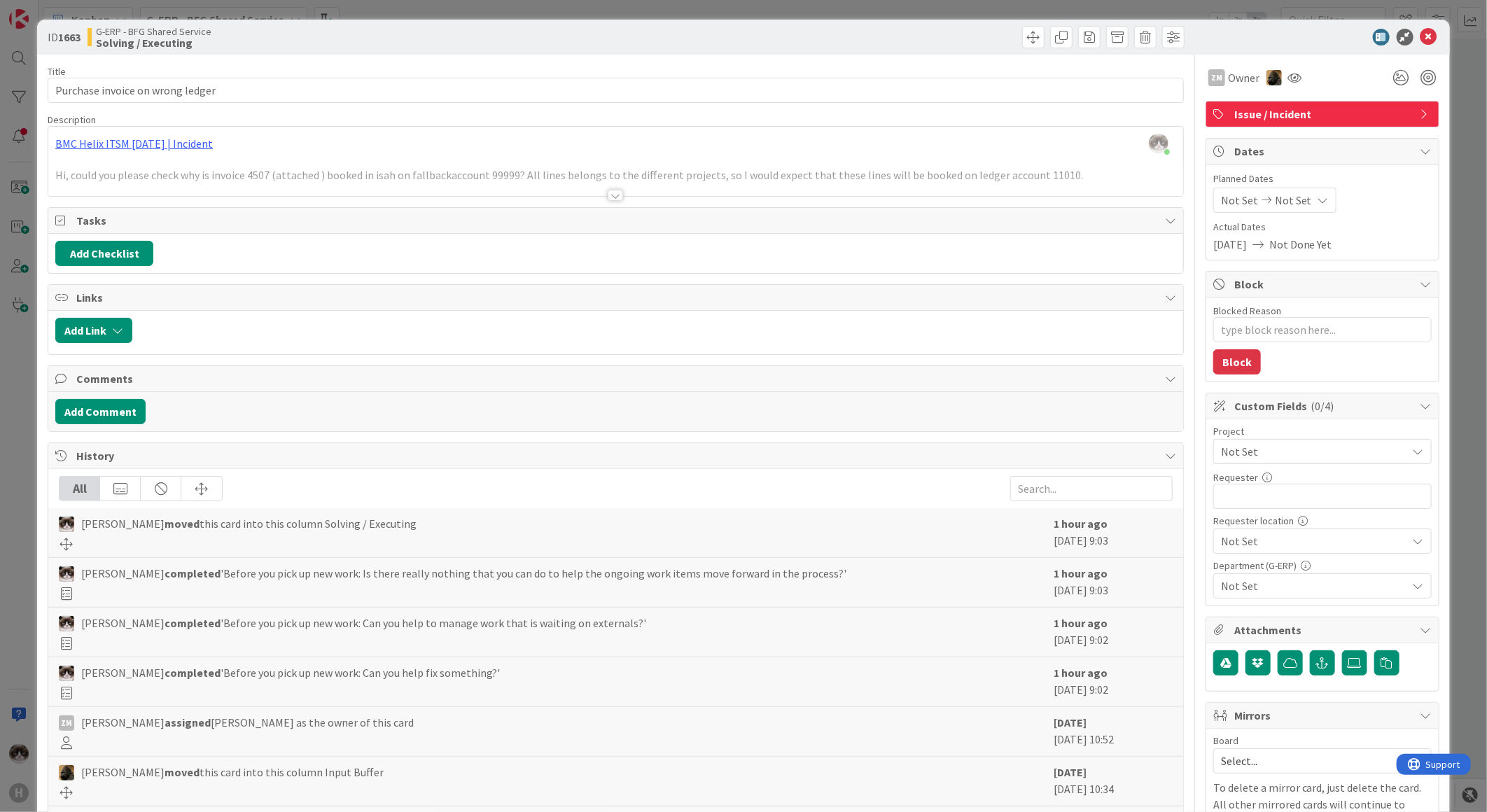
click at [1283, 456] on span "Not Set" at bounding box center [1310, 452] width 179 height 20
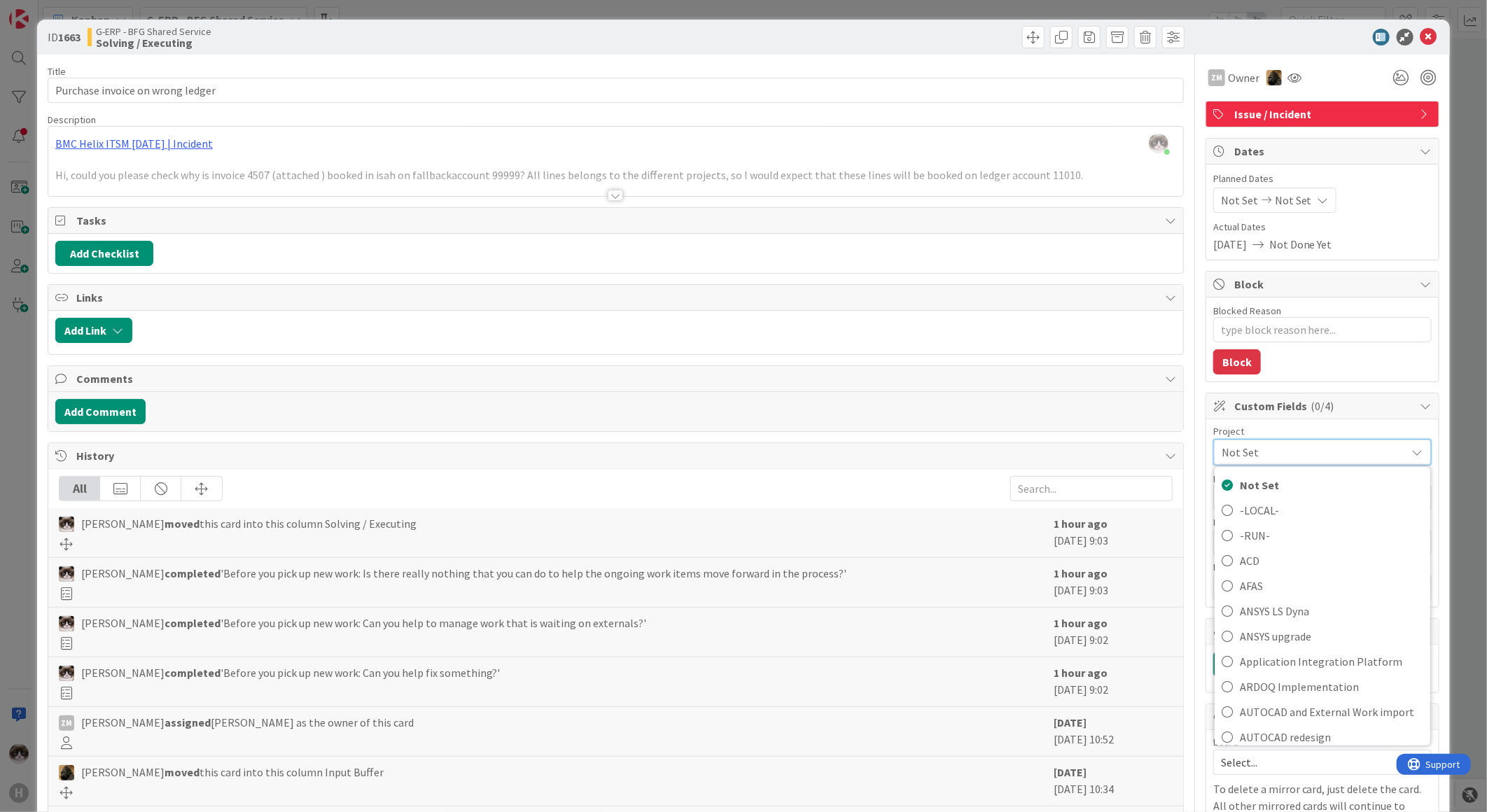
click at [1294, 449] on span "Not Set" at bounding box center [1310, 453] width 177 height 20
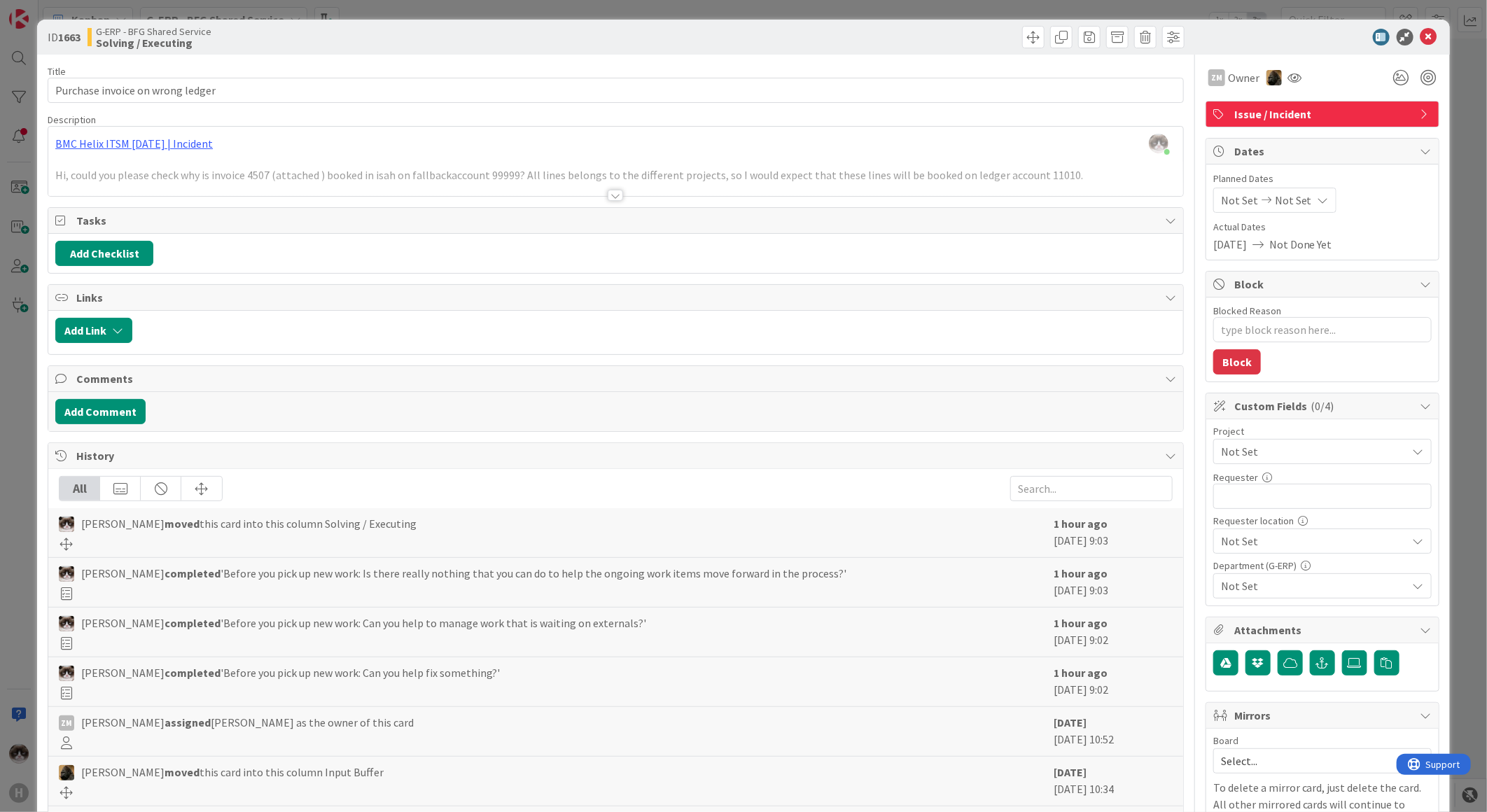
click at [1294, 449] on span "Not Set" at bounding box center [1310, 452] width 179 height 20
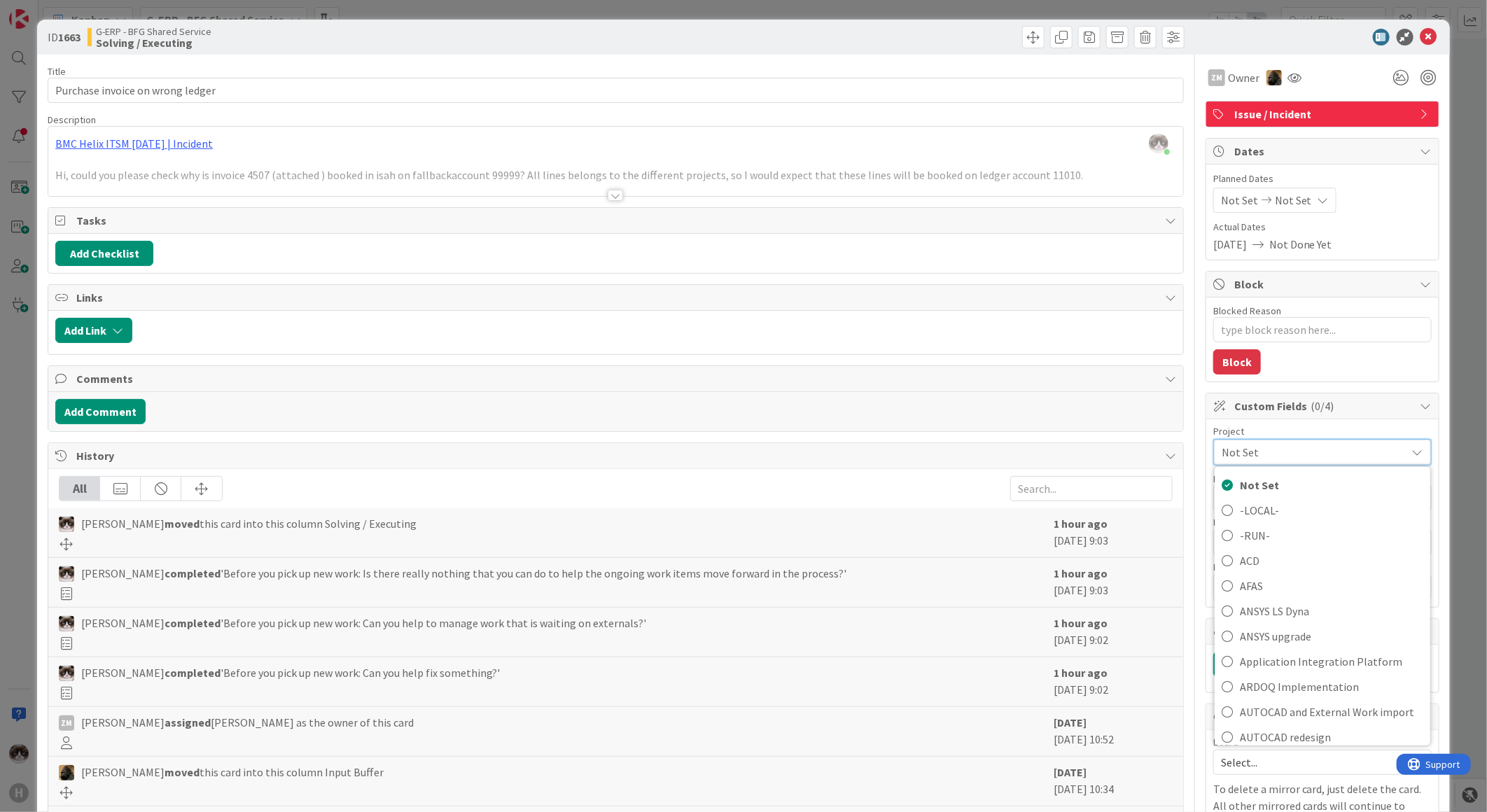
click at [1294, 449] on span "Not Set" at bounding box center [1310, 453] width 177 height 20
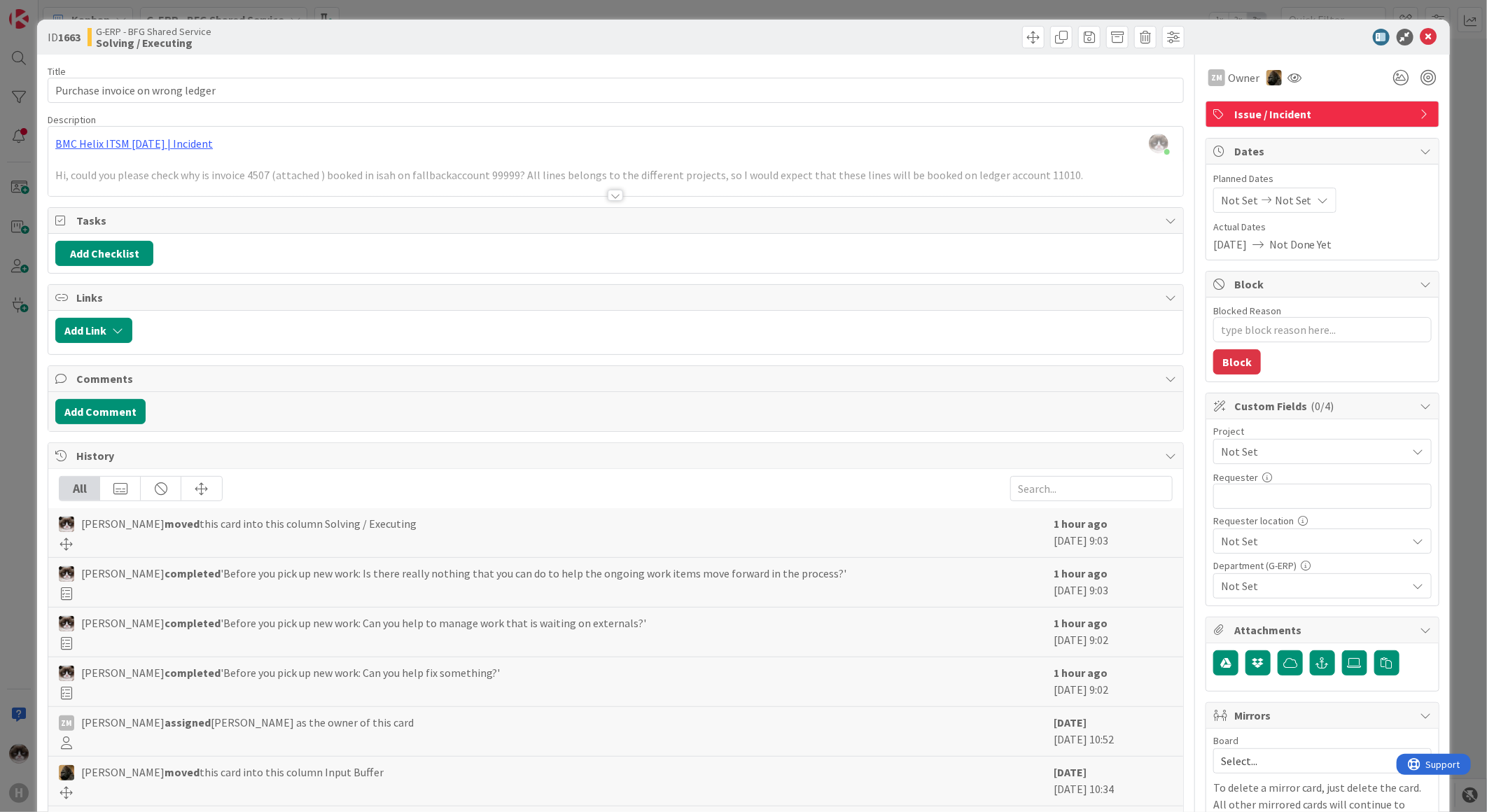
click at [1294, 449] on span "Not Set" at bounding box center [1310, 452] width 179 height 20
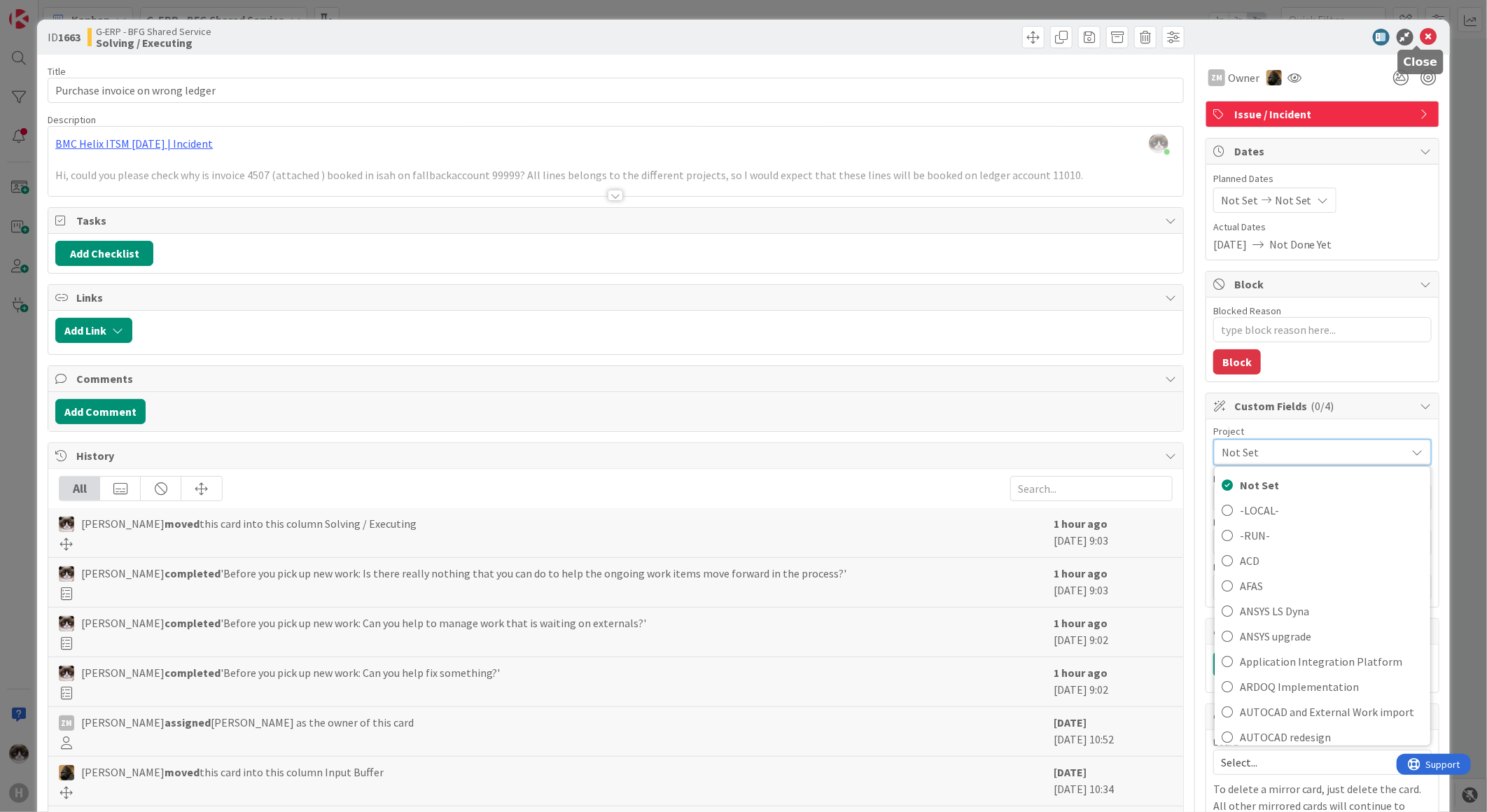
click at [1424, 33] on icon at bounding box center [1429, 37] width 17 height 17
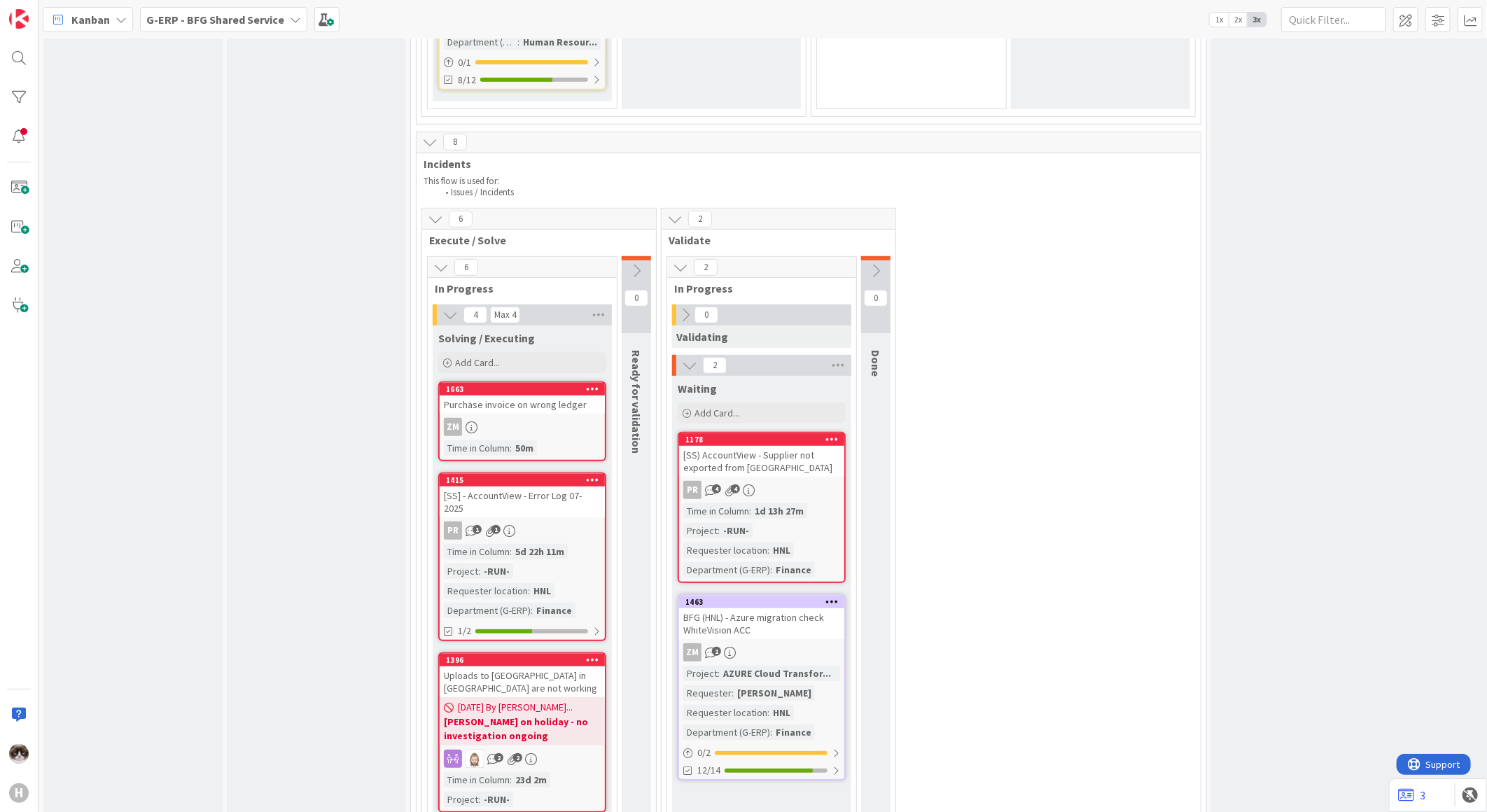
click at [579, 418] on div "ZM" at bounding box center [523, 427] width 165 height 18
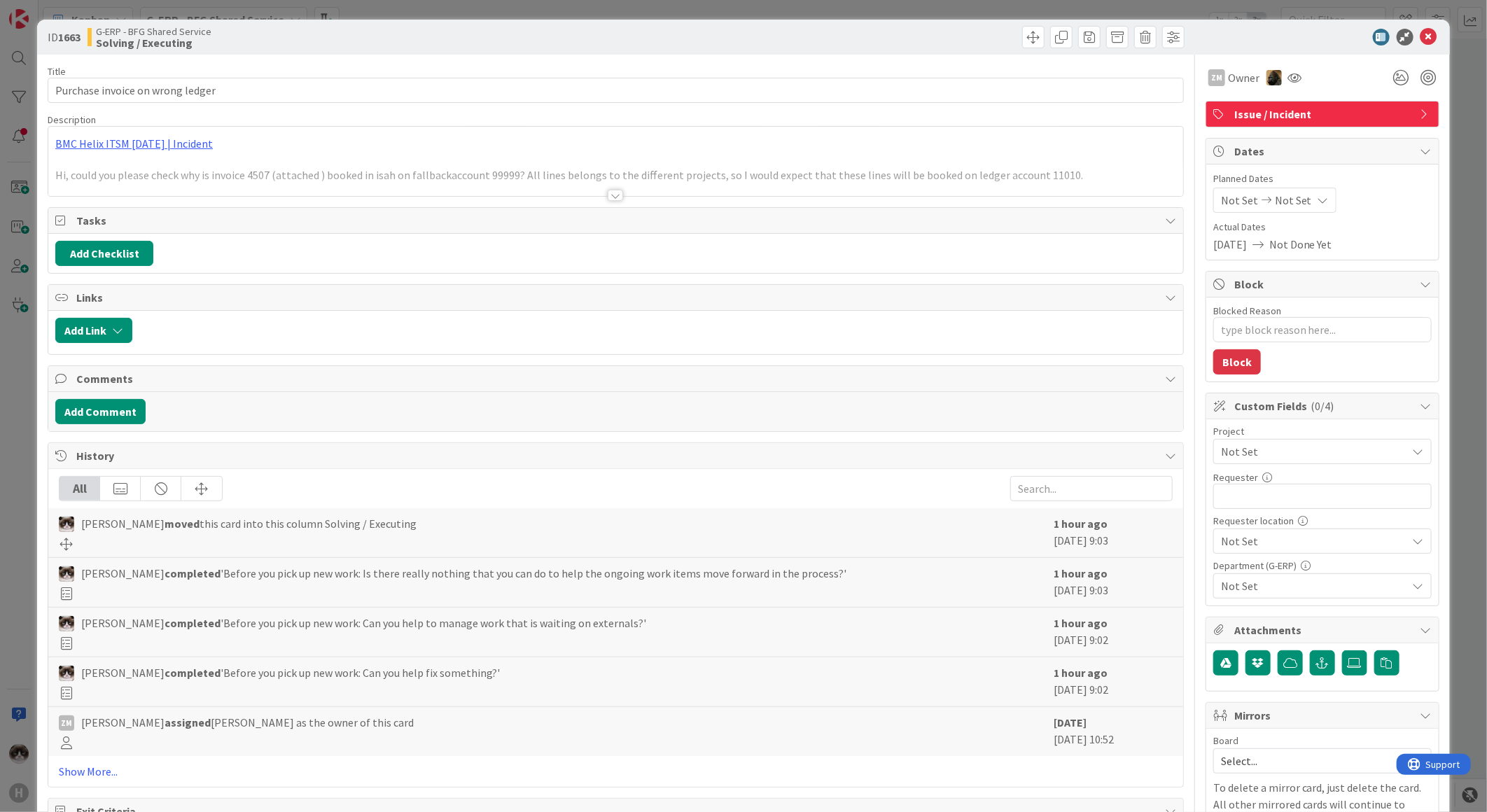
click at [1421, 35] on icon at bounding box center [1429, 37] width 17 height 17
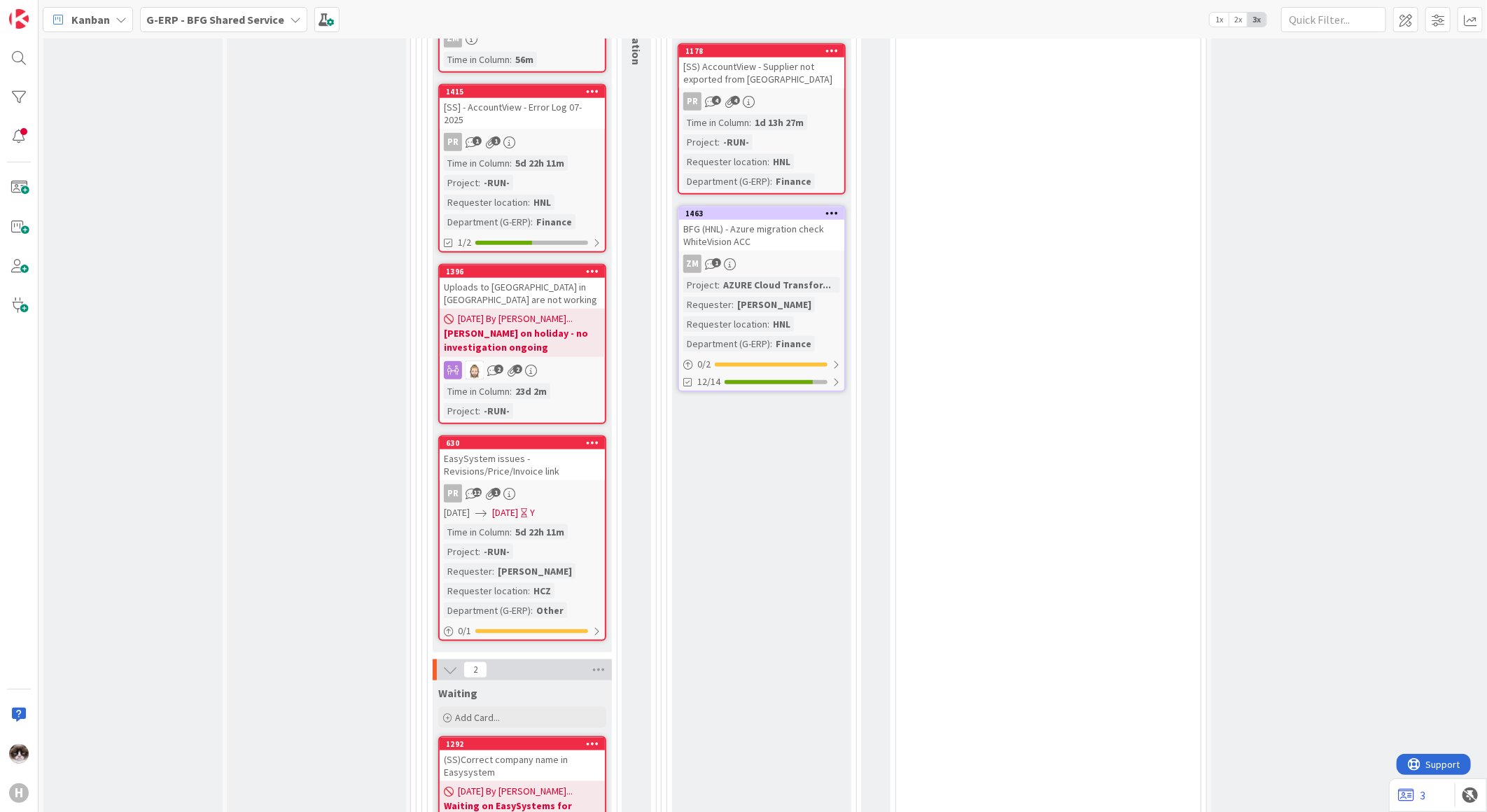
scroll to position [3810, 0]
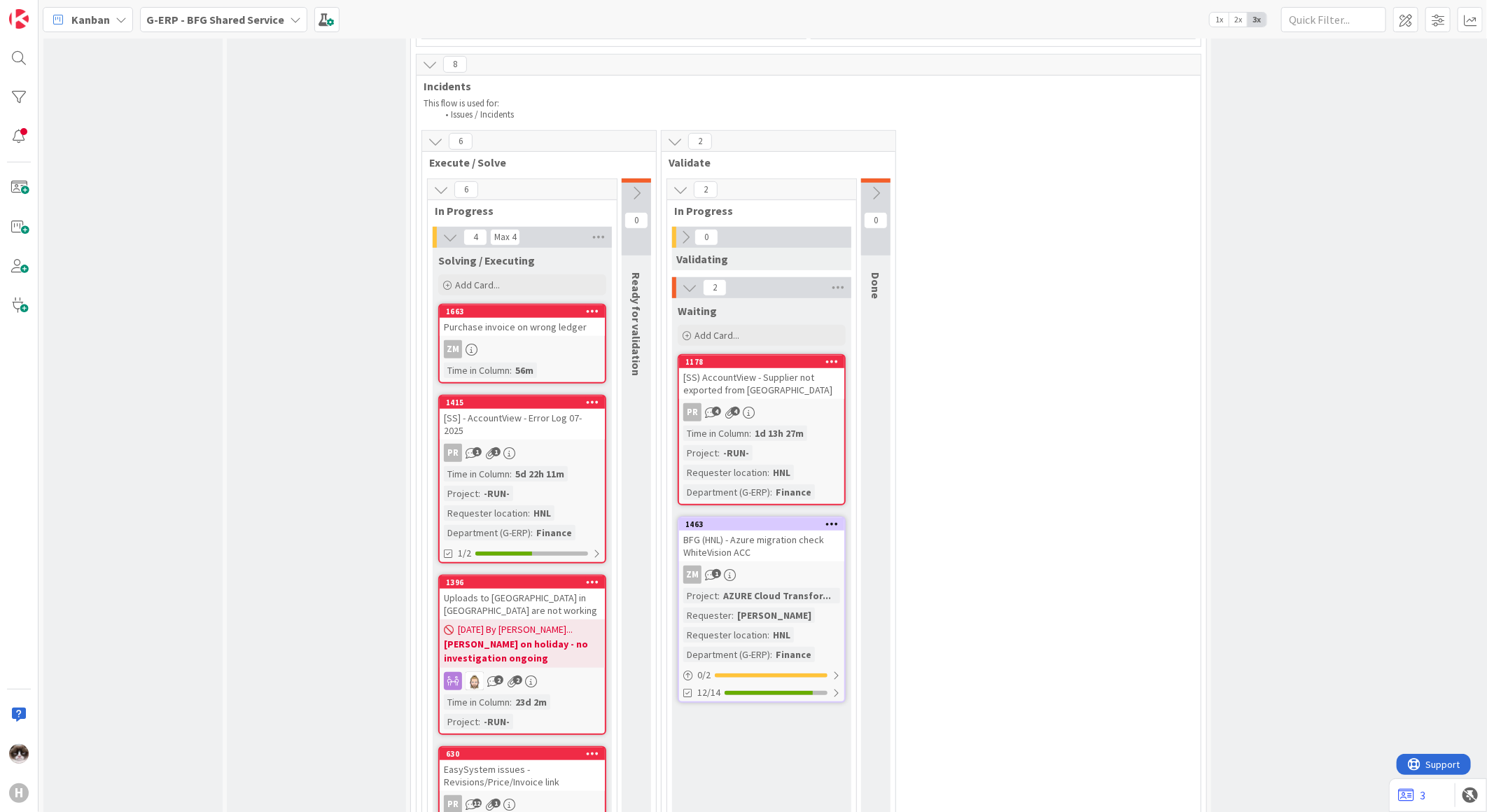
click at [568, 363] on div "Time in Column : 56m" at bounding box center [522, 370] width 157 height 15
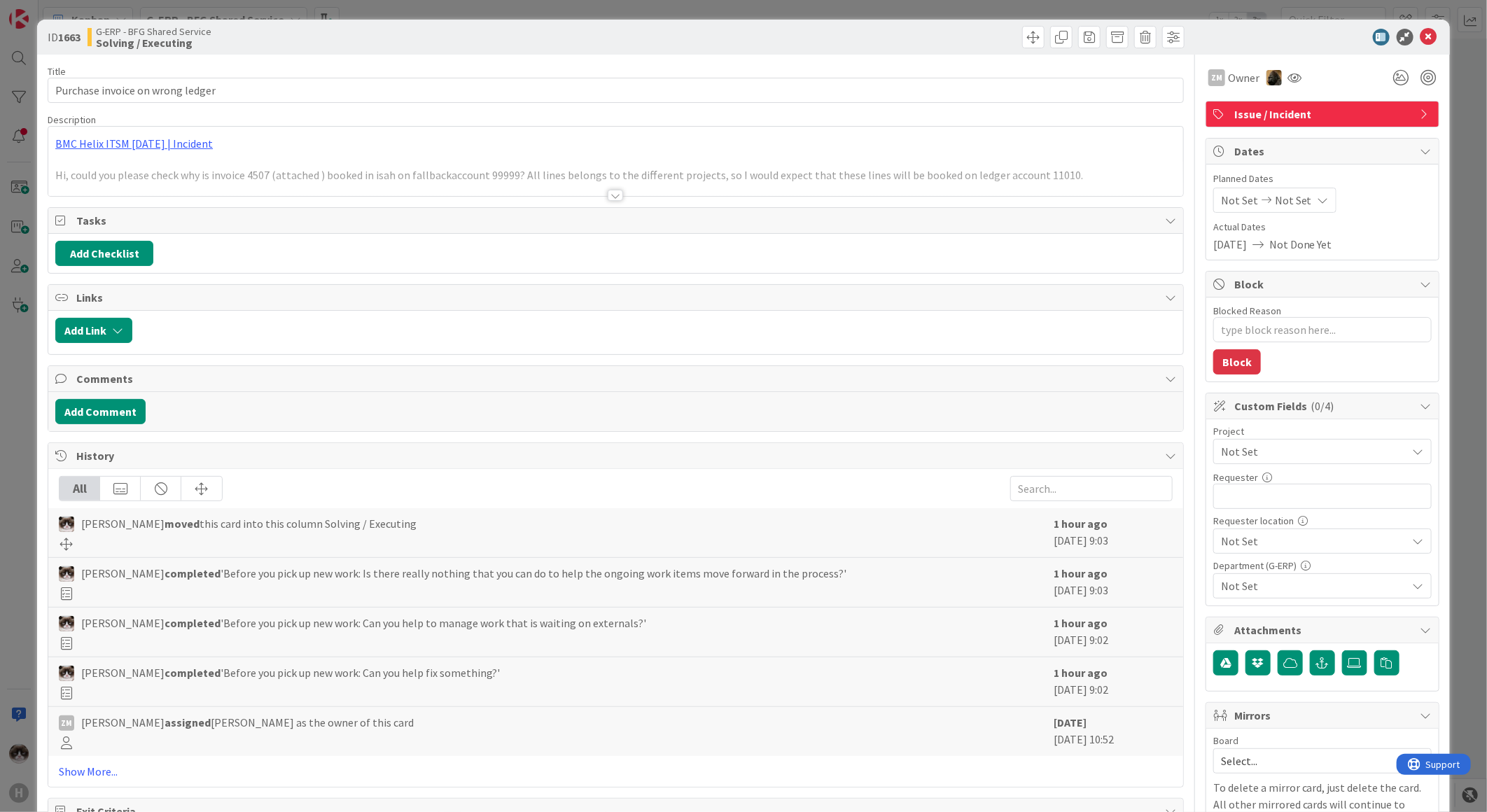
click at [1265, 450] on span "Not Set" at bounding box center [1310, 452] width 179 height 20
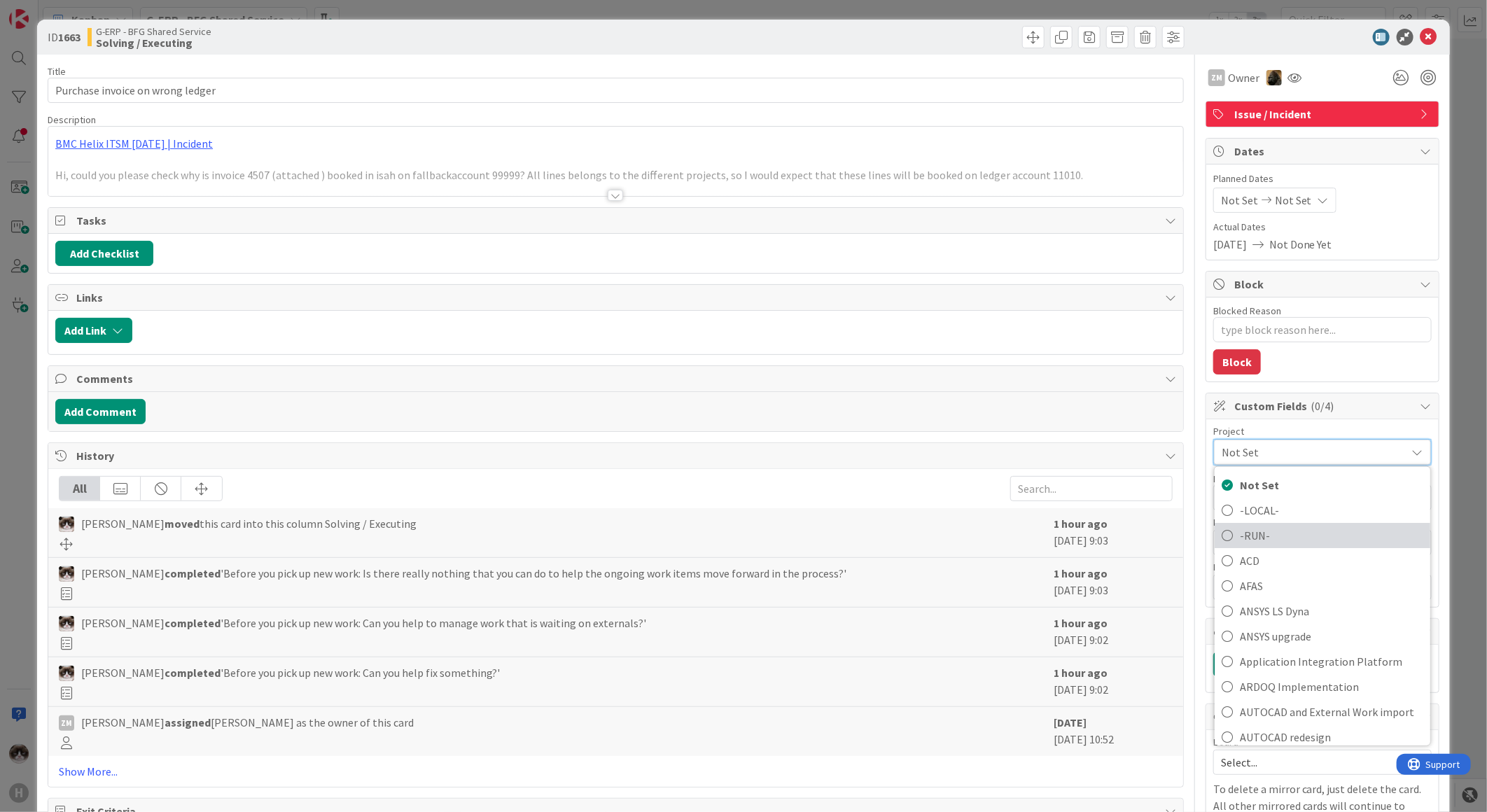
click at [1269, 537] on span "-RUN-" at bounding box center [1331, 535] width 184 height 21
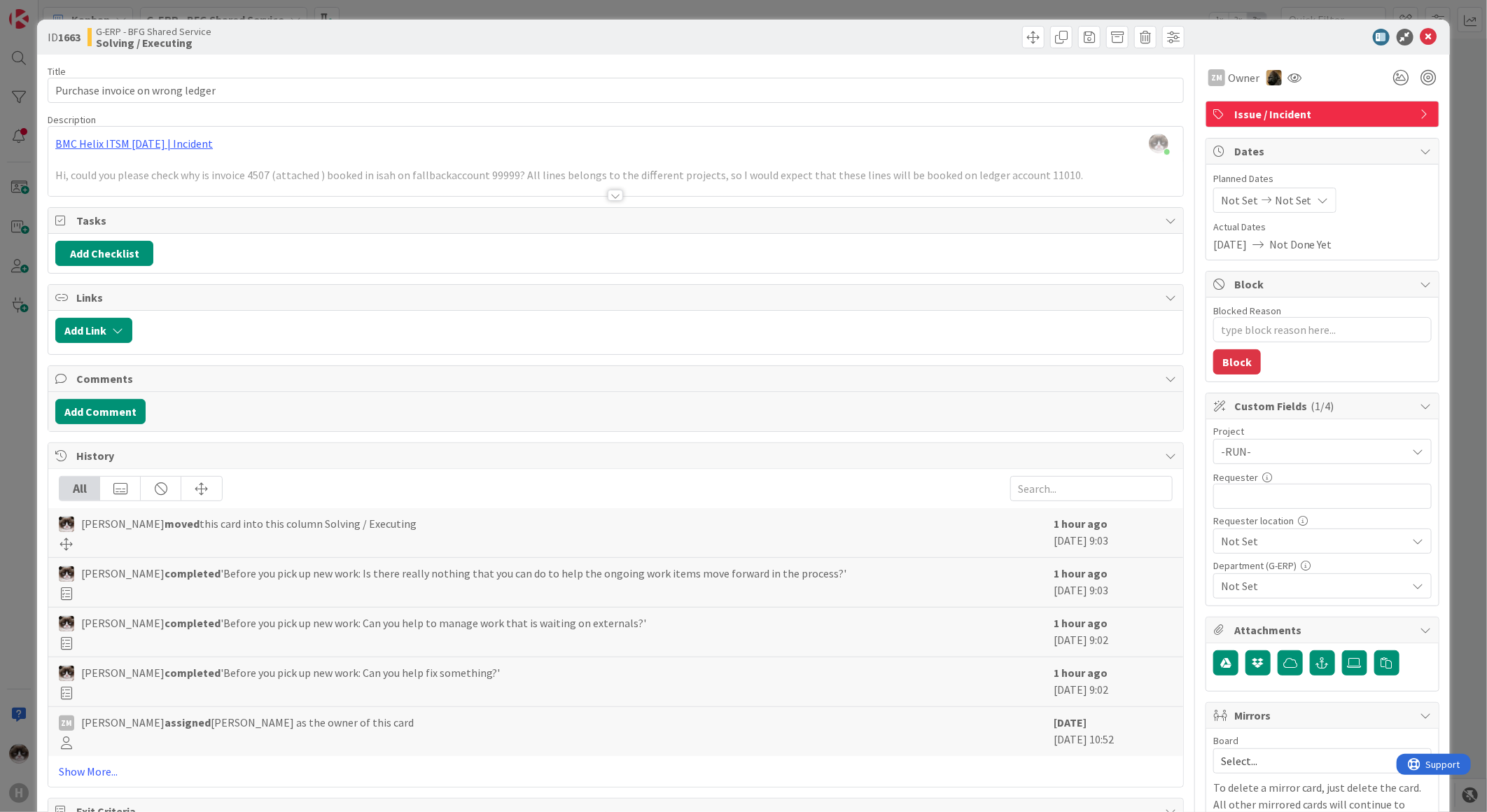
type textarea "x"
click at [1274, 492] on input "text" at bounding box center [1322, 496] width 218 height 25
type input "Silvie"
type textarea "x"
type input "[PERSON_NAME]"
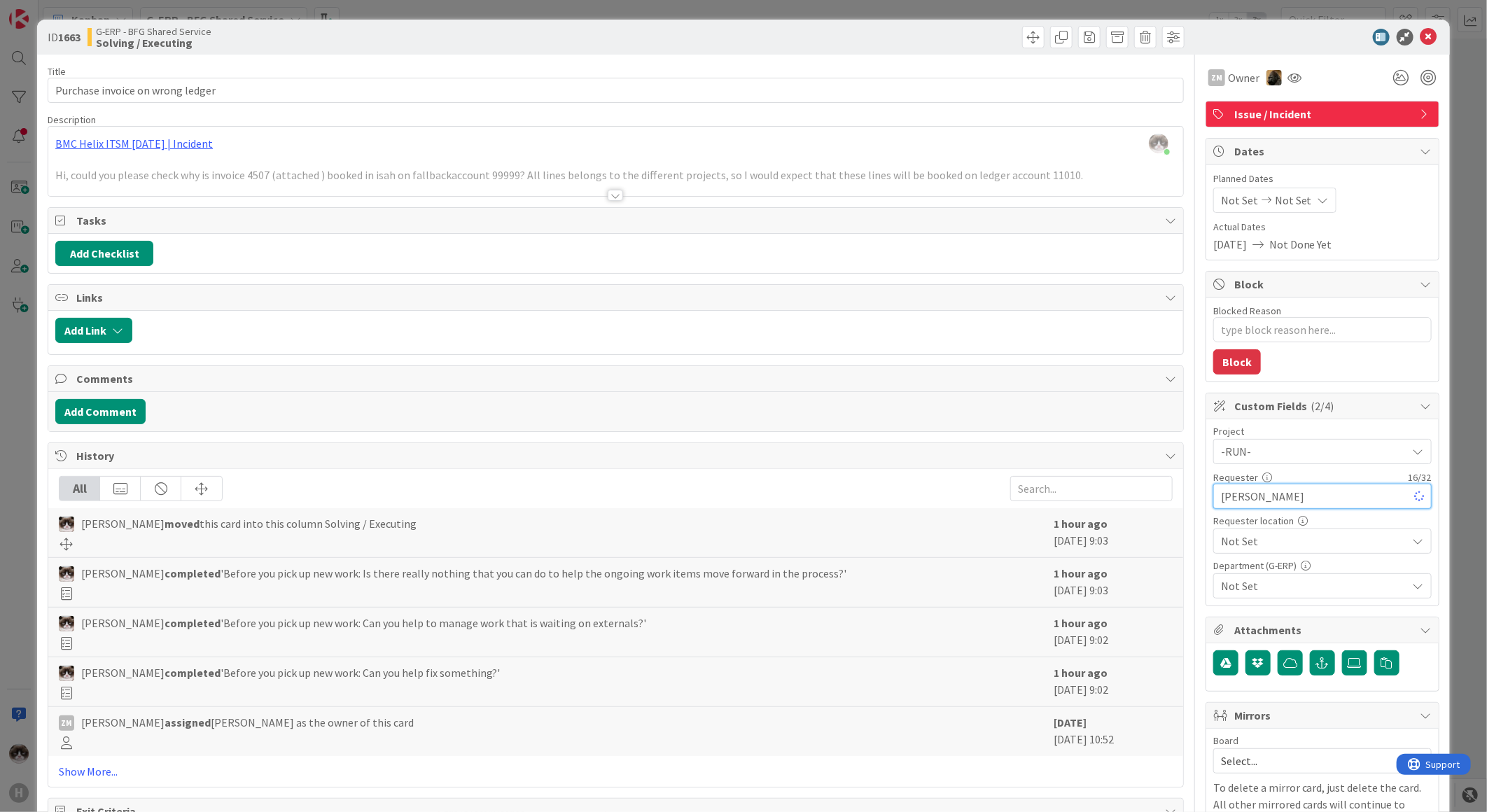
type textarea "x"
type input "[PERSON_NAME]"
click at [1251, 462] on span "Not Set" at bounding box center [1310, 452] width 179 height 20
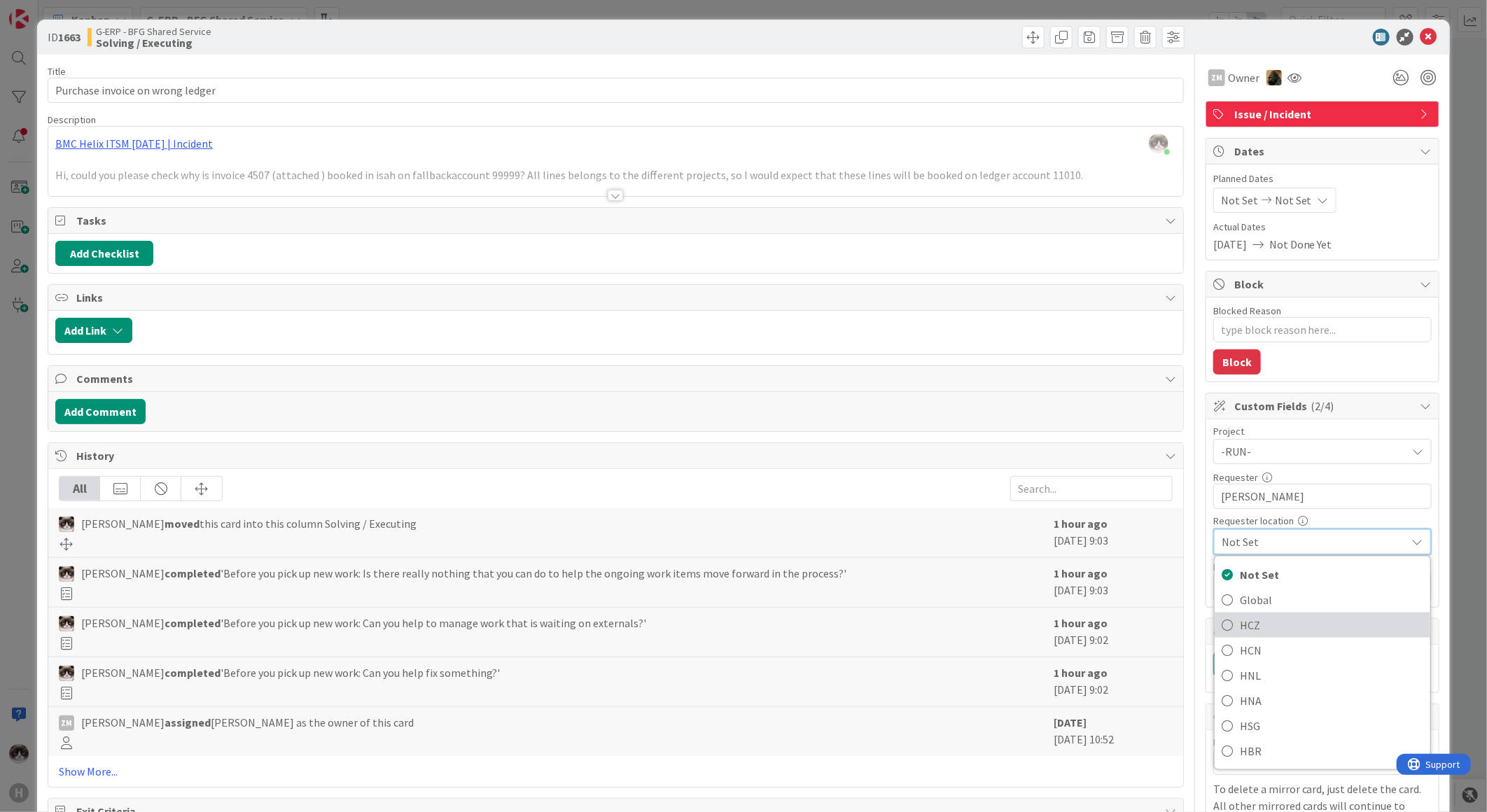
click at [1270, 625] on span "HCZ" at bounding box center [1331, 625] width 184 height 21
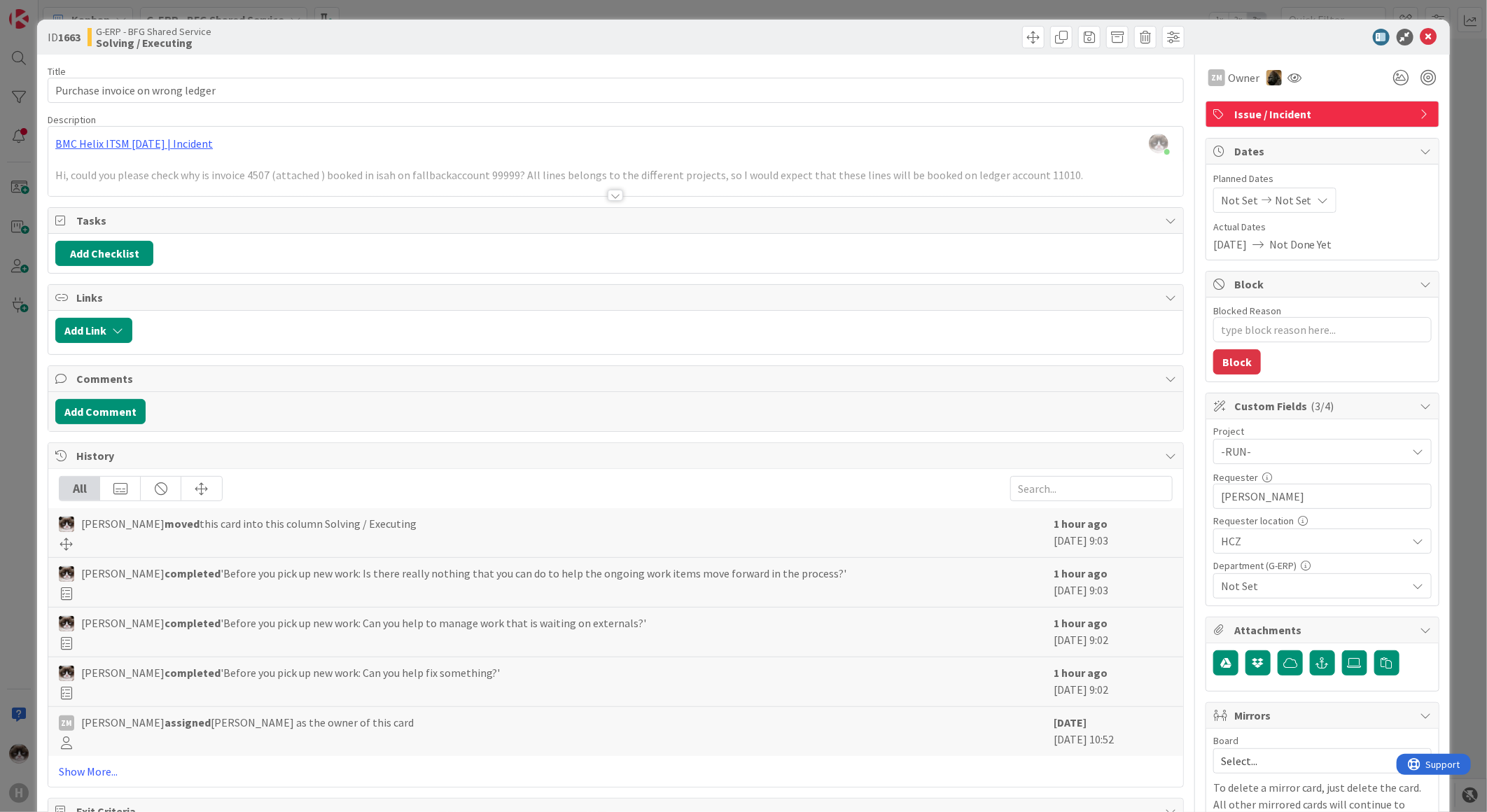
click at [1282, 589] on span "Not Set" at bounding box center [1314, 586] width 187 height 17
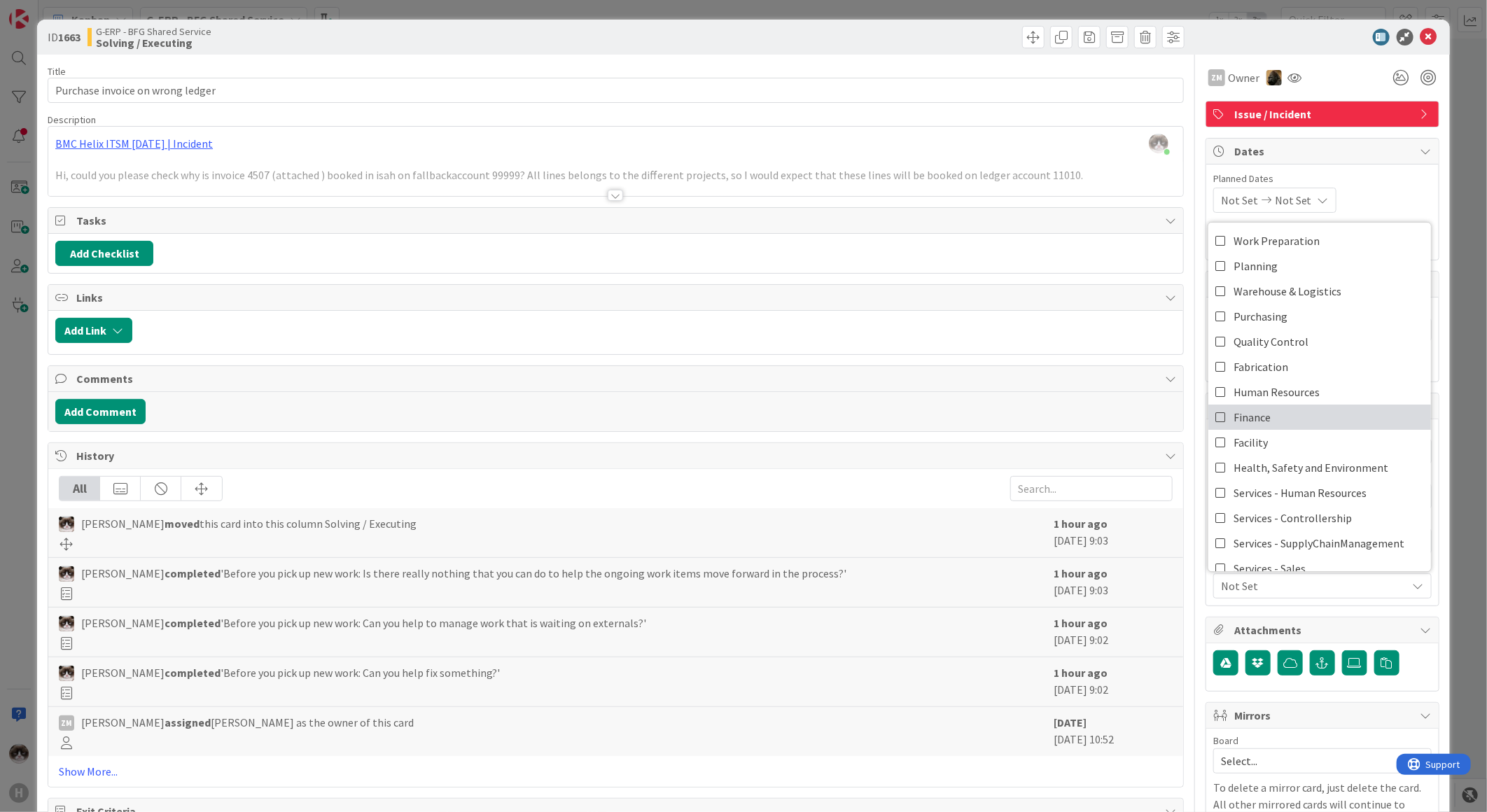
click at [1261, 422] on link "Finance" at bounding box center [1320, 417] width 223 height 25
type textarea "x"
click at [1356, 597] on div "Finance" at bounding box center [1322, 586] width 218 height 25
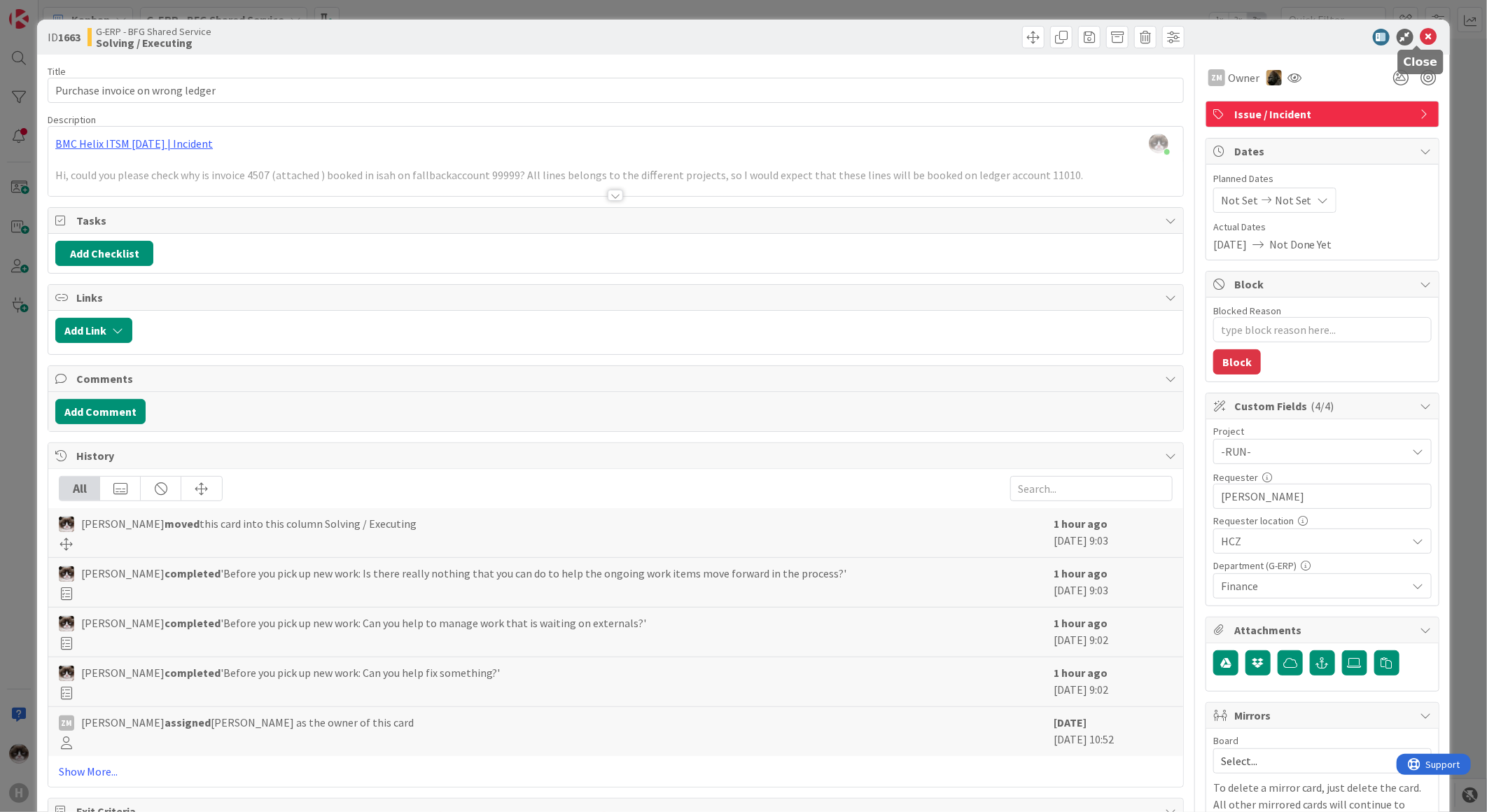
click at [1421, 35] on icon at bounding box center [1429, 37] width 17 height 17
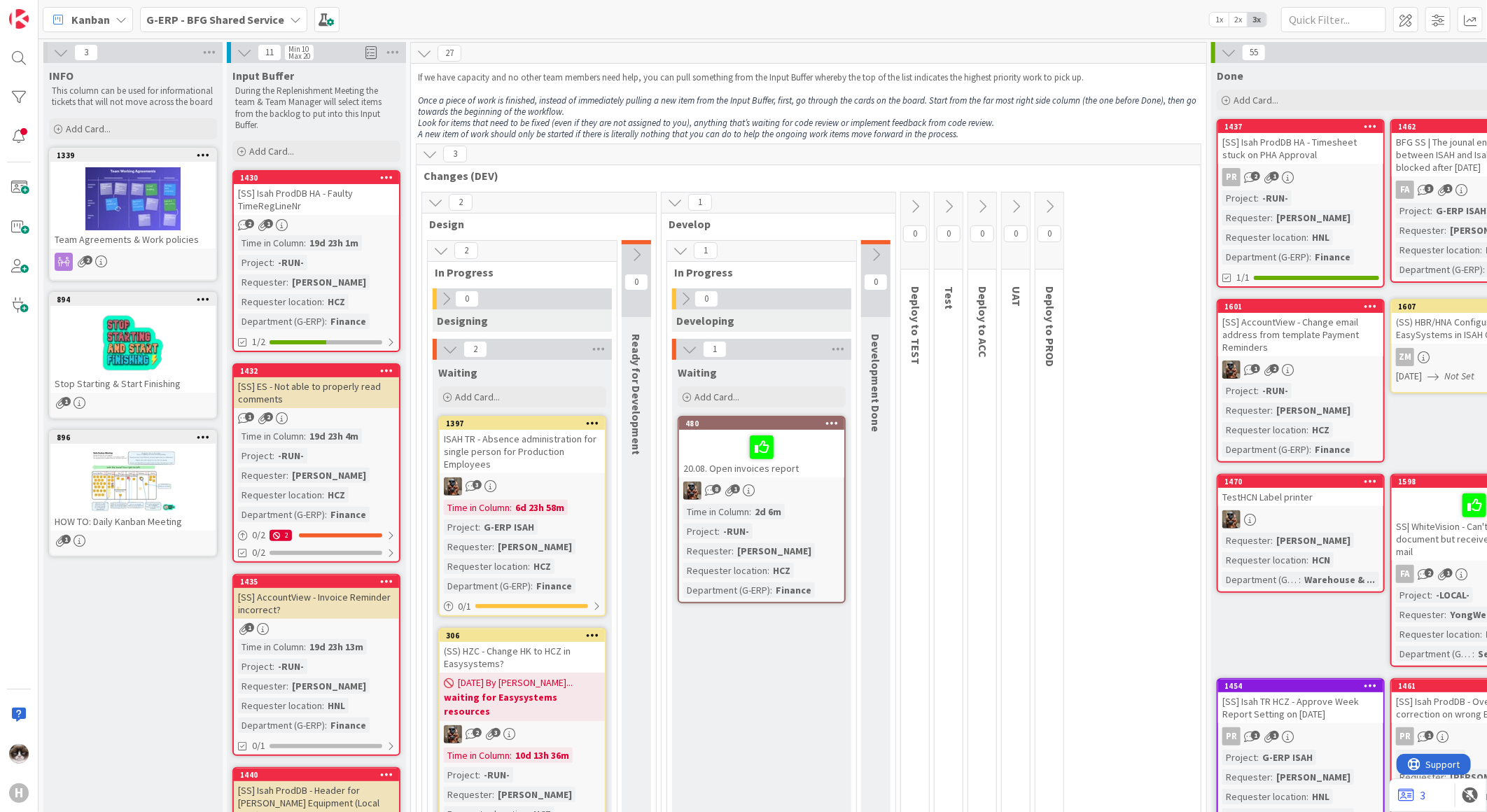
click at [239, 9] on div "G-ERP - BFG Shared Service" at bounding box center [224, 20] width 168 height 25
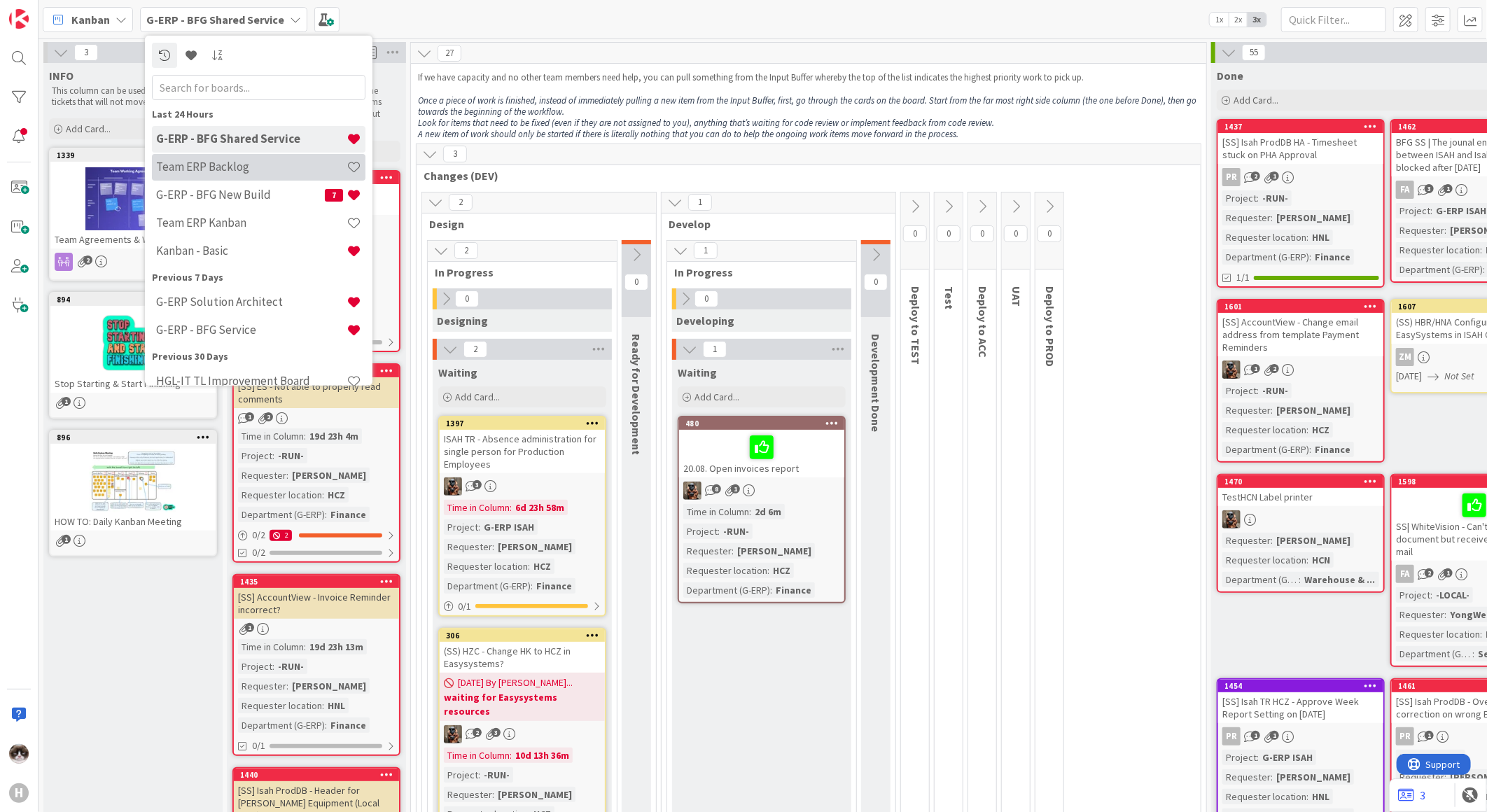
click at [251, 171] on h4 "Team ERP Backlog" at bounding box center [251, 166] width 190 height 14
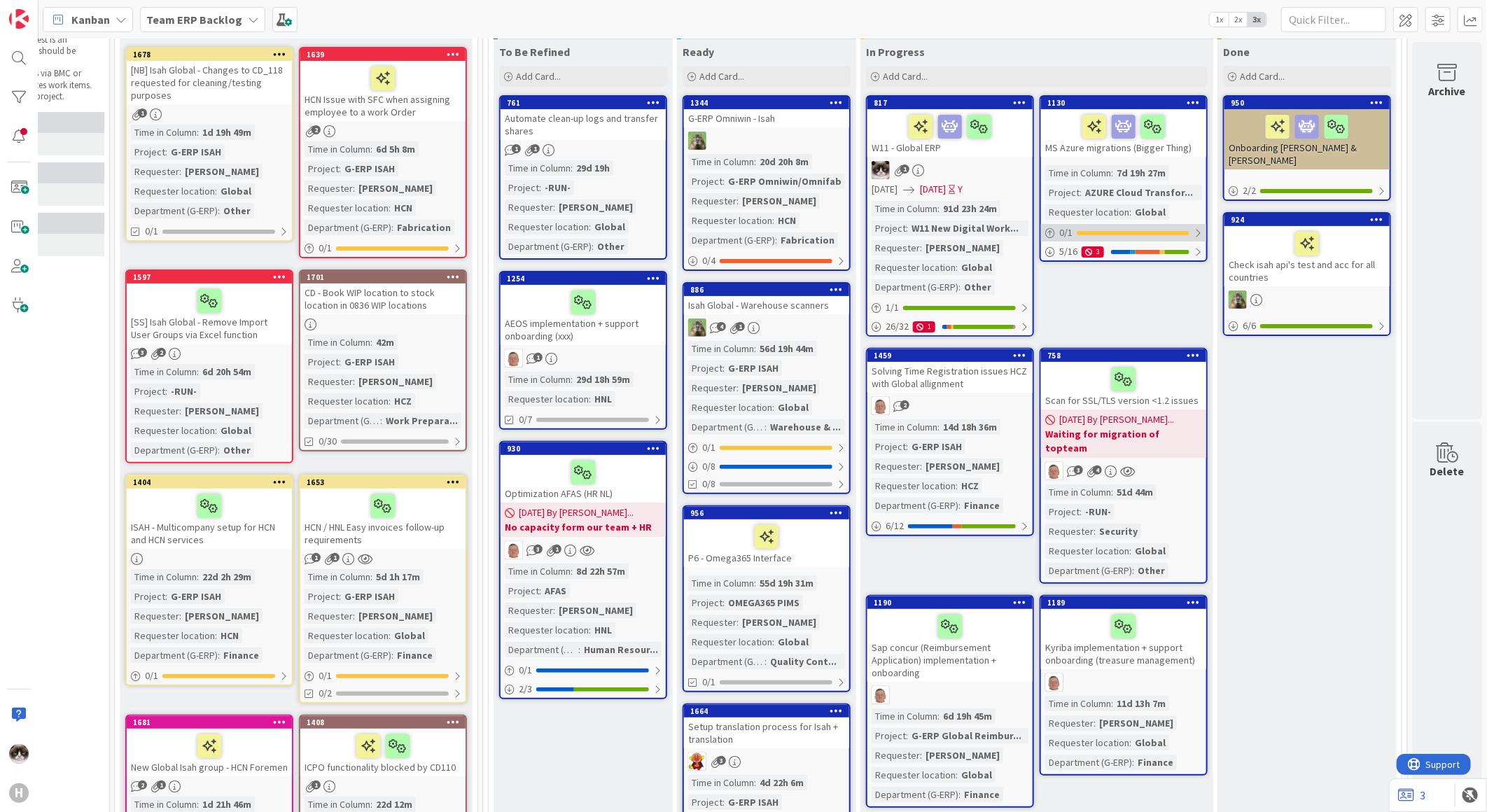
scroll to position [78, 168]
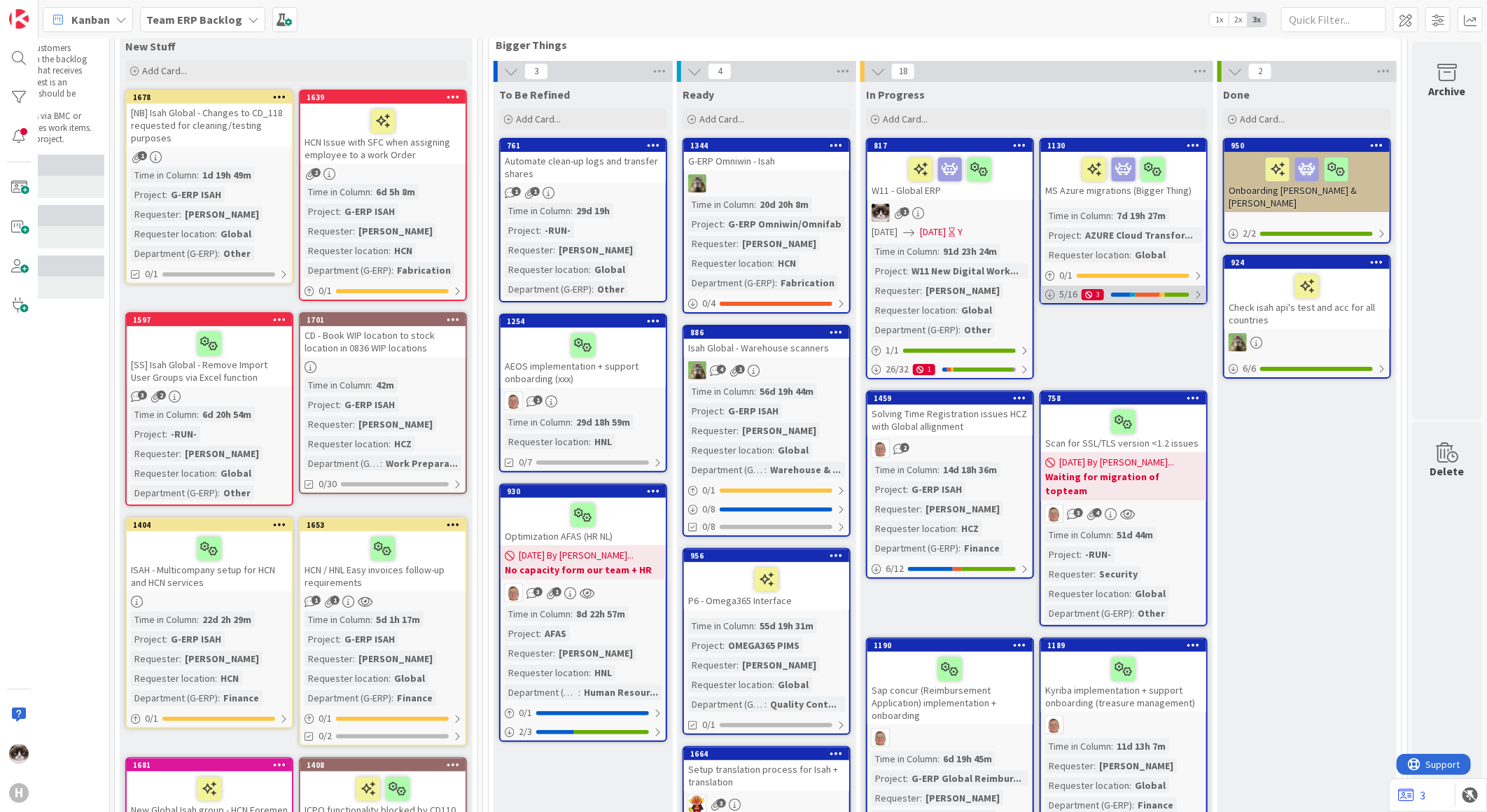
click at [1194, 292] on div "5 / 16 3" at bounding box center [1124, 293] width 165 height 17
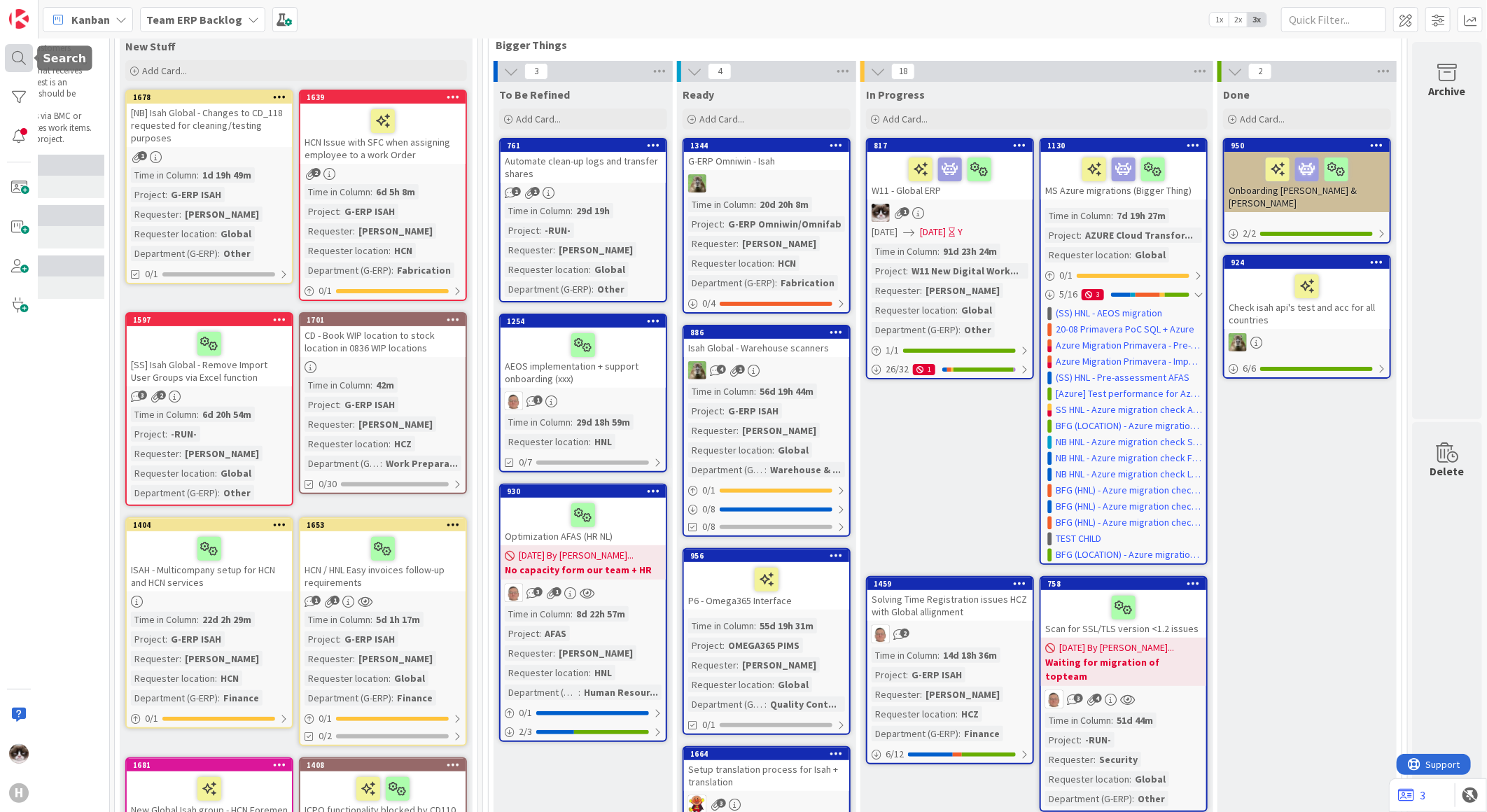
click at [32, 57] on div at bounding box center [18, 58] width 28 height 28
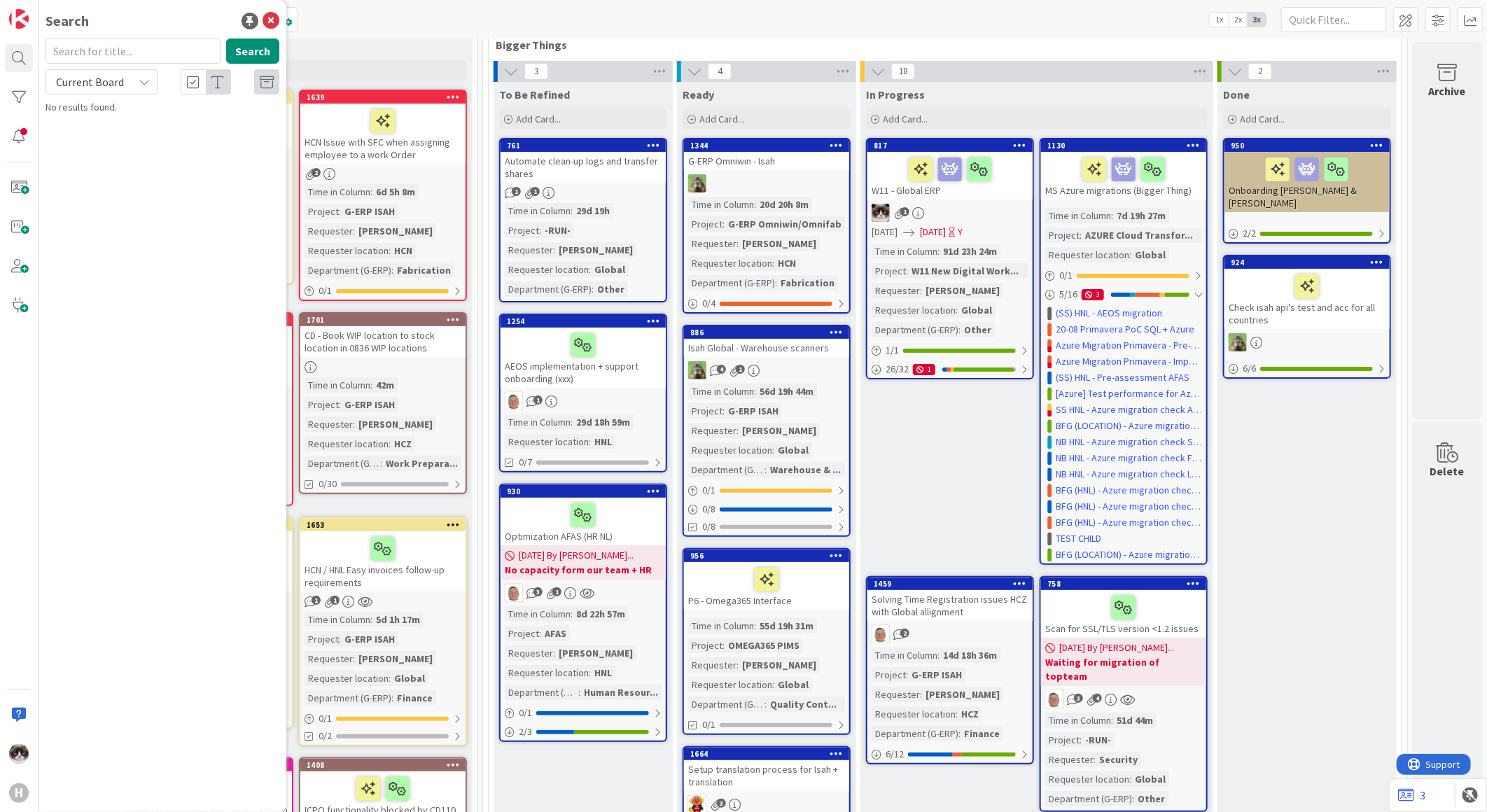
click at [103, 89] on span "Current Board" at bounding box center [90, 82] width 72 height 20
click at [103, 137] on span "All Boards" at bounding box center [126, 139] width 146 height 21
click at [108, 60] on input "text" at bounding box center [132, 52] width 175 height 25
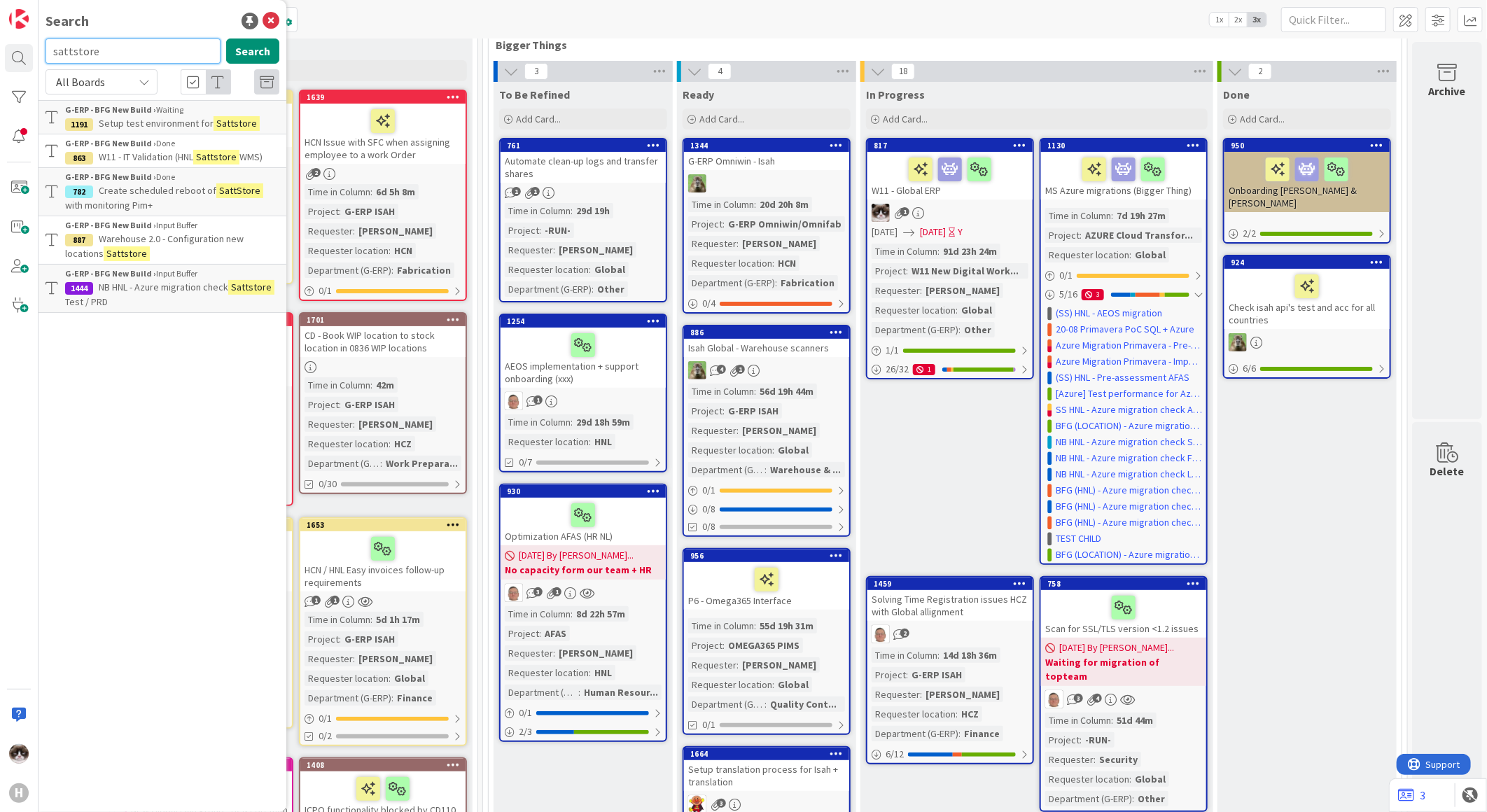
click at [125, 44] on input "sattstore" at bounding box center [132, 52] width 175 height 25
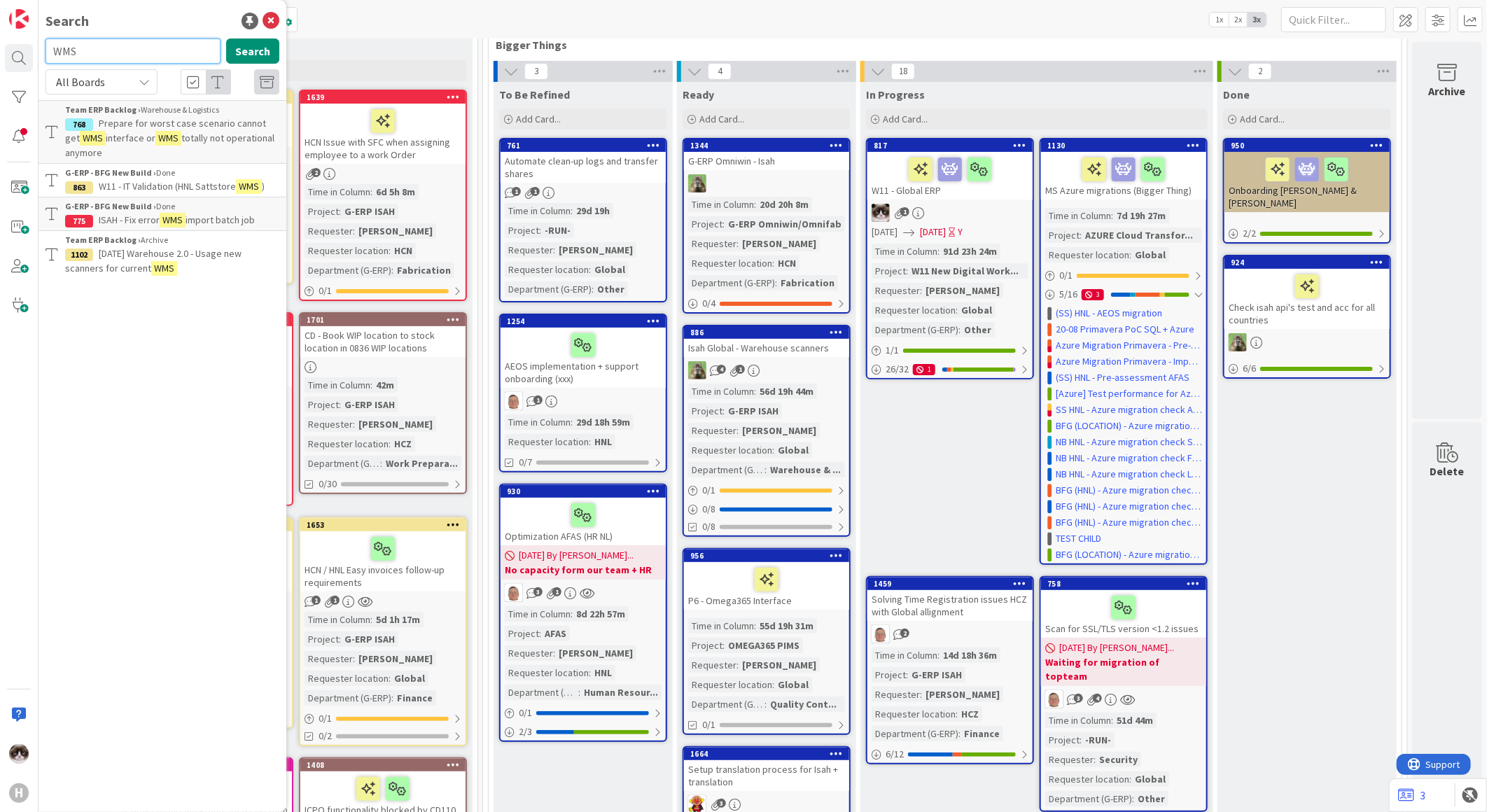
click at [122, 53] on input "WMS" at bounding box center [132, 52] width 175 height 25
type input "W"
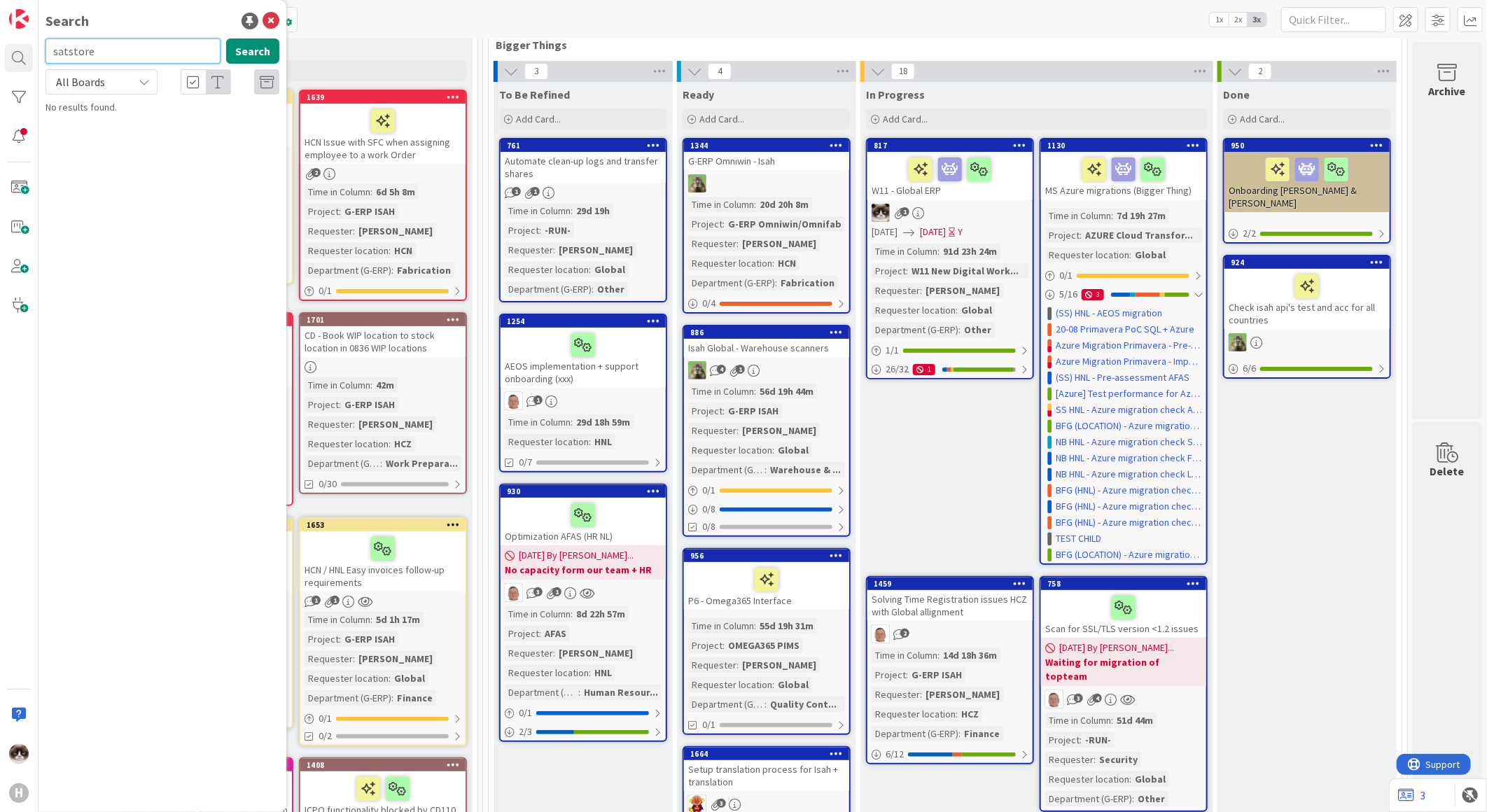
click at [124, 51] on input "satstore" at bounding box center [132, 52] width 175 height 25
drag, startPoint x: 128, startPoint y: 51, endPoint x: 22, endPoint y: 53, distance: 106.0
click at [22, 53] on div "H Search satstore Search All Boards Current Board All Boards No results found." at bounding box center [19, 406] width 39 height 812
click at [117, 60] on input "satstore" at bounding box center [132, 52] width 175 height 25
type input "a"
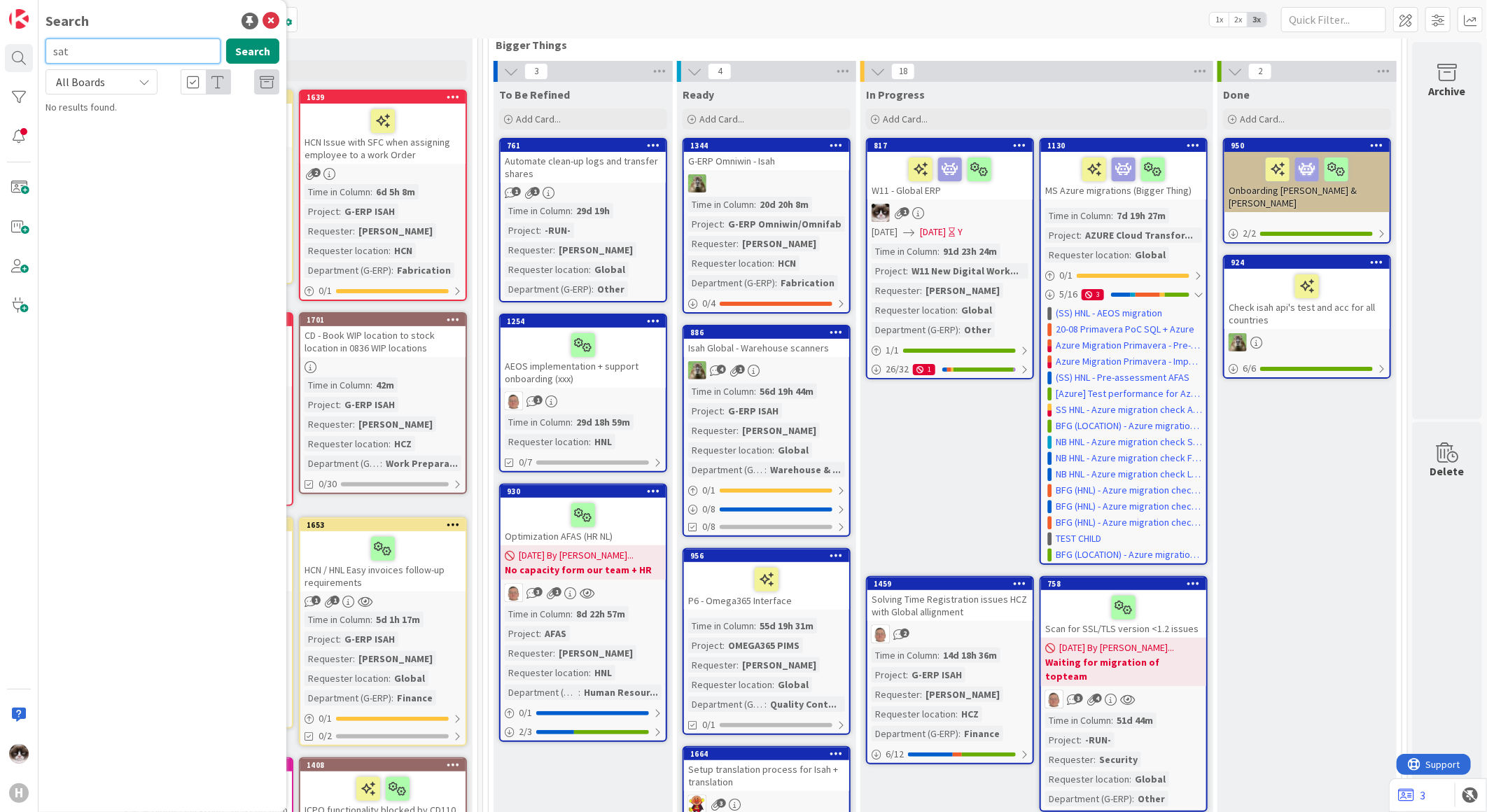
click at [117, 59] on input "sat" at bounding box center [132, 52] width 175 height 25
click at [121, 59] on input "satstore" at bounding box center [132, 52] width 175 height 25
type input "sattstore"
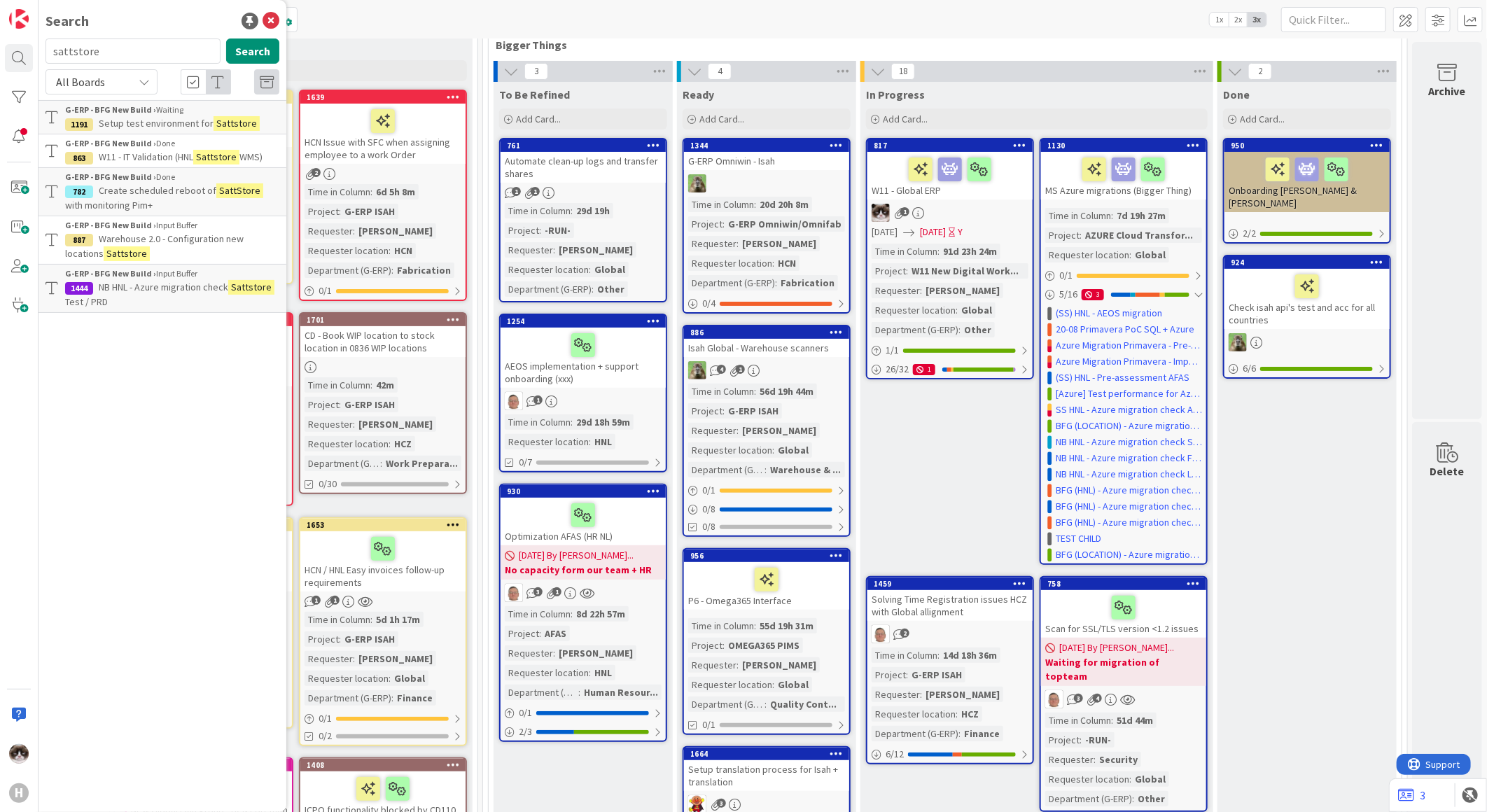
click at [193, 300] on p "NB HNL - Azure migration check Sattstore Test / PRD" at bounding box center [172, 294] width 215 height 29
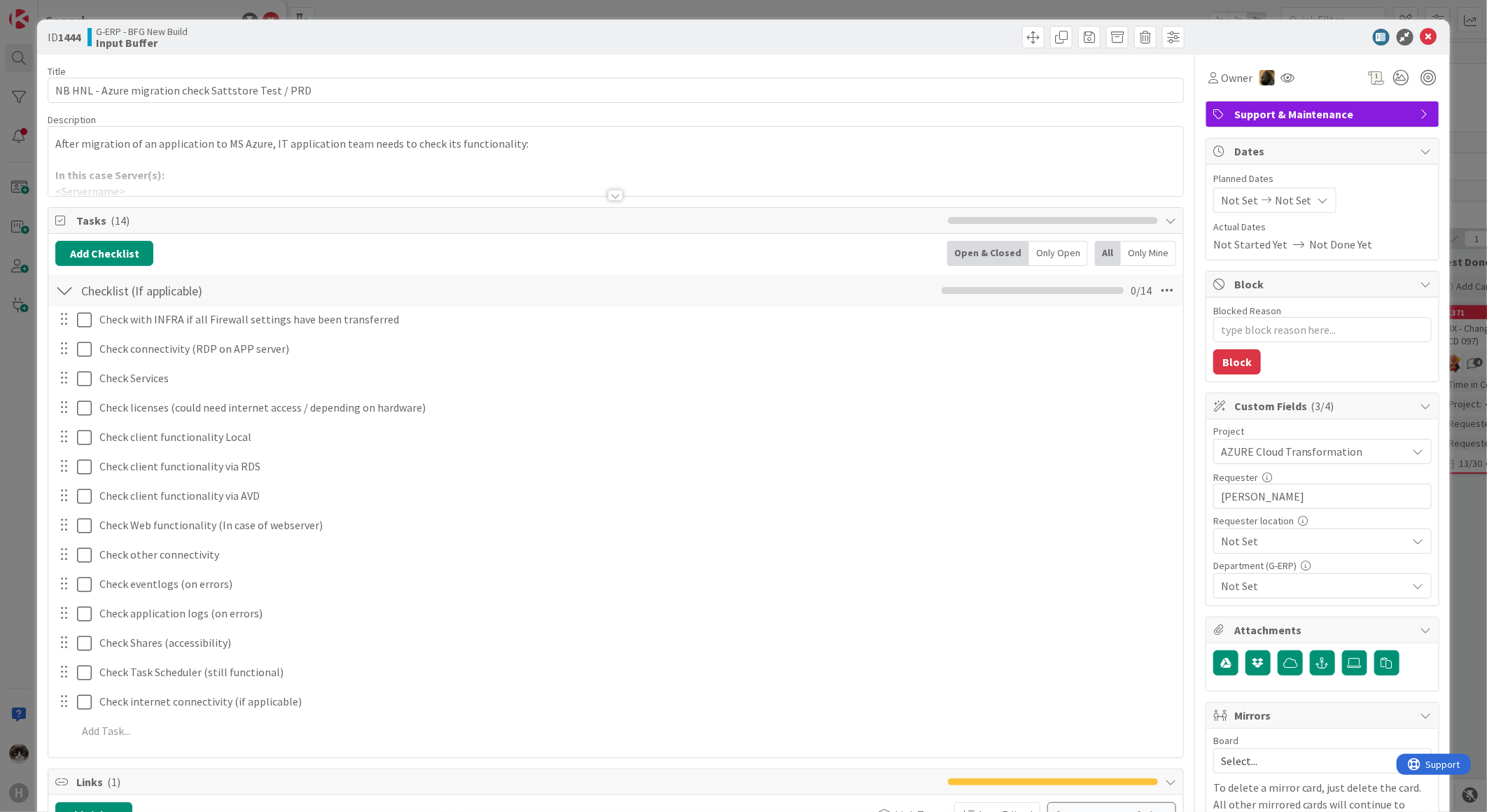
click at [610, 194] on div at bounding box center [615, 196] width 15 height 11
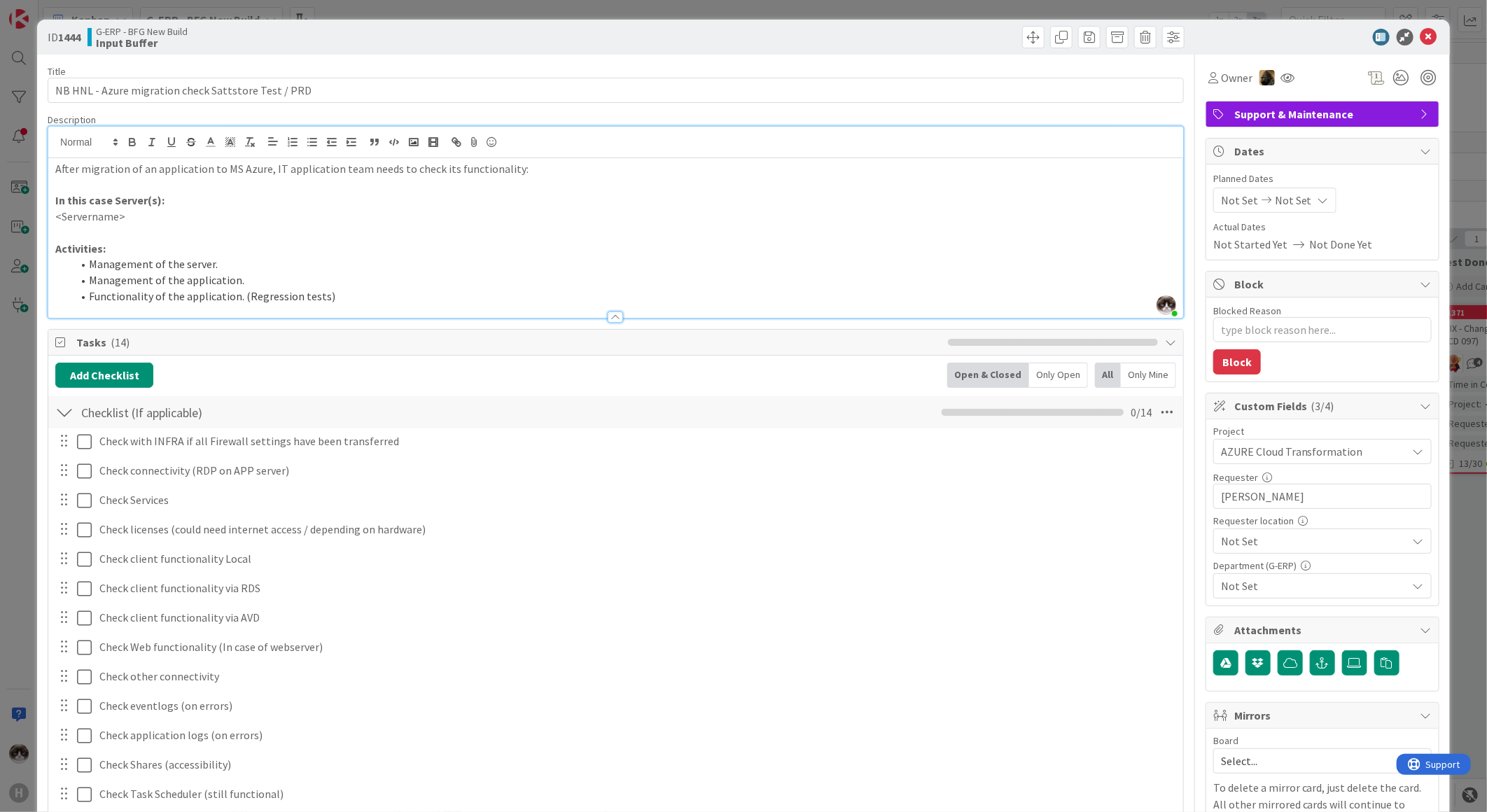
click at [618, 319] on div at bounding box center [615, 317] width 15 height 11
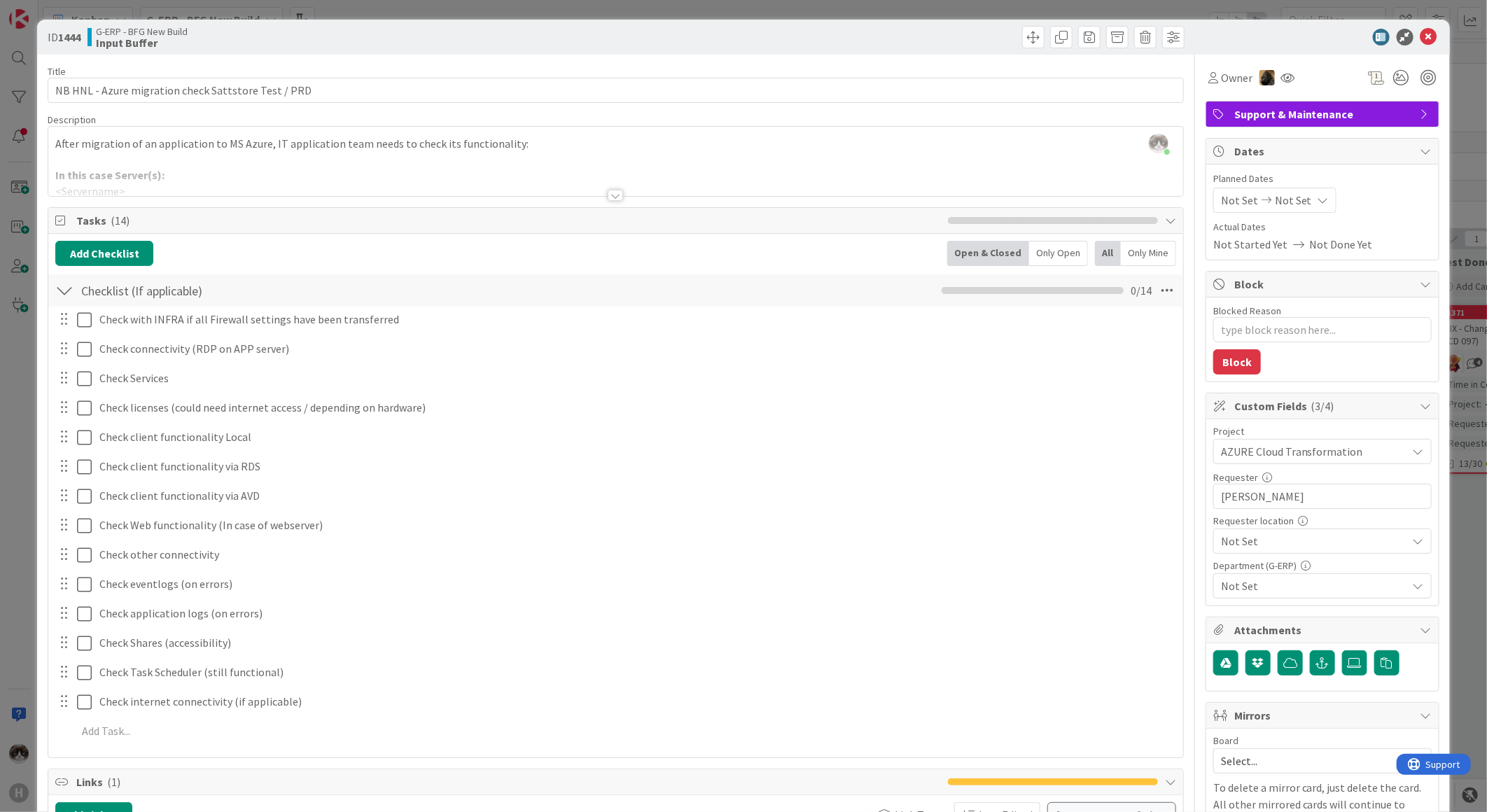
click at [612, 197] on div at bounding box center [615, 196] width 15 height 11
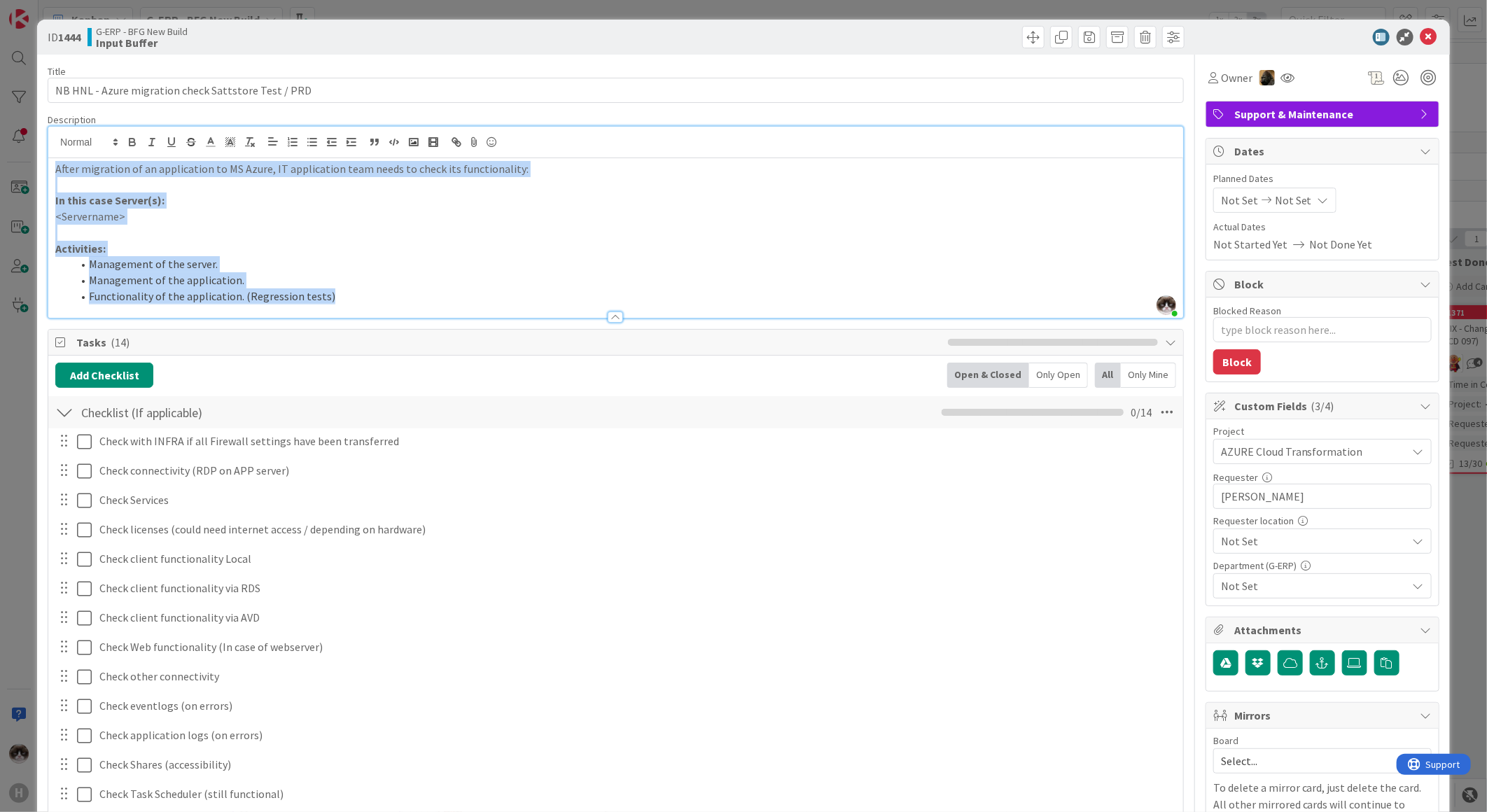
drag, startPoint x: 361, startPoint y: 298, endPoint x: 45, endPoint y: 163, distance: 343.6
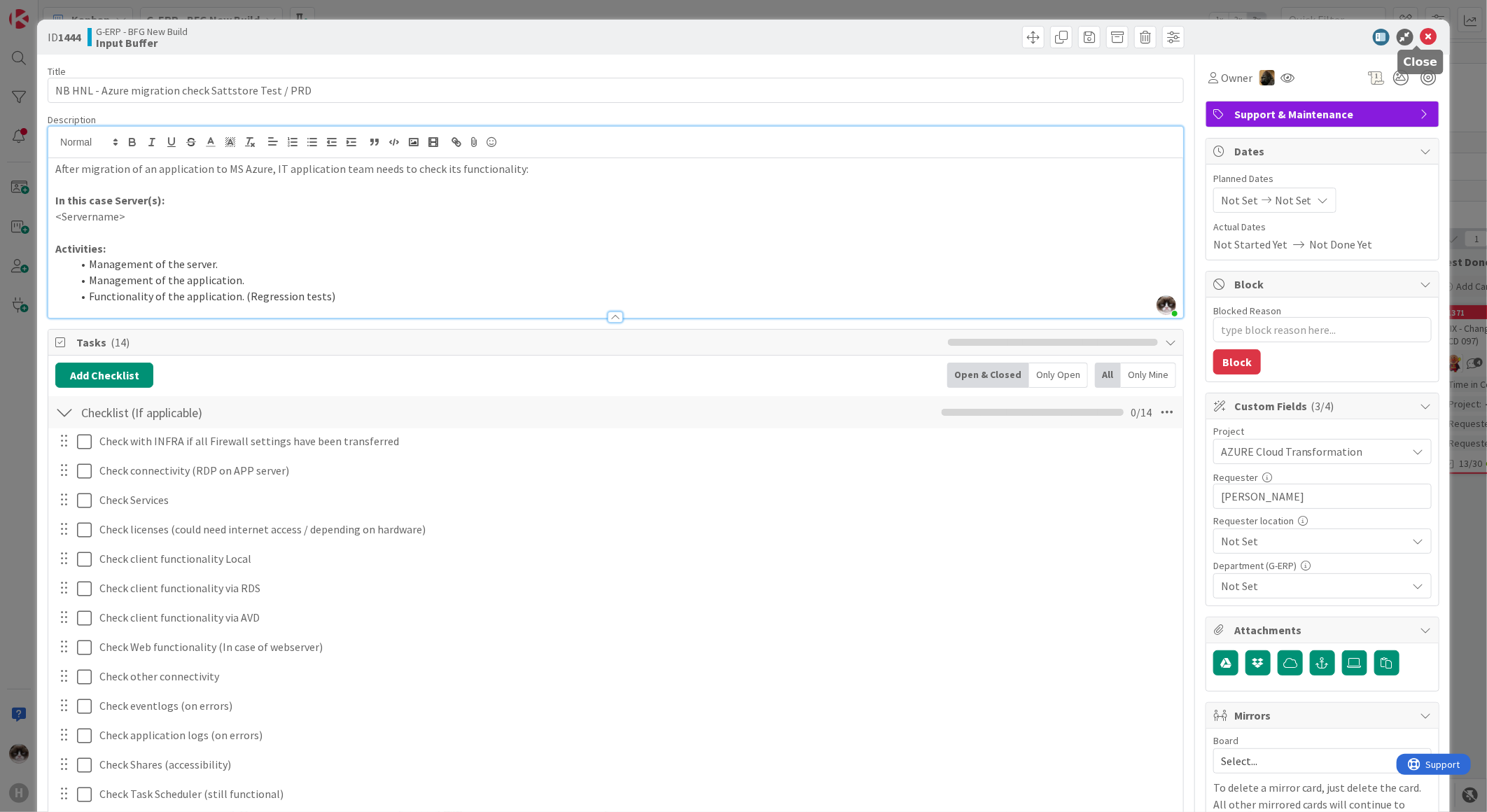
click at [1421, 33] on icon at bounding box center [1429, 37] width 17 height 17
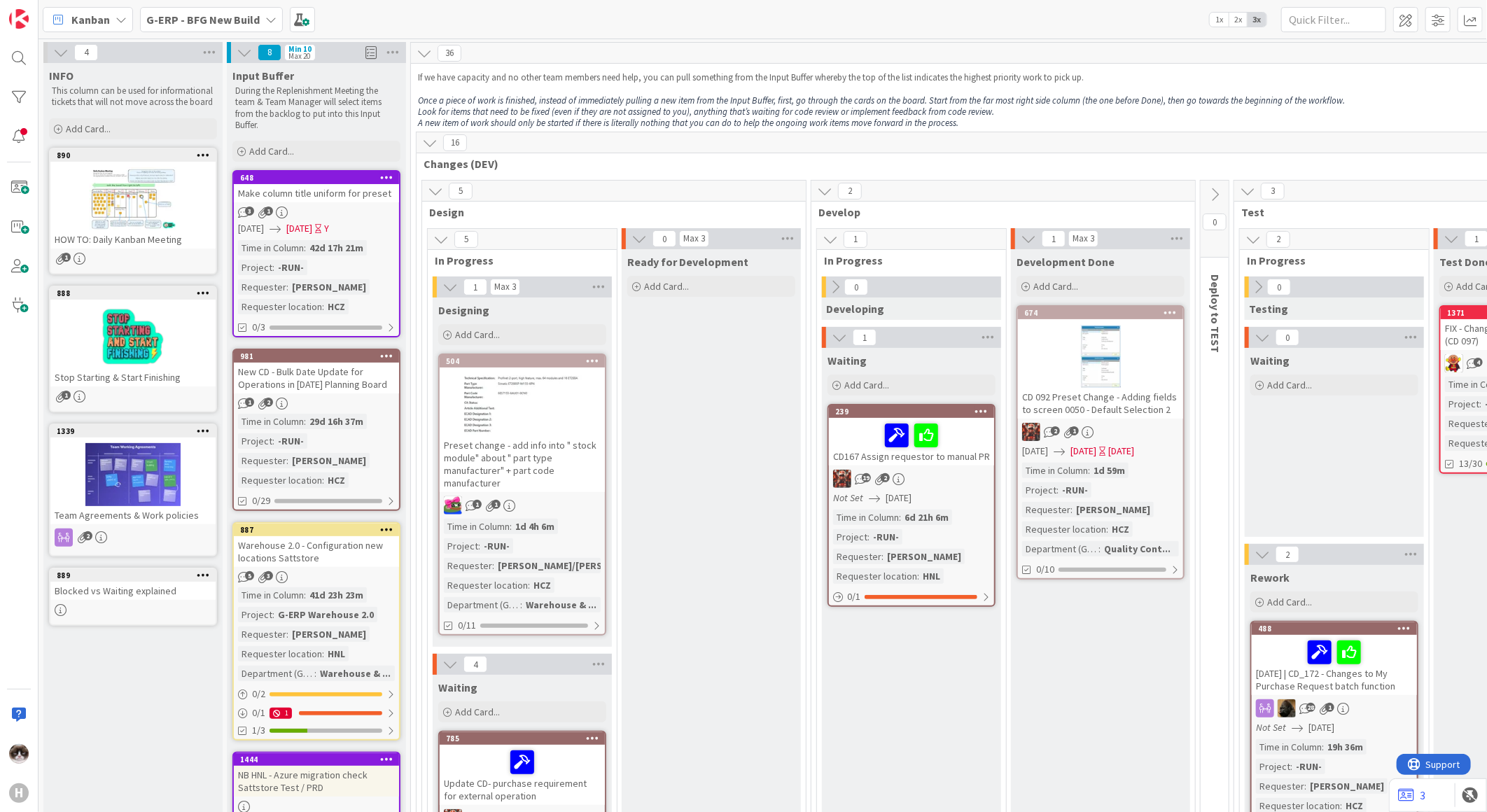
drag, startPoint x: 122, startPoint y: 653, endPoint x: 96, endPoint y: 686, distance: 42.0
drag, startPoint x: 96, startPoint y: 686, endPoint x: 99, endPoint y: 723, distance: 37.1
drag, startPoint x: 99, startPoint y: 723, endPoint x: 79, endPoint y: 761, distance: 42.9
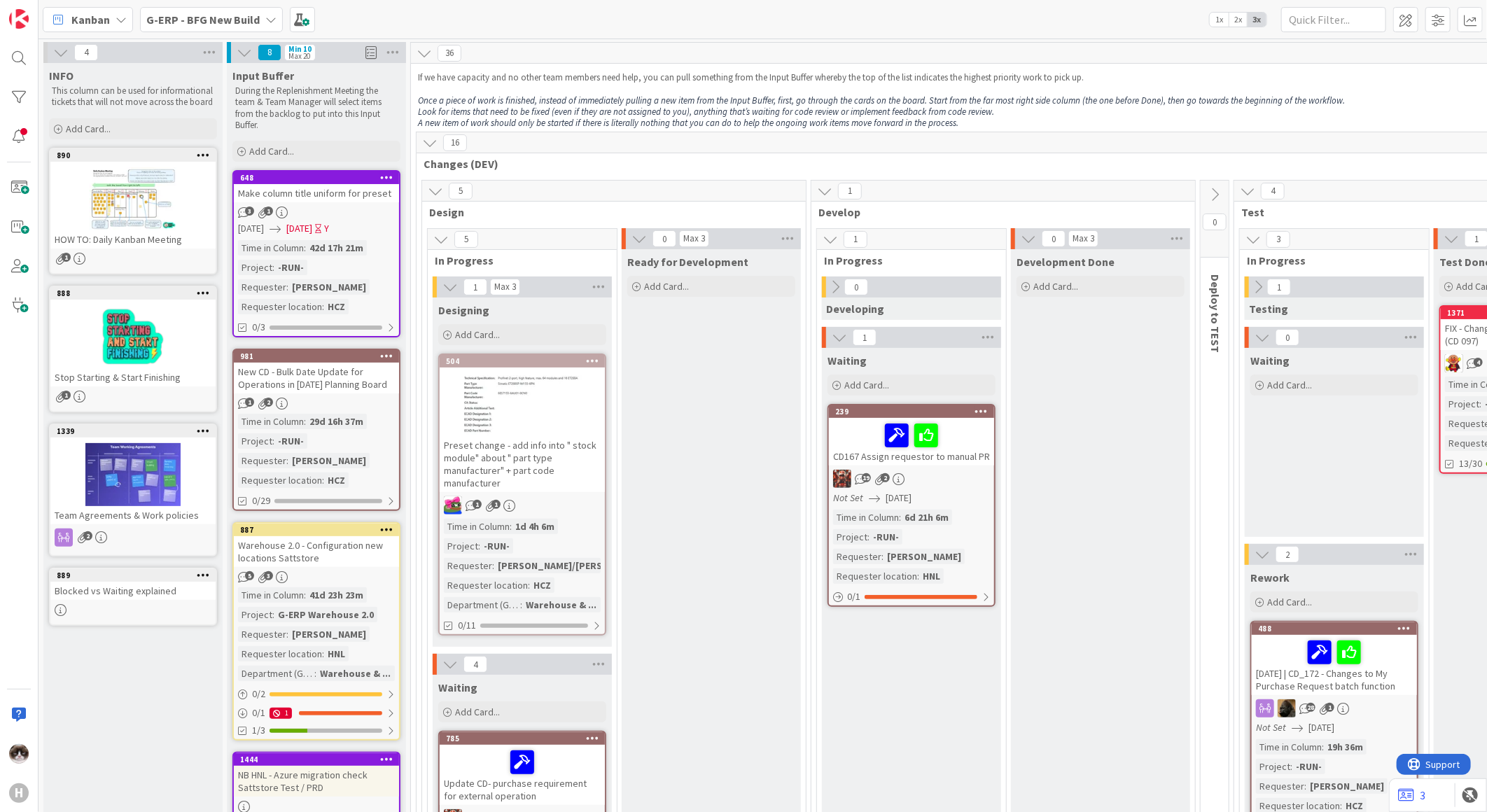
click at [239, 20] on b "G-ERP - BFG New Build" at bounding box center [203, 19] width 113 height 14
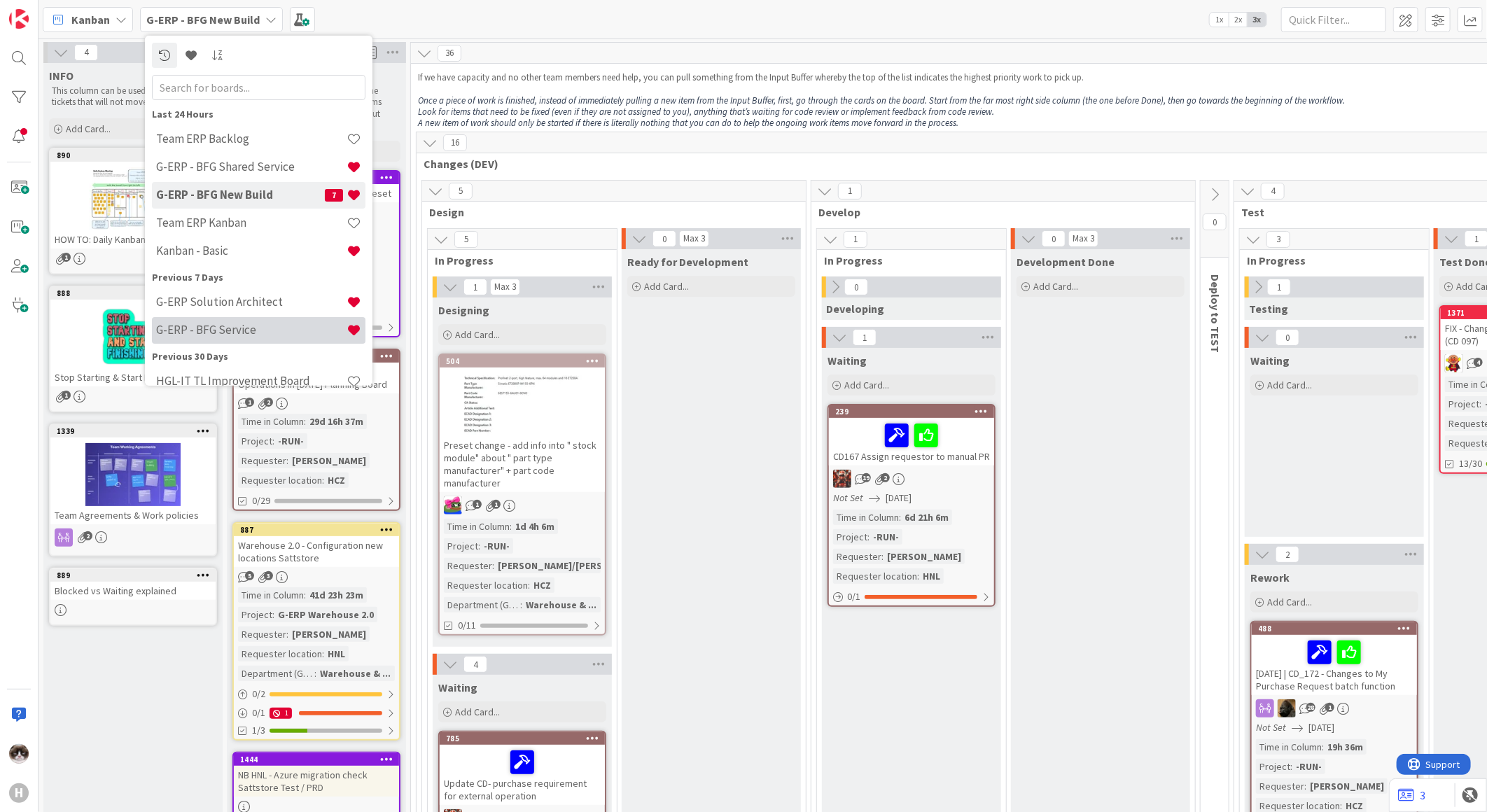
click at [232, 326] on h4 "G-ERP - BFG Service" at bounding box center [251, 329] width 190 height 14
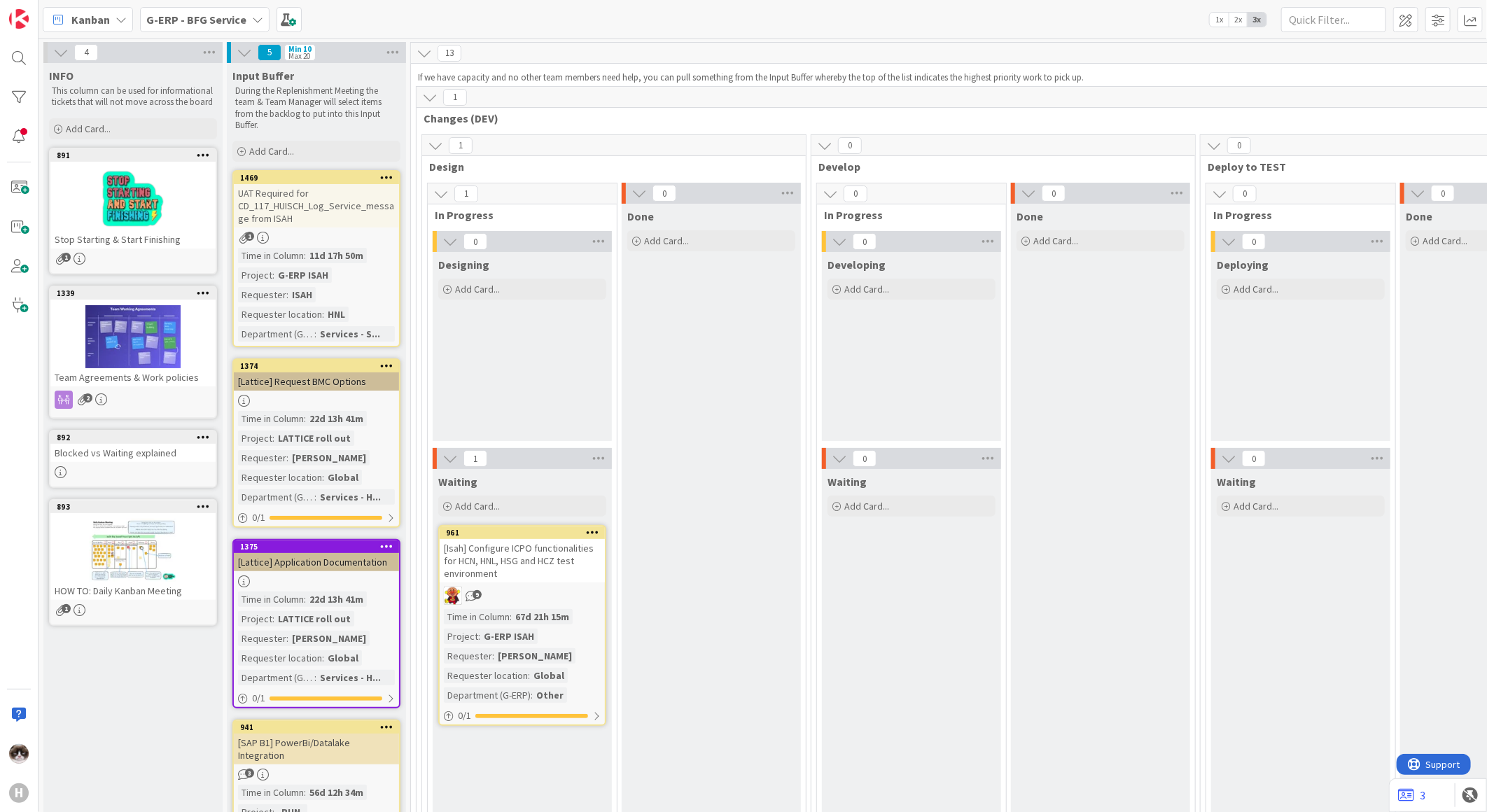
click at [571, 582] on div "[Isah] Configure ICPO functionalities for HCN, HNL, HSG and HCZ test environment" at bounding box center [523, 560] width 165 height 43
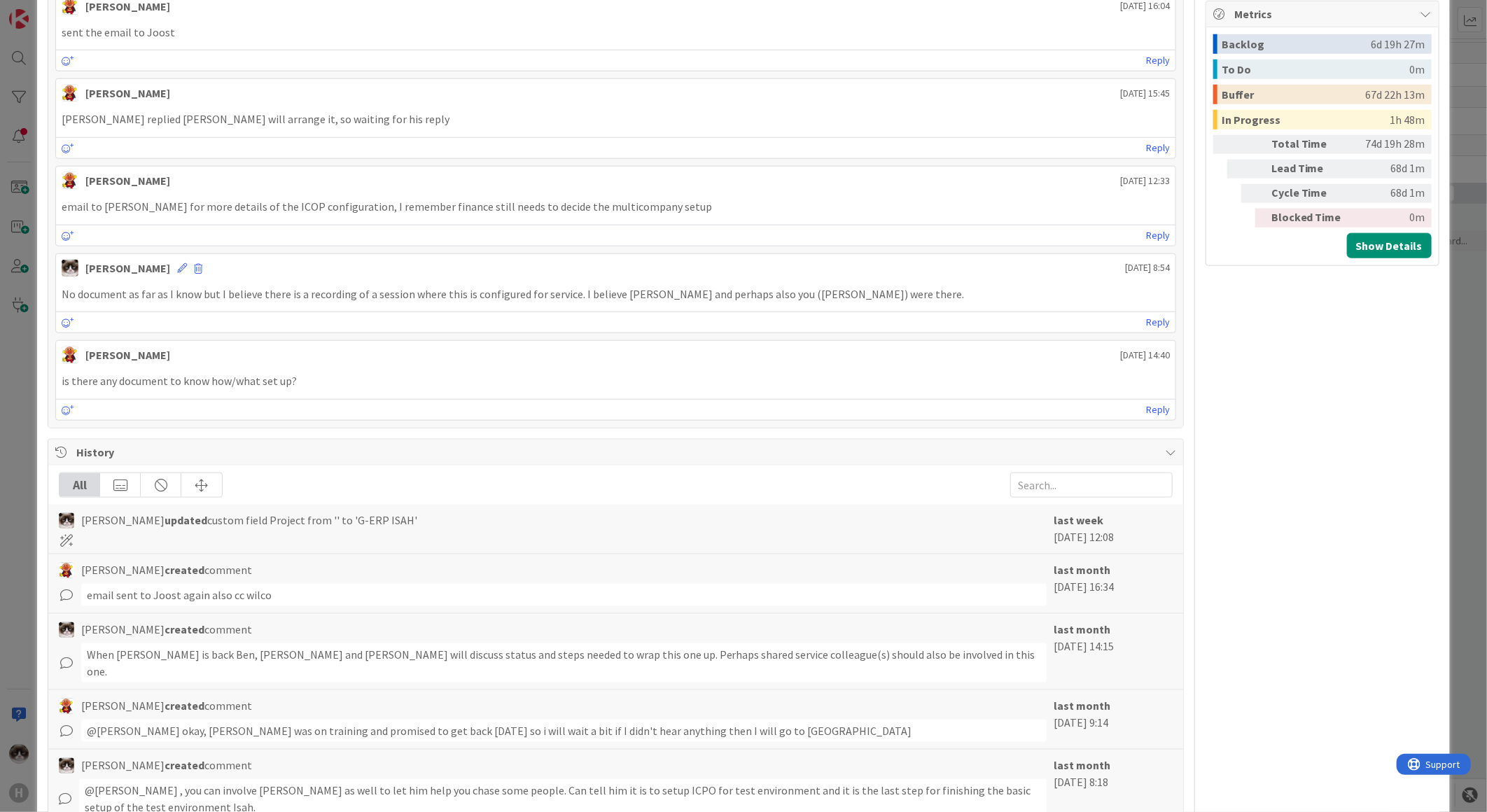
scroll to position [855, 0]
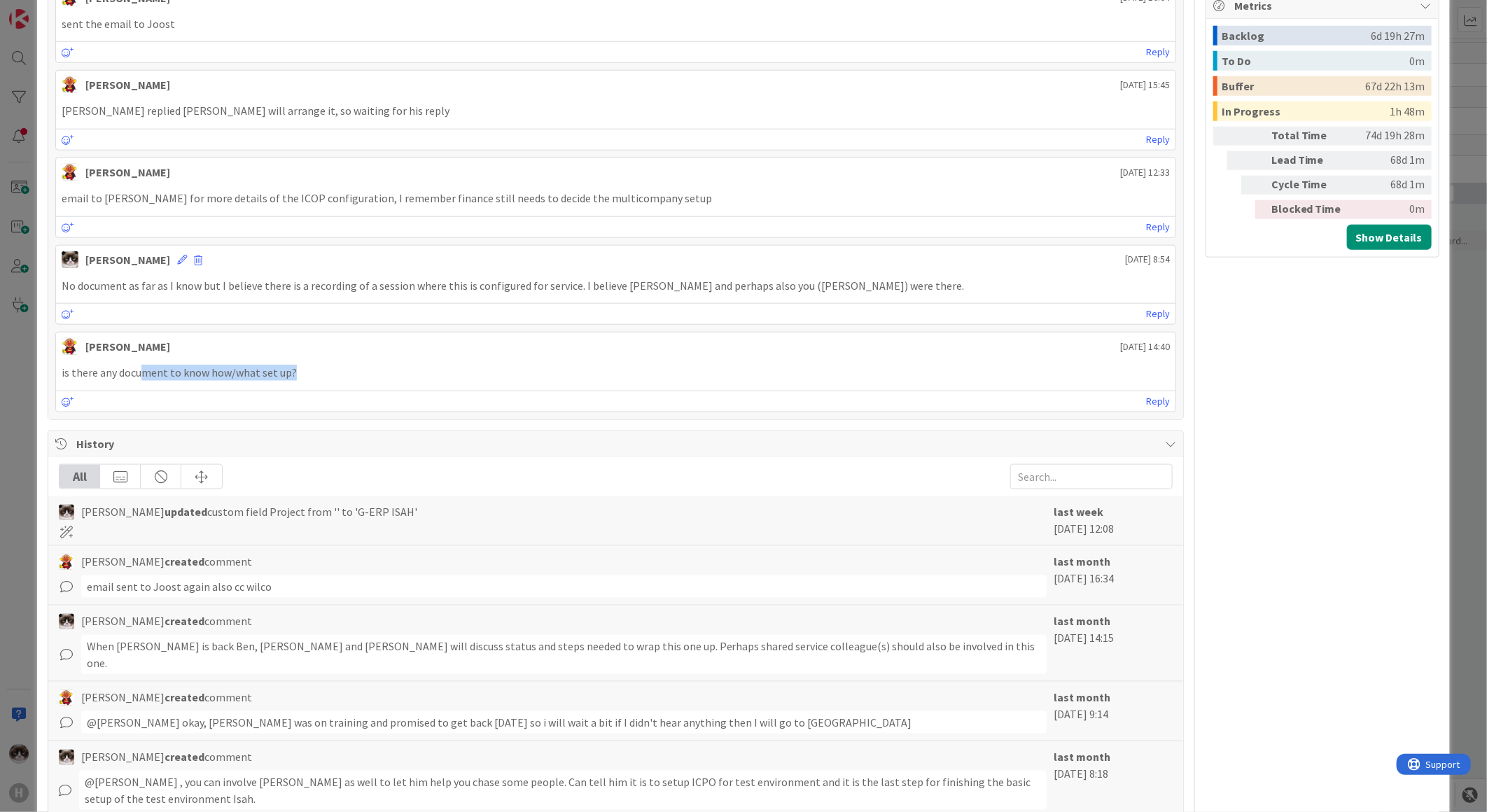
drag, startPoint x: 143, startPoint y: 366, endPoint x: 423, endPoint y: 366, distance: 280.0
click at [423, 366] on p "is there any document to know how/what set up?" at bounding box center [616, 373] width 1108 height 16
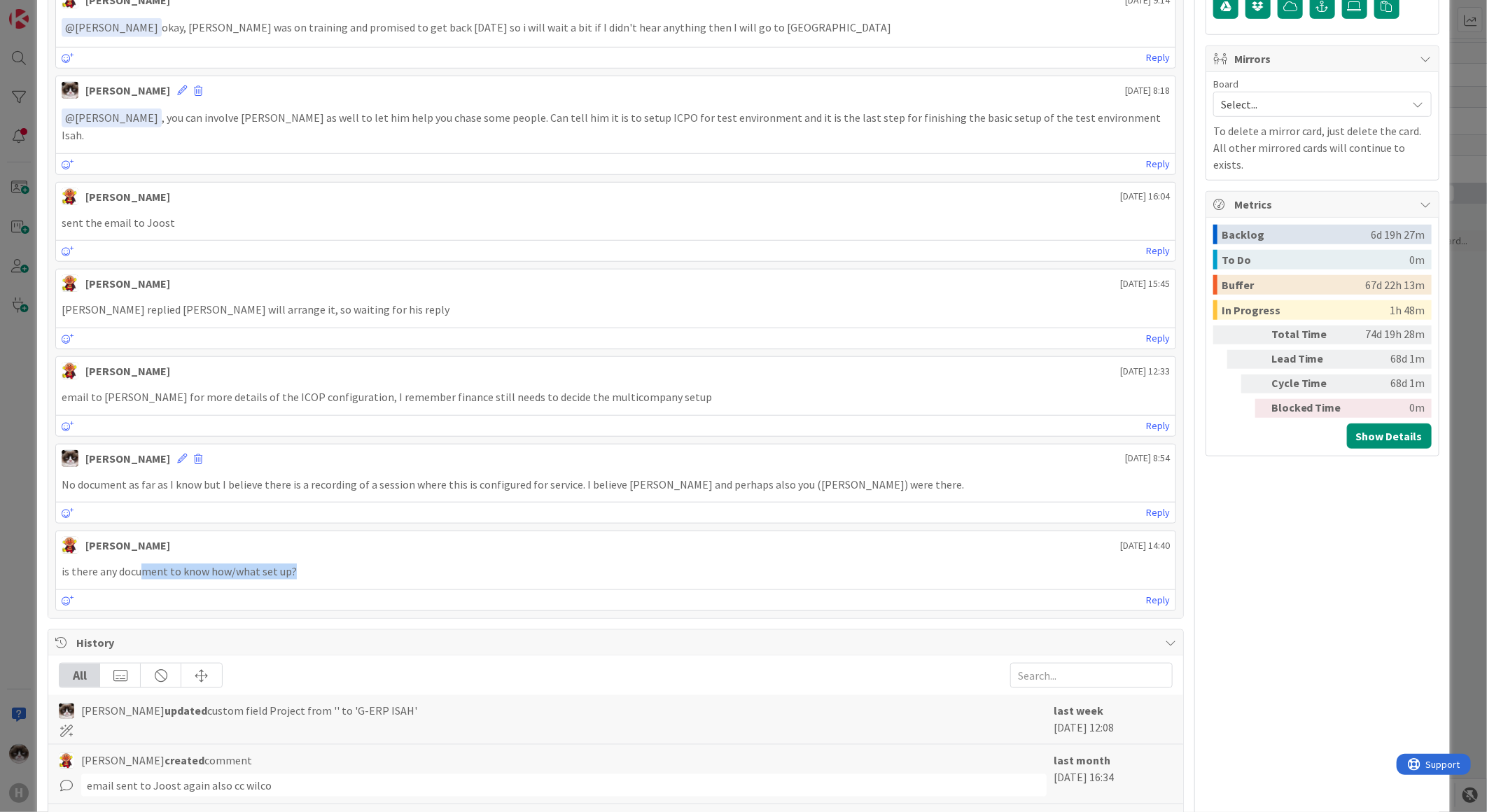
scroll to position [622, 0]
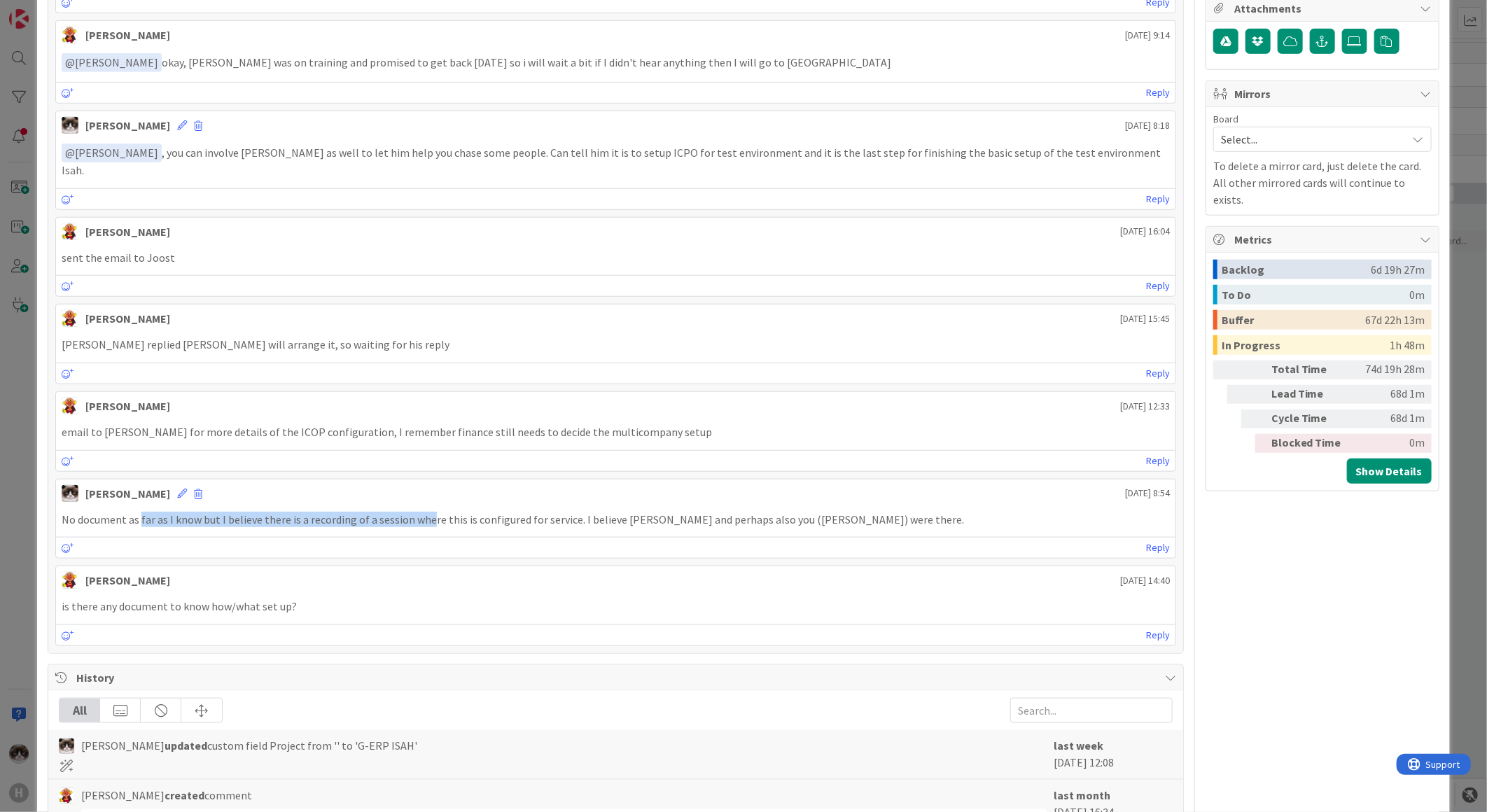
drag, startPoint x: 177, startPoint y: 508, endPoint x: 533, endPoint y: 492, distance: 356.4
click at [518, 506] on div "No document as far as I know but I believe there is a recording of a session wh…" at bounding box center [616, 520] width 1119 height 27
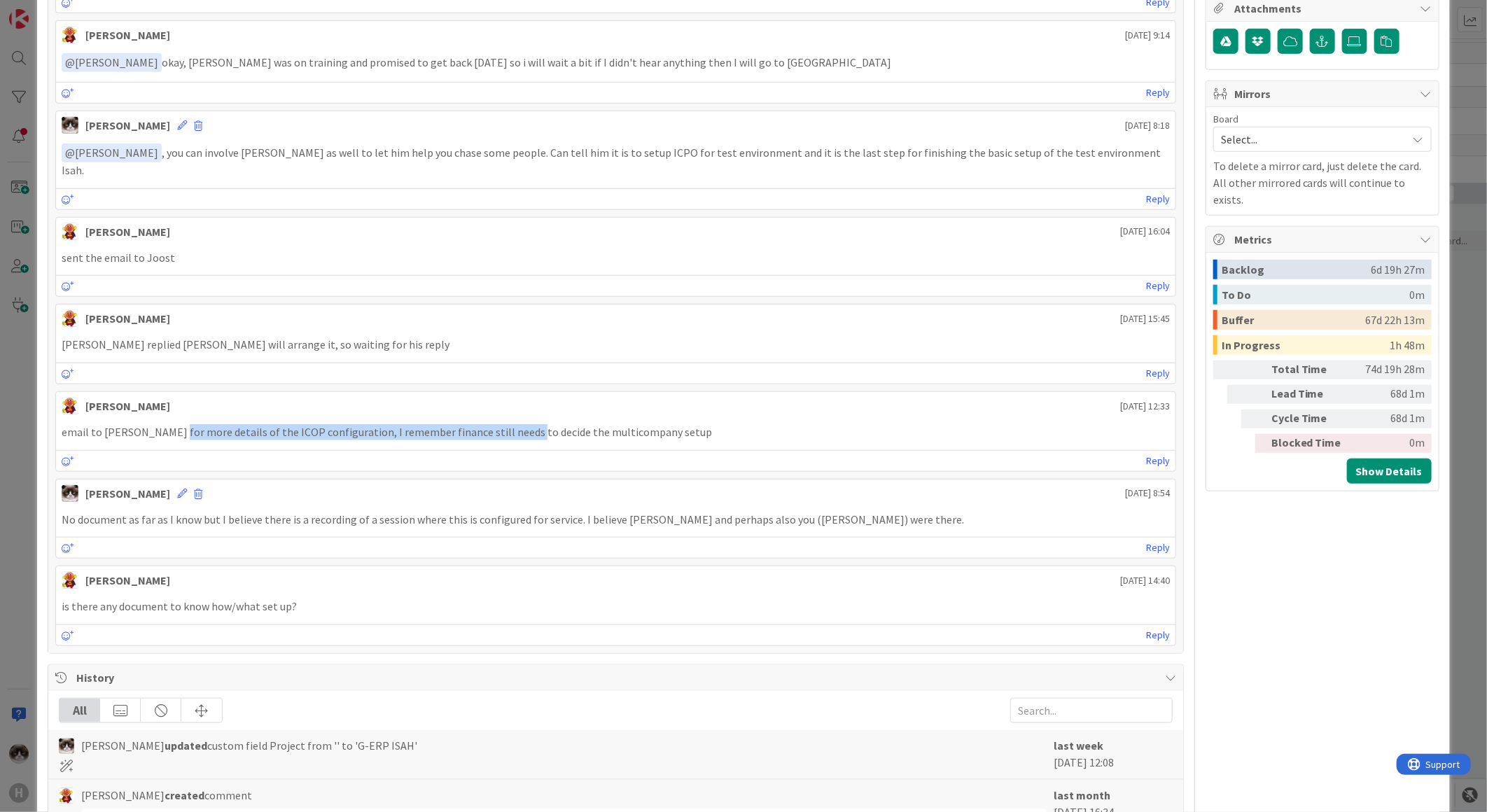
drag, startPoint x: 169, startPoint y: 423, endPoint x: 516, endPoint y: 421, distance: 347.0
click at [516, 425] on p "email to Nick for more details of the ICOP configuration, I remember finance st…" at bounding box center [616, 433] width 1108 height 16
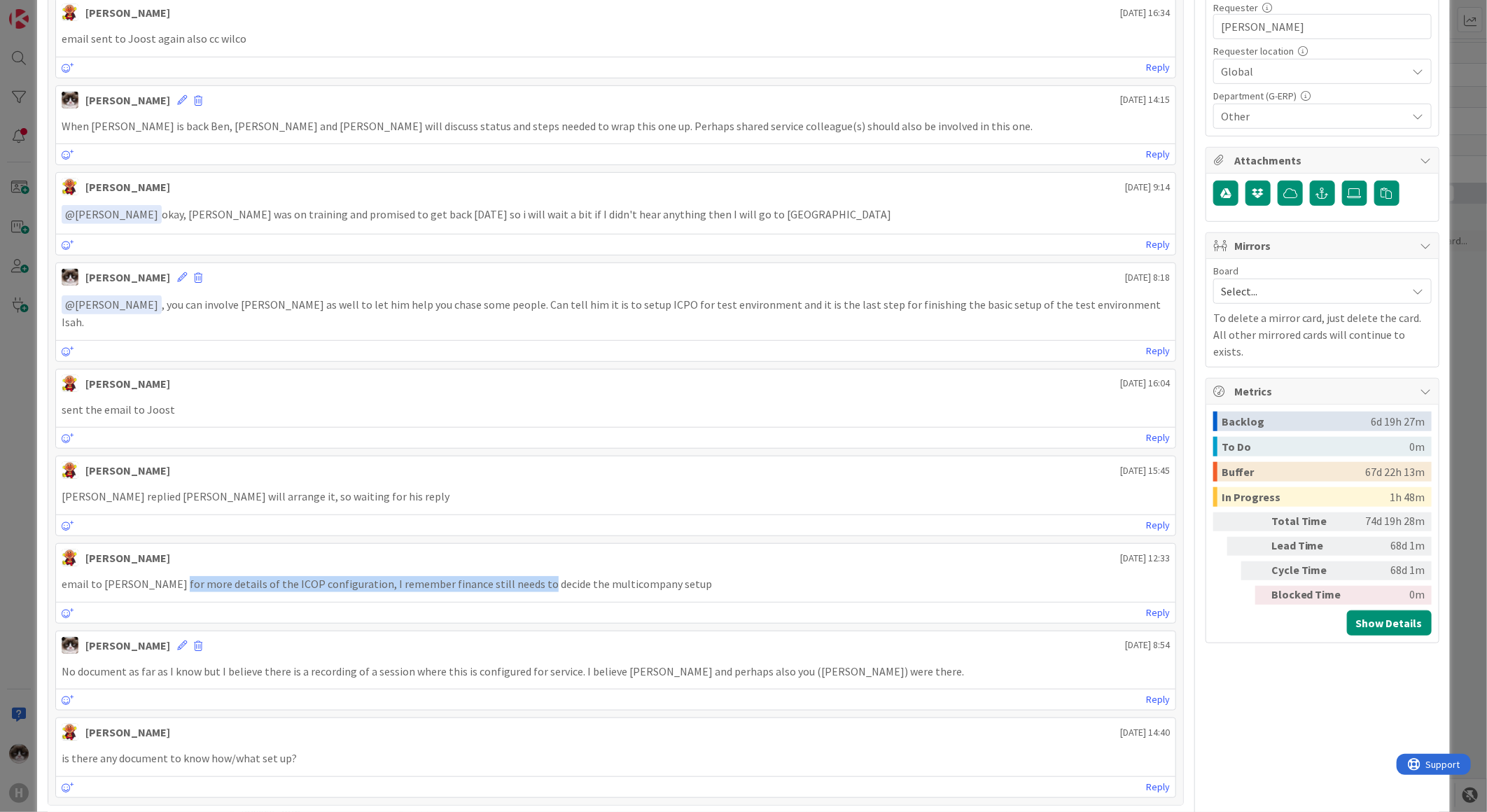
scroll to position [466, 0]
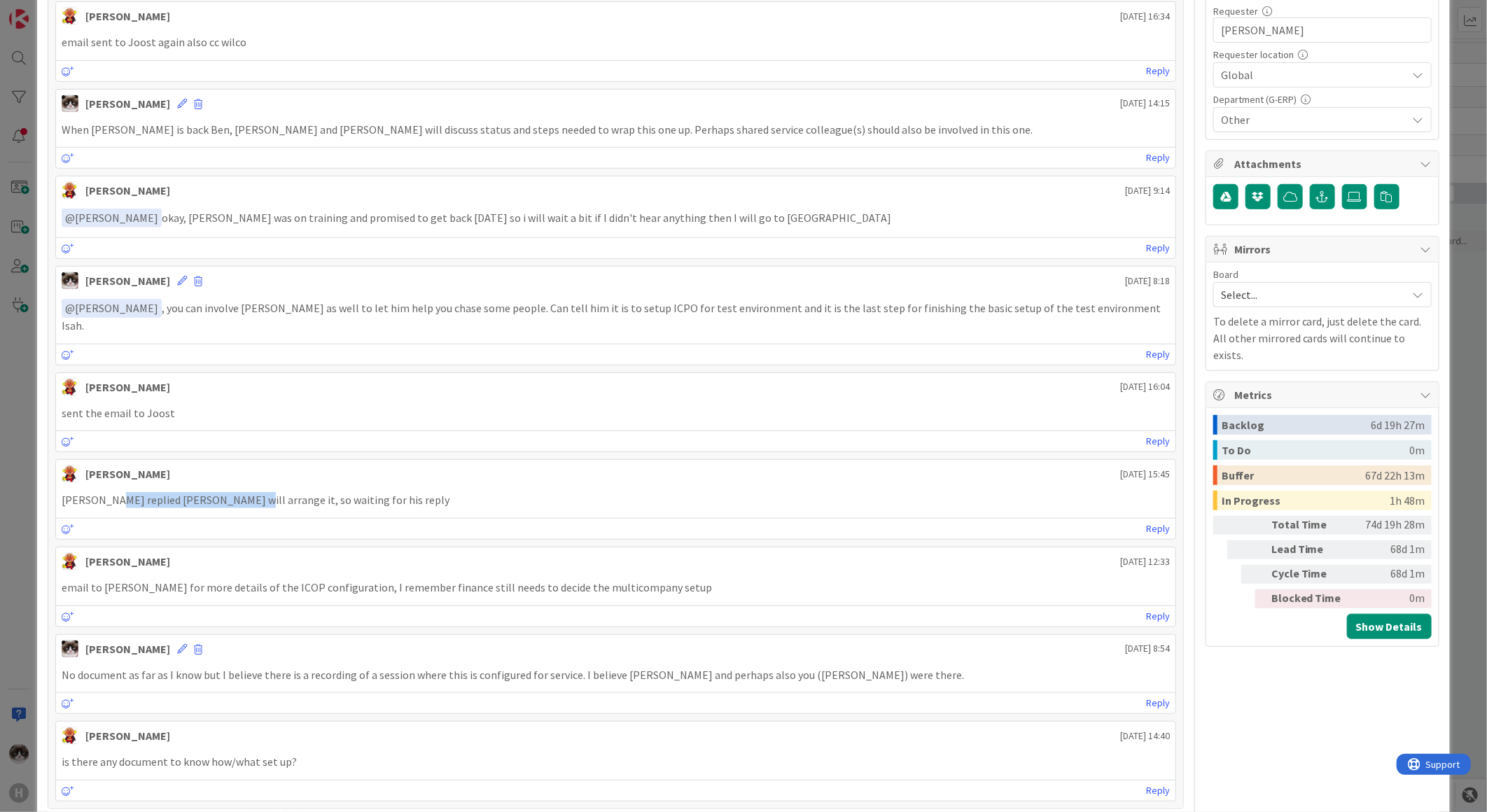
drag, startPoint x: 106, startPoint y: 474, endPoint x: 230, endPoint y: 492, distance: 125.3
click at [230, 492] on div "Nick replied Joost Worst will arrange it, so waiting for his reply" at bounding box center [616, 500] width 1119 height 27
drag, startPoint x: 230, startPoint y: 492, endPoint x: 499, endPoint y: 396, distance: 285.6
click at [499, 406] on p "sent the email to Joost" at bounding box center [616, 414] width 1108 height 16
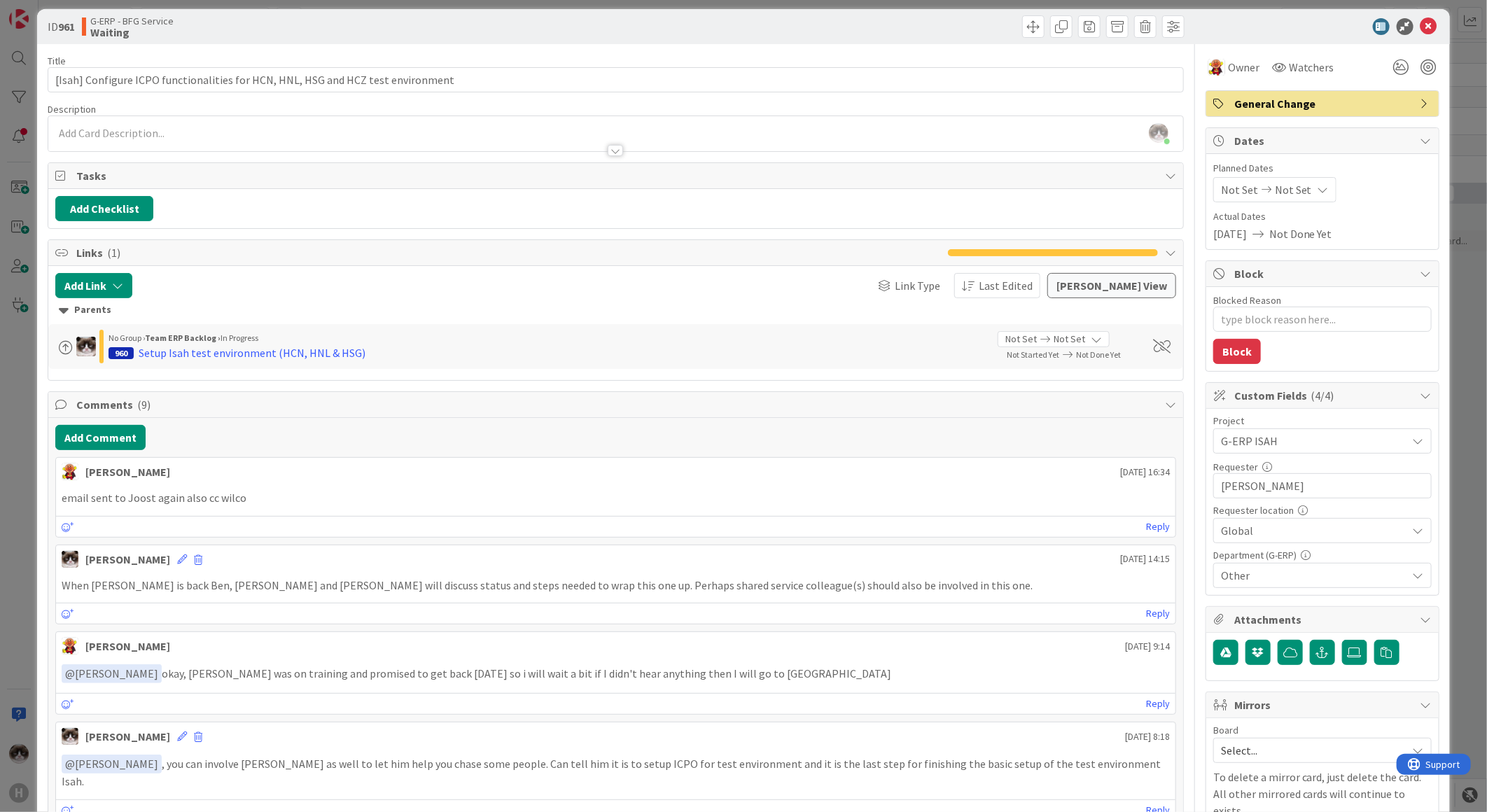
scroll to position [0, 0]
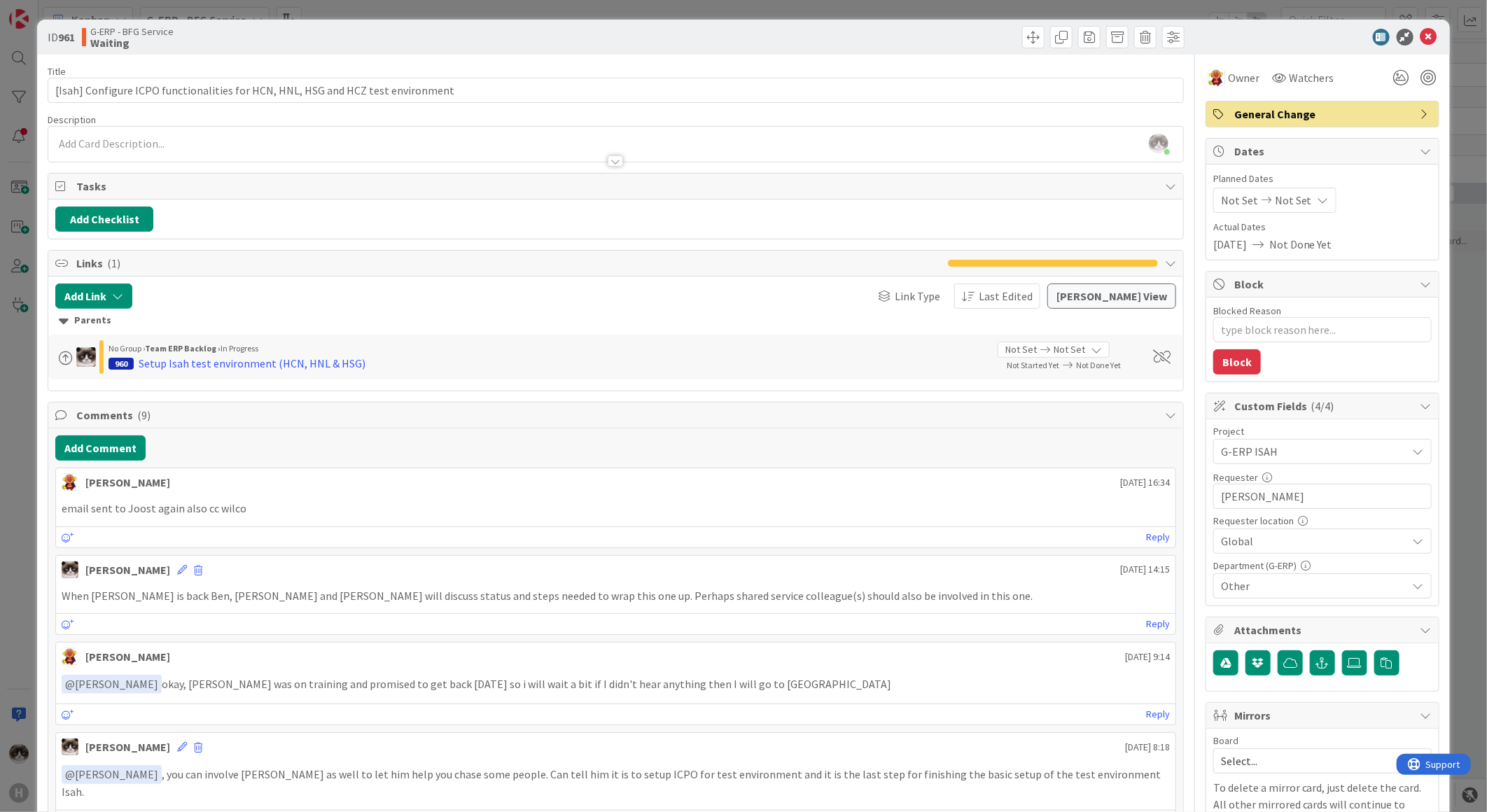
click at [561, 174] on div "Tasks" at bounding box center [615, 186] width 1135 height 26
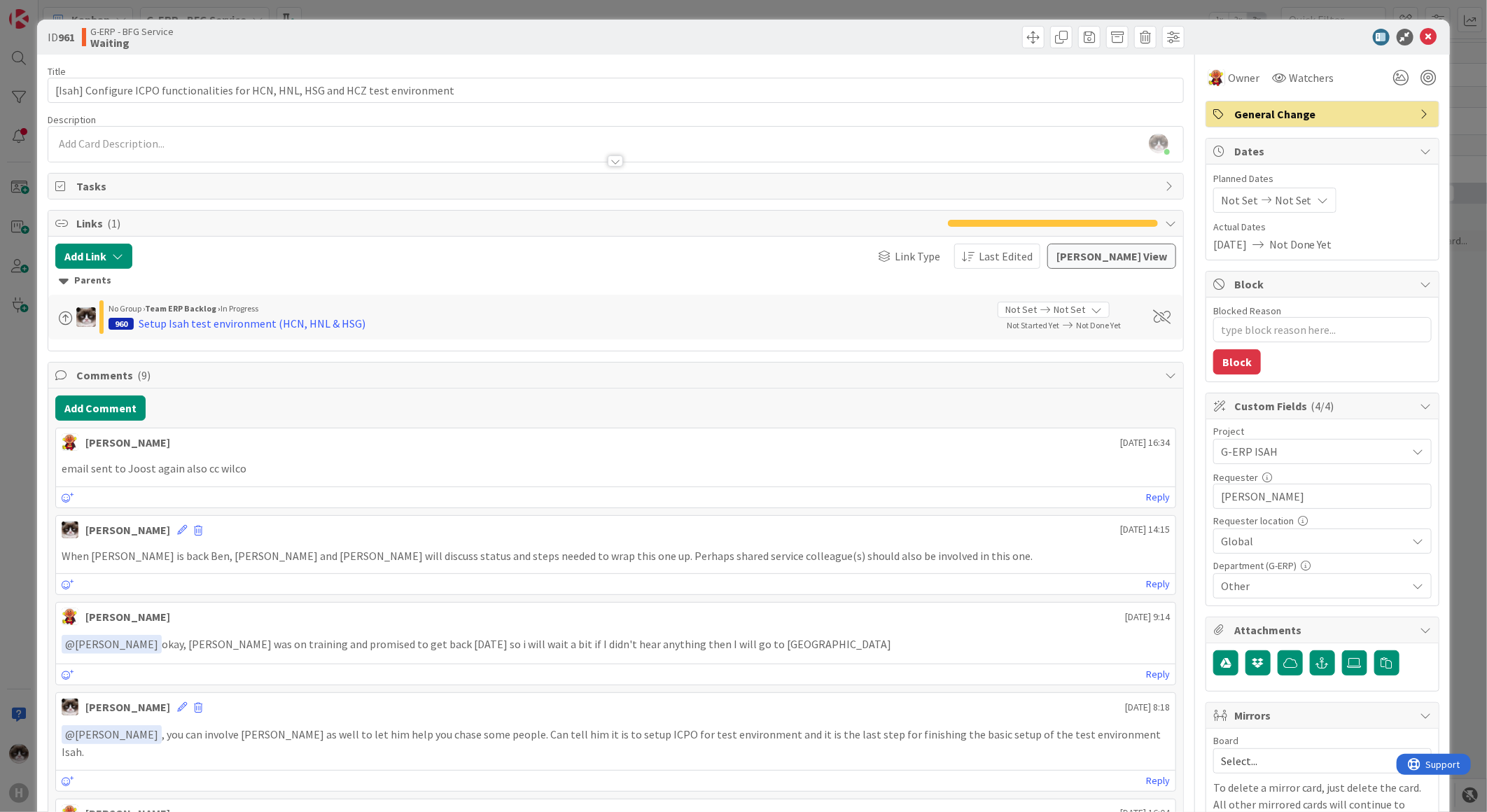
click at [612, 162] on div at bounding box center [615, 161] width 15 height 11
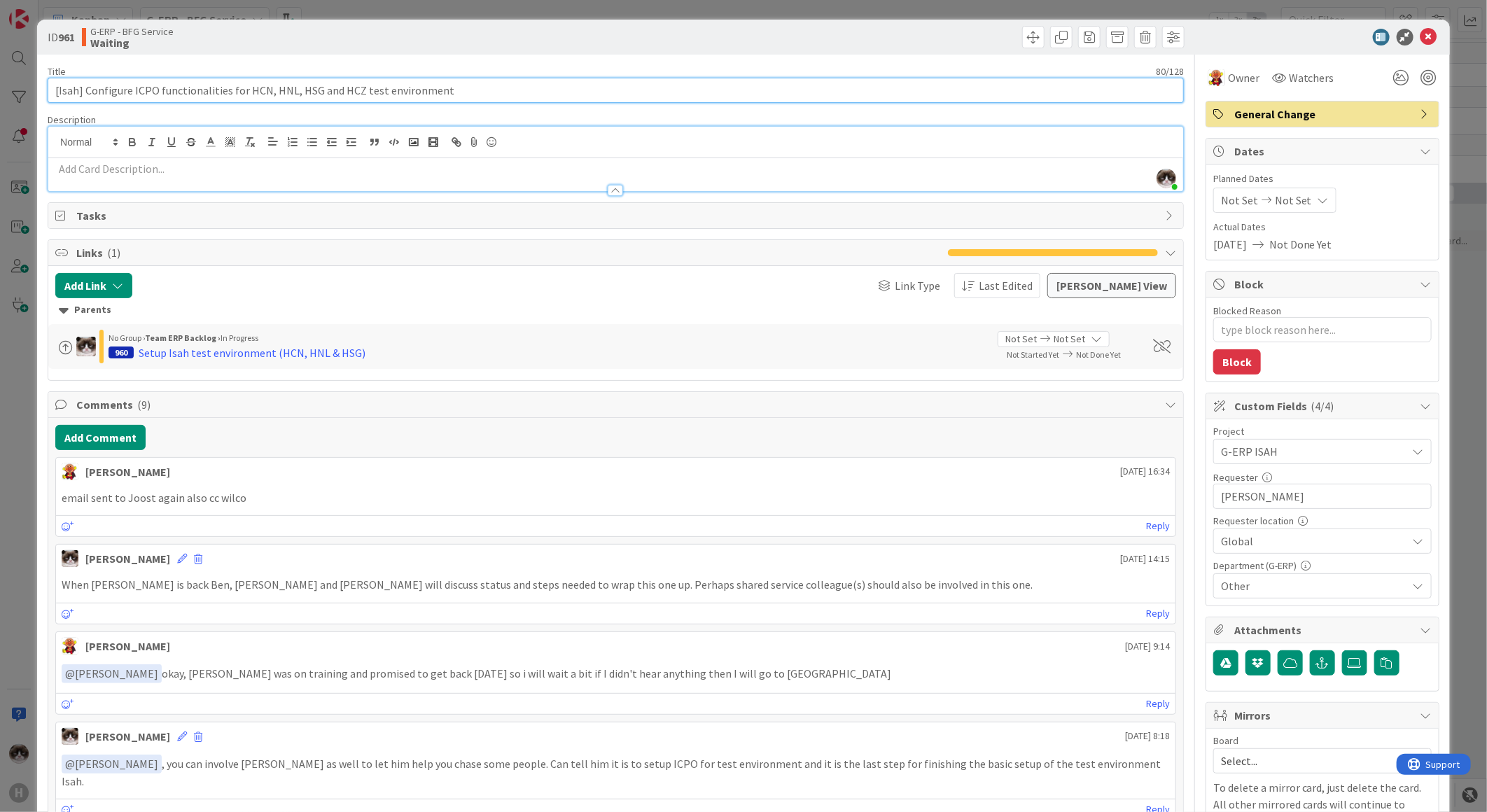
drag, startPoint x: 254, startPoint y: 94, endPoint x: 302, endPoint y: 87, distance: 48.5
click at [302, 87] on input "[Isah] Configure ICPO functionalities for HCN, HNL, HSG and HCZ test environment" at bounding box center [616, 91] width 1137 height 25
click at [257, 85] on input "[Isah] Configure ICPO functionalities for HCN, HNL, HSG and HCZ test environment" at bounding box center [616, 91] width 1137 height 25
drag, startPoint x: 253, startPoint y: 90, endPoint x: 354, endPoint y: 92, distance: 101.0
click at [345, 90] on input "[Isah] Configure ICPO functionalities for HCN, HNL, HSG and HCZ test environment" at bounding box center [616, 91] width 1137 height 25
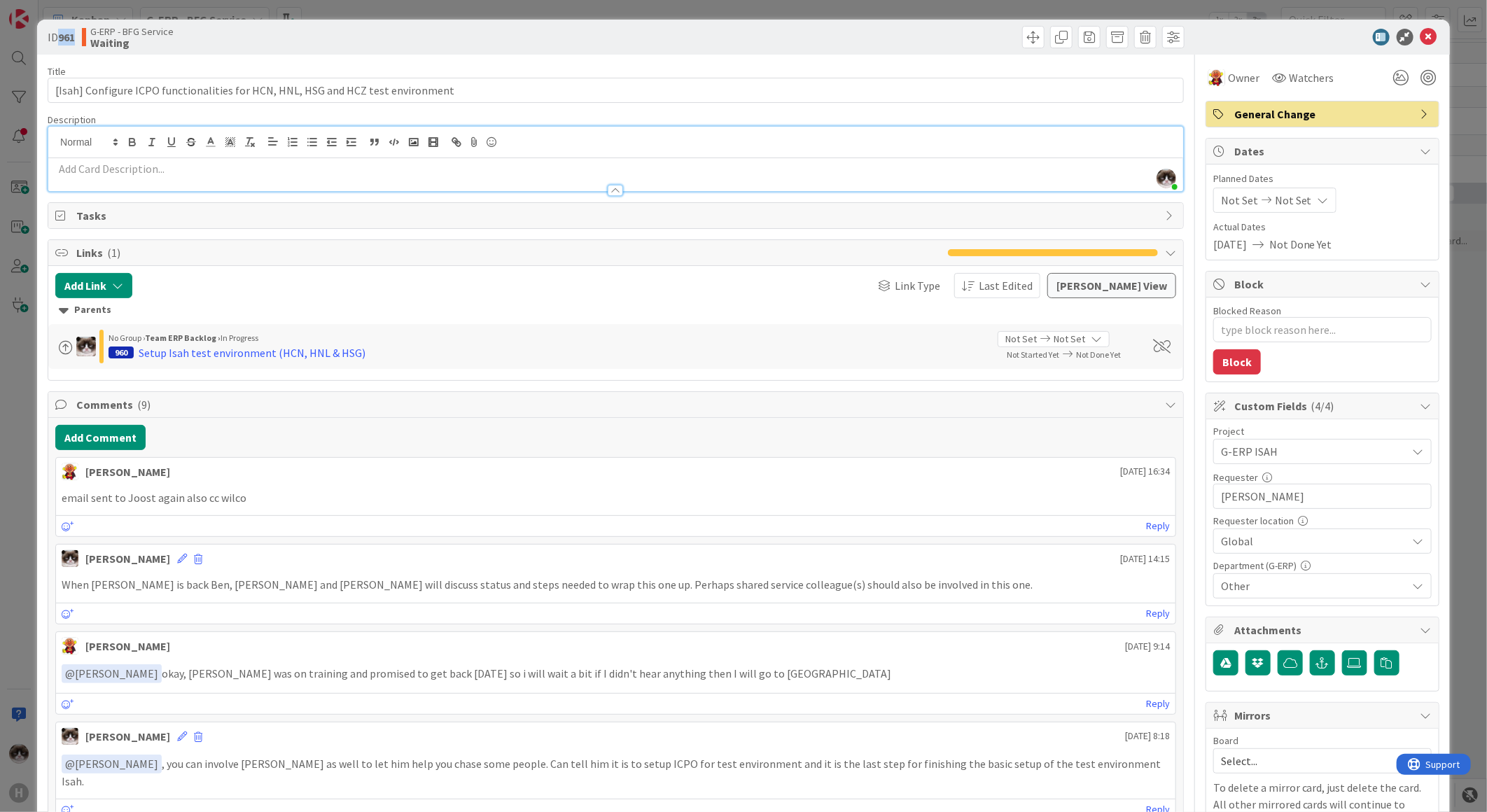
drag, startPoint x: 61, startPoint y: 36, endPoint x: 78, endPoint y: 37, distance: 17.0
click at [78, 37] on div "ID 961 G-ERP - BFG Service Waiting" at bounding box center [331, 37] width 565 height 23
click at [249, 348] on div "Setup Isah test environment (HCN, HNL & HSG)" at bounding box center [252, 352] width 227 height 17
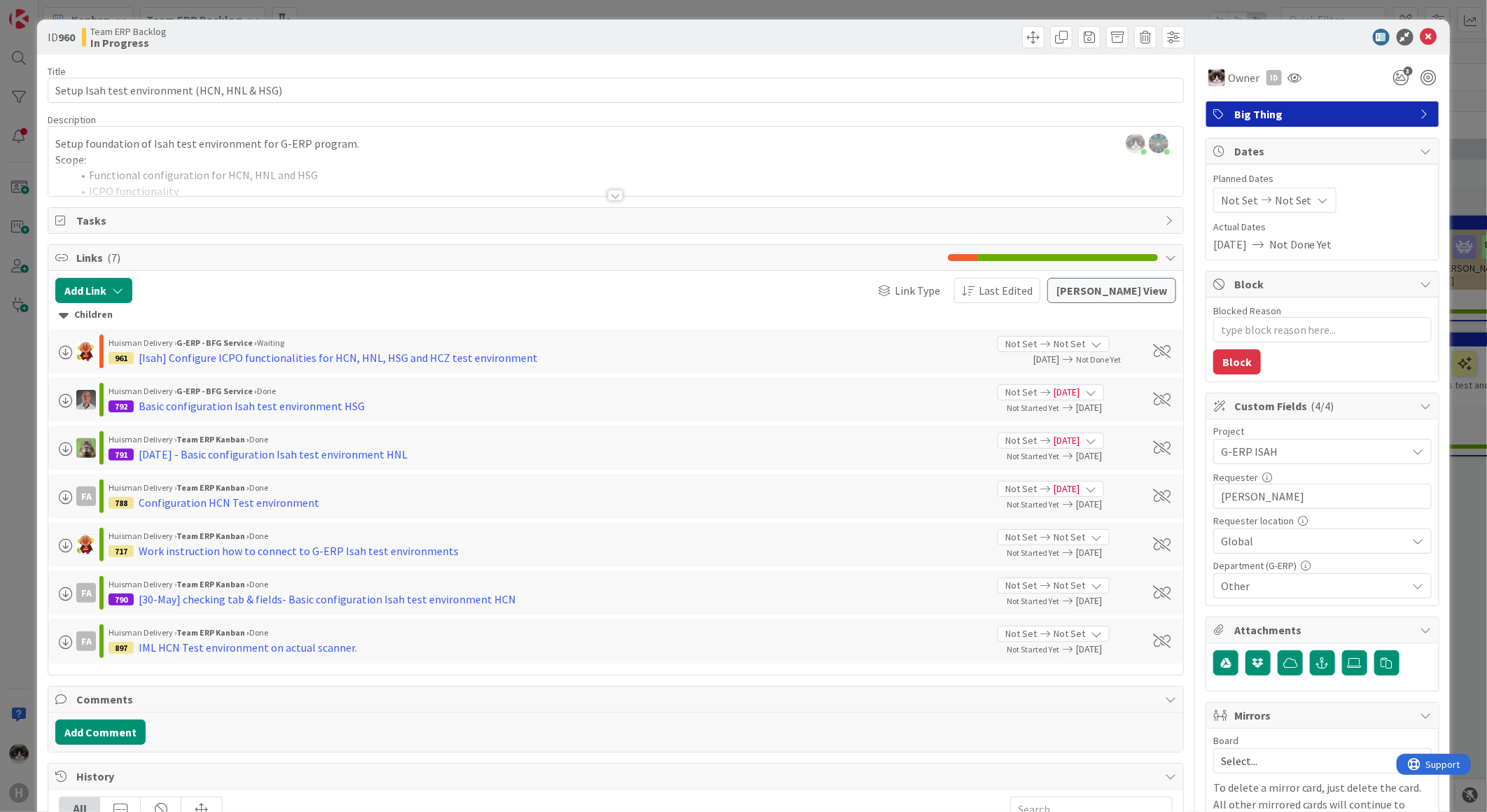
drag, startPoint x: 503, startPoint y: 291, endPoint x: 494, endPoint y: 295, distance: 9.8
click at [502, 291] on div at bounding box center [321, 291] width 362 height 25
click at [596, 201] on div "Title 44 / 128 Setup Isah test environment (HCN, HNL & HSG) Description Kevin v…" at bounding box center [616, 615] width 1137 height 1122
click at [608, 195] on div at bounding box center [615, 196] width 15 height 11
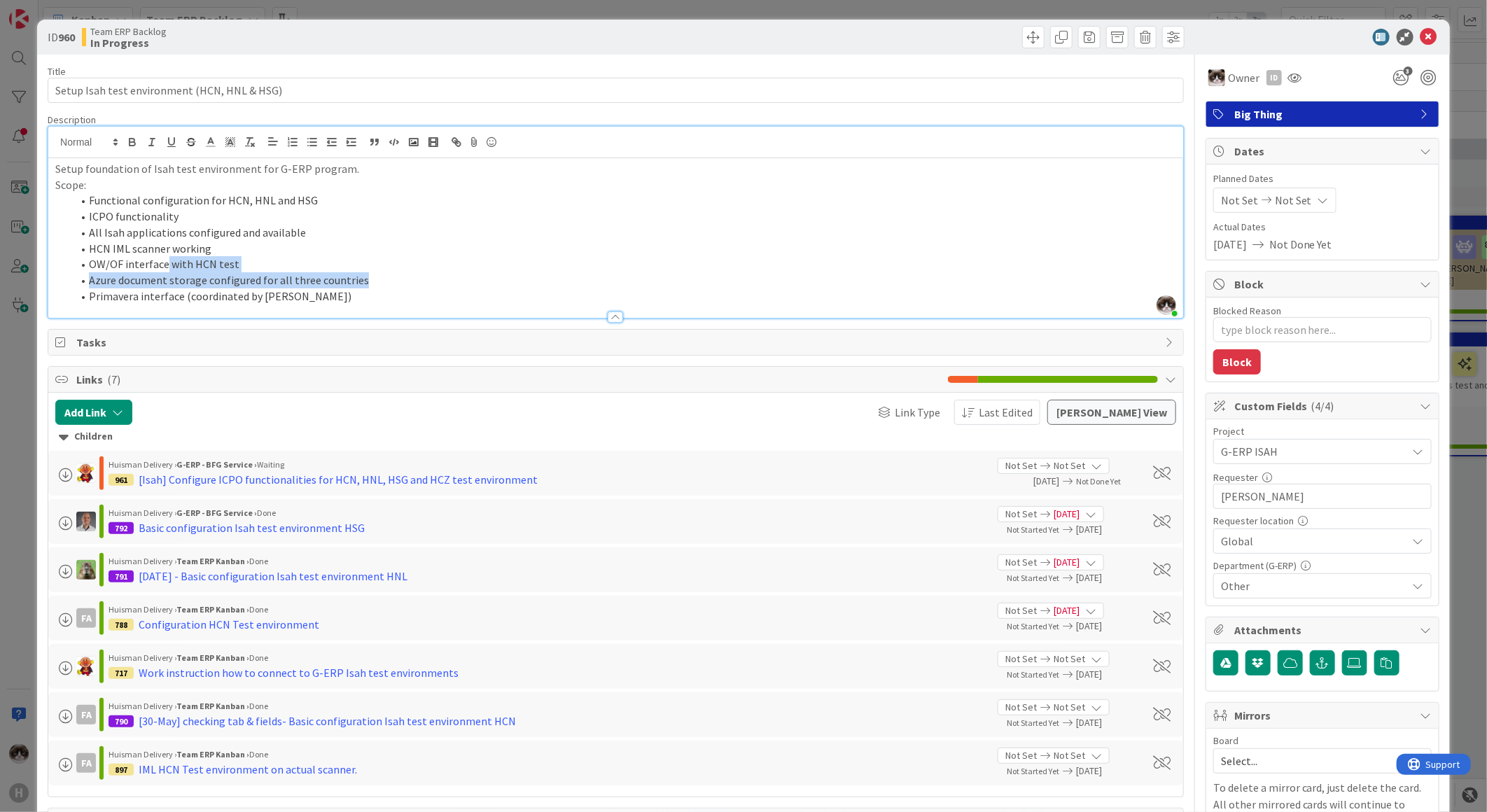
drag, startPoint x: 331, startPoint y: 291, endPoint x: 152, endPoint y: 267, distance: 180.6
click at [155, 268] on ol "Functional configuration for HCN, HNL and HSG ICPO functionality All Isah appli…" at bounding box center [616, 248] width 1121 height 111
click at [253, 244] on li "HCN IML scanner working" at bounding box center [624, 249] width 1104 height 16
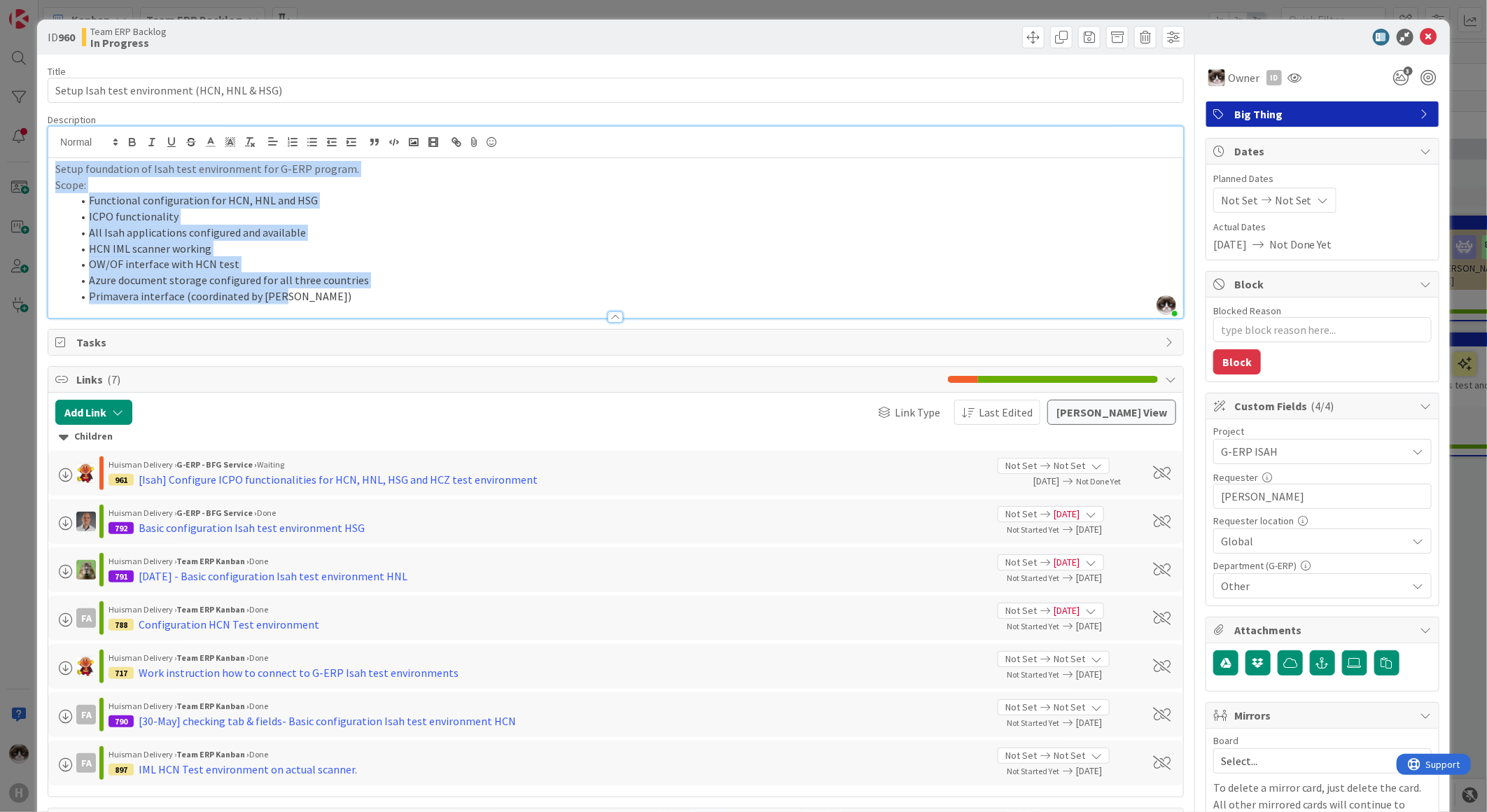
drag, startPoint x: 277, startPoint y: 289, endPoint x: 57, endPoint y: 174, distance: 248.2
click at [57, 174] on div "Setup foundation of Isah test environment for G-ERP program. Scope: Functional …" at bounding box center [615, 238] width 1135 height 159
click at [93, 193] on li "Functional configuration for HCN, HNL and HSG" at bounding box center [624, 201] width 1104 height 16
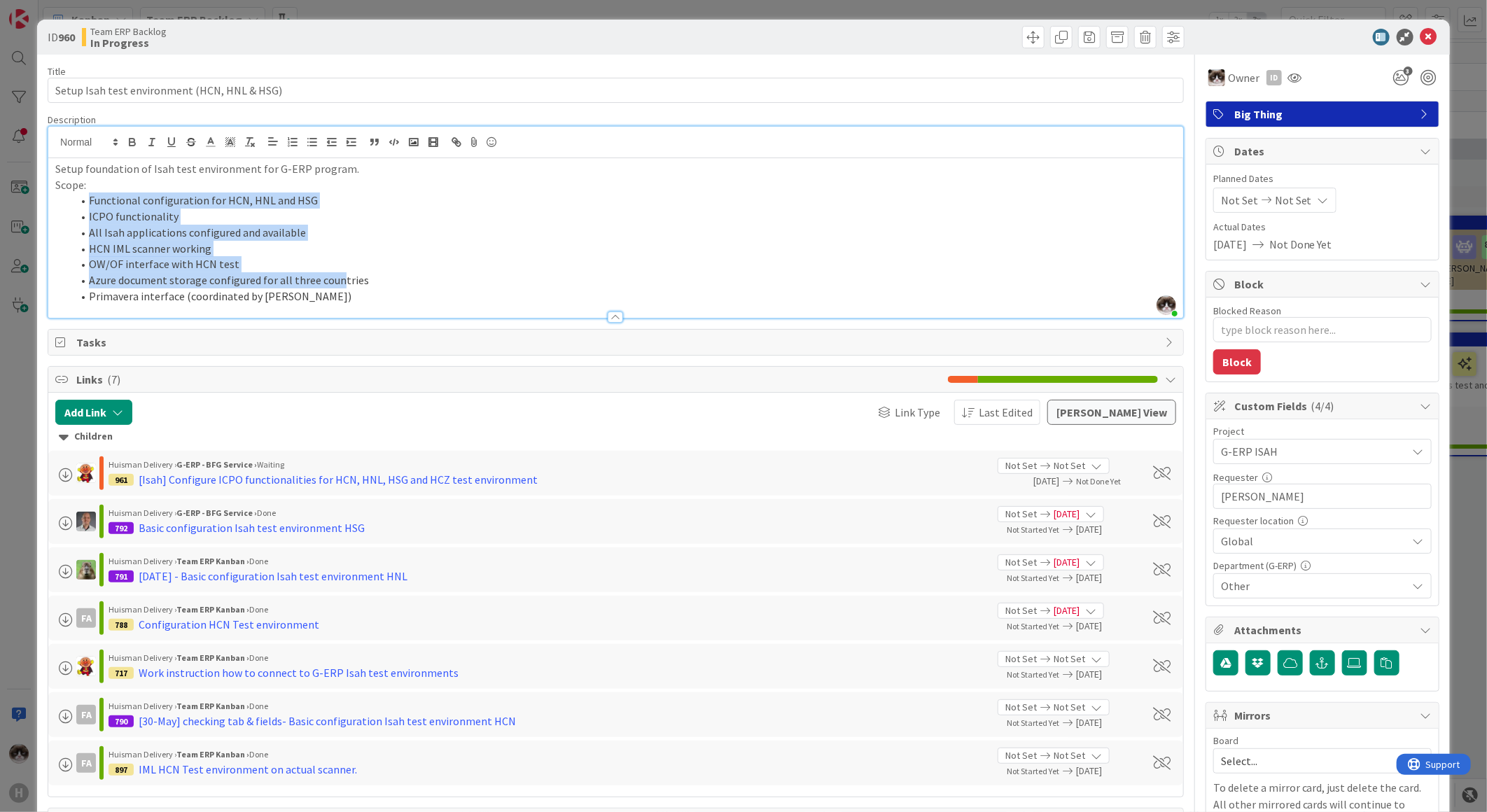
drag, startPoint x: 89, startPoint y: 193, endPoint x: 337, endPoint y: 287, distance: 265.2
click at [337, 287] on ol "Functional configuration for HCN, HNL and HSG ICPO functionality All Isah appli…" at bounding box center [616, 248] width 1121 height 111
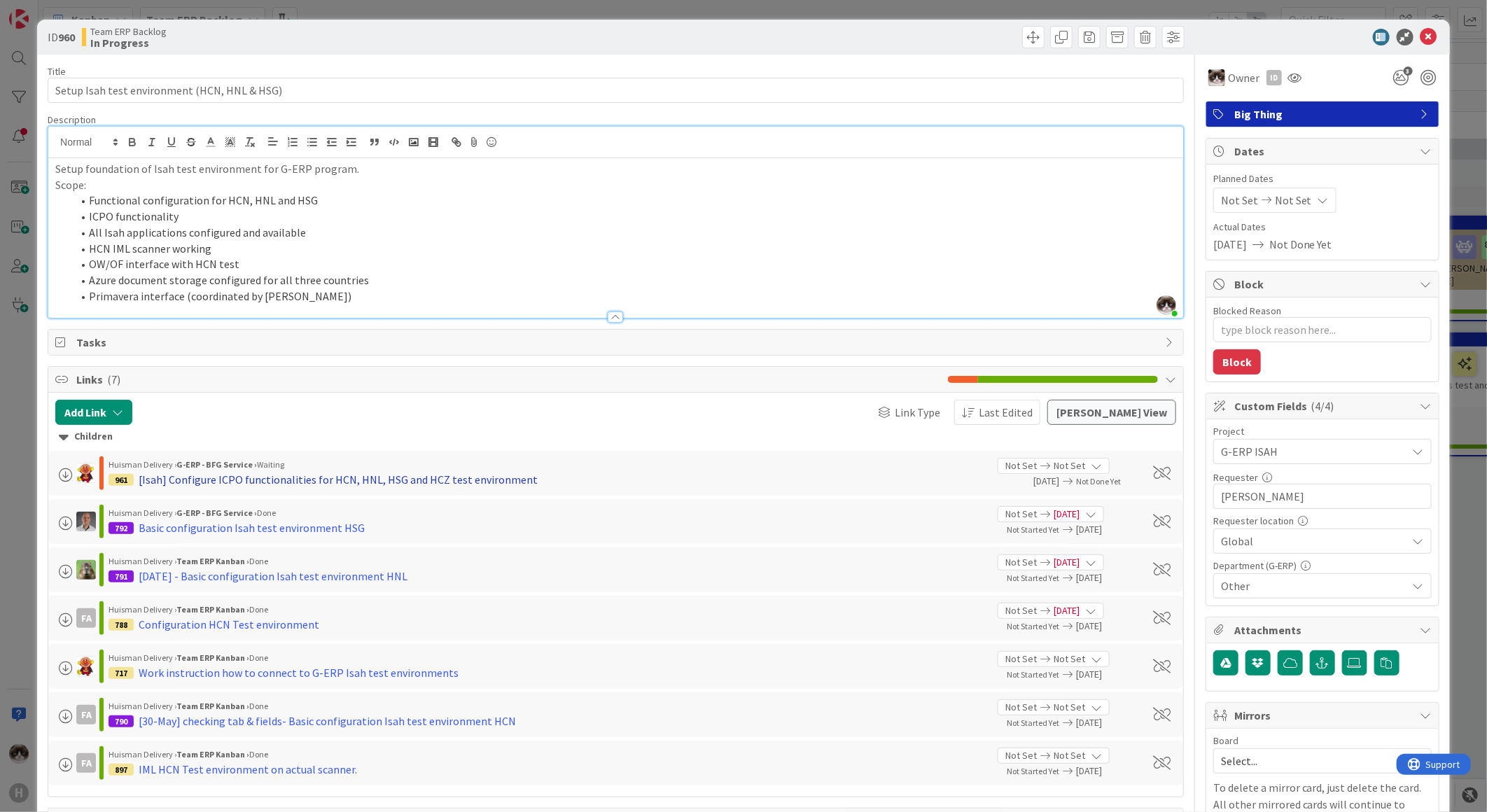
click at [312, 473] on div "[Isah] Configure ICPO functionalities for HCN, HNL, HSG and HCZ test environment" at bounding box center [338, 479] width 399 height 17
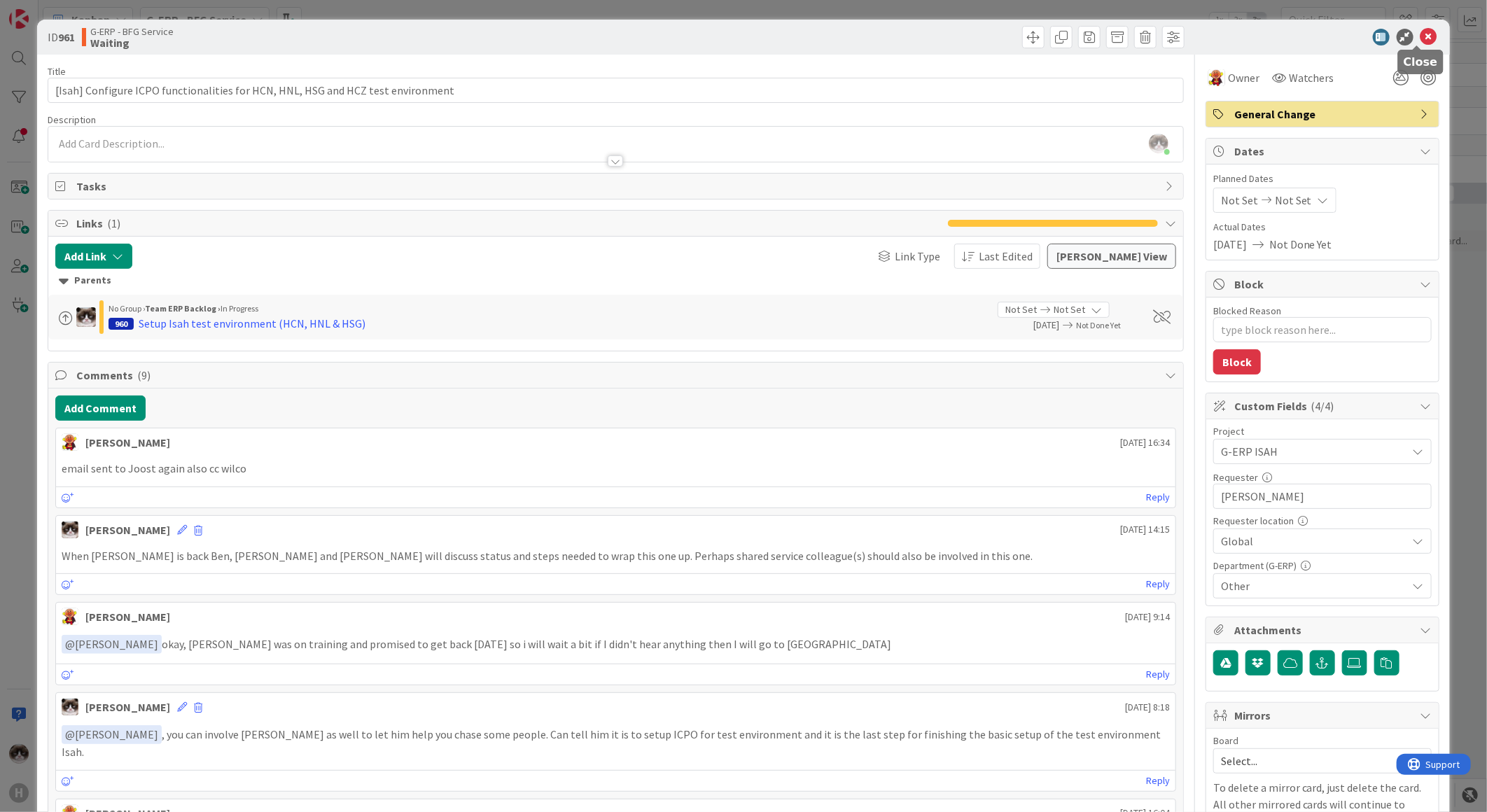
click at [1421, 33] on icon at bounding box center [1429, 37] width 17 height 17
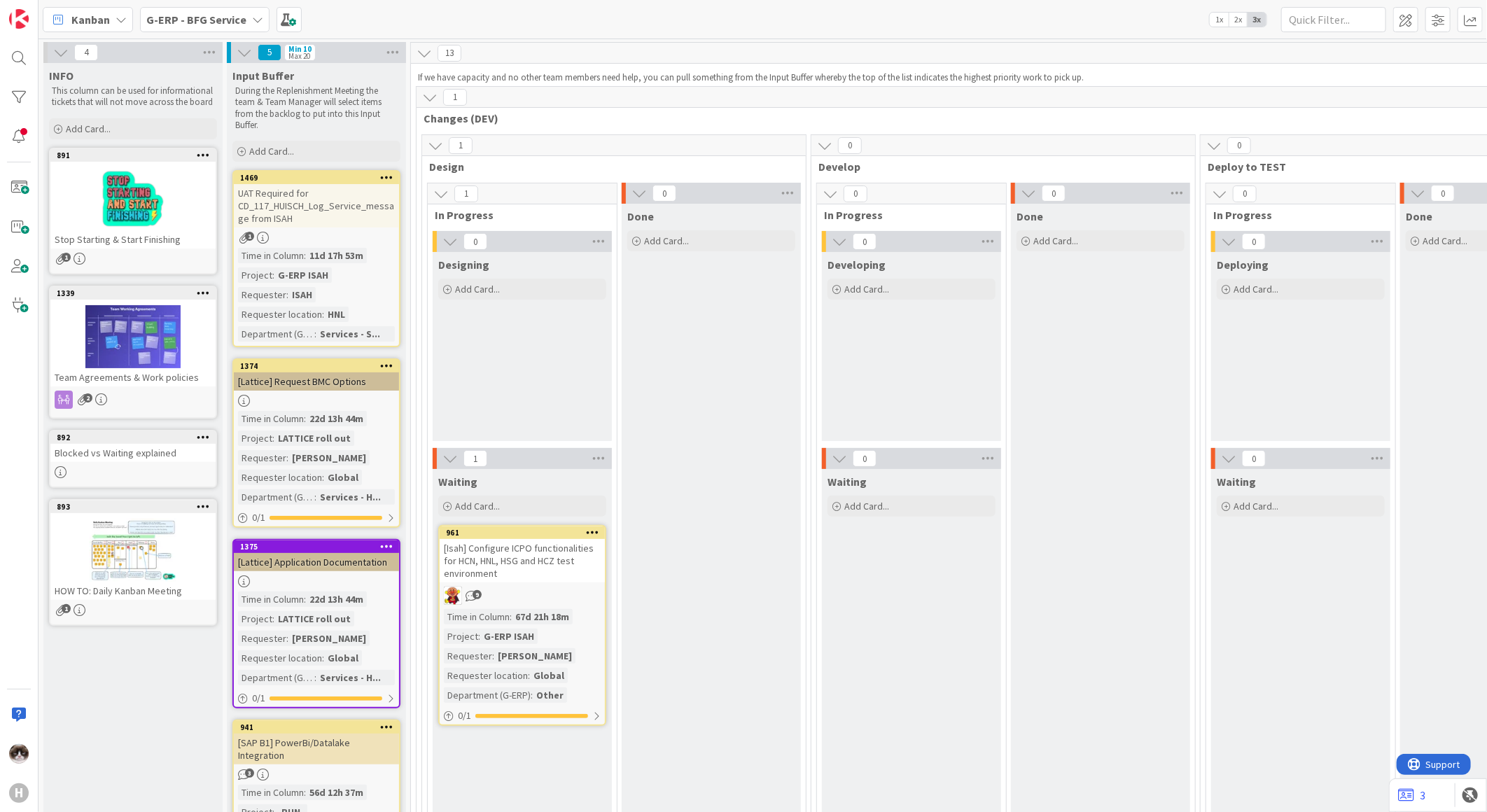
click at [217, 15] on b "G-ERP - BFG Service" at bounding box center [197, 19] width 101 height 14
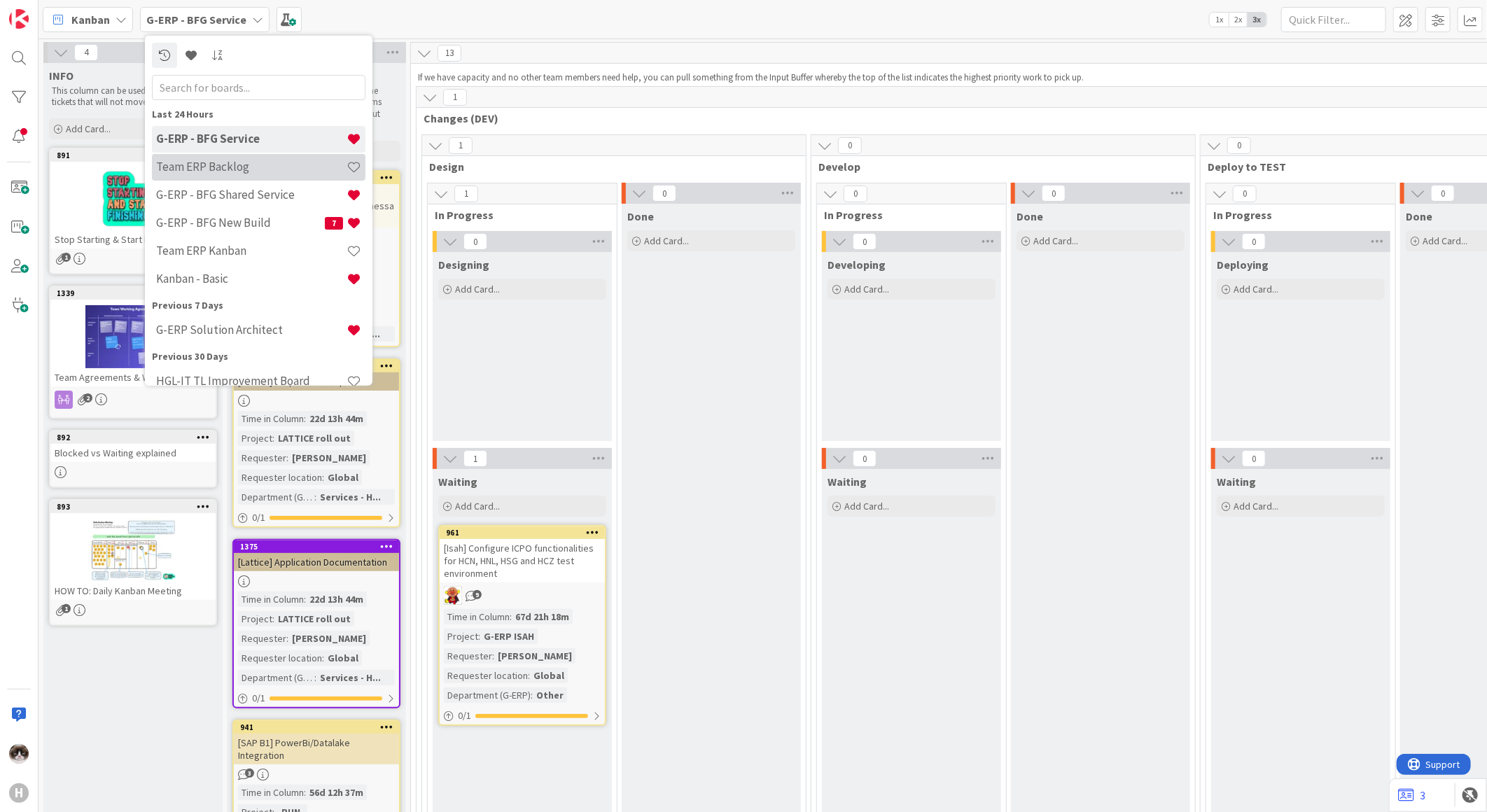
click at [264, 158] on div "Team ERP Backlog" at bounding box center [259, 166] width 214 height 26
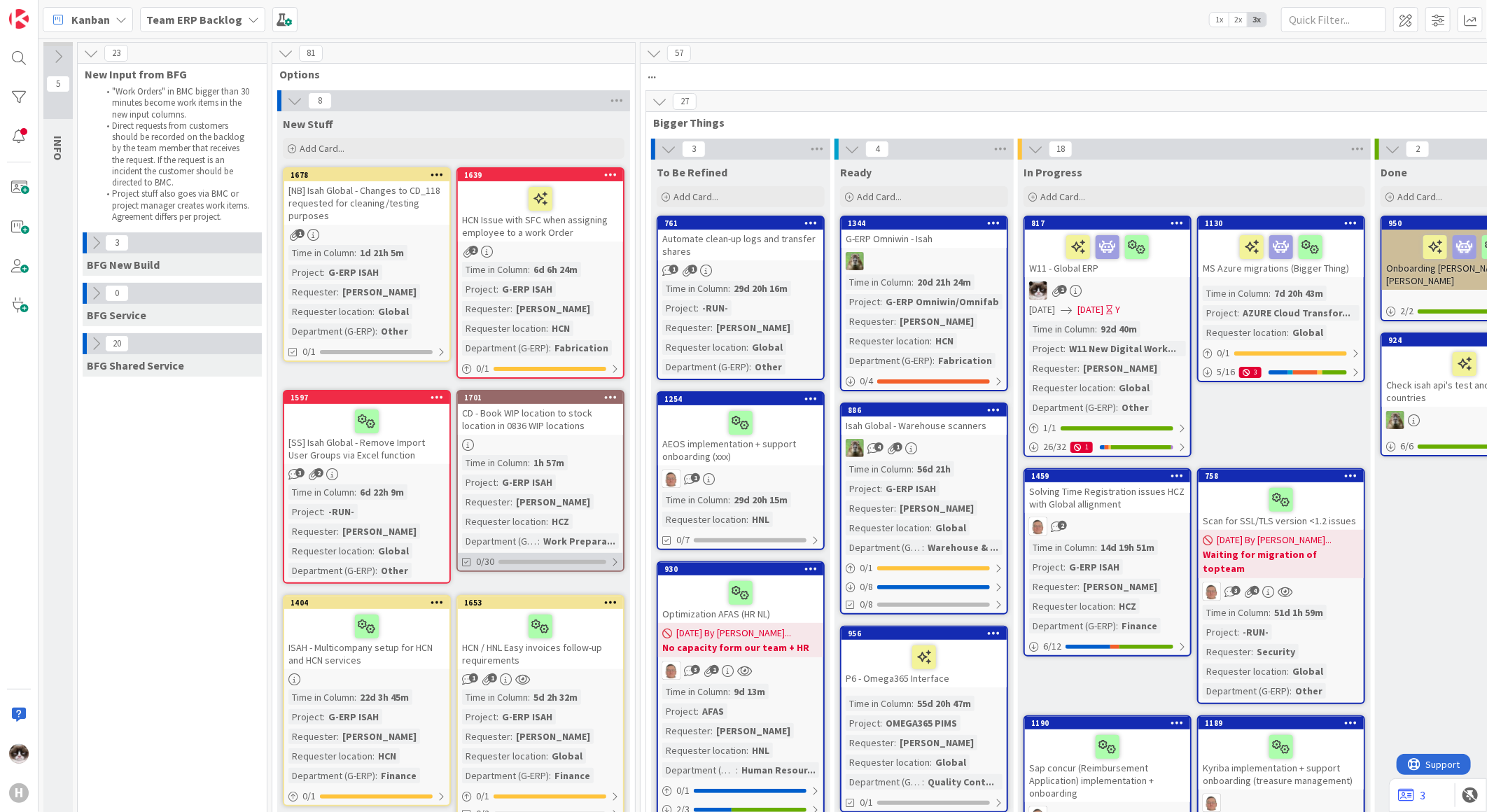
scroll to position [466, 0]
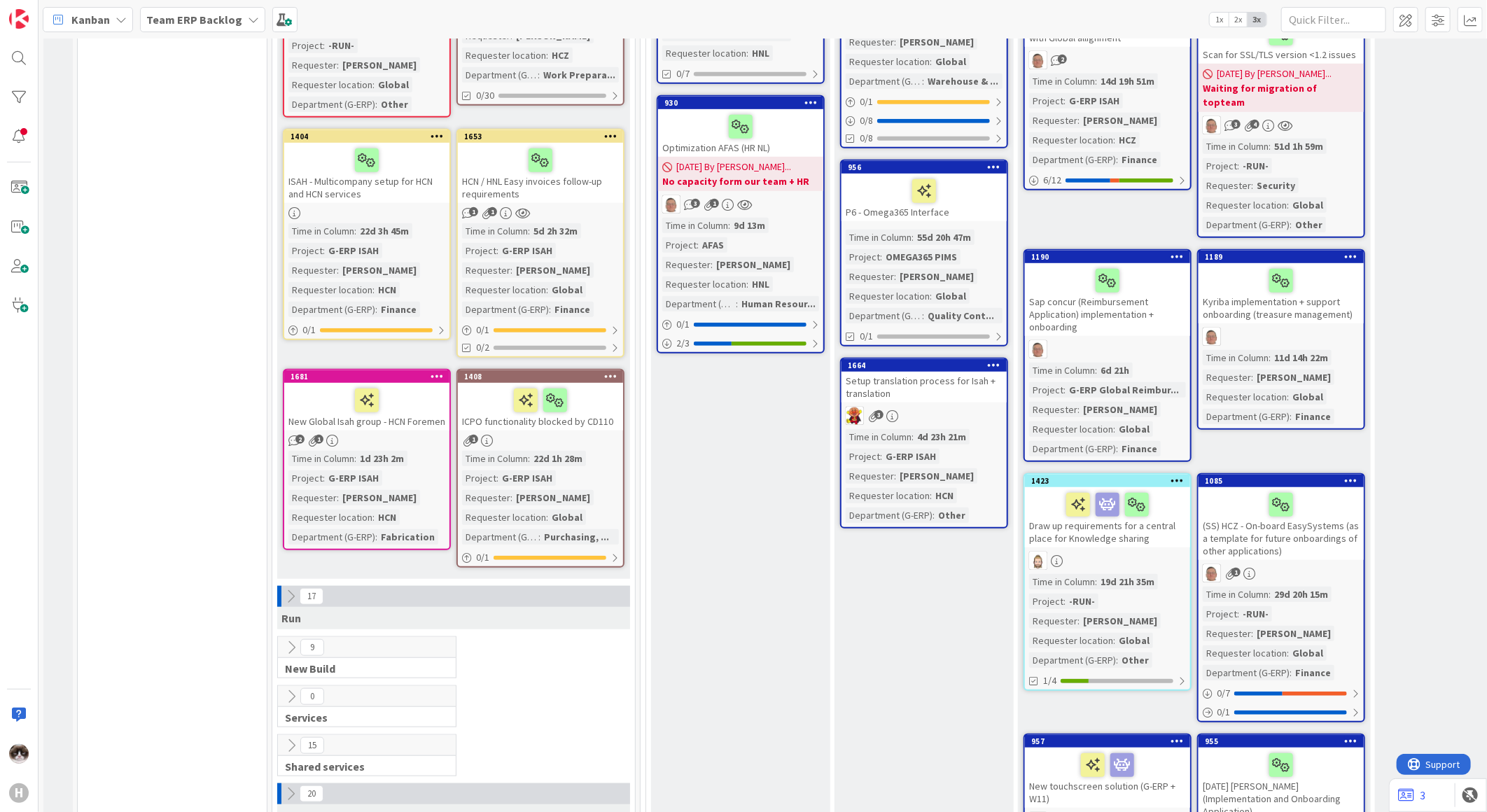
click at [420, 435] on div "2 1" at bounding box center [367, 440] width 165 height 12
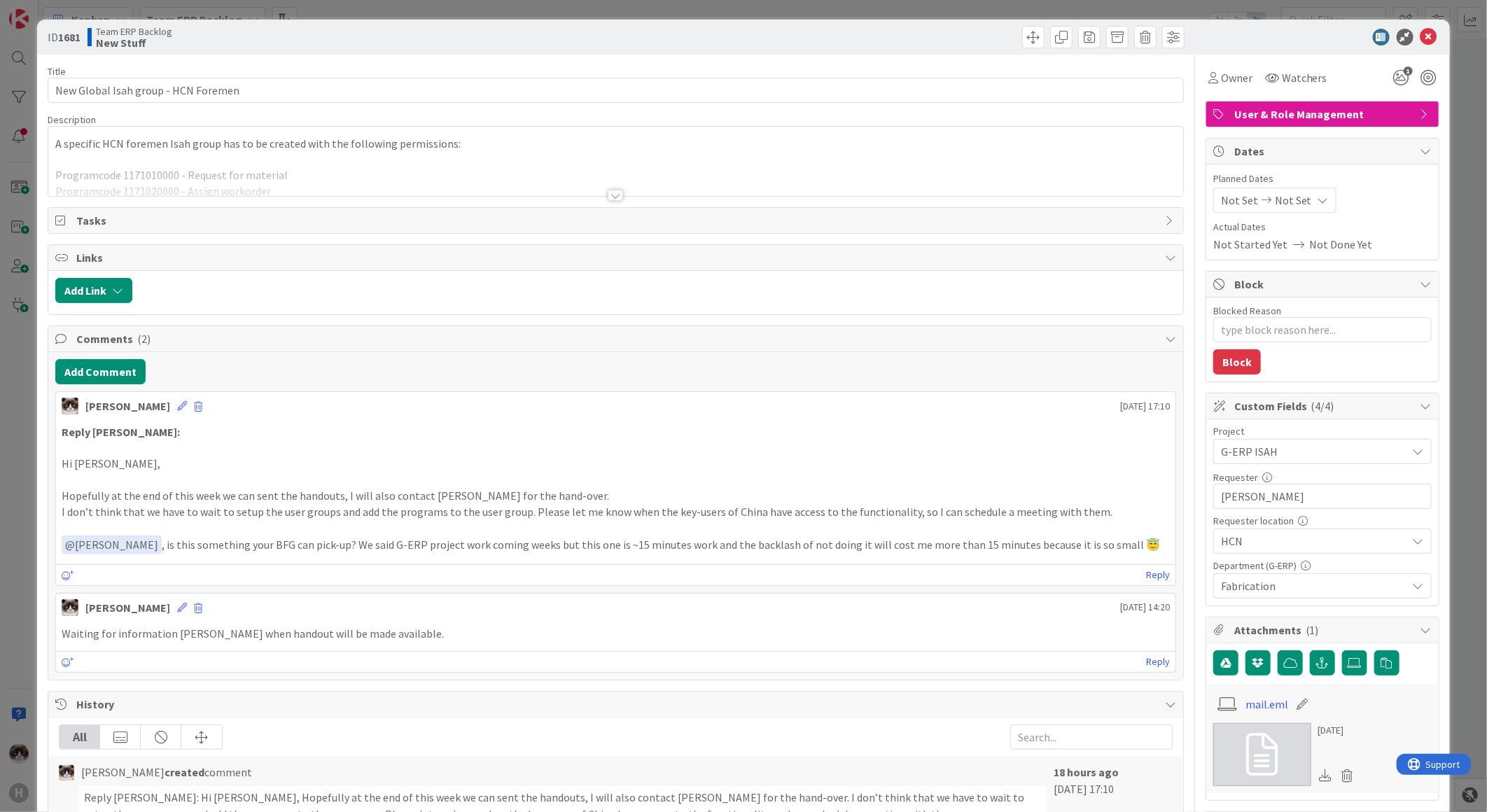
type textarea "x"
click at [1425, 33] on icon at bounding box center [1429, 37] width 17 height 17
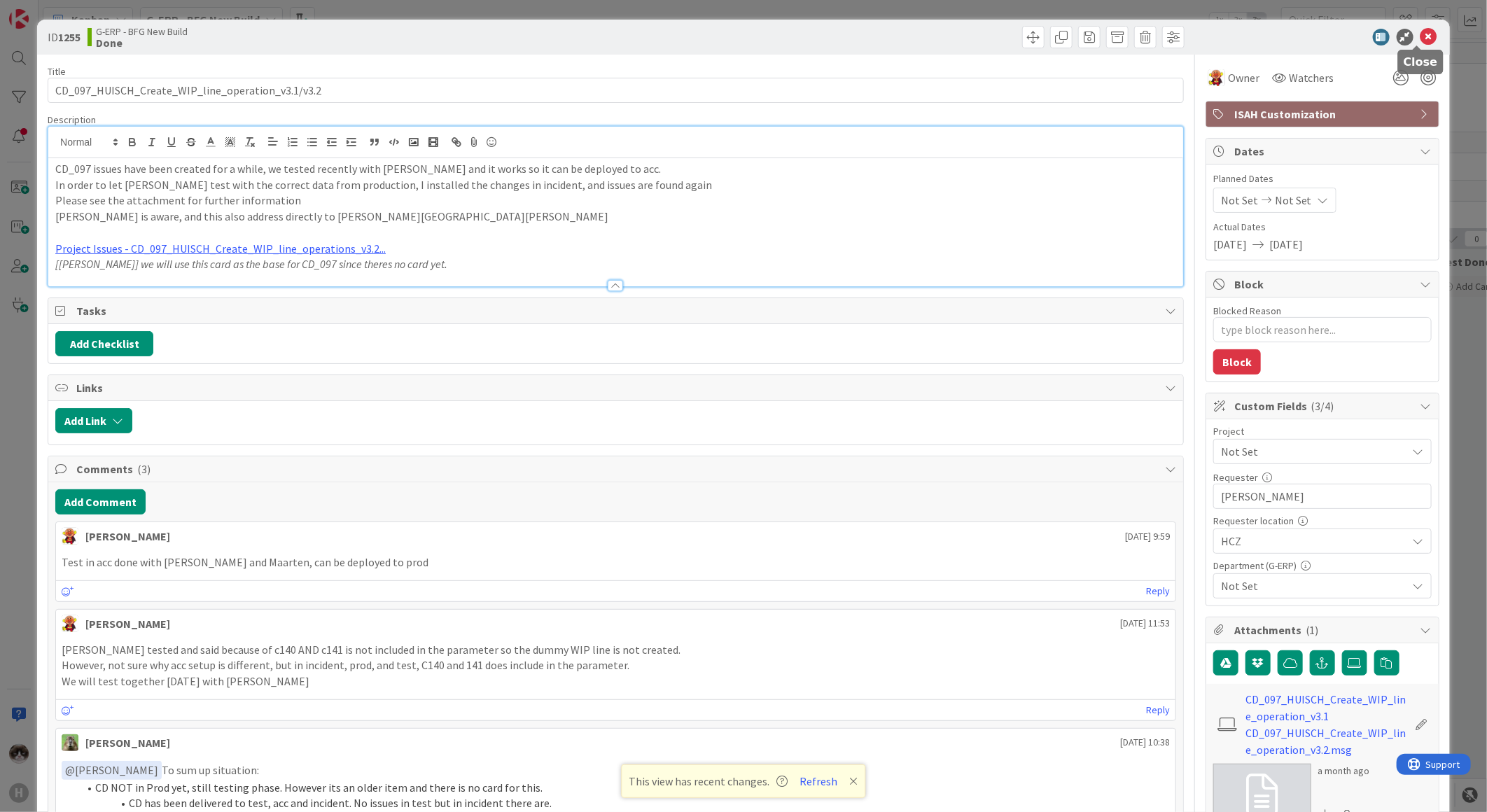
click at [1421, 39] on icon at bounding box center [1429, 37] width 17 height 17
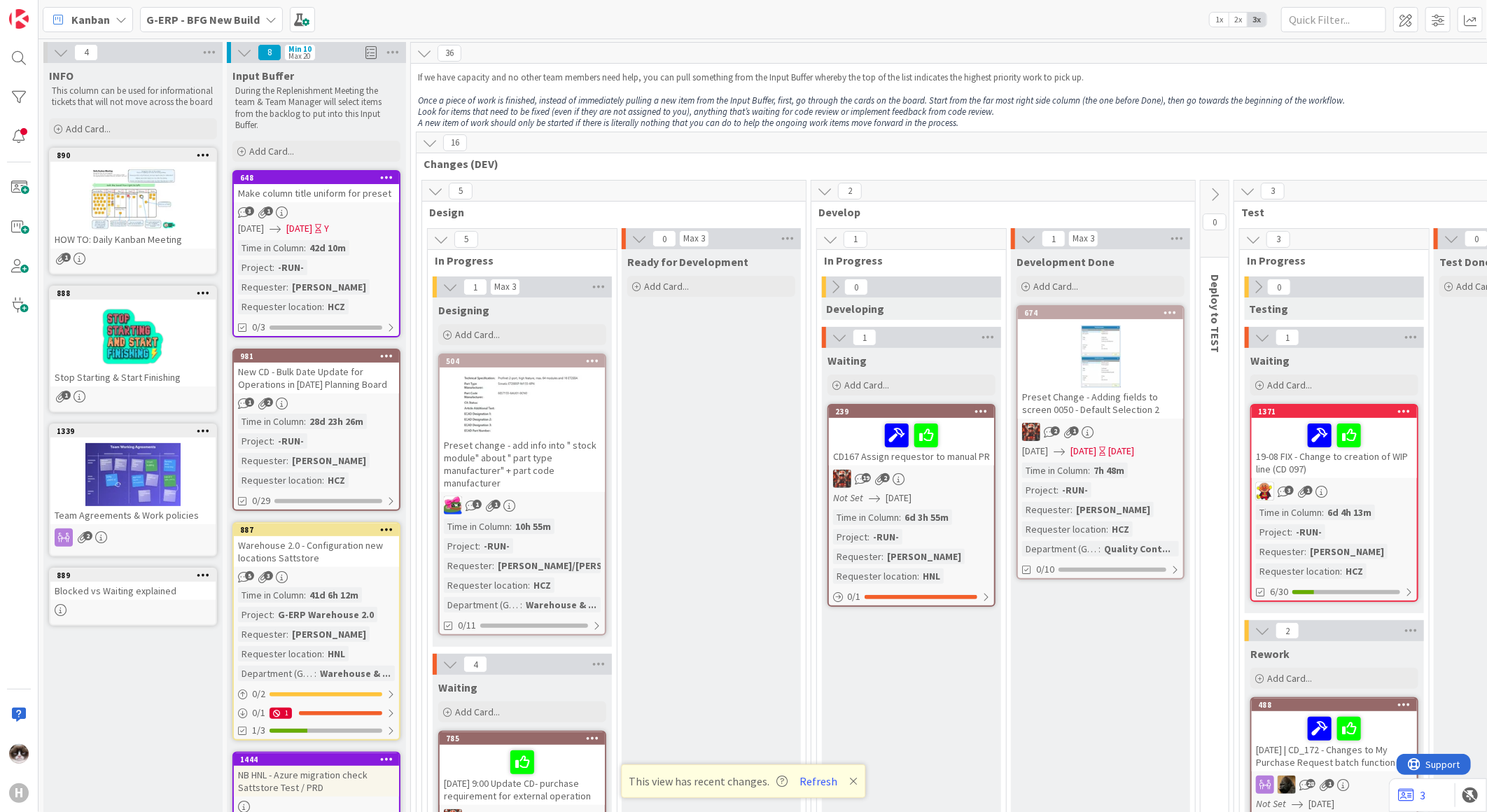
drag, startPoint x: 247, startPoint y: 8, endPoint x: 242, endPoint y: 33, distance: 25.5
click at [247, 8] on div "G-ERP - BFG New Build" at bounding box center [212, 20] width 143 height 25
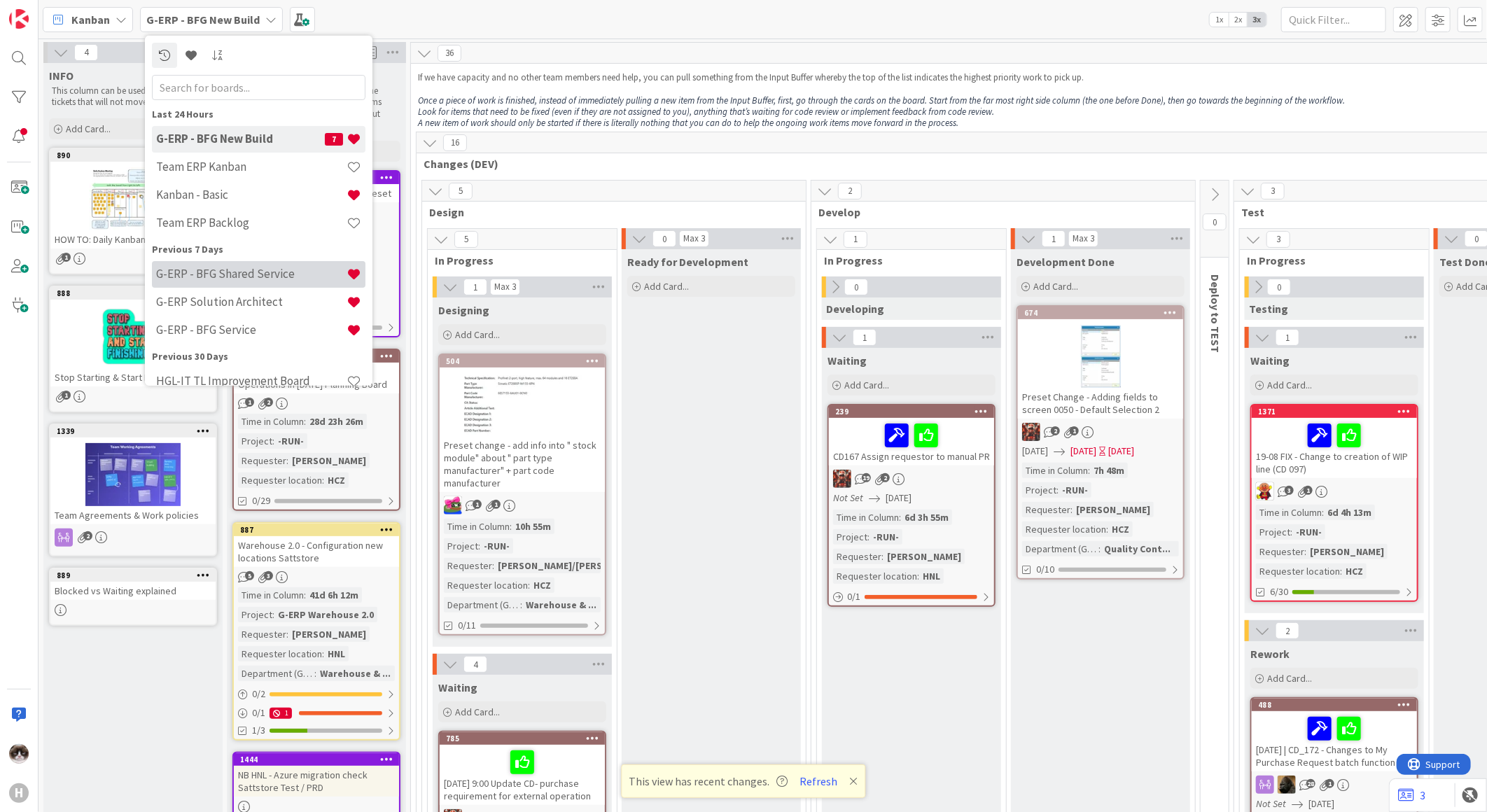
click at [250, 273] on h4 "G-ERP - BFG Shared Service" at bounding box center [251, 273] width 190 height 14
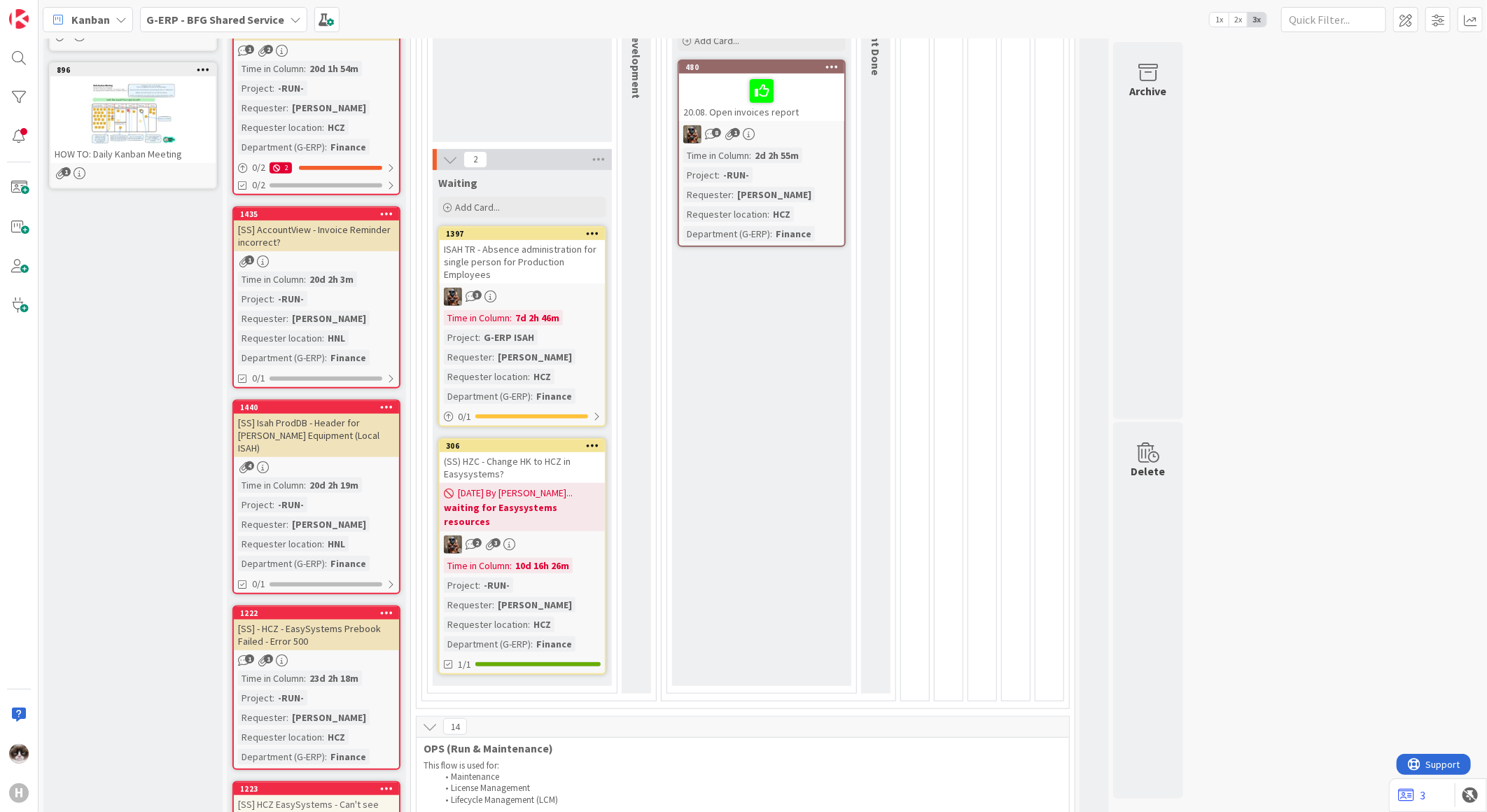
scroll to position [388, 0]
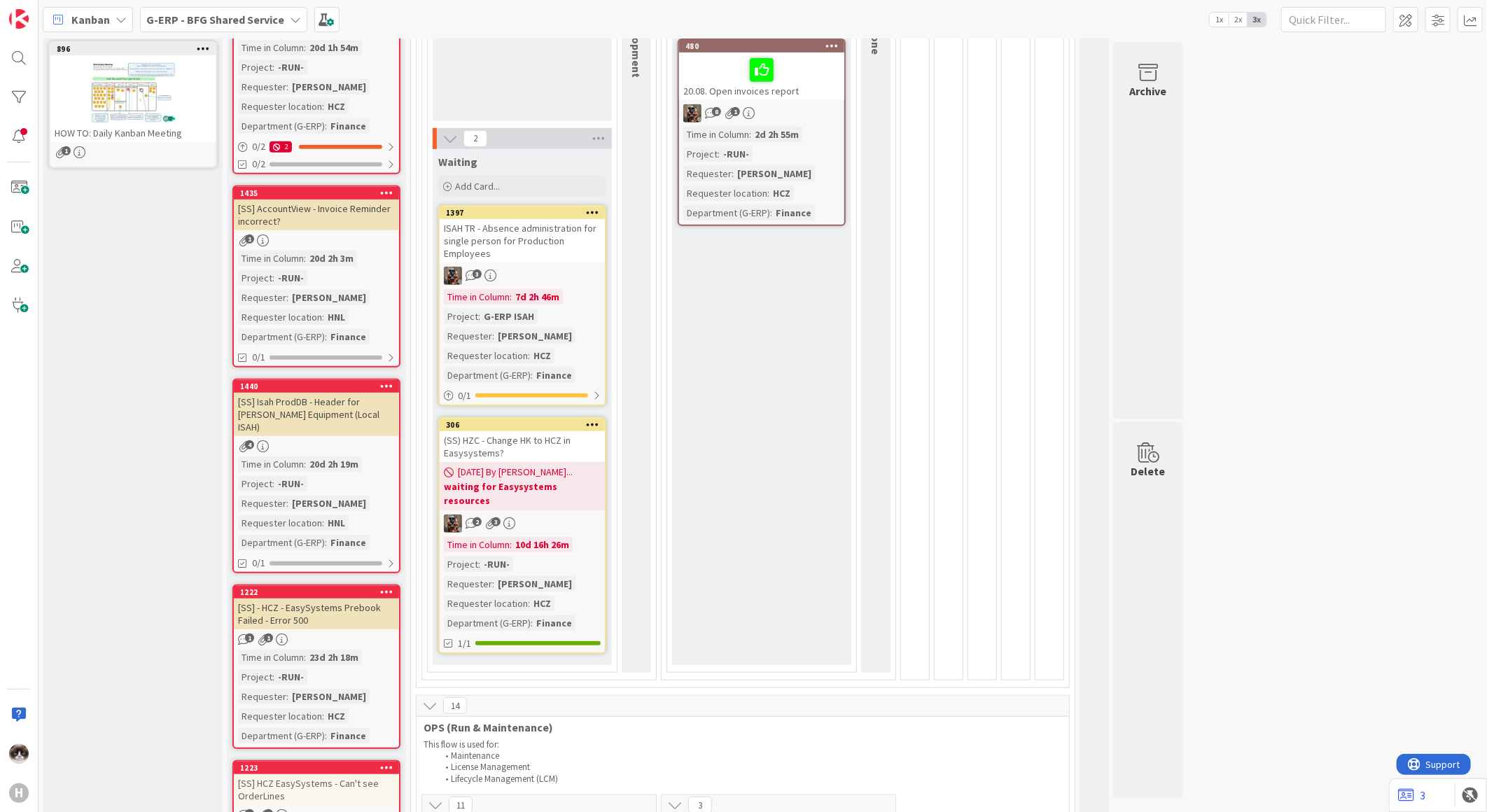
click at [814, 115] on div "8 1" at bounding box center [762, 113] width 165 height 18
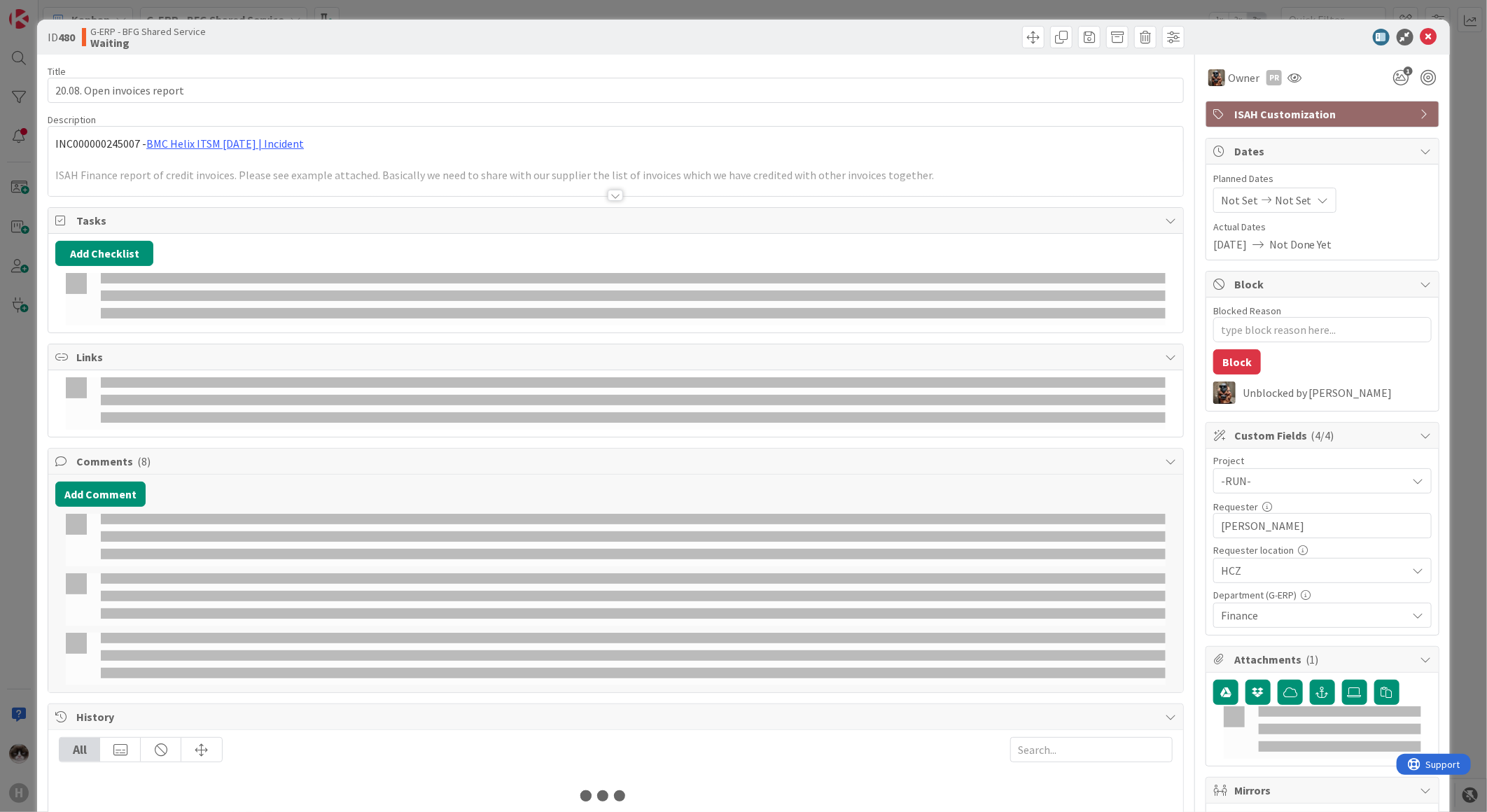
type textarea "x"
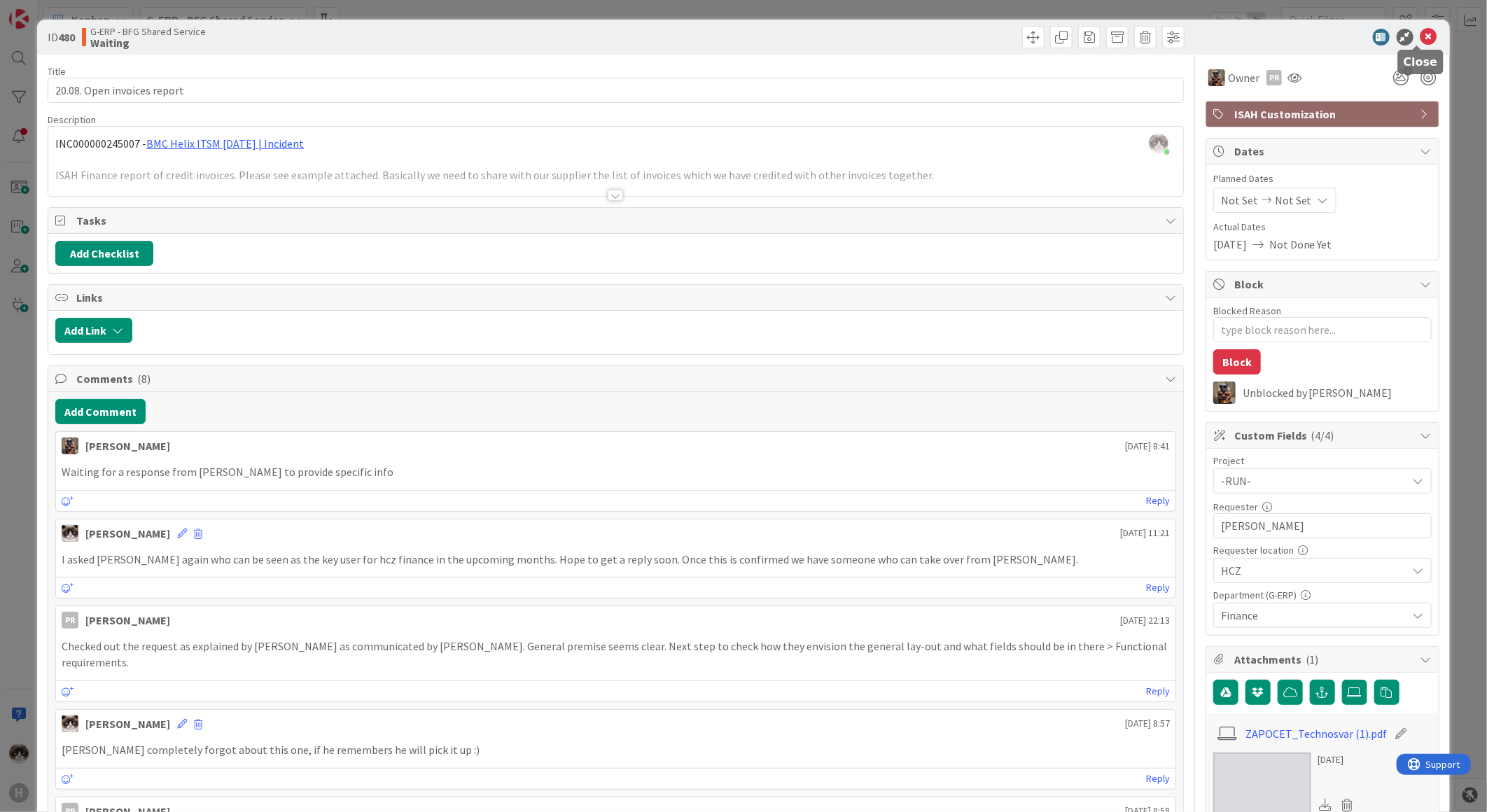
click at [1422, 33] on icon at bounding box center [1429, 37] width 17 height 17
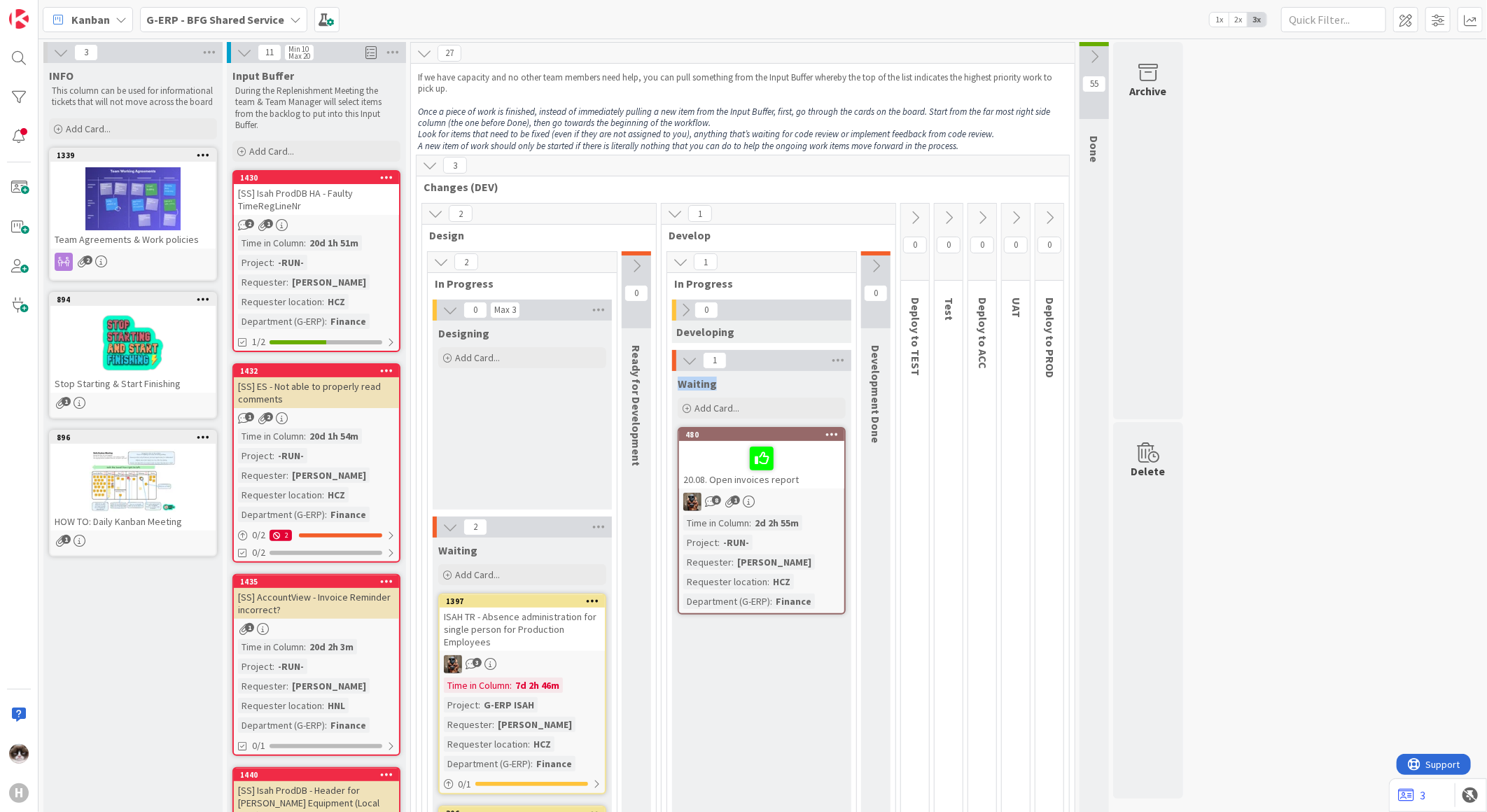
drag, startPoint x: 726, startPoint y: 390, endPoint x: 660, endPoint y: 386, distance: 66.1
click at [661, 386] on div "1 Develop 1 In Progress 0 Developing 1 Waiting Add Card... 480 20.08. Open invo…" at bounding box center [779, 635] width 235 height 865
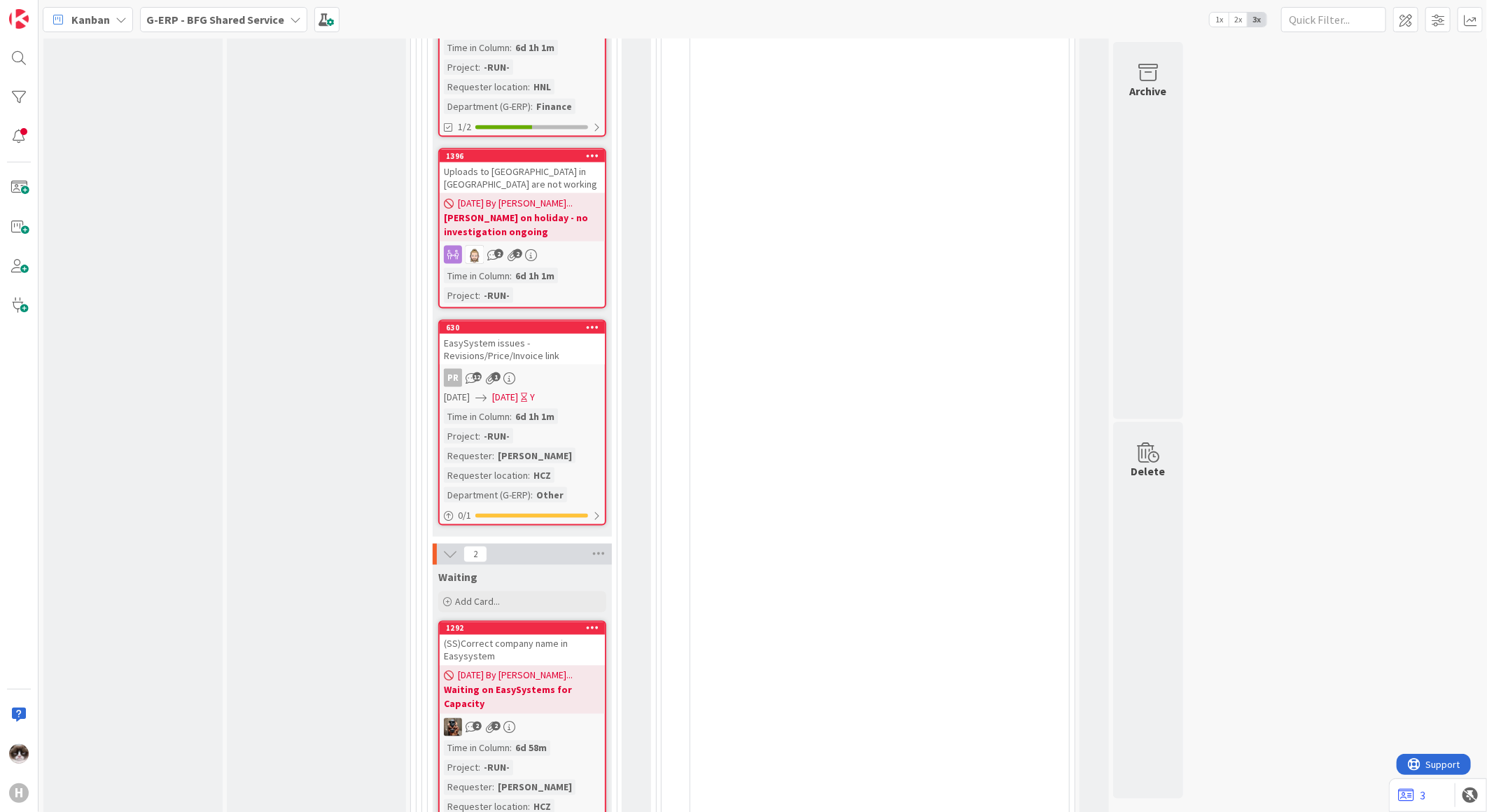
scroll to position [4588, 0]
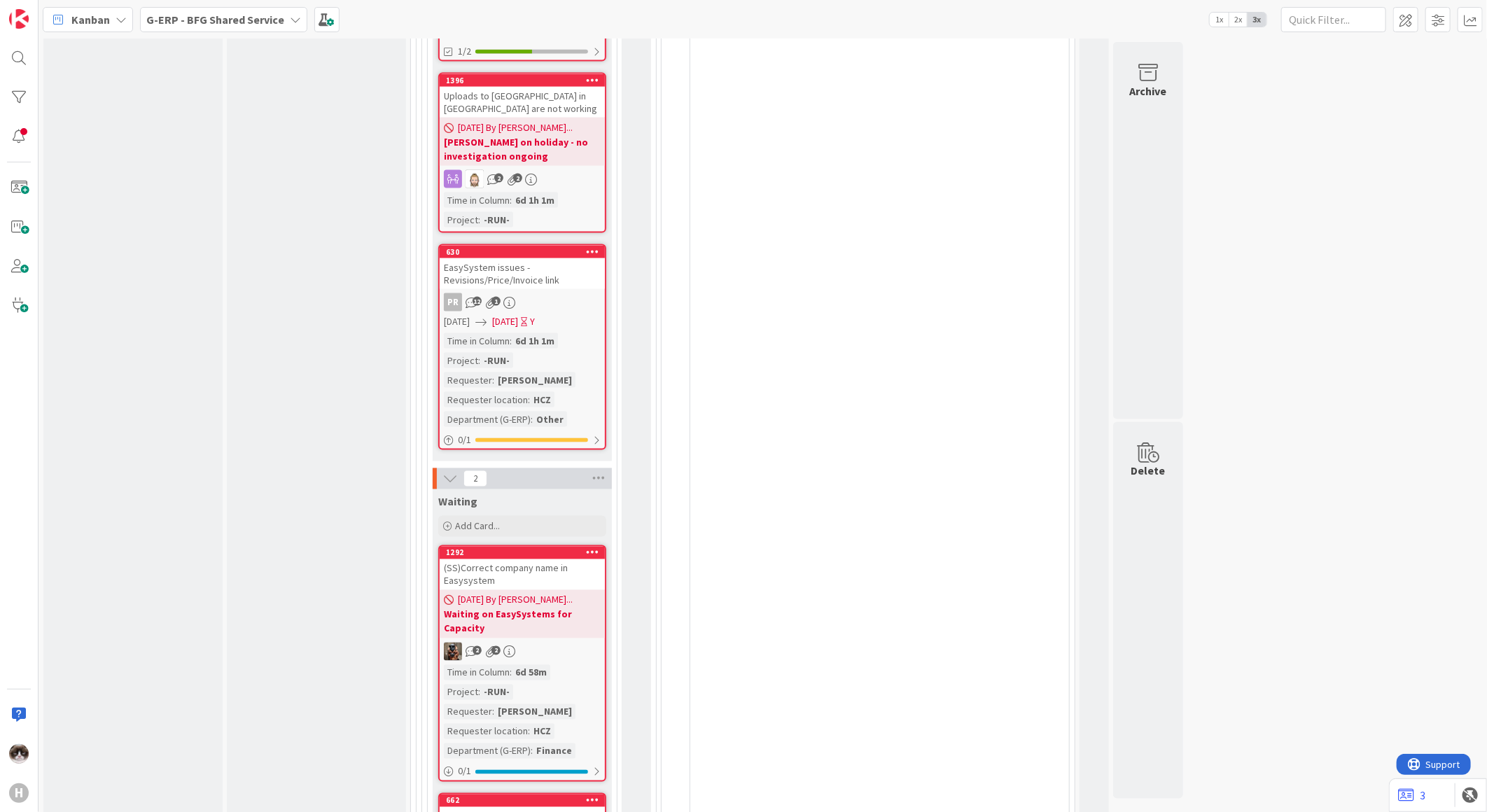
click at [236, 32] on div "Kanban G-ERP - BFG Shared Service 1x 2x 3x" at bounding box center [763, 19] width 1449 height 39
click at [245, 19] on b "G-ERP - BFG Shared Service" at bounding box center [216, 19] width 138 height 14
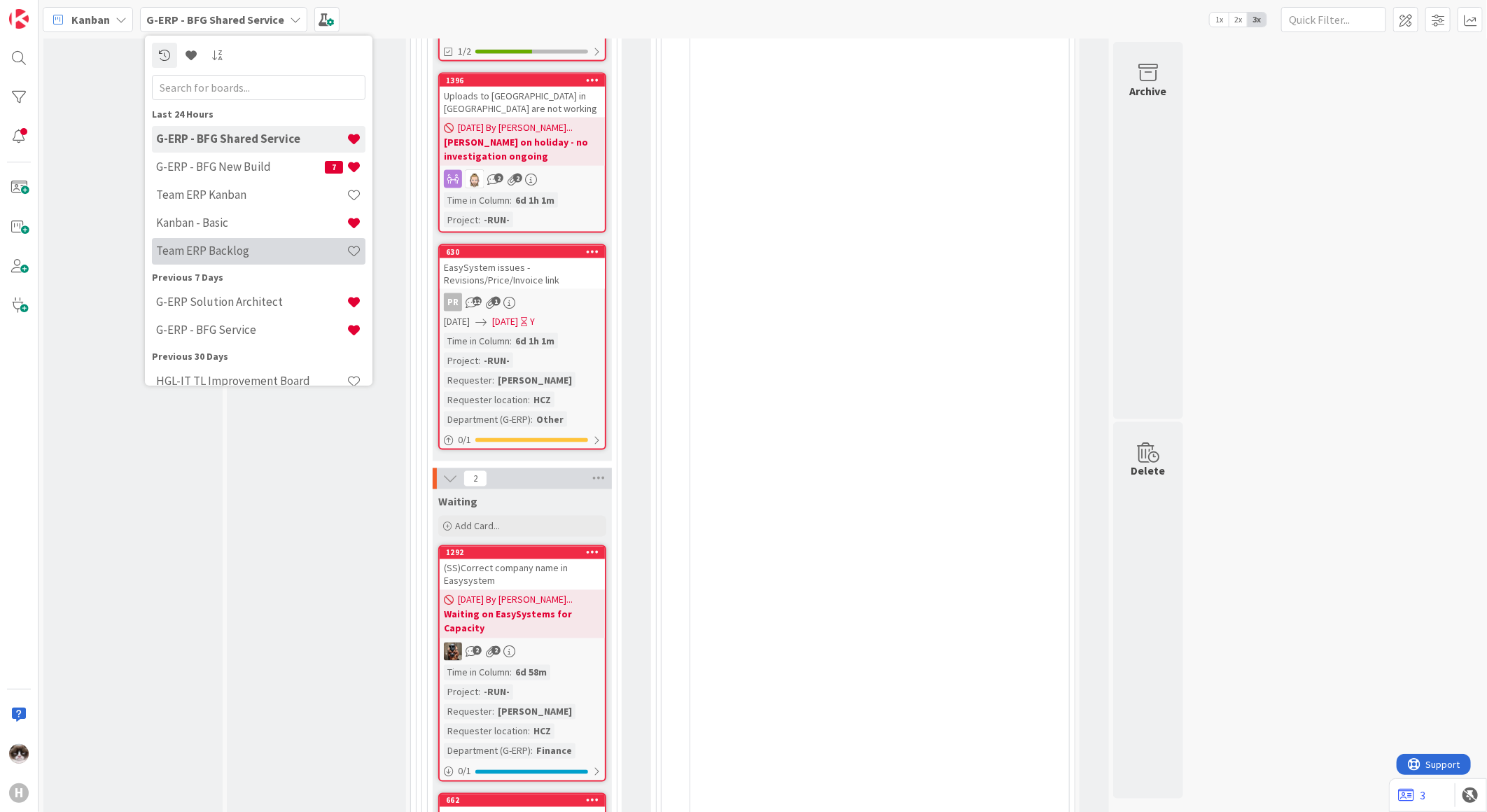
click at [254, 257] on h4 "Team ERP Backlog" at bounding box center [251, 250] width 190 height 14
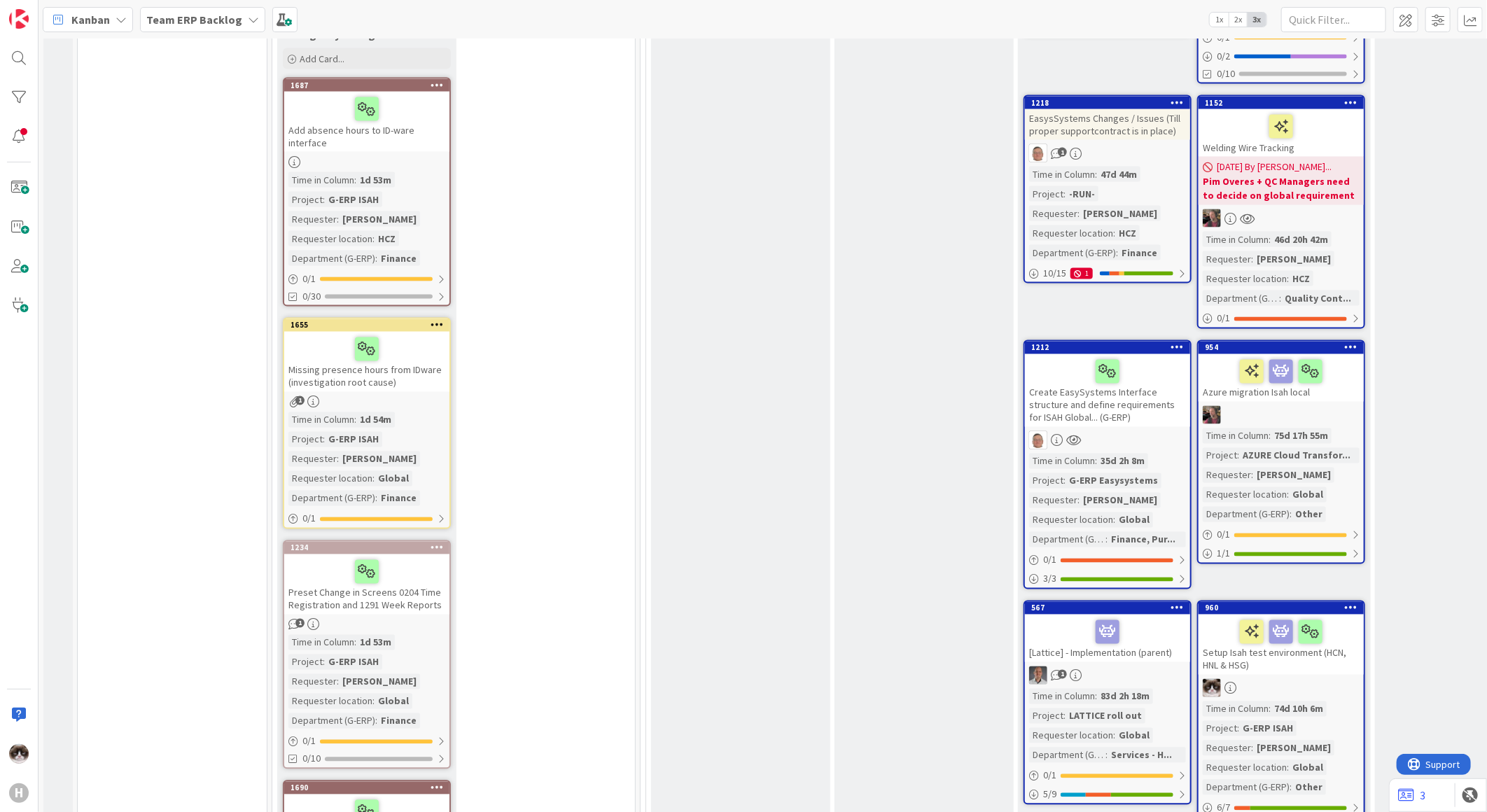
scroll to position [1274, 0]
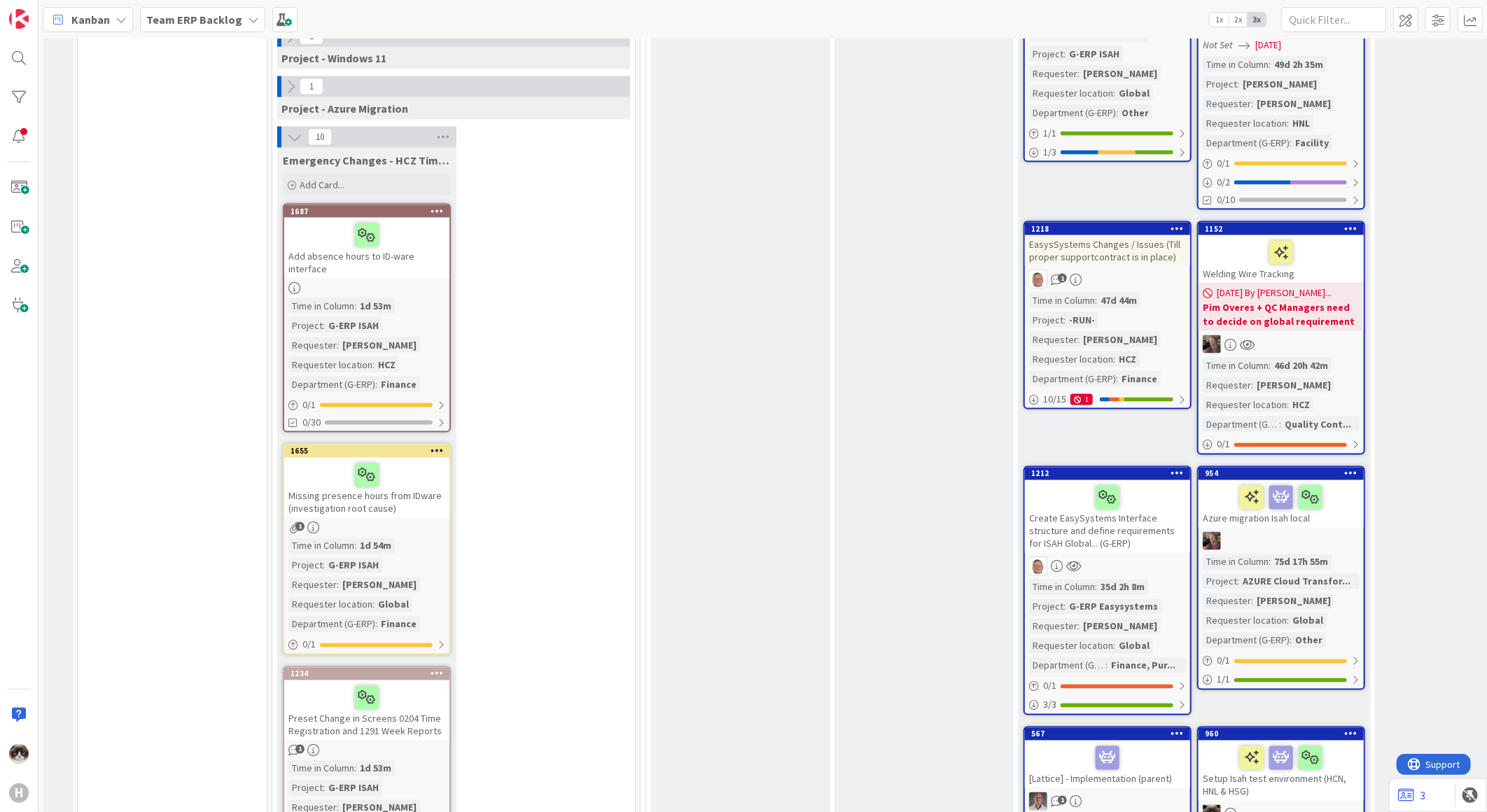
click at [1222, 20] on span "1x" at bounding box center [1219, 19] width 19 height 14
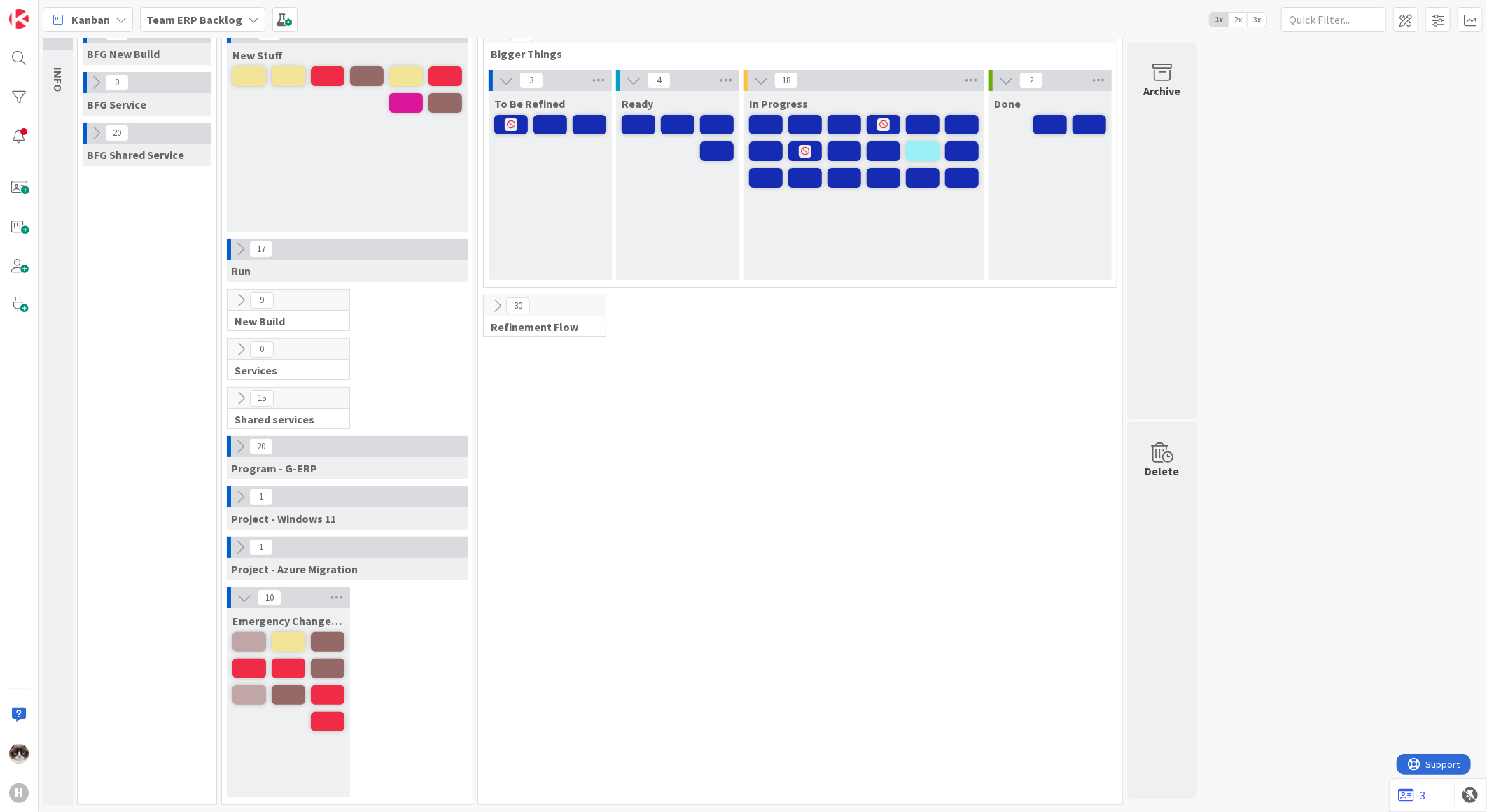
scroll to position [68, 0]
click at [1236, 20] on span "2x" at bounding box center [1238, 19] width 19 height 14
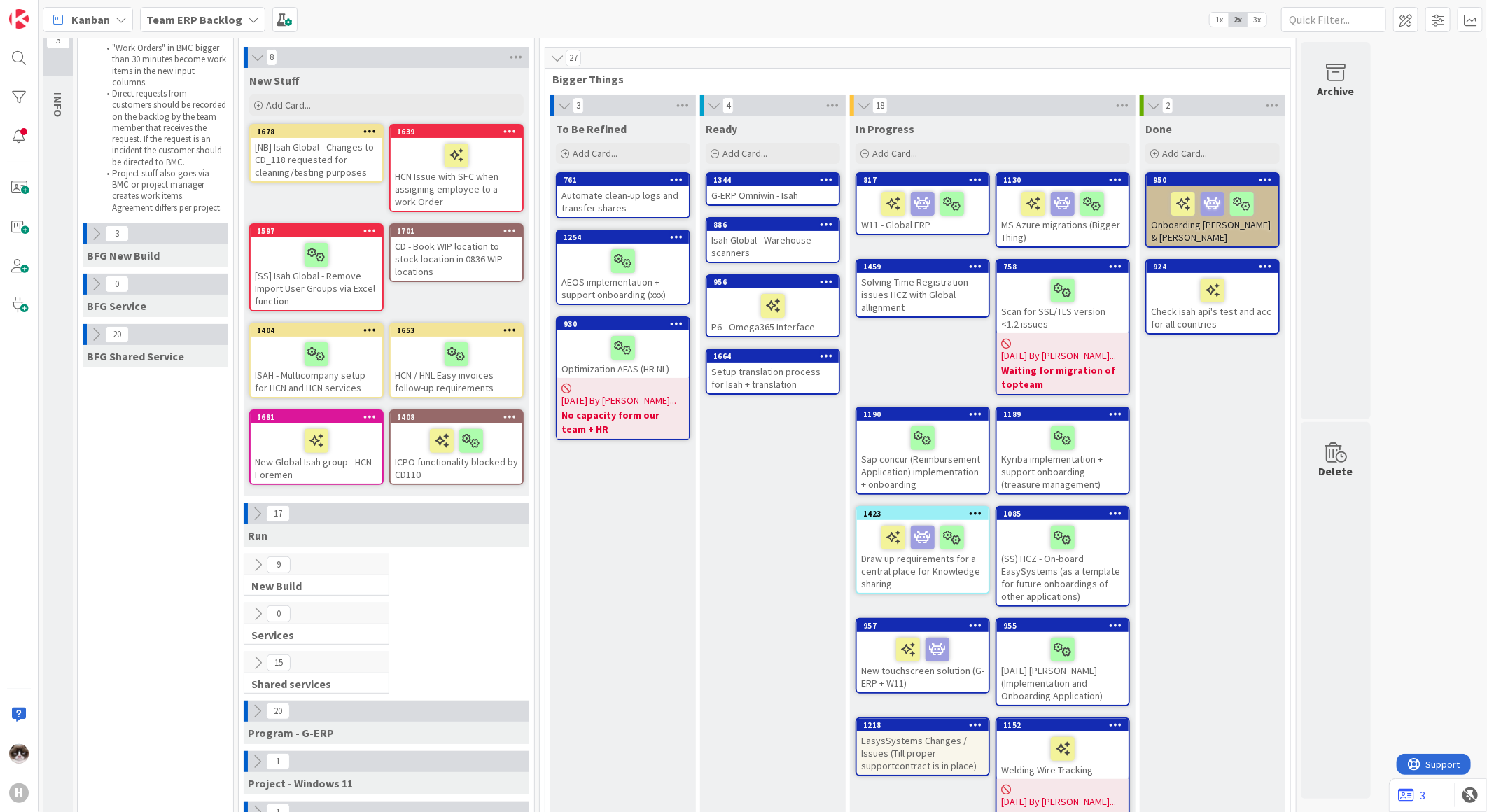
scroll to position [0, 0]
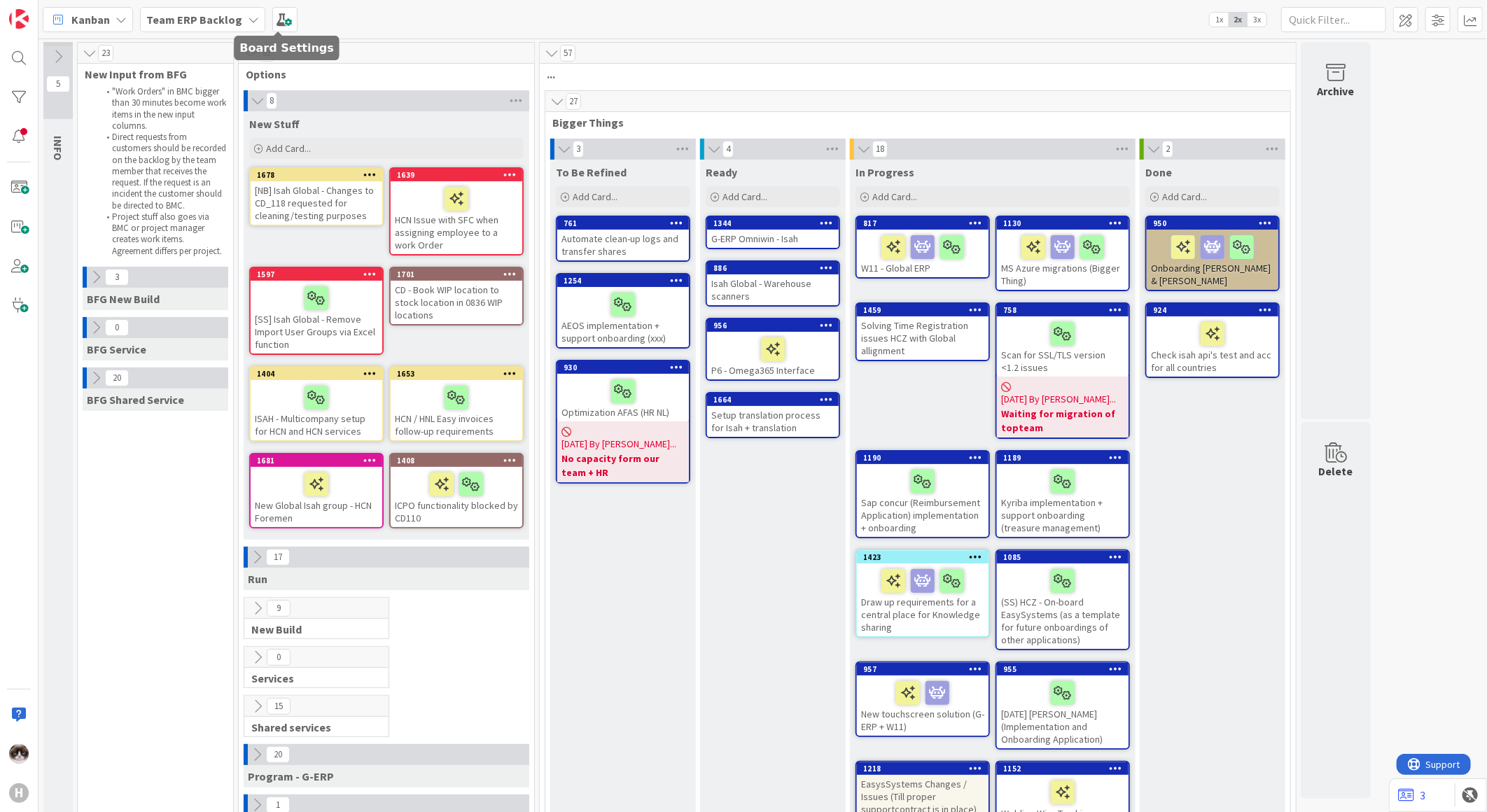
click at [225, 30] on div "Team ERP Backlog" at bounding box center [203, 20] width 125 height 25
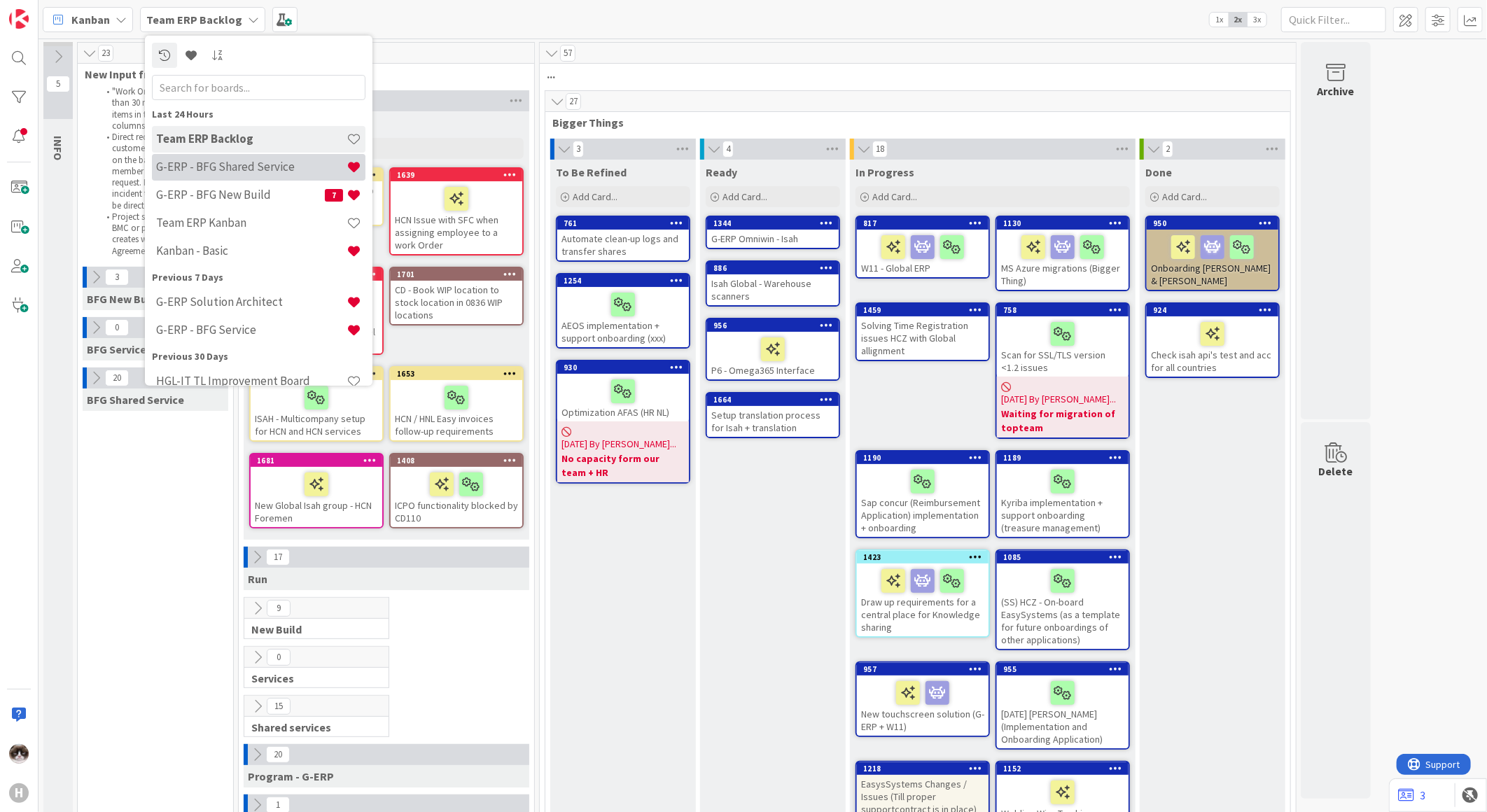
click at [268, 165] on h4 "G-ERP - BFG Shared Service" at bounding box center [251, 166] width 190 height 14
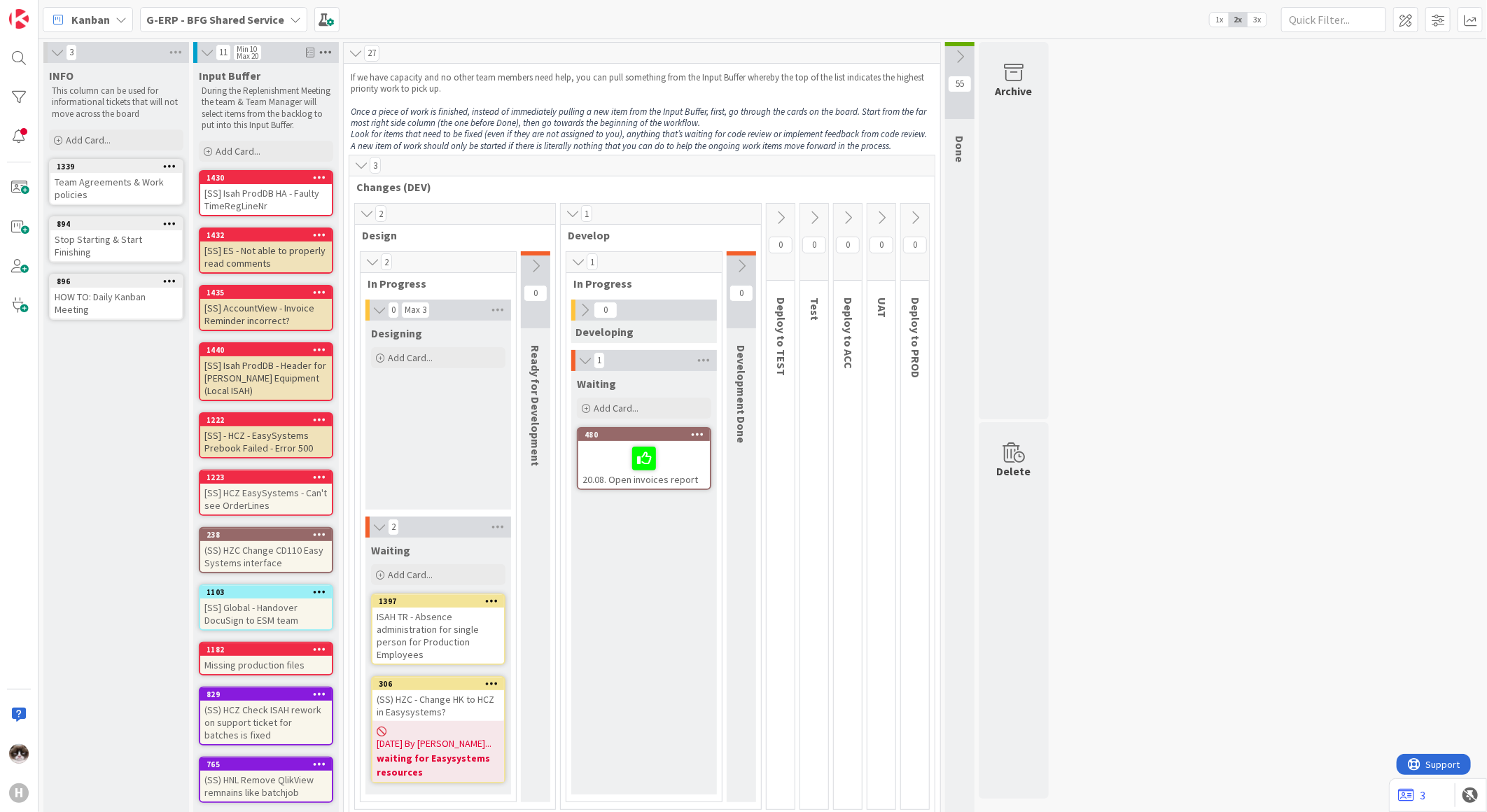
click at [323, 54] on icon at bounding box center [325, 52] width 18 height 21
click at [386, 133] on link "Edit" at bounding box center [377, 130] width 35 height 17
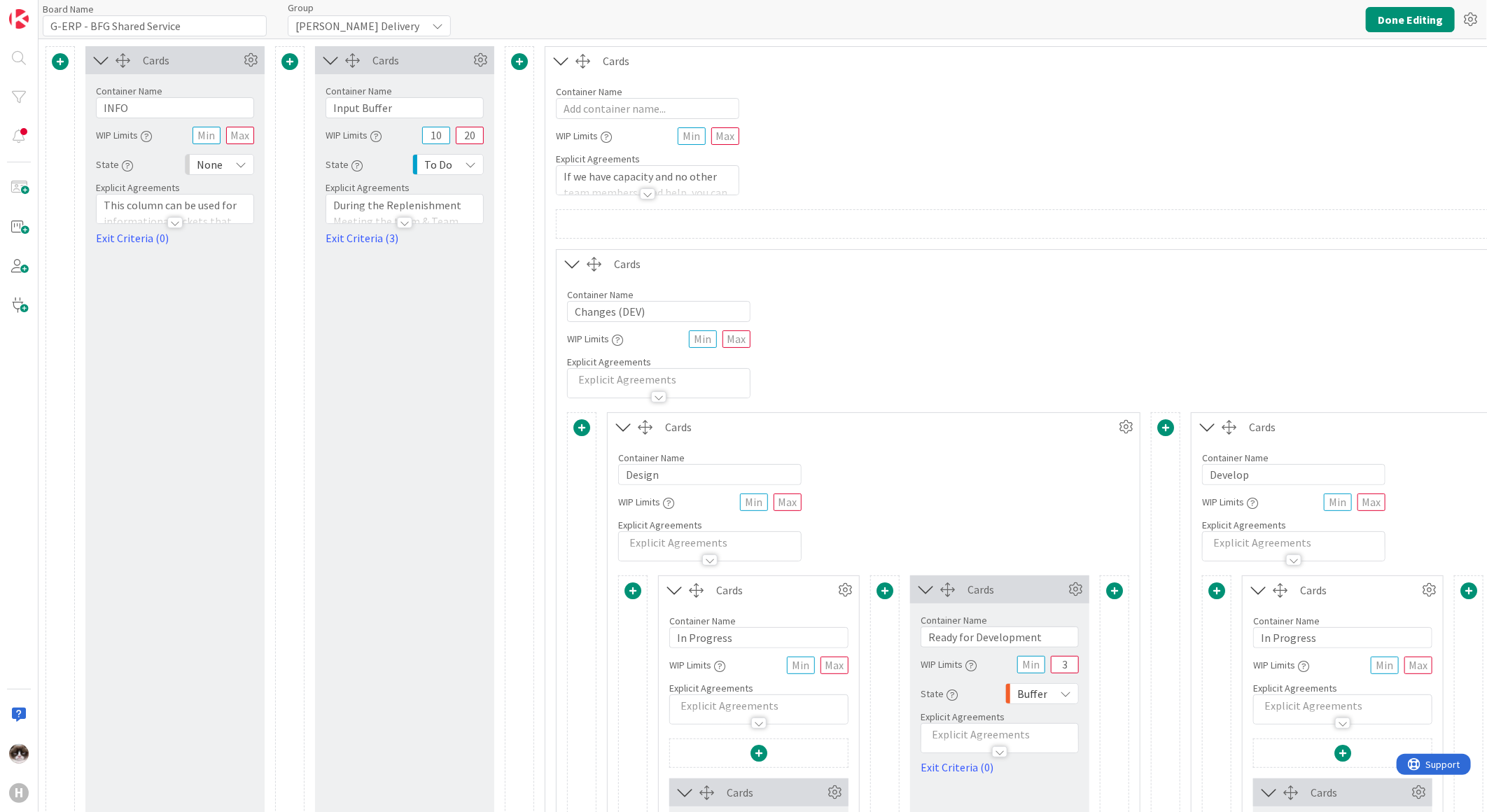
type input "G-ERP - BFG Shared Service"
drag, startPoint x: 437, startPoint y: 138, endPoint x: 430, endPoint y: 136, distance: 7.3
click at [418, 134] on div "WIP Limits 10 20" at bounding box center [405, 135] width 158 height 25
click at [449, 138] on div "WIP Limits 10 20" at bounding box center [405, 135] width 158 height 25
drag, startPoint x: 440, startPoint y: 136, endPoint x: 422, endPoint y: 136, distance: 18.0
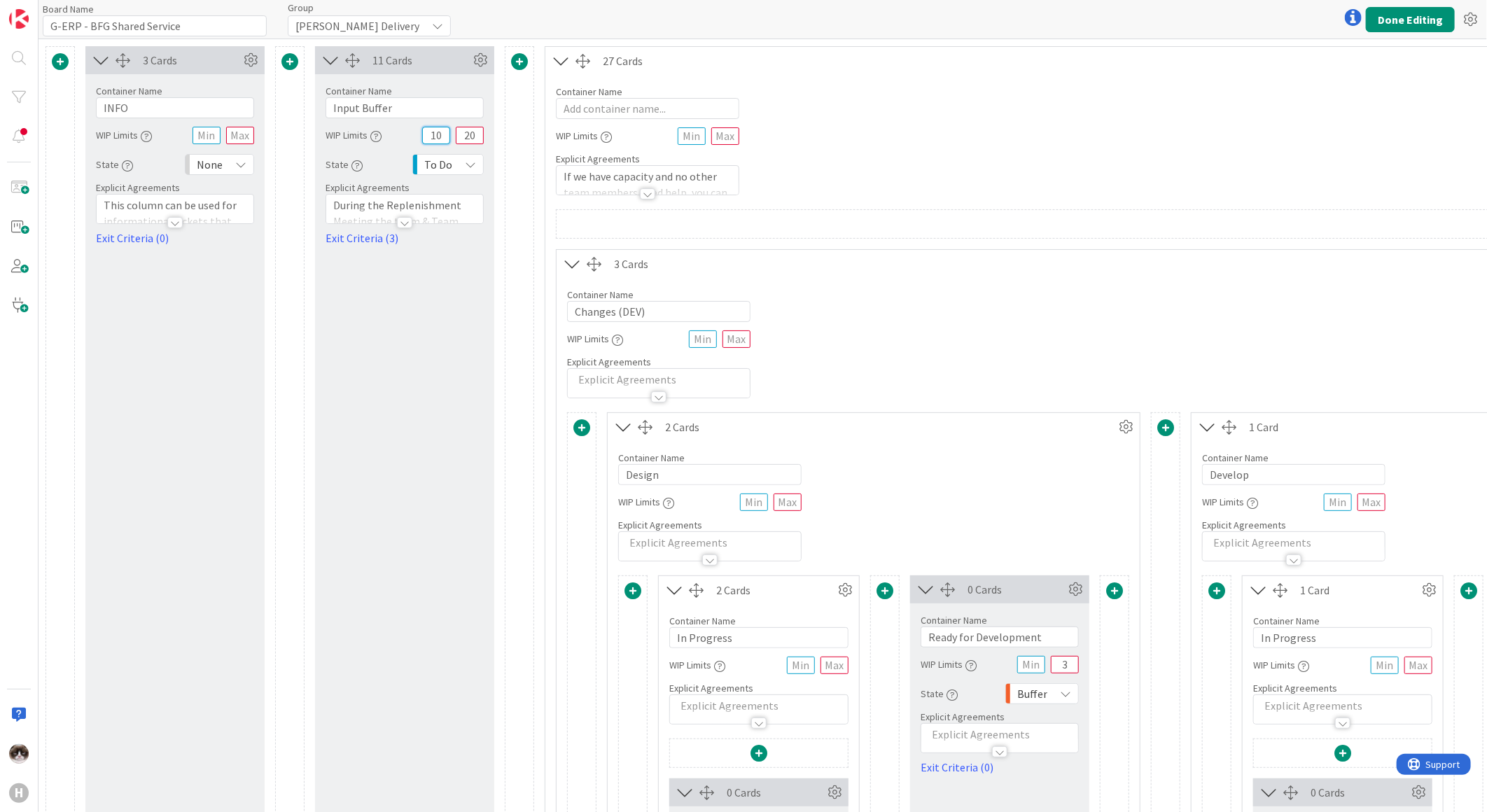
click at [422, 136] on input "10" at bounding box center [436, 135] width 28 height 17
type input "5"
drag, startPoint x: 474, startPoint y: 138, endPoint x: 458, endPoint y: 131, distance: 17.5
click at [458, 131] on input "20" at bounding box center [469, 135] width 28 height 17
type input "10"
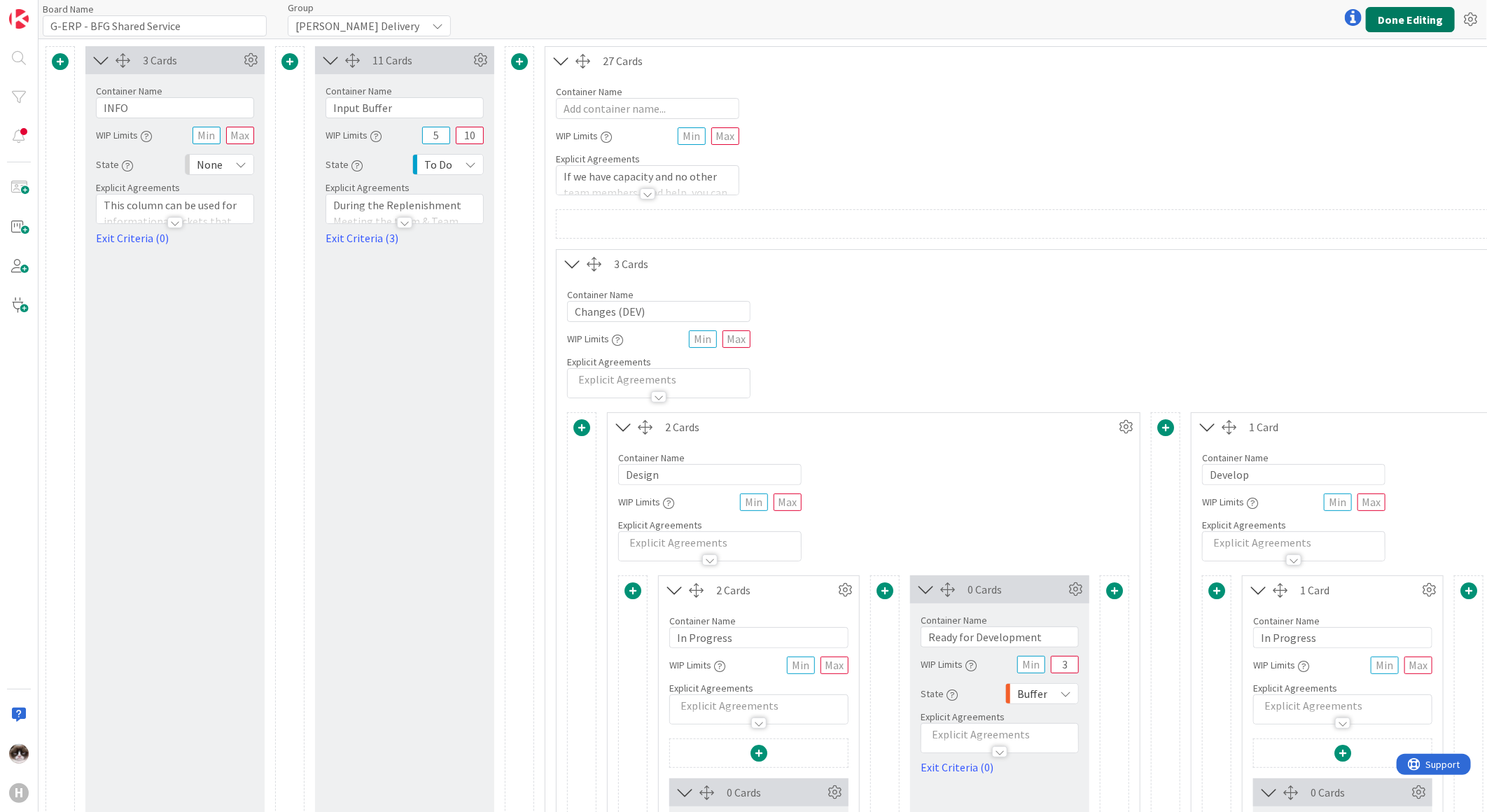
click at [1388, 21] on button "Done Editing" at bounding box center [1410, 20] width 89 height 25
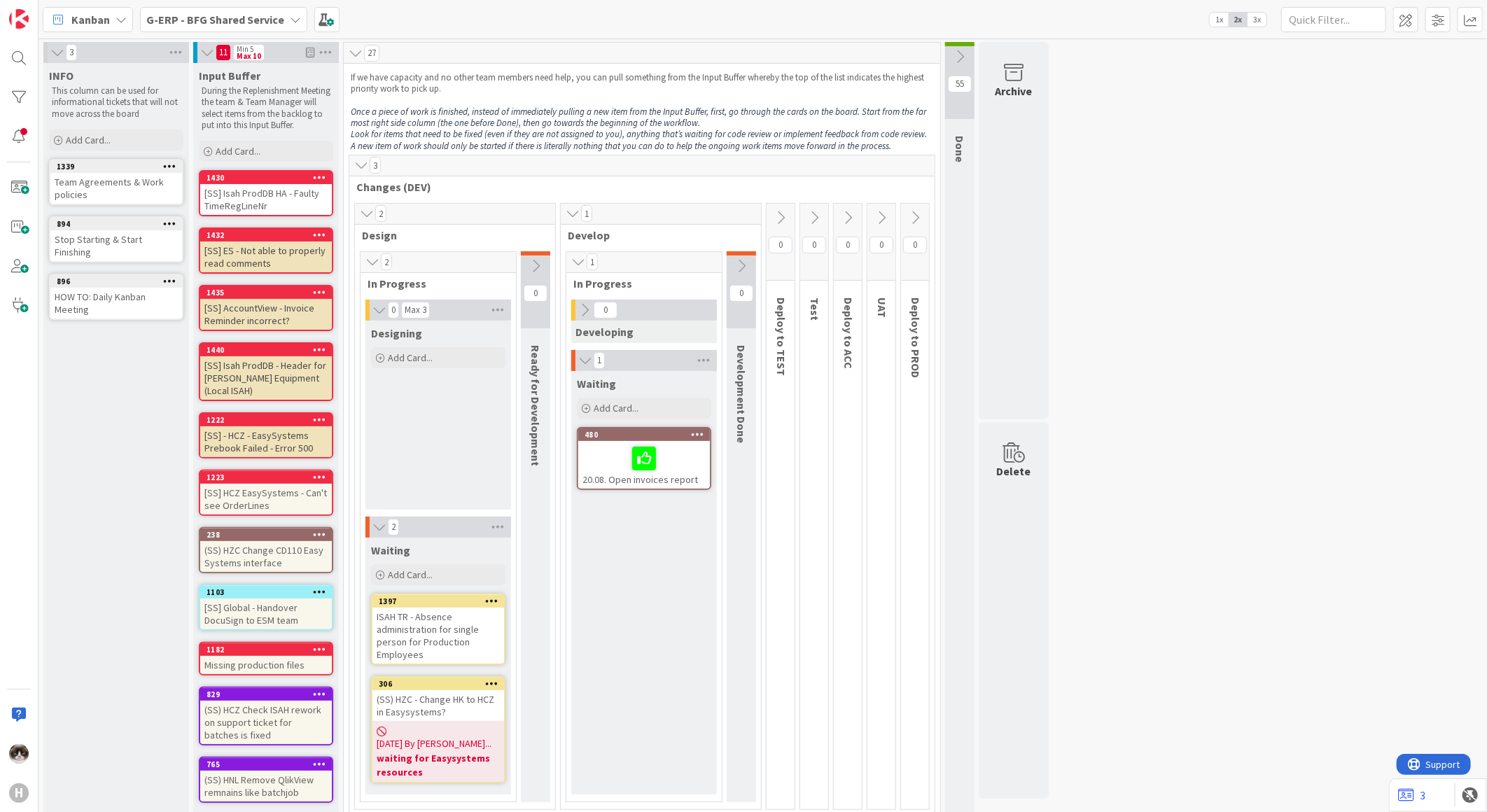
drag, startPoint x: 1258, startPoint y: 17, endPoint x: 1230, endPoint y: 24, distance: 28.9
click at [1258, 17] on span "3x" at bounding box center [1257, 19] width 19 height 14
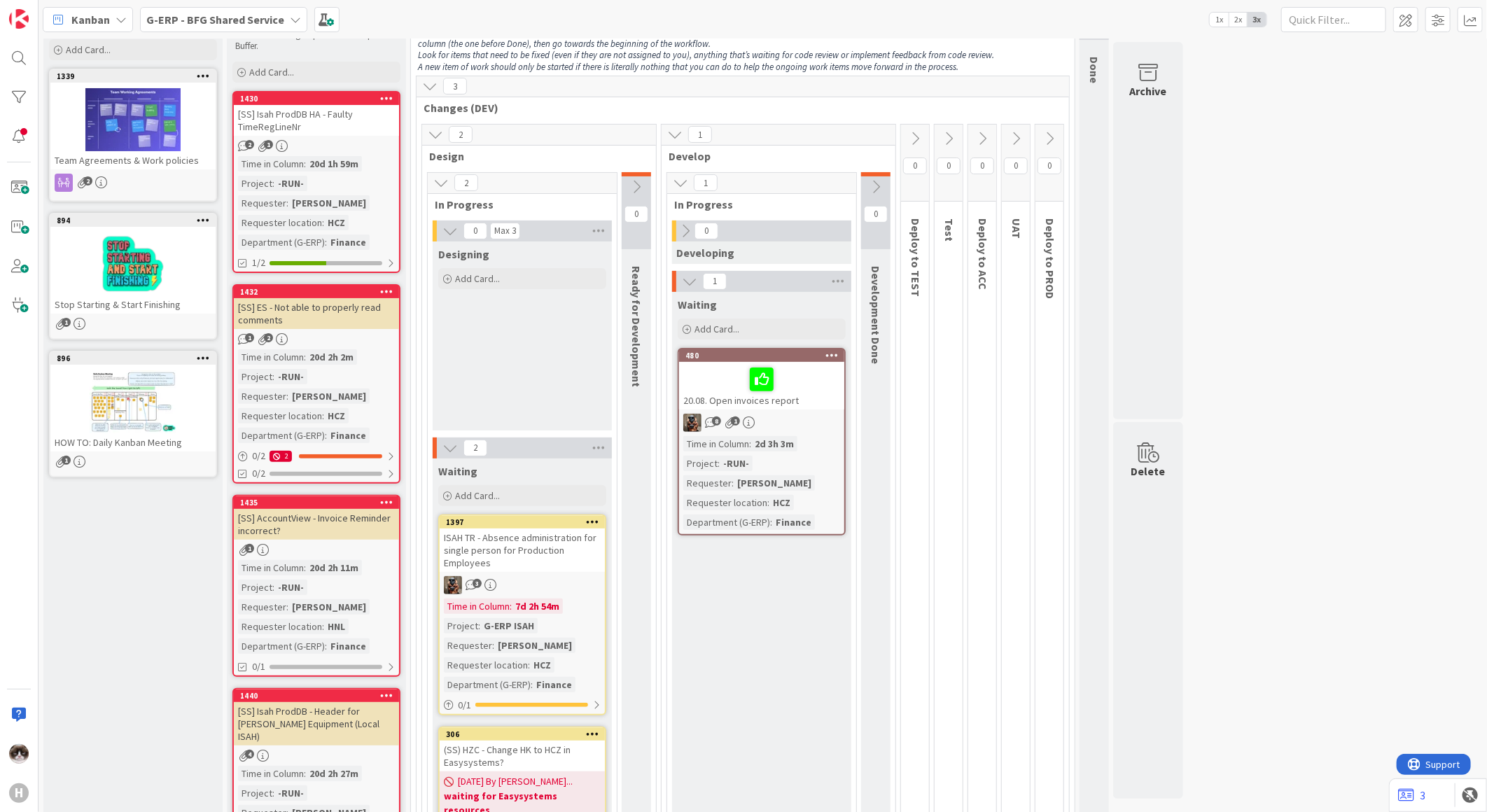
scroll to position [78, 0]
click at [253, 19] on b "G-ERP - BFG Shared Service" at bounding box center [216, 19] width 138 height 14
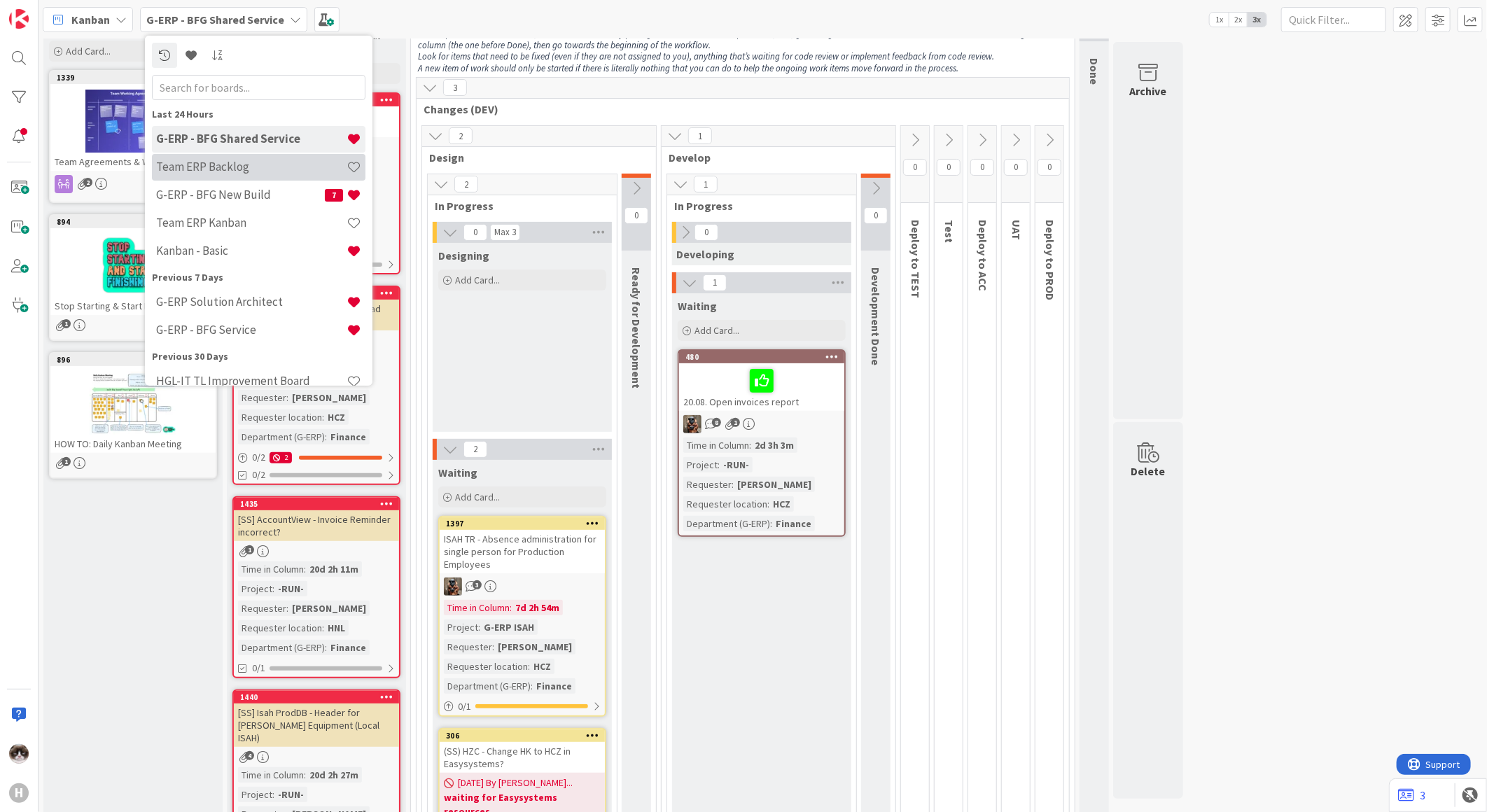
click at [258, 159] on h4 "Team ERP Backlog" at bounding box center [251, 166] width 190 height 14
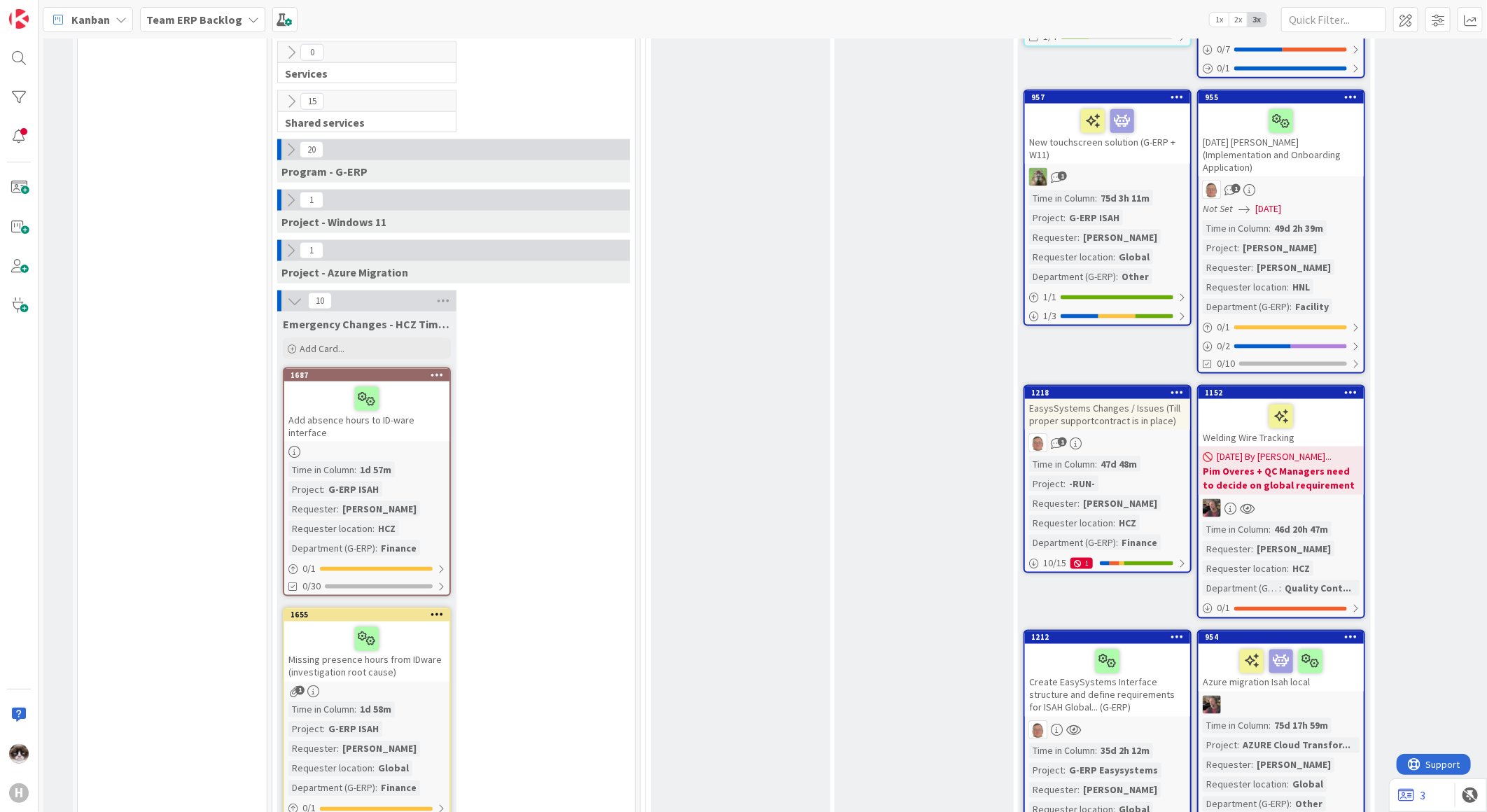
scroll to position [1247, 0]
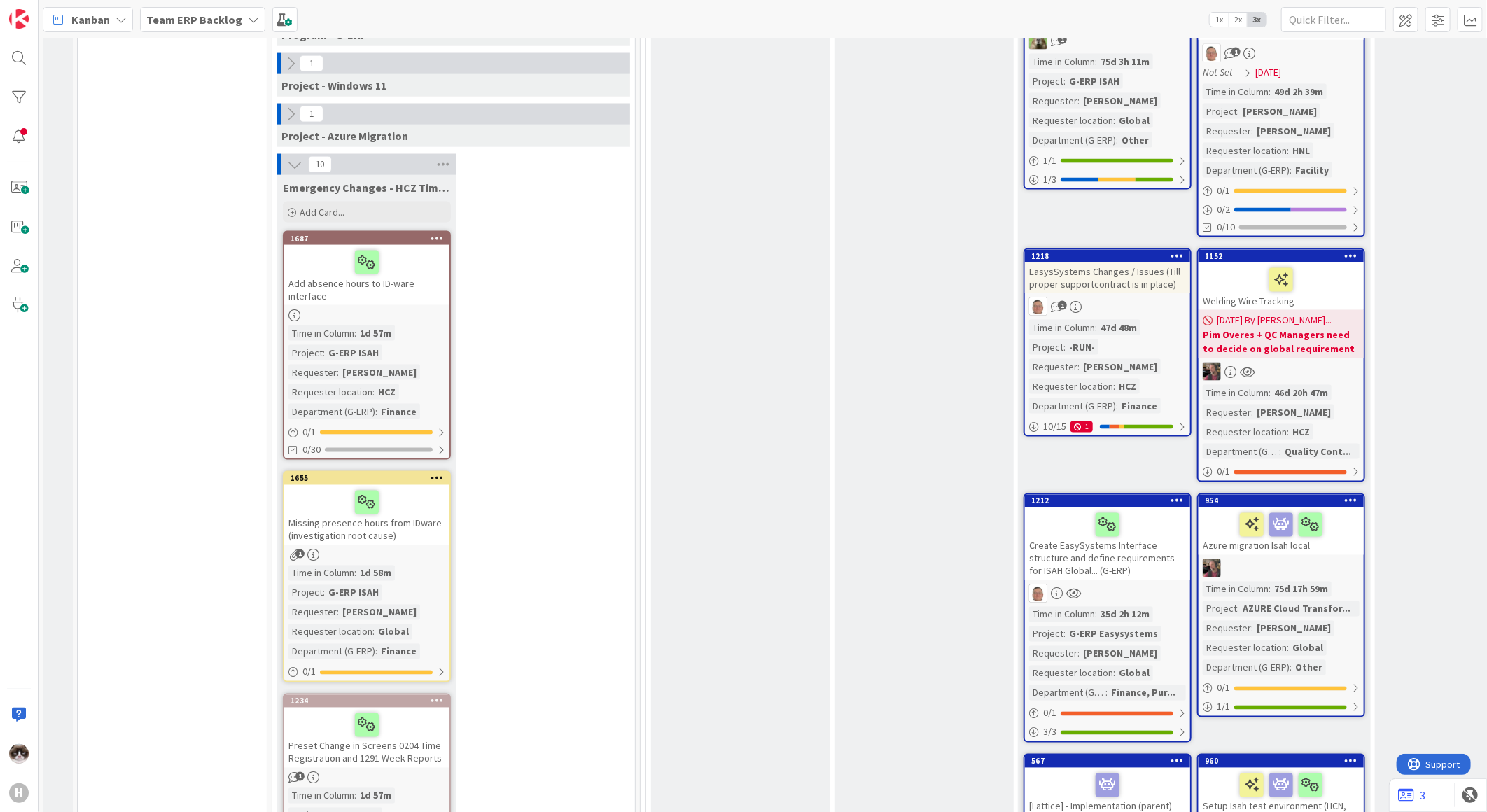
click at [425, 310] on div at bounding box center [367, 315] width 165 height 12
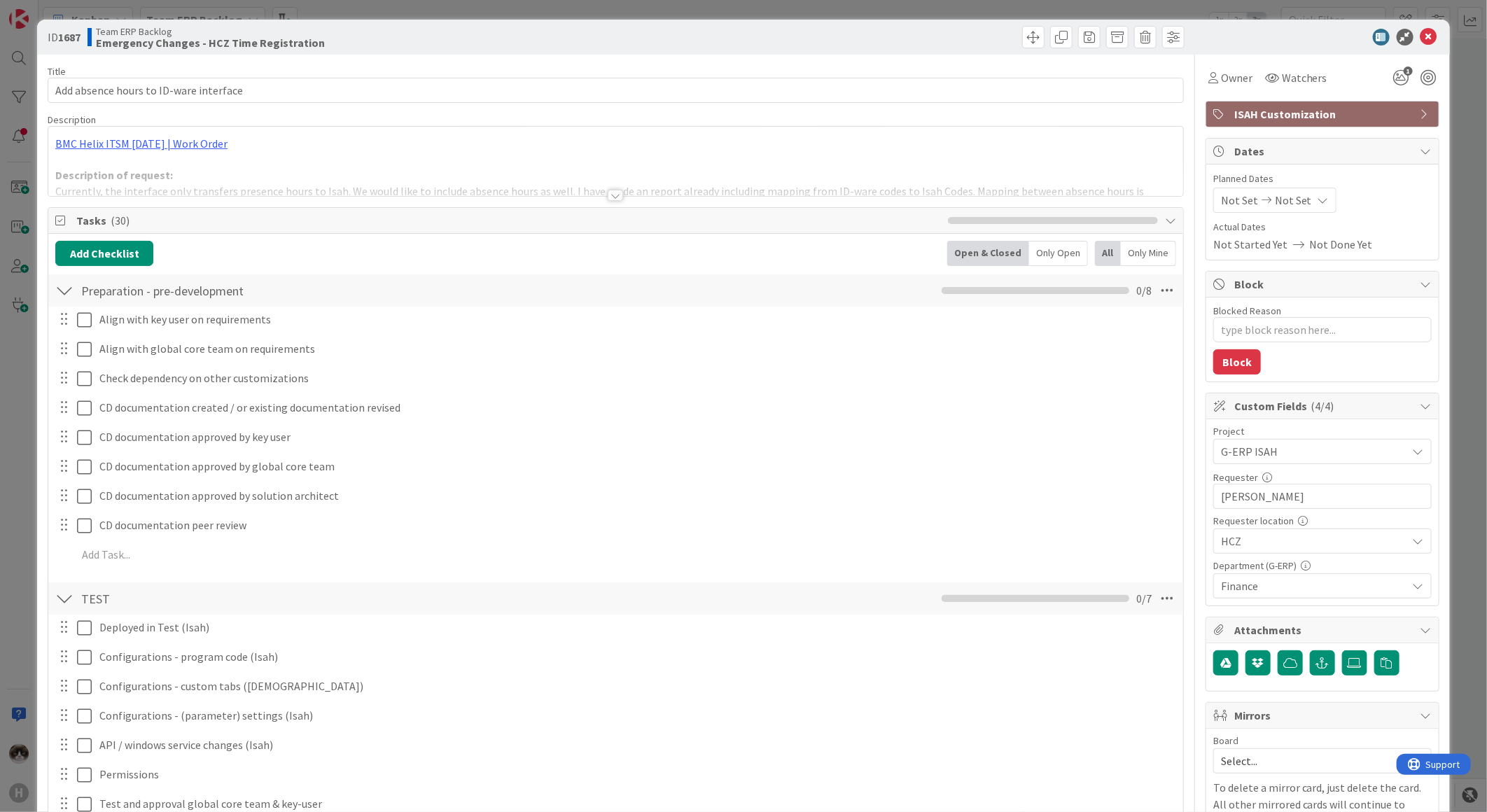
type textarea "x"
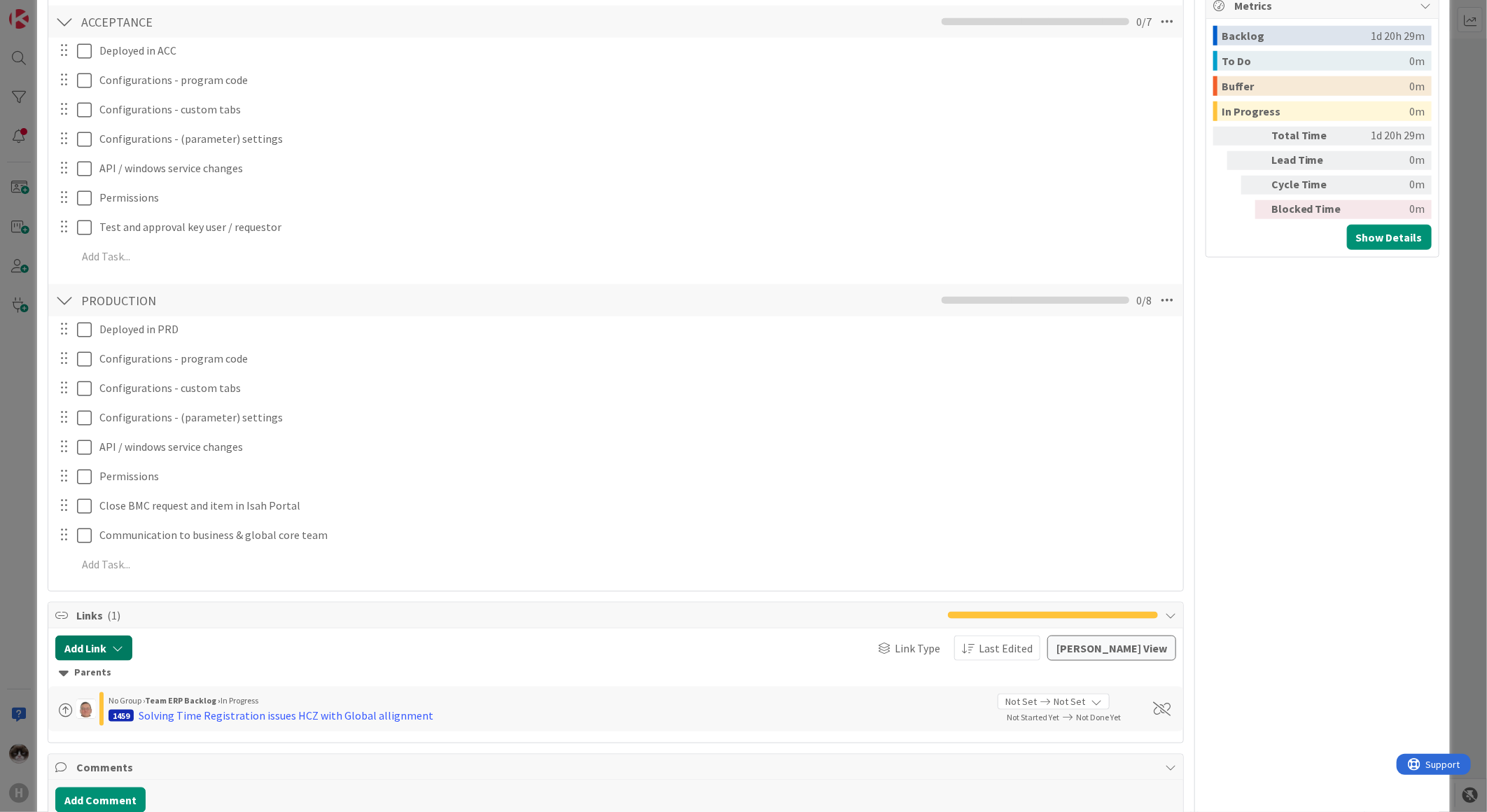
scroll to position [1244, 0]
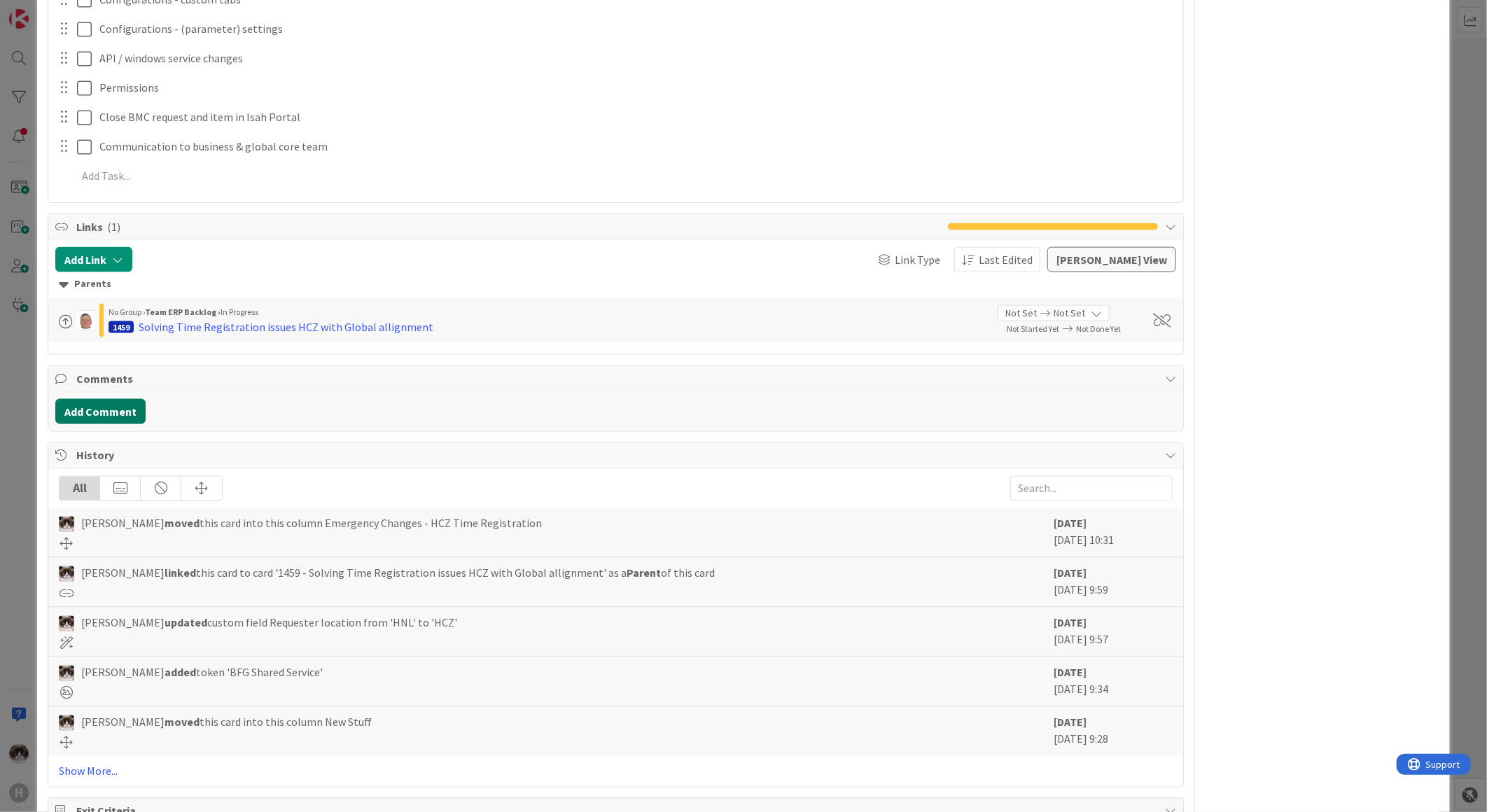
click at [84, 412] on button "Add Comment" at bounding box center [101, 412] width 91 height 25
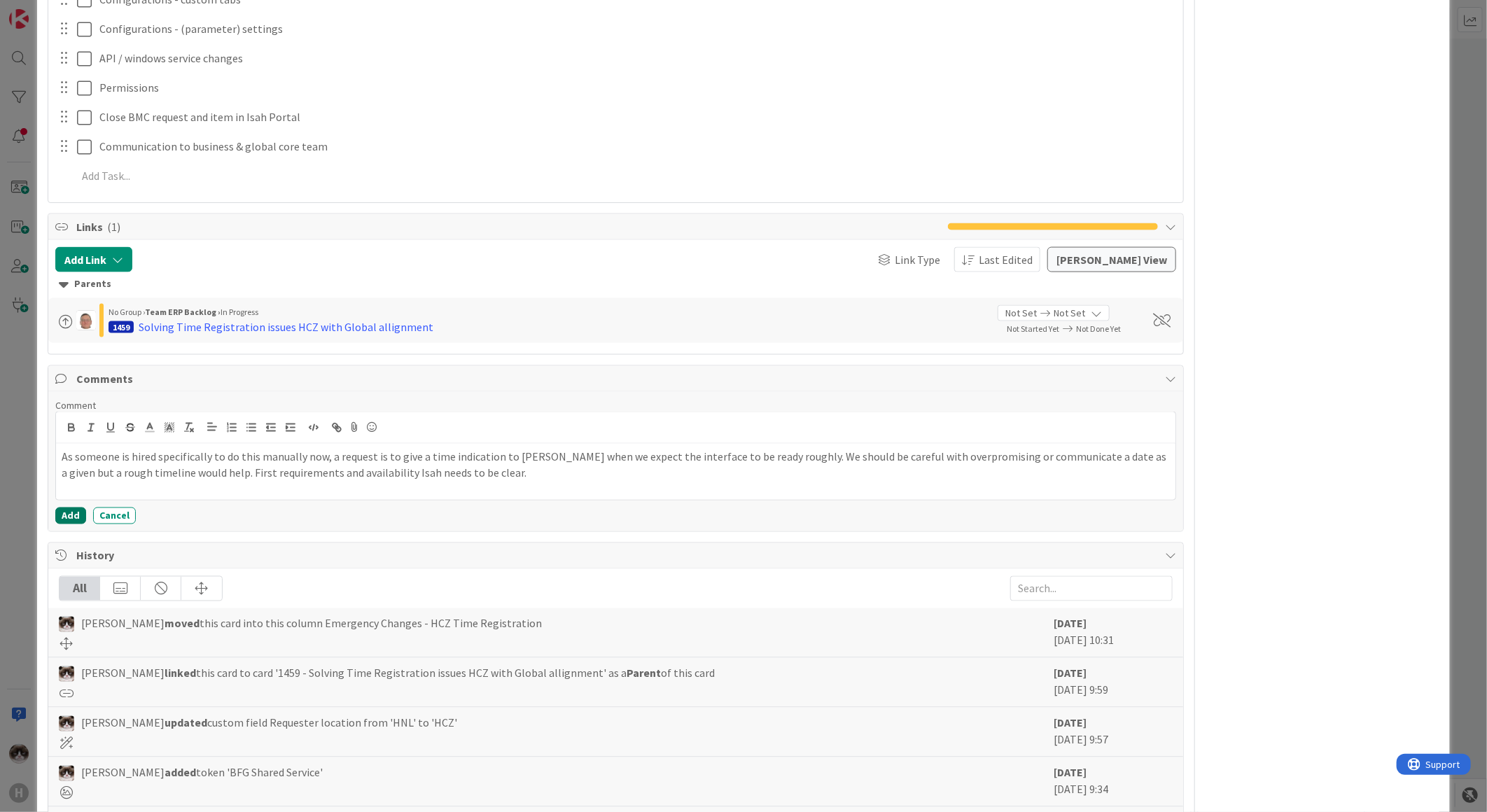
click at [65, 514] on button "Add" at bounding box center [71, 516] width 31 height 17
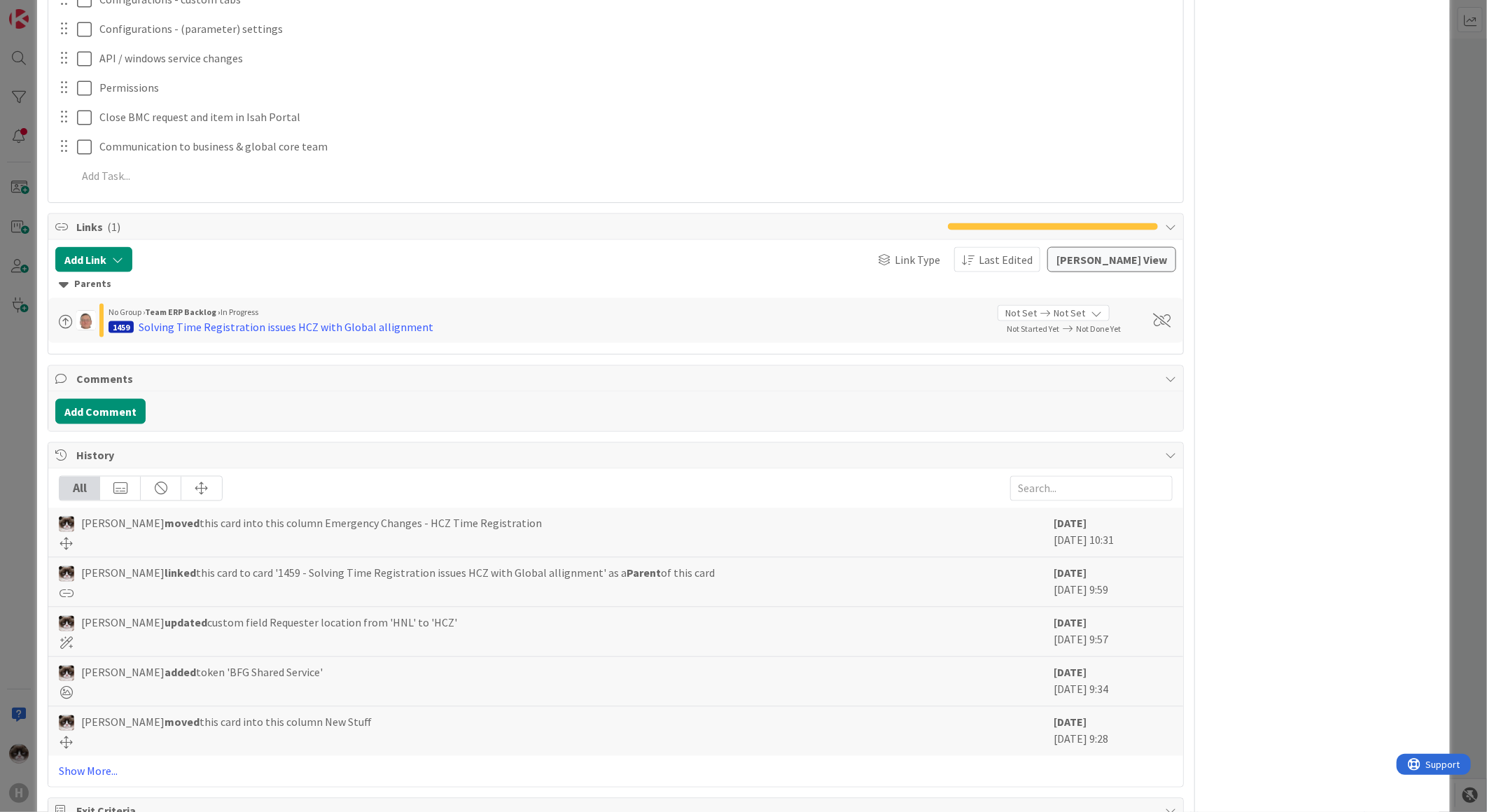
type textarea "x"
